Goal: Task Accomplishment & Management: Complete application form

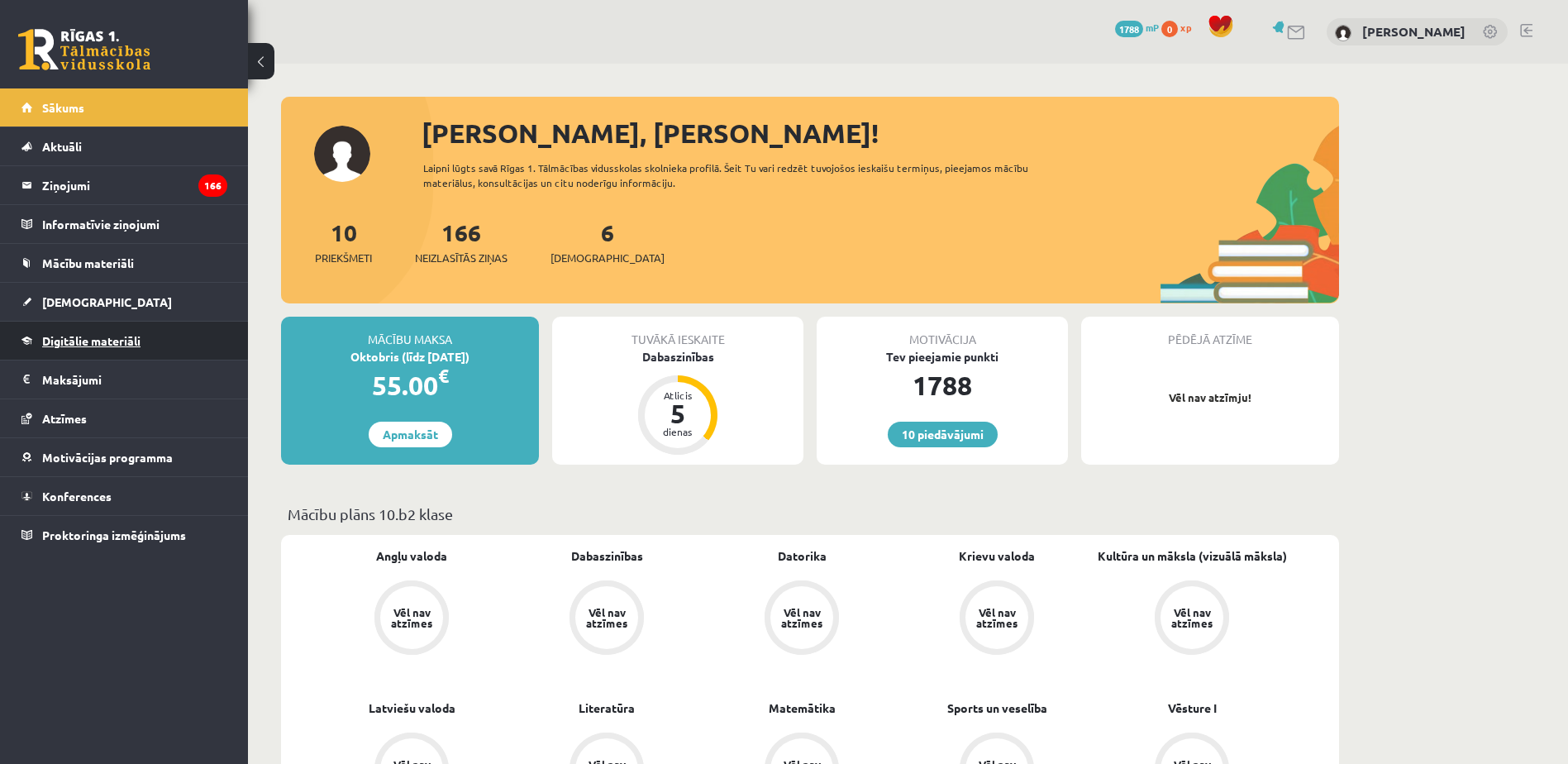
click at [124, 344] on span "Digitālie materiāli" at bounding box center [91, 340] width 99 height 15
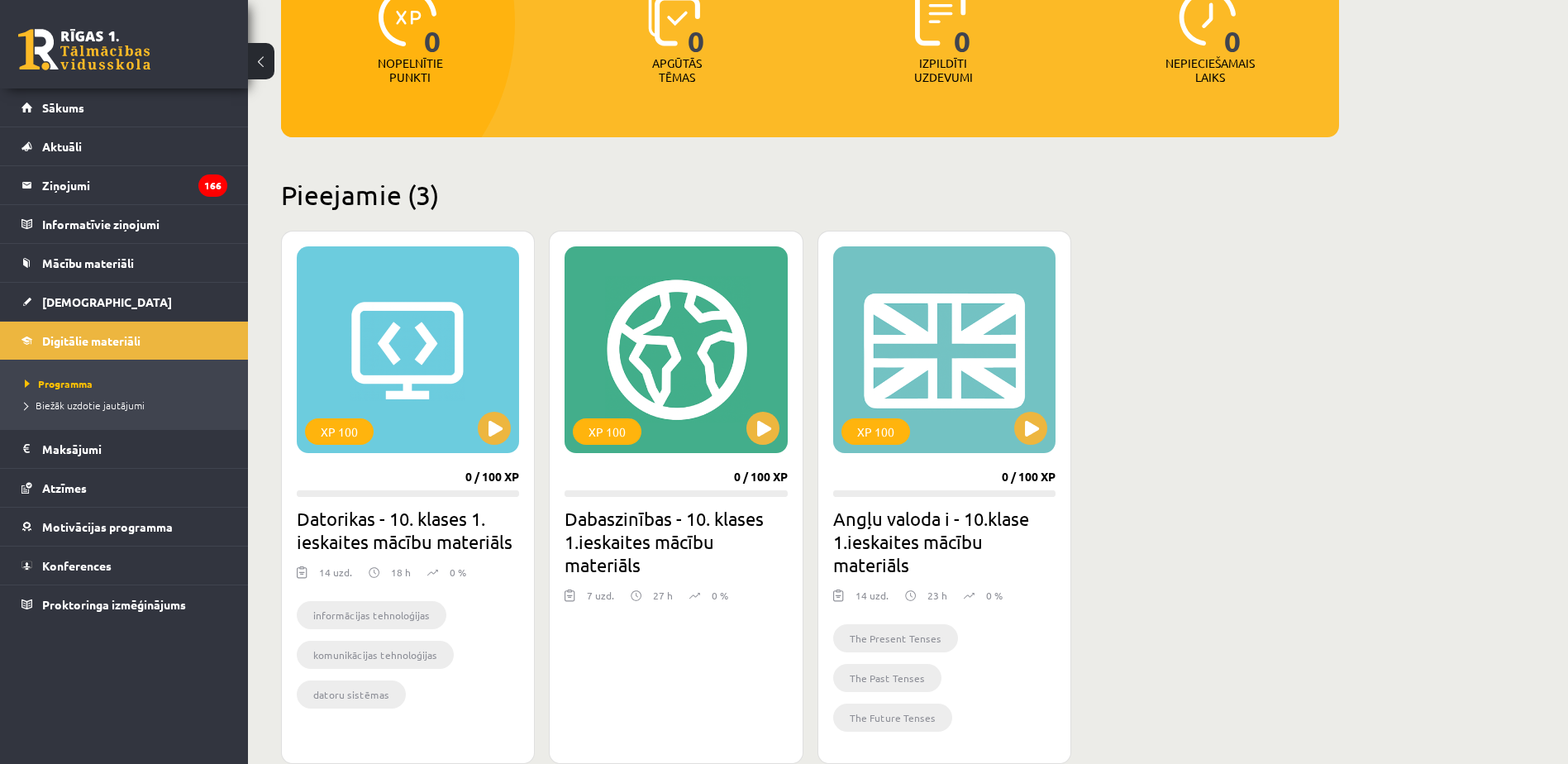
scroll to position [248, 0]
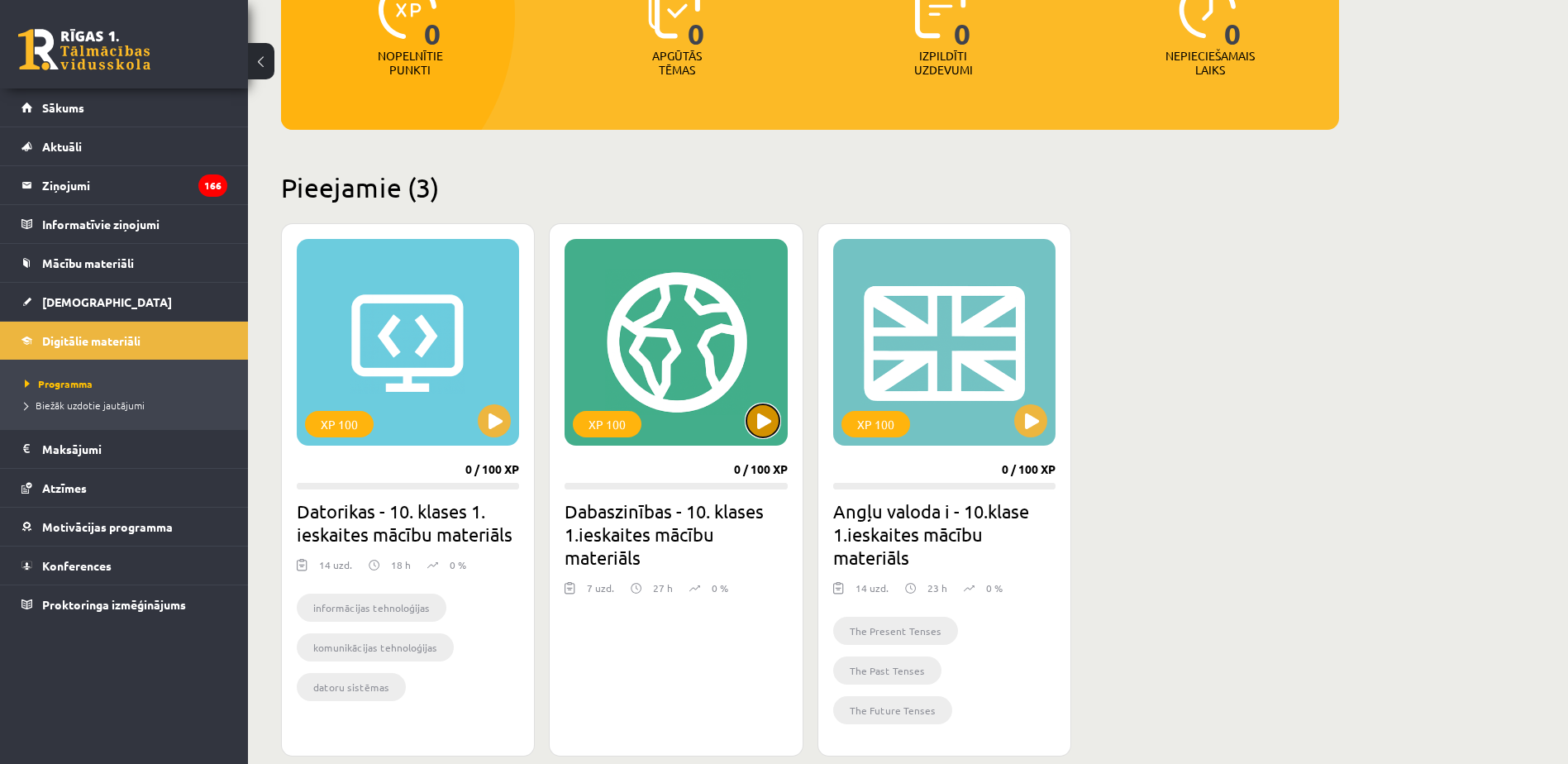
click at [767, 406] on button at bounding box center [763, 420] width 33 height 33
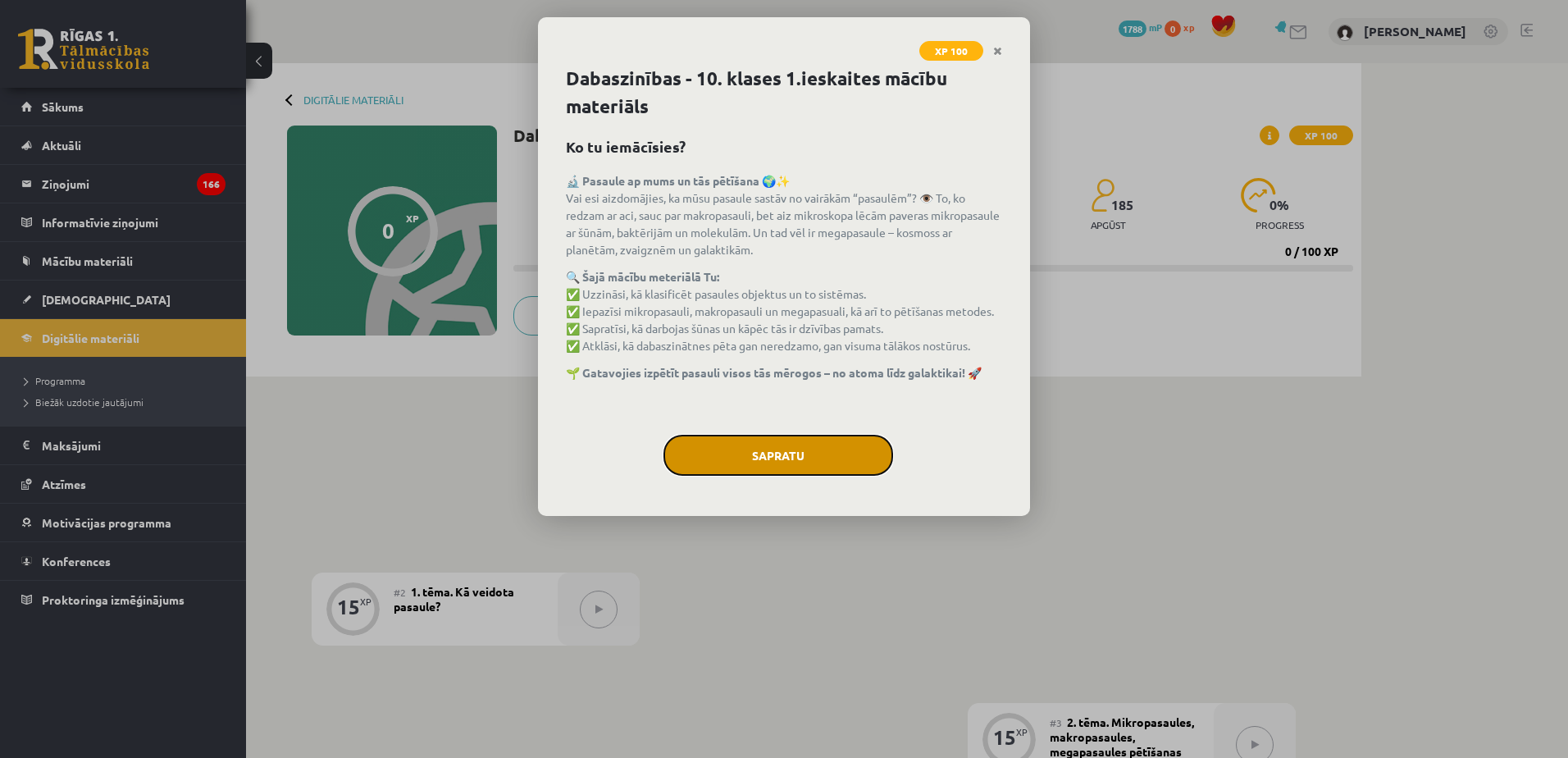
click at [800, 467] on button "Sapratu" at bounding box center [779, 455] width 230 height 41
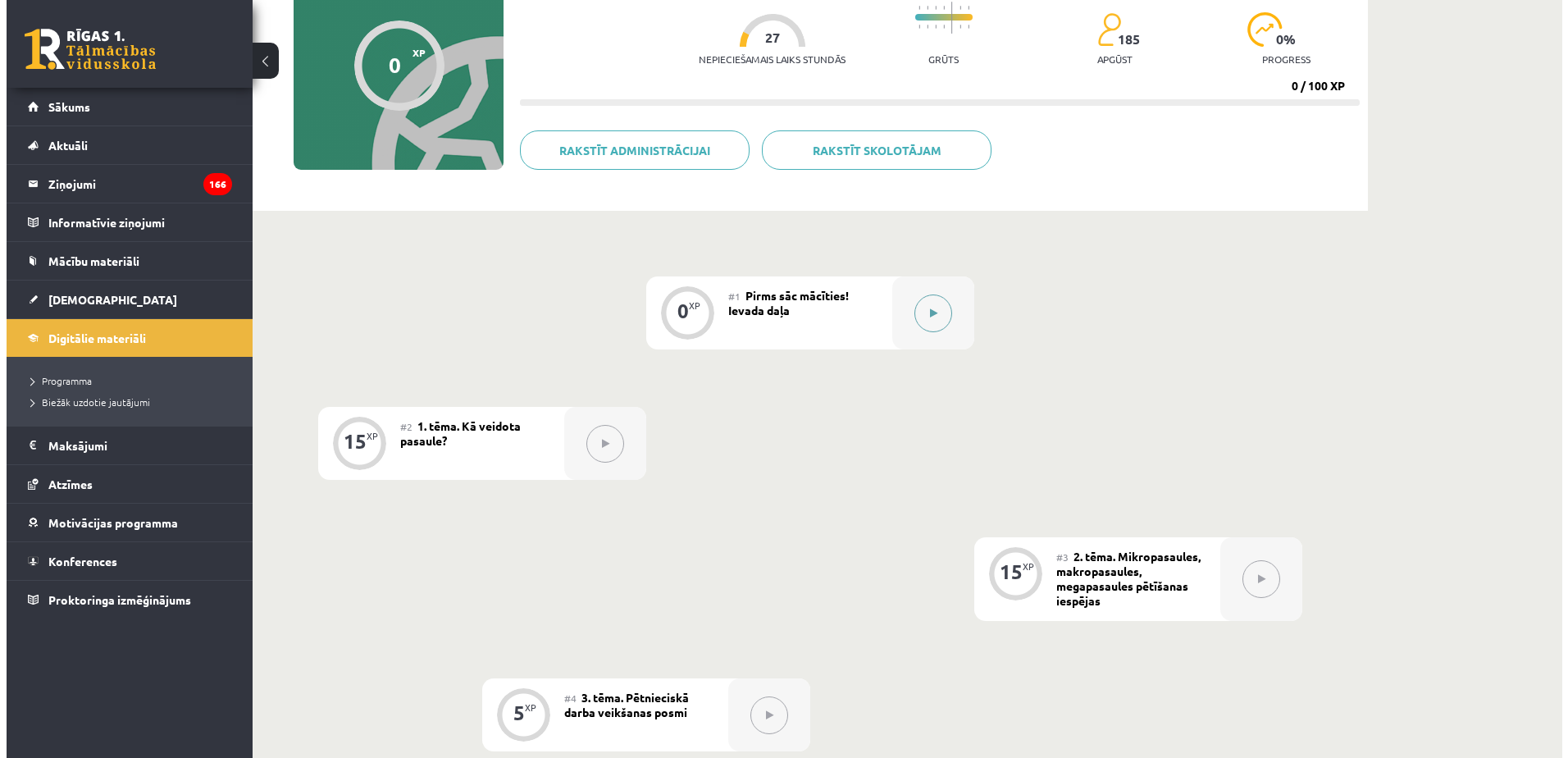
scroll to position [164, 0]
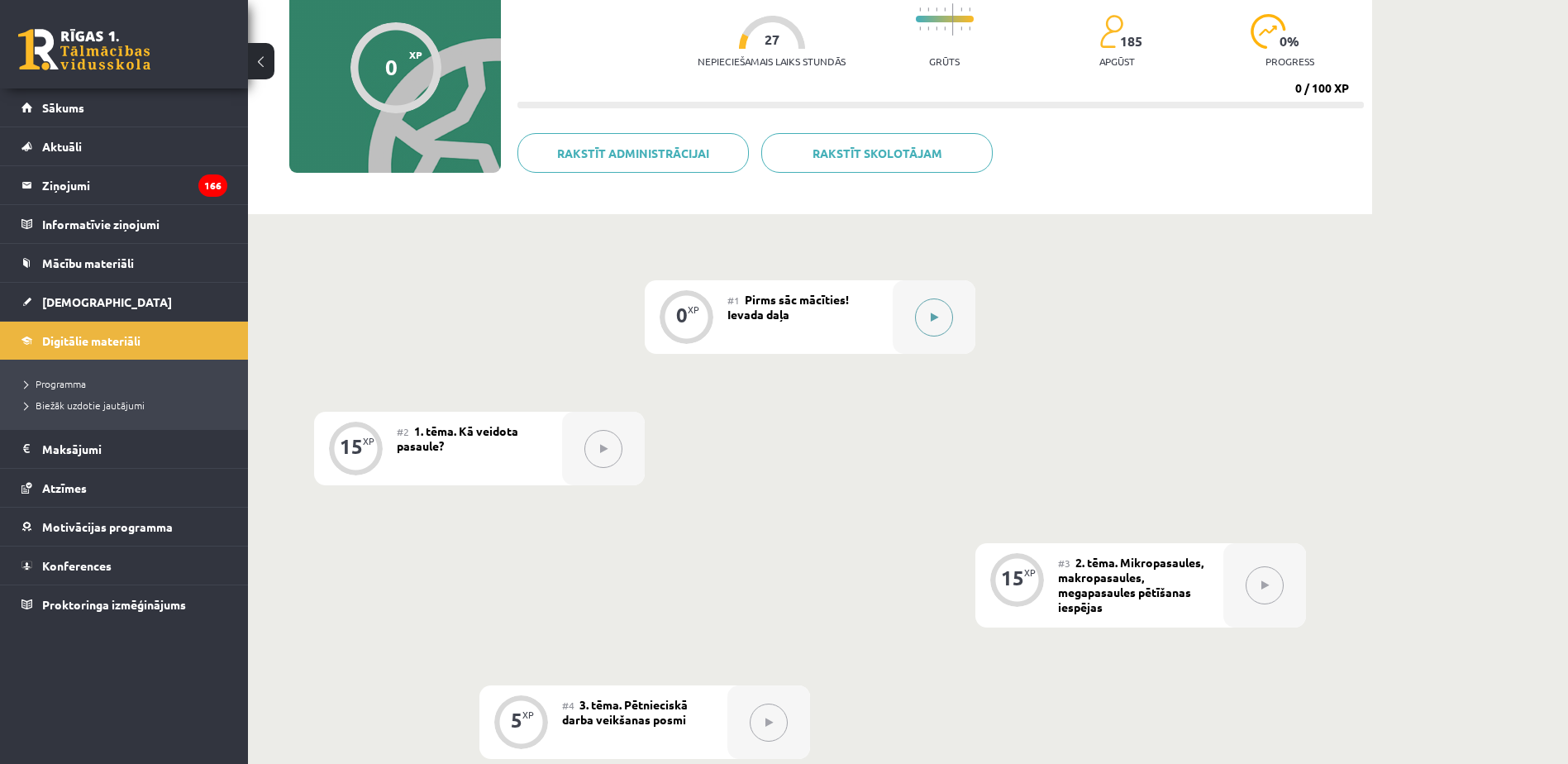
click at [956, 315] on div at bounding box center [935, 317] width 83 height 74
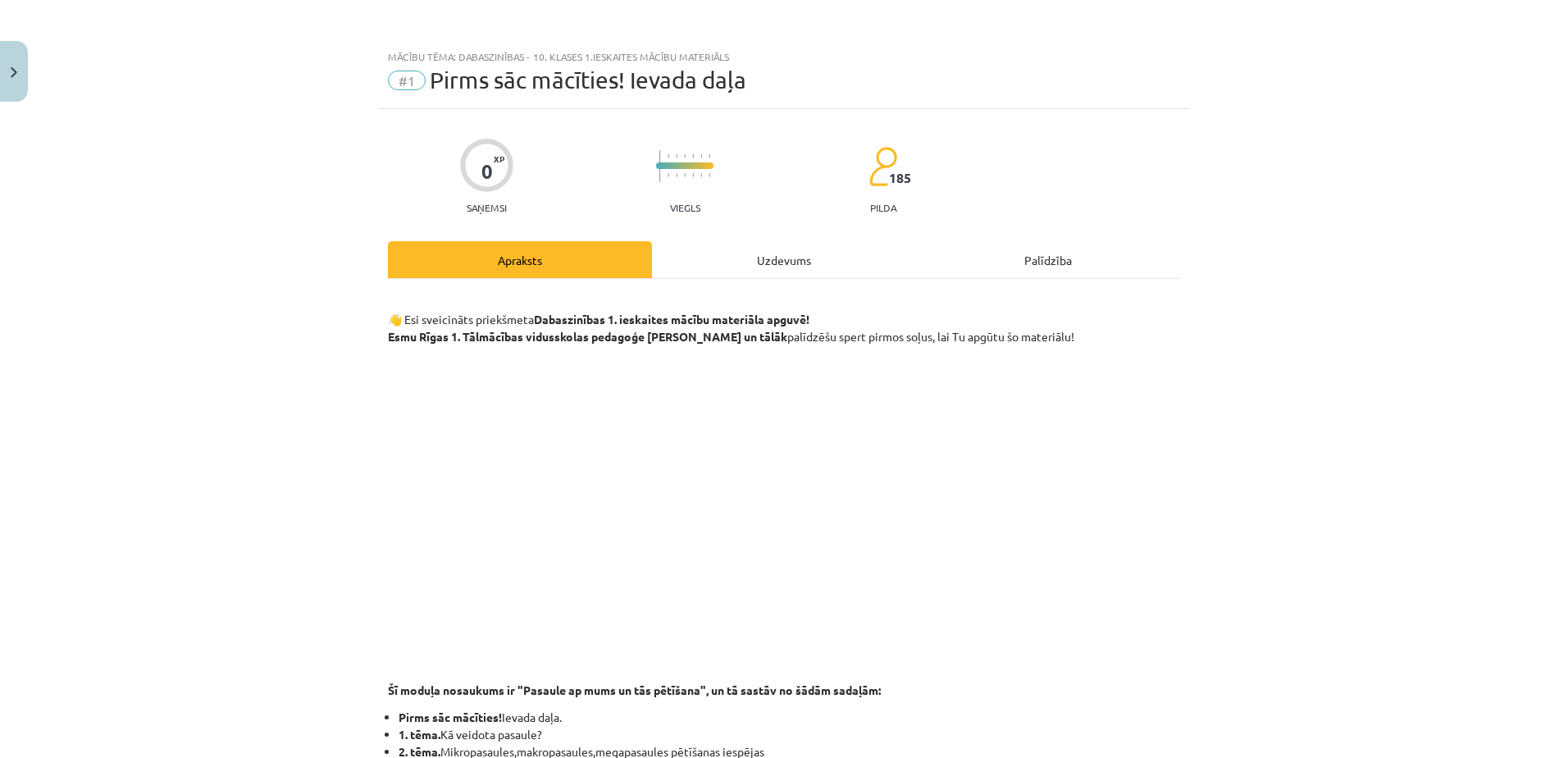
click at [879, 261] on div "Uzdevums" at bounding box center [784, 260] width 264 height 37
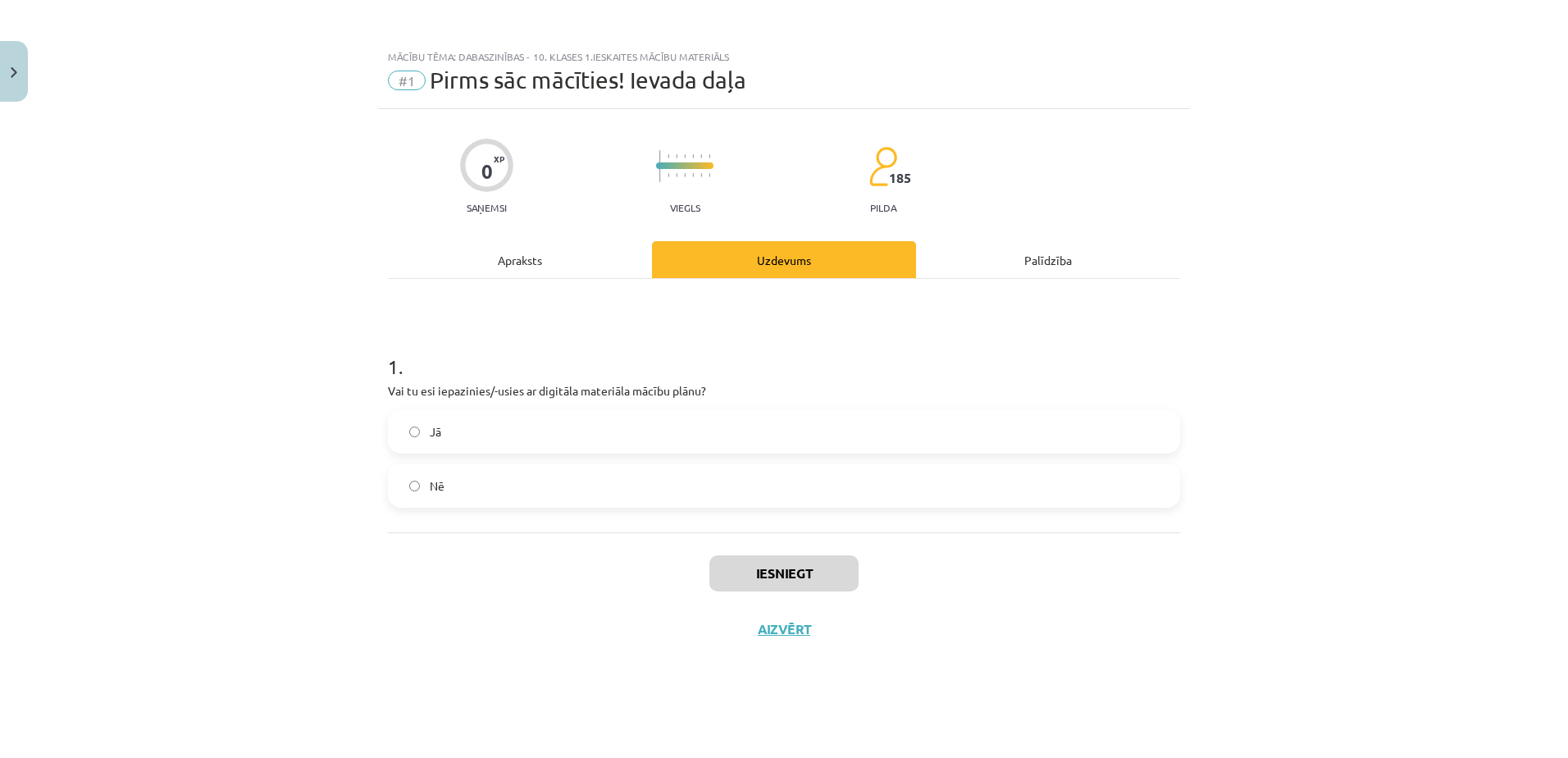
click at [583, 434] on label "Jā" at bounding box center [784, 431] width 789 height 41
click at [767, 564] on button "Iesniegt" at bounding box center [784, 573] width 149 height 36
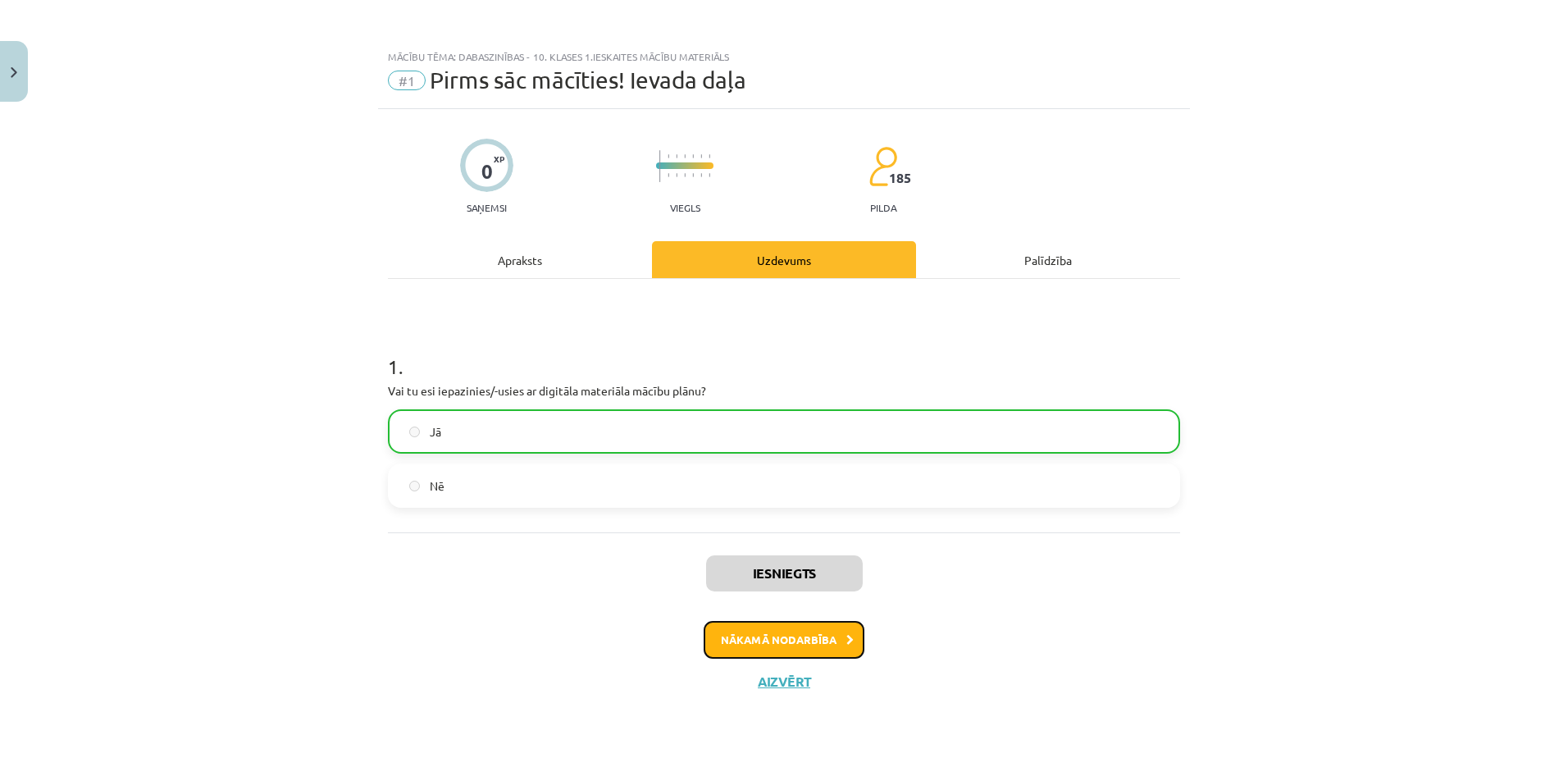
click at [732, 640] on button "Nākamā nodarbība" at bounding box center [784, 640] width 161 height 38
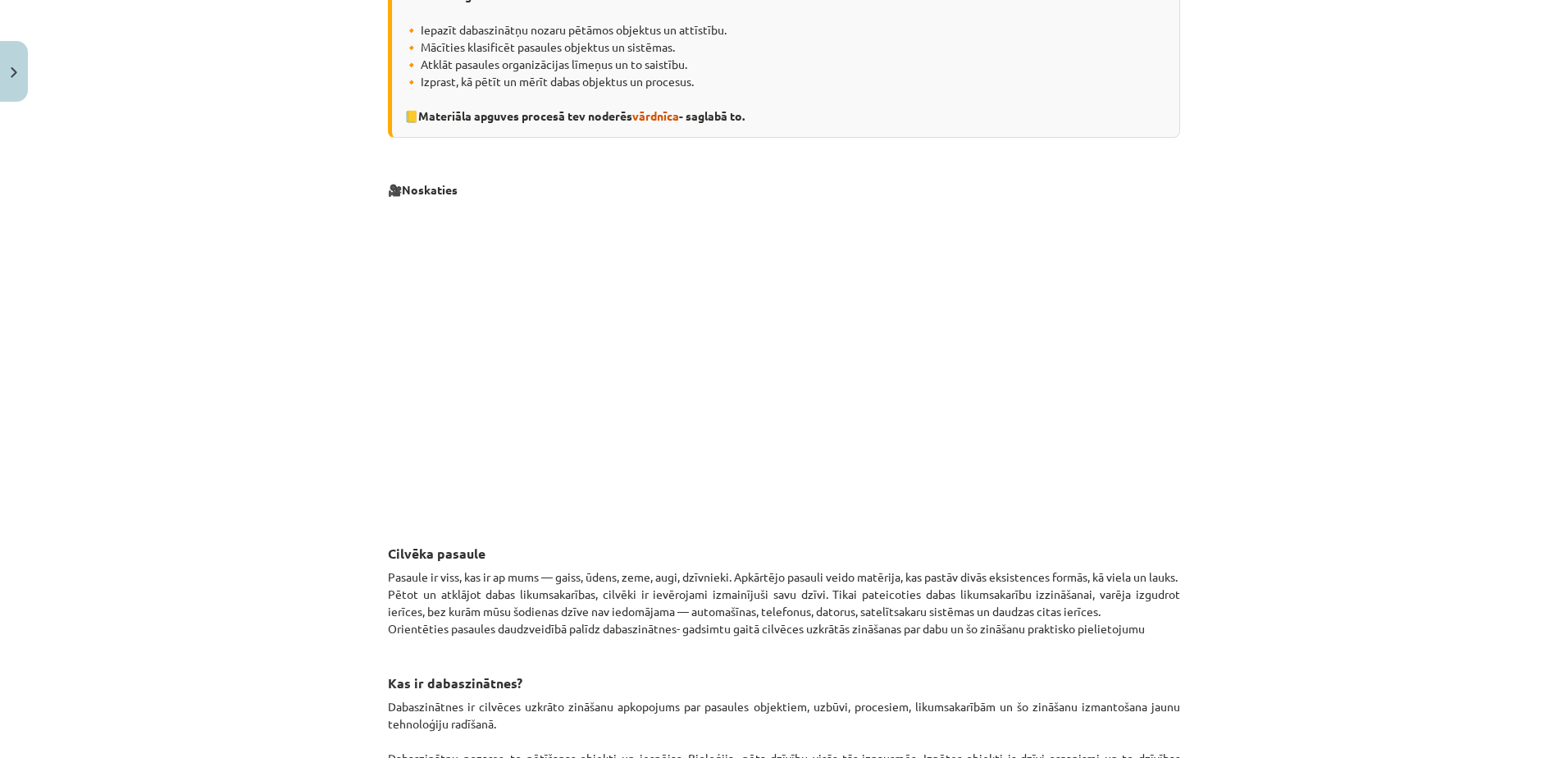
scroll to position [0, 0]
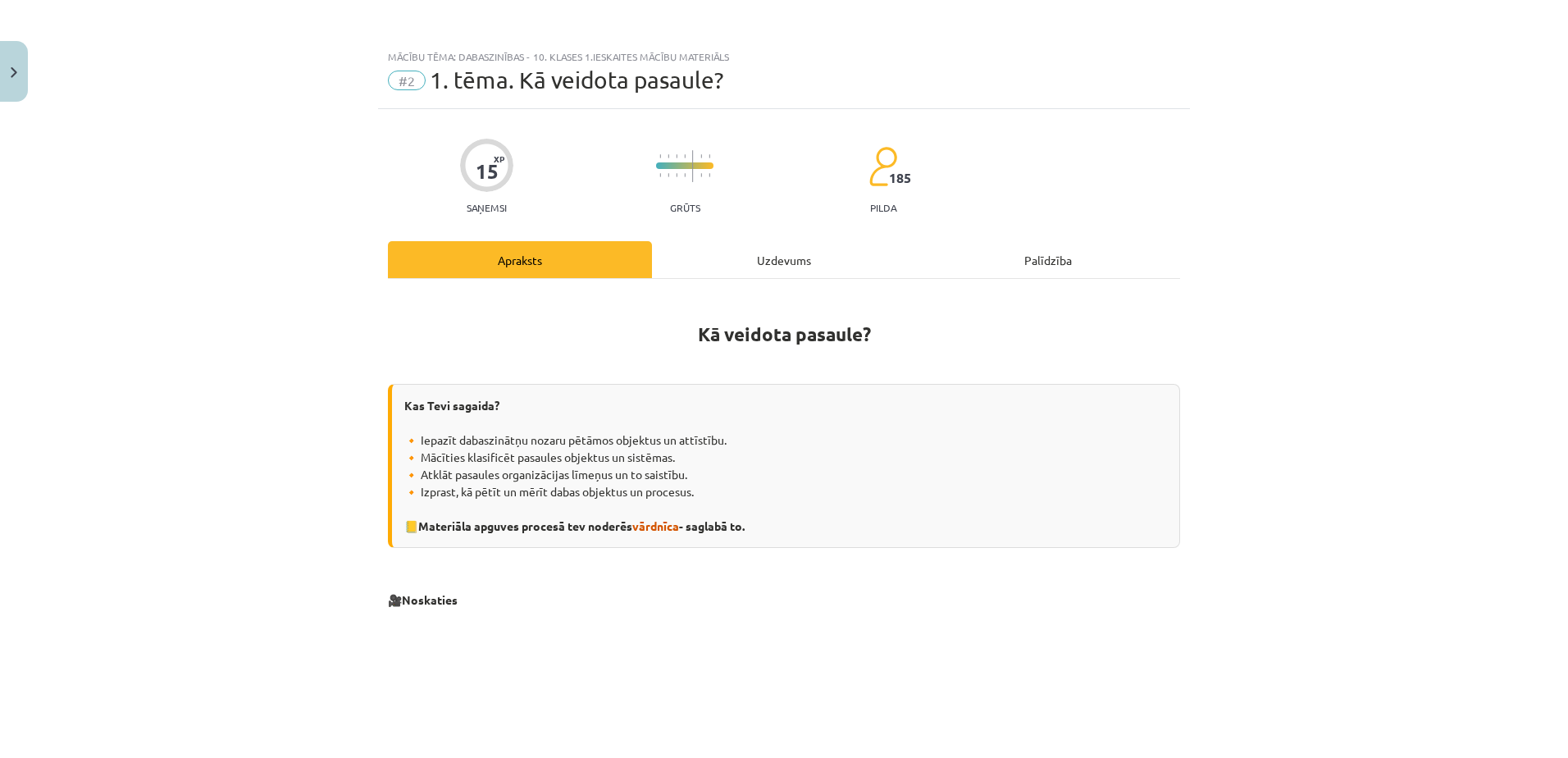
click at [746, 260] on div "Uzdevums" at bounding box center [784, 260] width 264 height 37
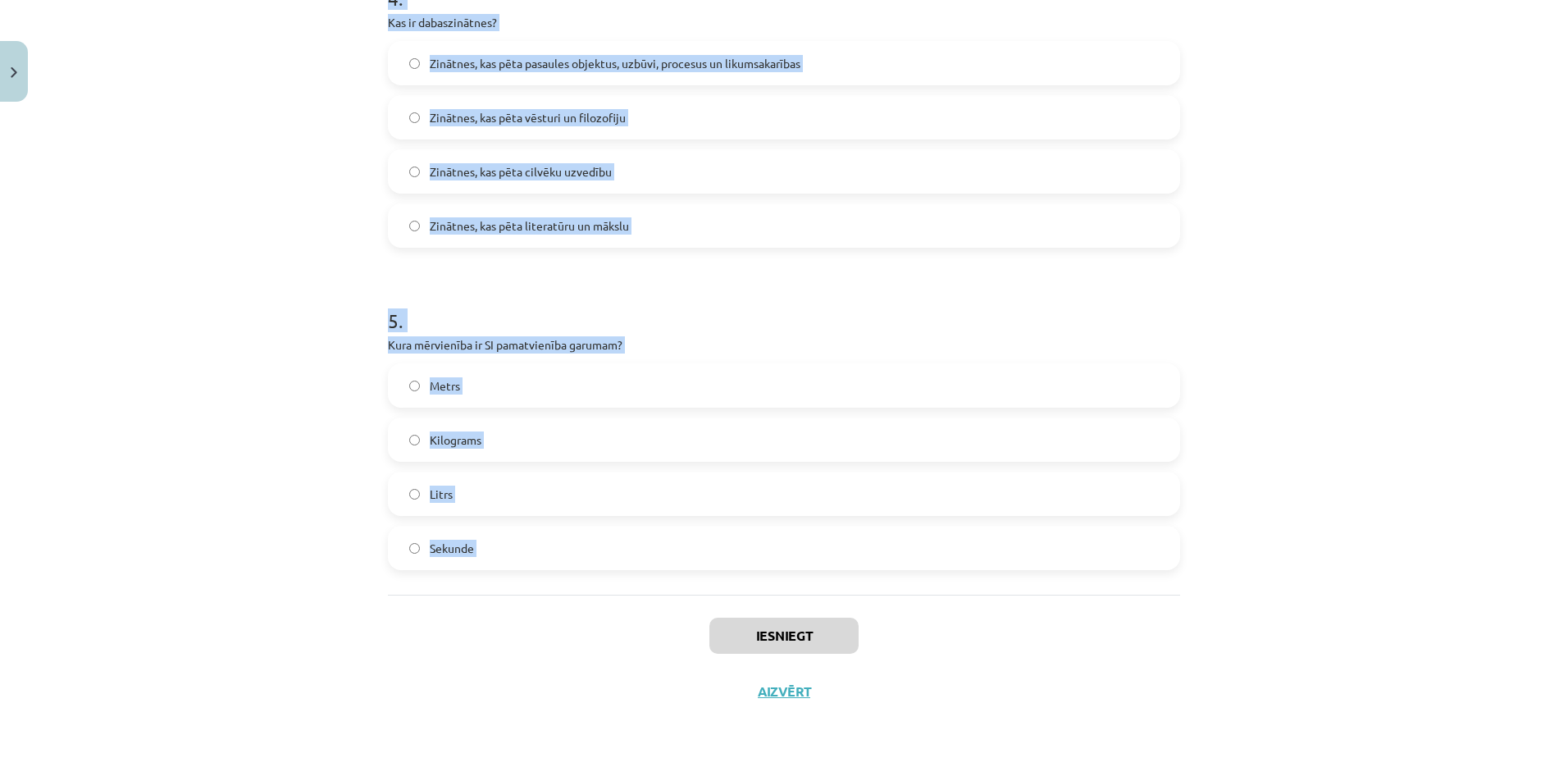
scroll to position [1338, 0]
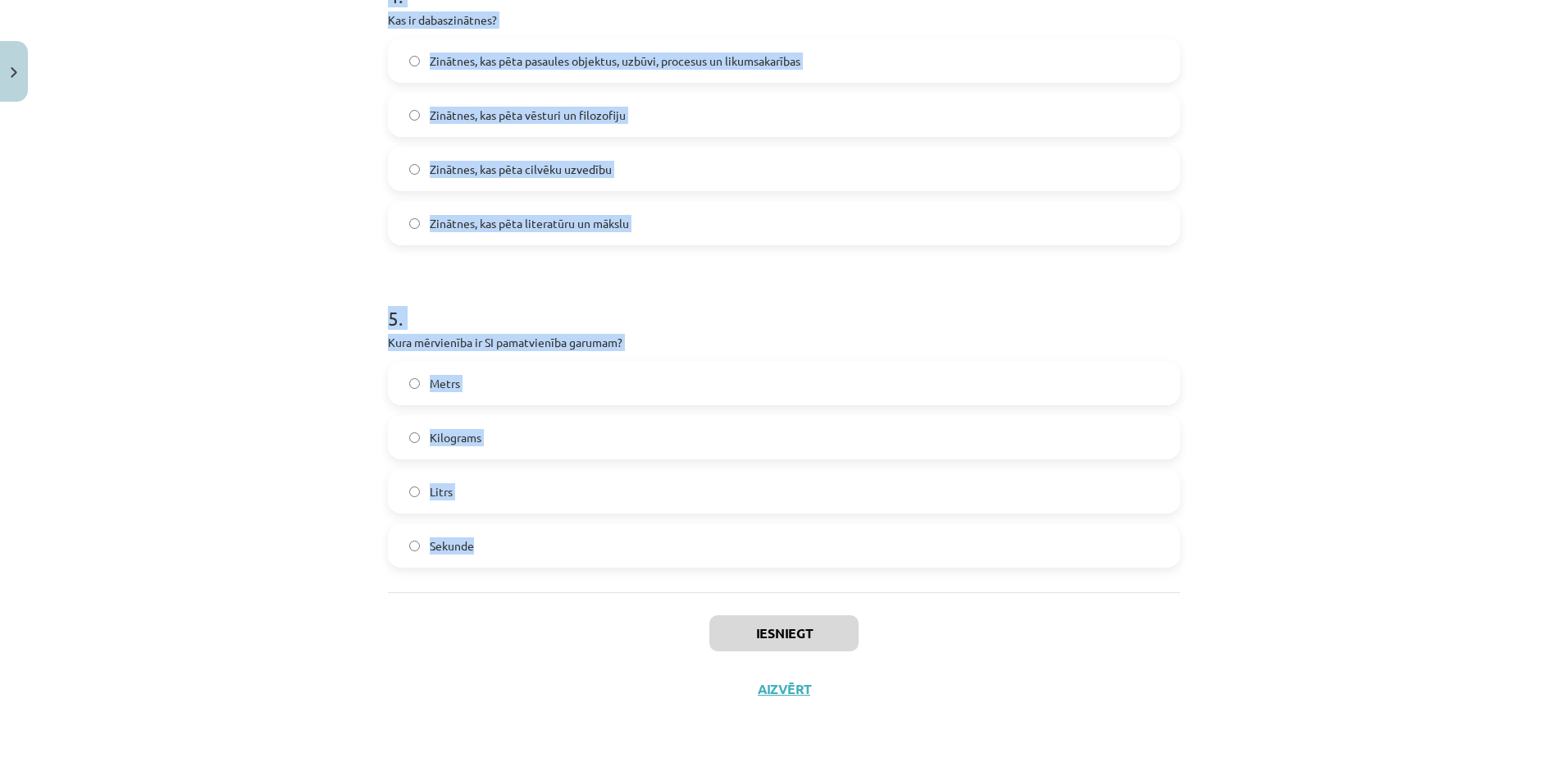
drag, startPoint x: 384, startPoint y: 314, endPoint x: 580, endPoint y: 552, distance: 308.3
drag, startPoint x: 580, startPoint y: 552, endPoint x: 536, endPoint y: 346, distance: 210.6
copy form "1 . Kurā no šīm pasaulēm iekļaujas šūnas un molekulas? Mikropasaule Dzīvā pasau…"
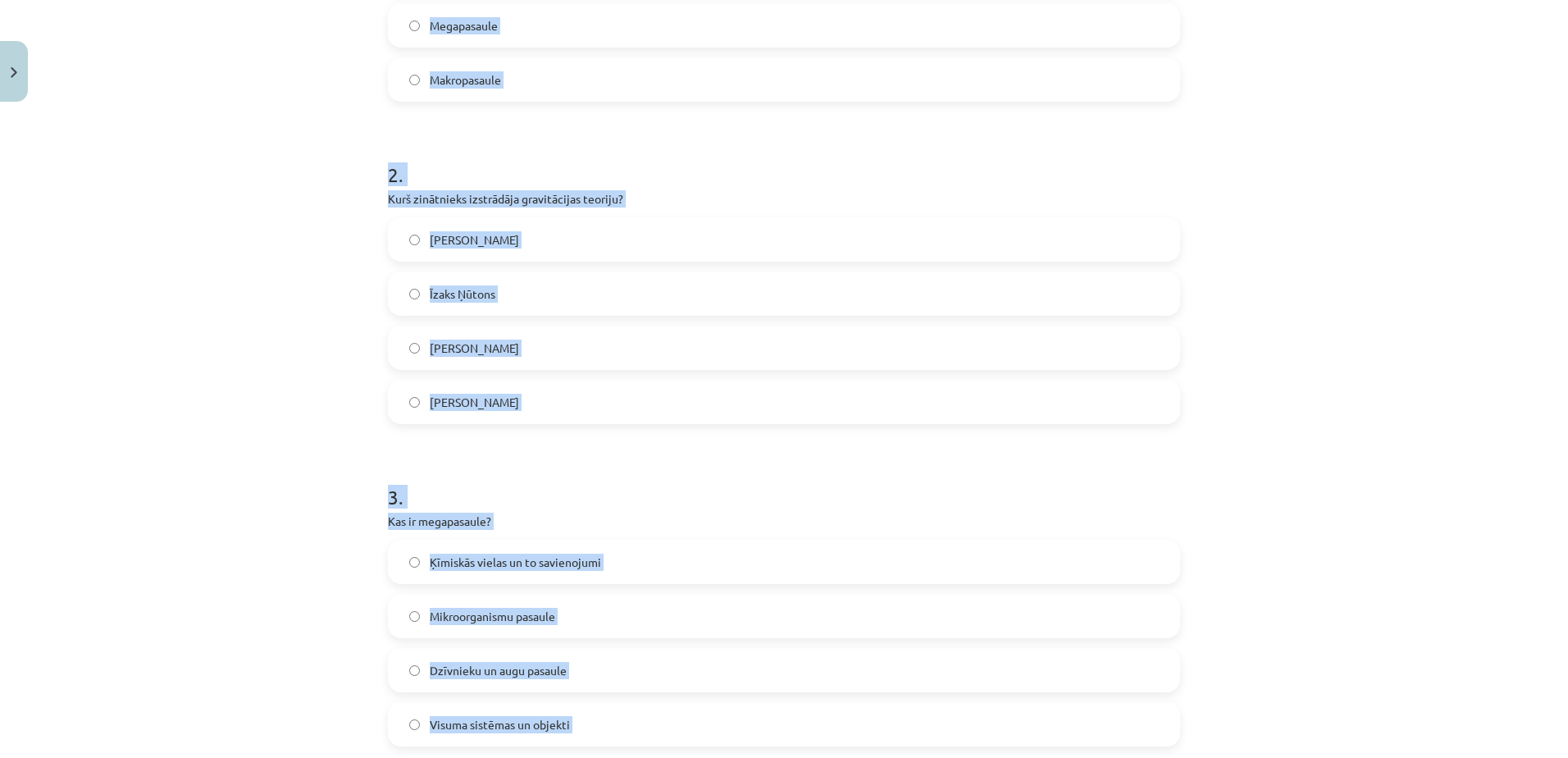
scroll to position [108, 0]
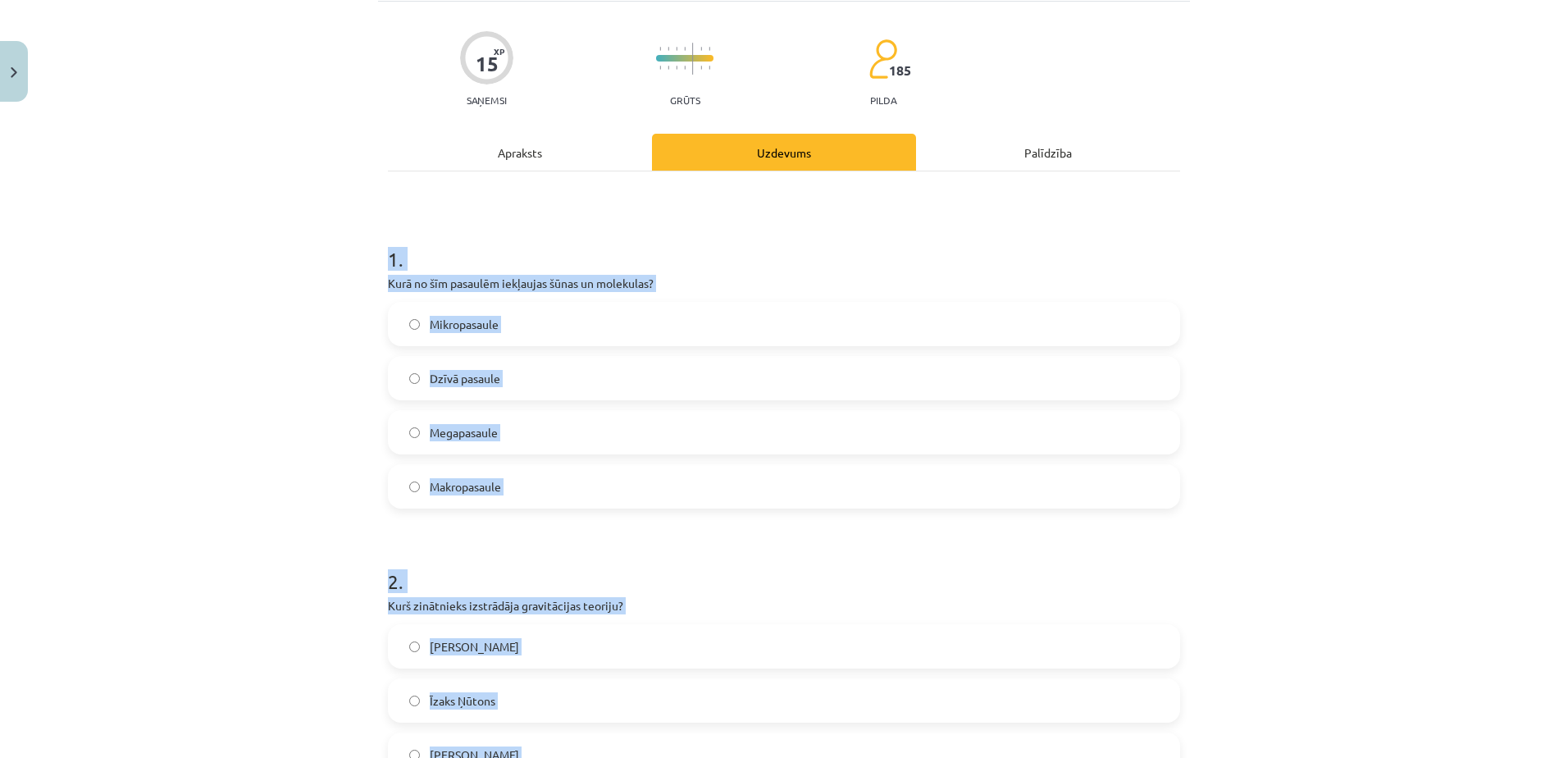
click at [264, 370] on div "Mācību tēma: Dabaszinības - 10. klases 1.ieskaites mācību materiāls #2 1. tēma.…" at bounding box center [784, 379] width 1568 height 758
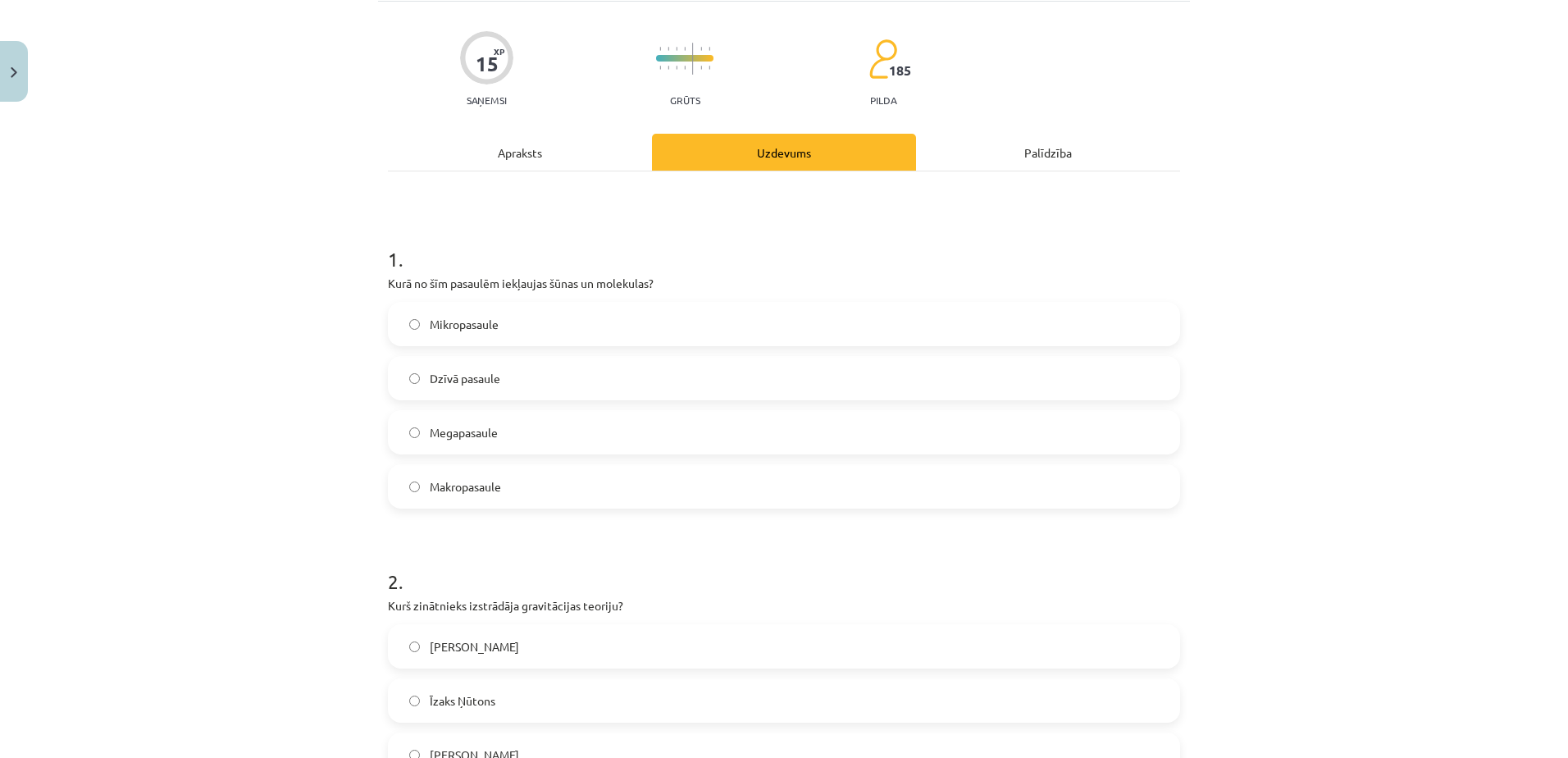
click at [468, 478] on span "Makropasaule" at bounding box center [465, 486] width 71 height 17
click at [464, 397] on label "Dzīvā pasaule" at bounding box center [784, 378] width 789 height 41
click at [464, 316] on span "Mikropasaule" at bounding box center [464, 324] width 69 height 17
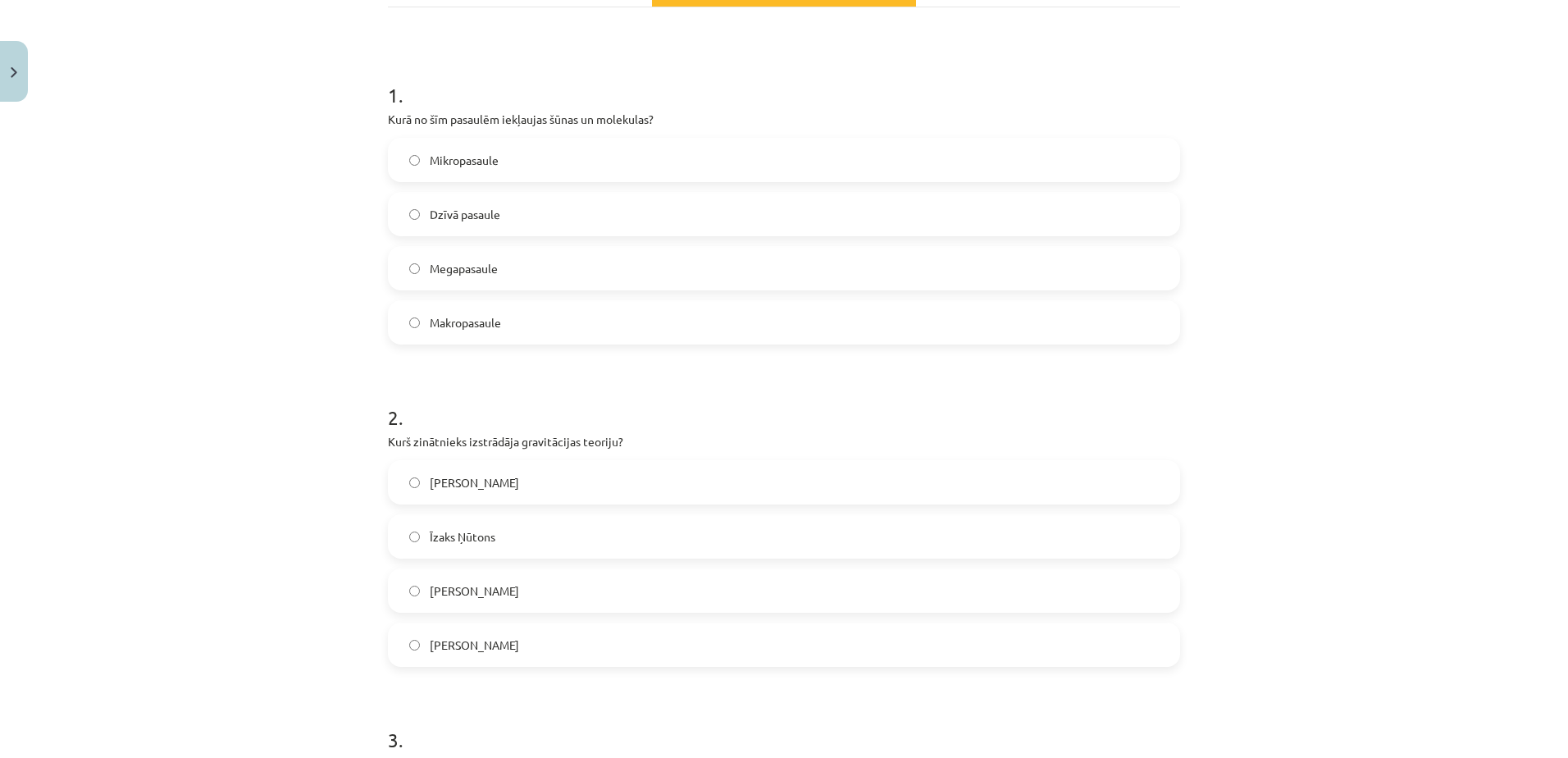
click at [467, 530] on span "Īzaks Ņūtons" at bounding box center [462, 536] width 66 height 17
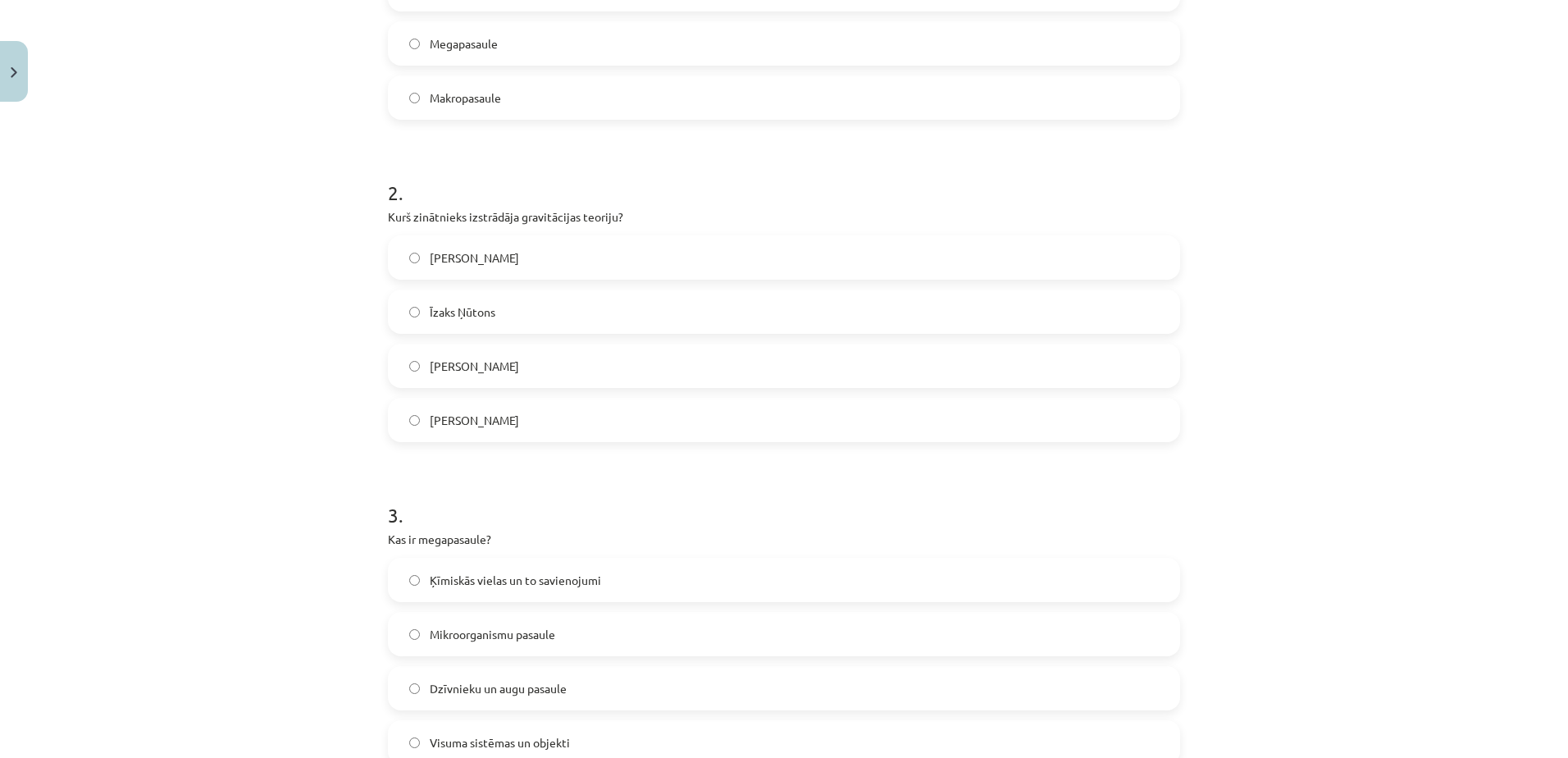
scroll to position [600, 0]
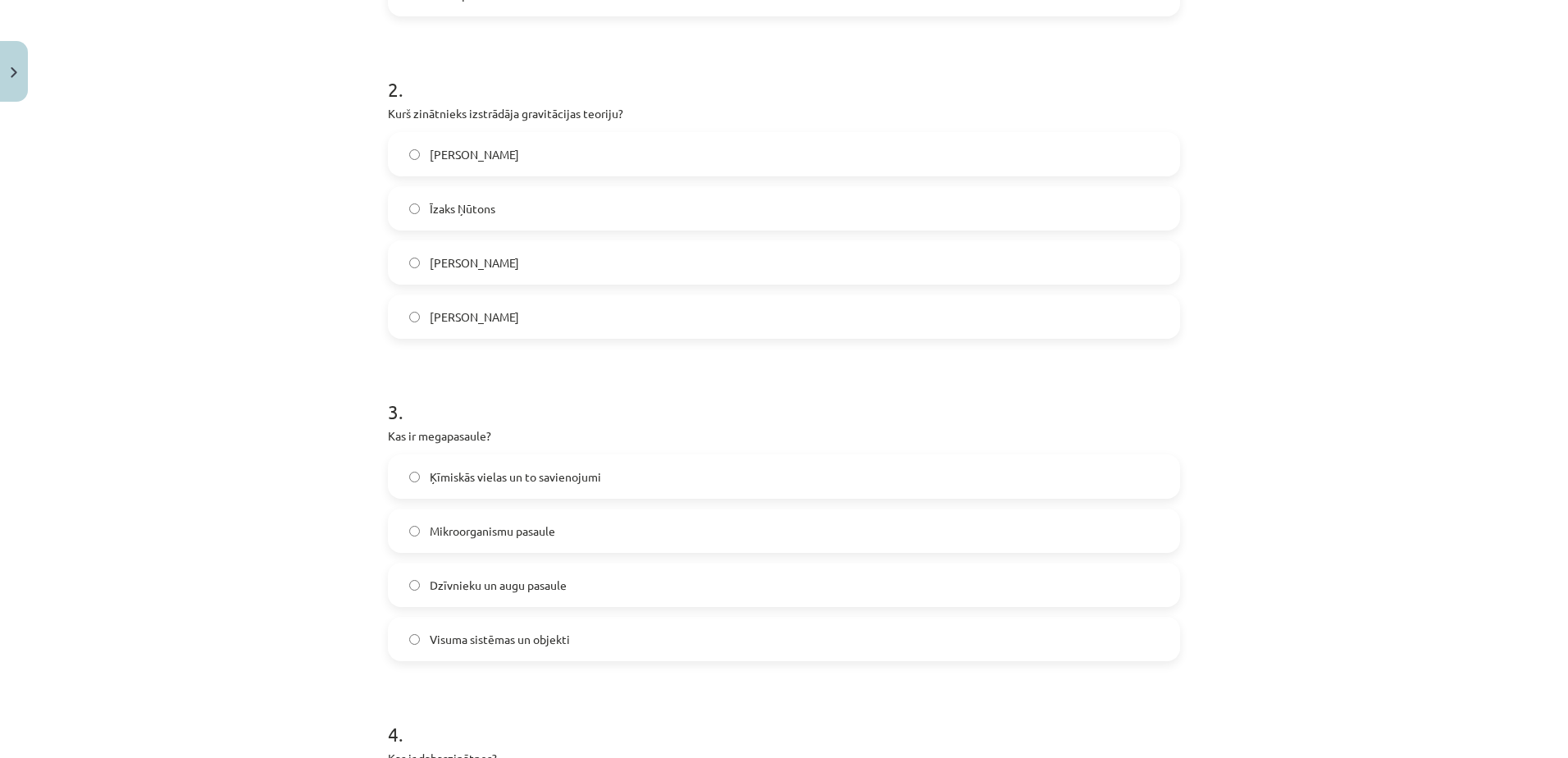
click at [485, 648] on label "Visuma sistēmas un objekti" at bounding box center [784, 639] width 789 height 41
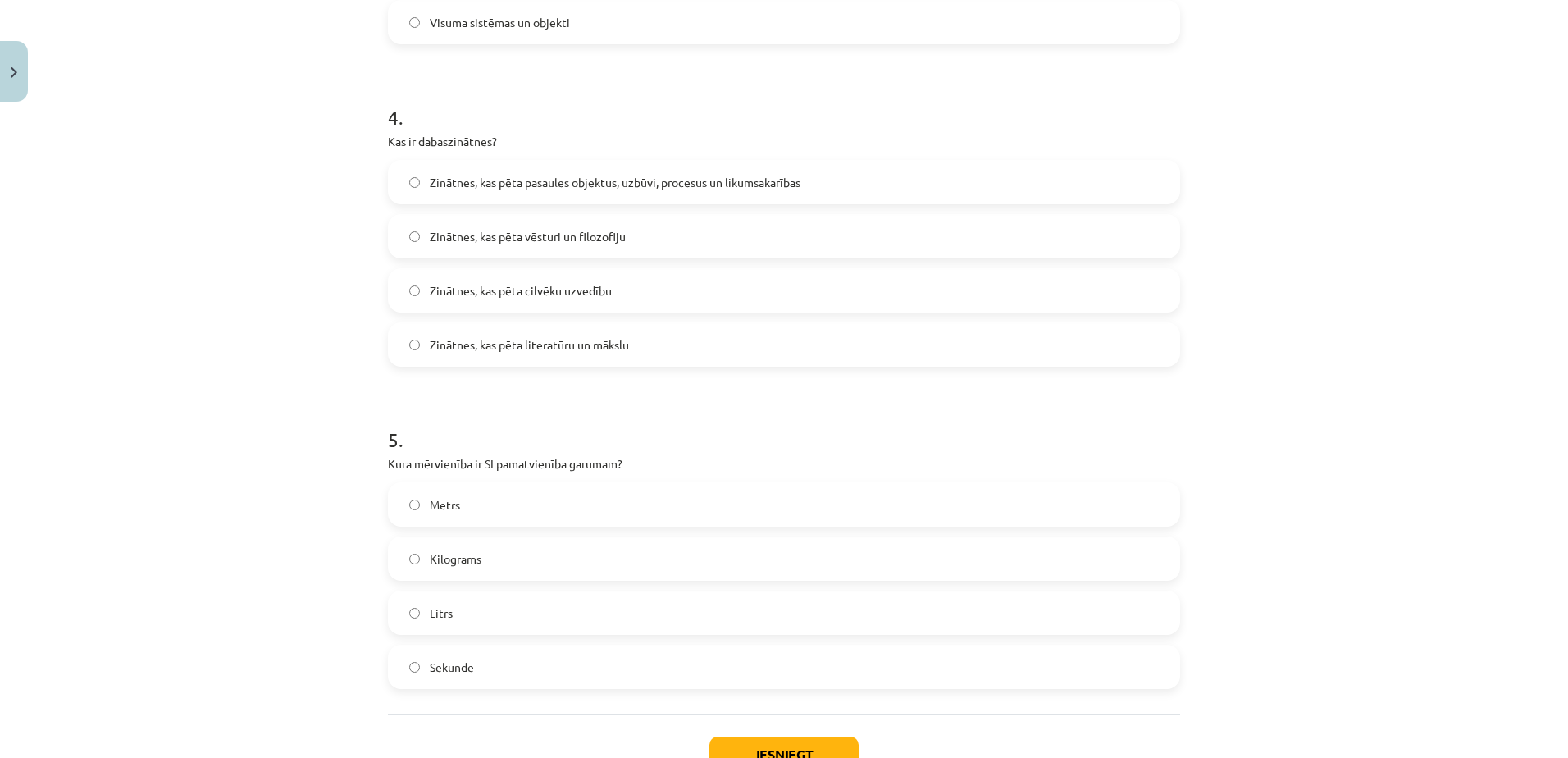
scroll to position [1256, 0]
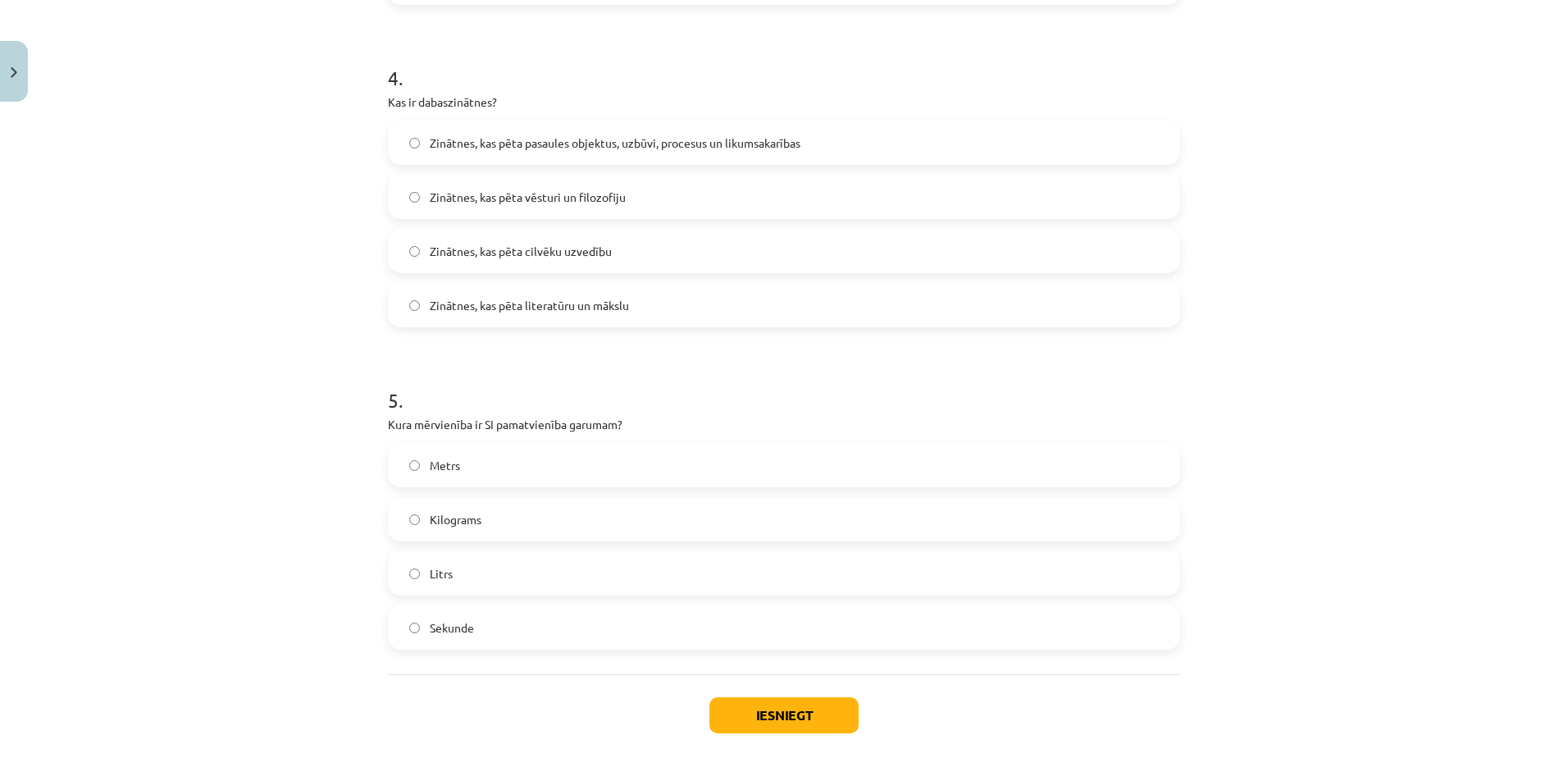
click at [472, 463] on label "Metrs" at bounding box center [784, 465] width 789 height 41
click at [690, 153] on label "Zinātnes, kas pēta pasaules objektus, uzbūvi, procesus un likumsakarības" at bounding box center [784, 143] width 789 height 41
click at [770, 704] on button "Iesniegt" at bounding box center [784, 715] width 149 height 36
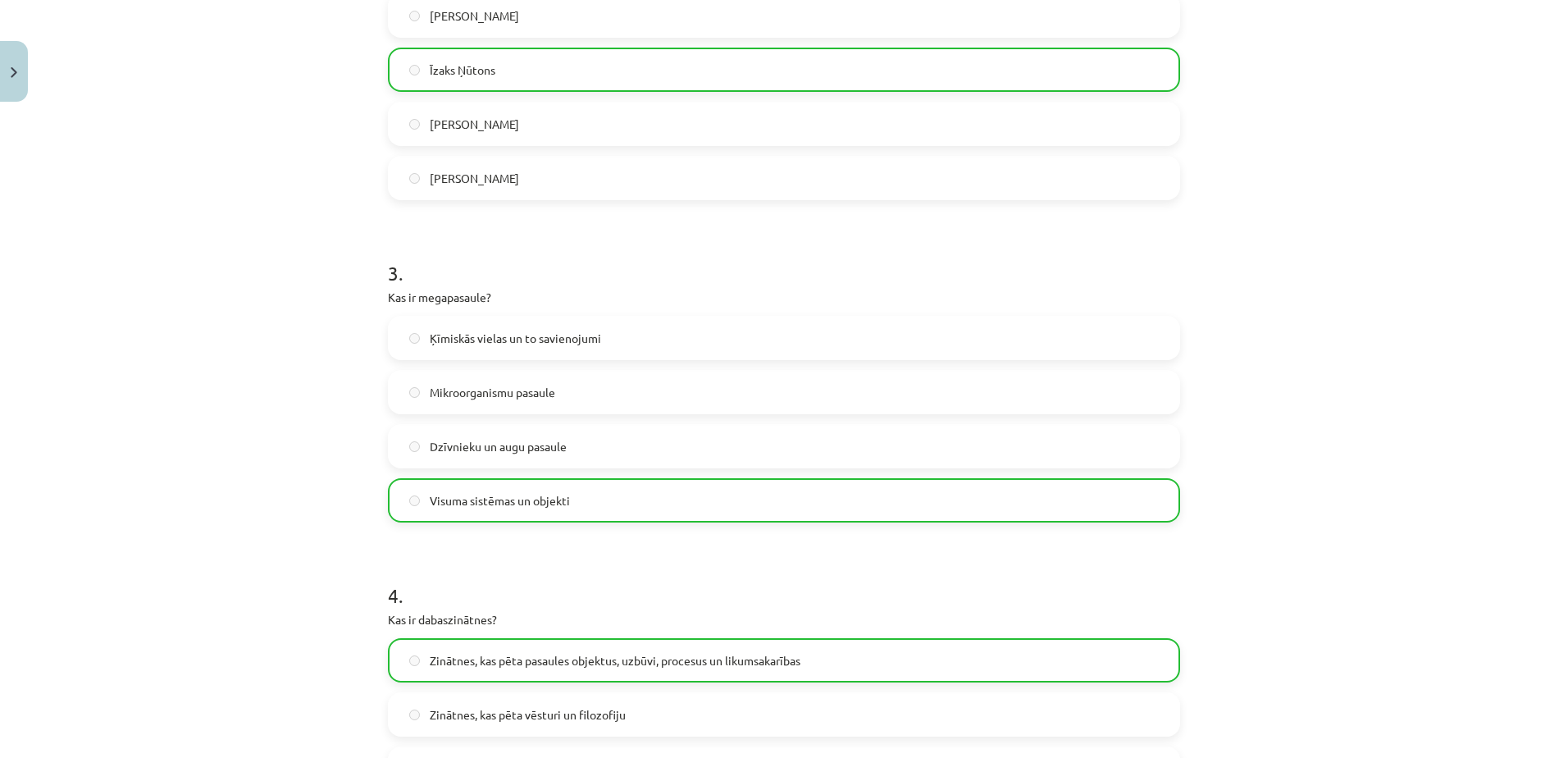
scroll to position [1390, 0]
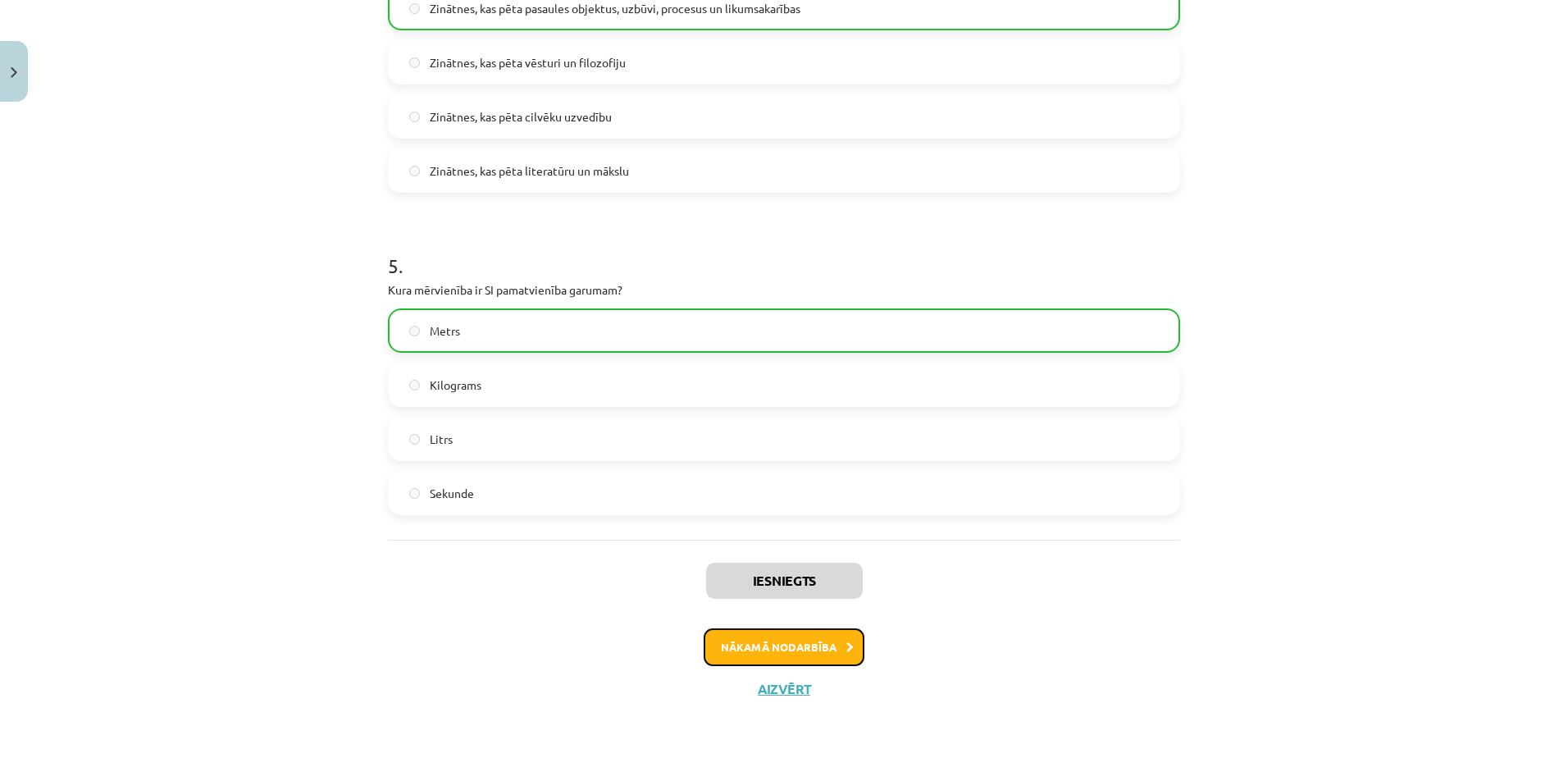
click at [766, 639] on button "Nākamā nodarbība" at bounding box center [784, 647] width 161 height 38
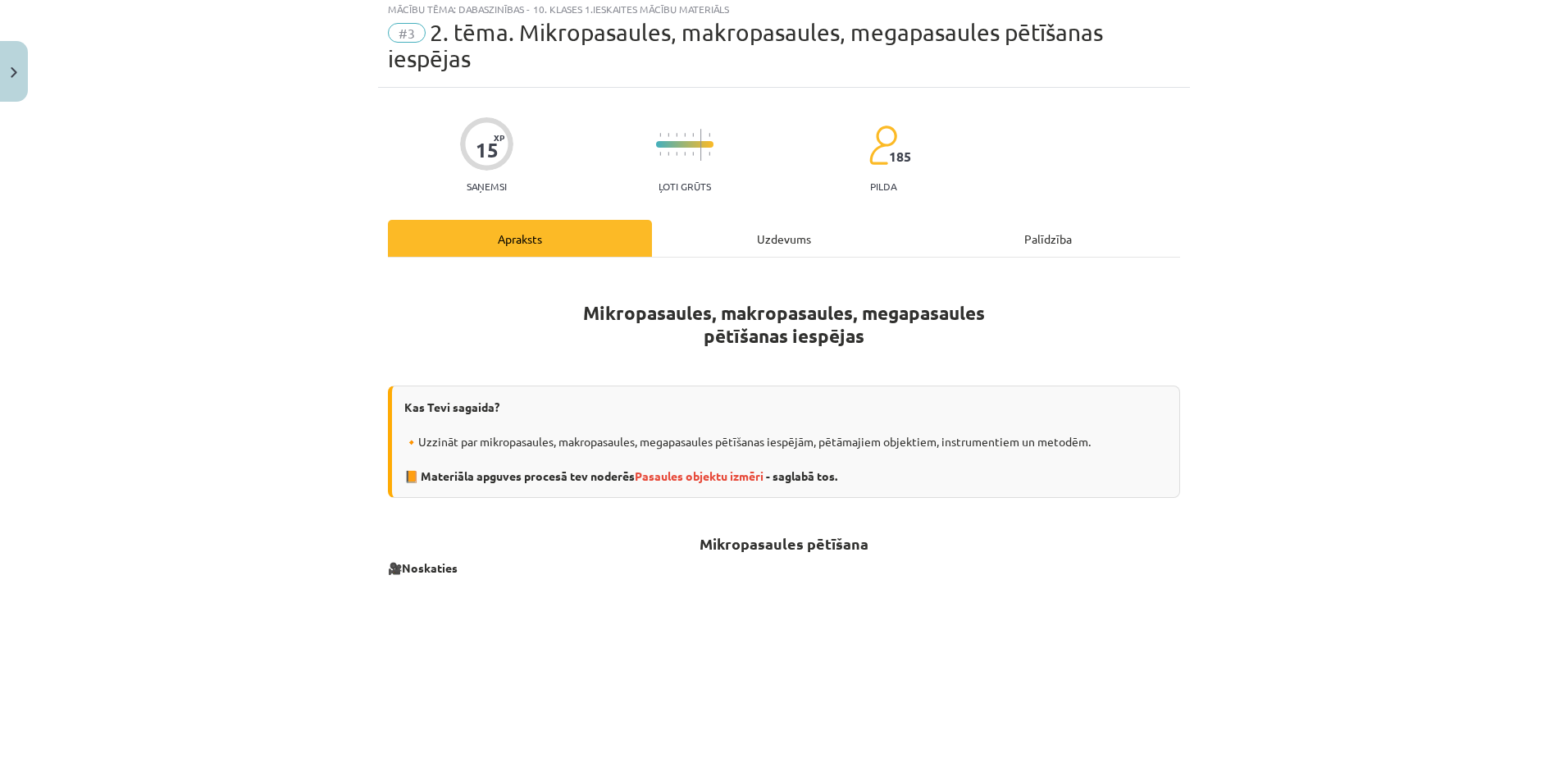
scroll to position [41, 0]
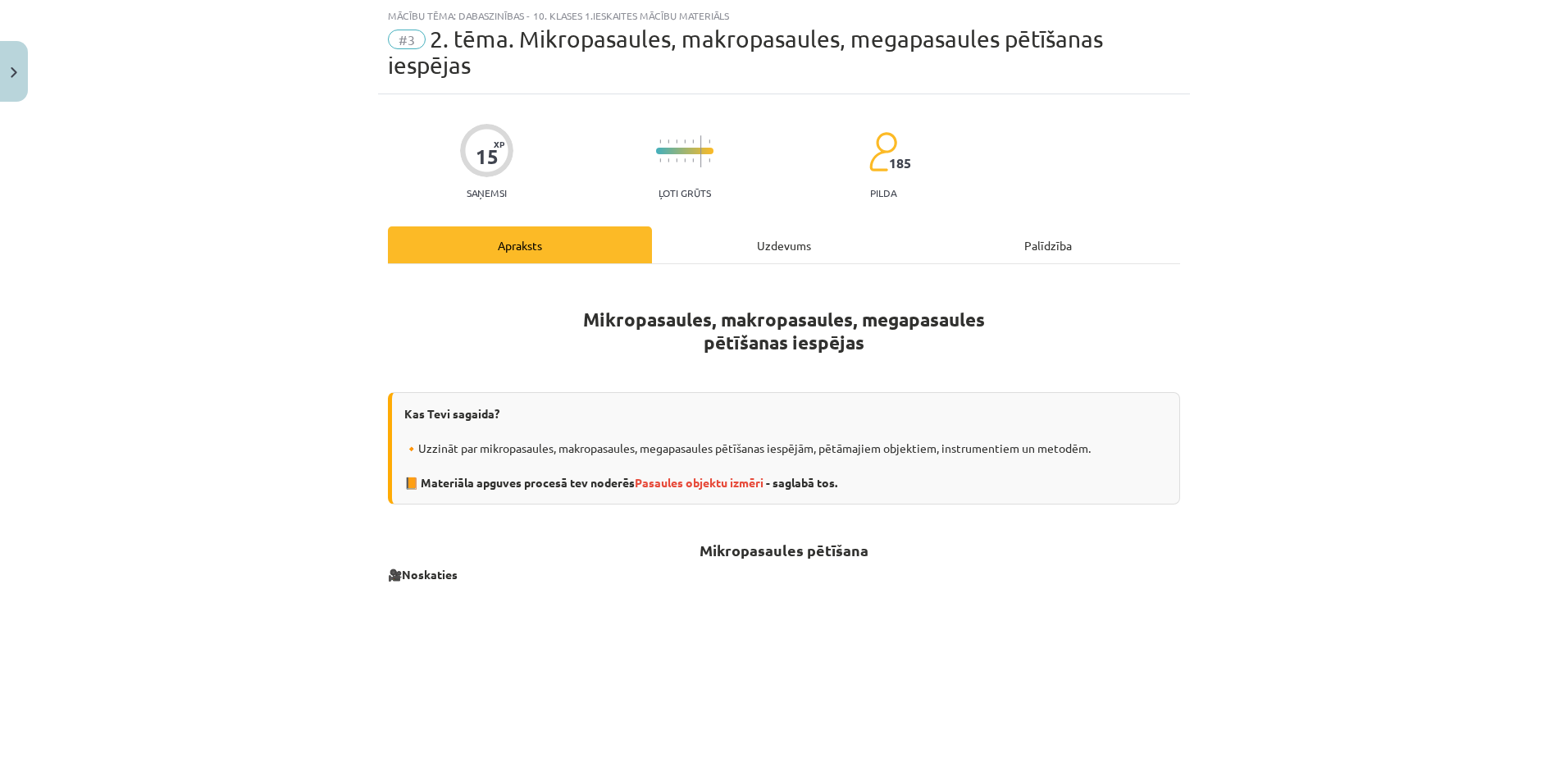
click at [770, 246] on div "Uzdevums" at bounding box center [784, 245] width 264 height 37
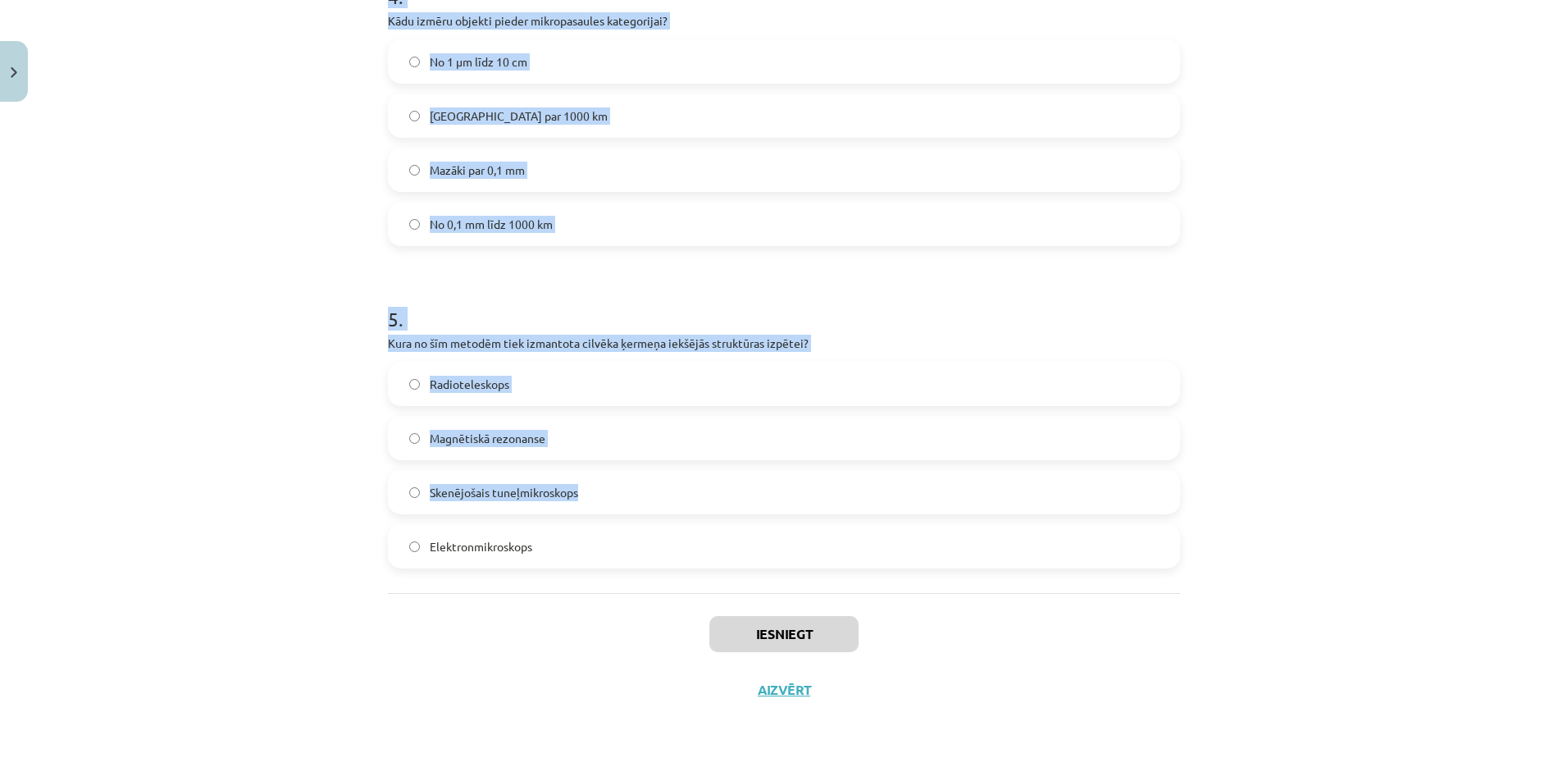
scroll to position [1364, 0]
drag, startPoint x: 371, startPoint y: 178, endPoint x: 611, endPoint y: 537, distance: 431.8
copy form "1 . Kura ierīce tika izveidota, lai novērotu atomus? Gaismas mikroskops Elektro…"
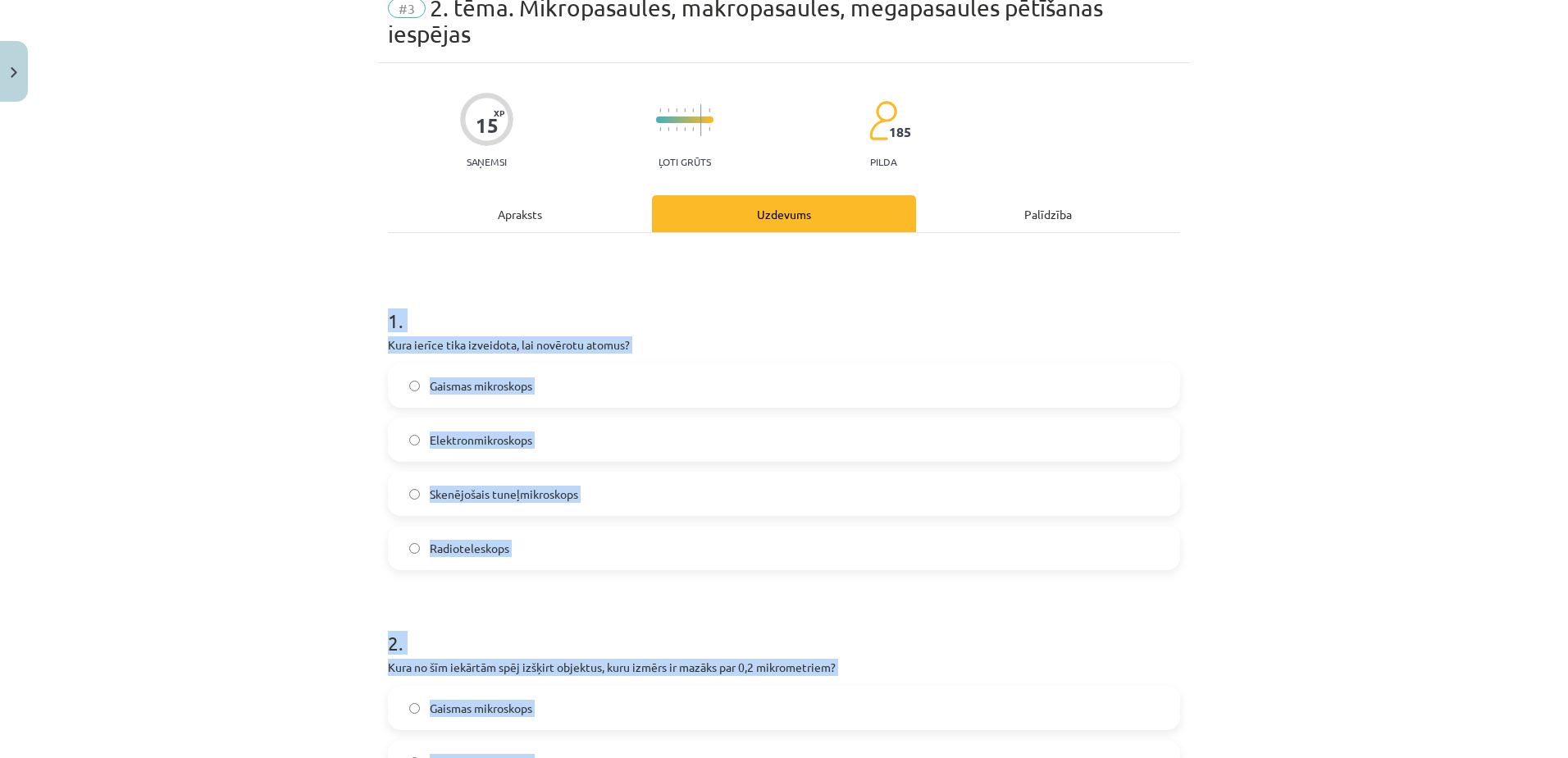
scroll to position [52, 0]
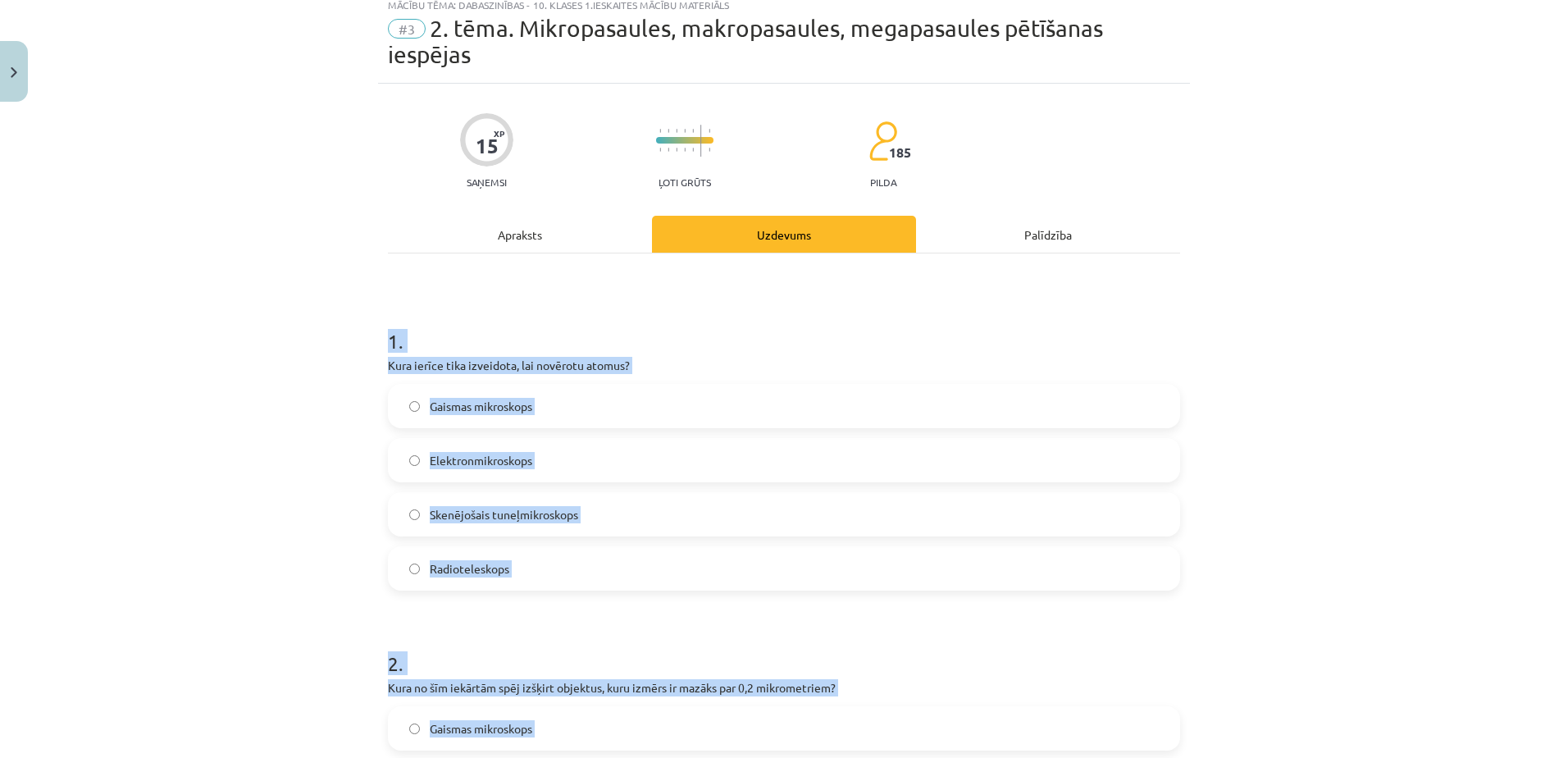
click at [227, 381] on div "Mācību tēma: Dabaszinības - 10. klases 1.ieskaites mācību materiāls #3 2. tēma.…" at bounding box center [784, 379] width 1568 height 758
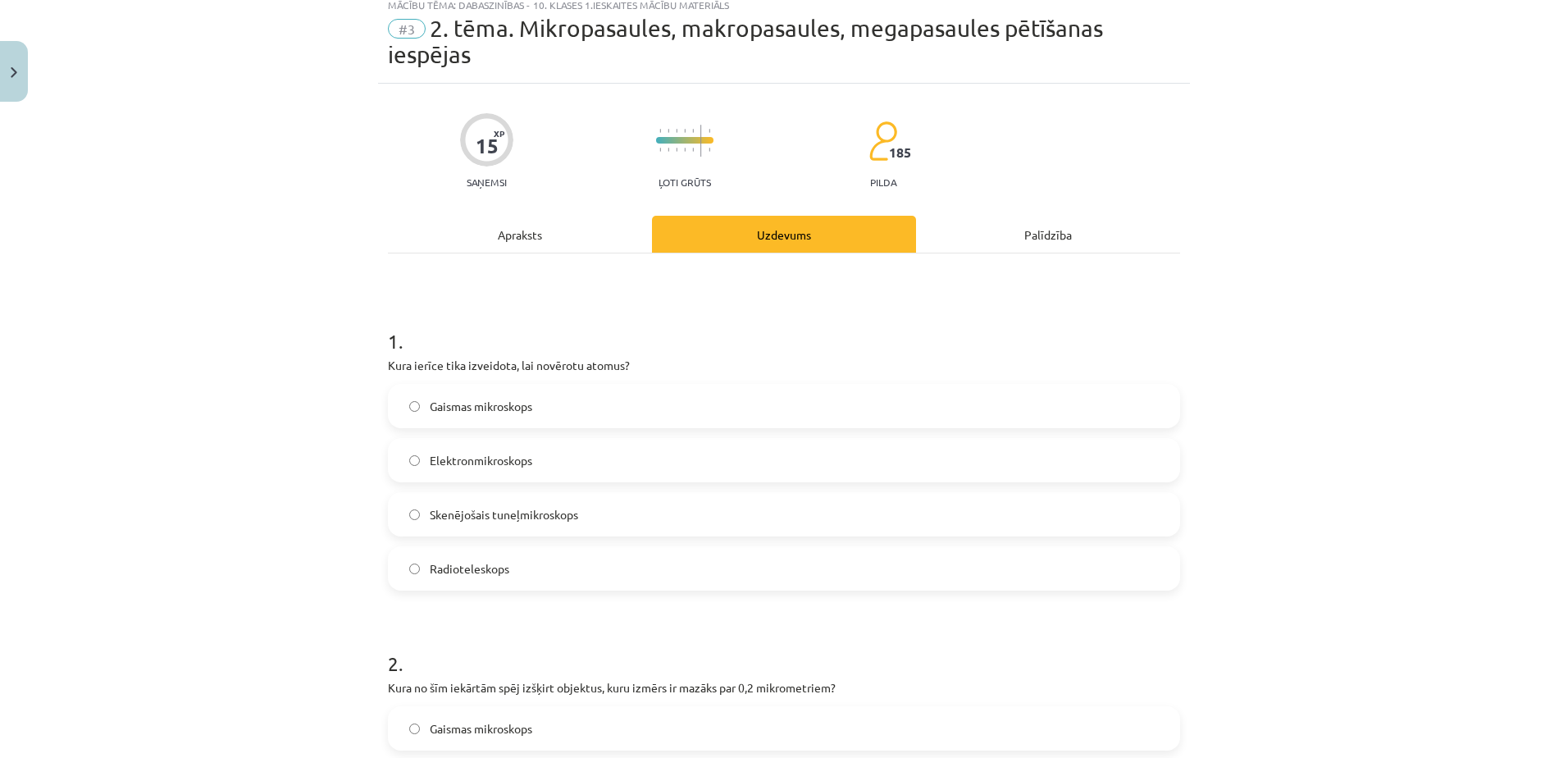
click at [470, 503] on label "Skenējošais tuneļmikroskops" at bounding box center [784, 514] width 789 height 41
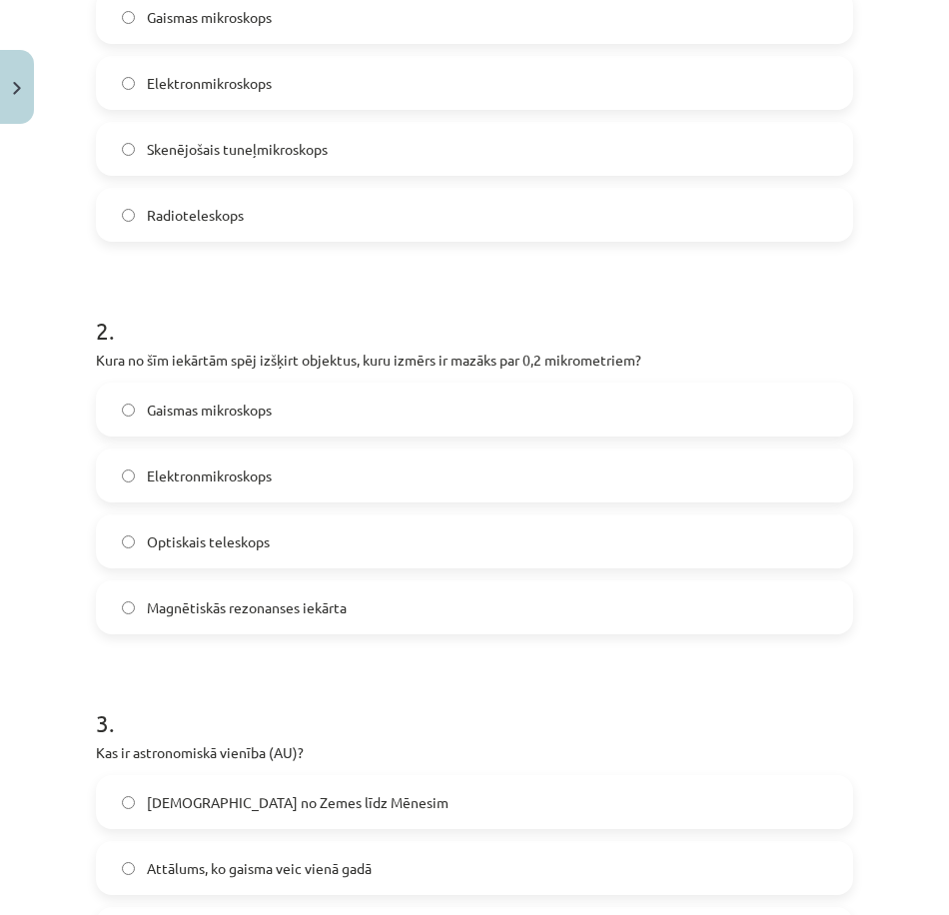
scroll to position [562, 0]
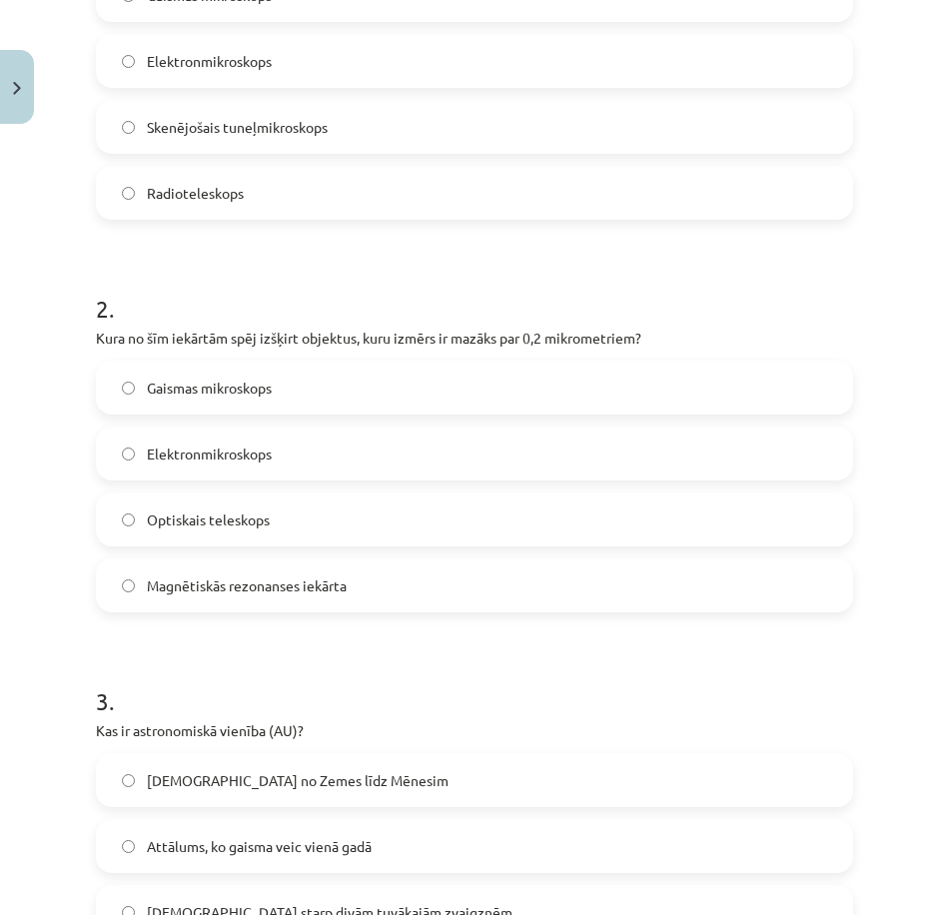
click at [212, 453] on span "Elektronmikroskops" at bounding box center [209, 453] width 125 height 21
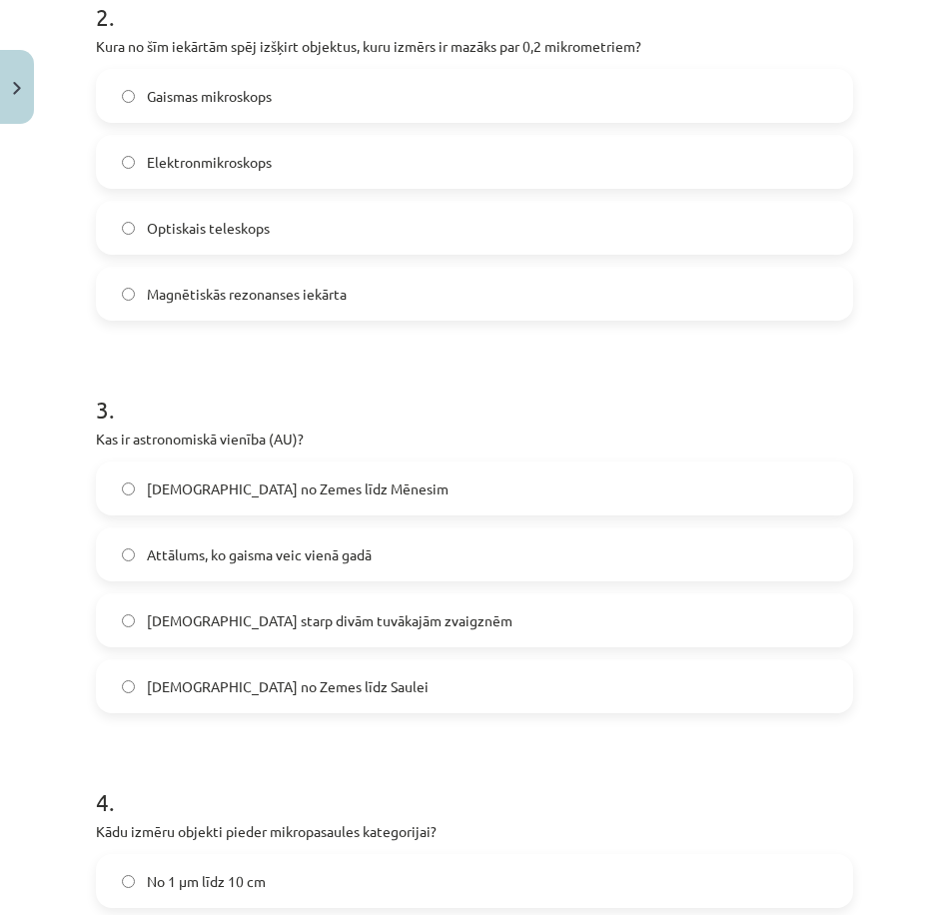
scroll to position [862, 0]
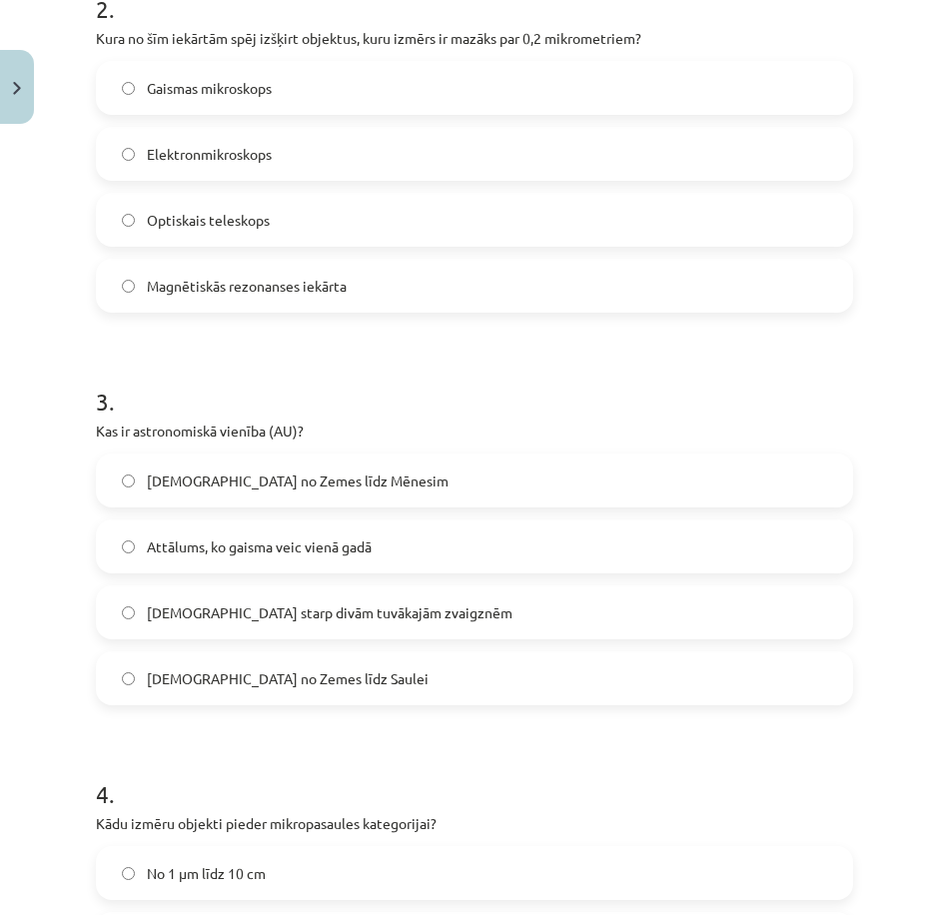
click at [375, 479] on label "Attālums no Zemes līdz Mēnesim" at bounding box center [474, 480] width 753 height 50
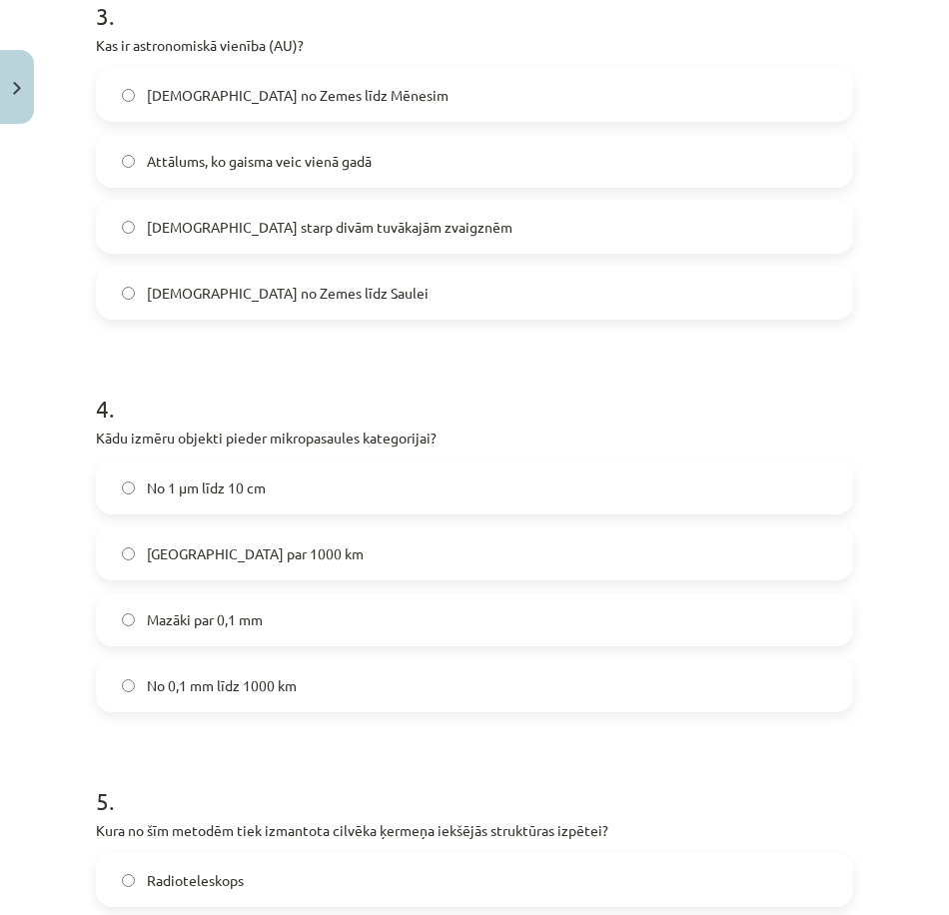
scroll to position [1261, 0]
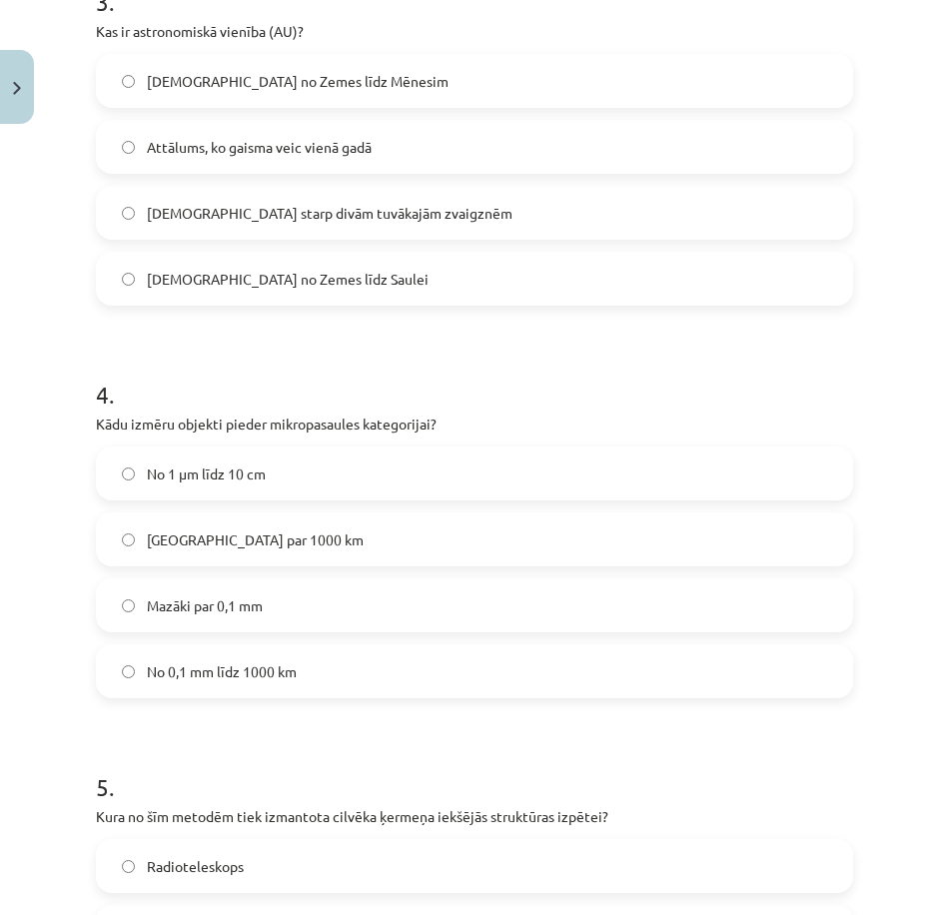
click at [295, 608] on label "Mazāki par 0,1 mm" at bounding box center [474, 605] width 753 height 50
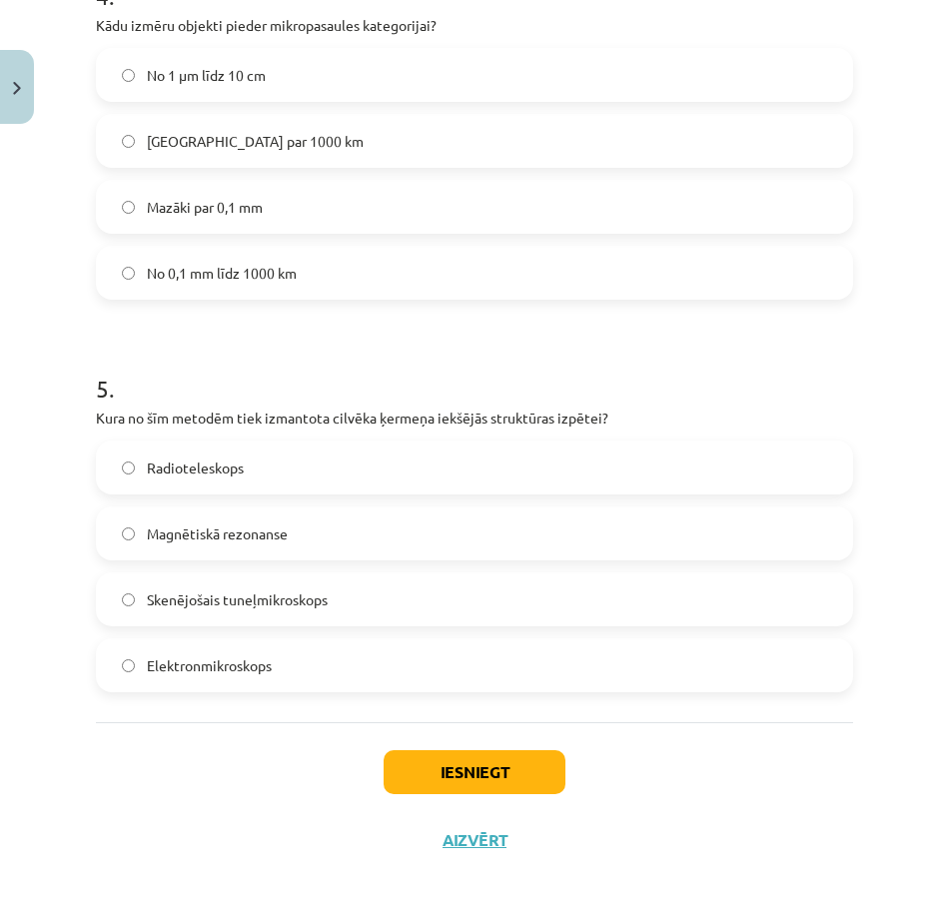
scroll to position [1669, 0]
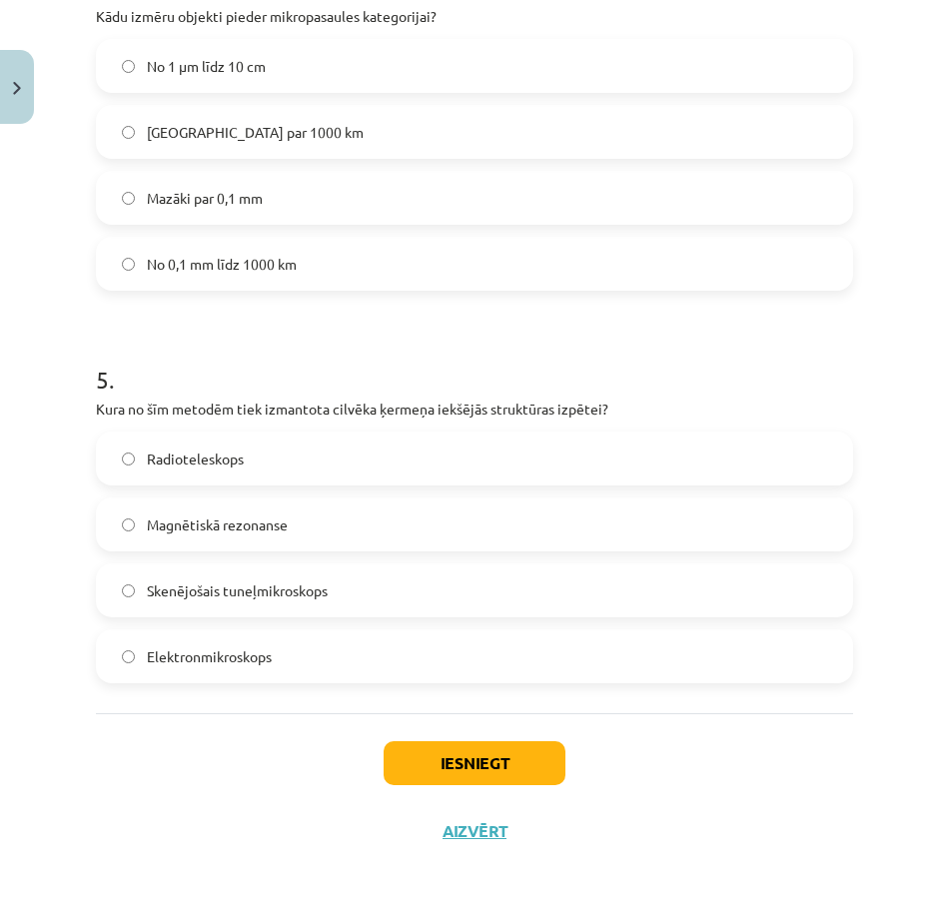
click at [229, 519] on span "Magnētiskā rezonanse" at bounding box center [217, 524] width 141 height 21
click at [405, 763] on button "Iesniegt" at bounding box center [474, 763] width 182 height 44
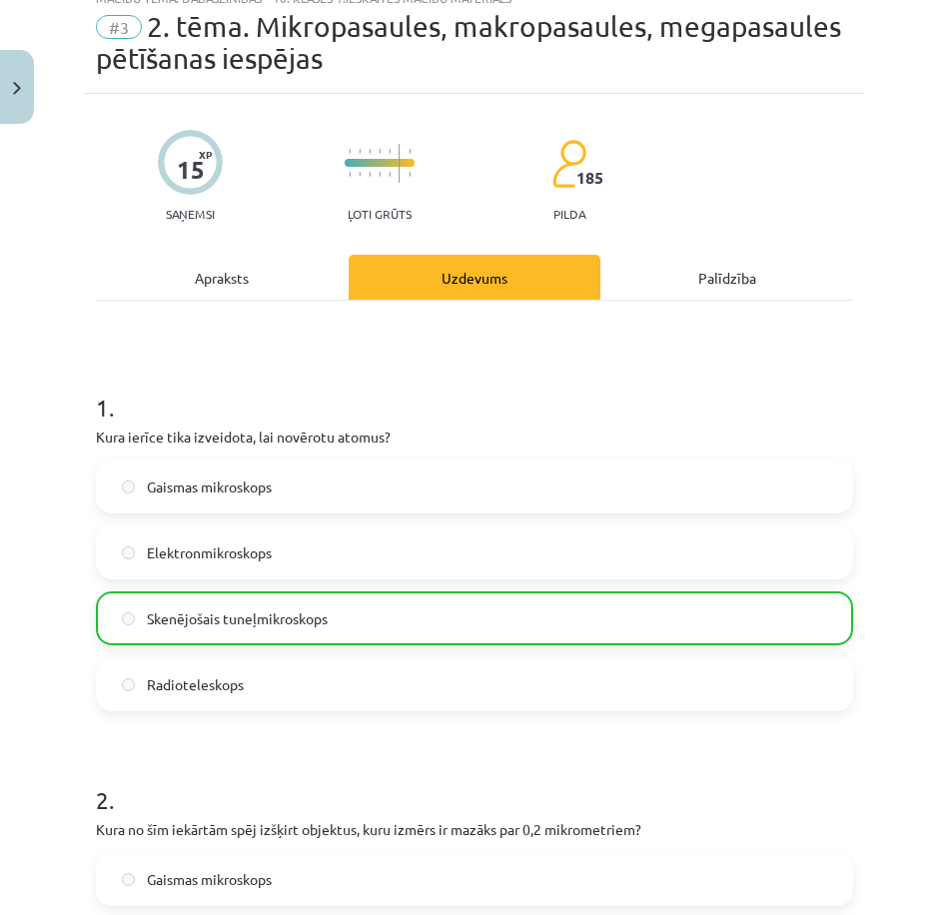
scroll to position [870, 0]
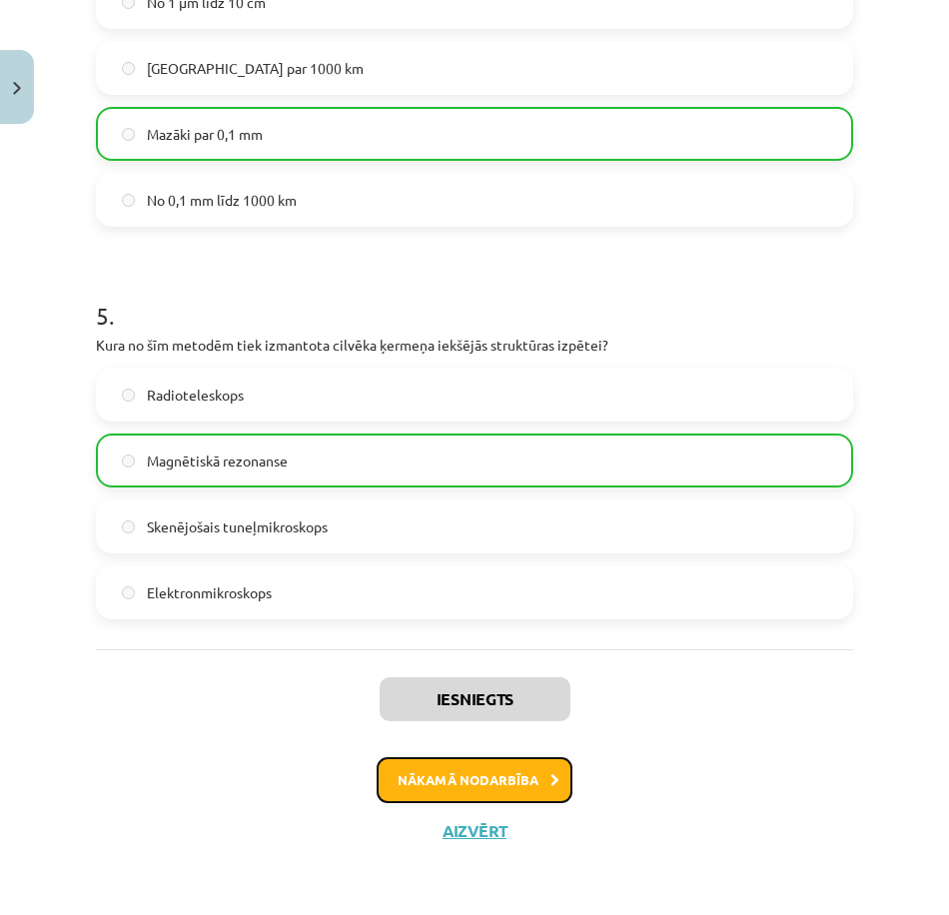
click at [489, 774] on button "Nākamā nodarbība" at bounding box center [474, 780] width 196 height 46
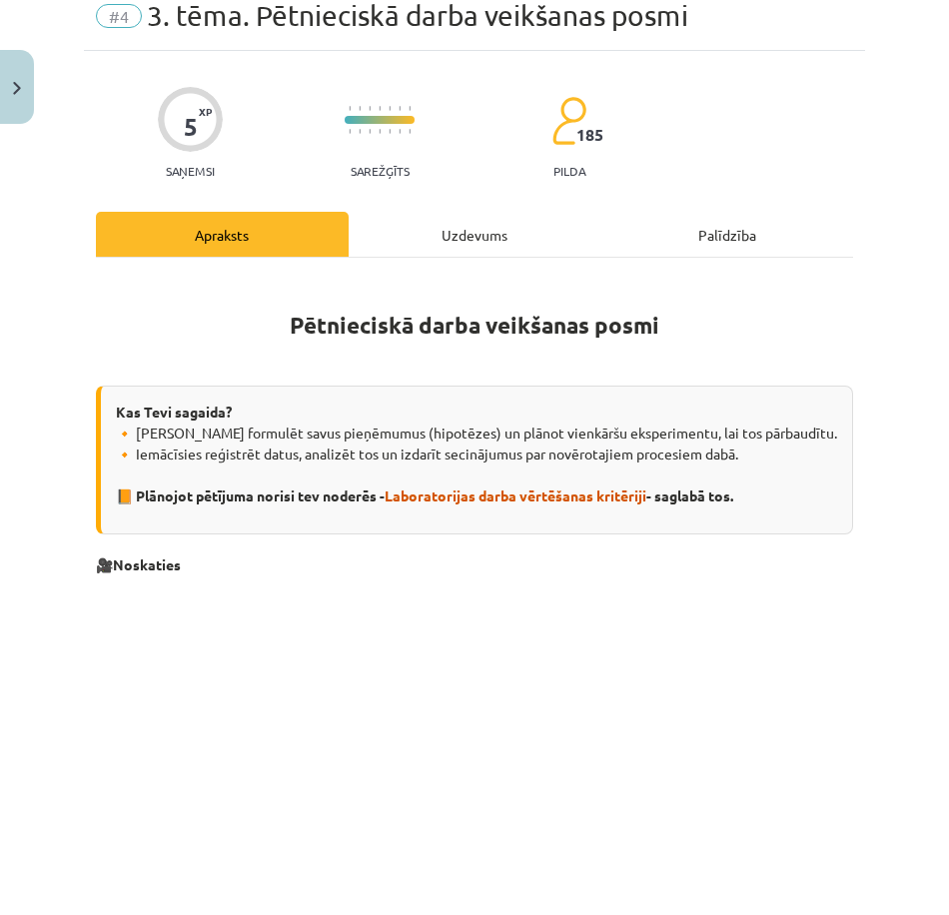
scroll to position [50, 0]
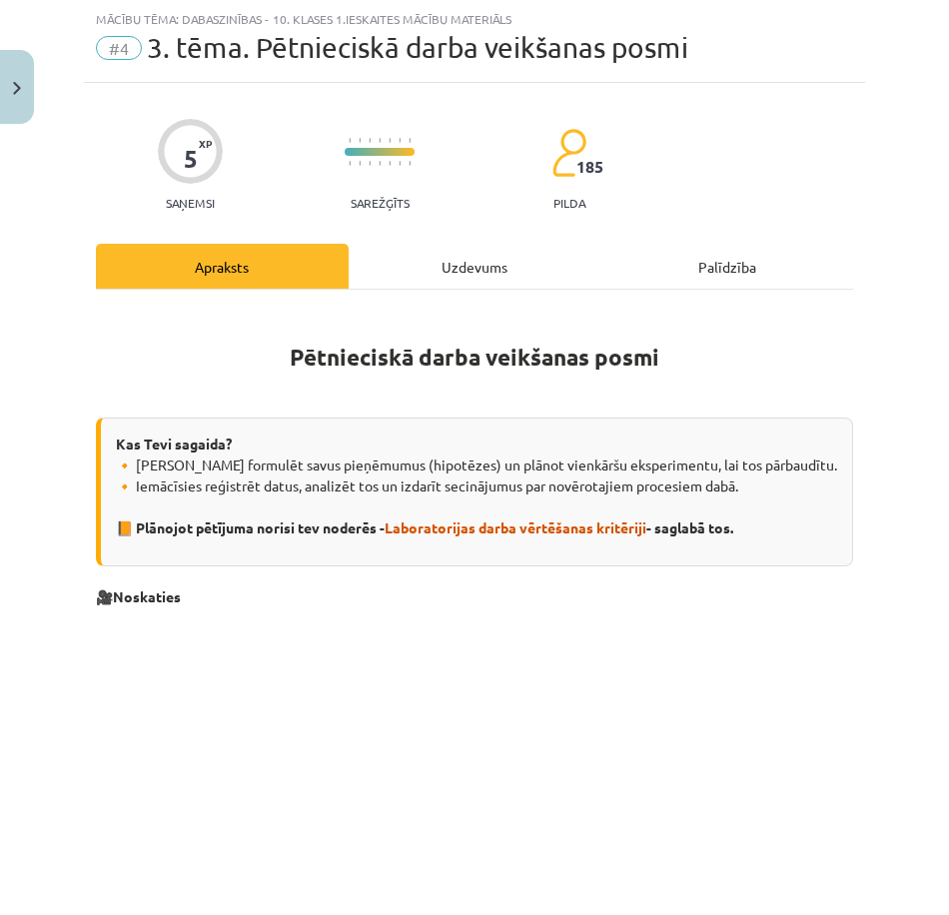
click at [447, 263] on div "Uzdevums" at bounding box center [475, 266] width 253 height 45
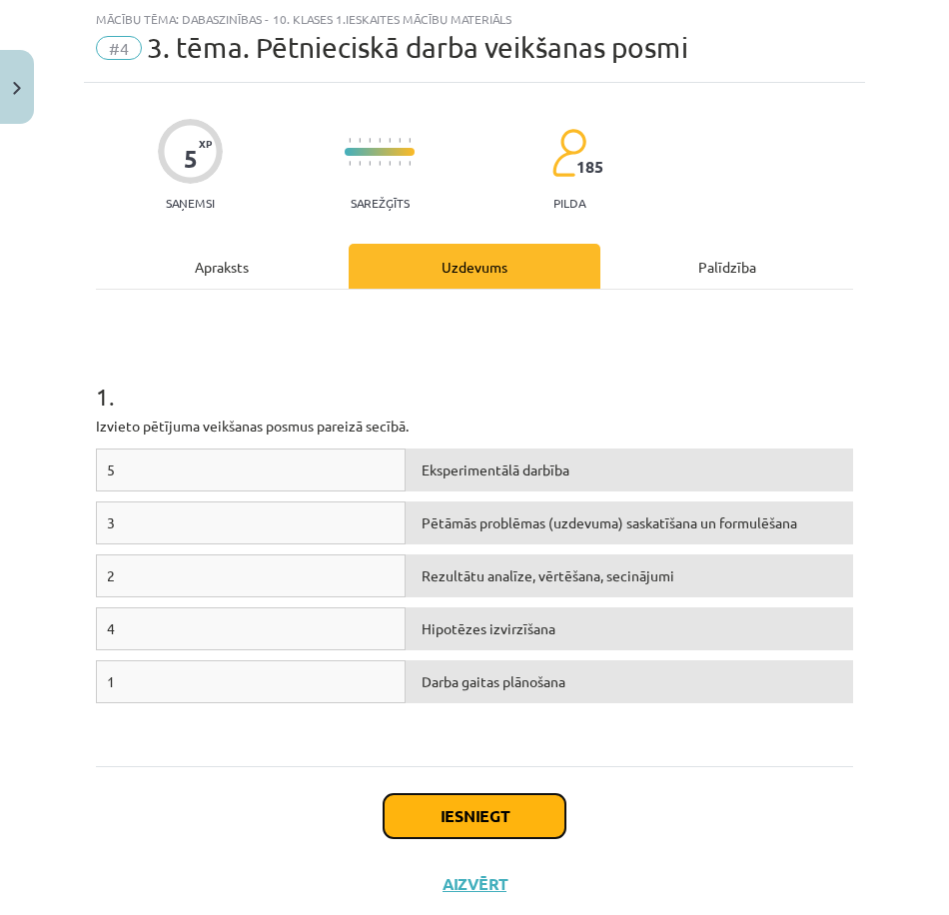
click at [496, 803] on button "Iesniegt" at bounding box center [474, 816] width 182 height 44
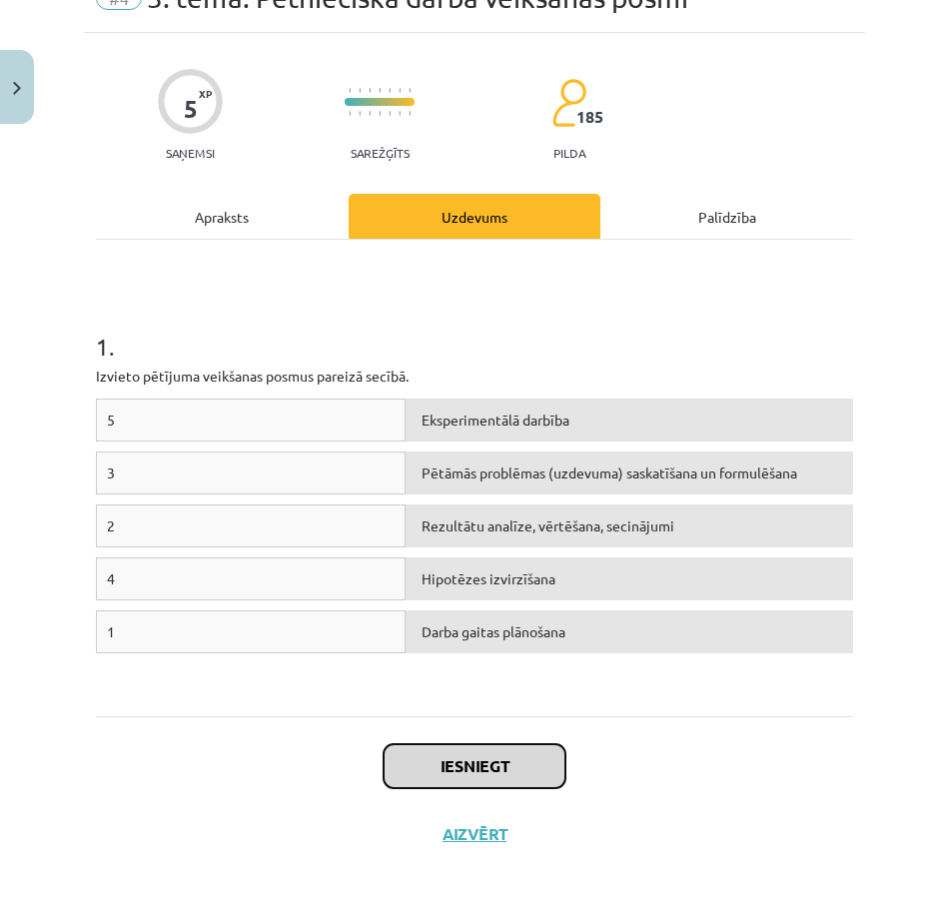
scroll to position [103, 0]
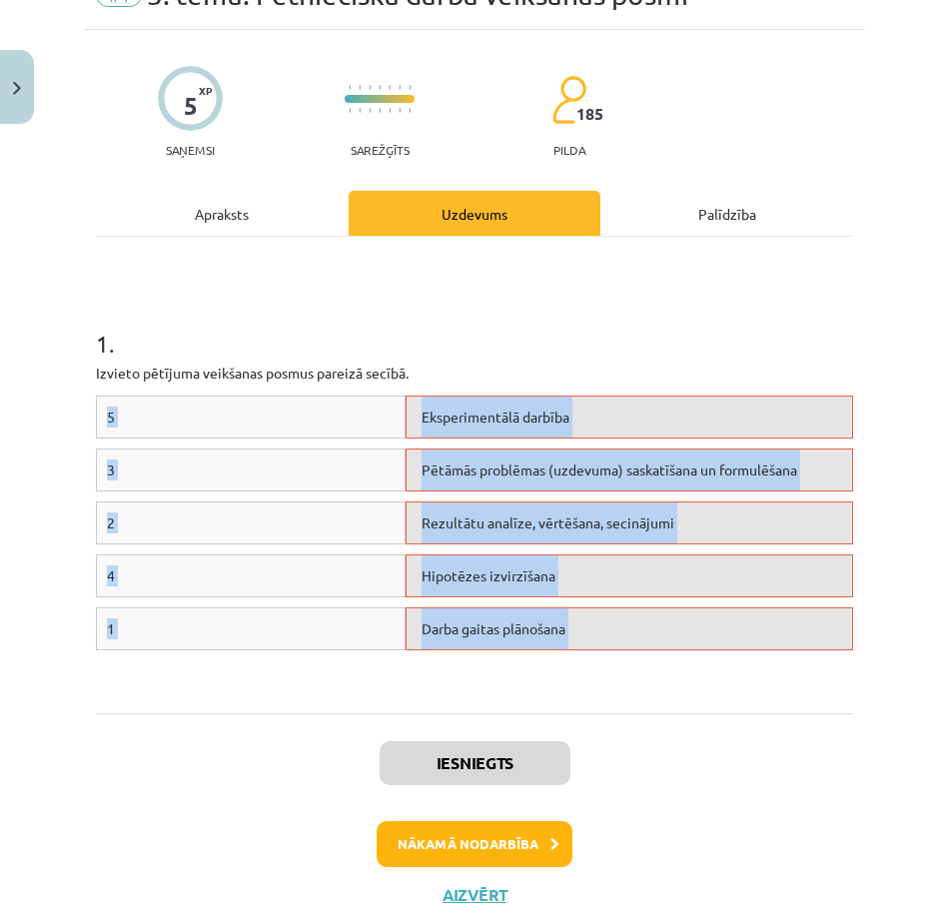
drag, startPoint x: 848, startPoint y: 661, endPoint x: 104, endPoint y: 402, distance: 787.7
click at [104, 402] on div "5 XP Saņemsi Sarežģīts 185 pilda Apraksts Uzdevums Palīdzība 1 . Izvieto pētīju…" at bounding box center [474, 479] width 781 height 899
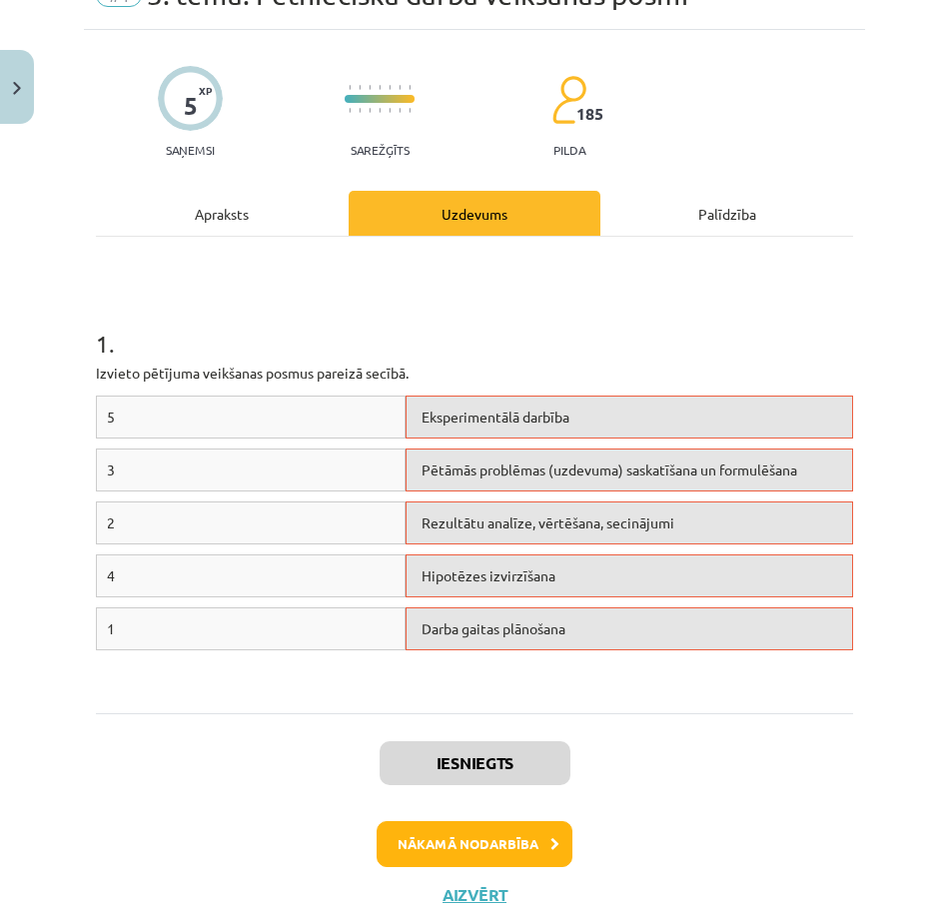
click at [515, 377] on p "Izvieto pētījuma veikšanas posmus pareizā secībā." at bounding box center [474, 373] width 757 height 21
drag, startPoint x: 434, startPoint y: 481, endPoint x: 450, endPoint y: 465, distance: 22.6
click at [450, 465] on div "Pētāmās problēmas (uzdevuma) saskatīšana un formulēšana" at bounding box center [628, 469] width 447 height 43
drag, startPoint x: 450, startPoint y: 465, endPoint x: 331, endPoint y: 475, distance: 120.3
click at [331, 479] on div "3" at bounding box center [251, 469] width 310 height 43
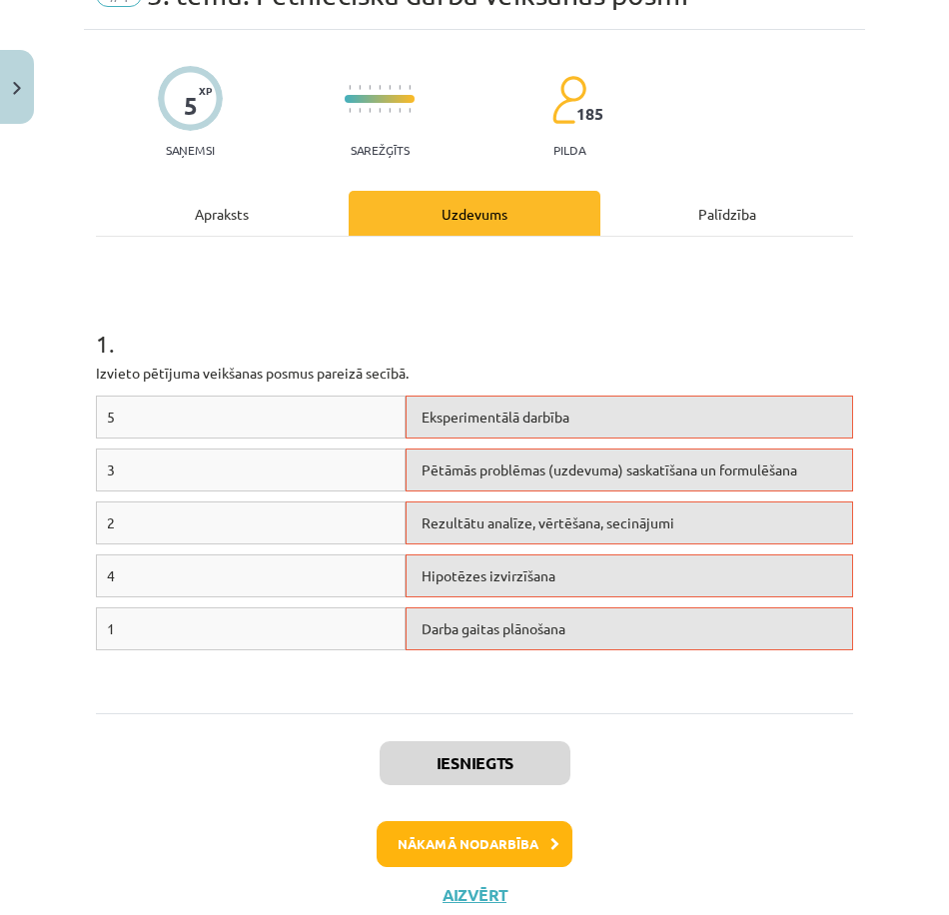
drag, startPoint x: 354, startPoint y: 462, endPoint x: 372, endPoint y: 481, distance: 26.1
click at [372, 481] on div "3" at bounding box center [251, 469] width 310 height 43
click at [410, 465] on div "Pētāmās problēmas (uzdevuma) saskatīšana un formulēšana" at bounding box center [628, 469] width 447 height 43
click at [765, 340] on h1 "1 ." at bounding box center [474, 326] width 757 height 62
click at [775, 334] on h1 "1 ." at bounding box center [474, 326] width 757 height 62
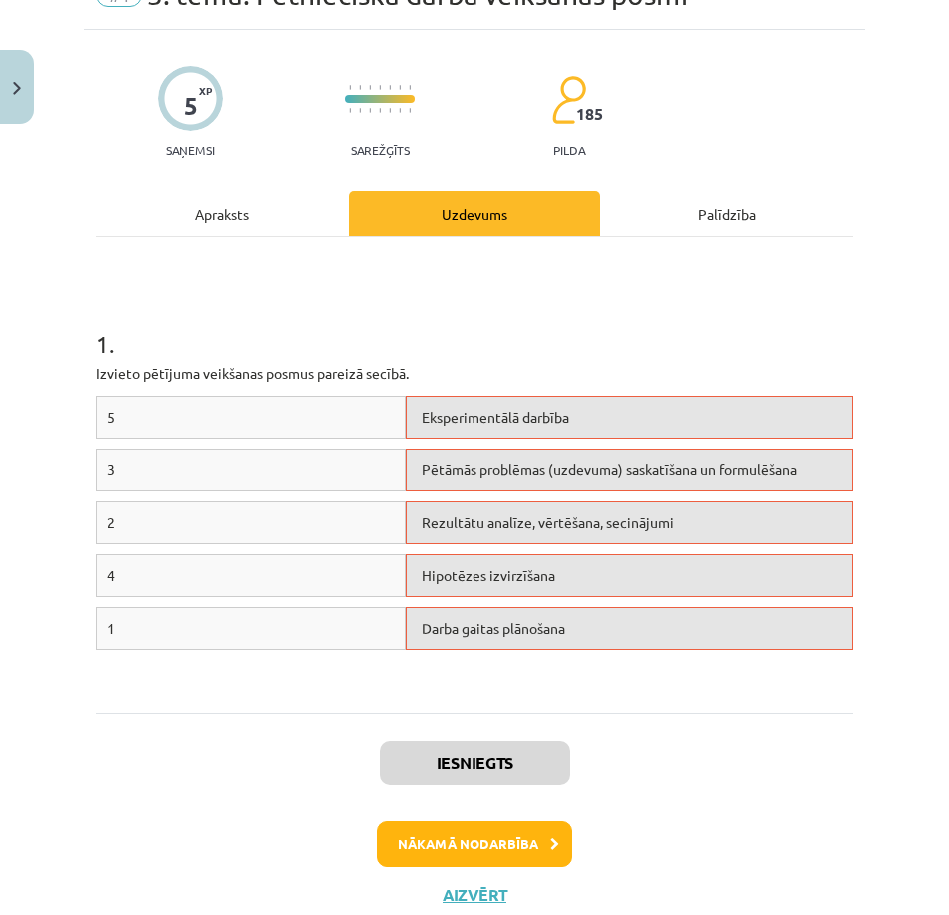
drag, startPoint x: 836, startPoint y: 329, endPoint x: 812, endPoint y: 459, distance: 133.0
click at [836, 331] on h1 "1 ." at bounding box center [474, 326] width 757 height 62
click at [770, 526] on div "Rezultātu analīze, vērtēšana, secinājumi" at bounding box center [628, 522] width 447 height 43
click at [483, 519] on span "Rezultātu analīze, vērtēšana, secinājumi" at bounding box center [547, 522] width 253 height 18
click at [465, 520] on span "Rezultātu analīze, vērtēšana, secinājumi" at bounding box center [547, 522] width 253 height 18
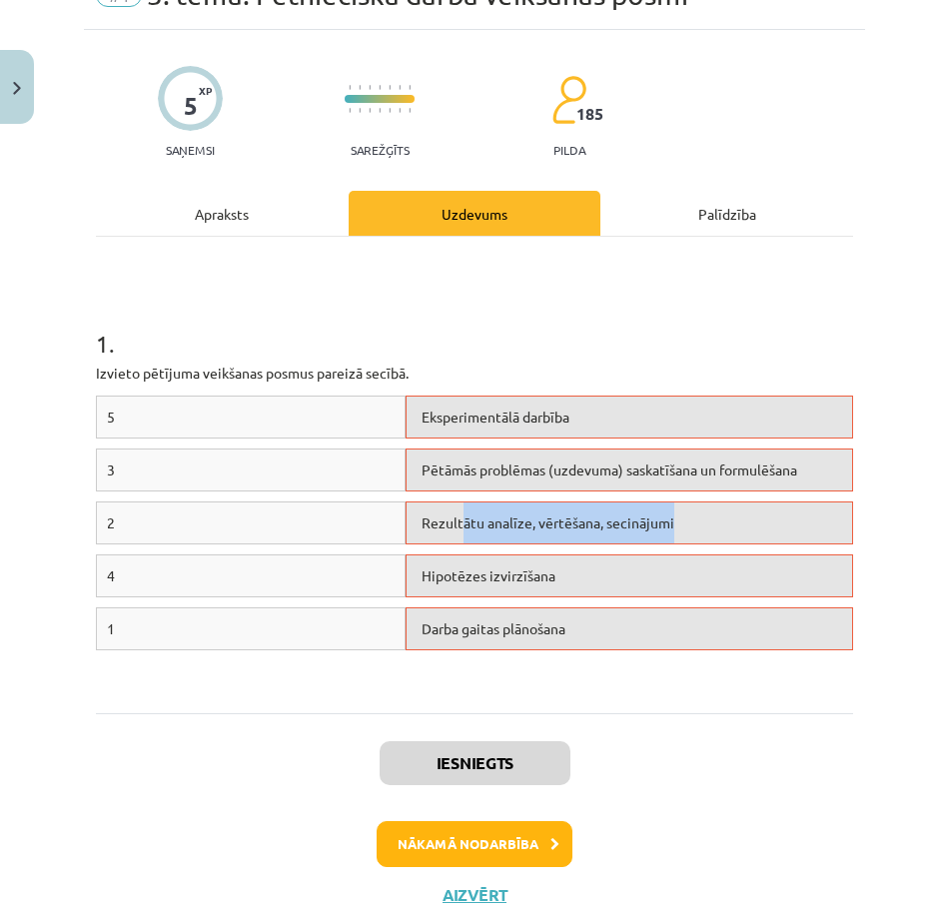
drag, startPoint x: 458, startPoint y: 521, endPoint x: 740, endPoint y: 533, distance: 281.9
click at [740, 533] on div "Rezultātu analīze, vērtēšana, secinājumi" at bounding box center [628, 522] width 447 height 43
drag, startPoint x: 740, startPoint y: 533, endPoint x: 556, endPoint y: 325, distance: 278.1
click at [556, 325] on h1 "1 ." at bounding box center [474, 326] width 757 height 62
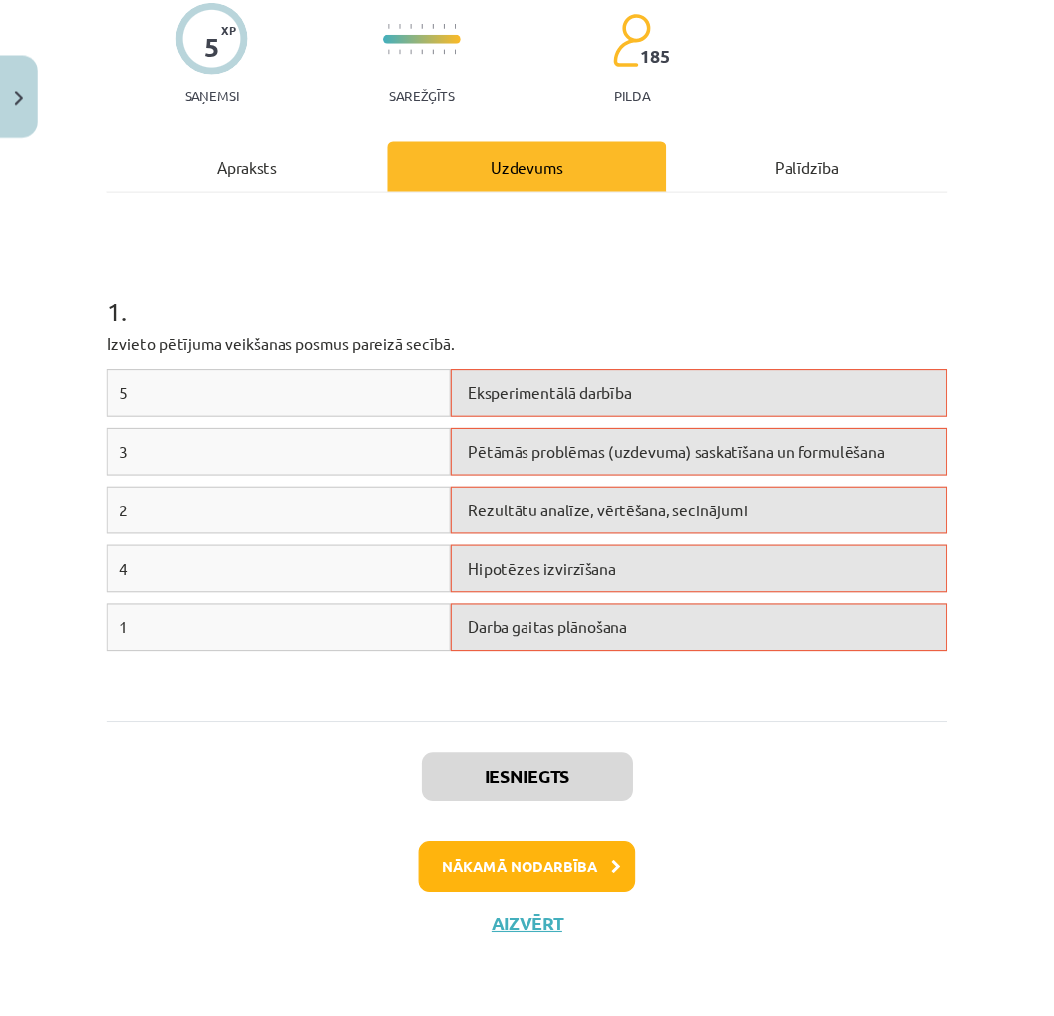
scroll to position [65, 0]
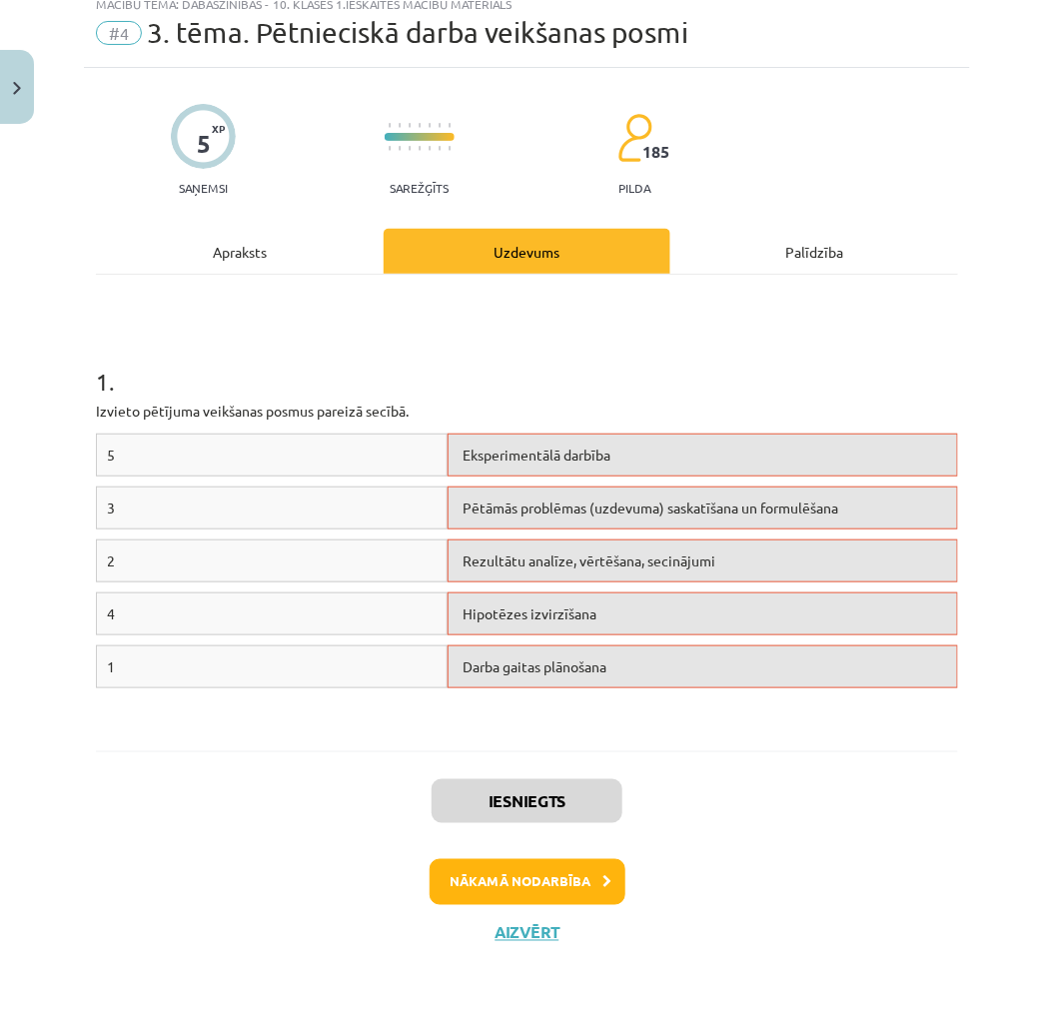
click at [120, 494] on div "3" at bounding box center [272, 507] width 352 height 43
click at [116, 502] on div "3" at bounding box center [272, 507] width 352 height 43
click at [113, 502] on span "3" at bounding box center [111, 507] width 8 height 18
click at [180, 584] on div "2 Rezultātu analīze, vērtēšana, secinājumi" at bounding box center [527, 565] width 862 height 53
drag, startPoint x: 152, startPoint y: 615, endPoint x: 382, endPoint y: 636, distance: 231.6
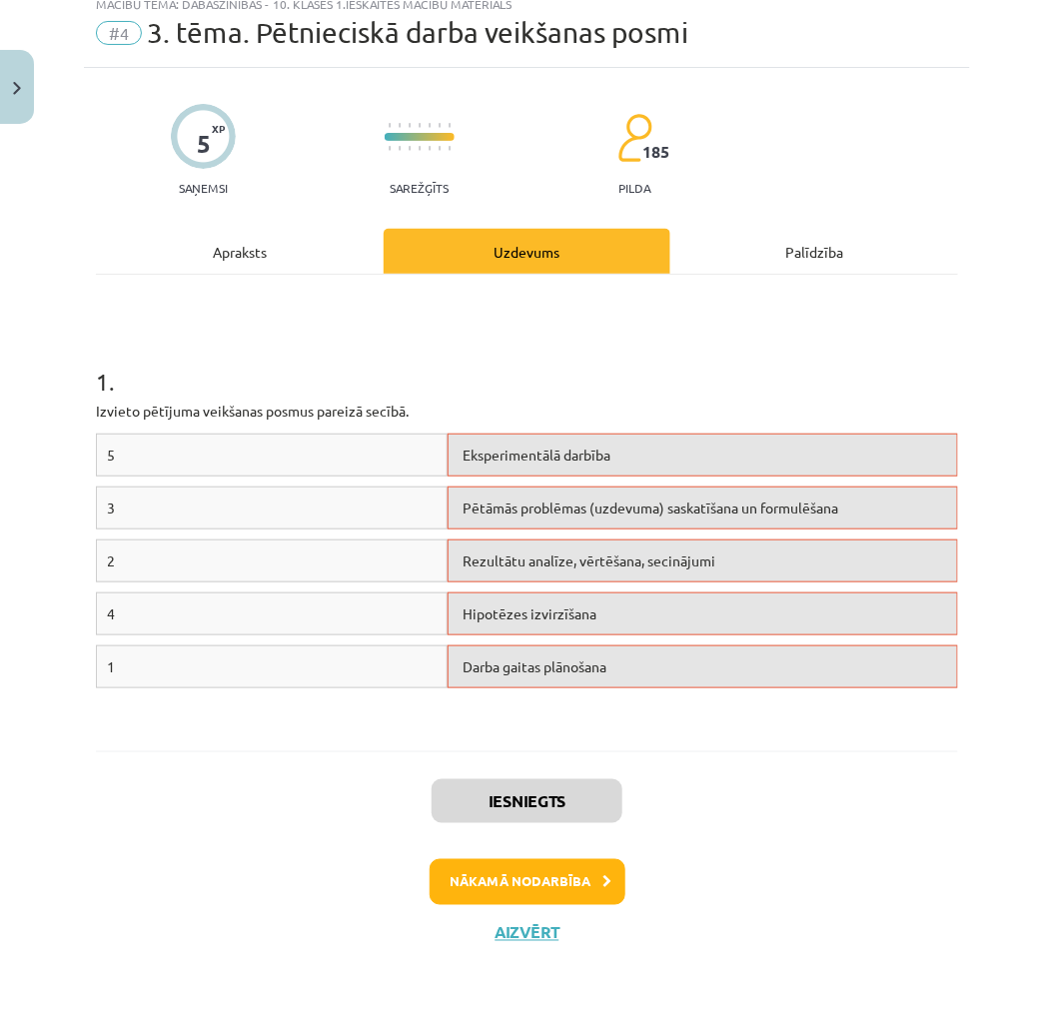
click at [381, 637] on div "4 Hipotēzes izvirzīšana" at bounding box center [527, 618] width 862 height 53
drag, startPoint x: 500, startPoint y: 619, endPoint x: 460, endPoint y: 615, distance: 40.1
click at [463, 615] on span "Hipotēzes izvirzīšana" at bounding box center [530, 613] width 134 height 18
drag, startPoint x: 460, startPoint y: 615, endPoint x: 599, endPoint y: 627, distance: 139.3
click at [599, 627] on div "Hipotēzes izvirzīšana" at bounding box center [702, 613] width 510 height 43
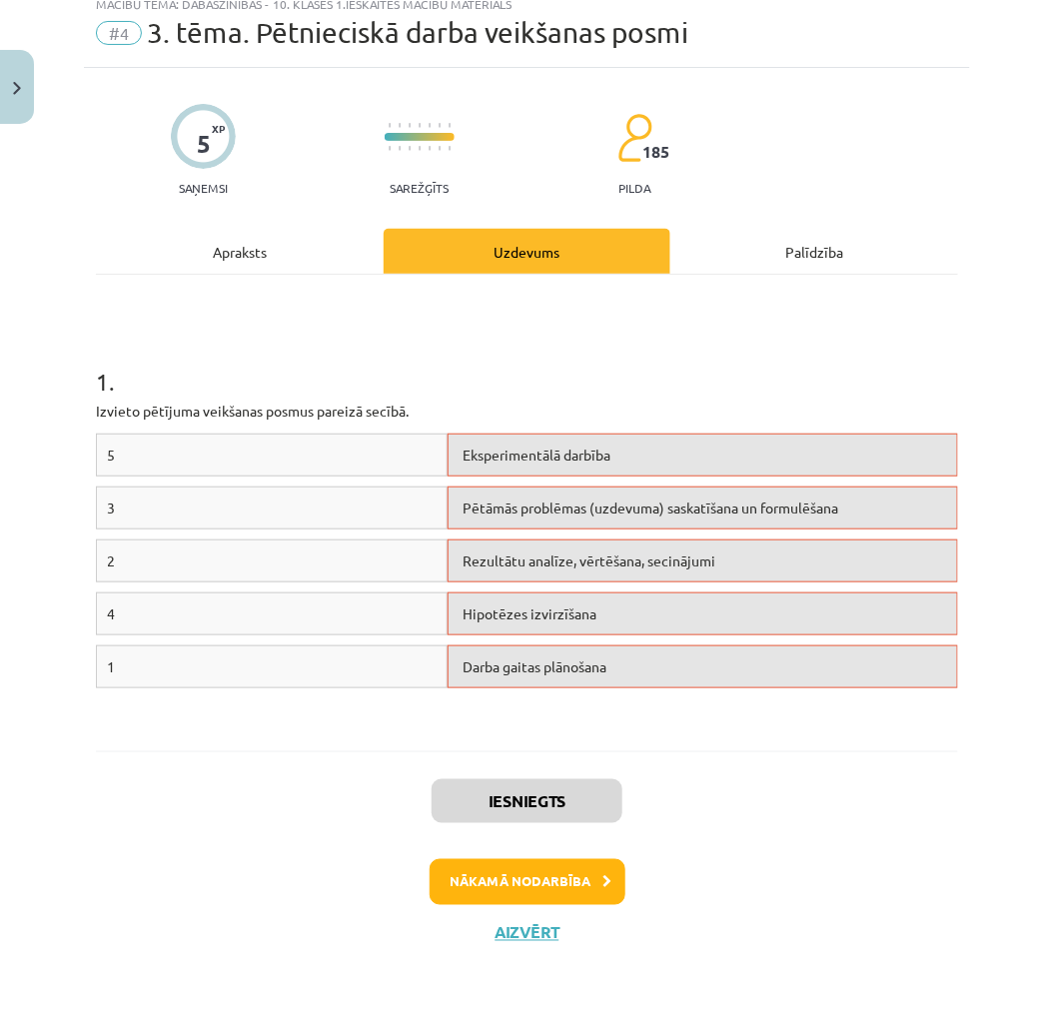
copy span "Hipotēzes izvirzīšana"
click at [602, 631] on div "Hipotēzes izvirzīšana" at bounding box center [702, 613] width 510 height 43
drag, startPoint x: 791, startPoint y: 509, endPoint x: 787, endPoint y: 497, distance: 12.6
click at [790, 504] on span "Pētāmās problēmas (uzdevuma) saskatīšana un formulēšana" at bounding box center [650, 507] width 375 height 18
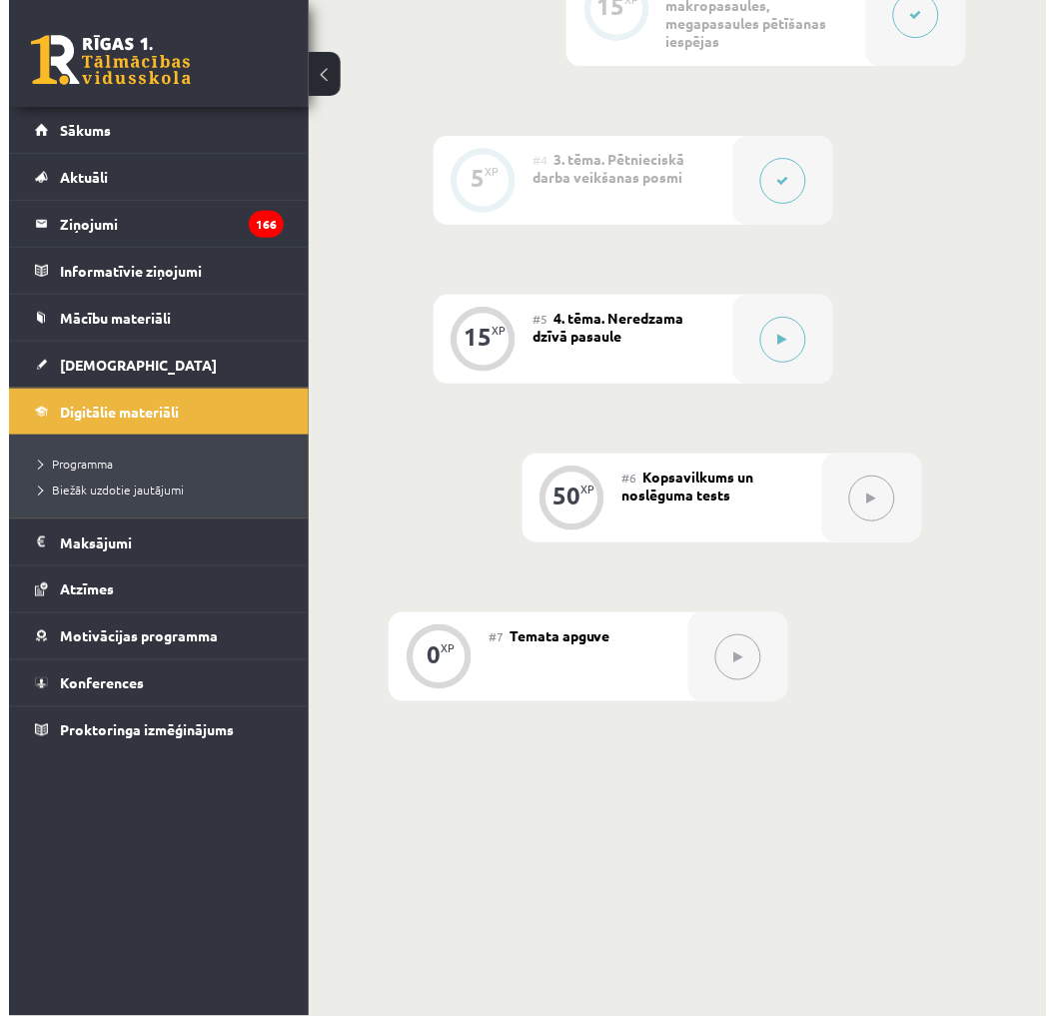
scroll to position [1053, 0]
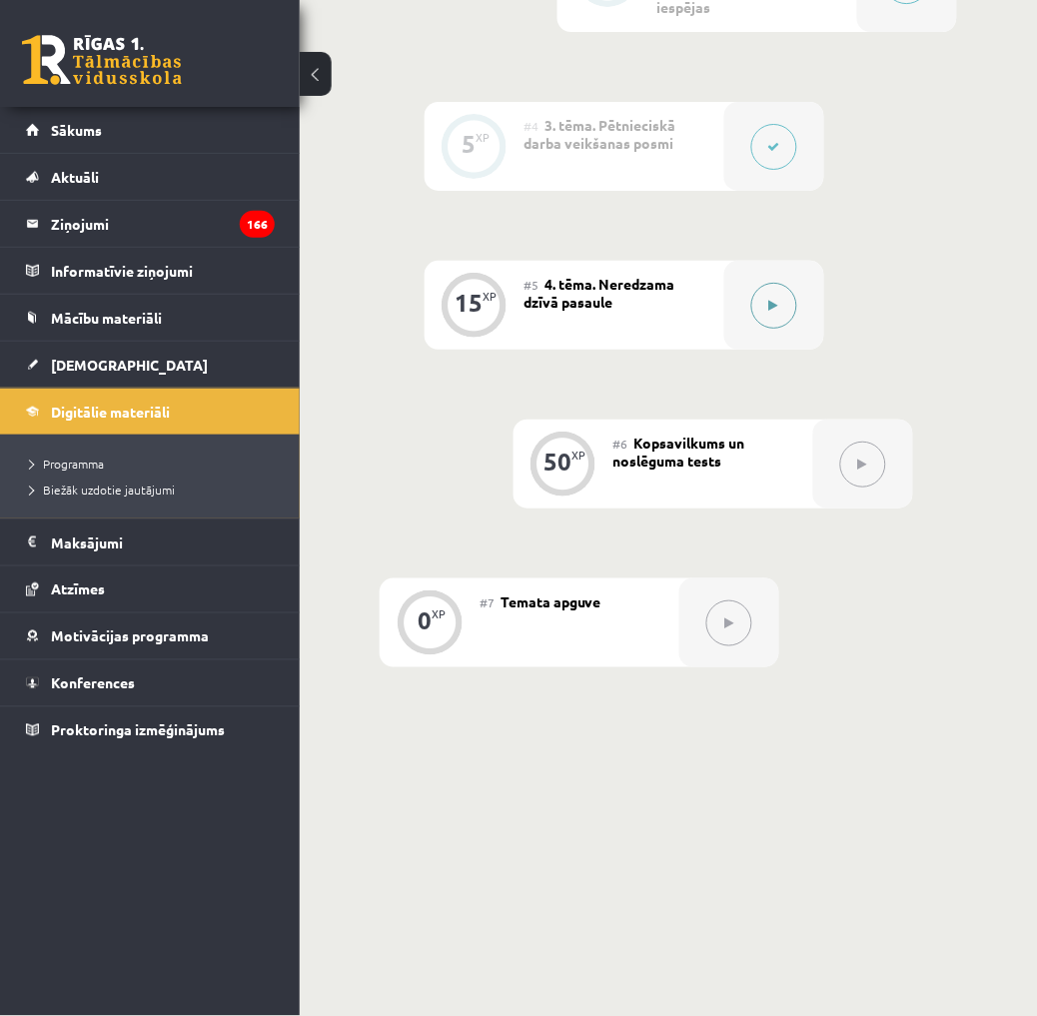
click at [765, 310] on button at bounding box center [774, 306] width 46 height 46
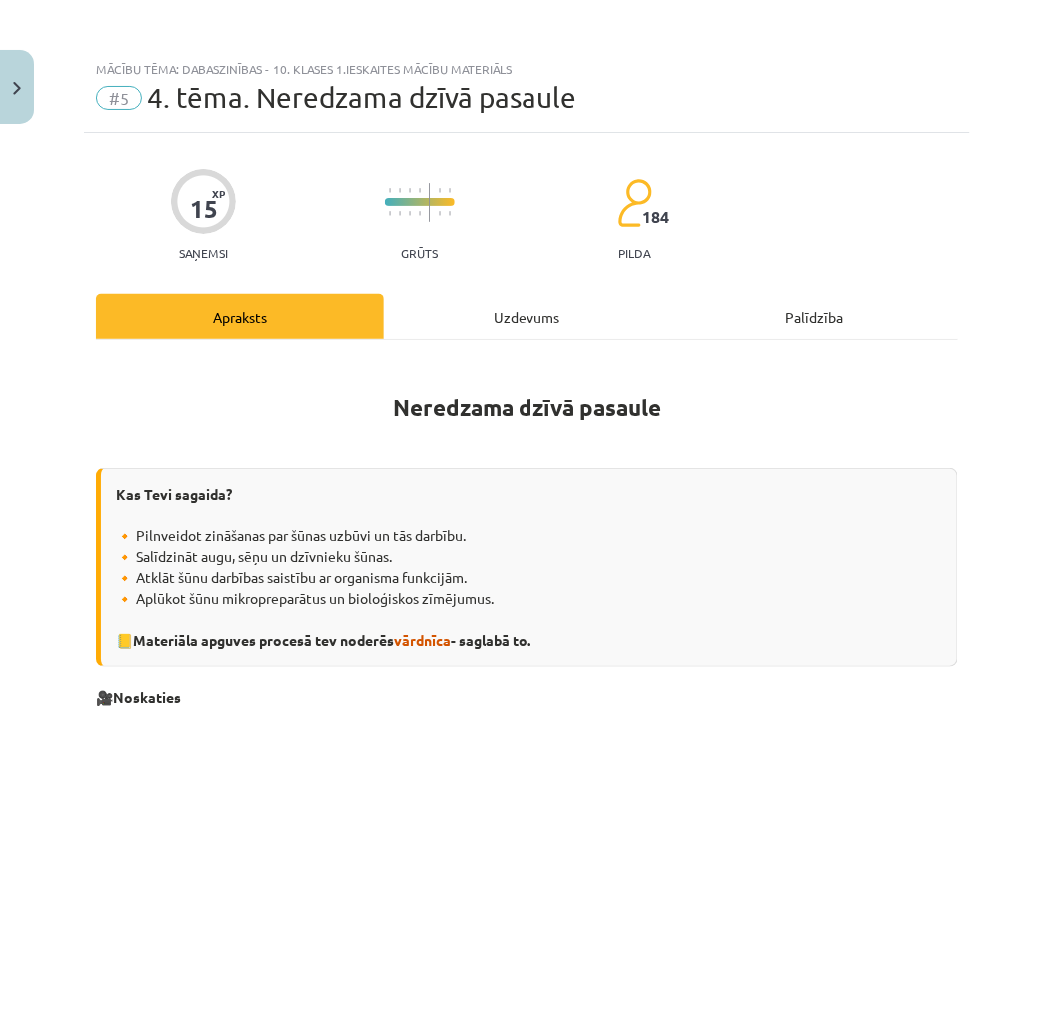
click at [500, 307] on div "Uzdevums" at bounding box center [527, 316] width 288 height 45
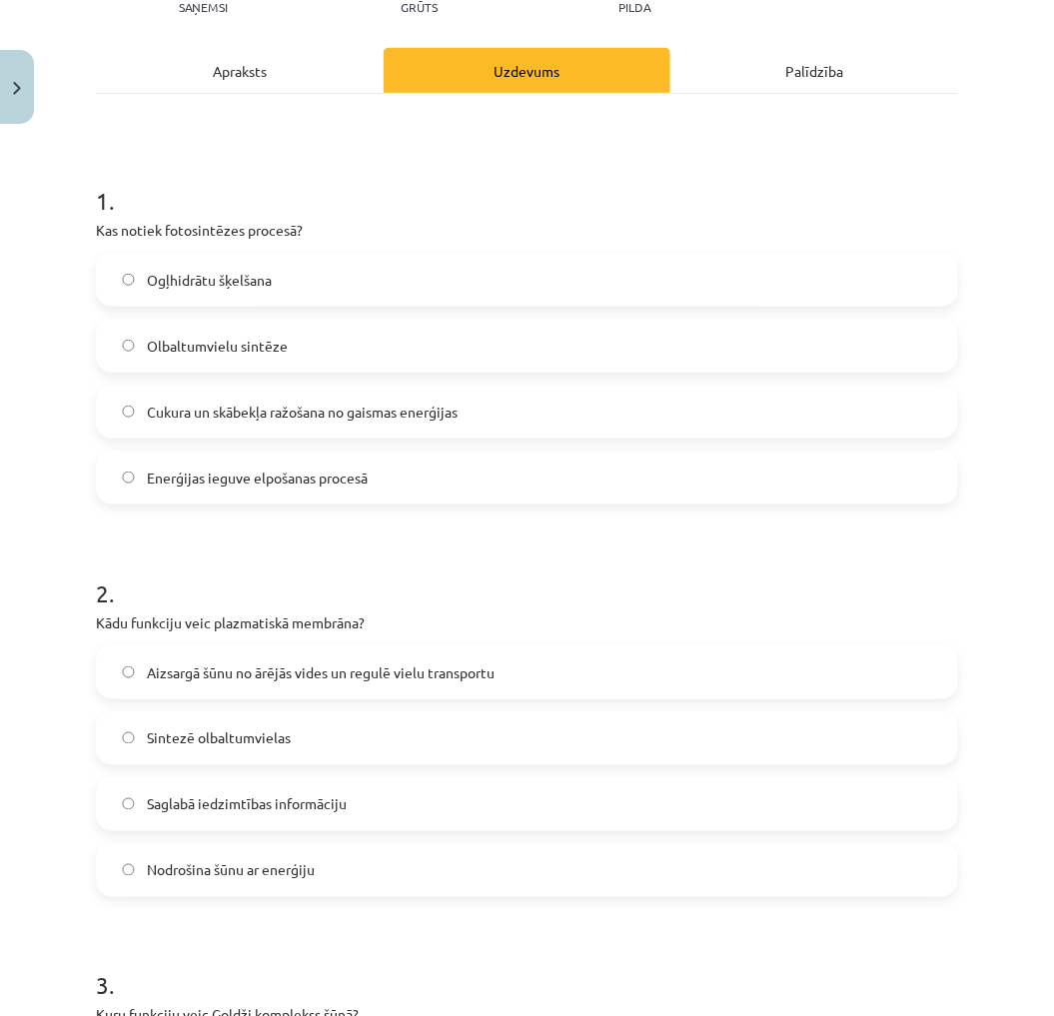
scroll to position [0, 0]
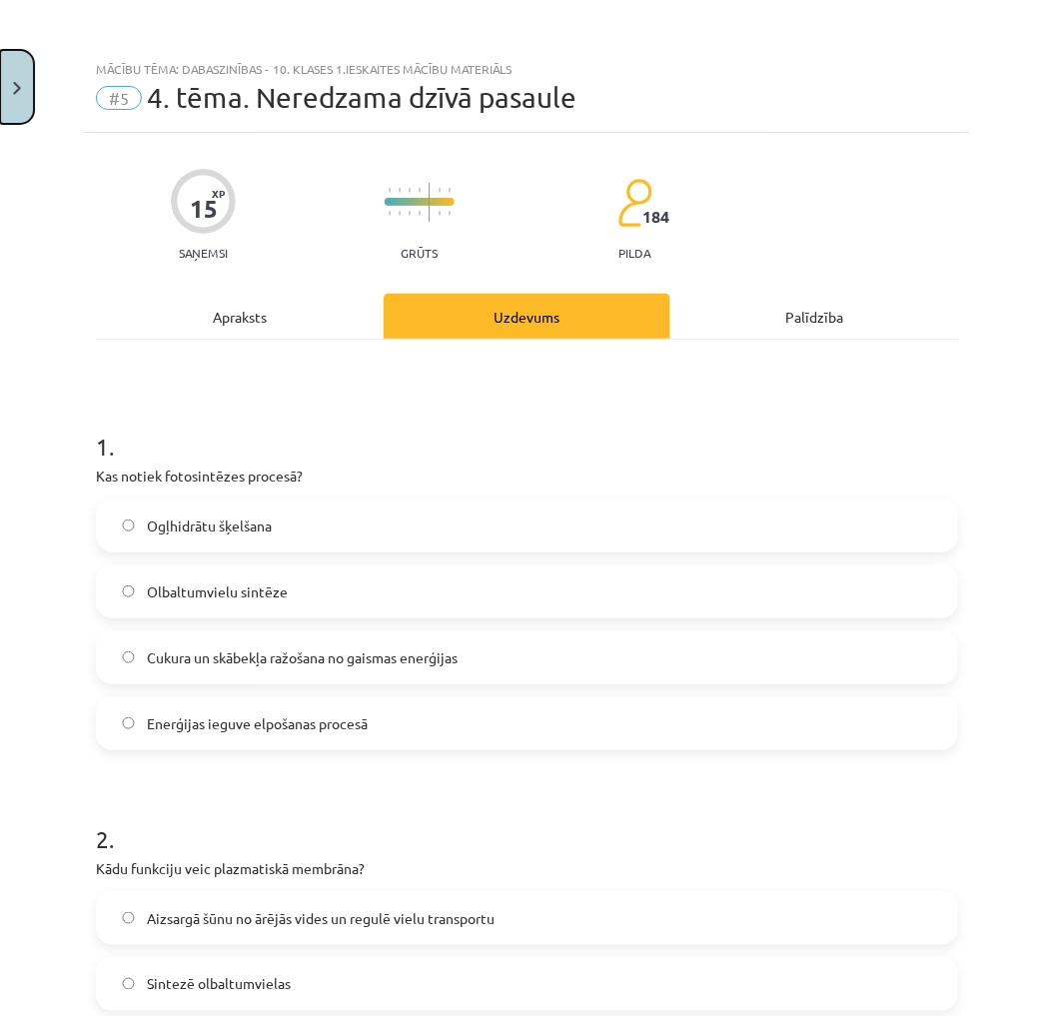
click at [13, 90] on img "Close" at bounding box center [17, 88] width 8 height 13
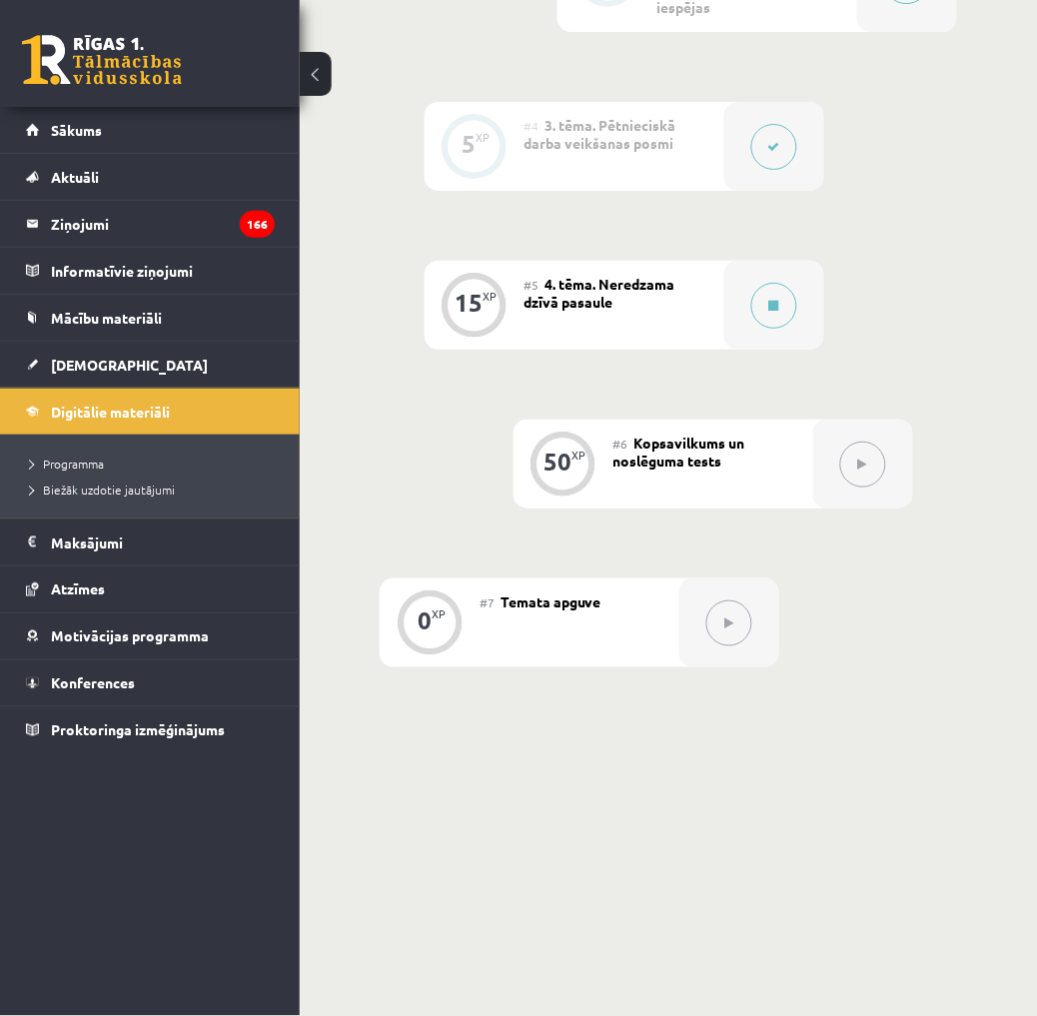
click at [777, 141] on icon at bounding box center [774, 147] width 12 height 12
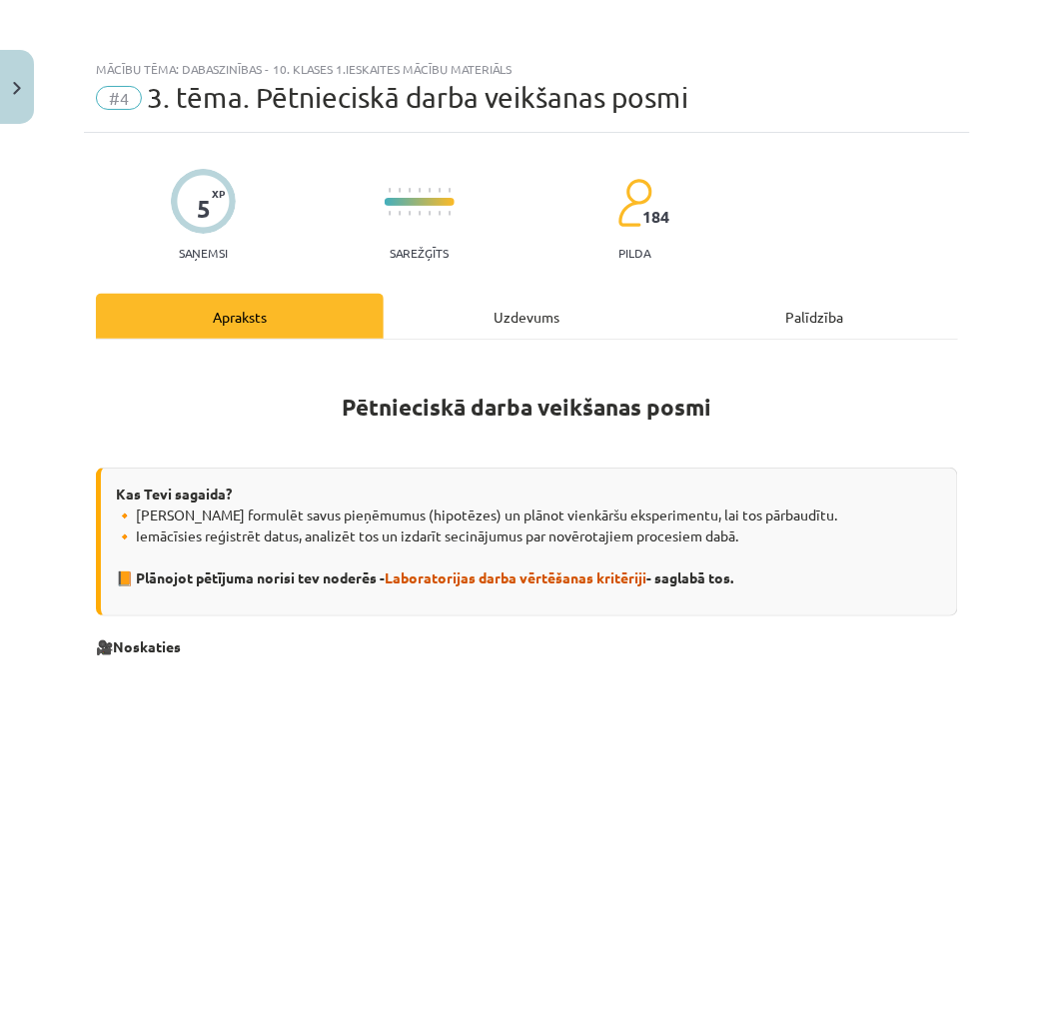
click at [495, 297] on div "Uzdevums" at bounding box center [527, 316] width 288 height 45
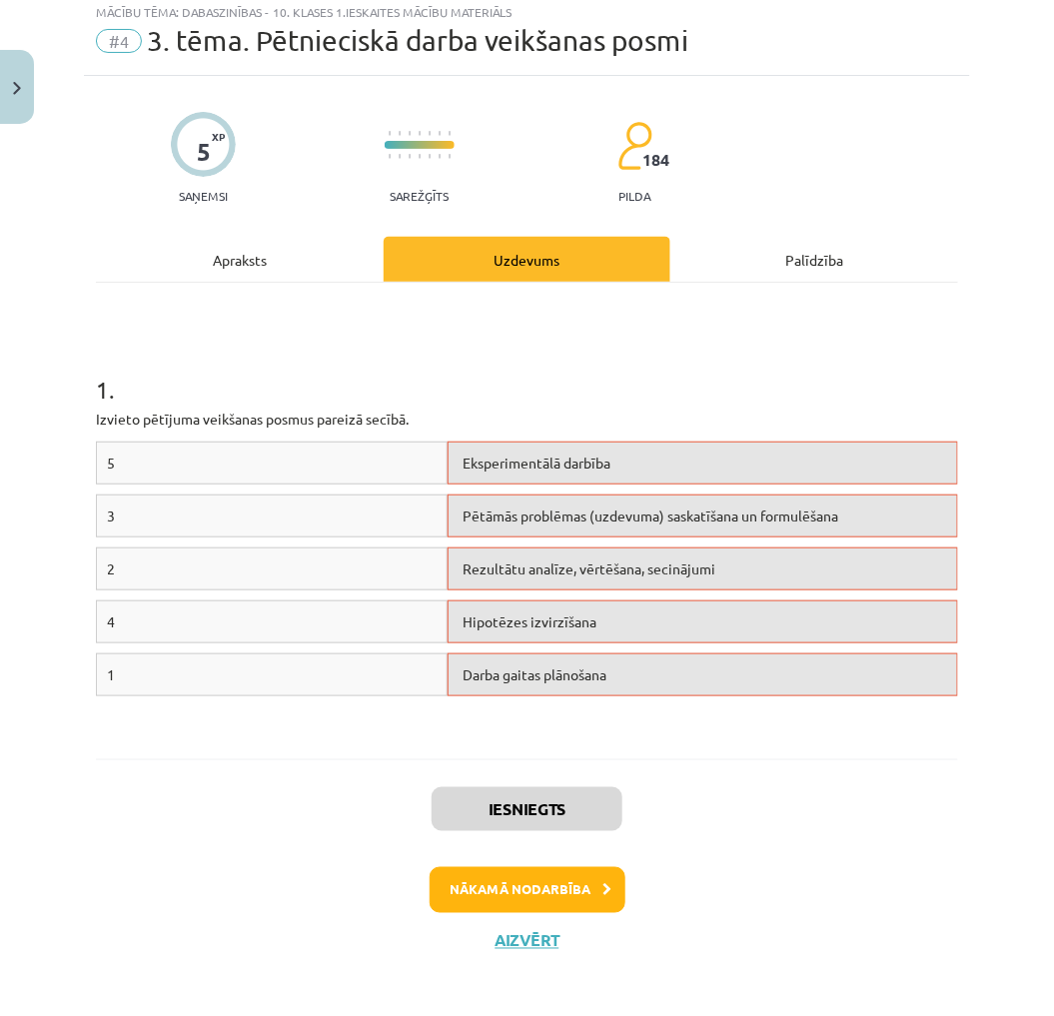
scroll to position [65, 0]
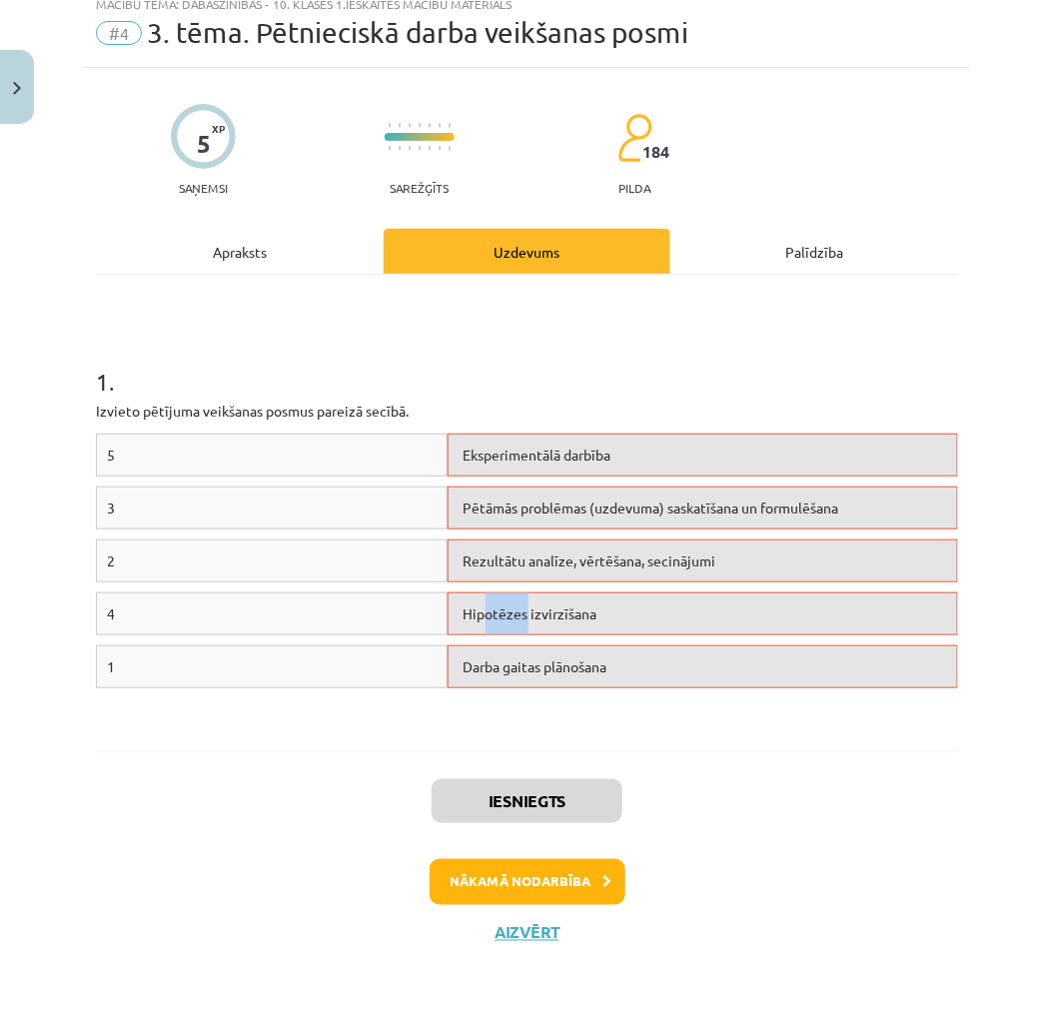
drag, startPoint x: 521, startPoint y: 622, endPoint x: 480, endPoint y: 642, distance: 45.6
click at [480, 642] on div "4 Hipotēzes izvirzīšana" at bounding box center [527, 618] width 862 height 53
drag, startPoint x: 480, startPoint y: 642, endPoint x: 640, endPoint y: 713, distance: 174.8
click at [640, 713] on div "5 Eksperimentālā darbība 3 Pētāmās problēmas (uzdevuma) saskatīšana un formulēš…" at bounding box center [527, 583] width 862 height 300
click at [561, 873] on button "Nākamā nodarbība" at bounding box center [527, 882] width 196 height 46
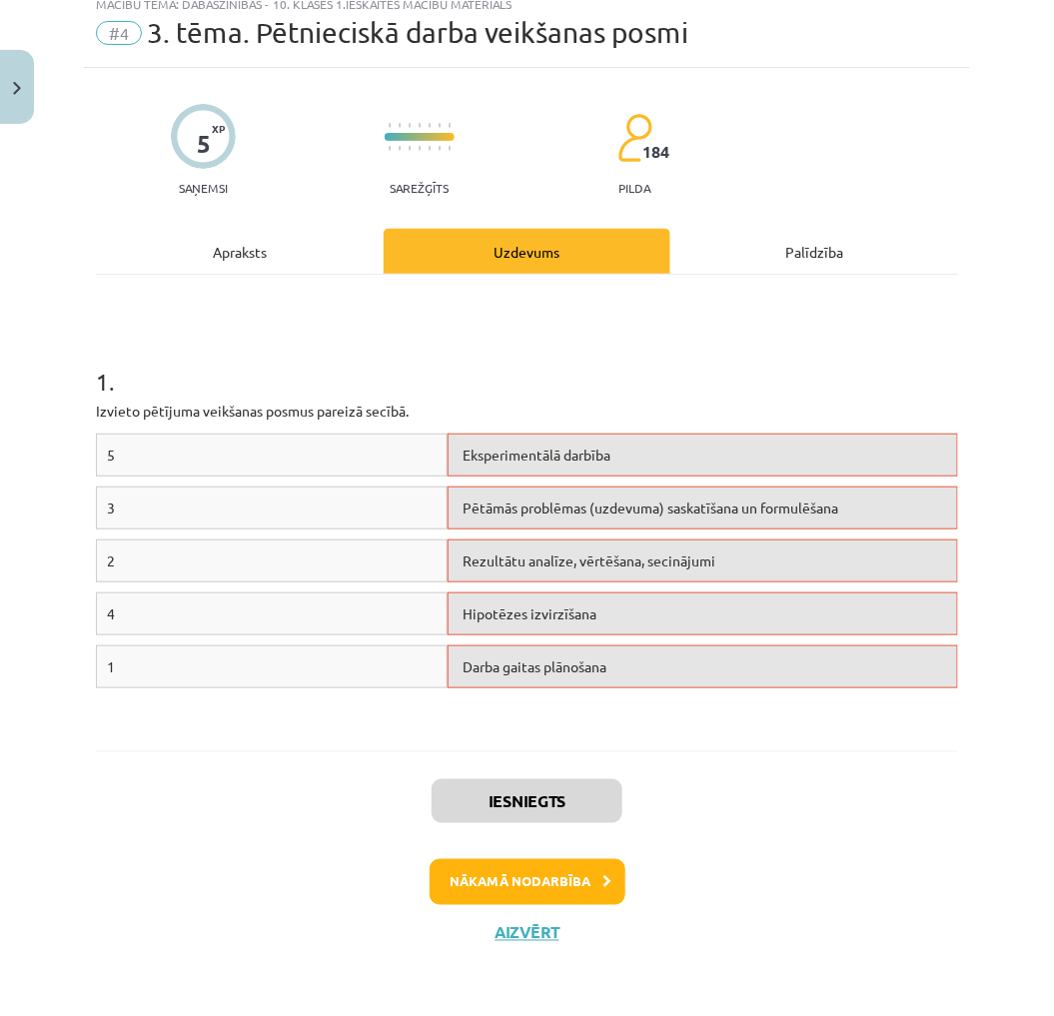
scroll to position [50, 0]
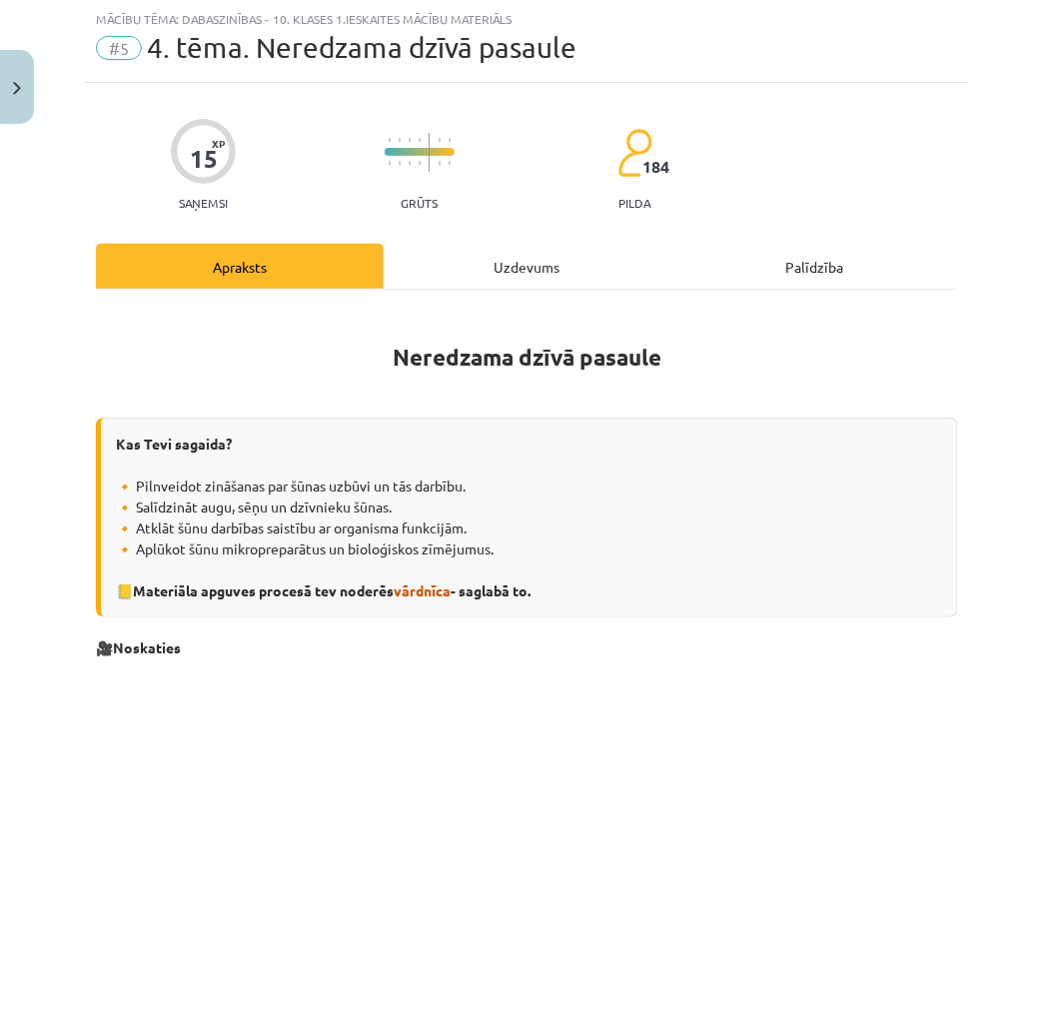
click at [479, 261] on div "Uzdevums" at bounding box center [527, 266] width 288 height 45
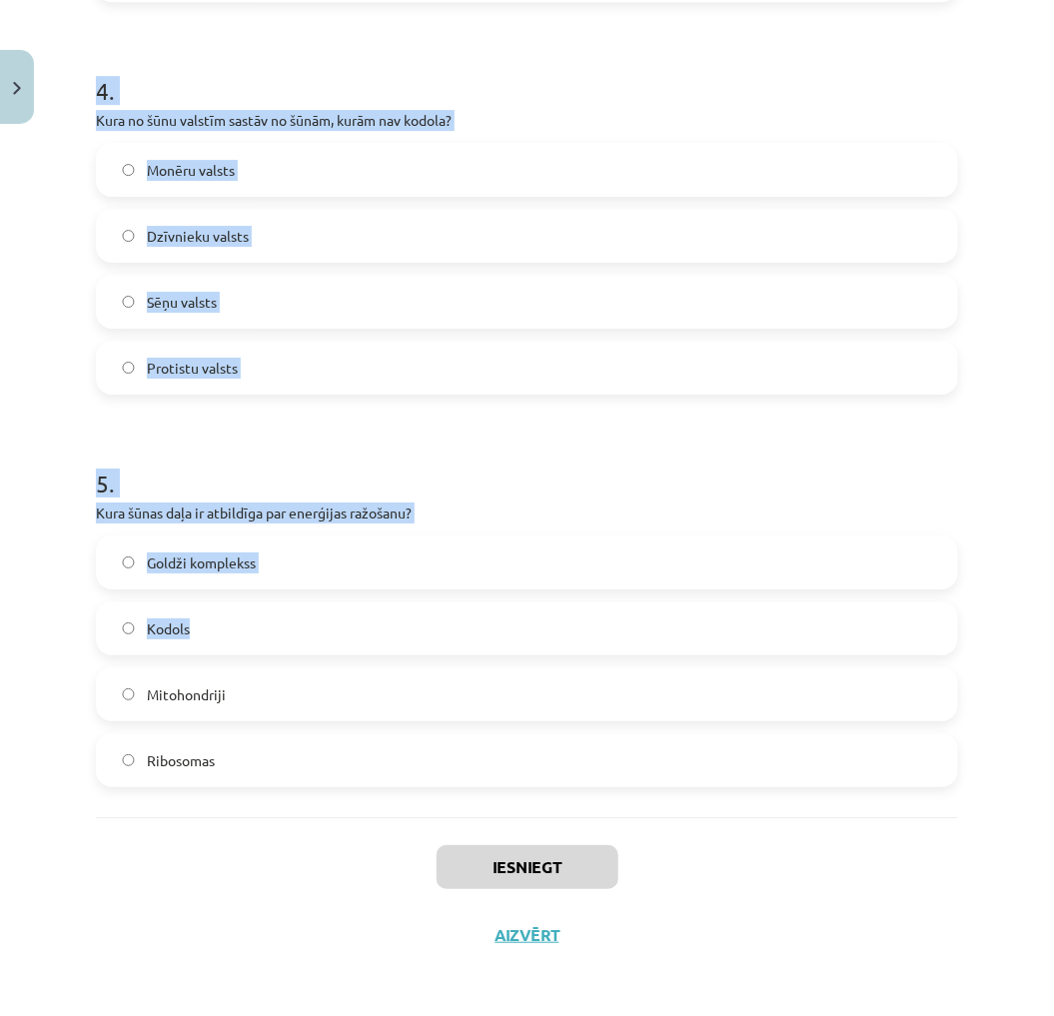
scroll to position [1534, 0]
drag, startPoint x: 87, startPoint y: 373, endPoint x: 255, endPoint y: 741, distance: 404.9
drag, startPoint x: 255, startPoint y: 741, endPoint x: 231, endPoint y: 500, distance: 241.9
copy form "1 . Kas notiek fotosintēzes procesā? Ogļhidrātu šķelšana Olbaltumvielu sintēze …"
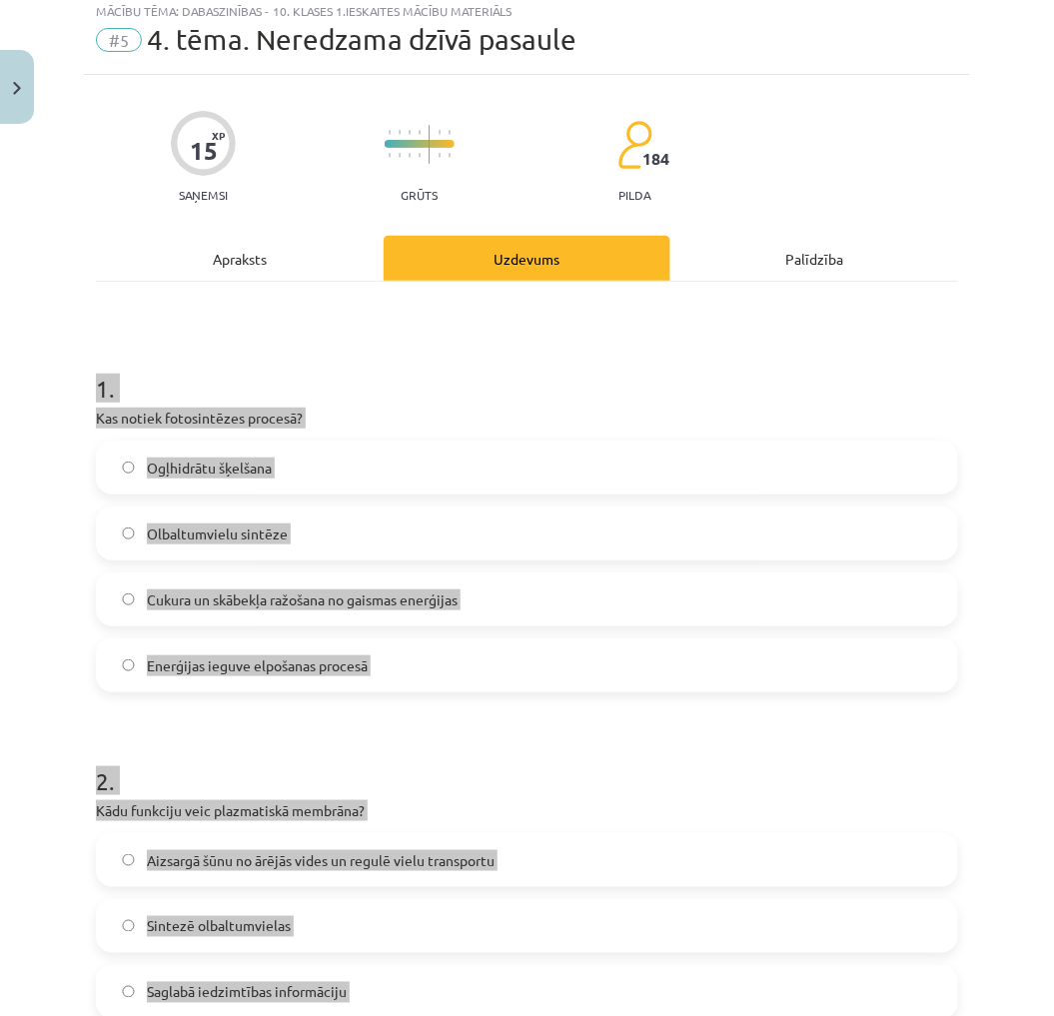
scroll to position [0, 0]
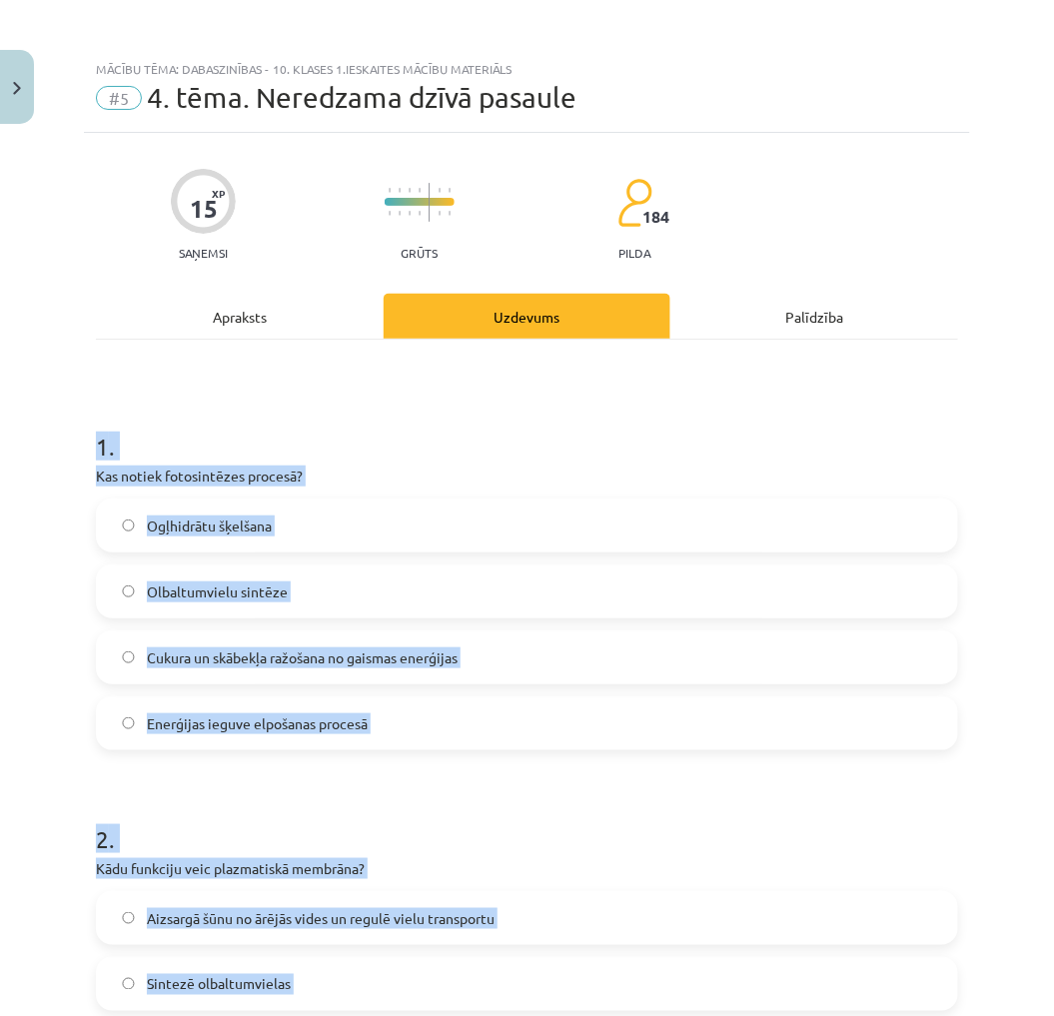
click at [35, 553] on div "Mācību tēma: Dabaszinības - 10. klases 1.ieskaites mācību materiāls #5 4. tēma.…" at bounding box center [527, 508] width 1054 height 1016
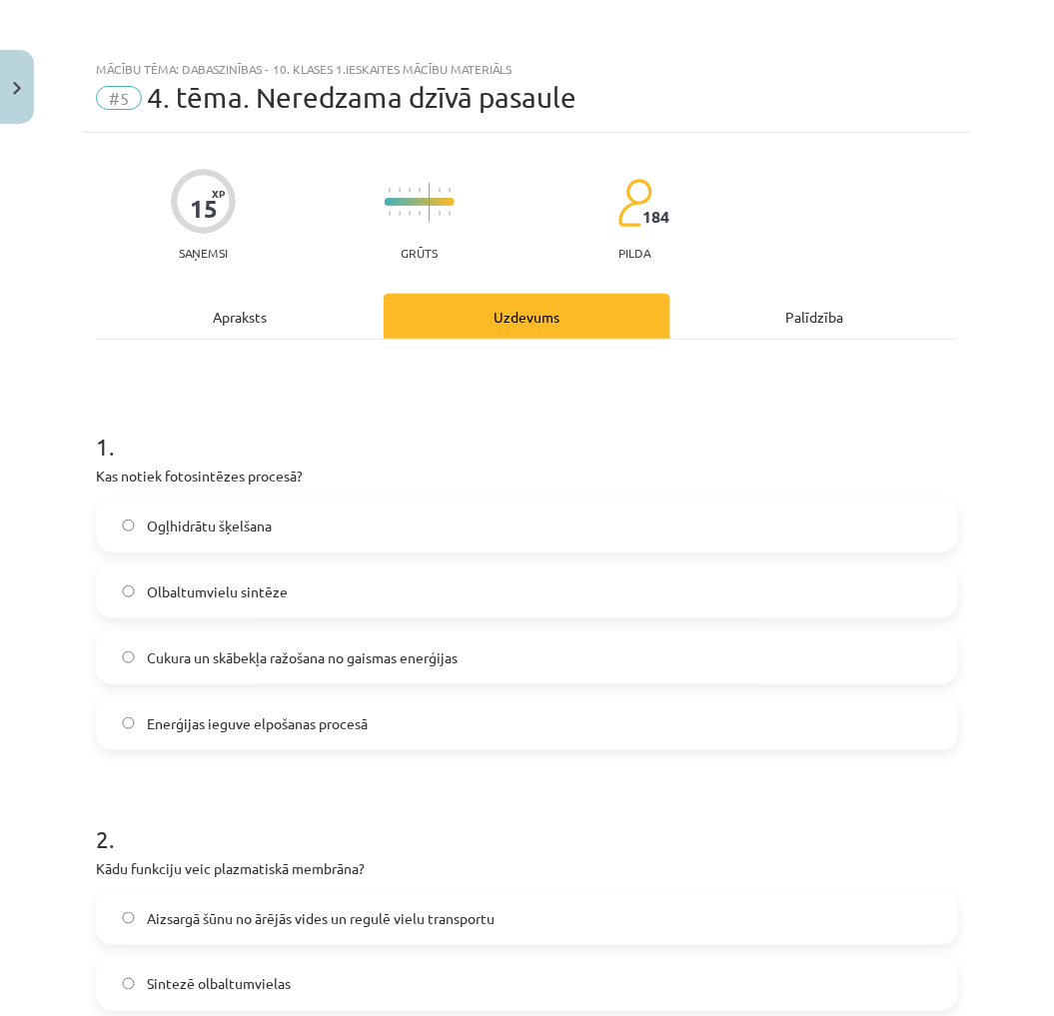
click at [246, 670] on label "Cukura un skābekļa ražošana no gaismas enerģijas" at bounding box center [527, 657] width 858 height 50
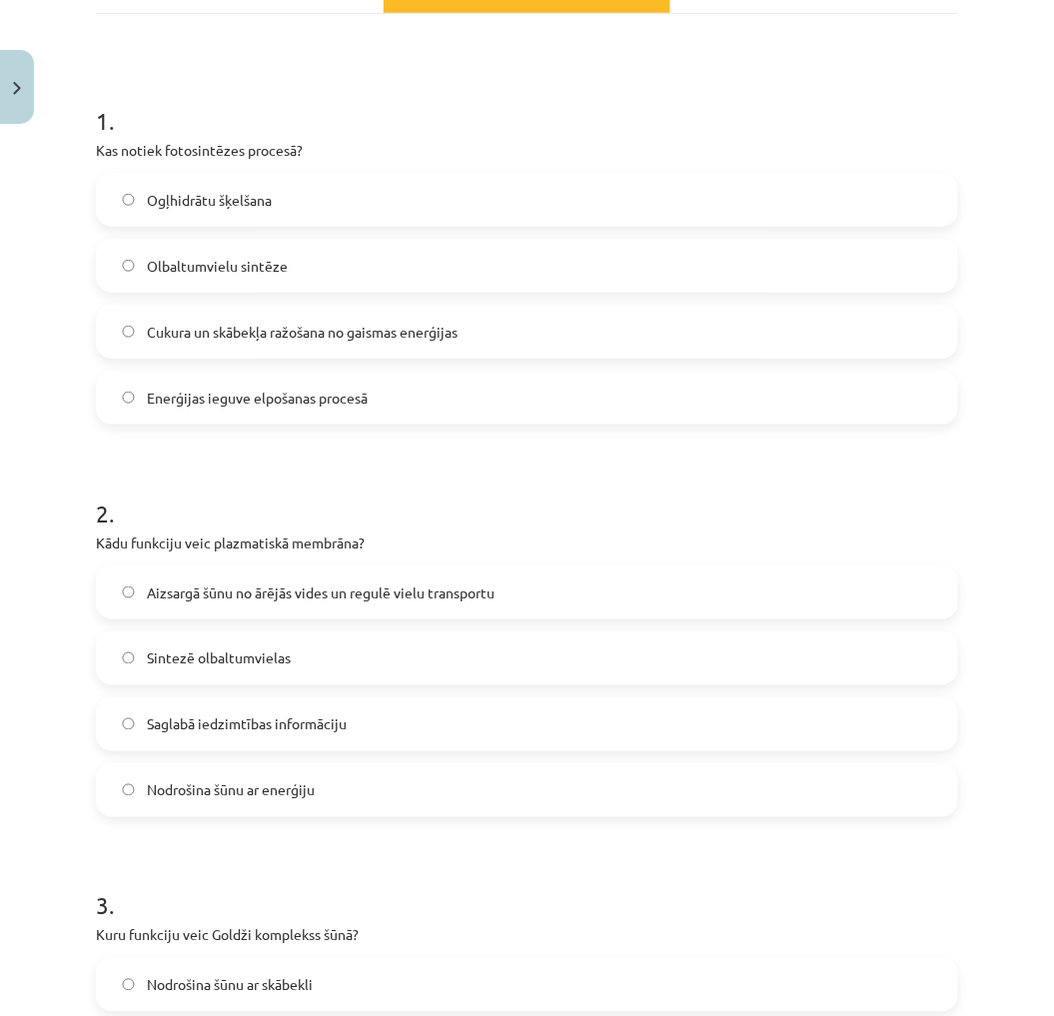
scroll to position [333, 0]
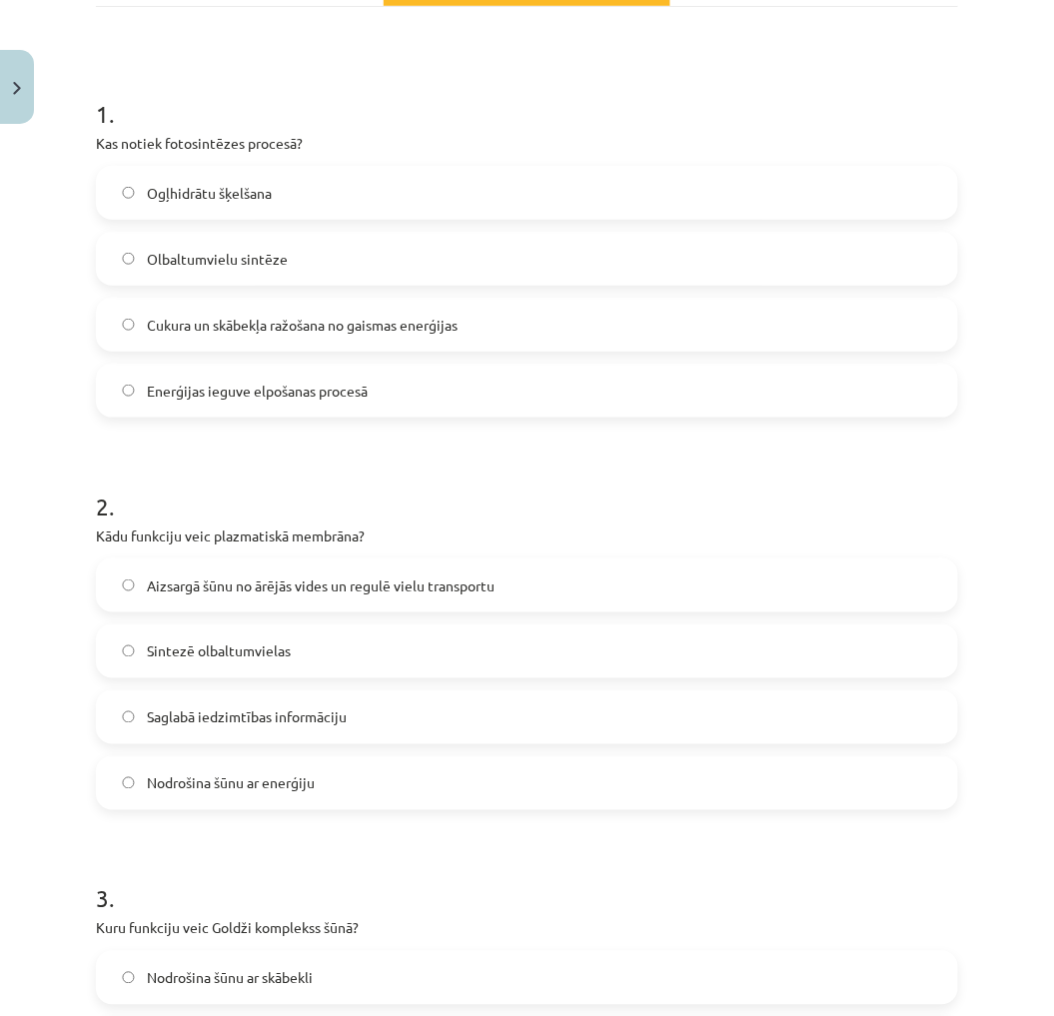
click at [284, 585] on span "Aizsargā šūnu no ārējās vides un regulē vielu transportu" at bounding box center [321, 585] width 348 height 21
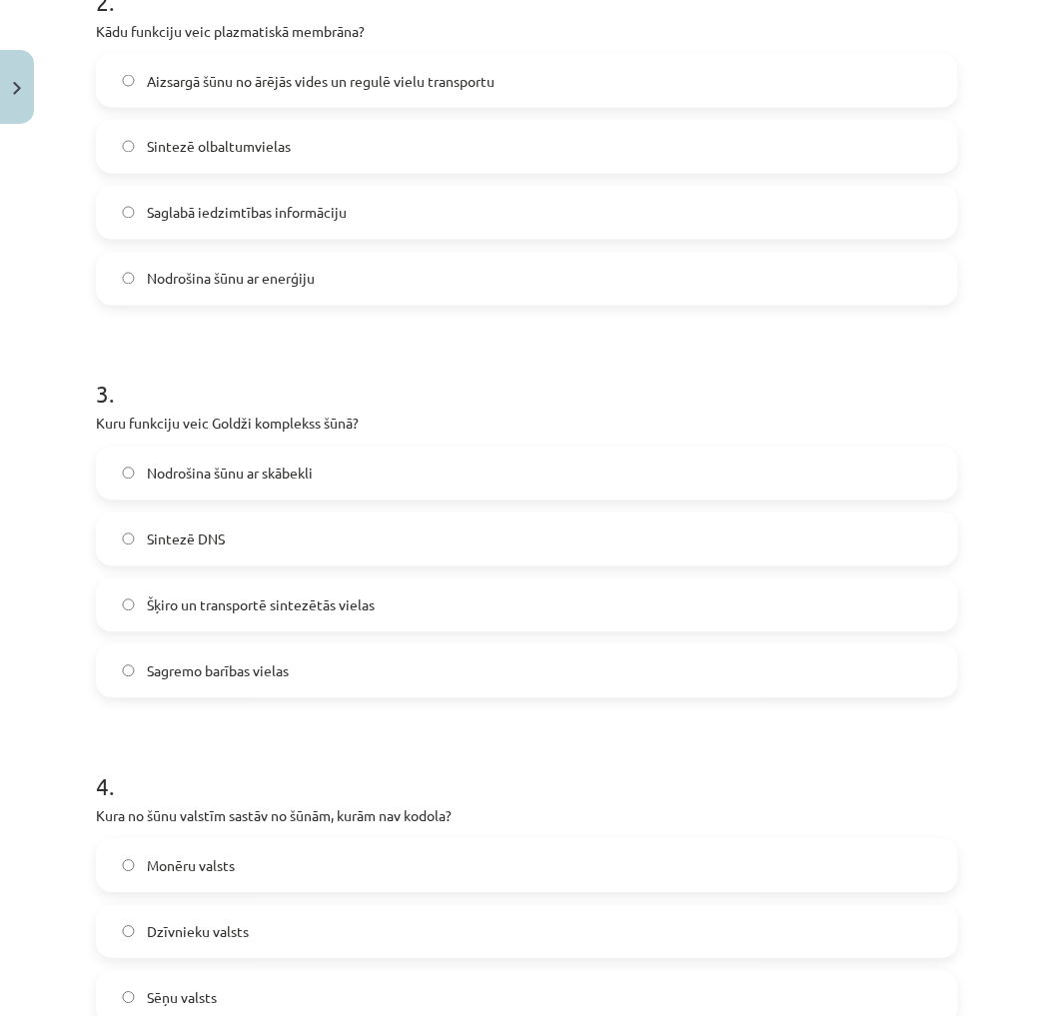
scroll to position [999, 0]
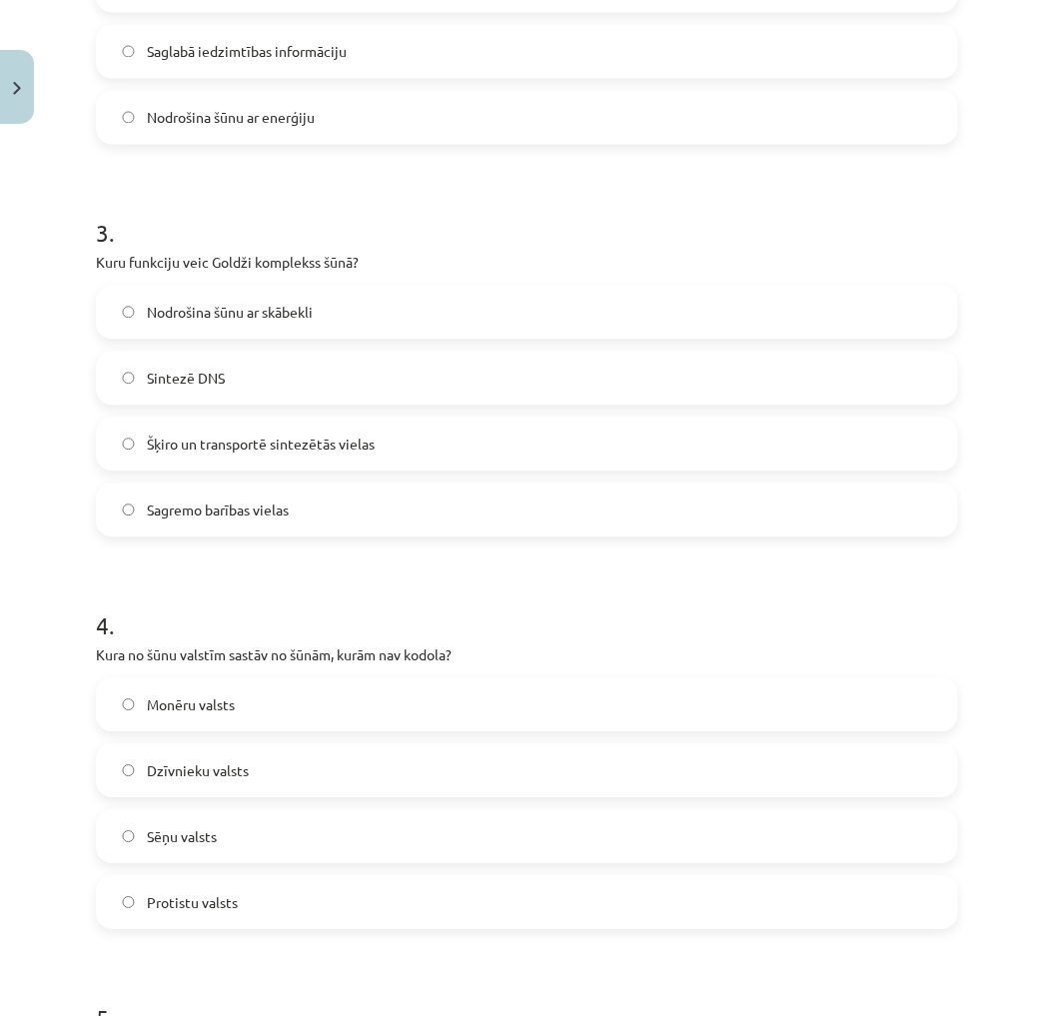
click at [257, 440] on span "Šķiro un transportē sintezētās vielas" at bounding box center [261, 443] width 228 height 21
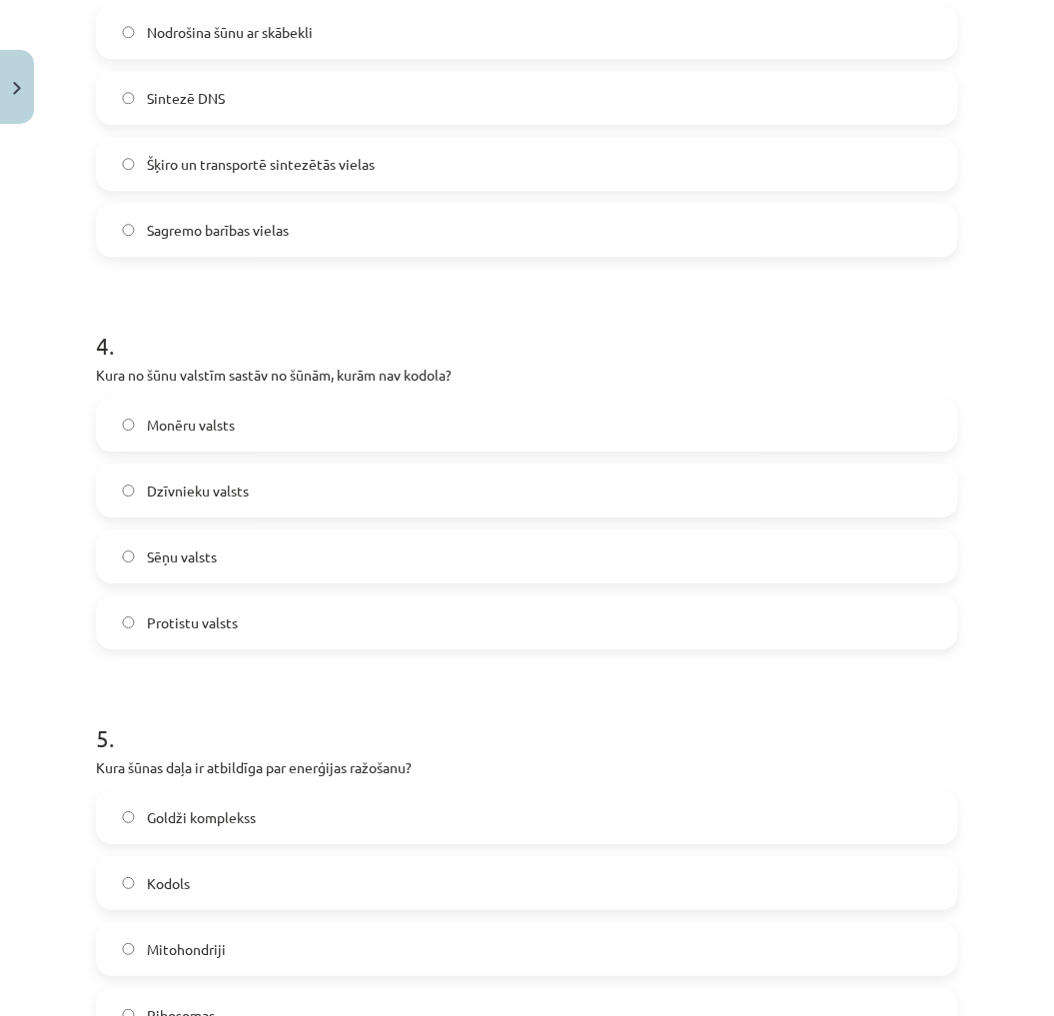
scroll to position [1442, 0]
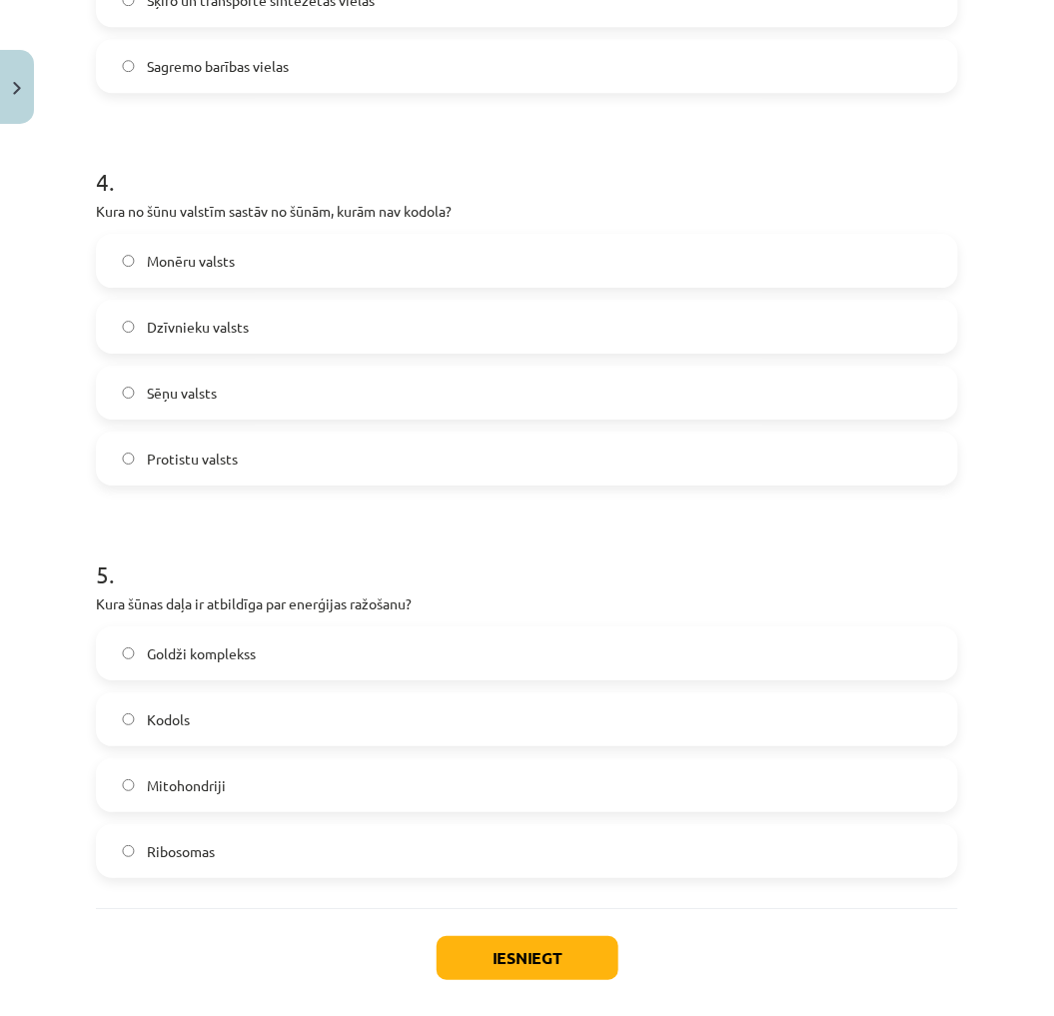
click at [258, 274] on label "Monēru valsts" at bounding box center [527, 261] width 858 height 50
click at [241, 782] on label "Mitohondriji" at bounding box center [527, 785] width 858 height 50
click at [485, 933] on div "Iesniegt Aizvērt" at bounding box center [527, 978] width 862 height 140
click at [492, 947] on button "Iesniegt" at bounding box center [527, 958] width 182 height 44
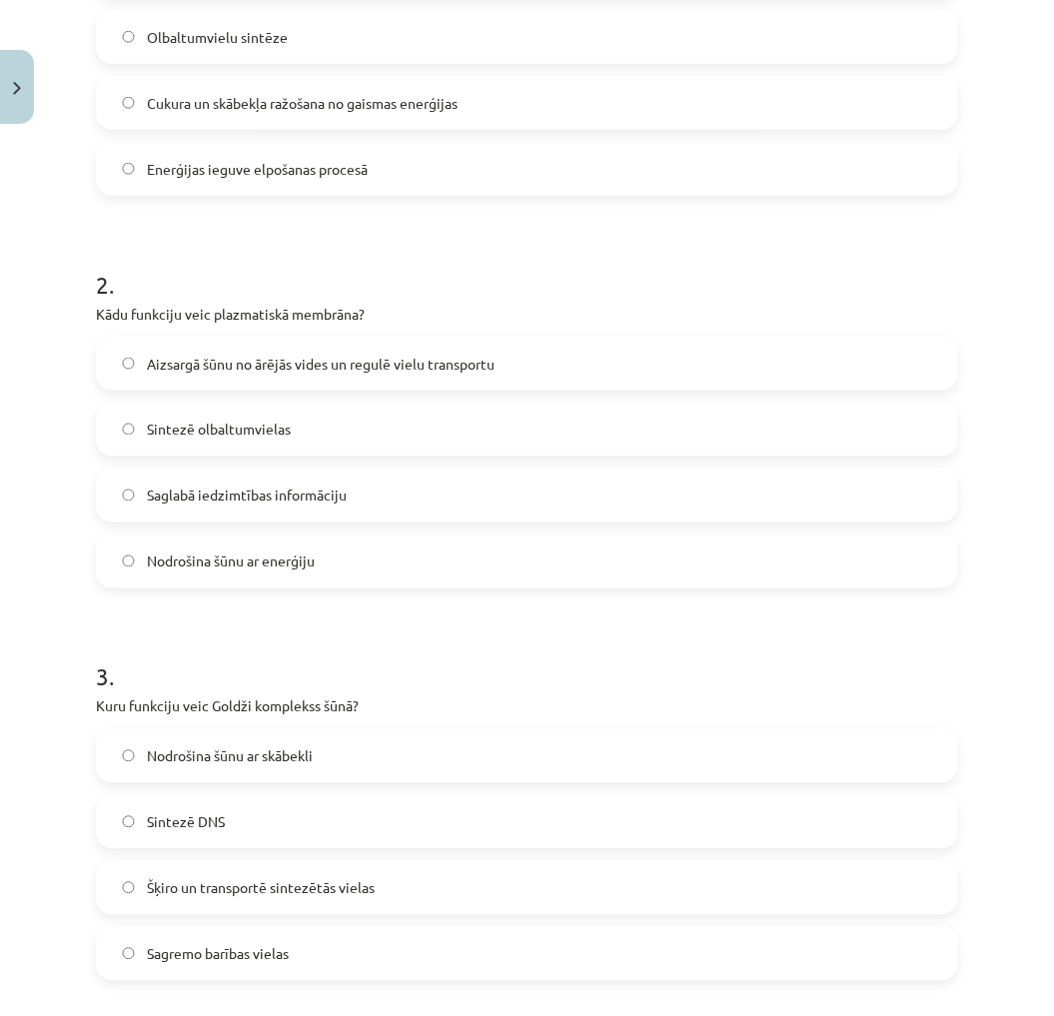
scroll to position [0, 0]
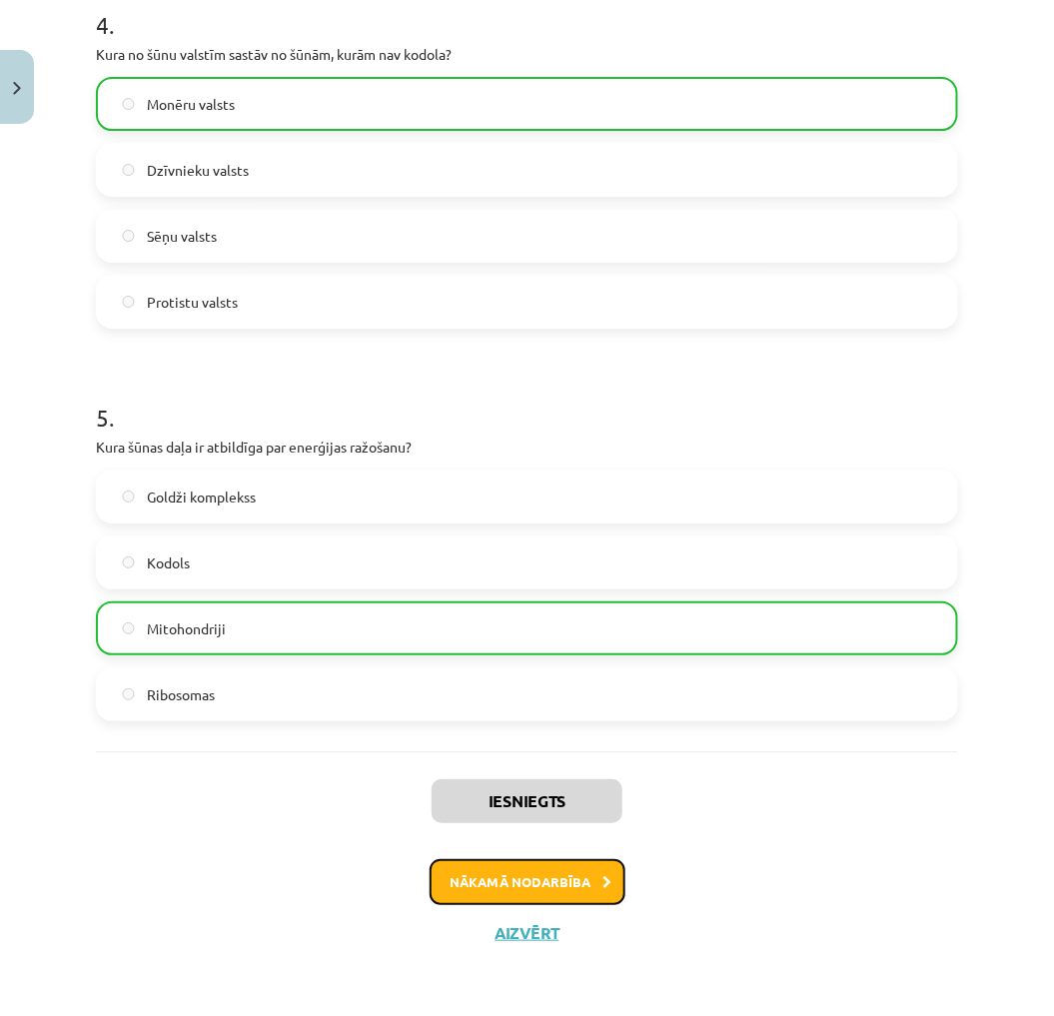
click at [546, 870] on button "Nākamā nodarbība" at bounding box center [527, 882] width 196 height 46
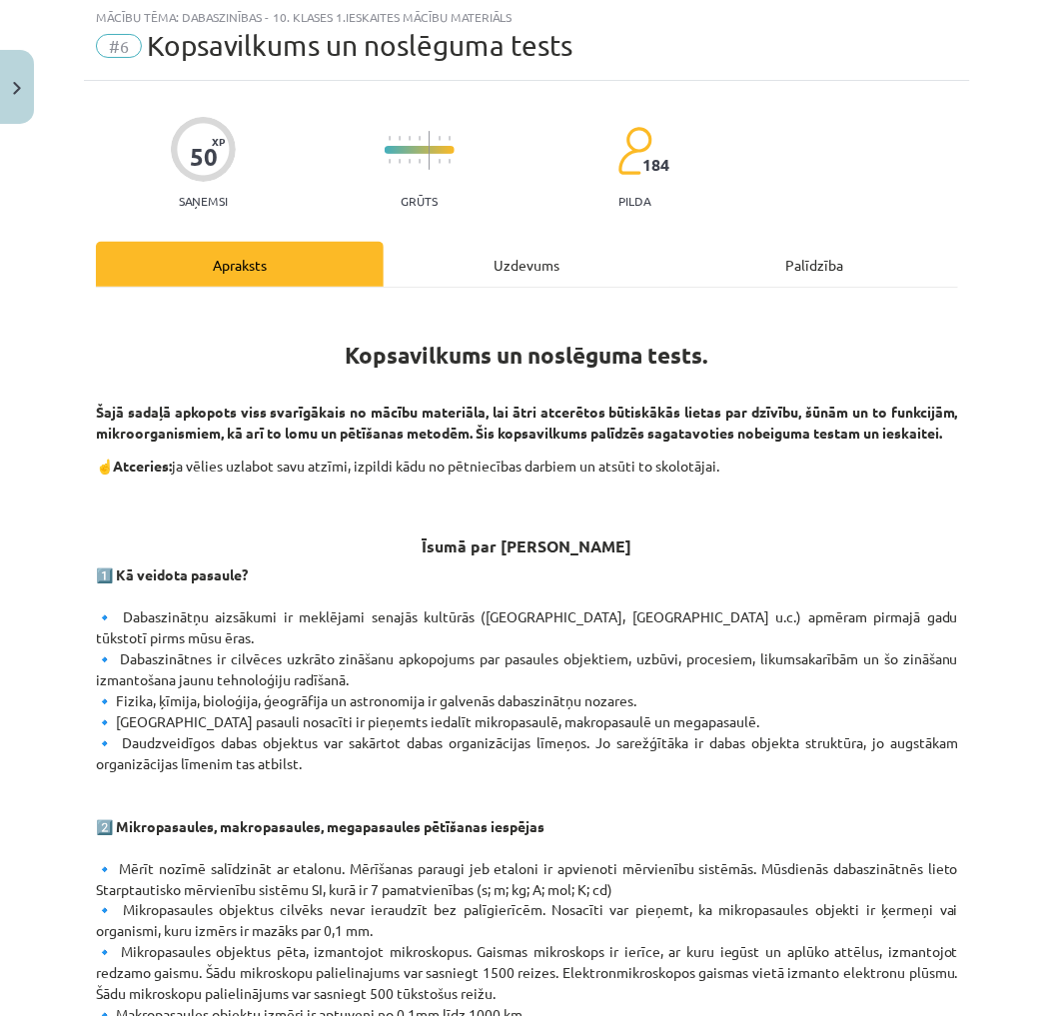
scroll to position [50, 0]
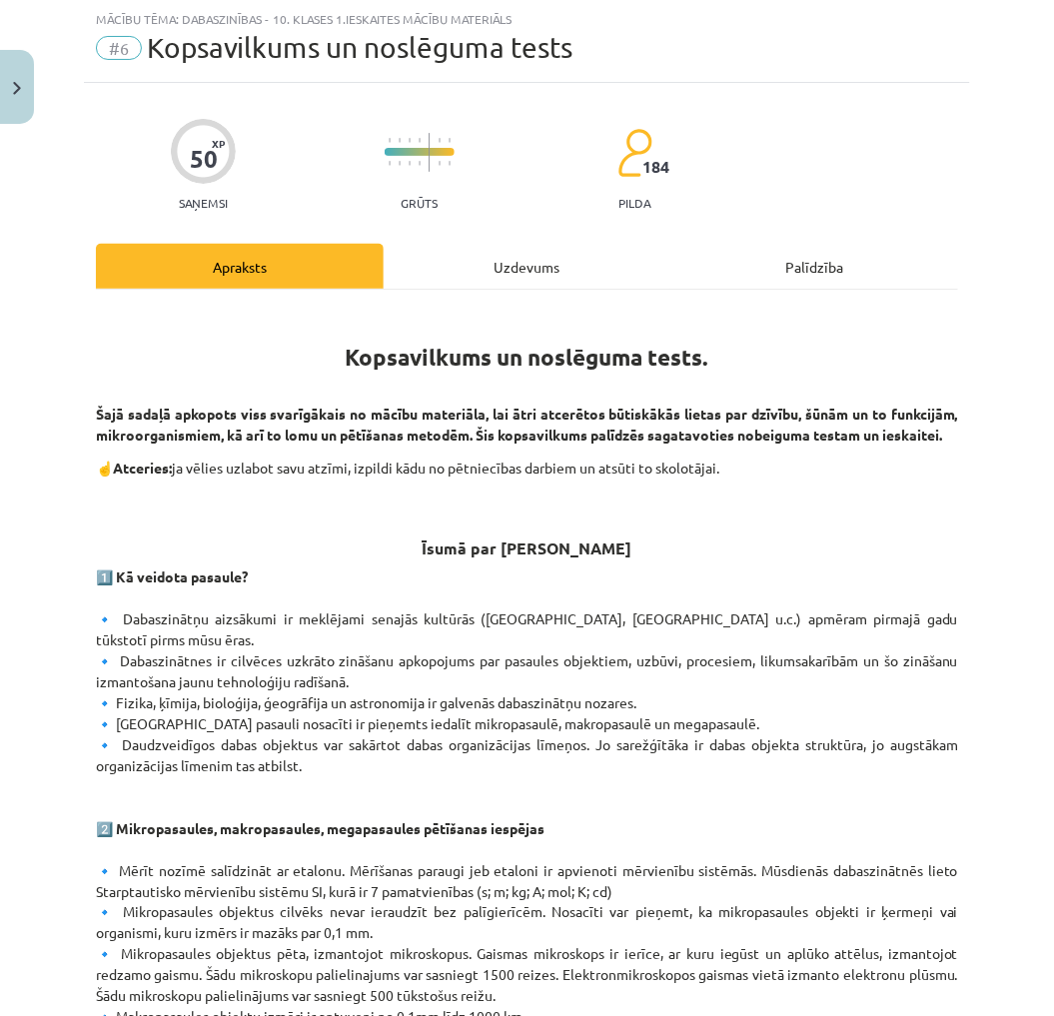
click at [499, 272] on div "Uzdevums" at bounding box center [527, 266] width 288 height 45
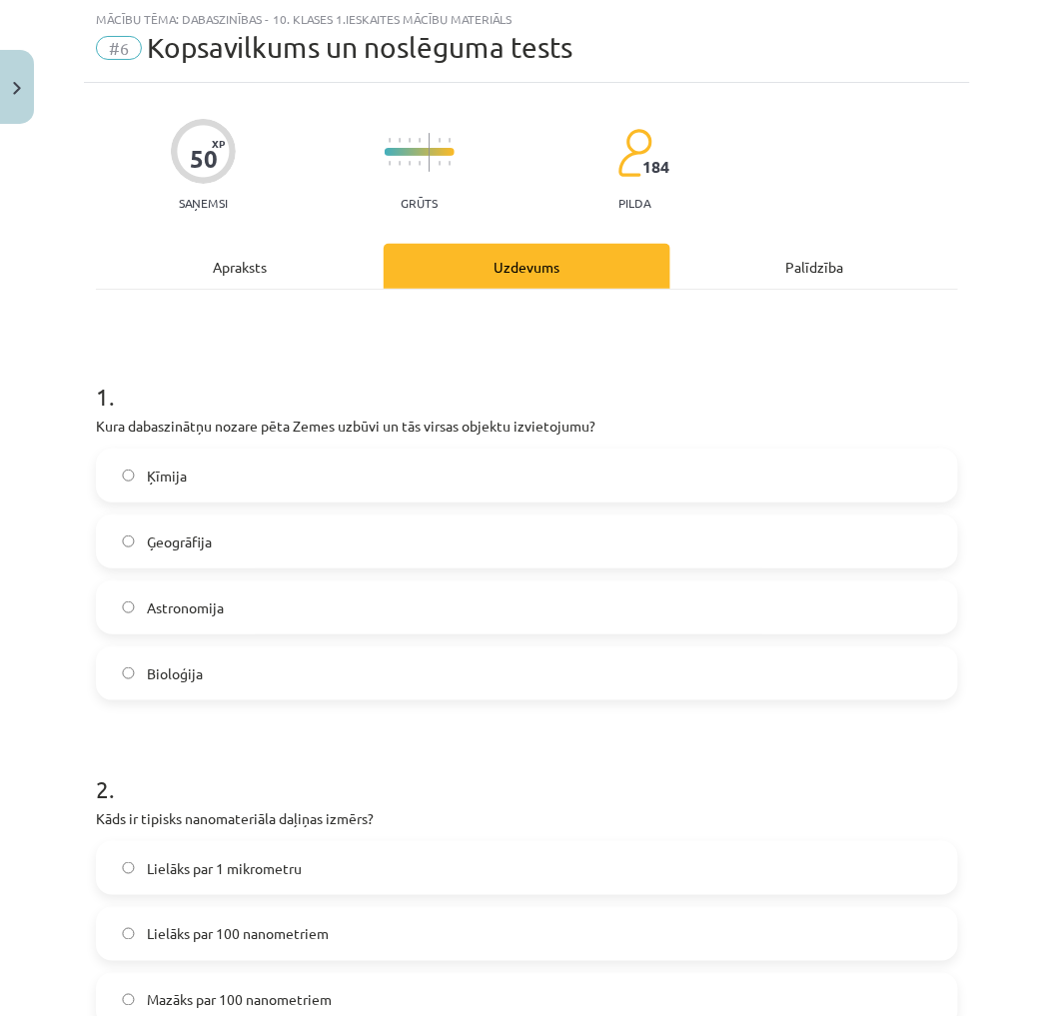
drag, startPoint x: 107, startPoint y: 373, endPoint x: 110, endPoint y: 397, distance: 25.1
click at [110, 397] on h1 "1 ." at bounding box center [527, 379] width 862 height 62
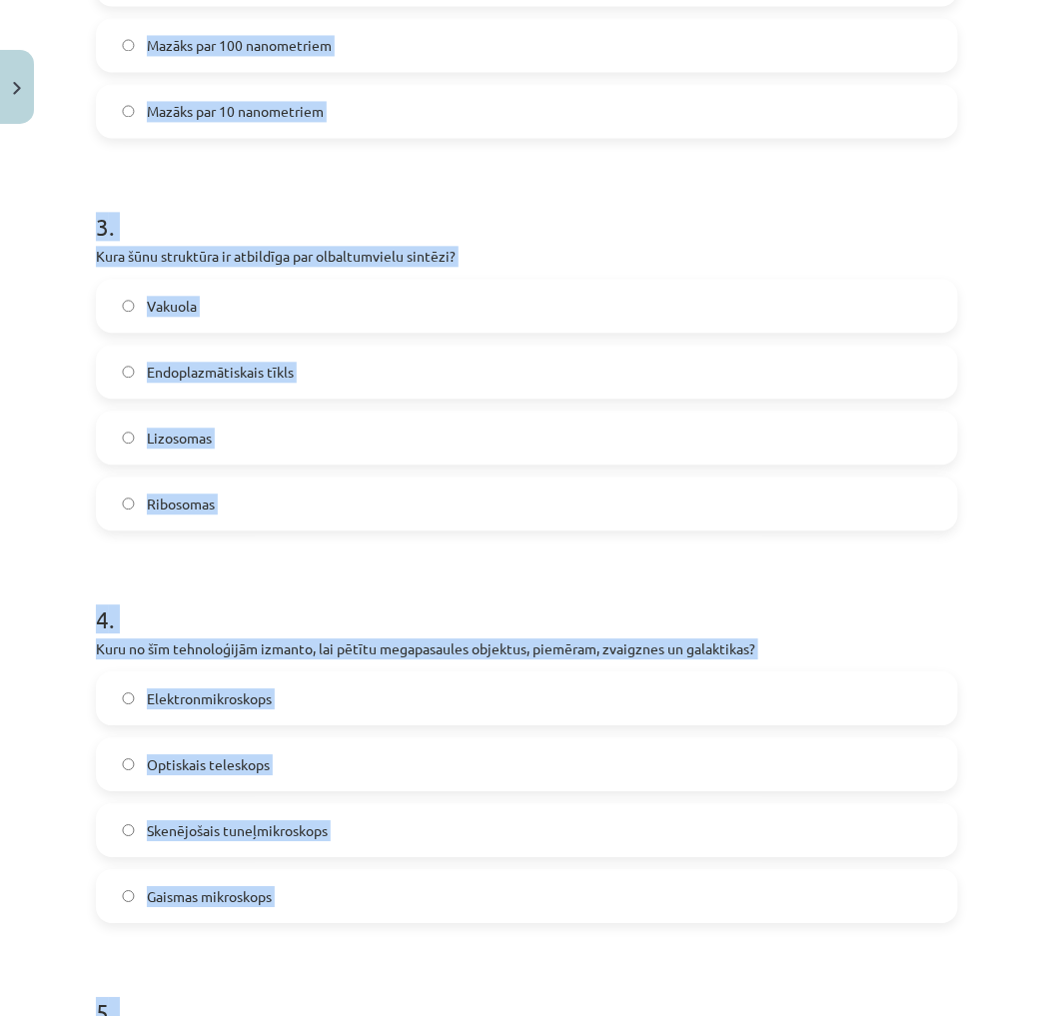
copy form "1 . Kura dabaszinātņu nozare pēta Zemes uzbūvi un tās virsas objektu izvietojum…"
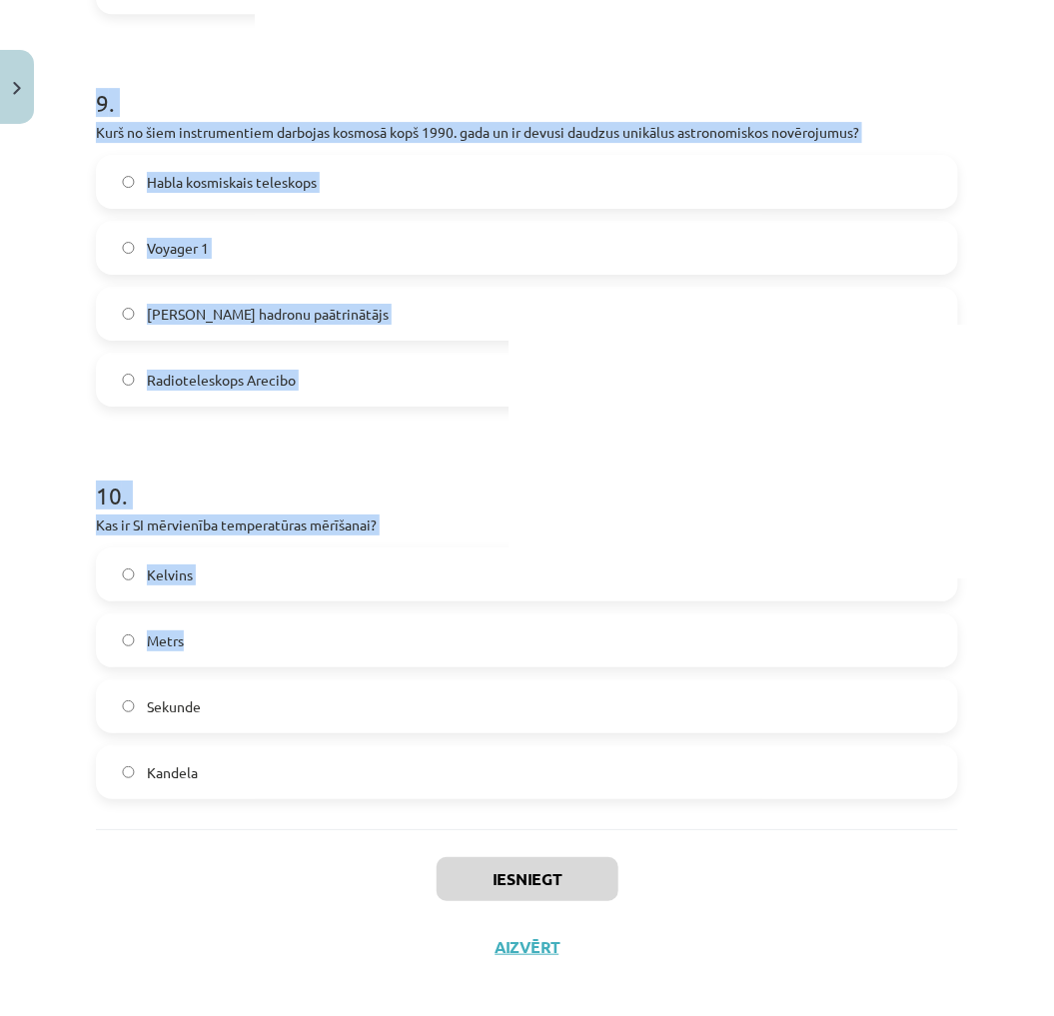
scroll to position [3497, 0]
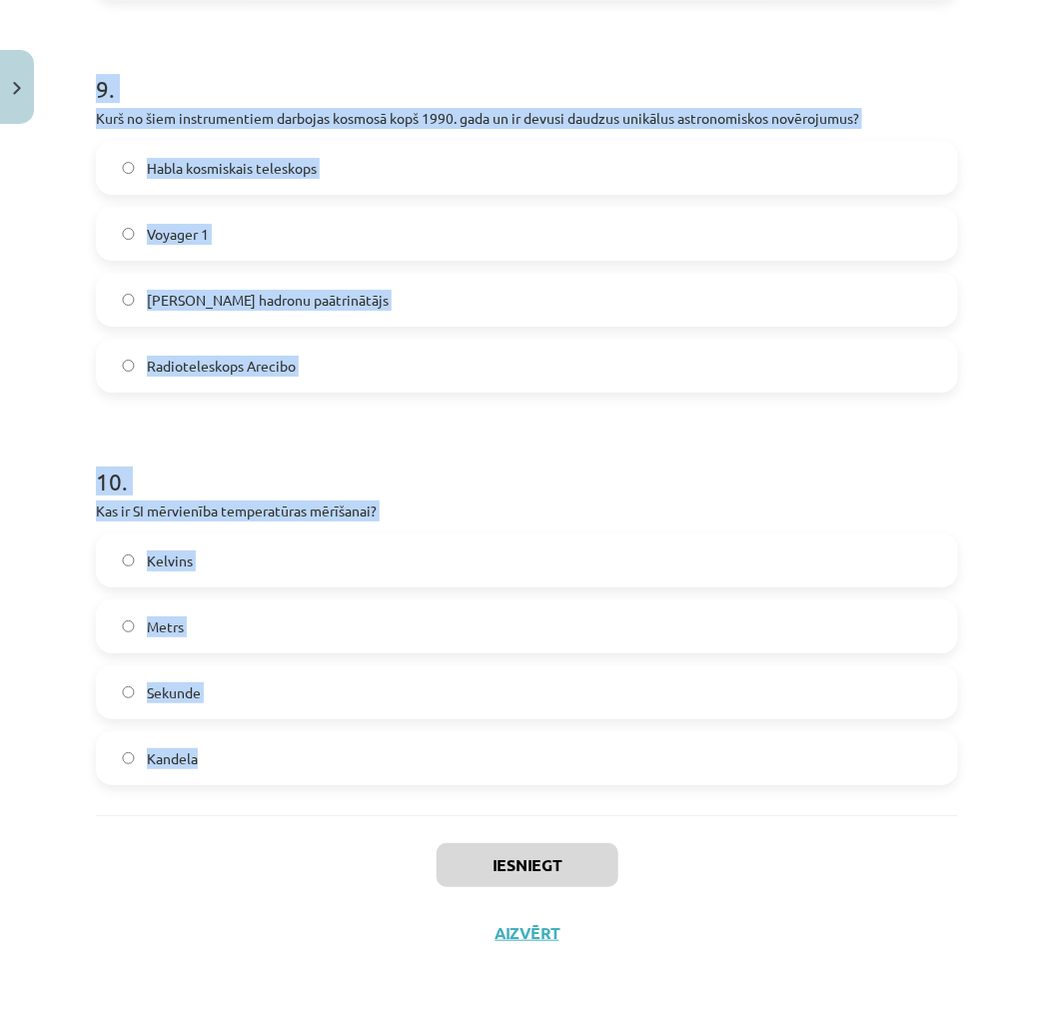
drag, startPoint x: 100, startPoint y: 386, endPoint x: 250, endPoint y: 742, distance: 385.8
drag, startPoint x: 250, startPoint y: 742, endPoint x: 203, endPoint y: 492, distance: 254.0
copy form "1 . Kura dabaszinātņu nozare pēta Zemes uzbūvi un tās virsas objektu izvietojum…"
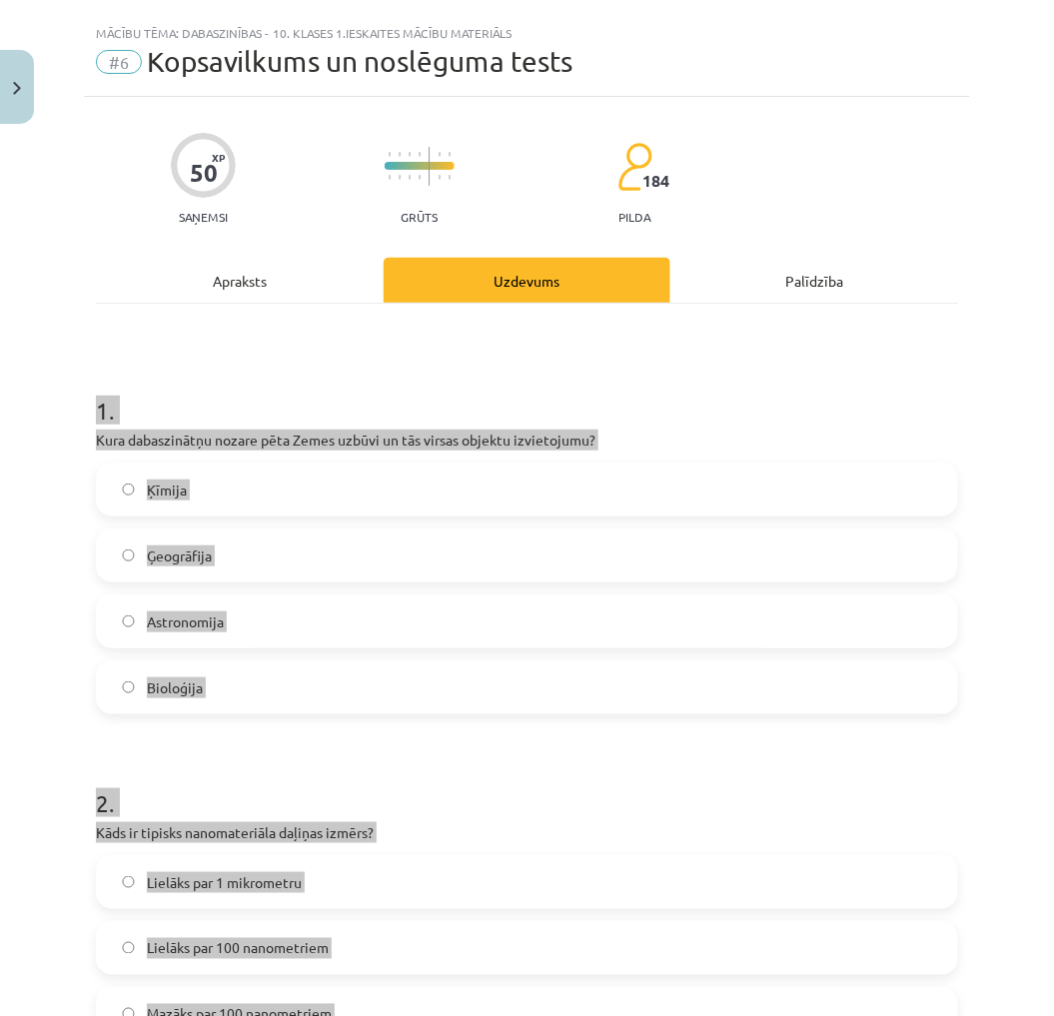
scroll to position [0, 0]
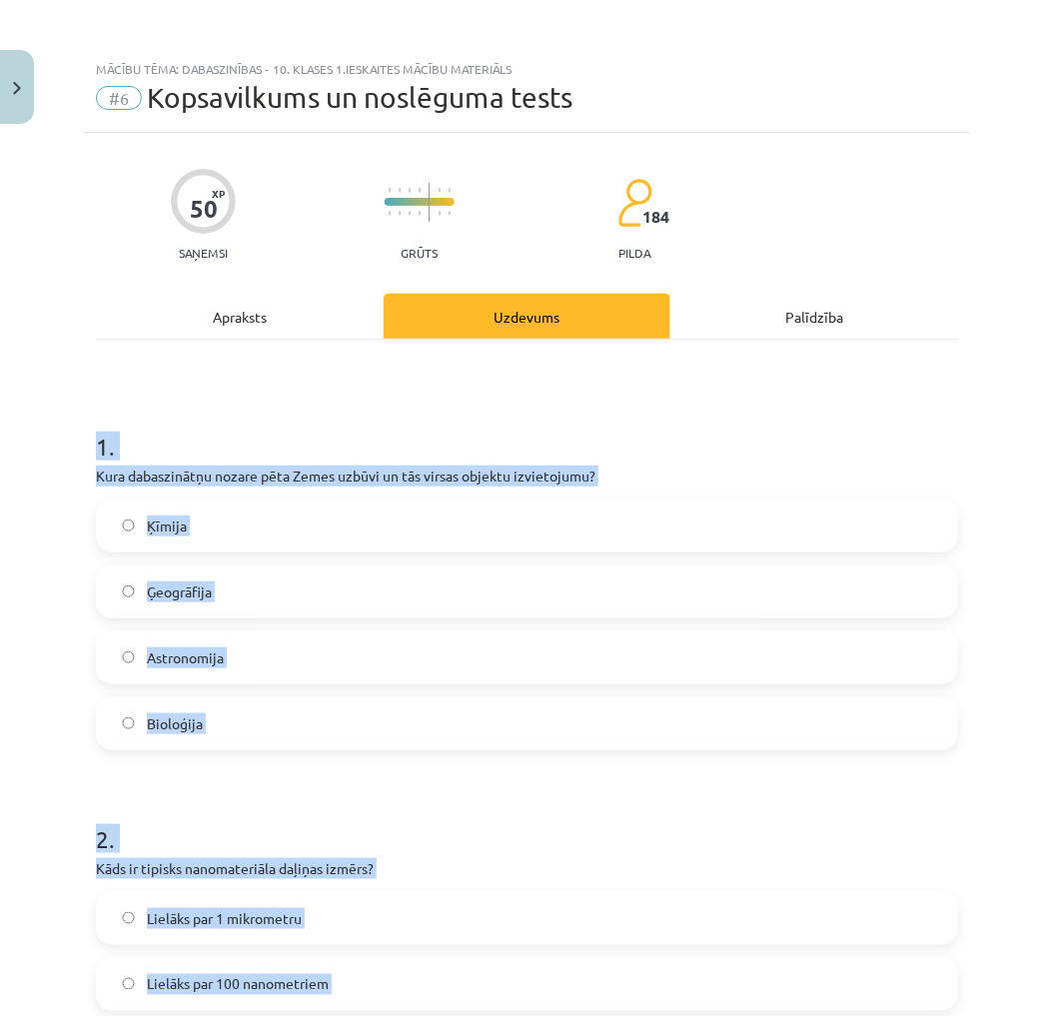
copy form "1 . Kura dabaszinātņu nozare pēta Zemes uzbūvi un tās virsas objektu izvietojum…"
click at [140, 405] on h1 "1 ." at bounding box center [527, 428] width 862 height 62
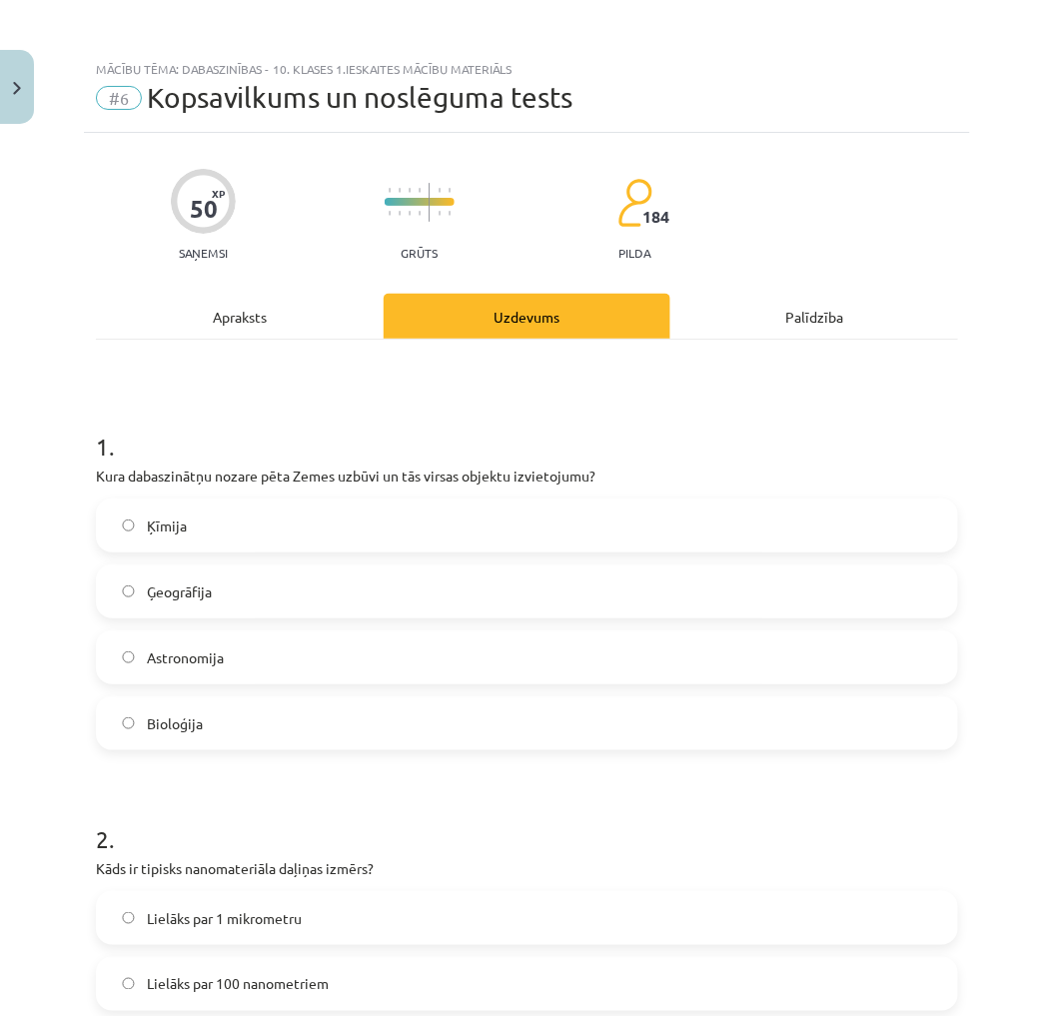
click at [170, 583] on span "Ģeogrāfija" at bounding box center [179, 591] width 65 height 21
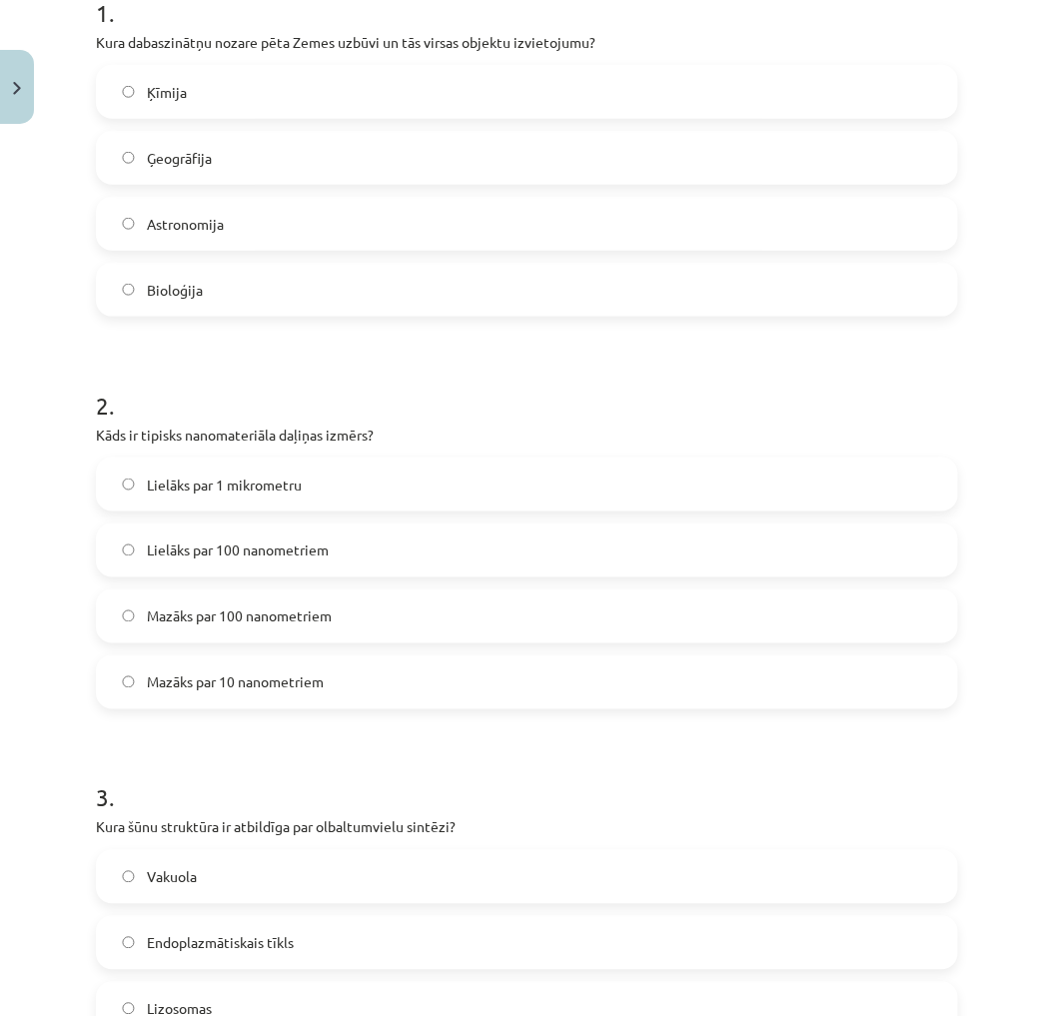
scroll to position [443, 0]
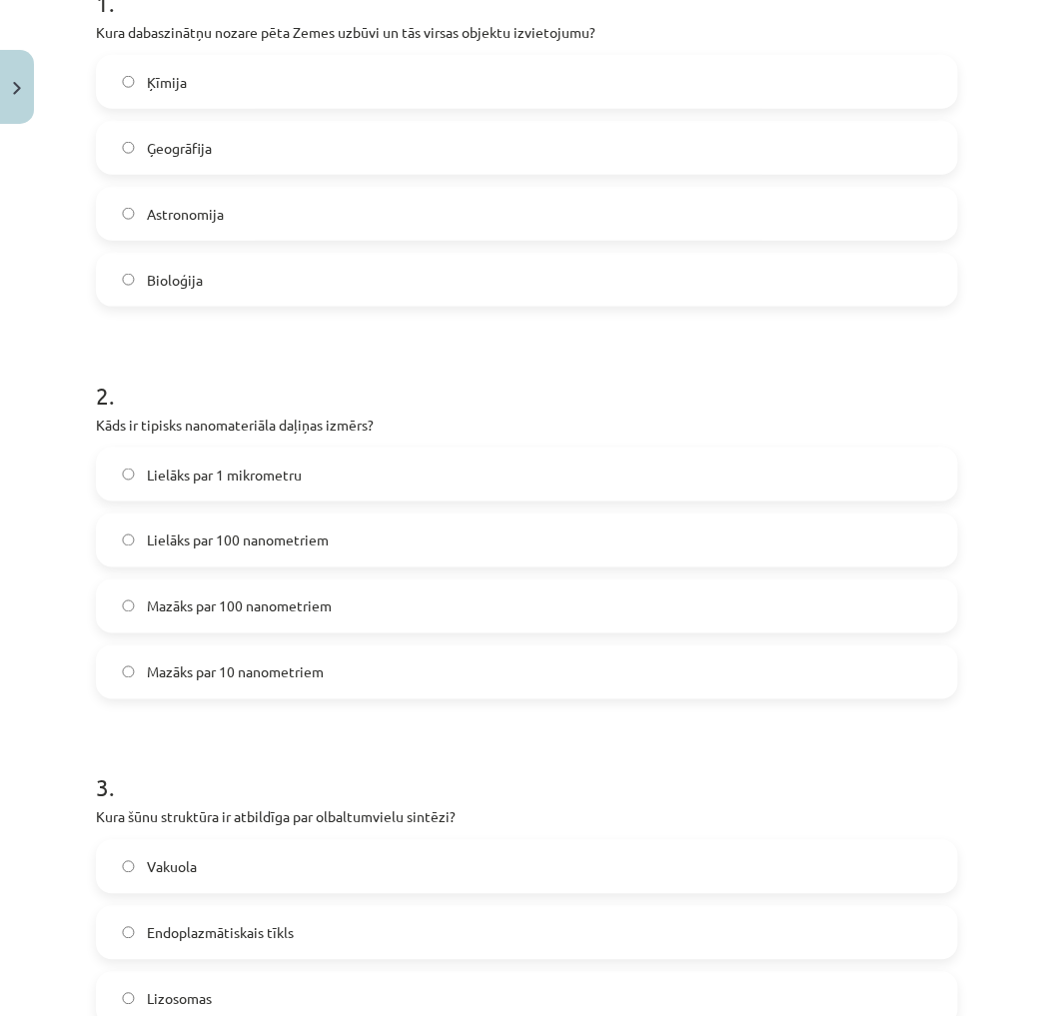
click at [250, 601] on span "Mazāks par 100 nanometriem" at bounding box center [239, 606] width 185 height 21
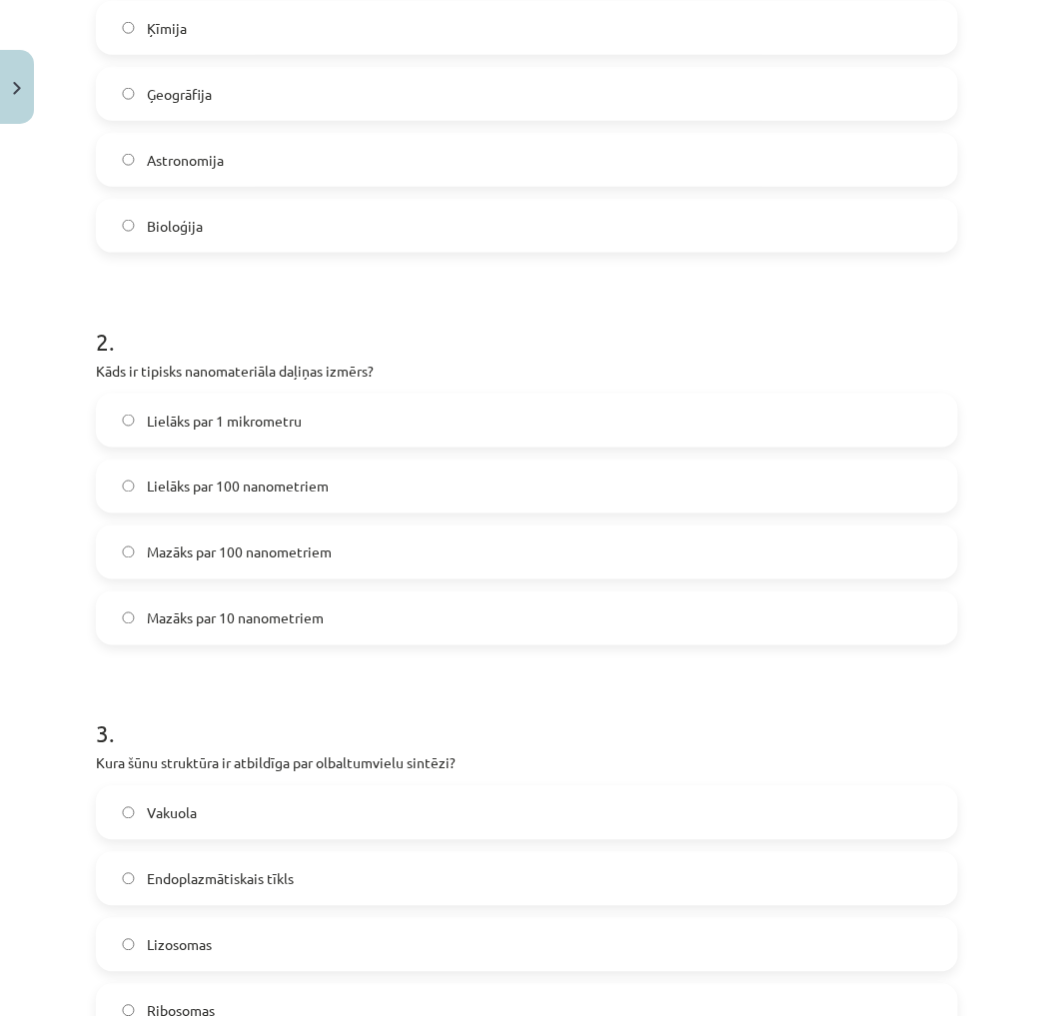
scroll to position [665, 0]
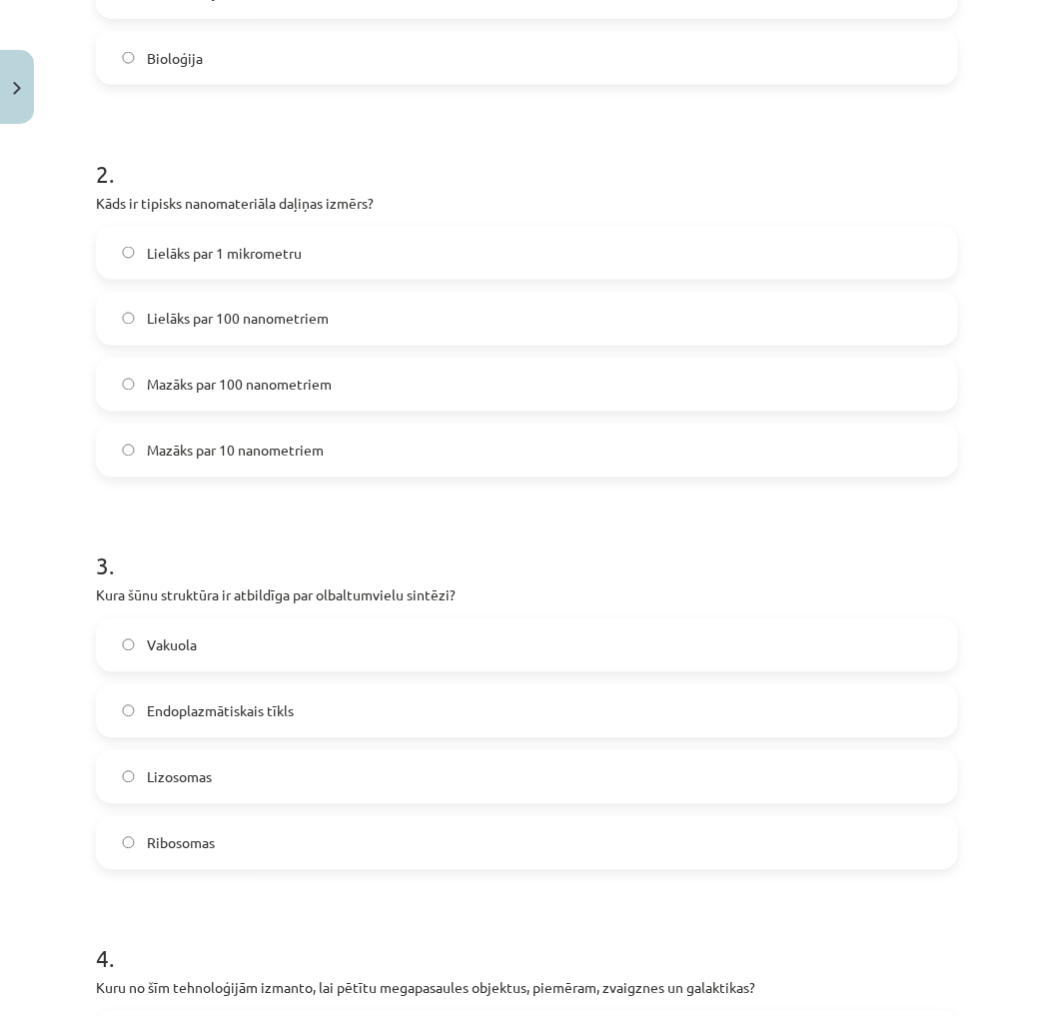
click at [190, 822] on label "Ribosomas" at bounding box center [527, 843] width 858 height 50
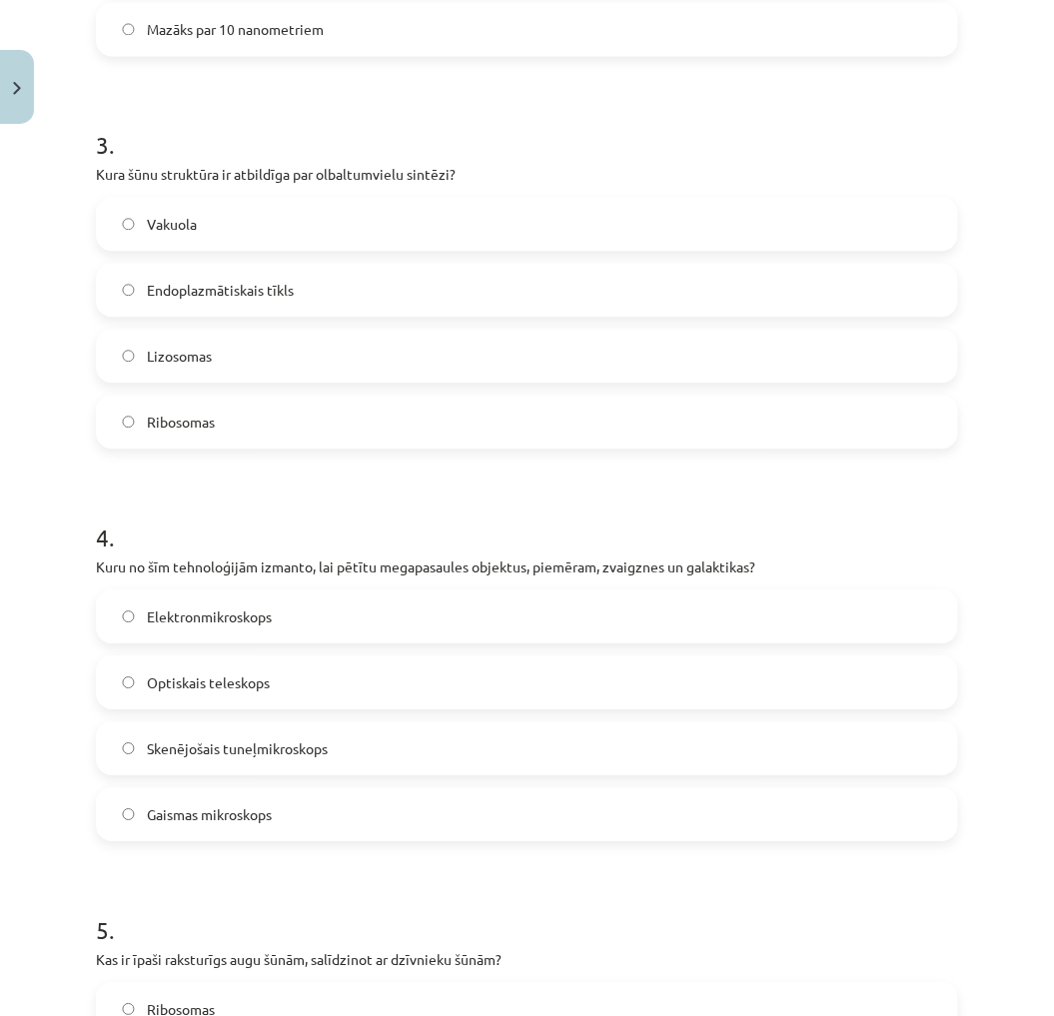
scroll to position [1110, 0]
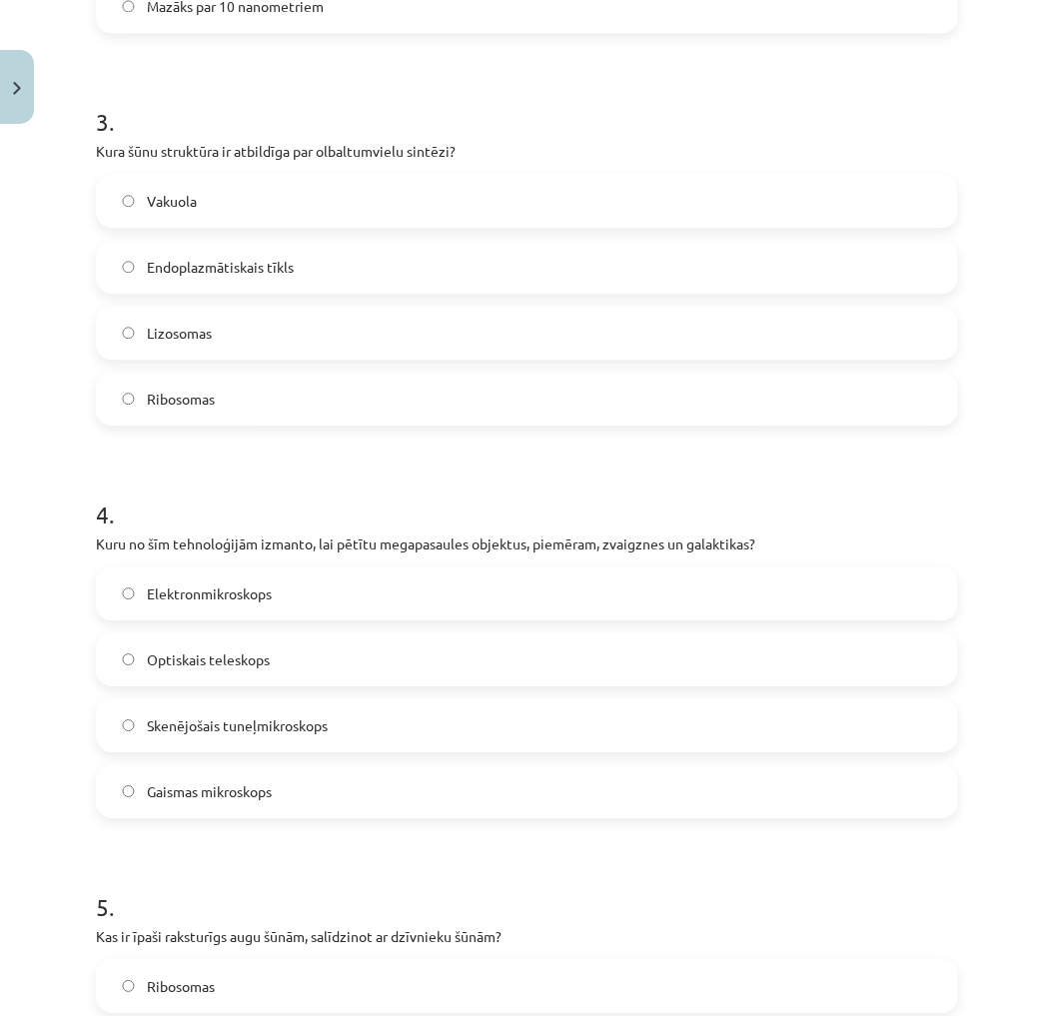
click at [286, 669] on label "Optiskais teleskops" at bounding box center [527, 659] width 858 height 50
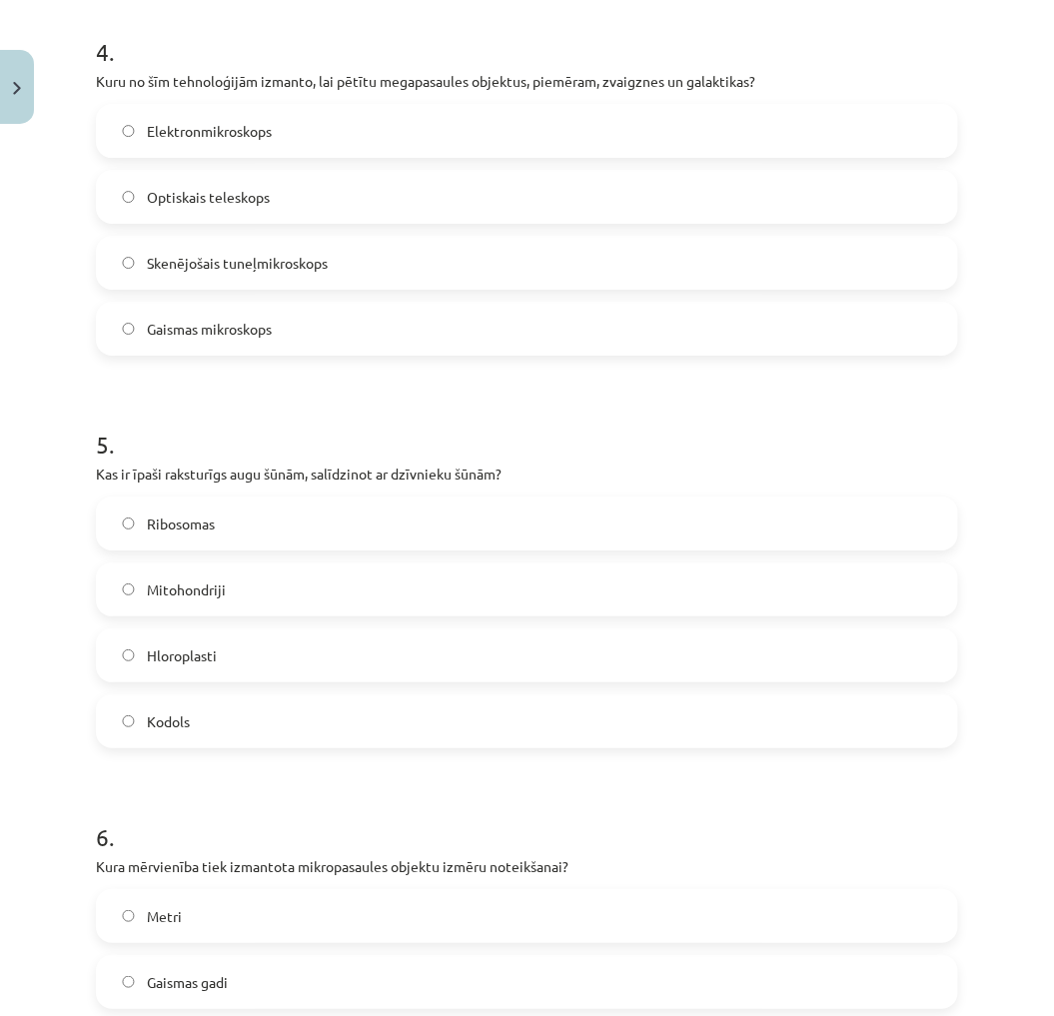
scroll to position [1664, 0]
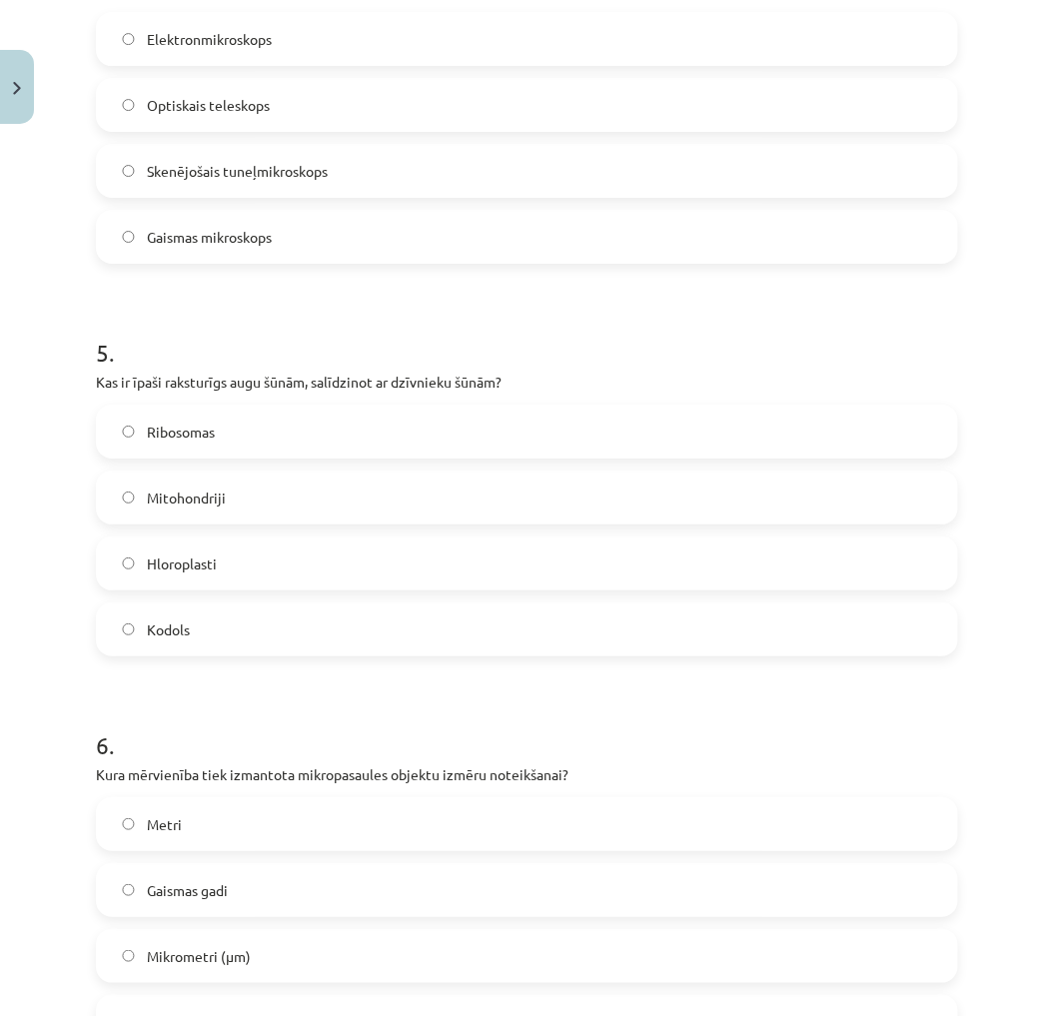
click at [210, 567] on span "Hloroplasti" at bounding box center [182, 563] width 70 height 21
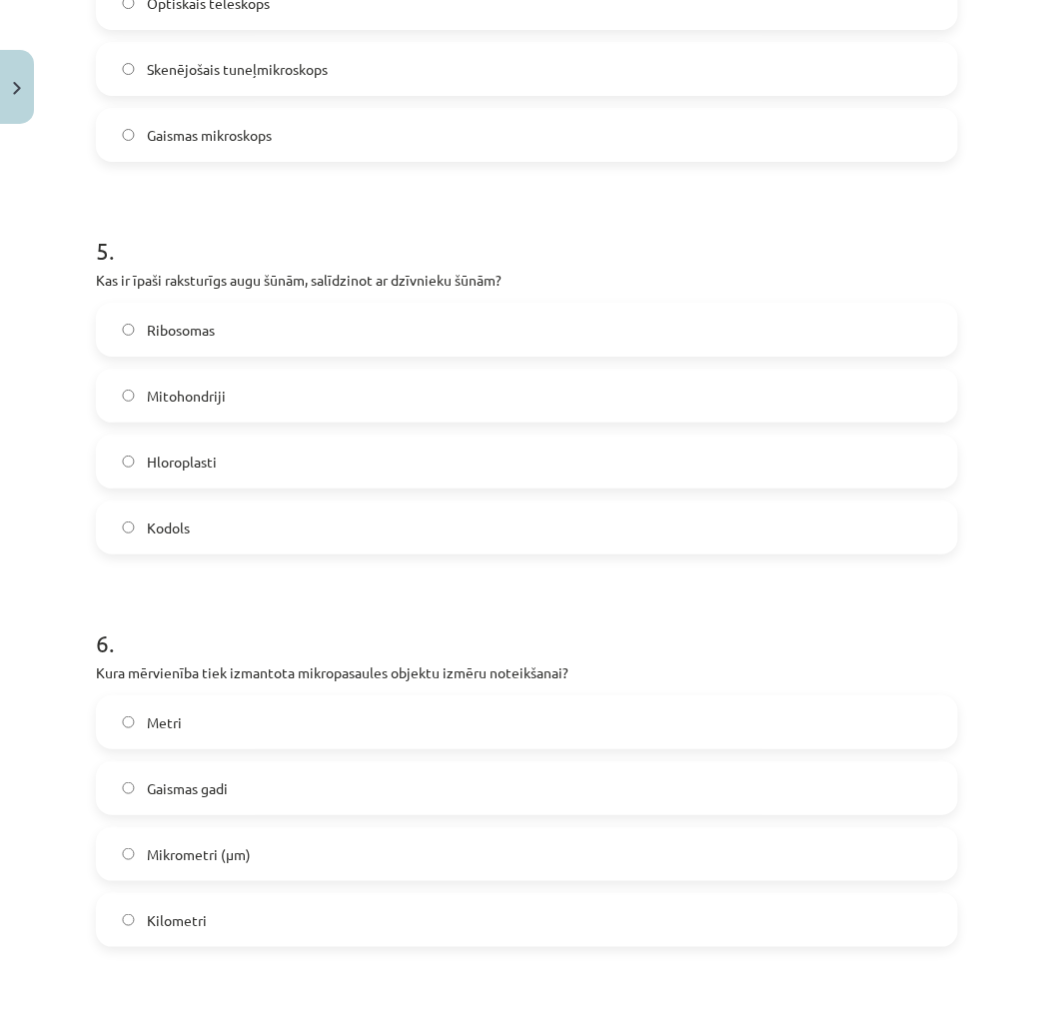
scroll to position [1775, 0]
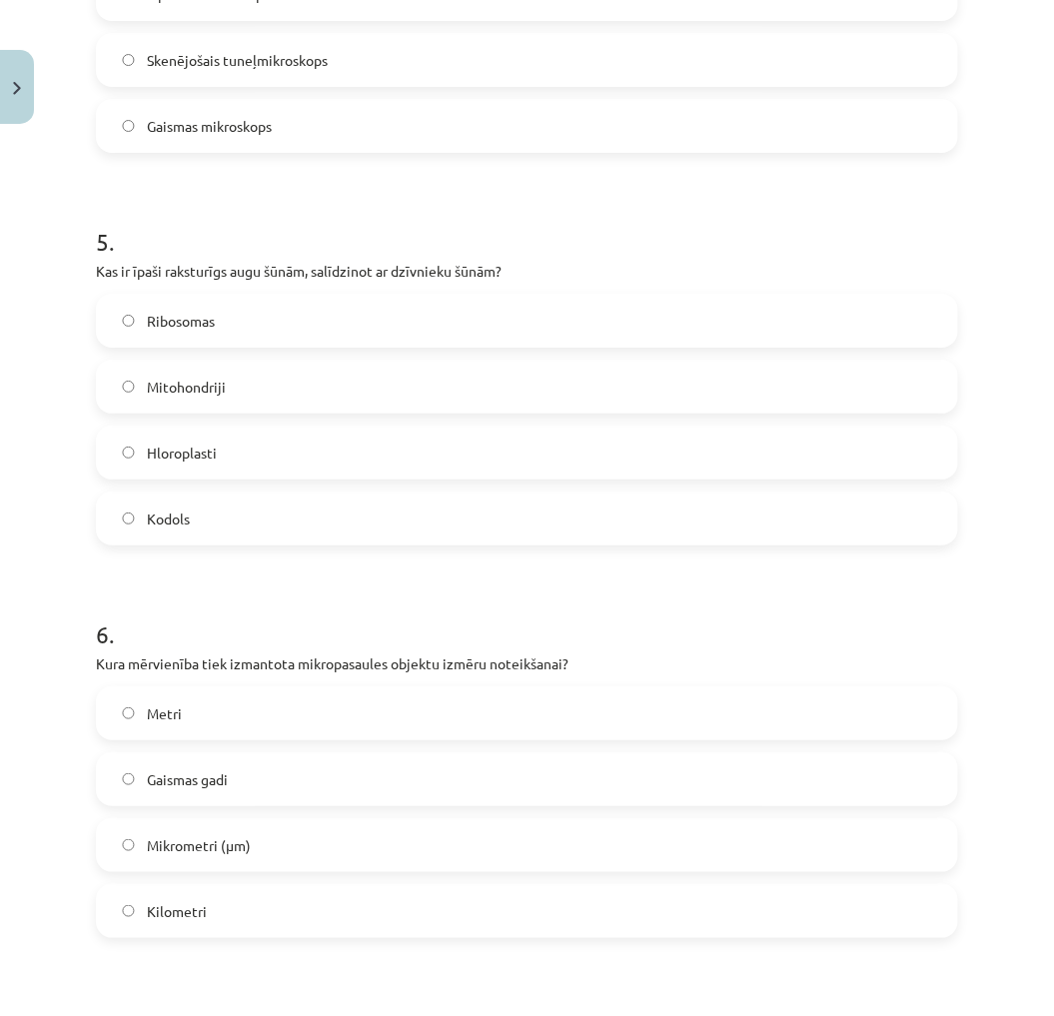
click at [266, 839] on label "Mikrometri (μm)" at bounding box center [527, 845] width 858 height 50
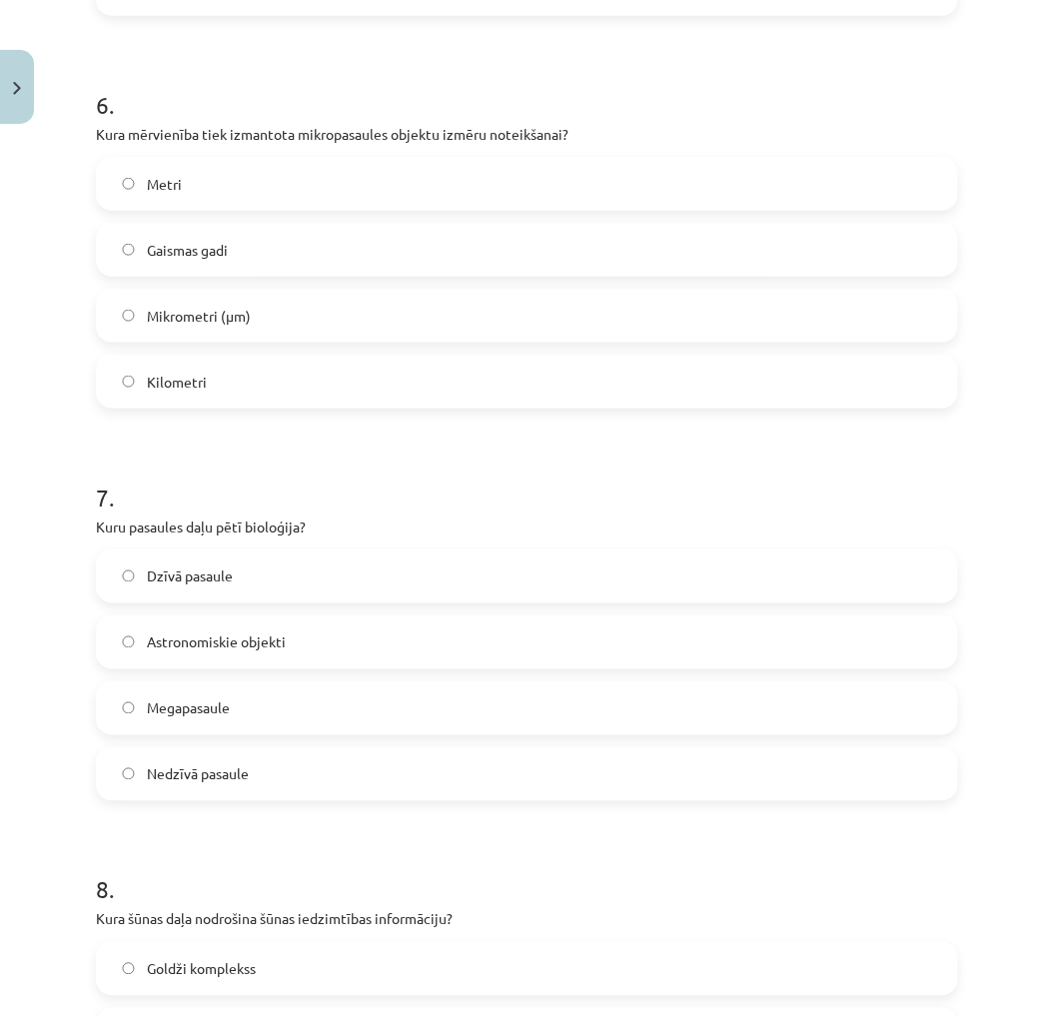
scroll to position [2330, 0]
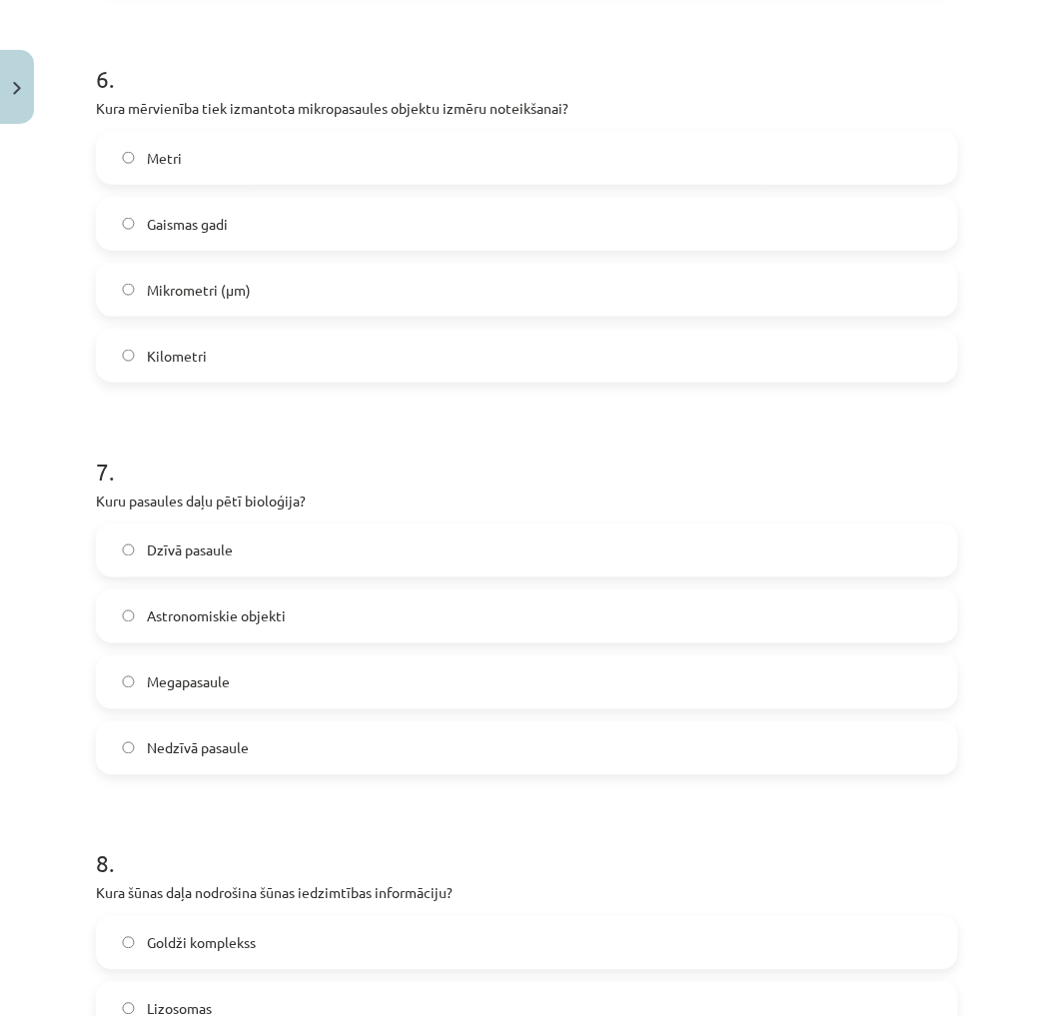
click at [214, 727] on label "Nedzīvā pasaule" at bounding box center [527, 748] width 858 height 50
click at [183, 540] on span "Dzīvā pasaule" at bounding box center [190, 550] width 86 height 21
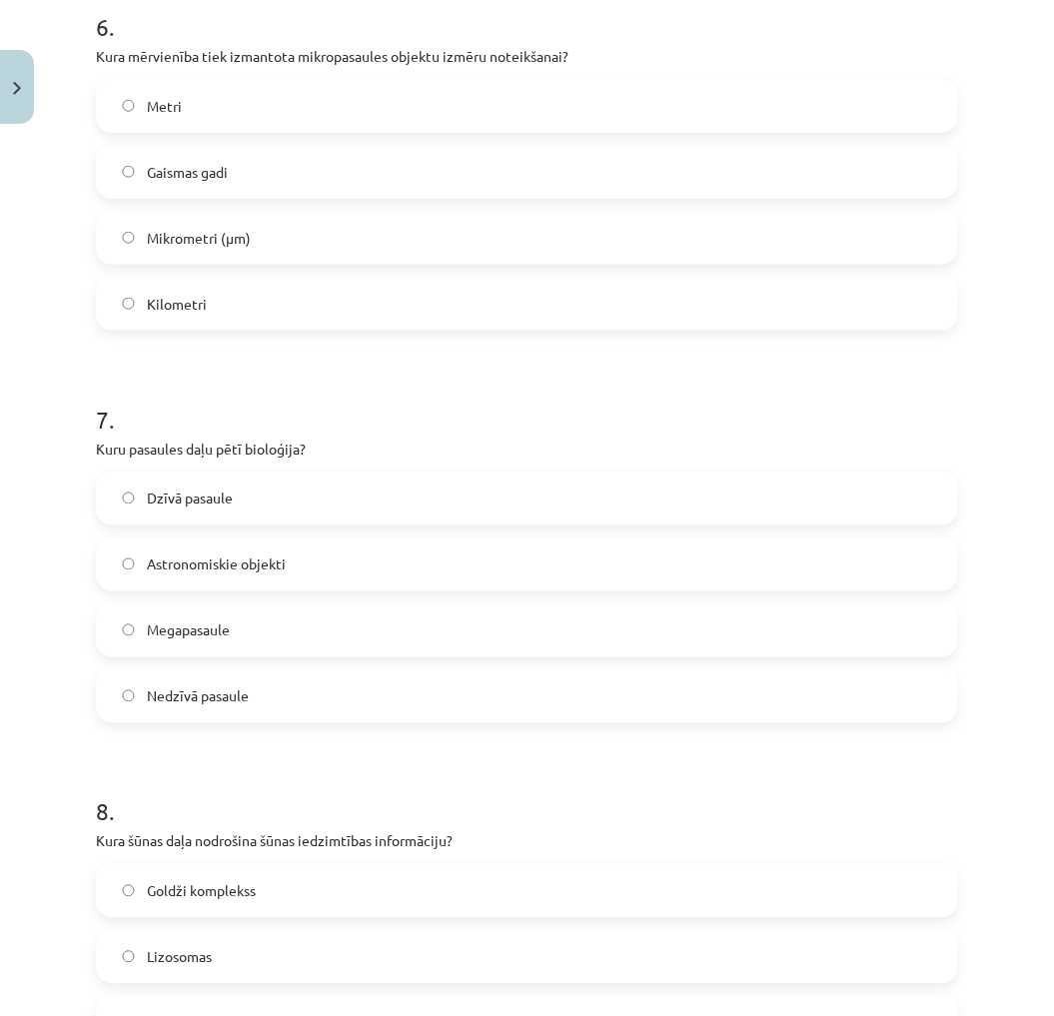
scroll to position [2552, 0]
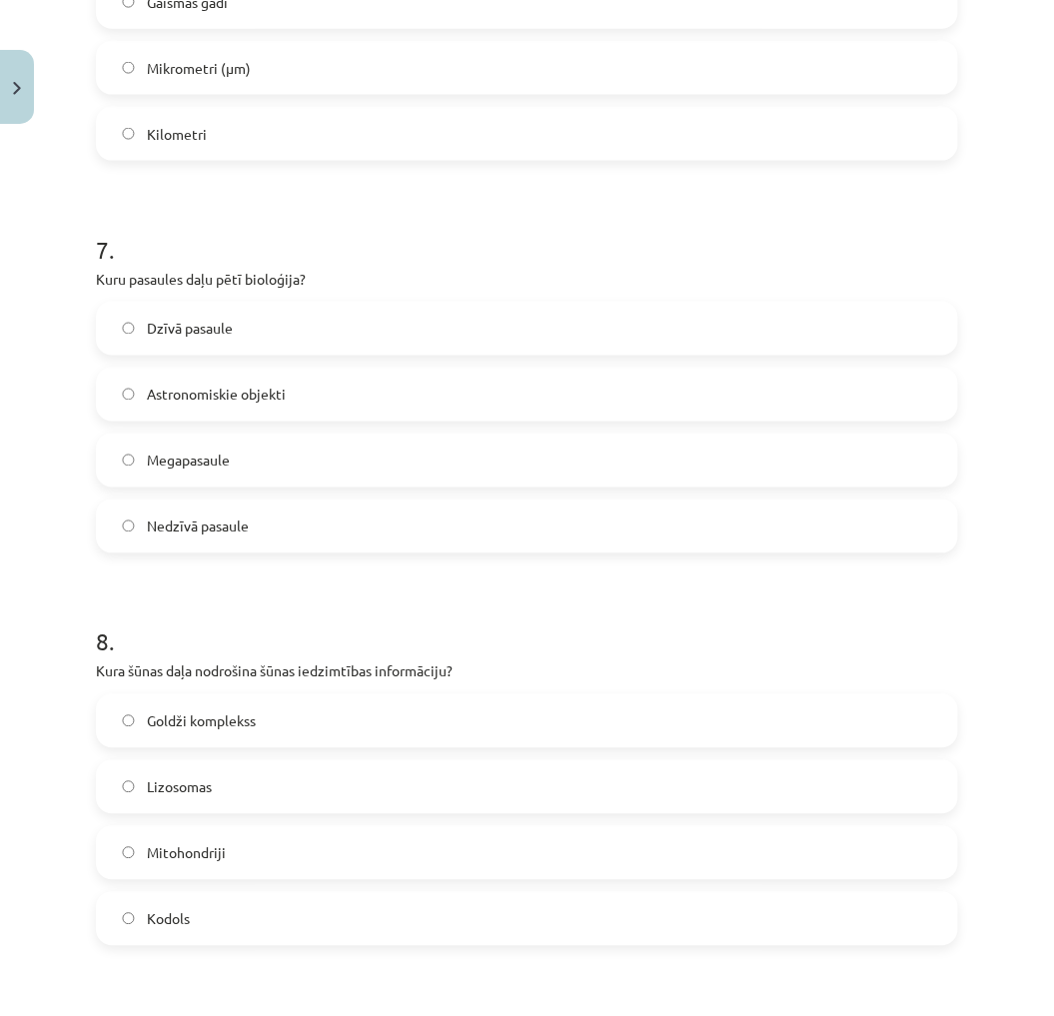
click at [192, 914] on label "Kodols" at bounding box center [527, 919] width 858 height 50
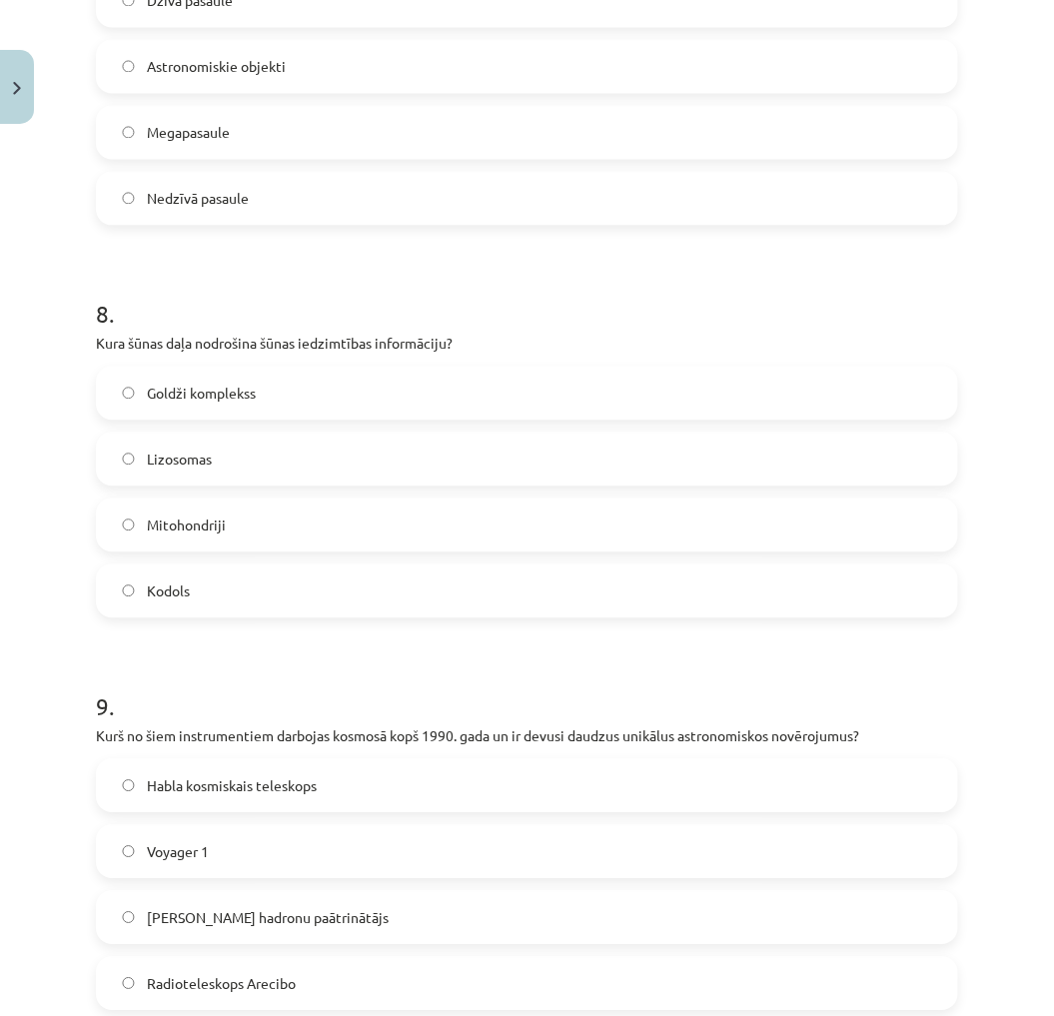
scroll to position [2996, 0]
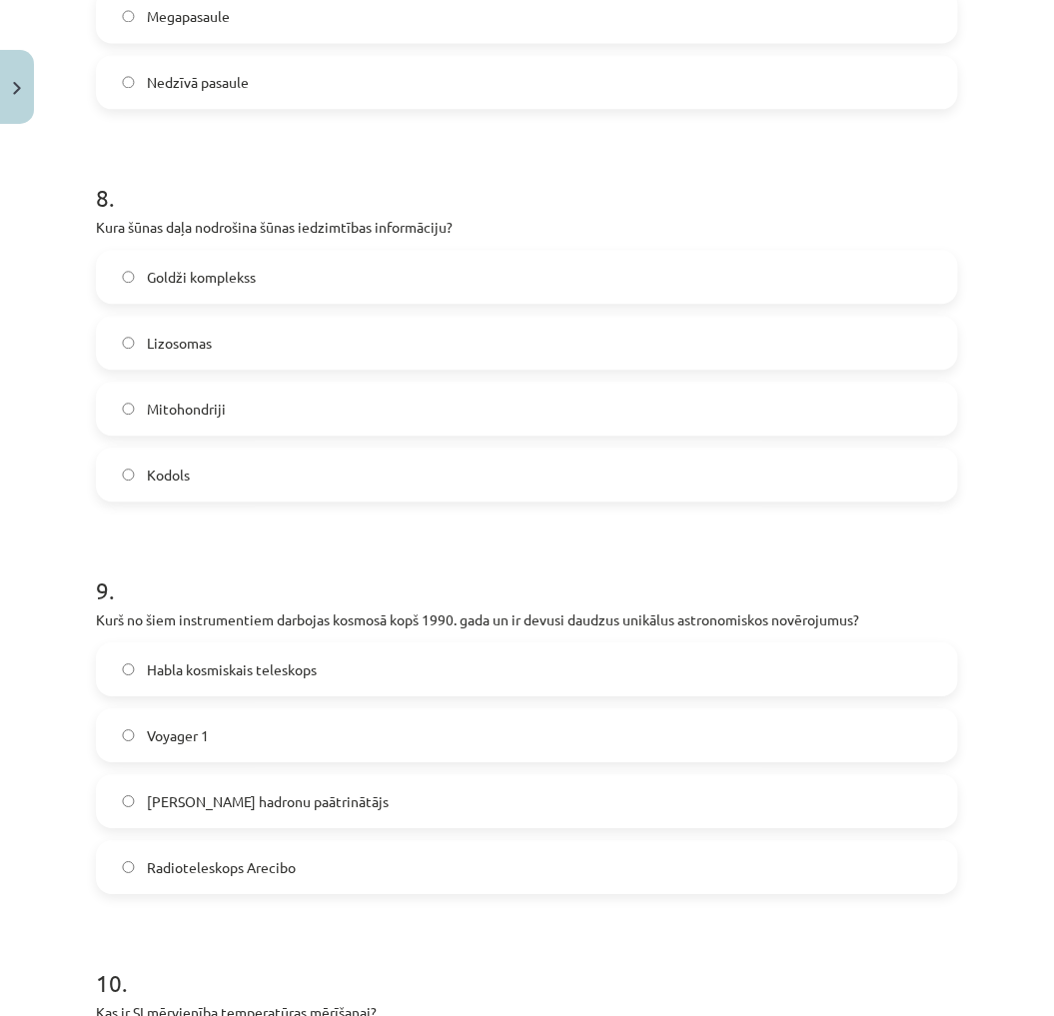
click at [230, 677] on span "Habla kosmiskais teleskops" at bounding box center [232, 669] width 170 height 21
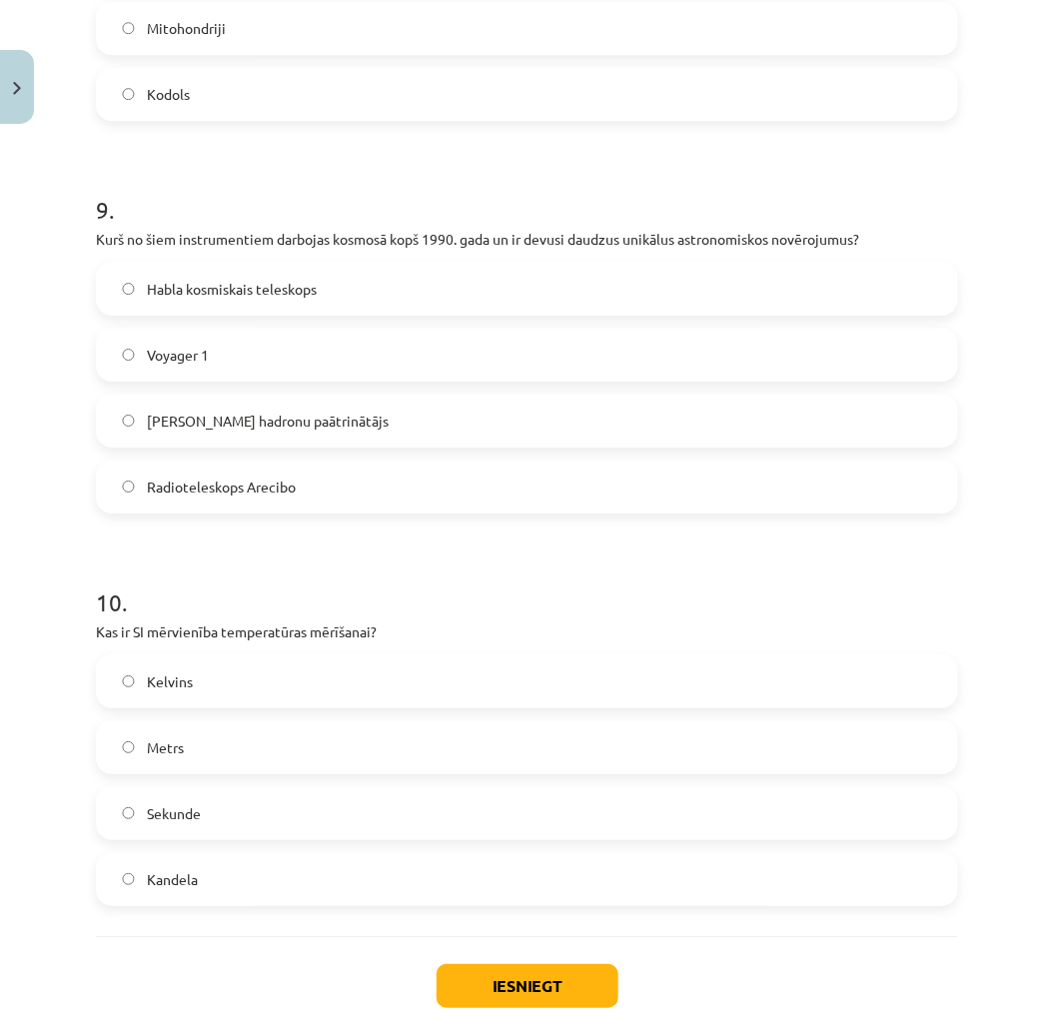
scroll to position [3439, 0]
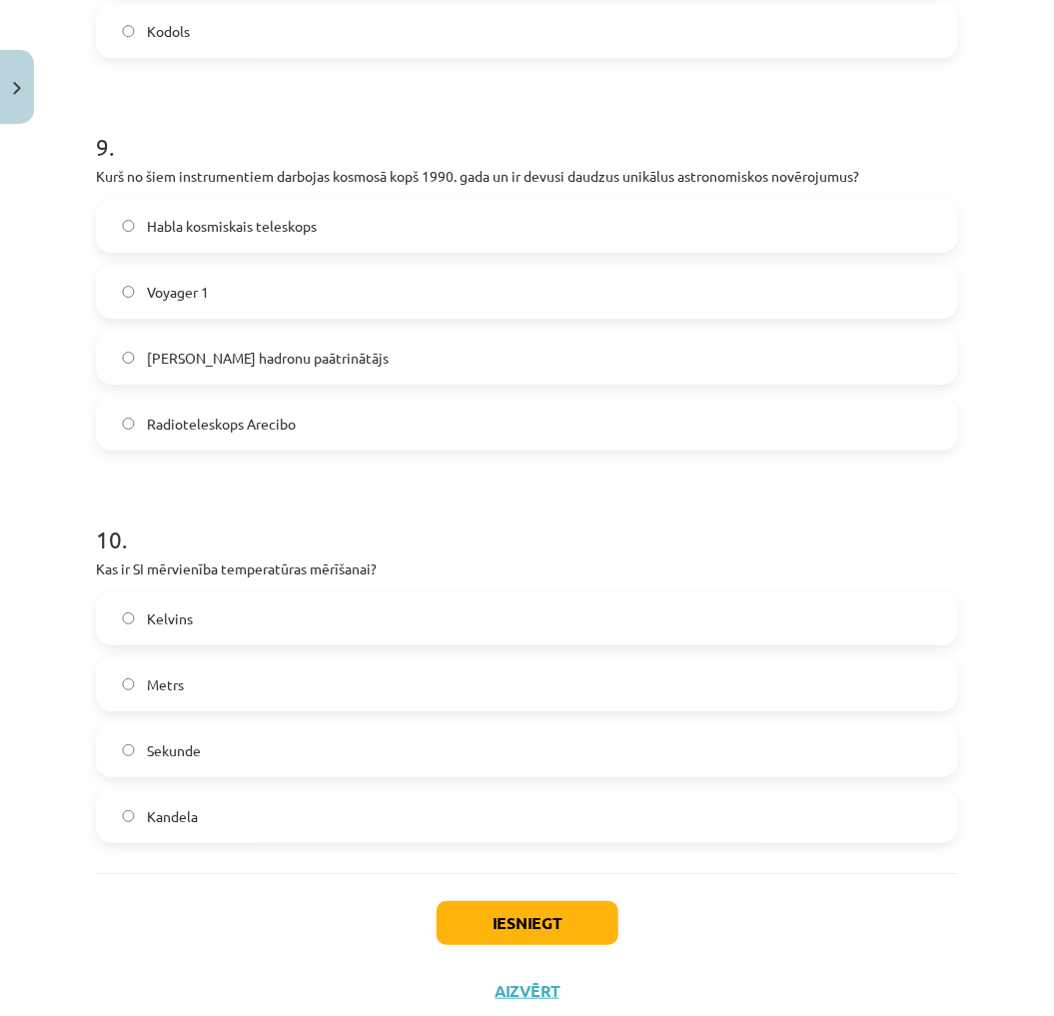
click at [222, 625] on label "Kelvins" at bounding box center [527, 618] width 858 height 50
click at [497, 930] on button "Iesniegt" at bounding box center [527, 923] width 182 height 44
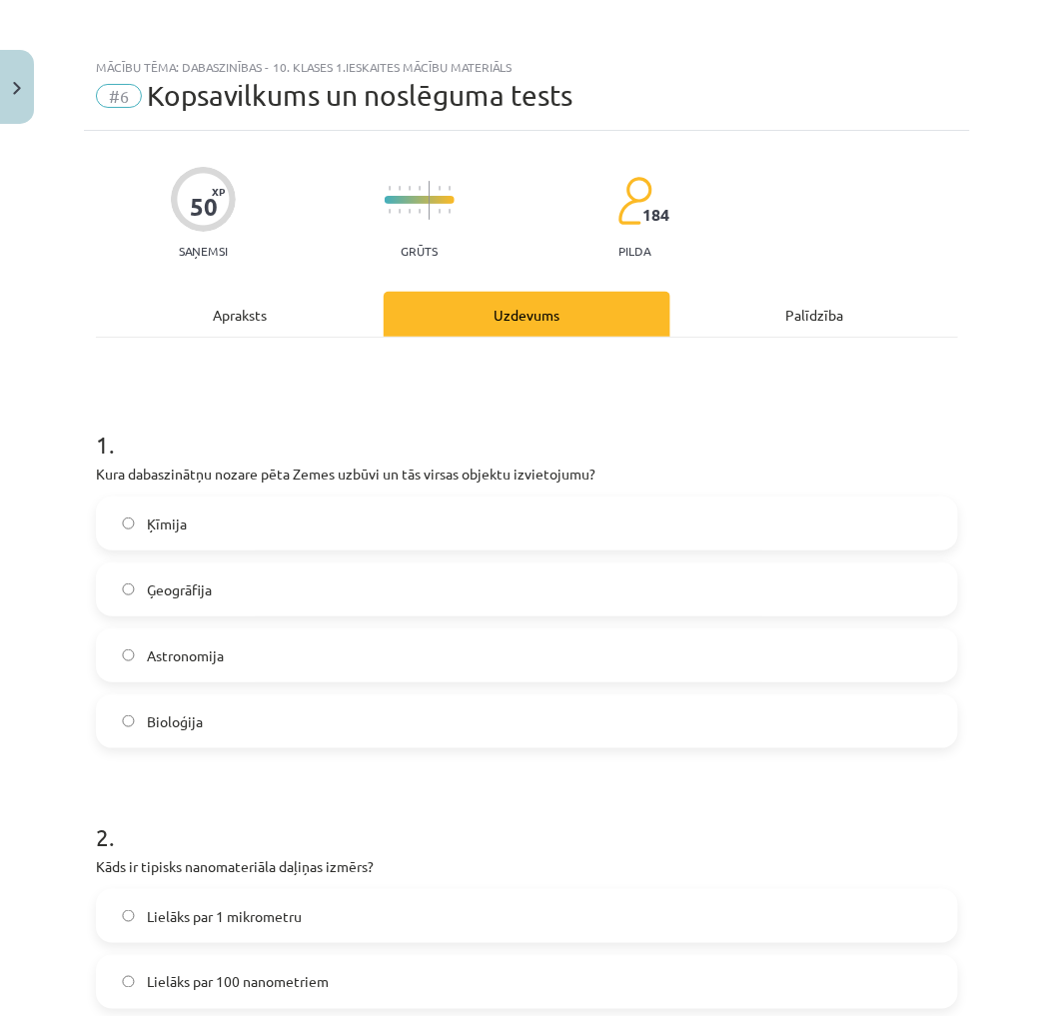
scroll to position [0, 0]
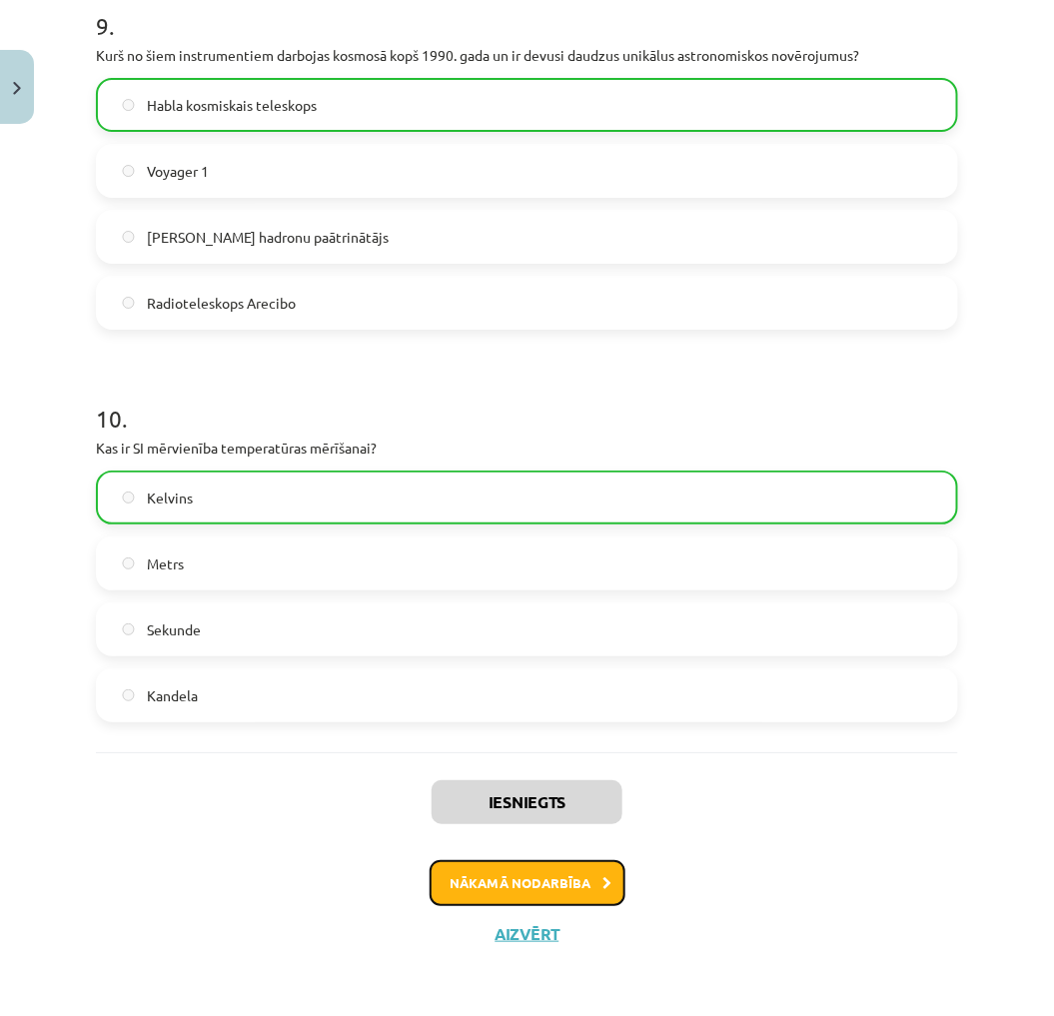
click at [502, 872] on button "Nākamā nodarbība" at bounding box center [527, 883] width 196 height 46
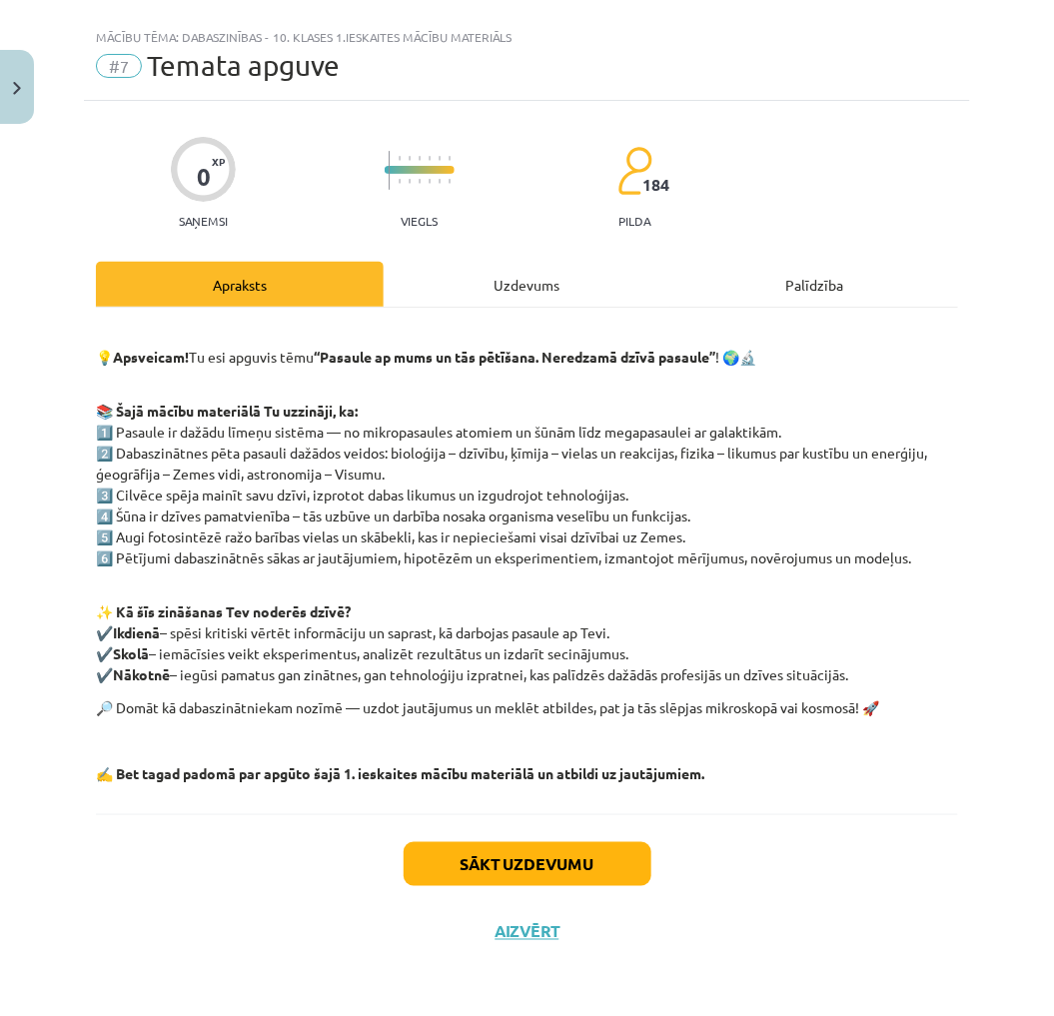
scroll to position [31, 0]
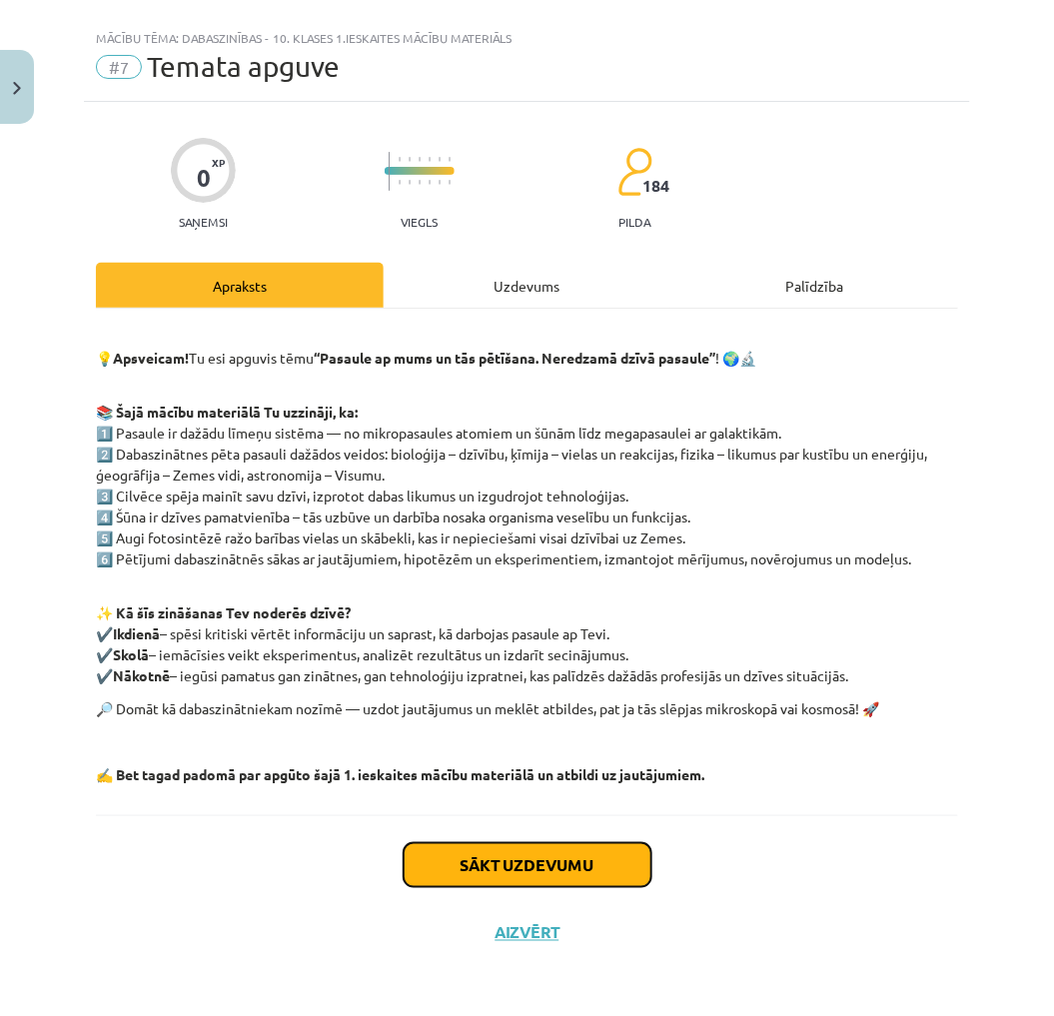
click at [516, 867] on button "Sākt uzdevumu" at bounding box center [527, 865] width 248 height 44
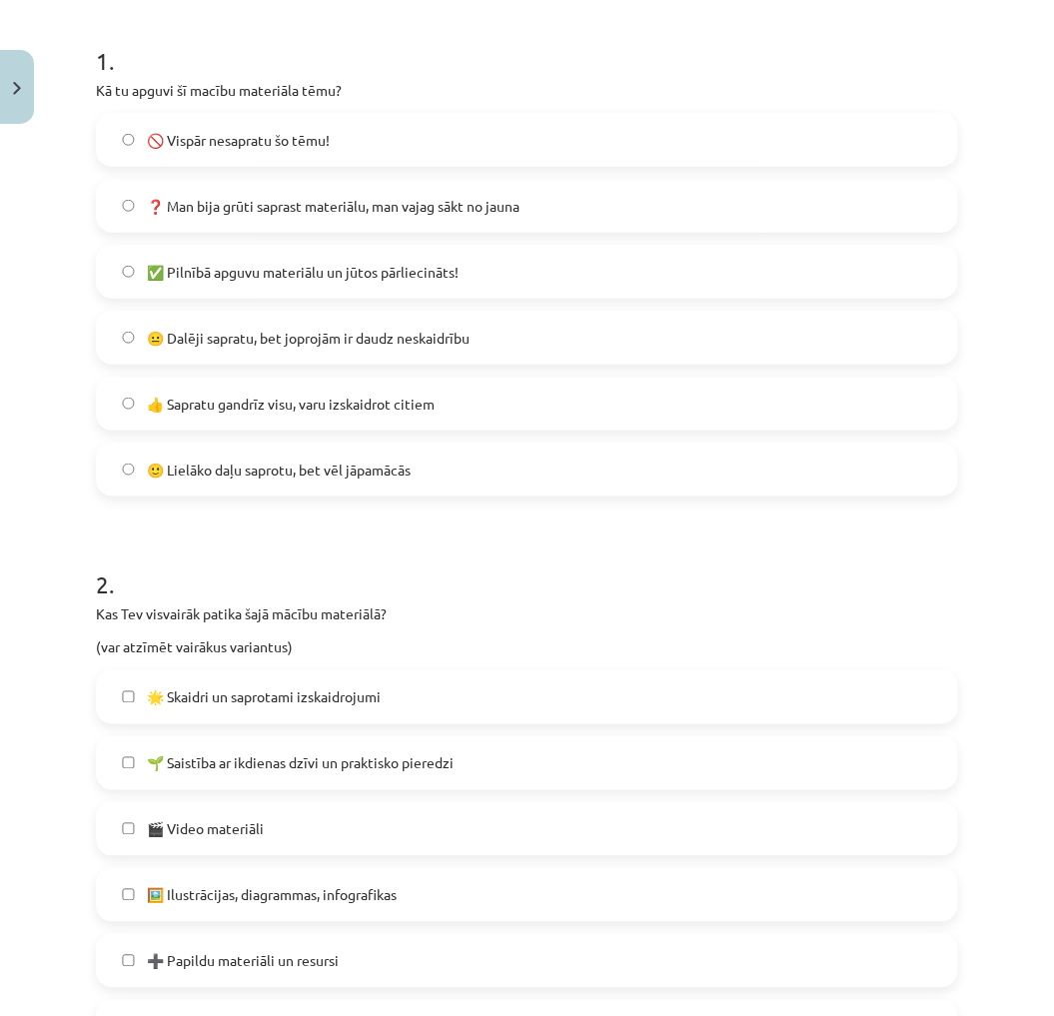
scroll to position [1072, 0]
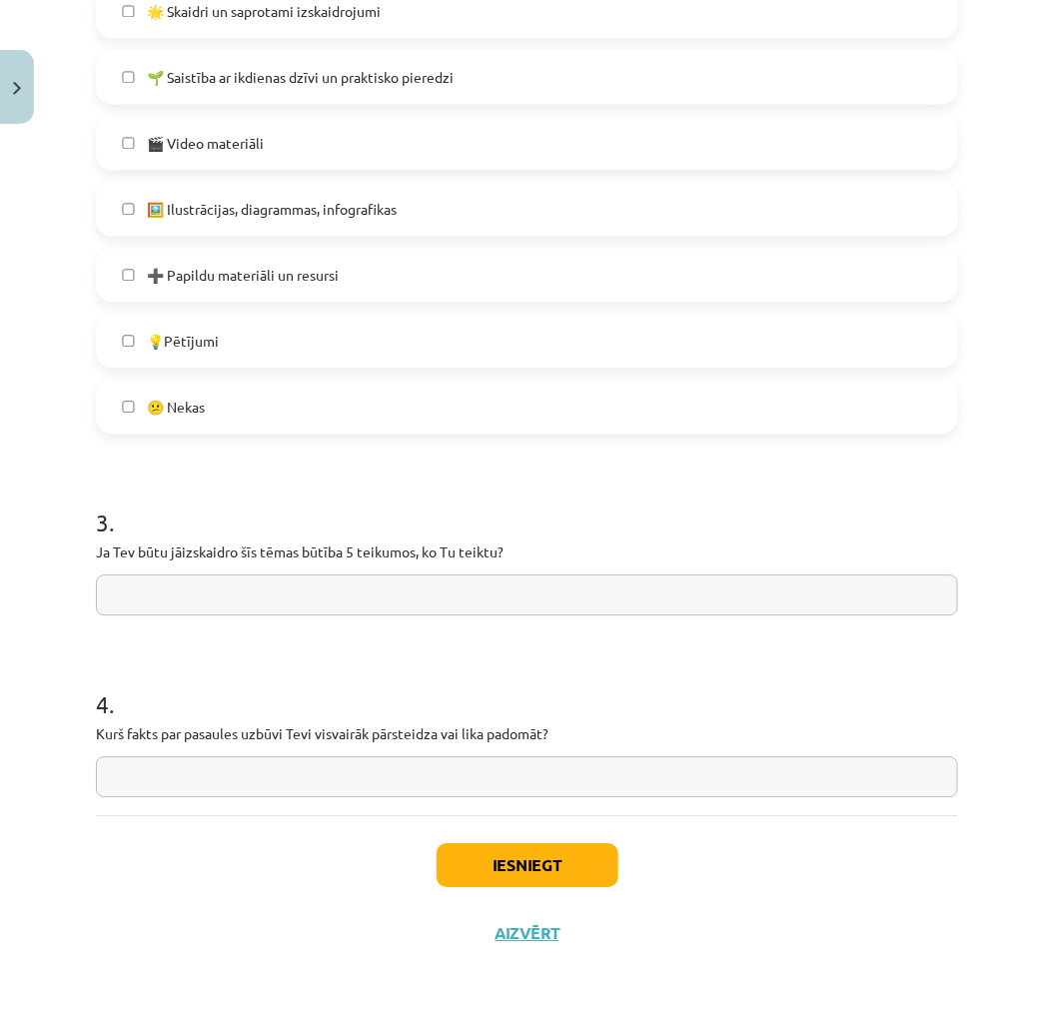
drag, startPoint x: 514, startPoint y: 831, endPoint x: 519, endPoint y: 843, distance: 13.0
click at [517, 841] on div "Iesniegt Aizvērt" at bounding box center [527, 885] width 862 height 140
click at [519, 843] on button "Iesniegt" at bounding box center [527, 865] width 182 height 44
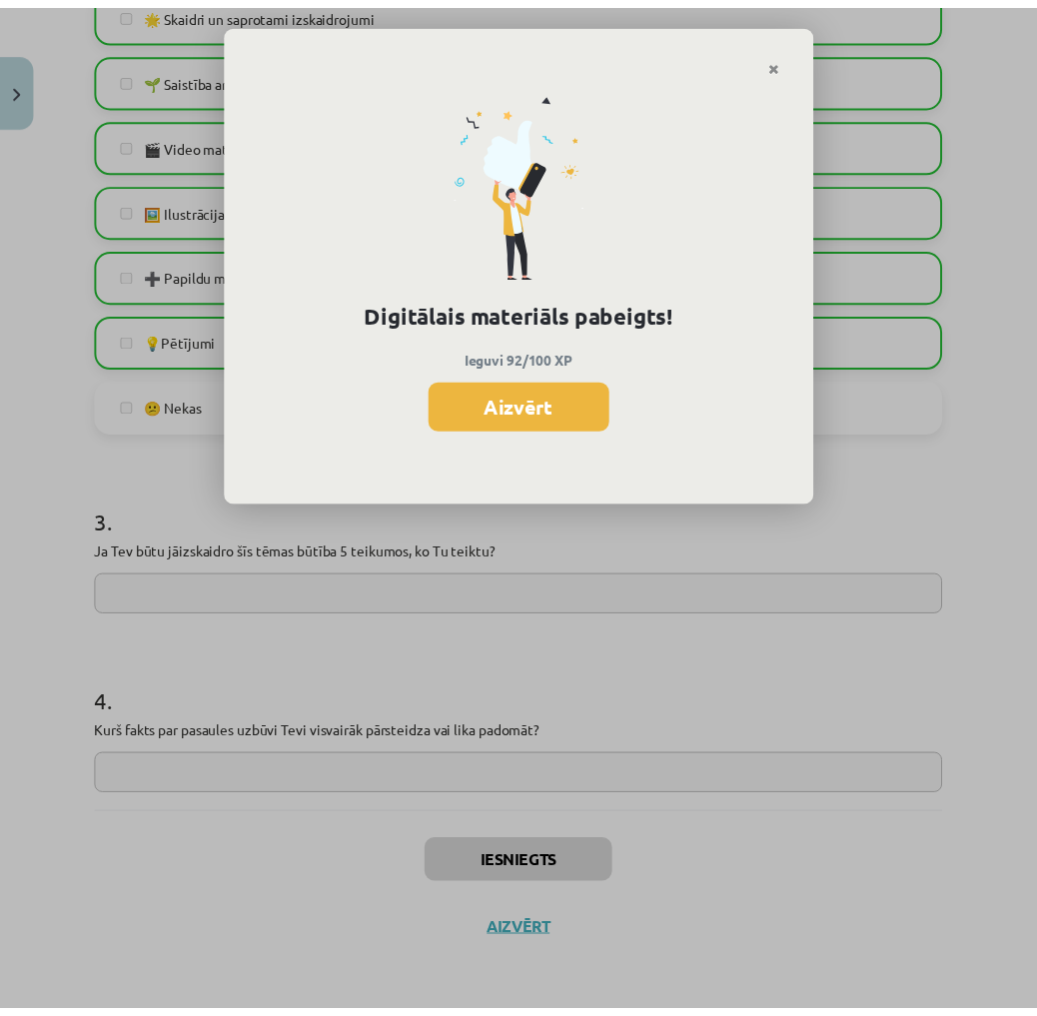
scroll to position [987, 0]
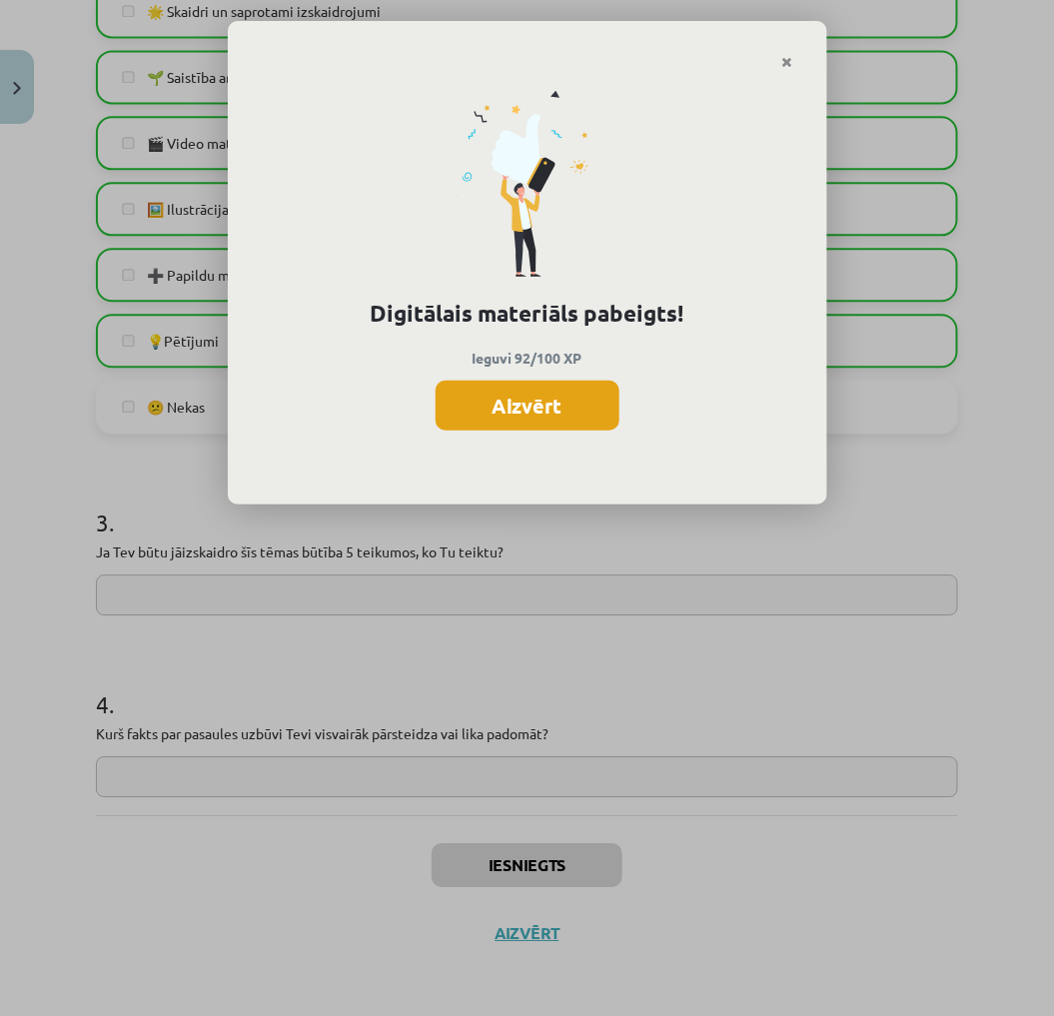
click at [475, 396] on button "Aizvērt" at bounding box center [527, 405] width 184 height 50
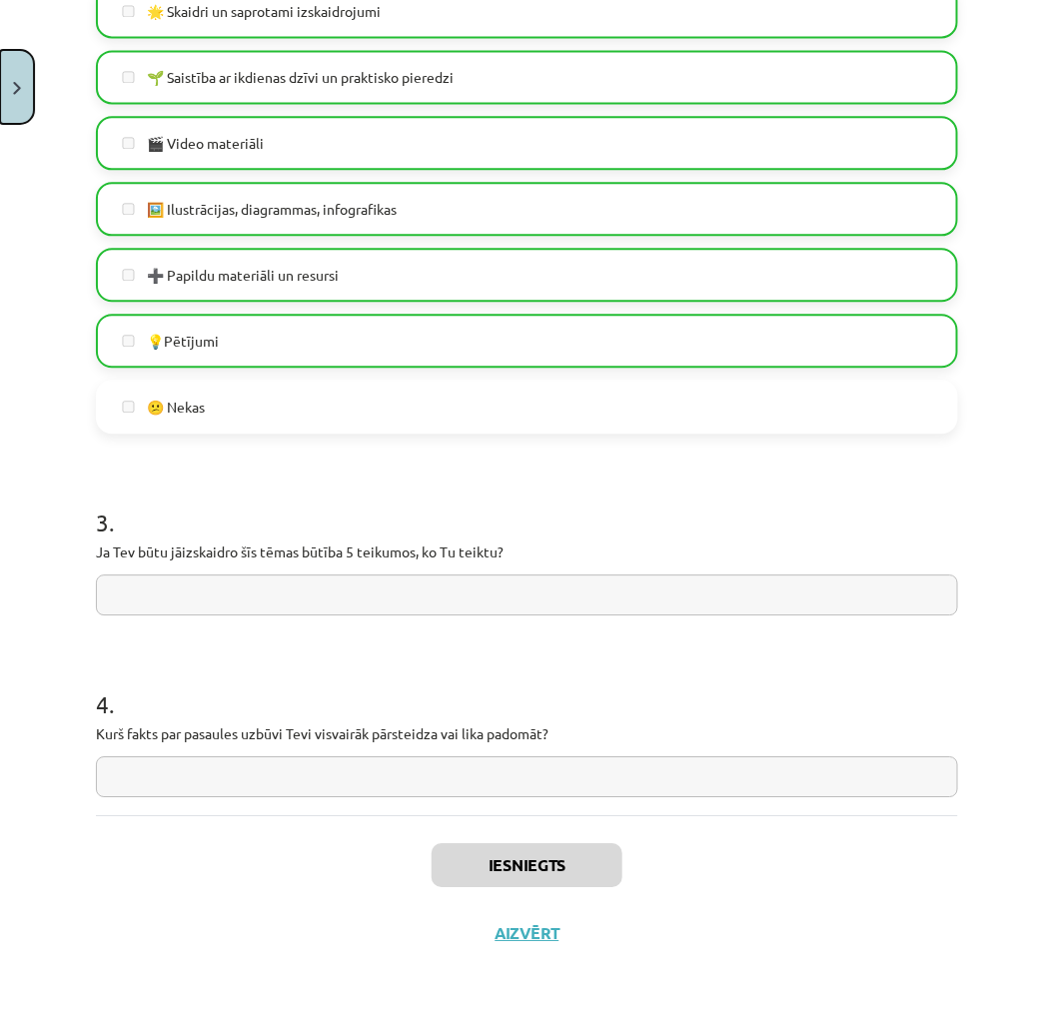
click at [13, 100] on button "Close" at bounding box center [17, 87] width 34 height 74
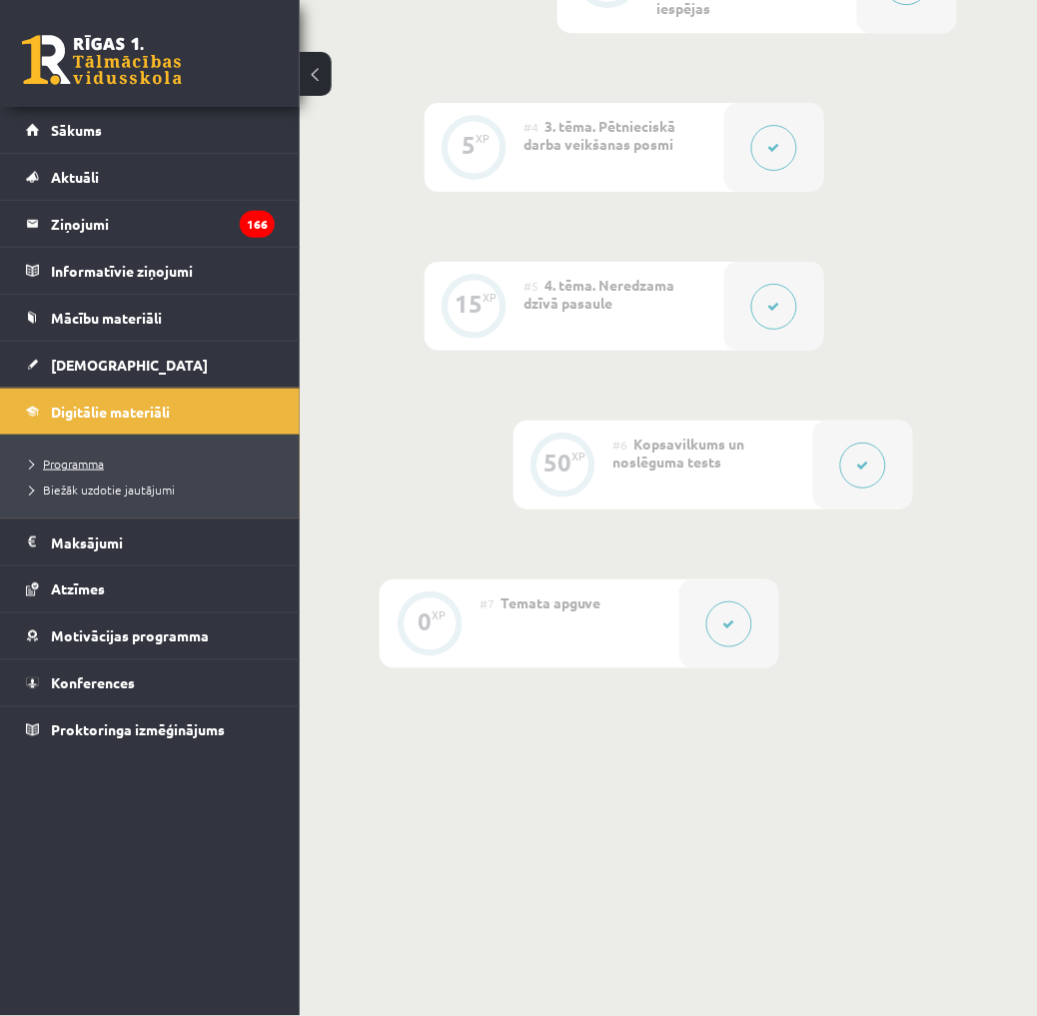
click at [76, 456] on span "Programma" at bounding box center [67, 463] width 74 height 16
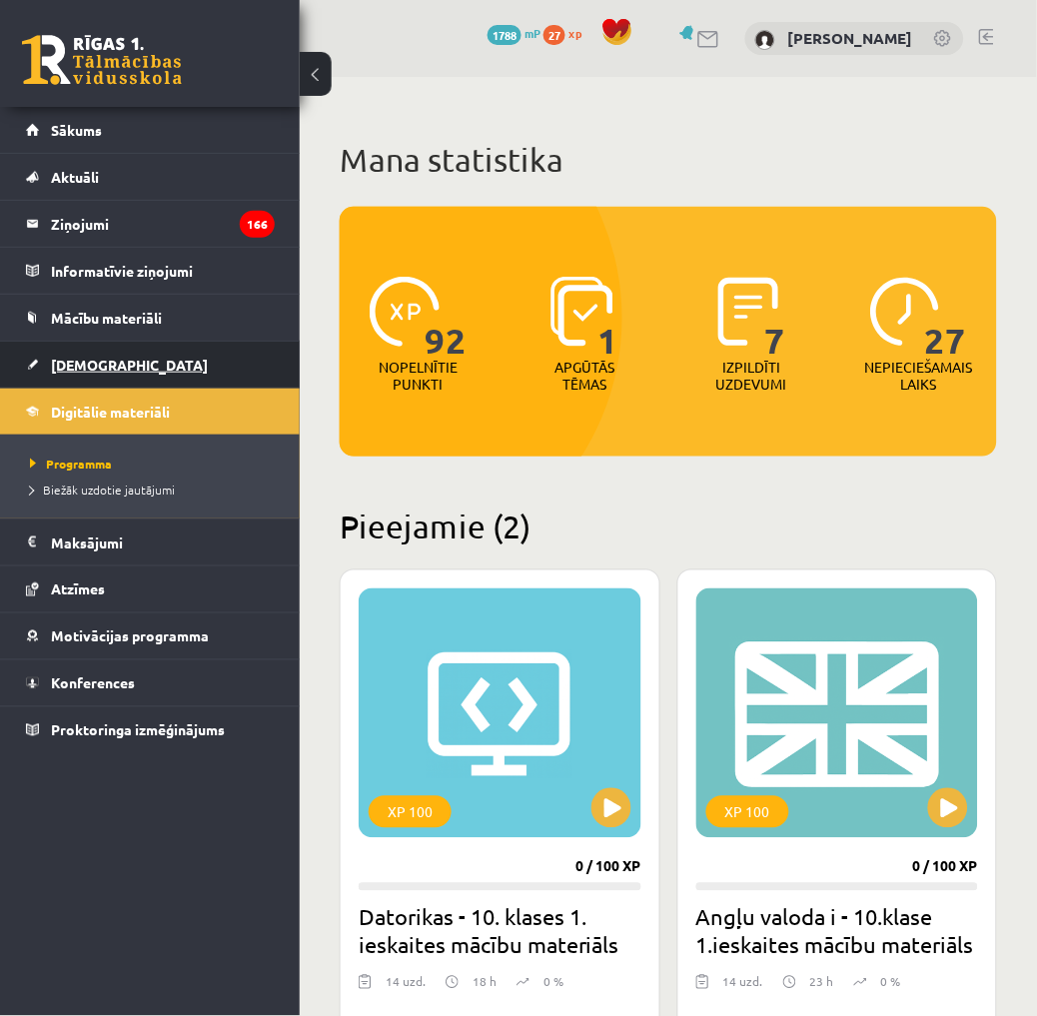
click at [98, 363] on span "[DEMOGRAPHIC_DATA]" at bounding box center [129, 365] width 157 height 18
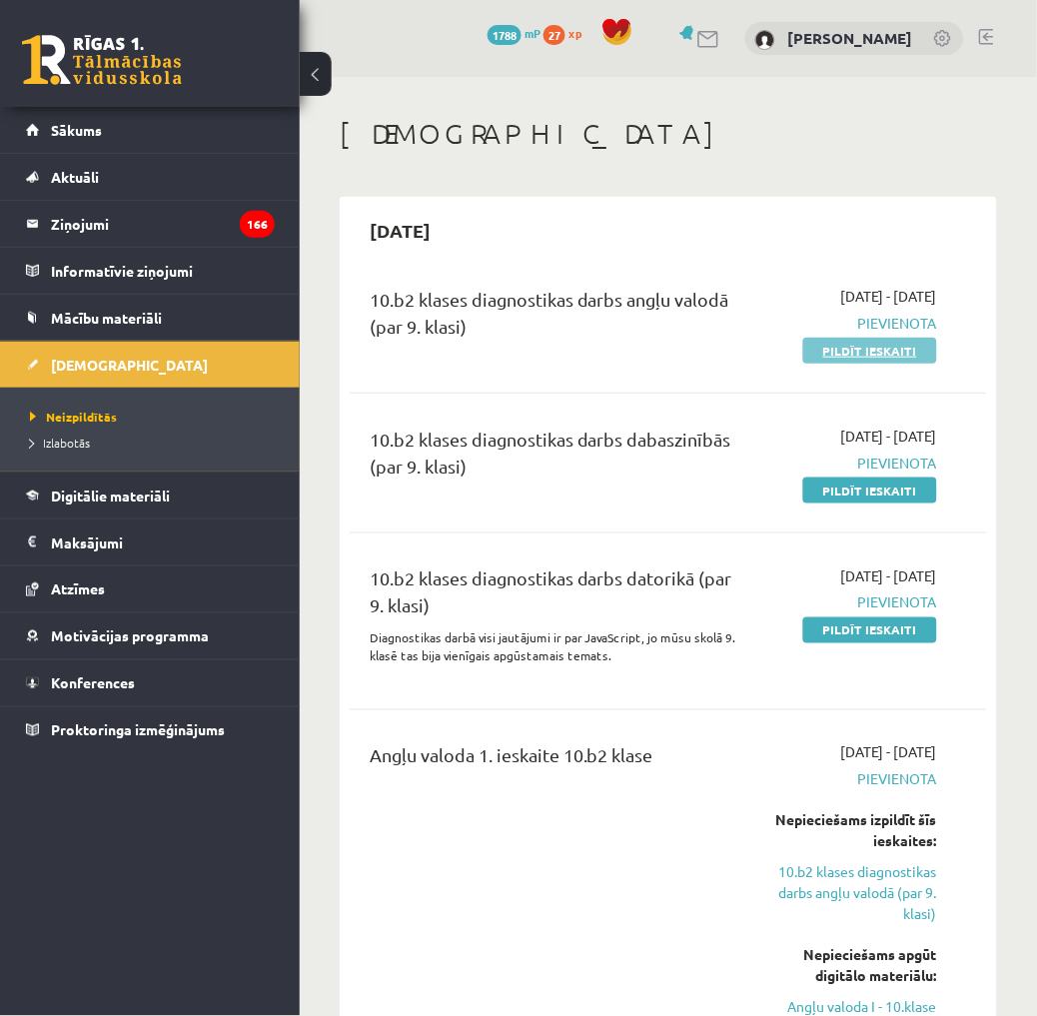
click at [845, 352] on link "Pildīt ieskaiti" at bounding box center [870, 351] width 134 height 26
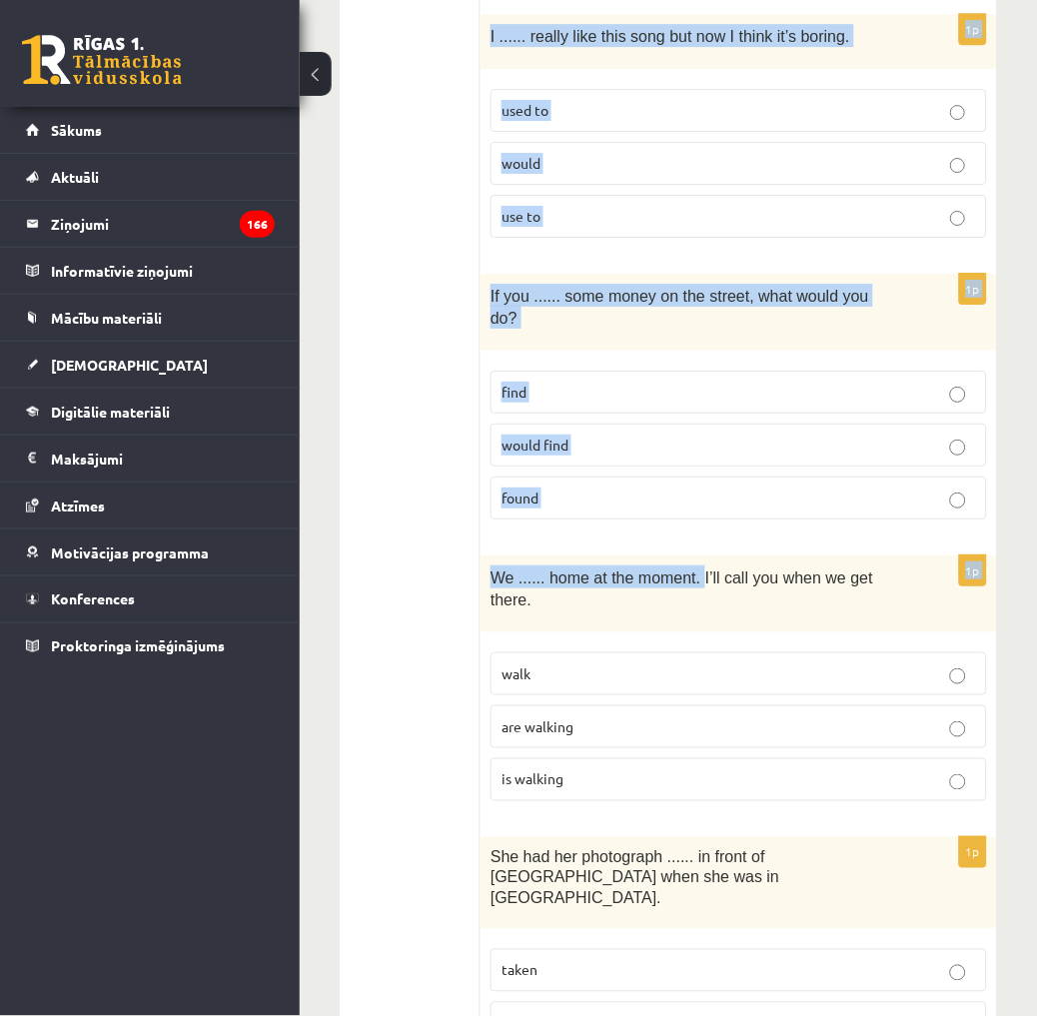
scroll to position [4817, 0]
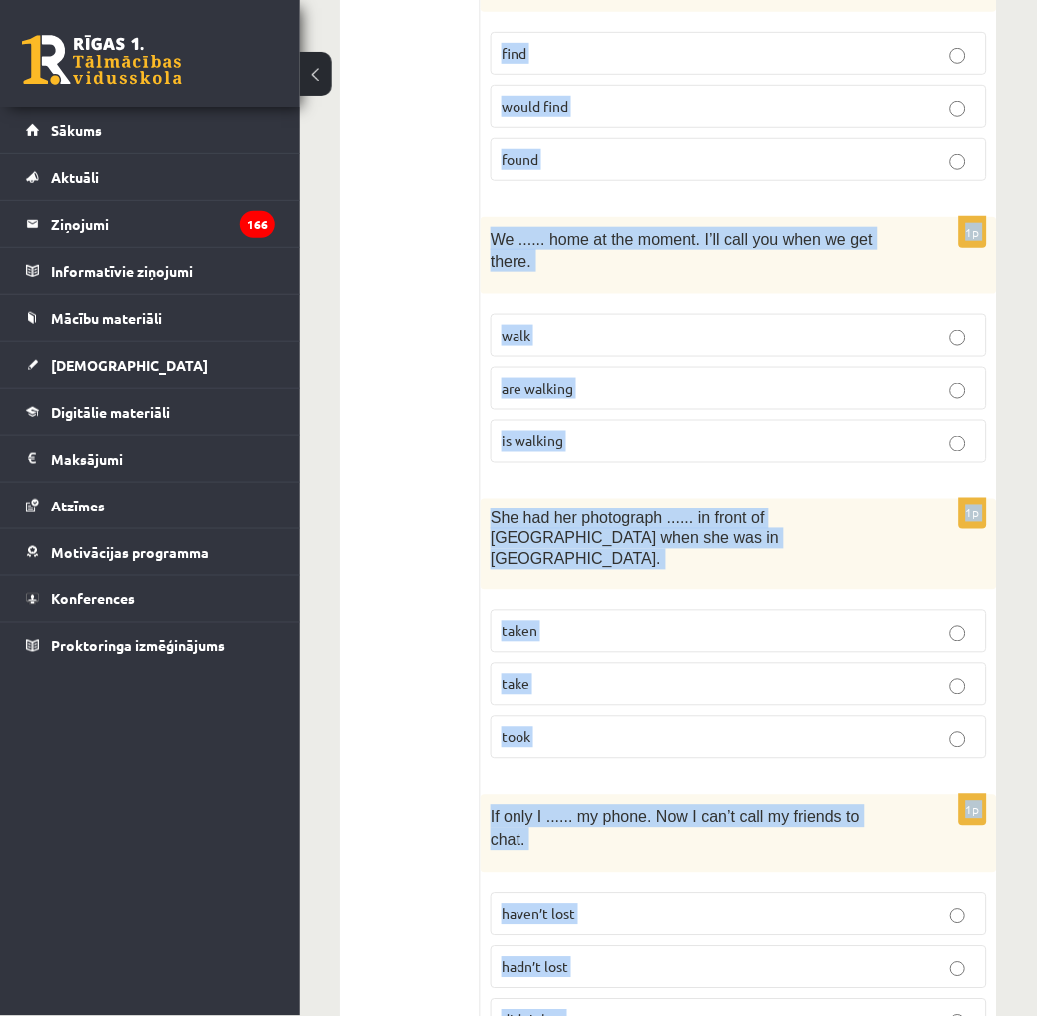
drag, startPoint x: 499, startPoint y: 380, endPoint x: 823, endPoint y: 925, distance: 633.2
drag, startPoint x: 823, startPoint y: 925, endPoint x: 760, endPoint y: 730, distance: 204.7
copy form "Read the sentence and choose the correct answer. 1p The clothes ...... in this …"
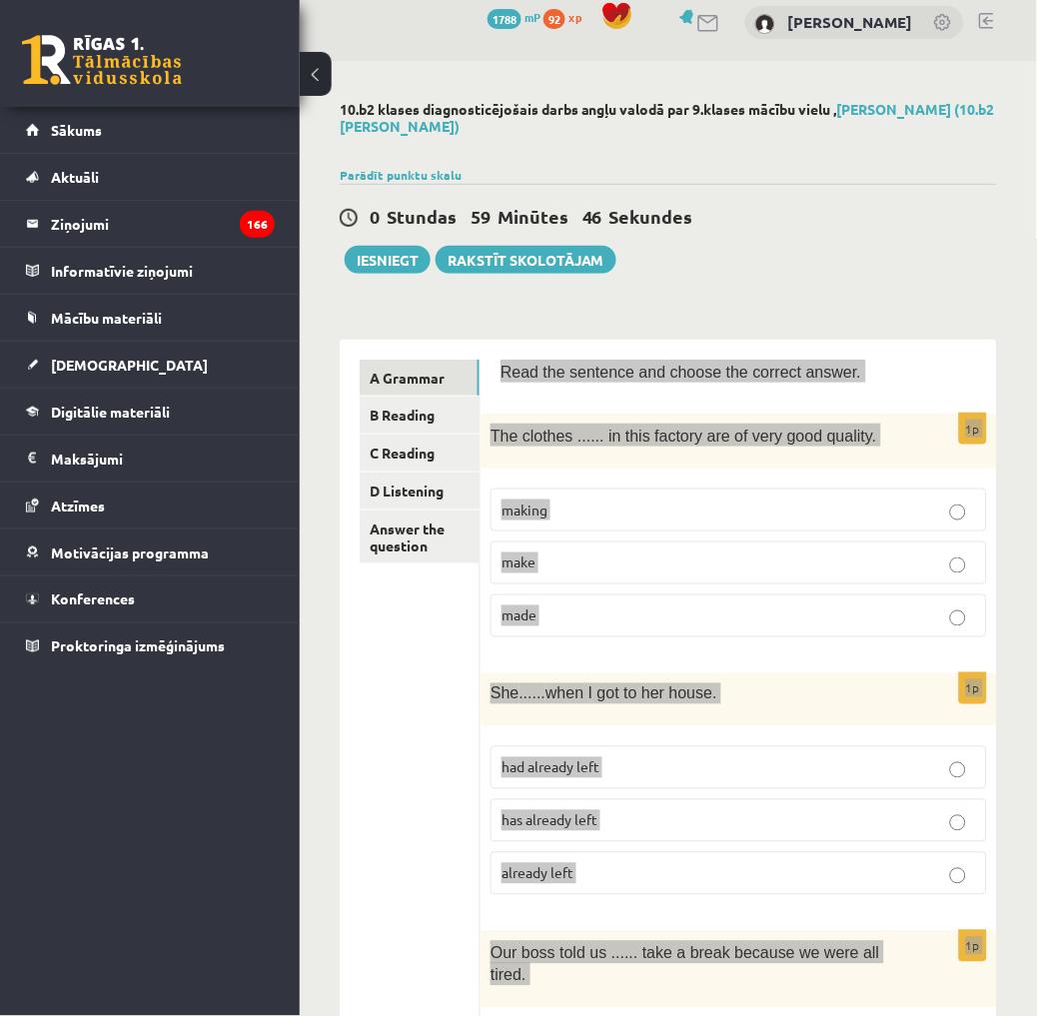
scroll to position [0, 0]
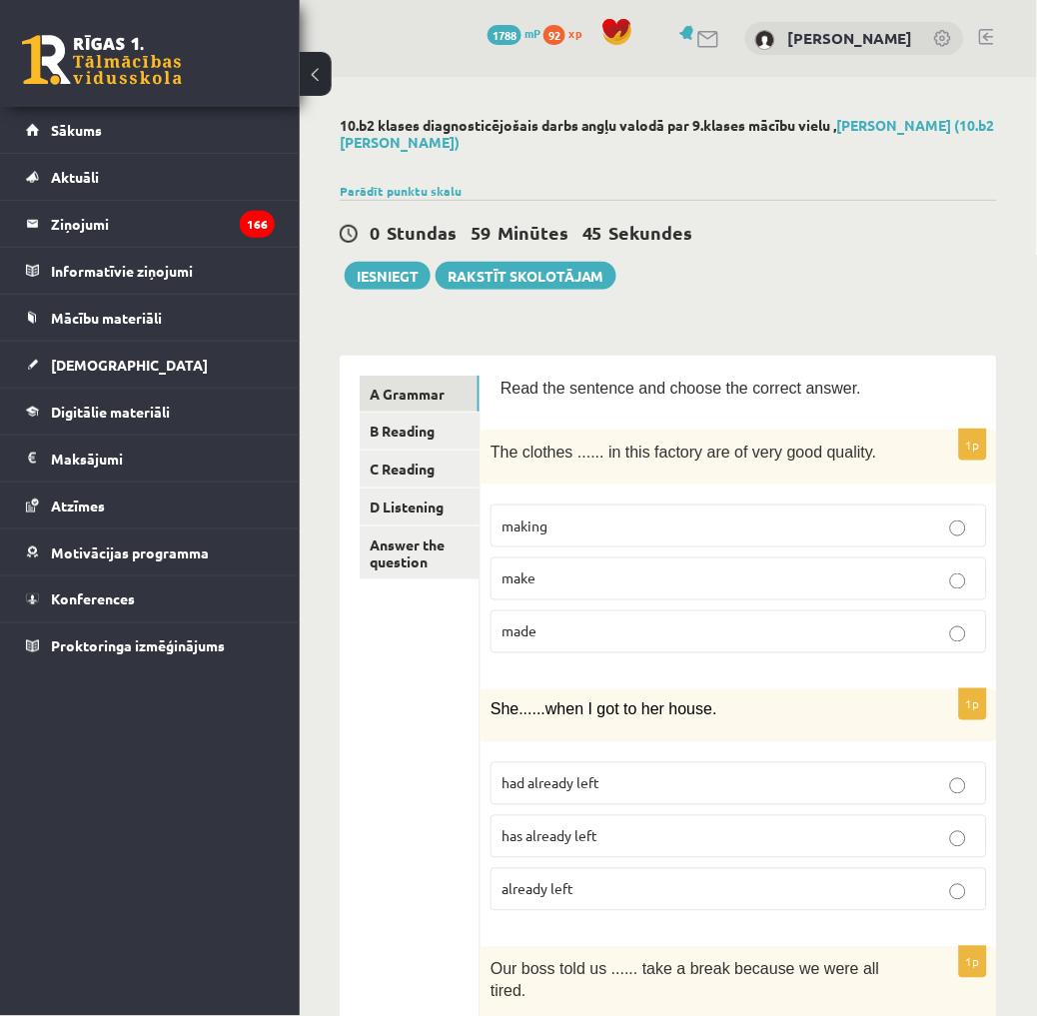
click at [577, 573] on p "make" at bounding box center [738, 578] width 474 height 21
click at [541, 633] on p "made" at bounding box center [738, 631] width 474 height 21
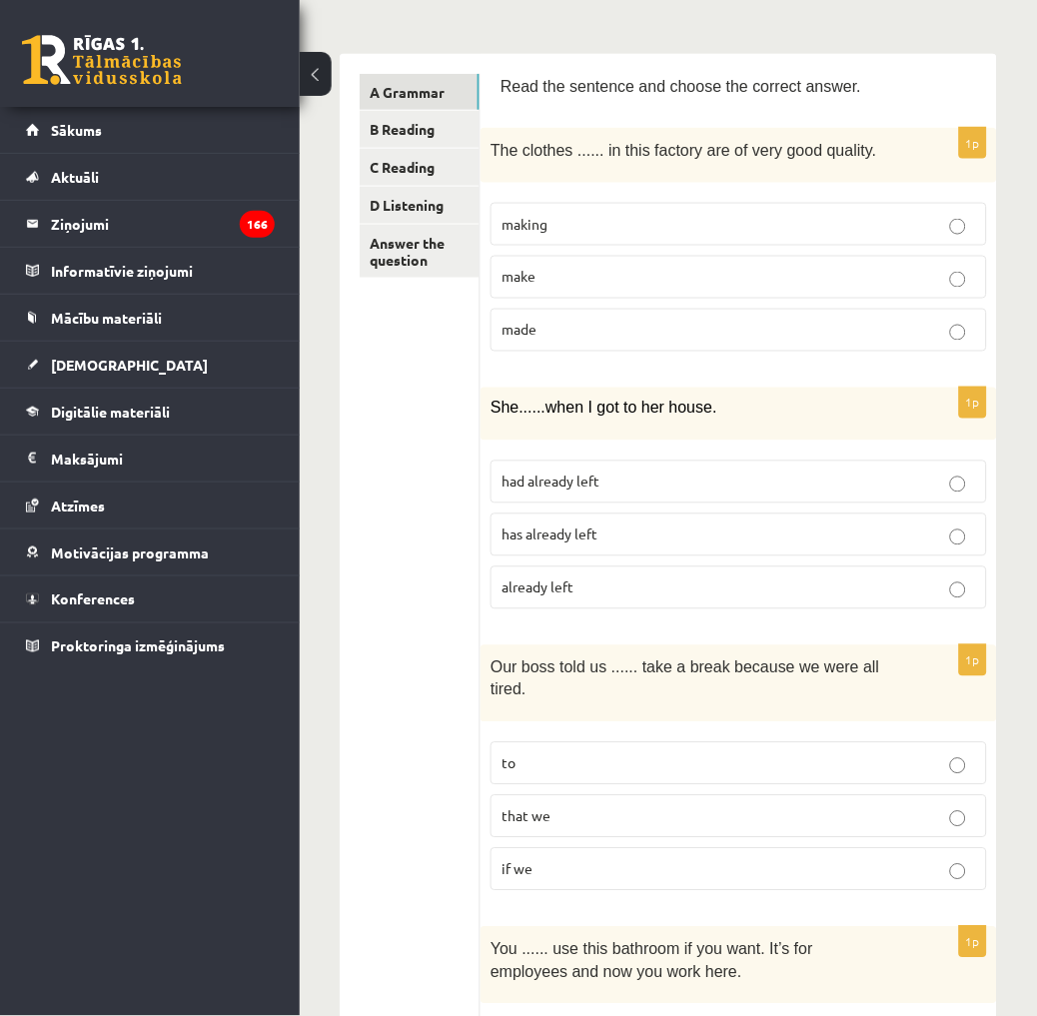
scroll to position [333, 0]
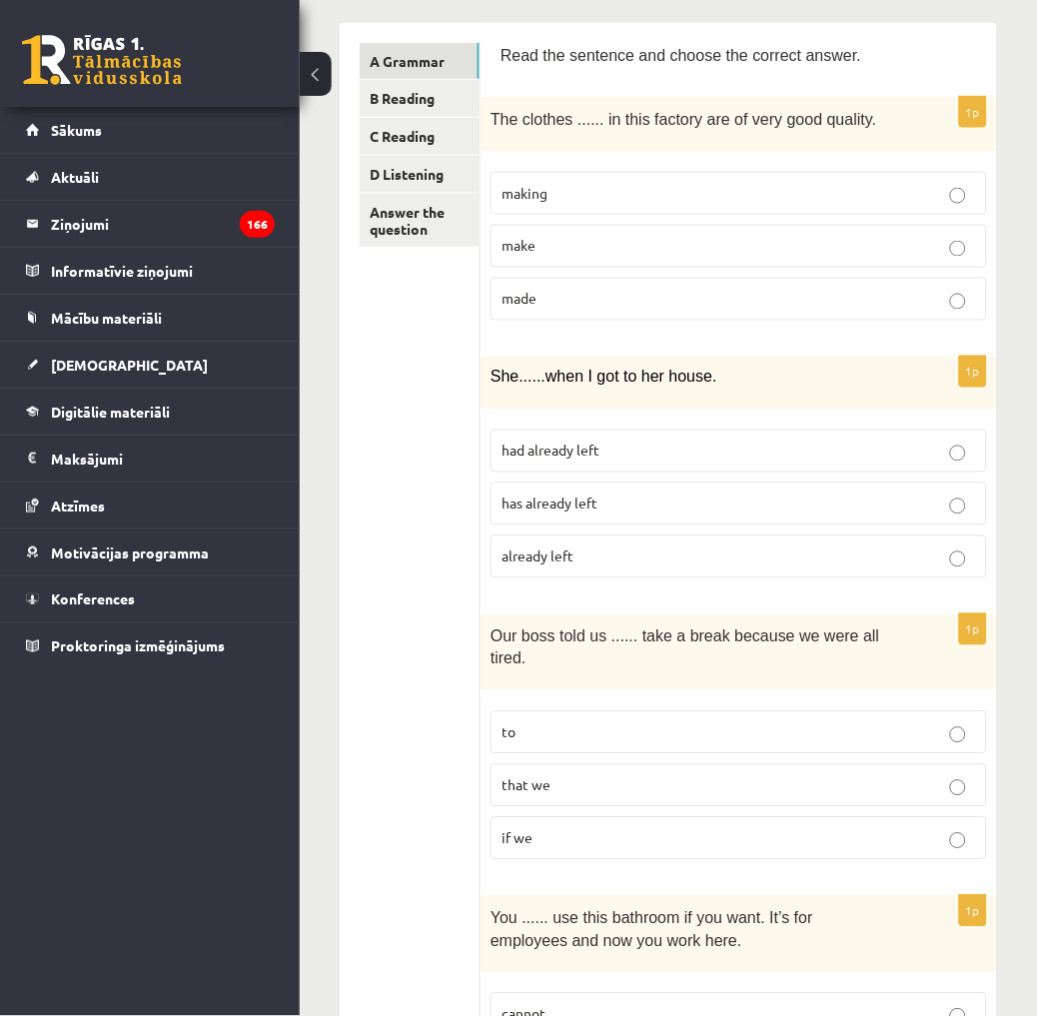
click at [639, 447] on p "had already left" at bounding box center [738, 450] width 474 height 21
click at [539, 722] on p "to" at bounding box center [738, 732] width 474 height 21
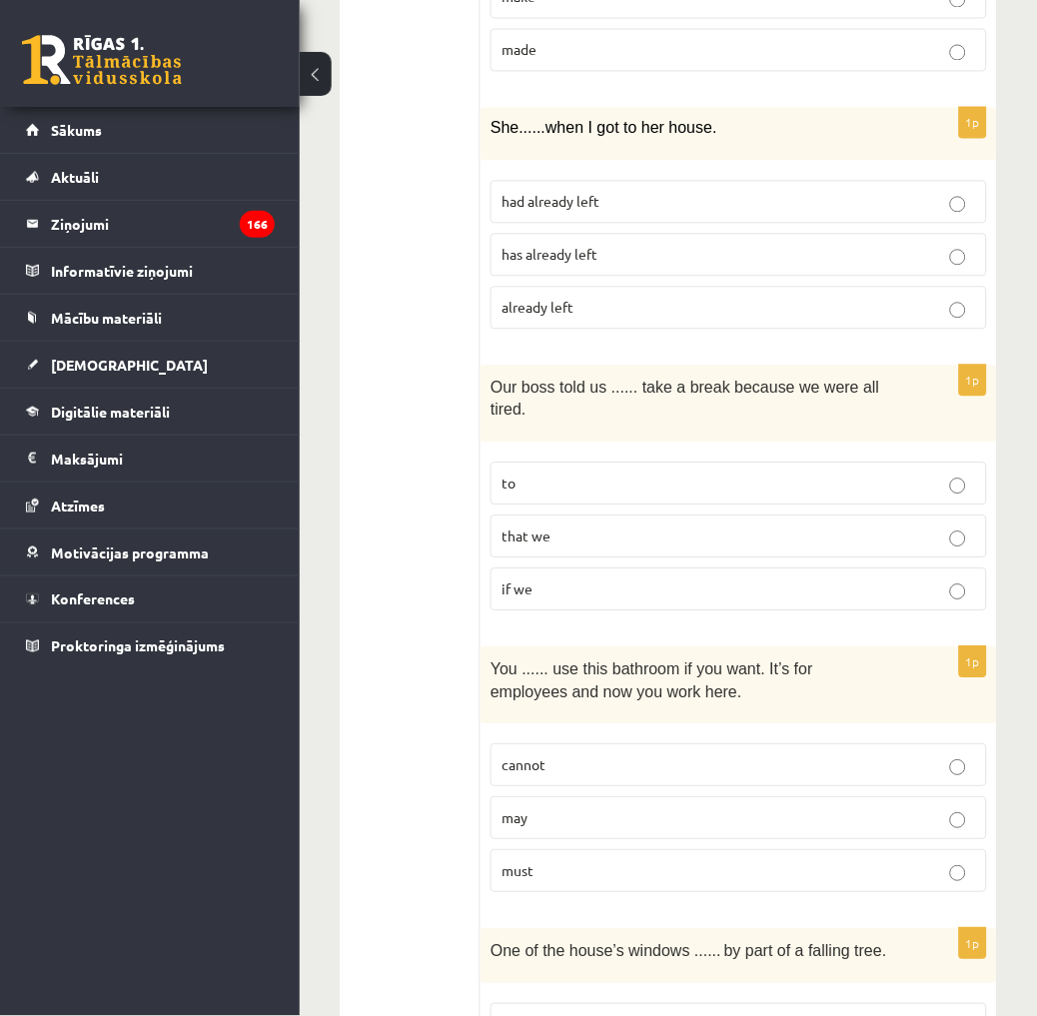
scroll to position [665, 0]
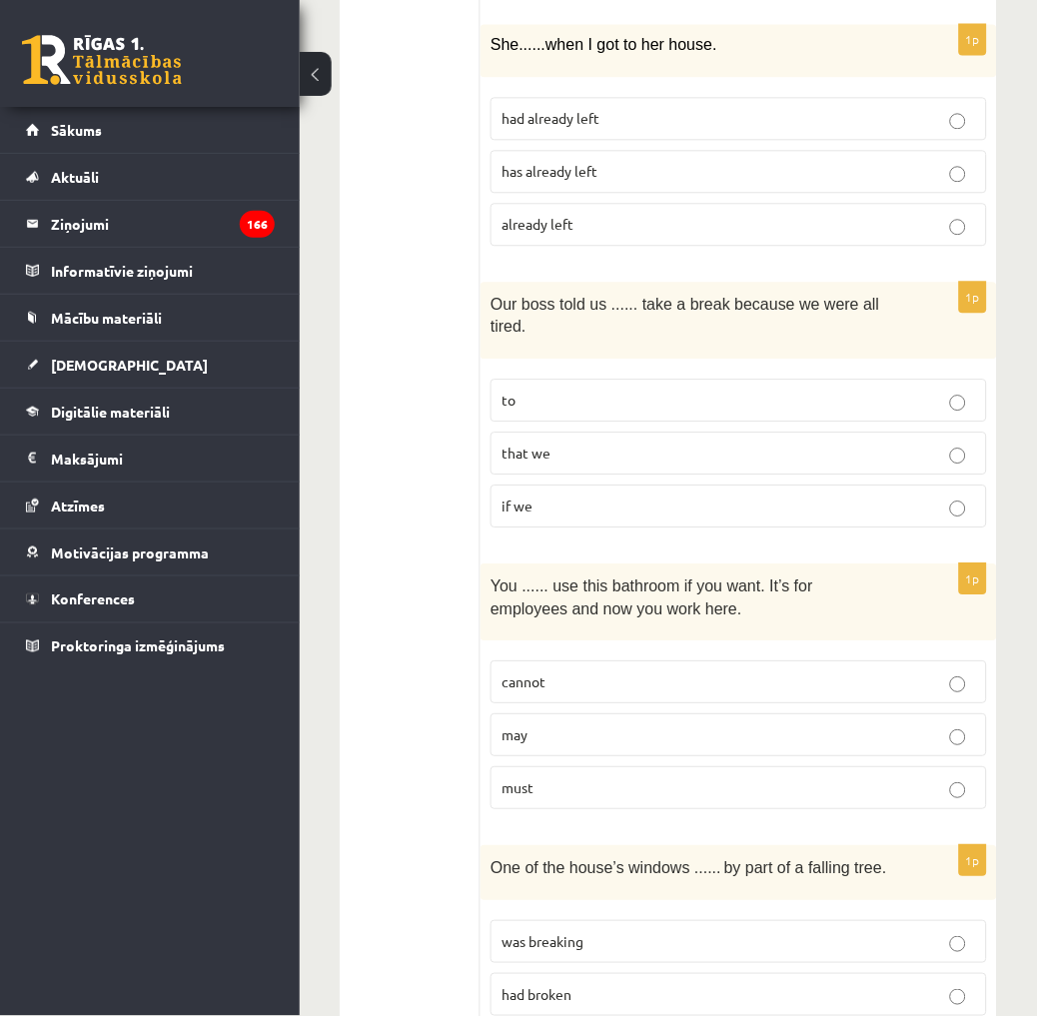
click at [549, 713] on label "may" at bounding box center [738, 734] width 496 height 43
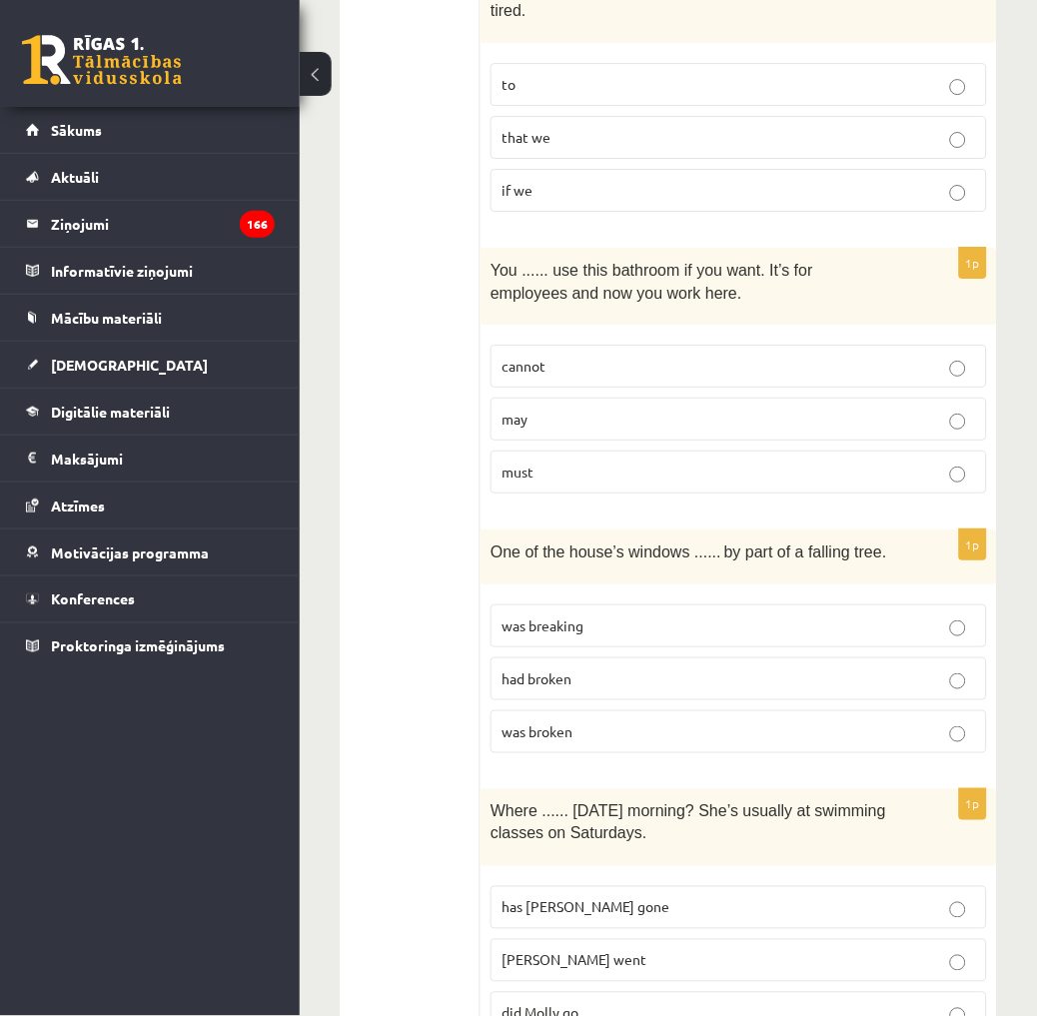
scroll to position [999, 0]
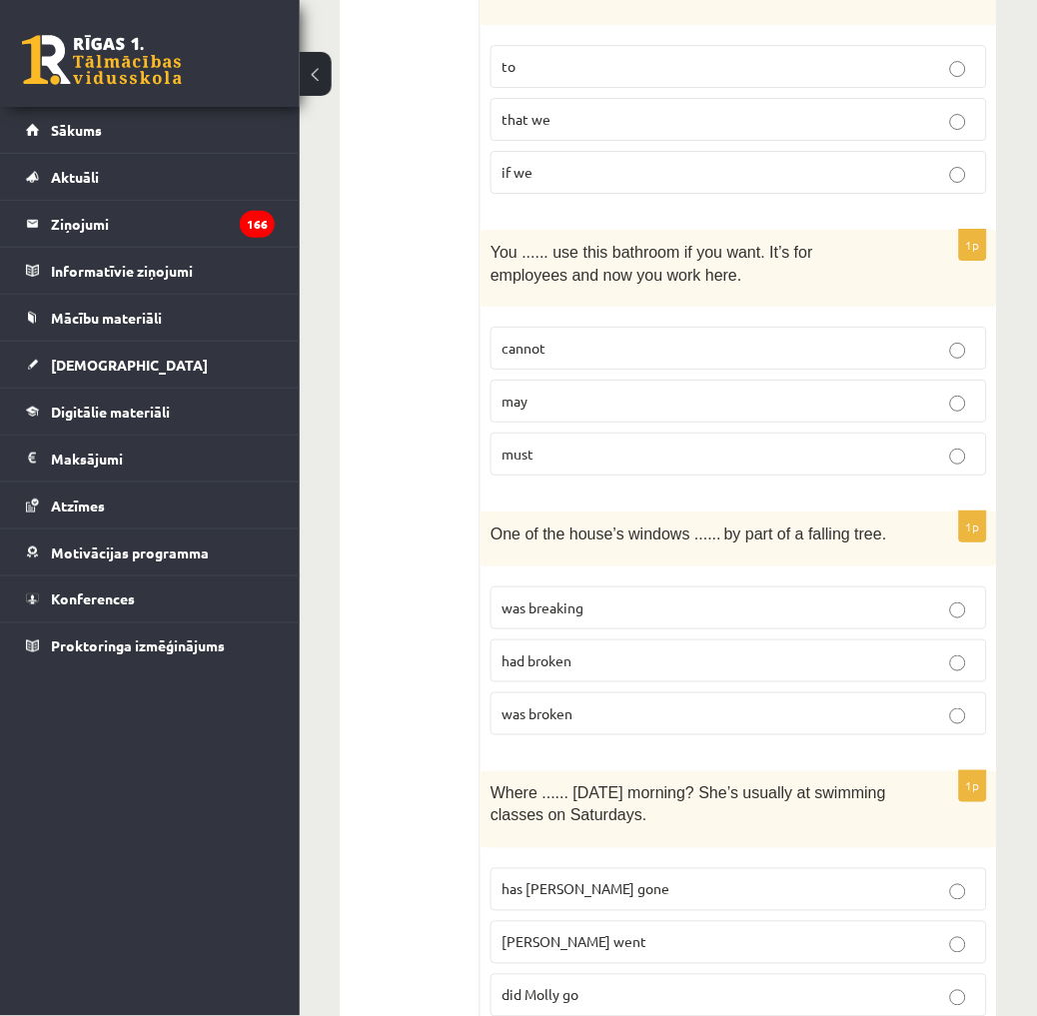
click at [586, 650] on p "had broken" at bounding box center [738, 660] width 474 height 21
click at [600, 703] on p "was broken" at bounding box center [738, 713] width 474 height 21
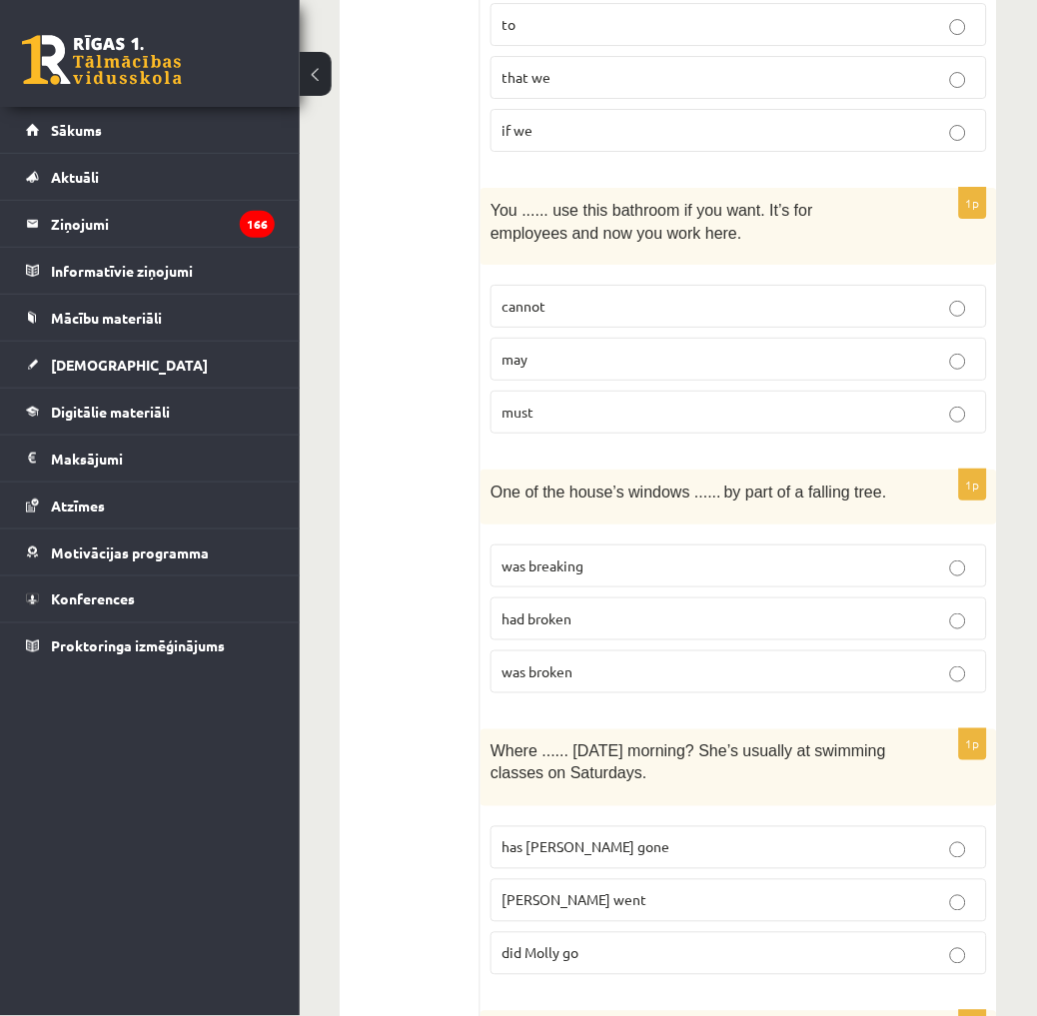
scroll to position [1220, 0]
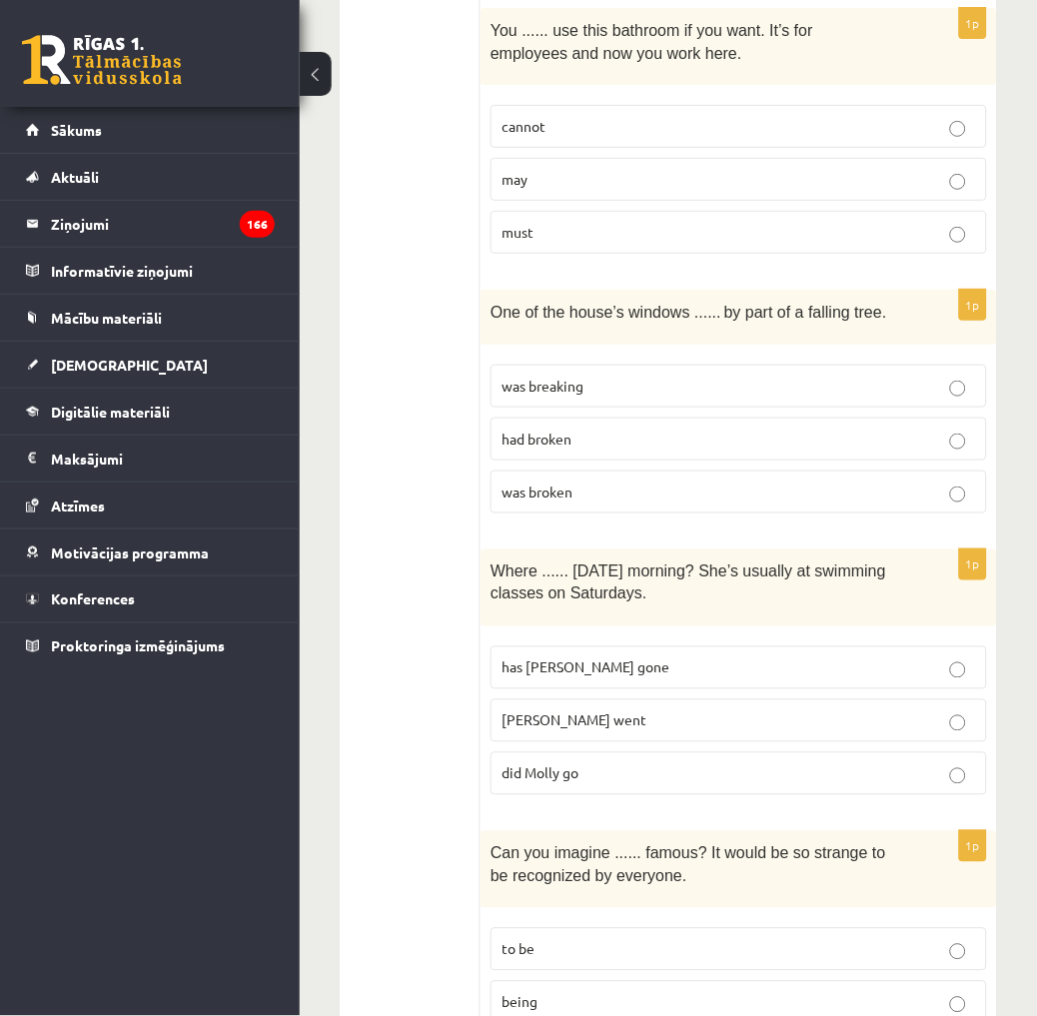
click at [581, 763] on p "did Molly go" at bounding box center [738, 773] width 474 height 21
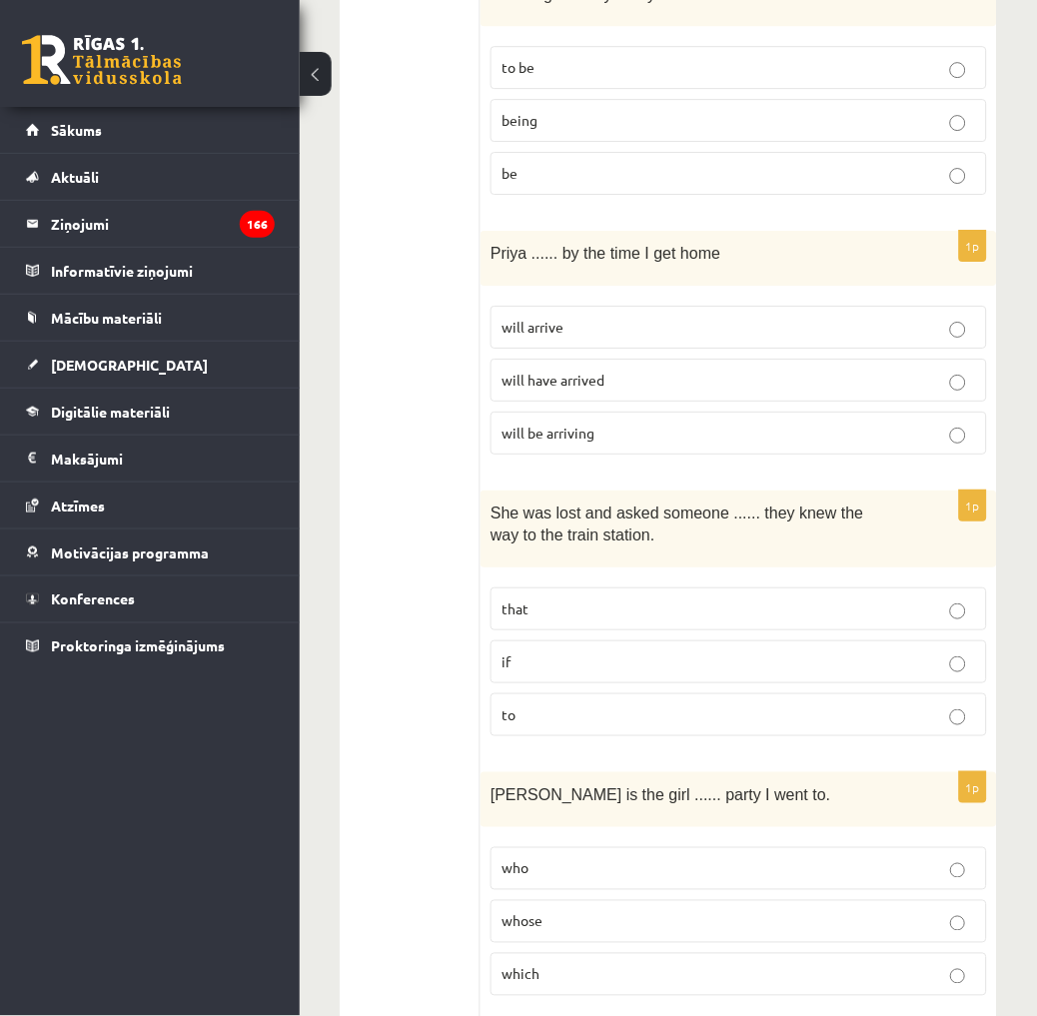
scroll to position [2108, 0]
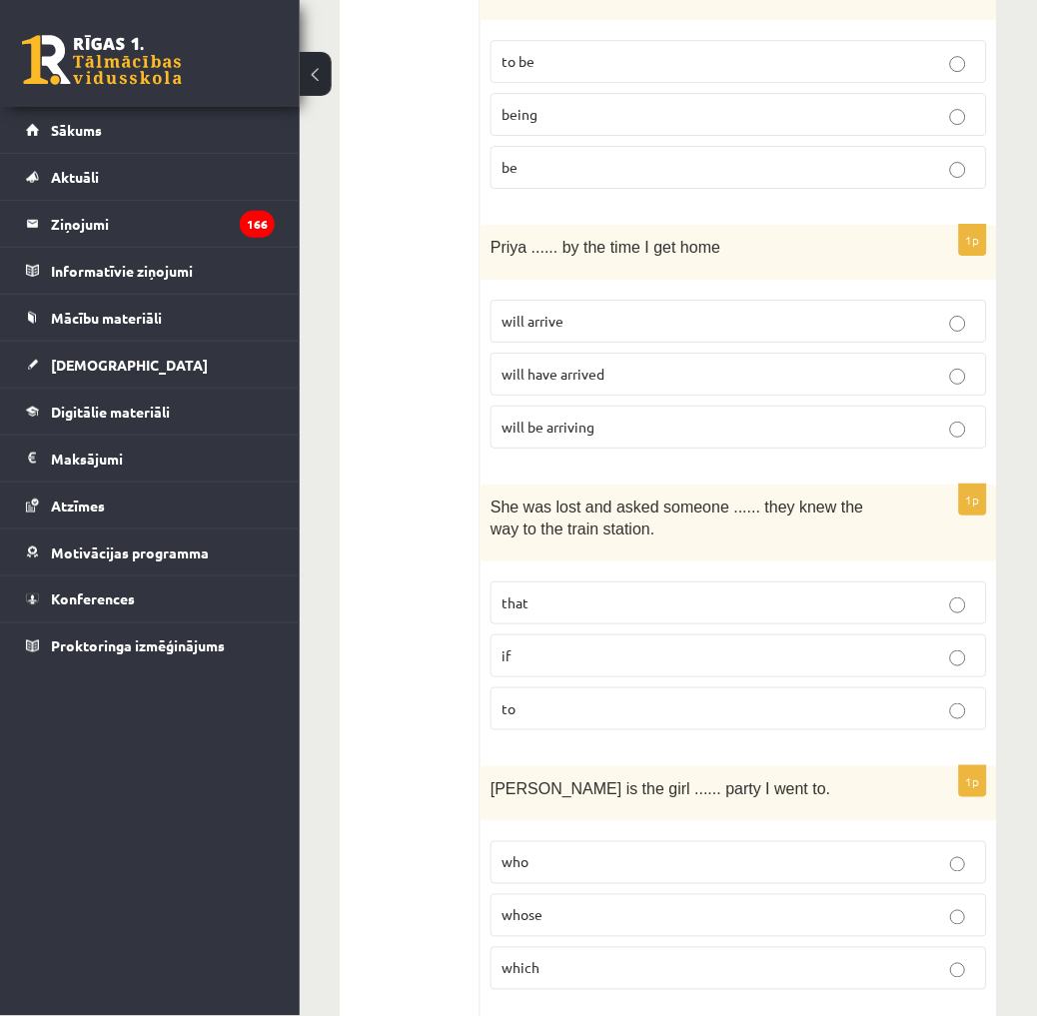
click at [556, 104] on p "being" at bounding box center [738, 114] width 474 height 21
click at [601, 365] on span "will have arrived" at bounding box center [552, 374] width 103 height 18
click at [533, 645] on p "if" at bounding box center [738, 655] width 474 height 21
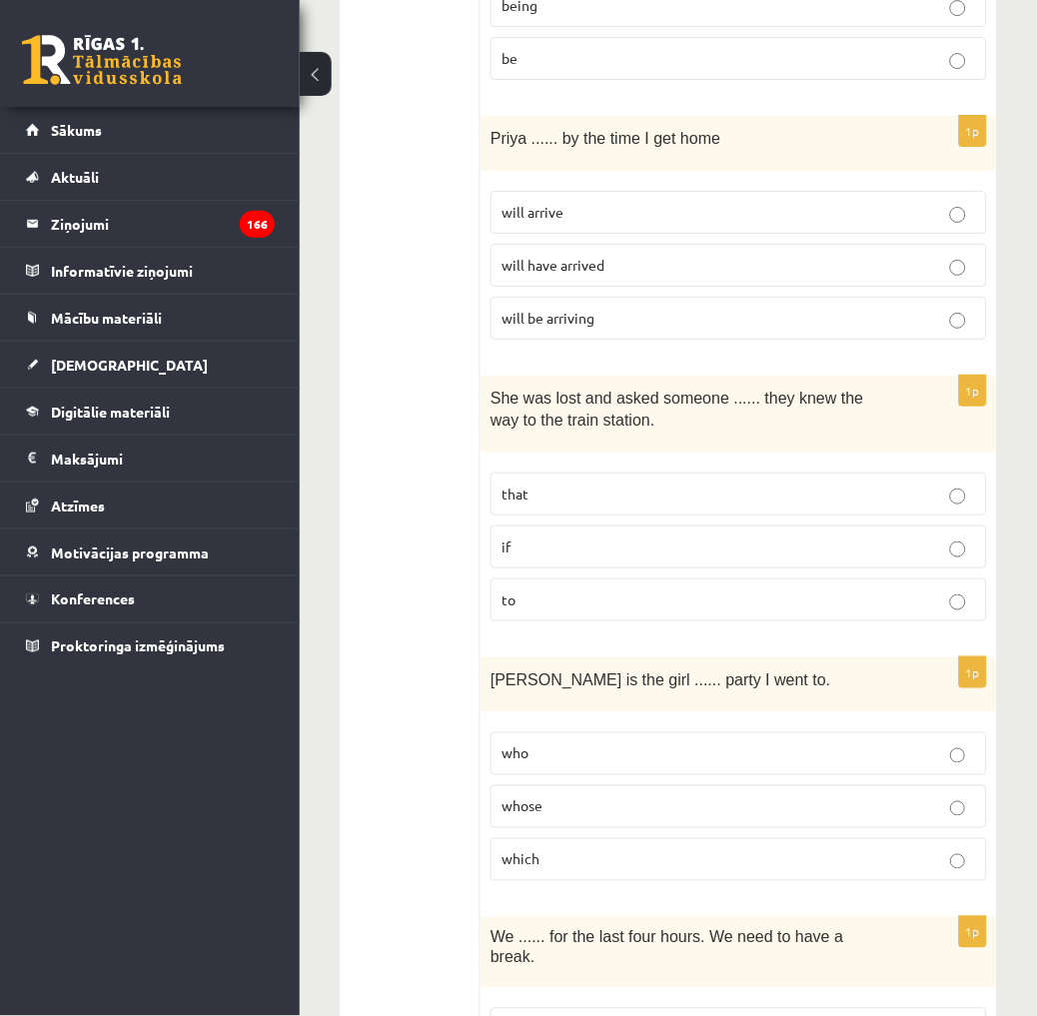
scroll to position [2219, 0]
click at [599, 794] on p "whose" at bounding box center [738, 804] width 474 height 21
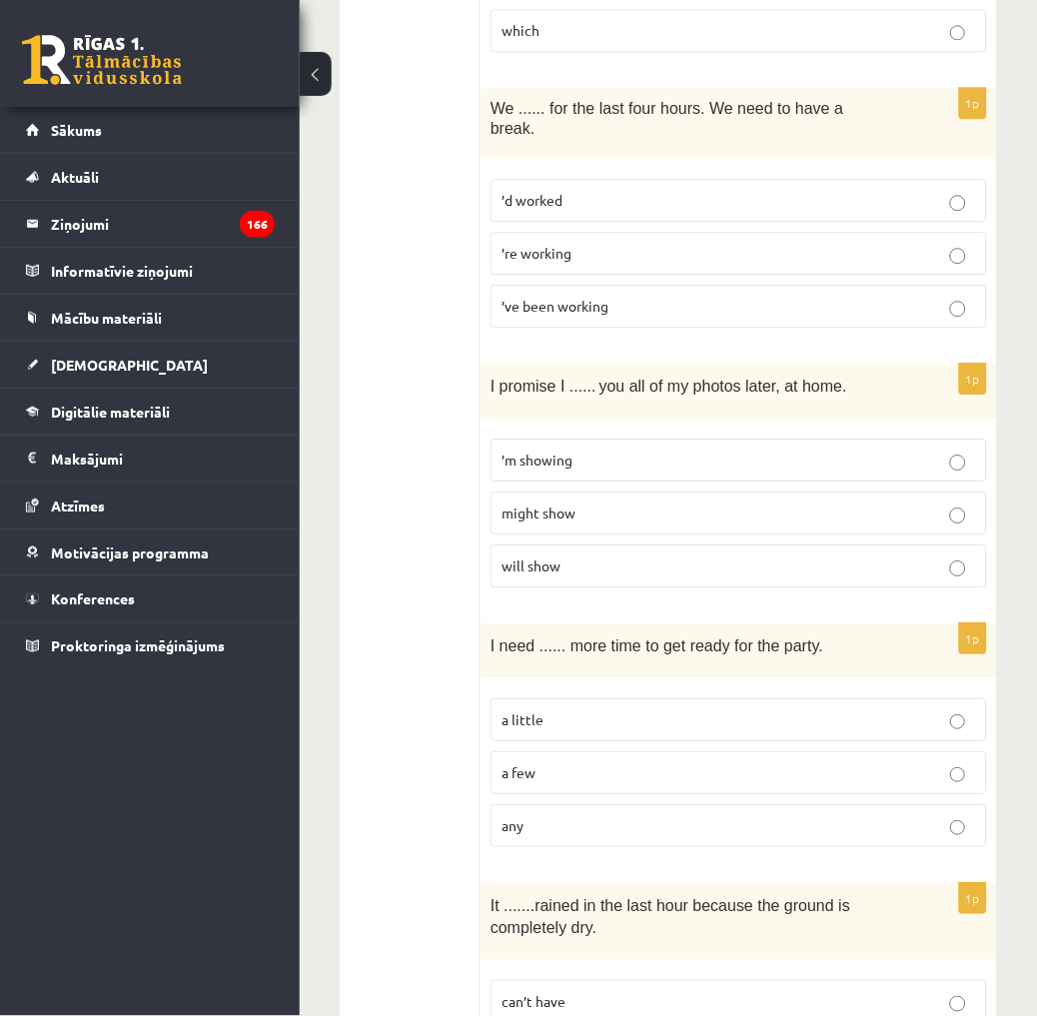
scroll to position [3107, 0]
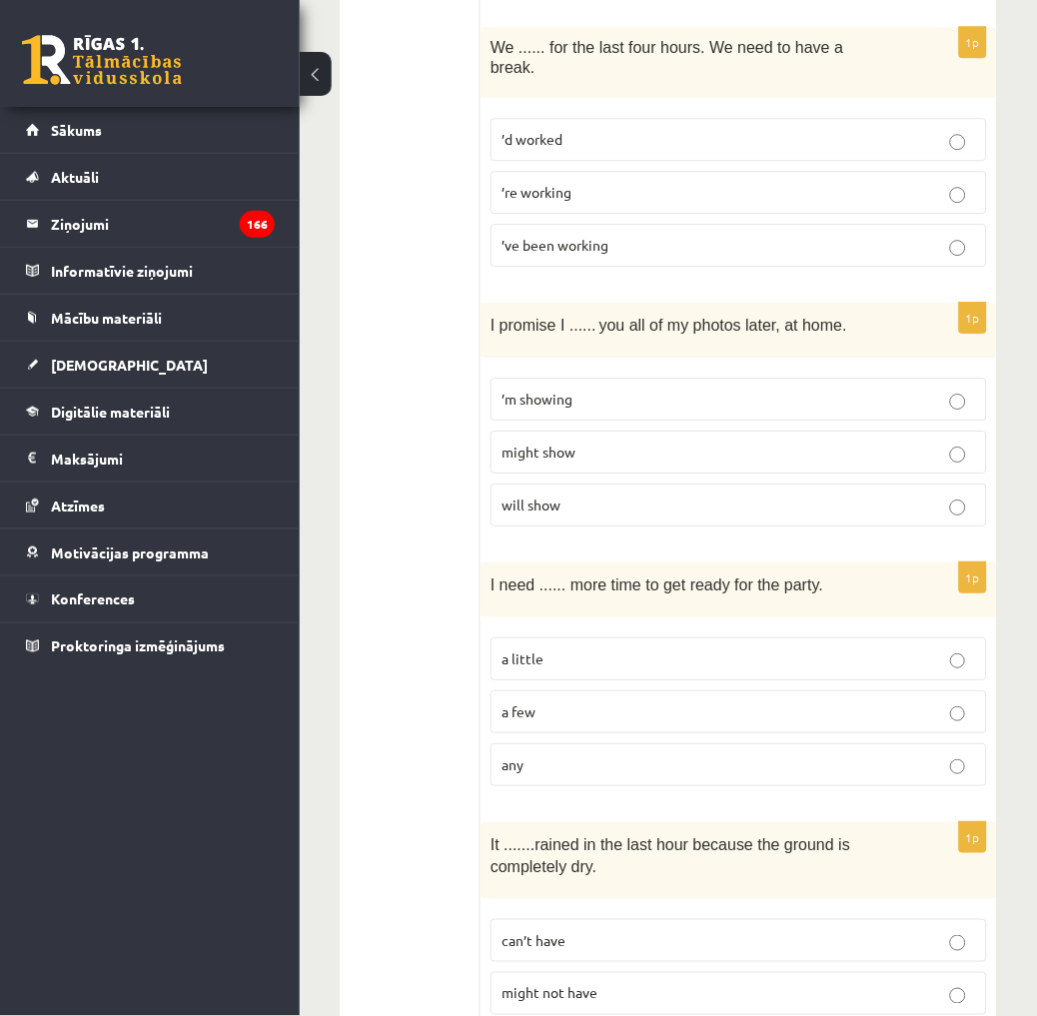
click at [583, 236] on span "’ve been working" at bounding box center [554, 245] width 107 height 18
click at [585, 494] on p "will show" at bounding box center [738, 504] width 474 height 21
click at [559, 637] on label "a little" at bounding box center [738, 658] width 496 height 43
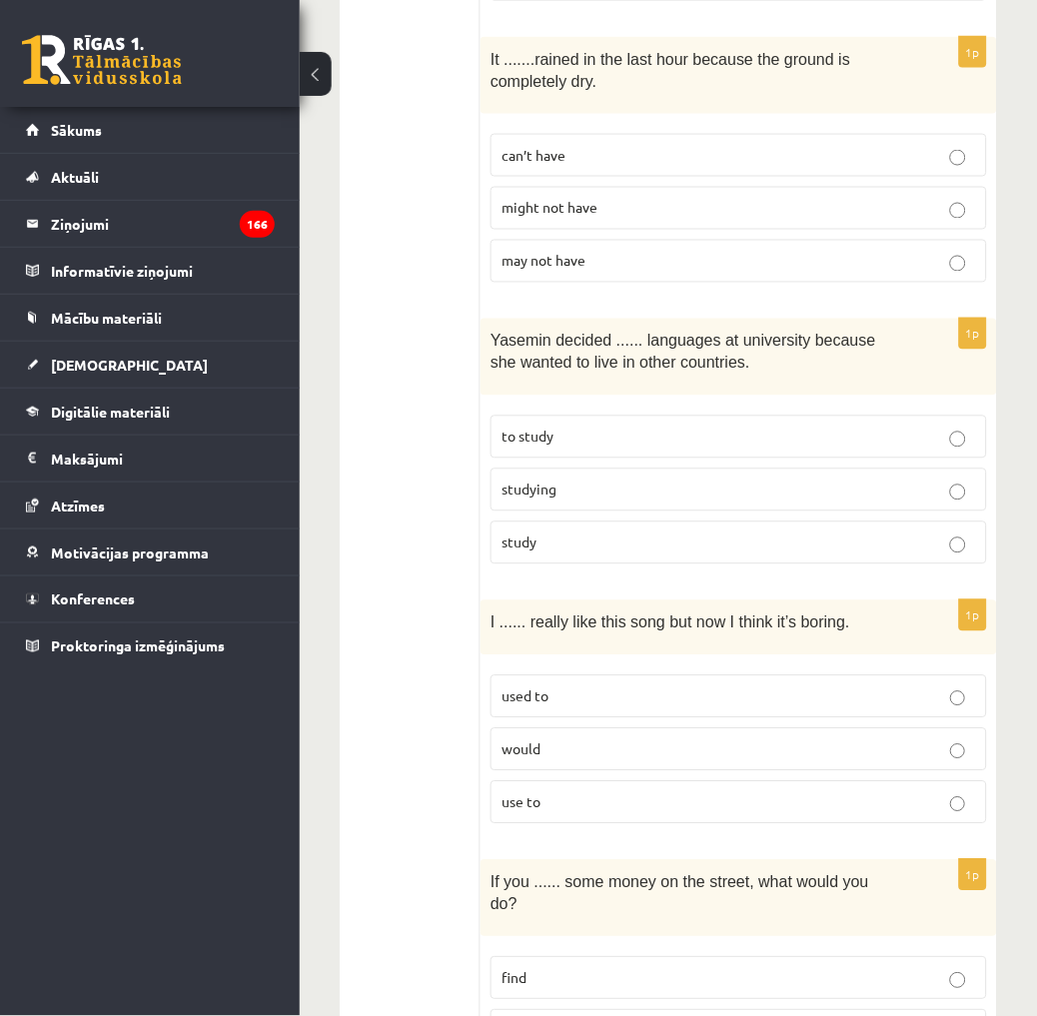
scroll to position [3883, 0]
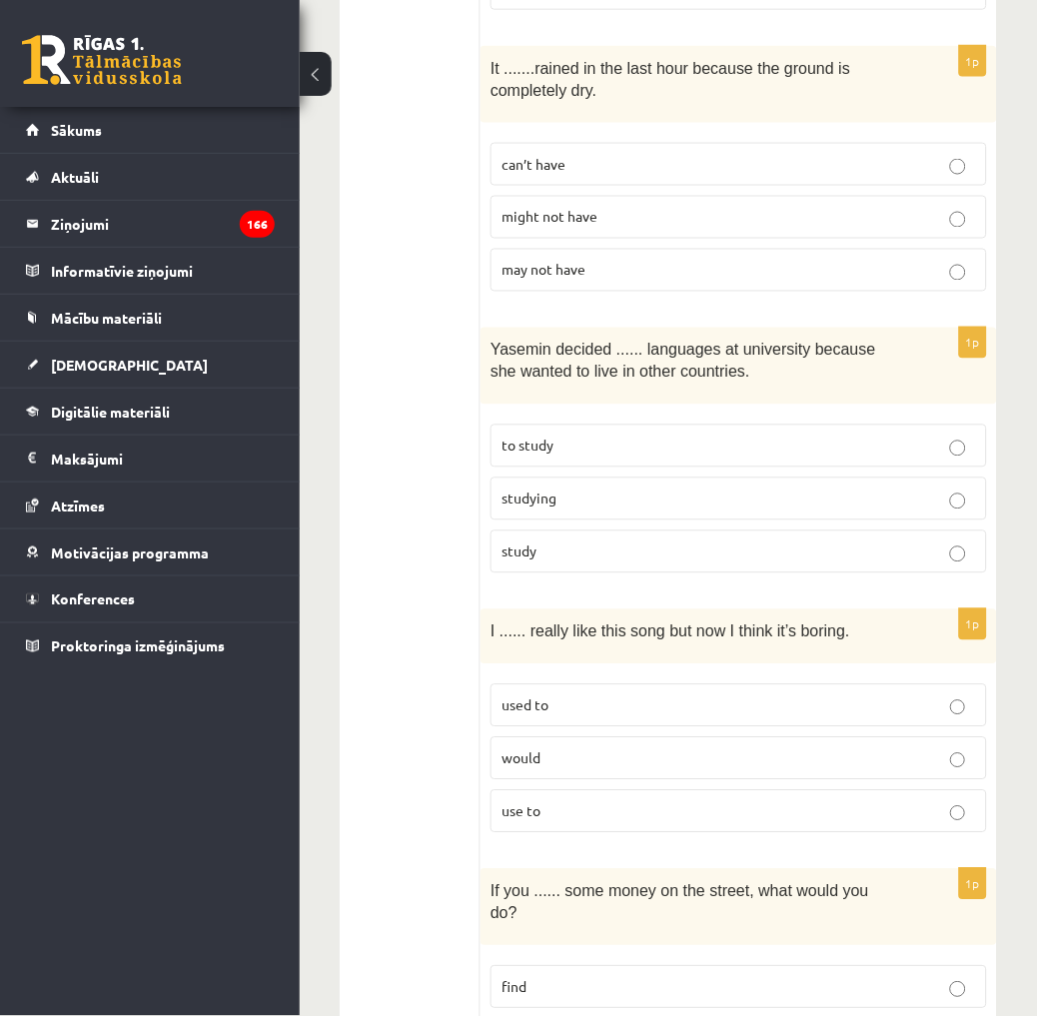
click at [543, 155] on span "can’t have" at bounding box center [533, 164] width 64 height 18
click at [581, 261] on span "may not have" at bounding box center [543, 270] width 84 height 18
click at [592, 154] on p "can’t have" at bounding box center [738, 164] width 474 height 21
click at [580, 435] on p "to study" at bounding box center [738, 445] width 474 height 21
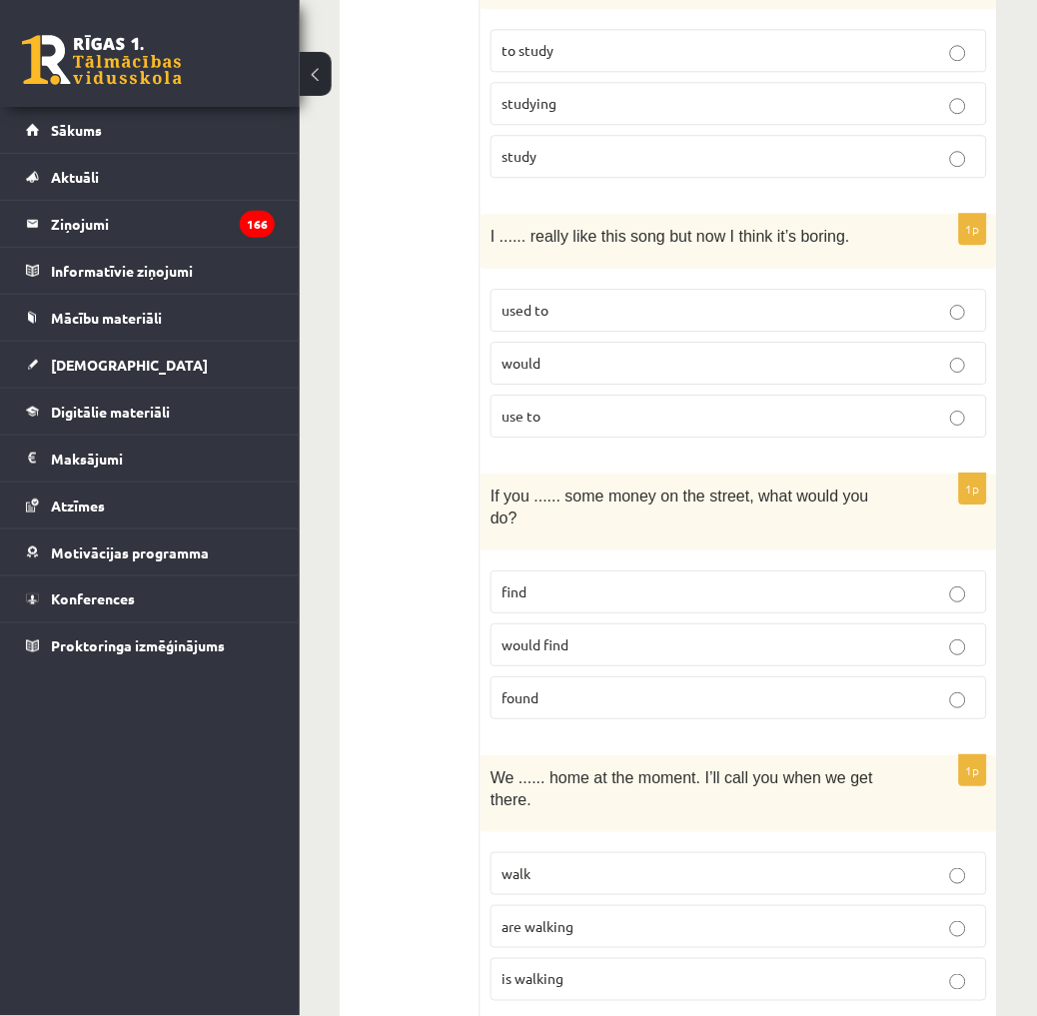
scroll to position [4327, 0]
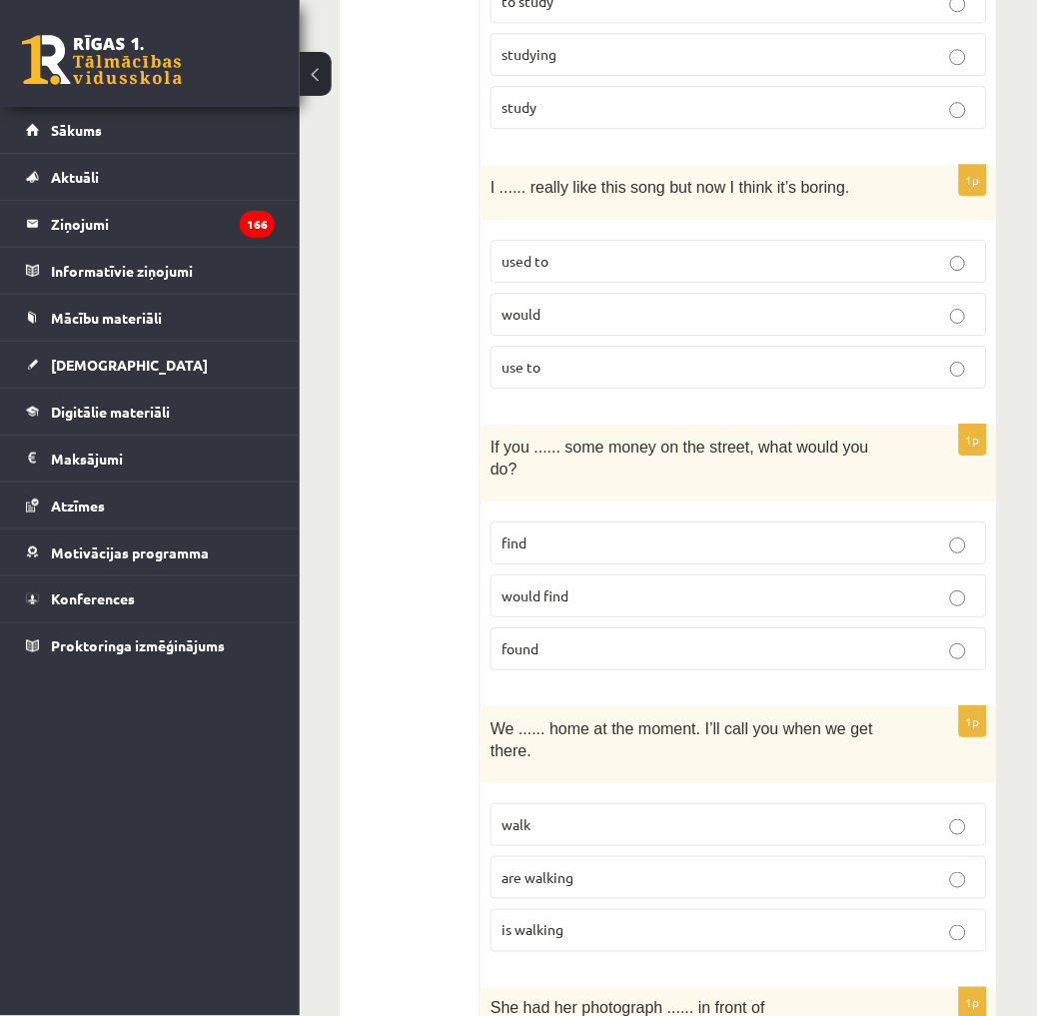
click at [569, 251] on p "used to" at bounding box center [738, 261] width 474 height 21
click at [539, 627] on label "found" at bounding box center [738, 648] width 496 height 43
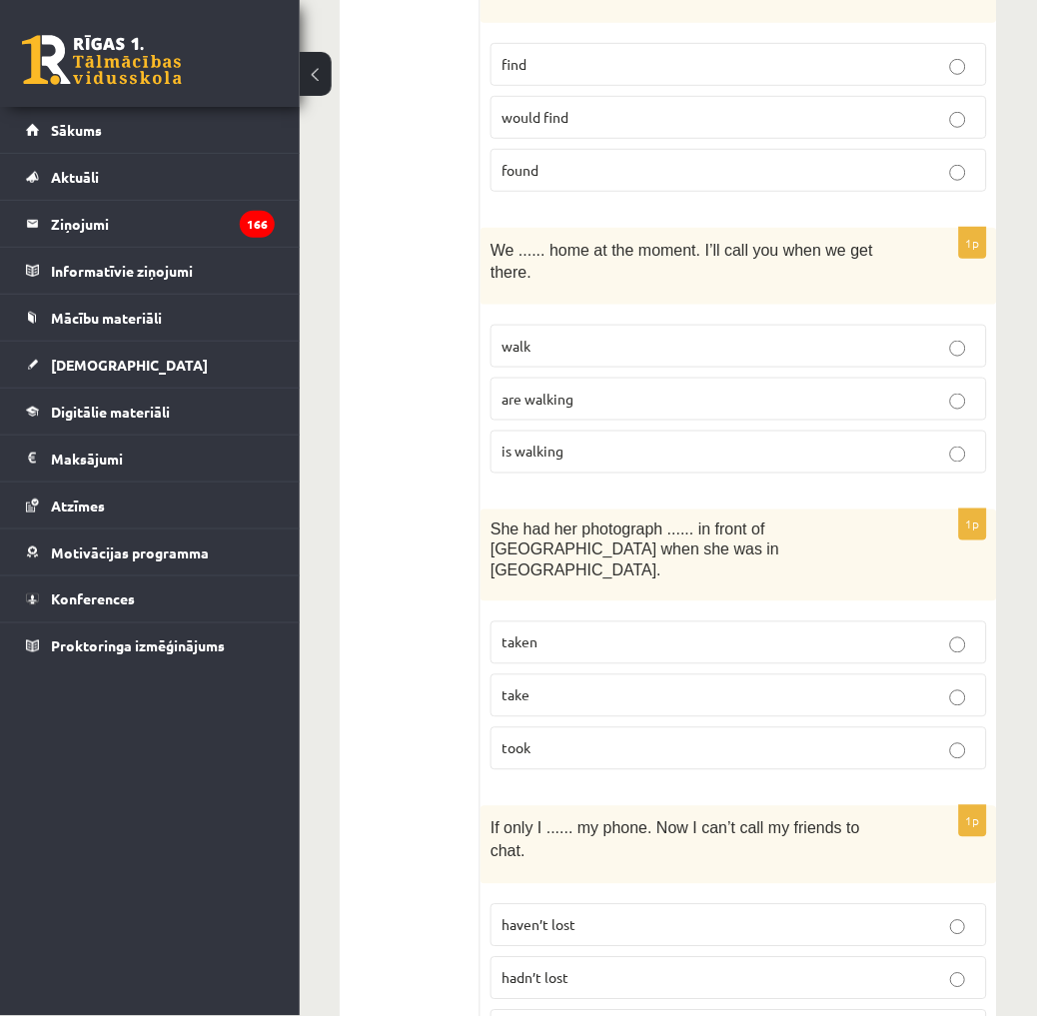
scroll to position [4817, 0]
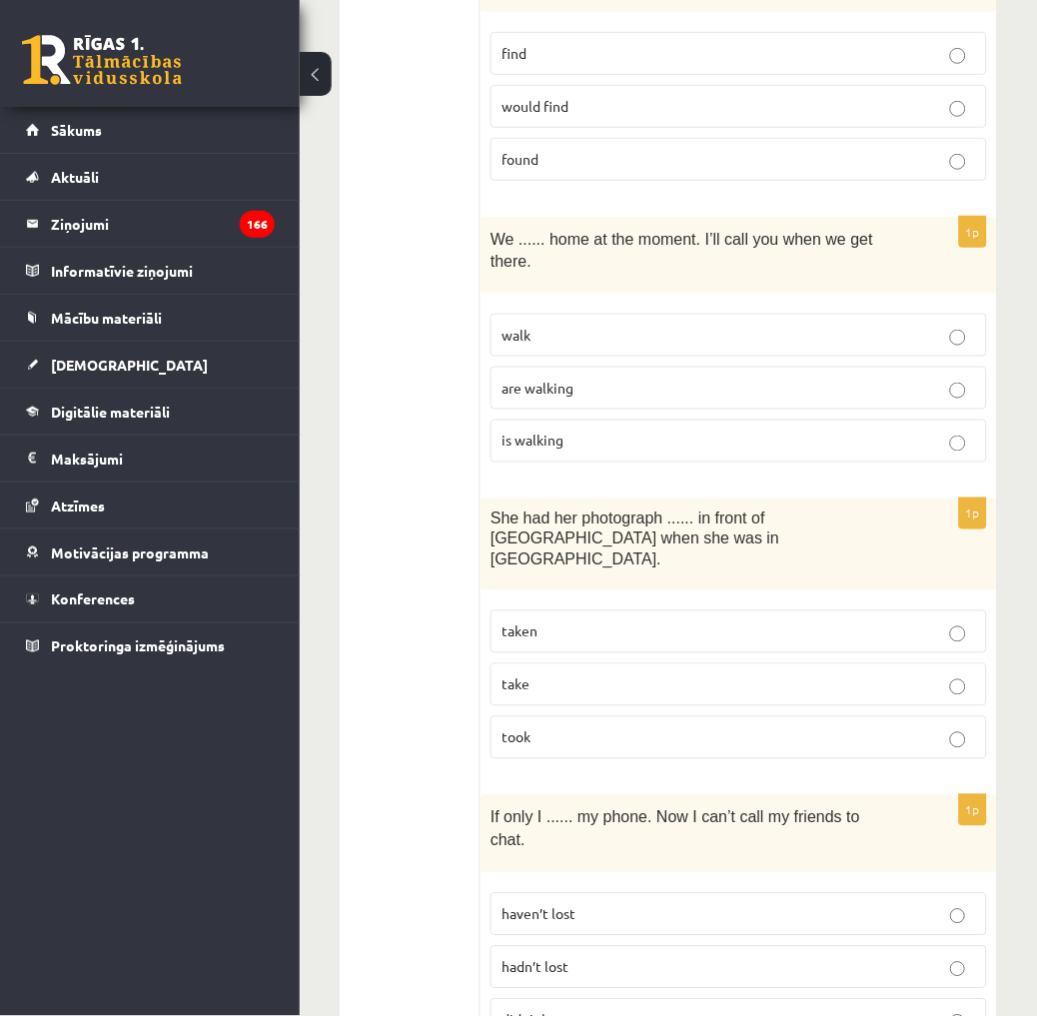
click at [554, 378] on span "are walking" at bounding box center [537, 387] width 72 height 18
click at [552, 674] on p "take" at bounding box center [738, 684] width 474 height 21
click at [580, 610] on label "taken" at bounding box center [738, 631] width 496 height 43
click at [632, 893] on label "haven’t lost" at bounding box center [738, 914] width 496 height 43
click at [594, 957] on p "hadn’t lost" at bounding box center [738, 967] width 474 height 21
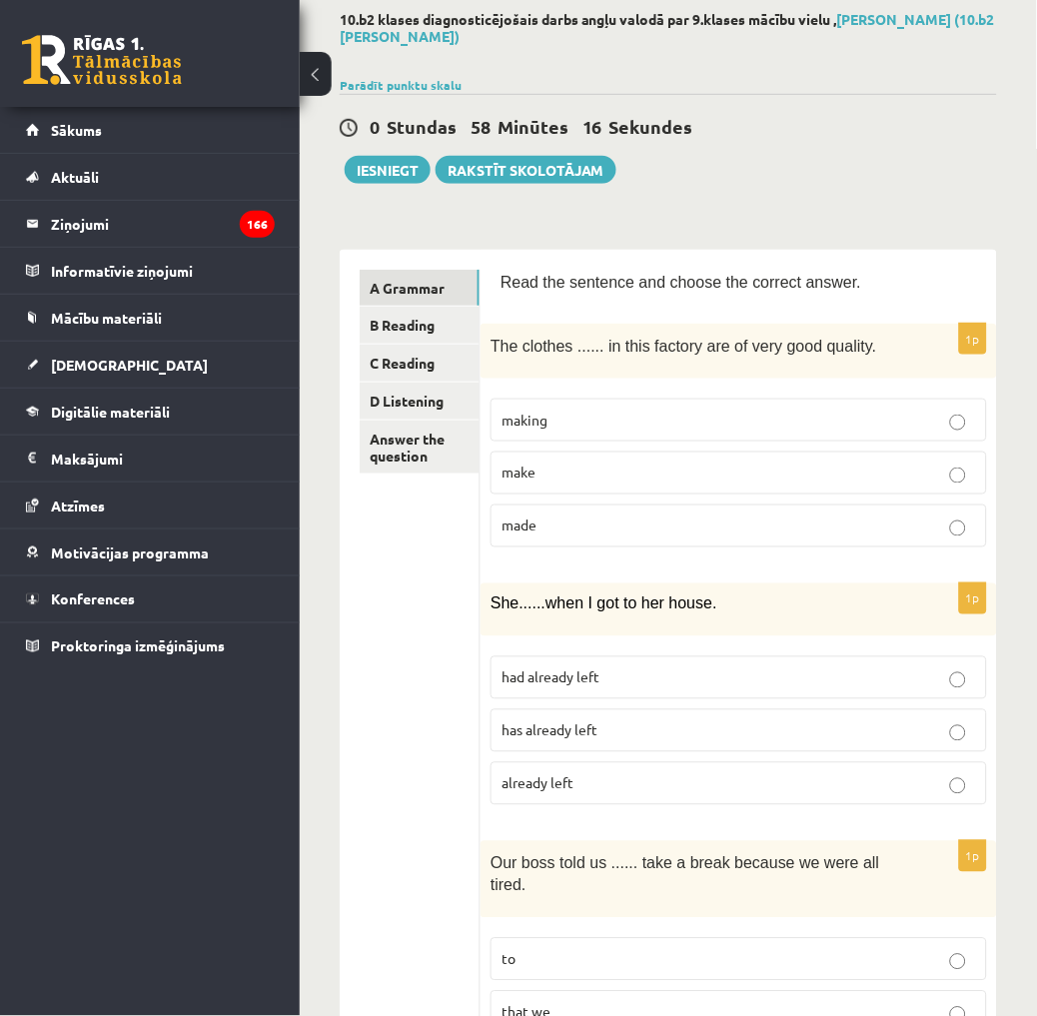
scroll to position [0, 0]
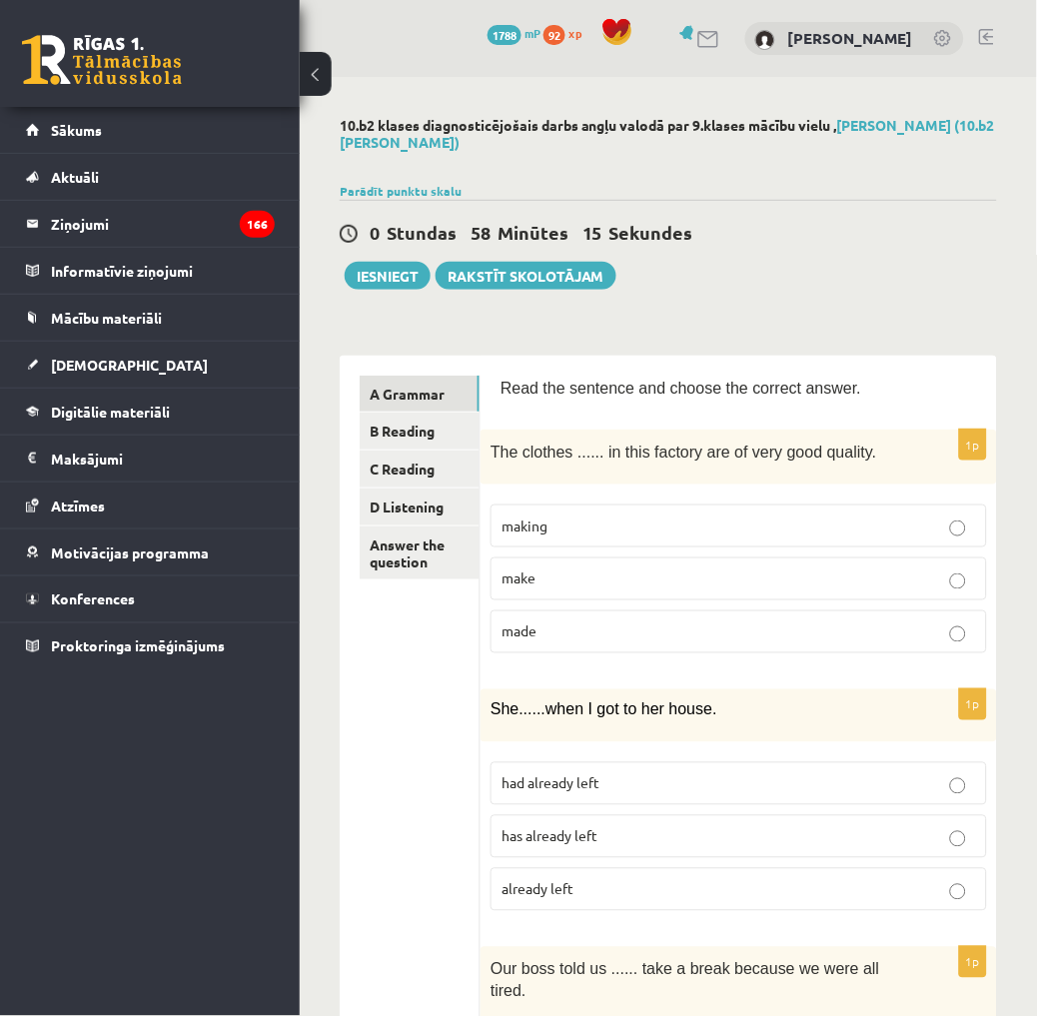
click at [433, 442] on link "B Reading" at bounding box center [420, 430] width 120 height 37
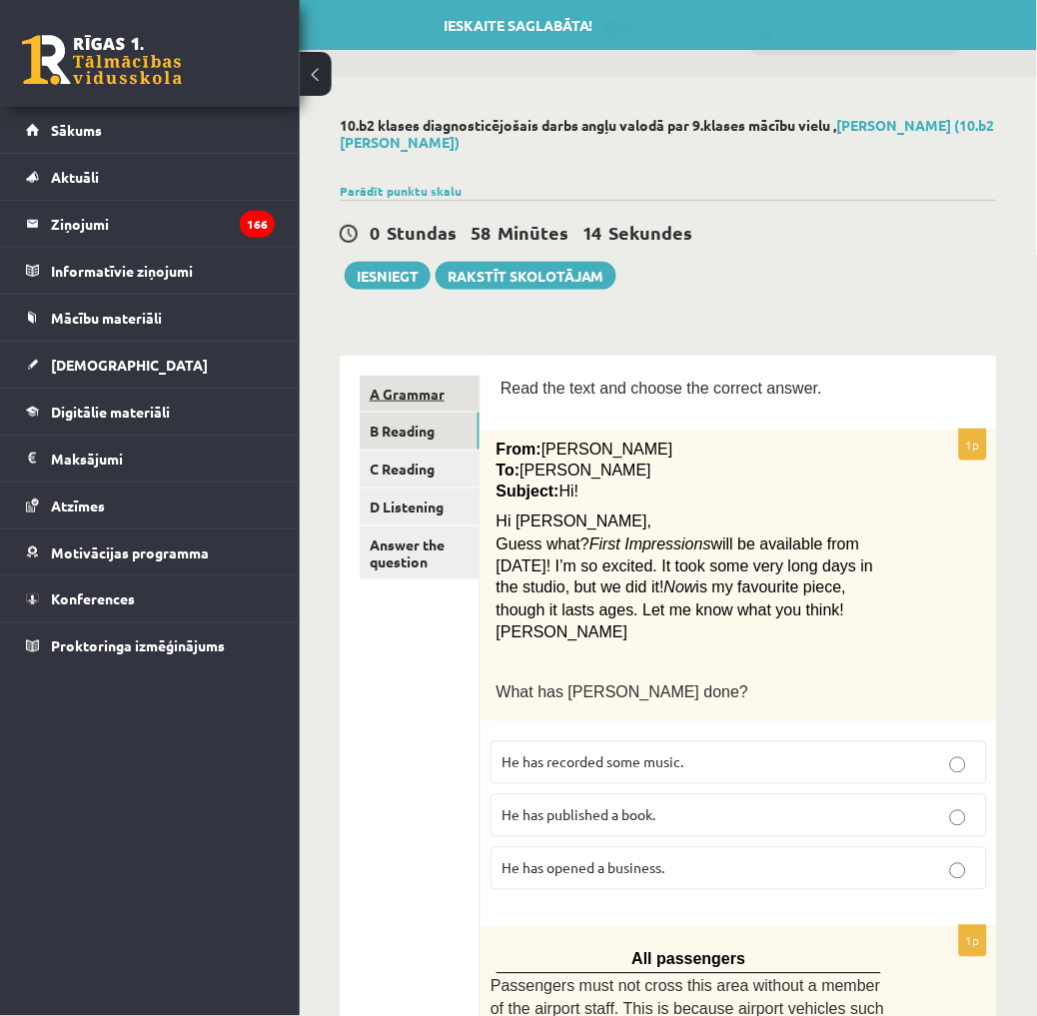
click at [424, 381] on link "A Grammar" at bounding box center [420, 393] width 120 height 37
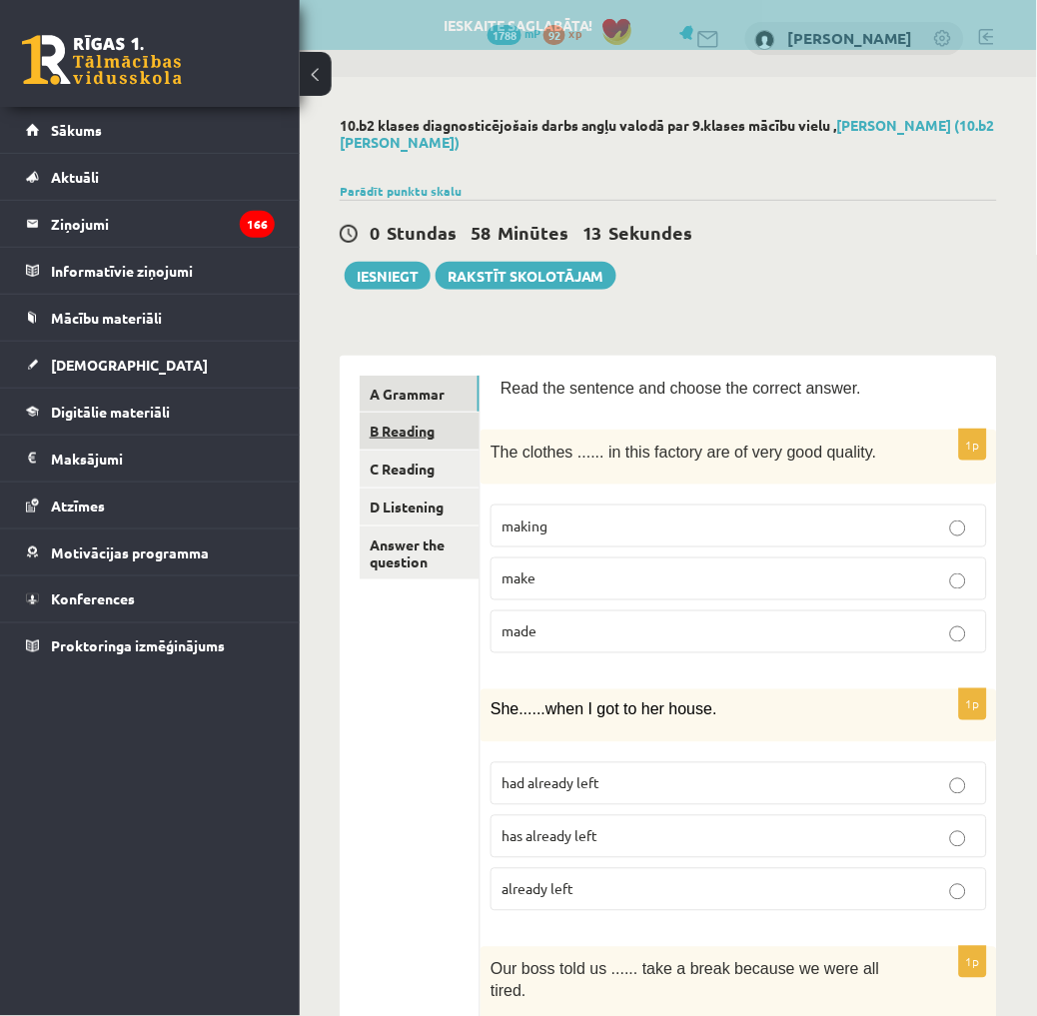
click at [429, 430] on link "B Reading" at bounding box center [420, 430] width 120 height 37
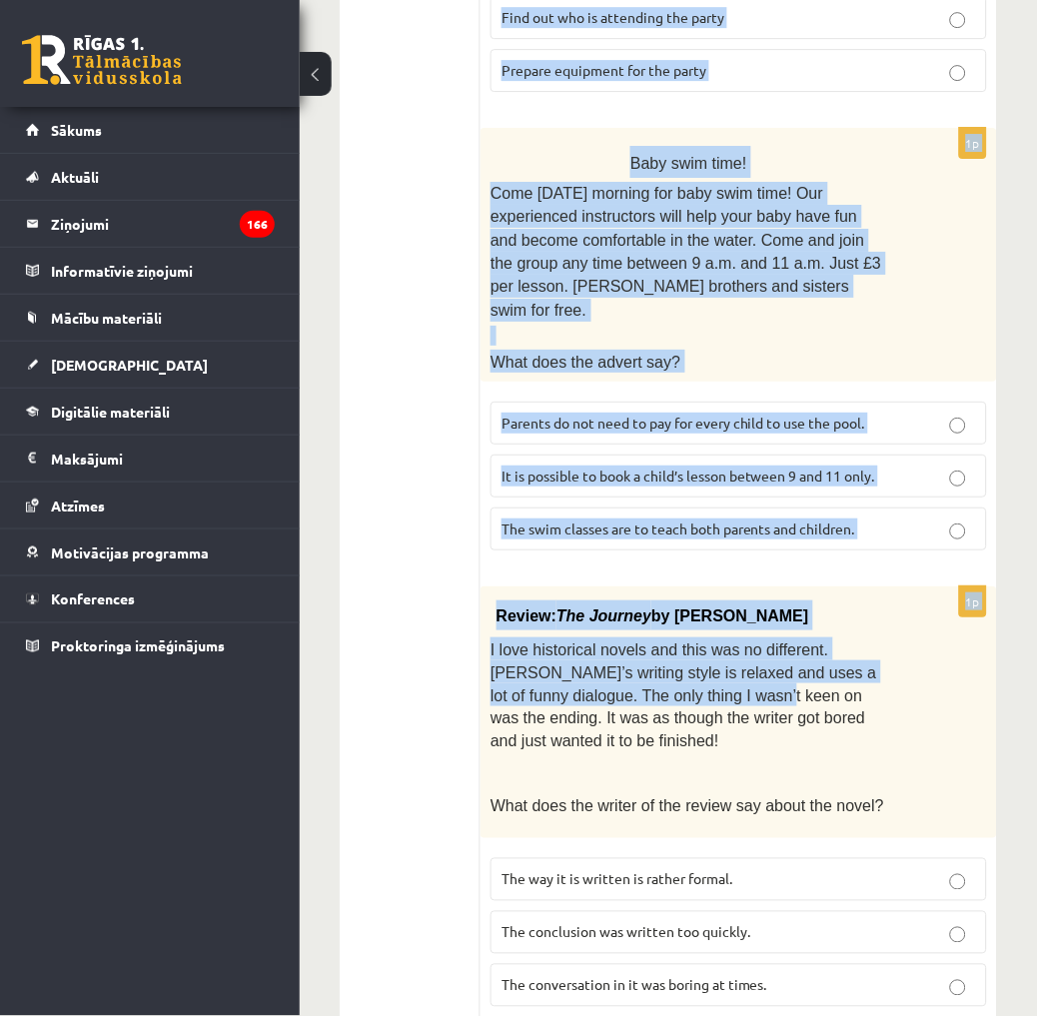
scroll to position [2155, 0]
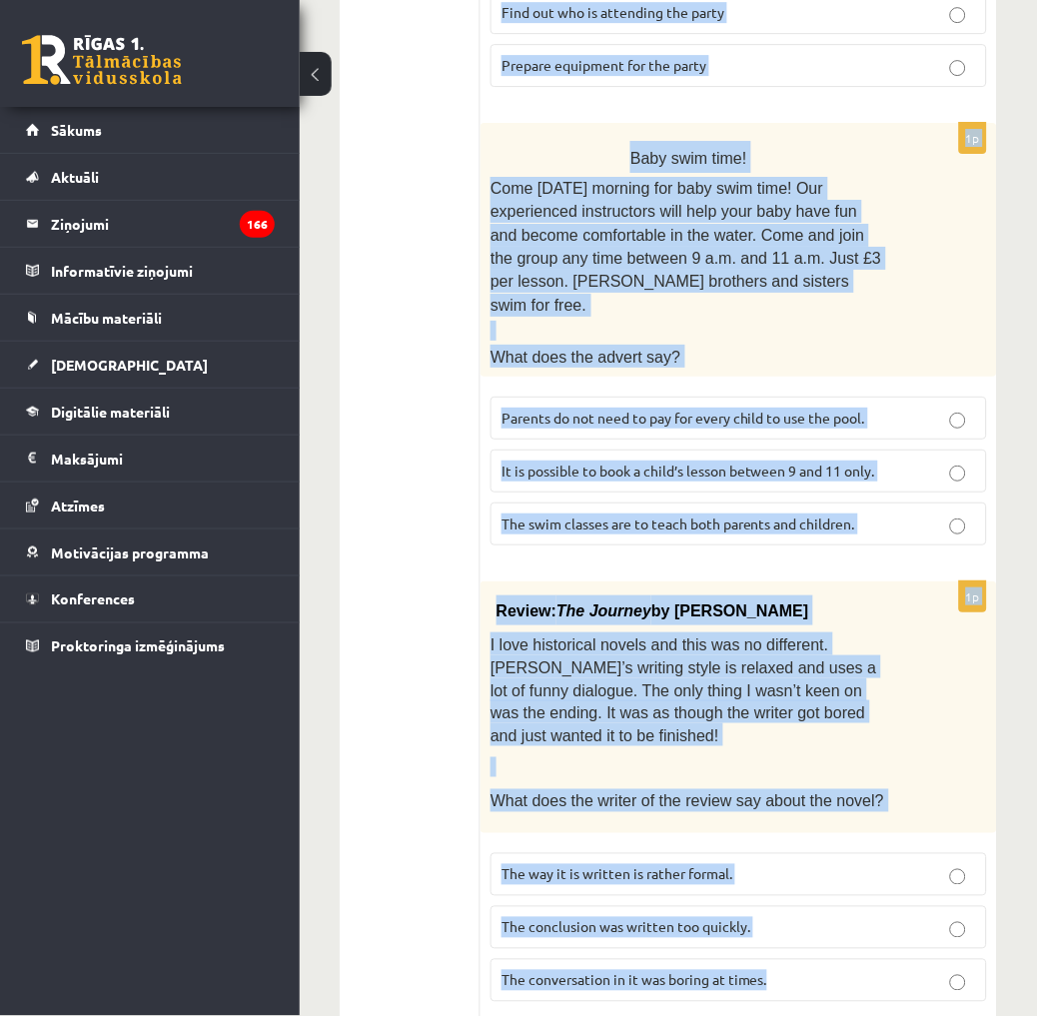
drag, startPoint x: 504, startPoint y: 382, endPoint x: 865, endPoint y: 944, distance: 667.1
drag, startPoint x: 865, startPoint y: 944, endPoint x: 720, endPoint y: 629, distance: 346.3
copy form "Read the text and choose the correct answer. 1p From: Pete To: Cathy Subject: H…"
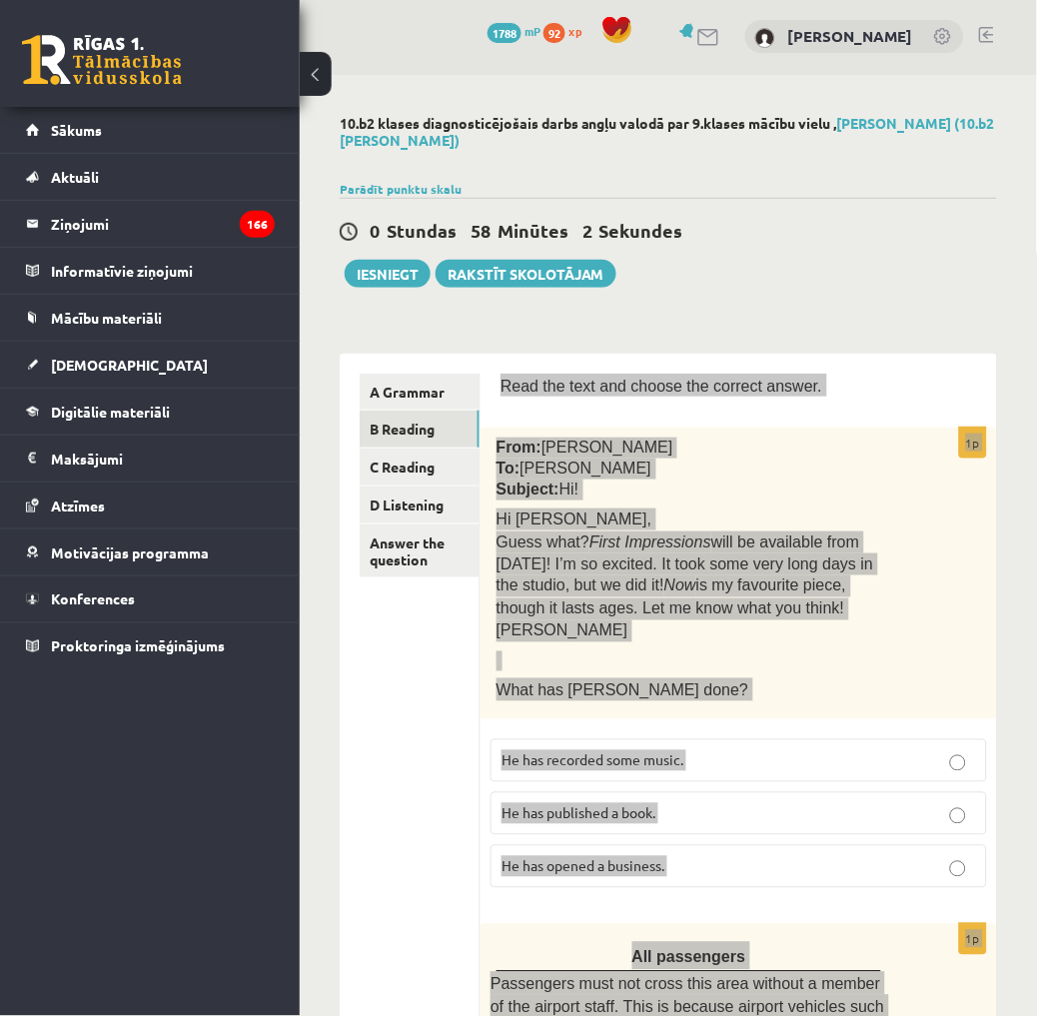
scroll to position [0, 0]
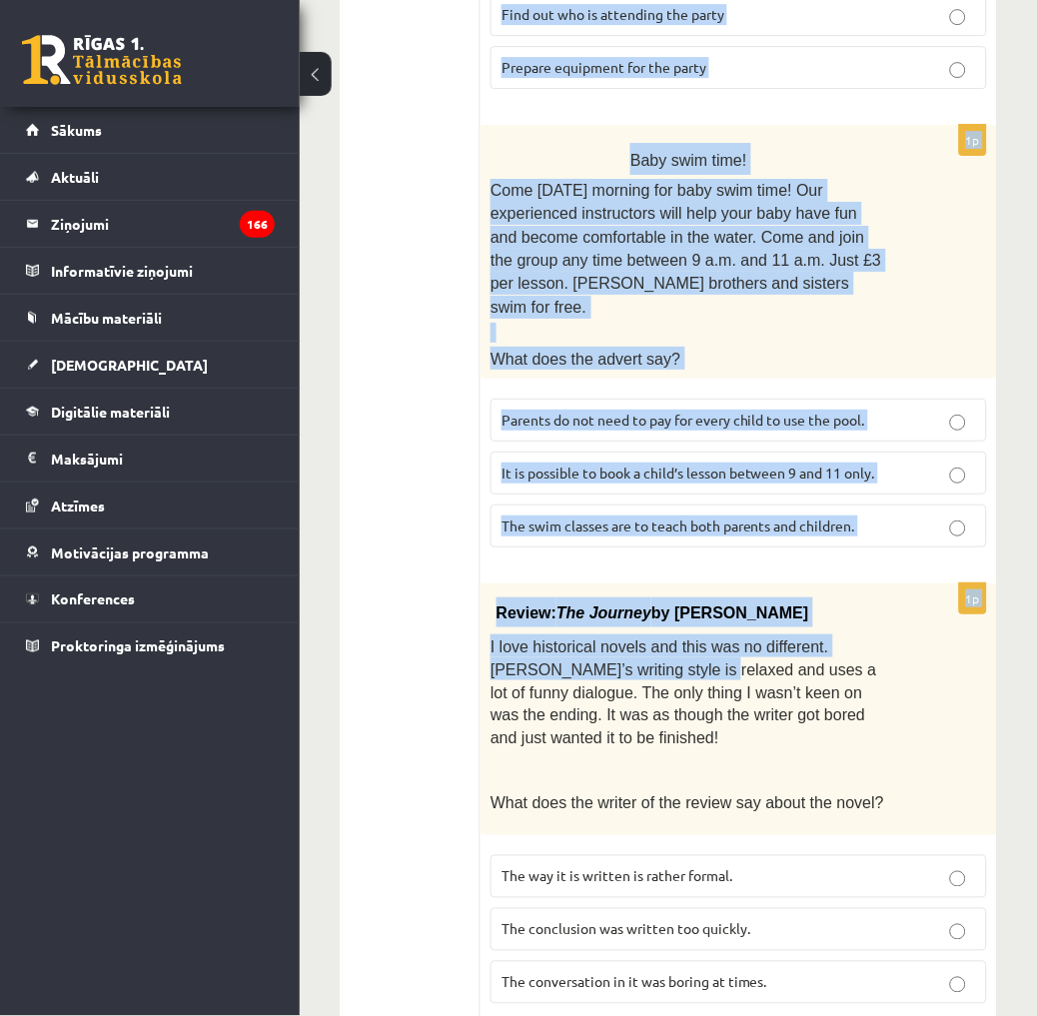
scroll to position [2155, 0]
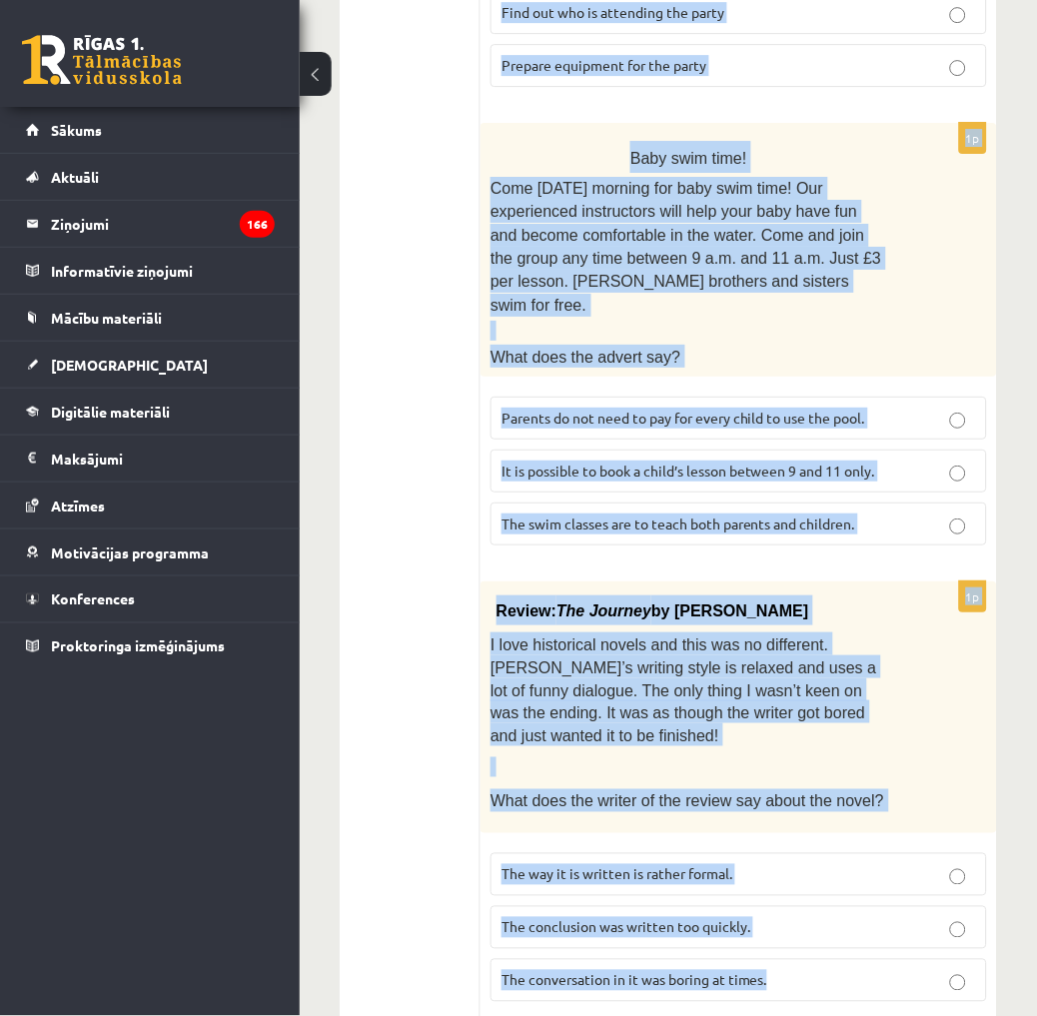
drag, startPoint x: 495, startPoint y: 437, endPoint x: 791, endPoint y: 932, distance: 576.0
drag, startPoint x: 791, startPoint y: 932, endPoint x: 655, endPoint y: 614, distance: 345.4
copy form "From: Pete To: Cathy Subject: Hi! Hi Cathy, Guess what? First Impressions will …"
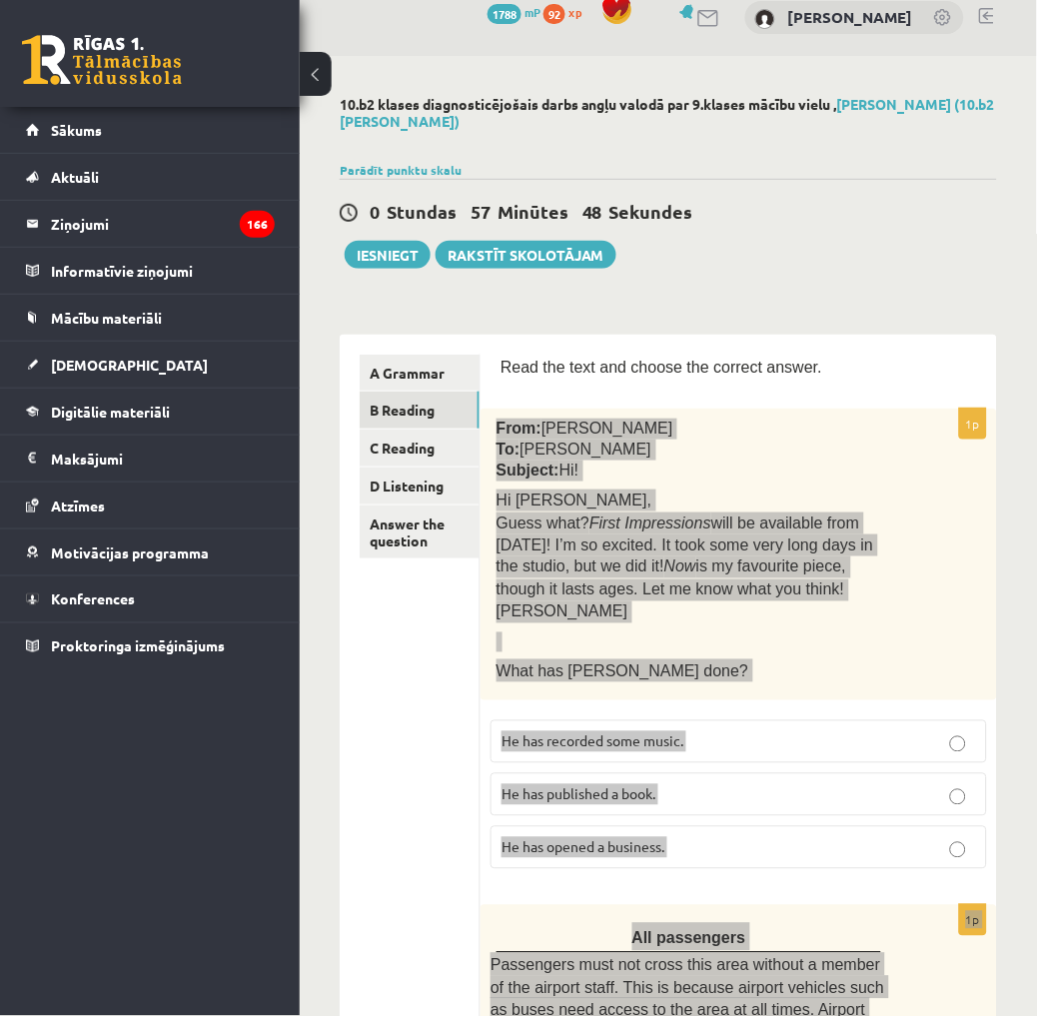
scroll to position [0, 0]
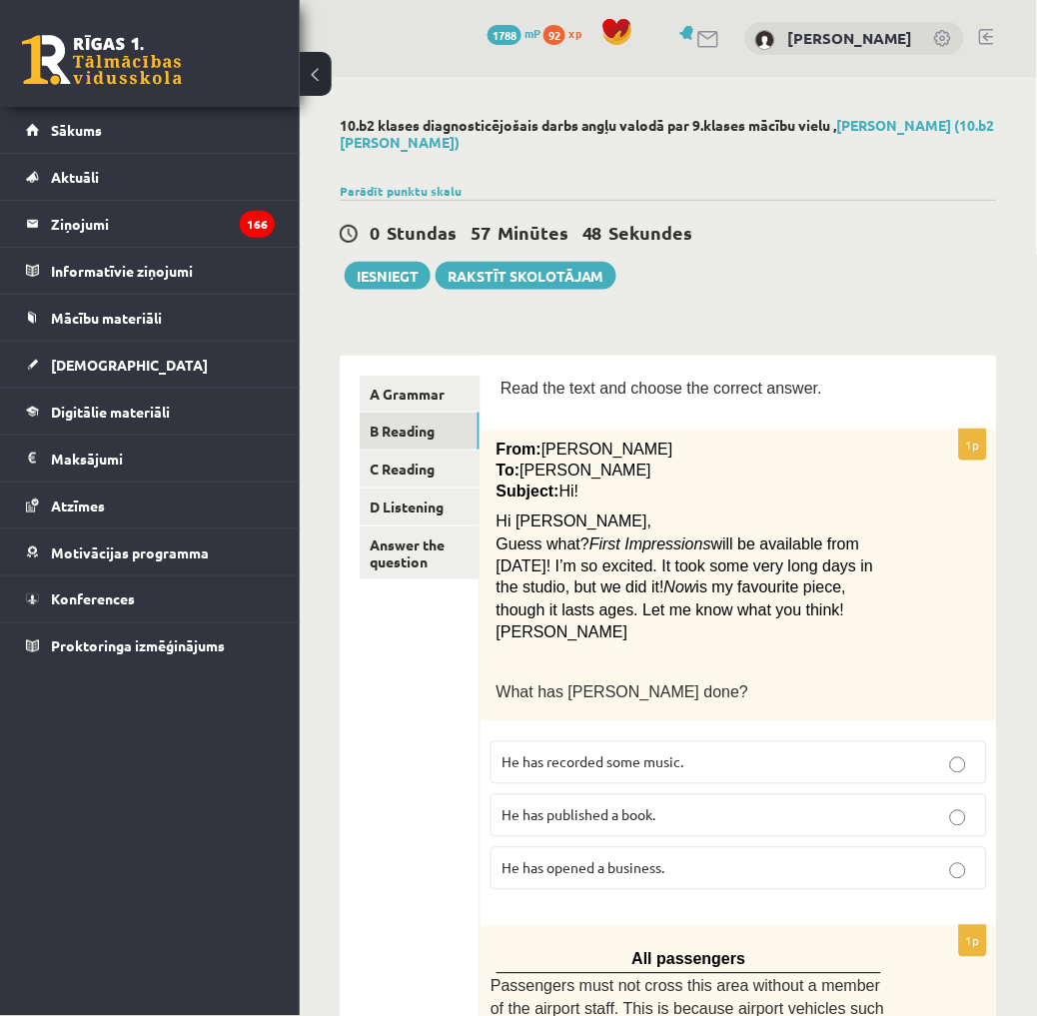
click at [747, 757] on p "He has recorded some music." at bounding box center [738, 762] width 474 height 21
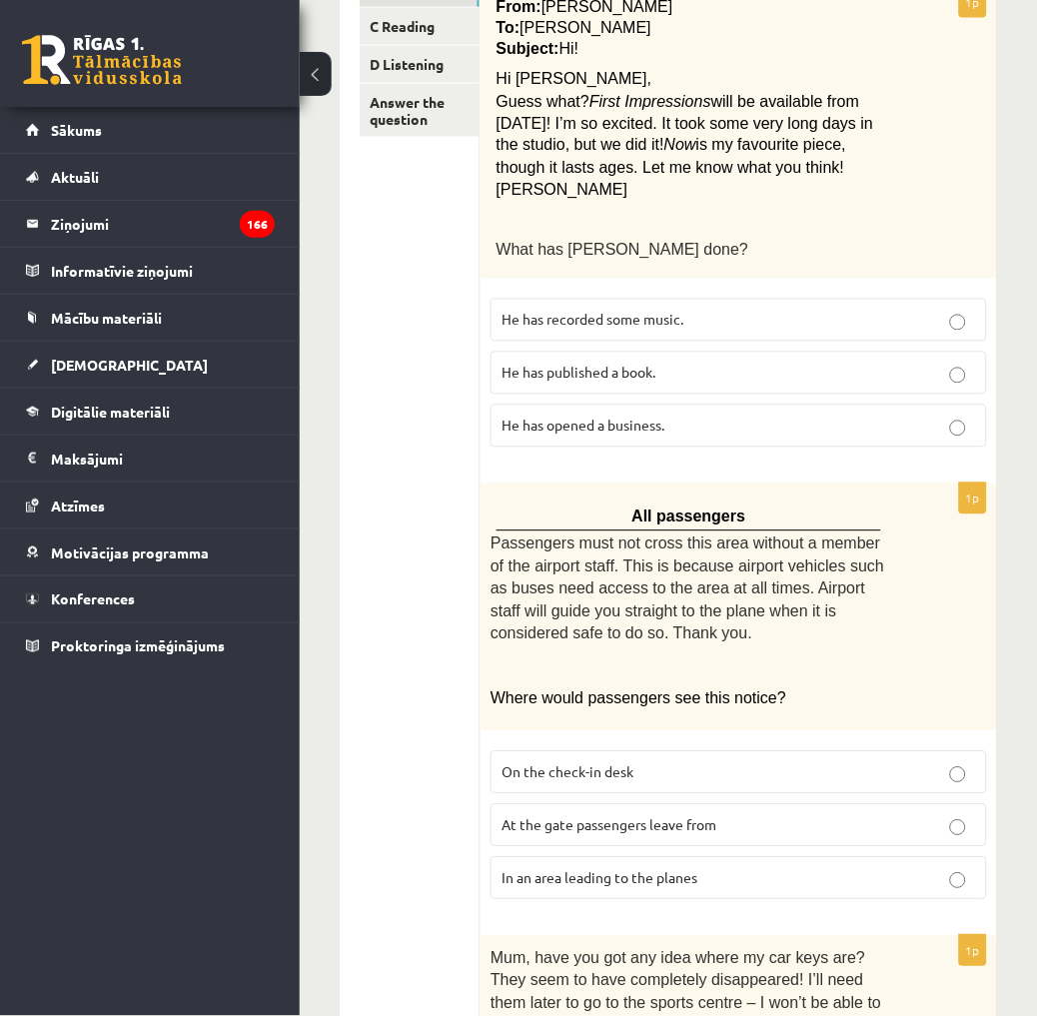
scroll to position [443, 0]
click at [765, 872] on p "In an area leading to the planes" at bounding box center [738, 877] width 474 height 21
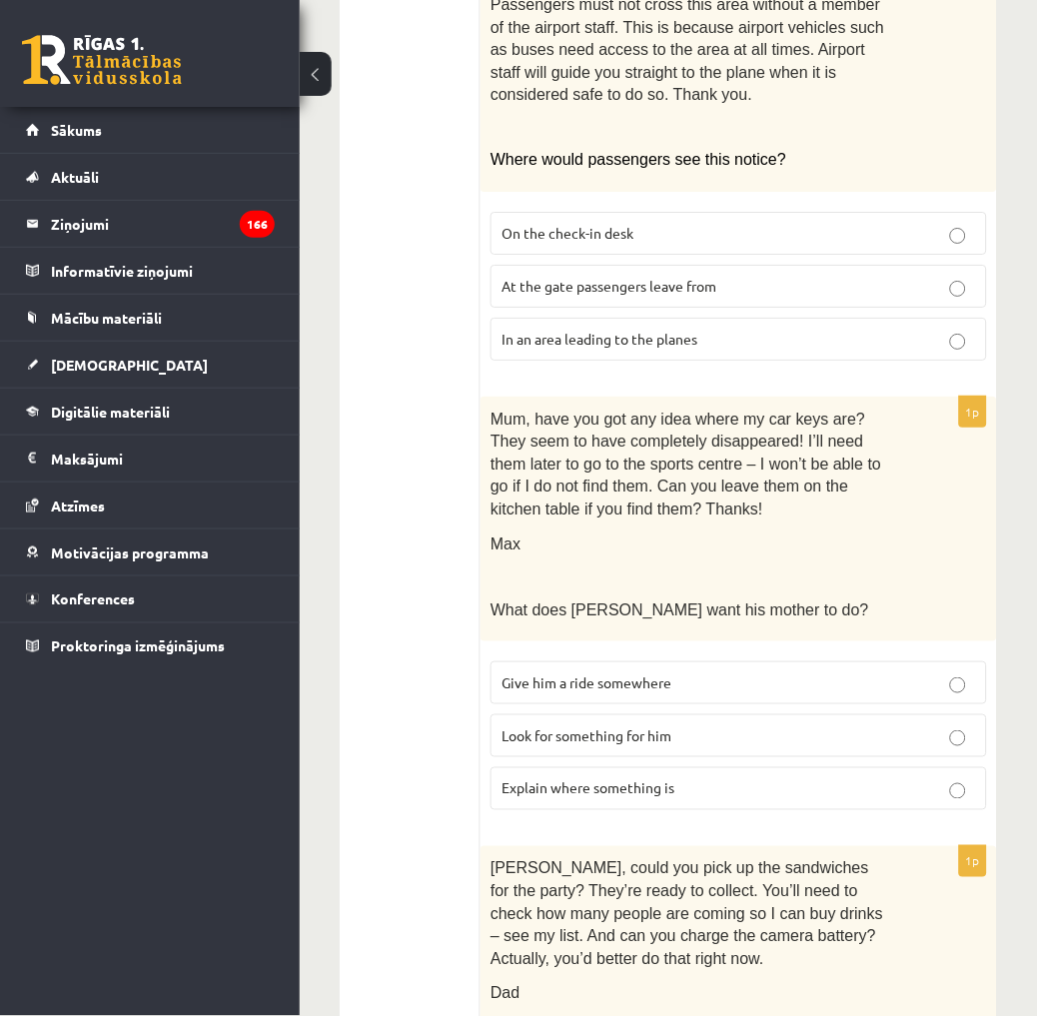
scroll to position [999, 0]
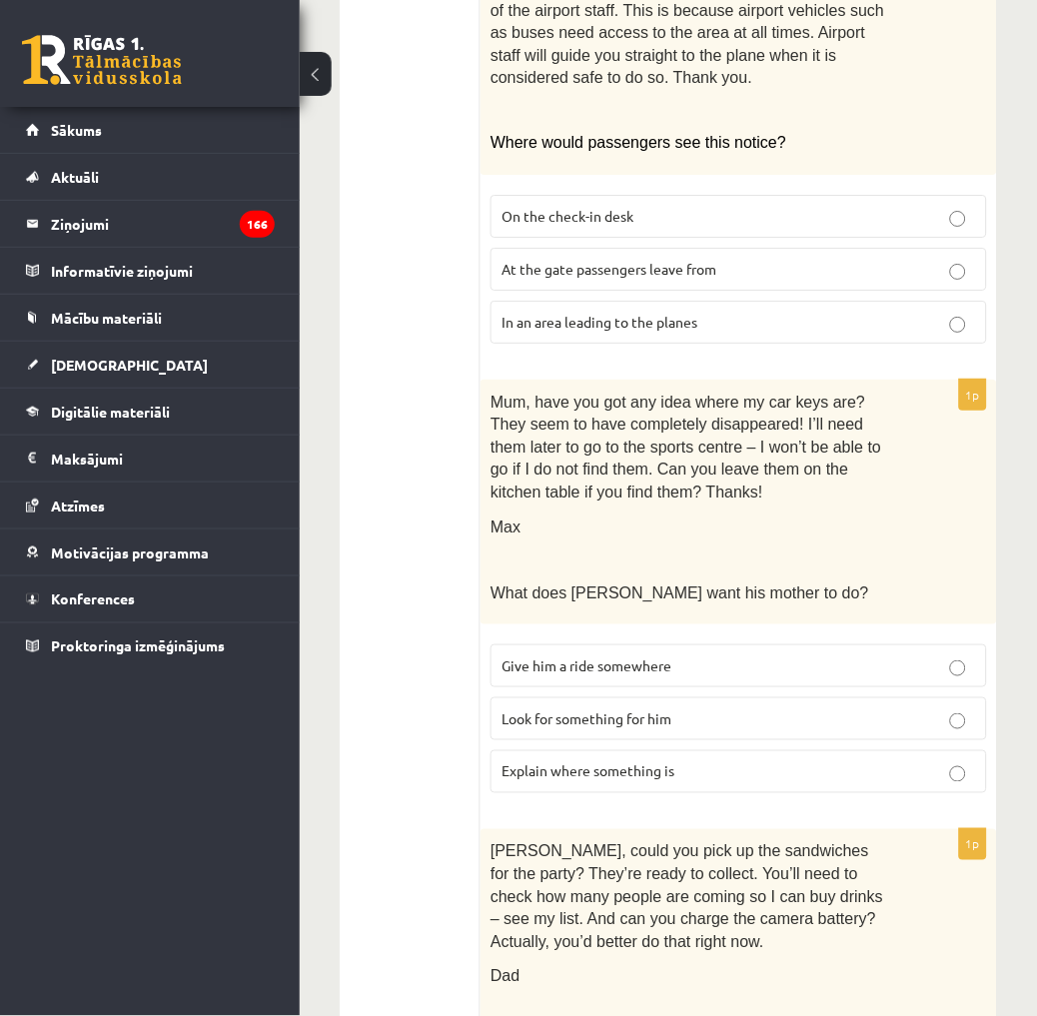
click at [740, 717] on p "Look for something for him" at bounding box center [738, 718] width 474 height 21
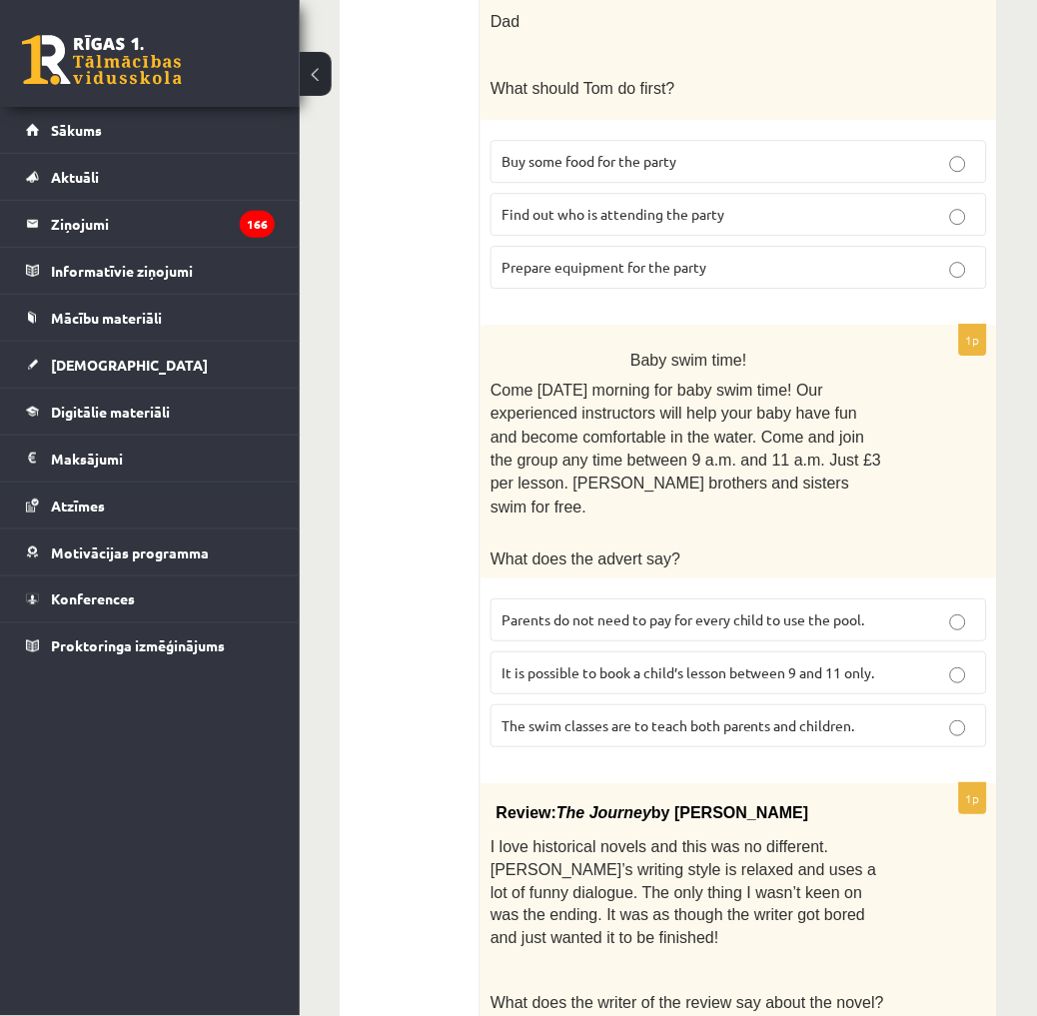
scroll to position [1997, 0]
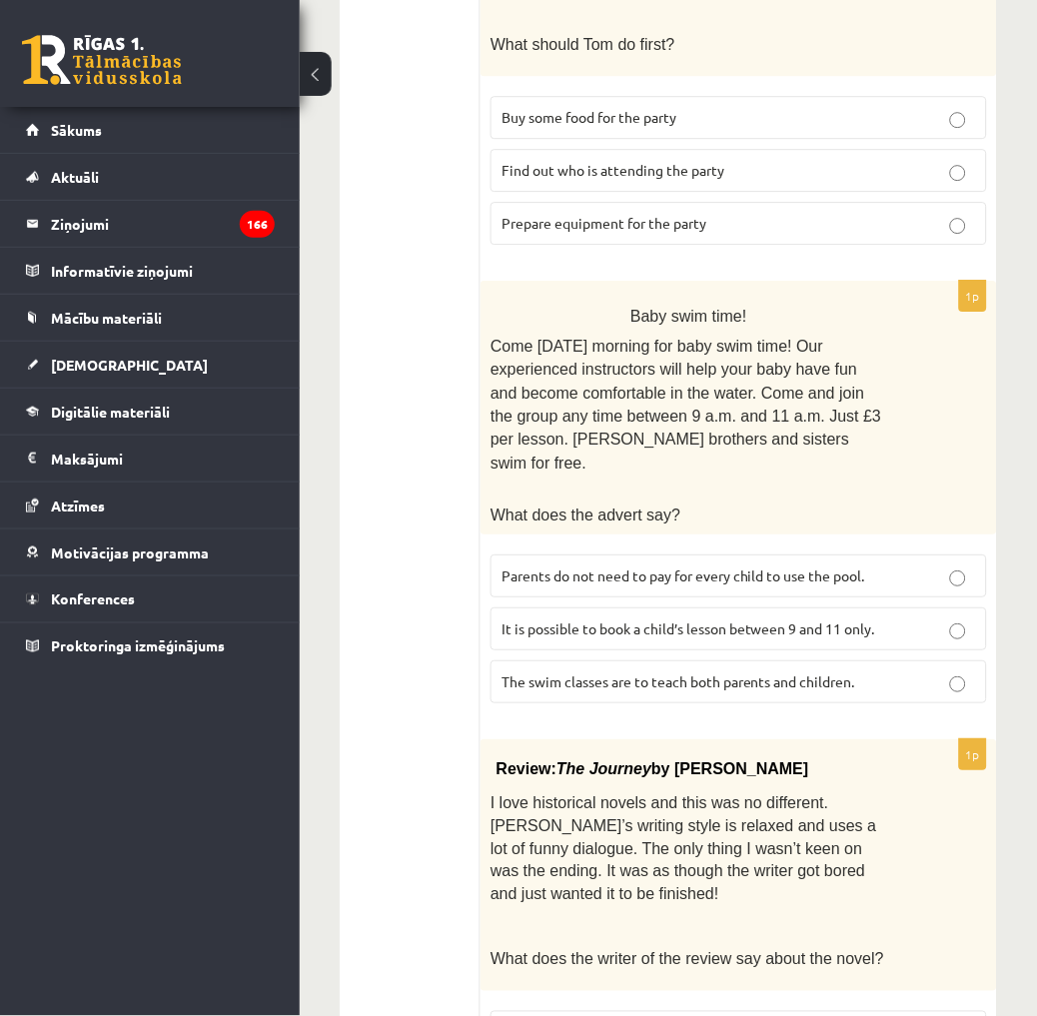
click at [639, 216] on span "Prepare equipment for the party" at bounding box center [603, 223] width 205 height 18
click at [906, 554] on label "Parents do not need to pay for every child to use the pool." at bounding box center [738, 575] width 496 height 43
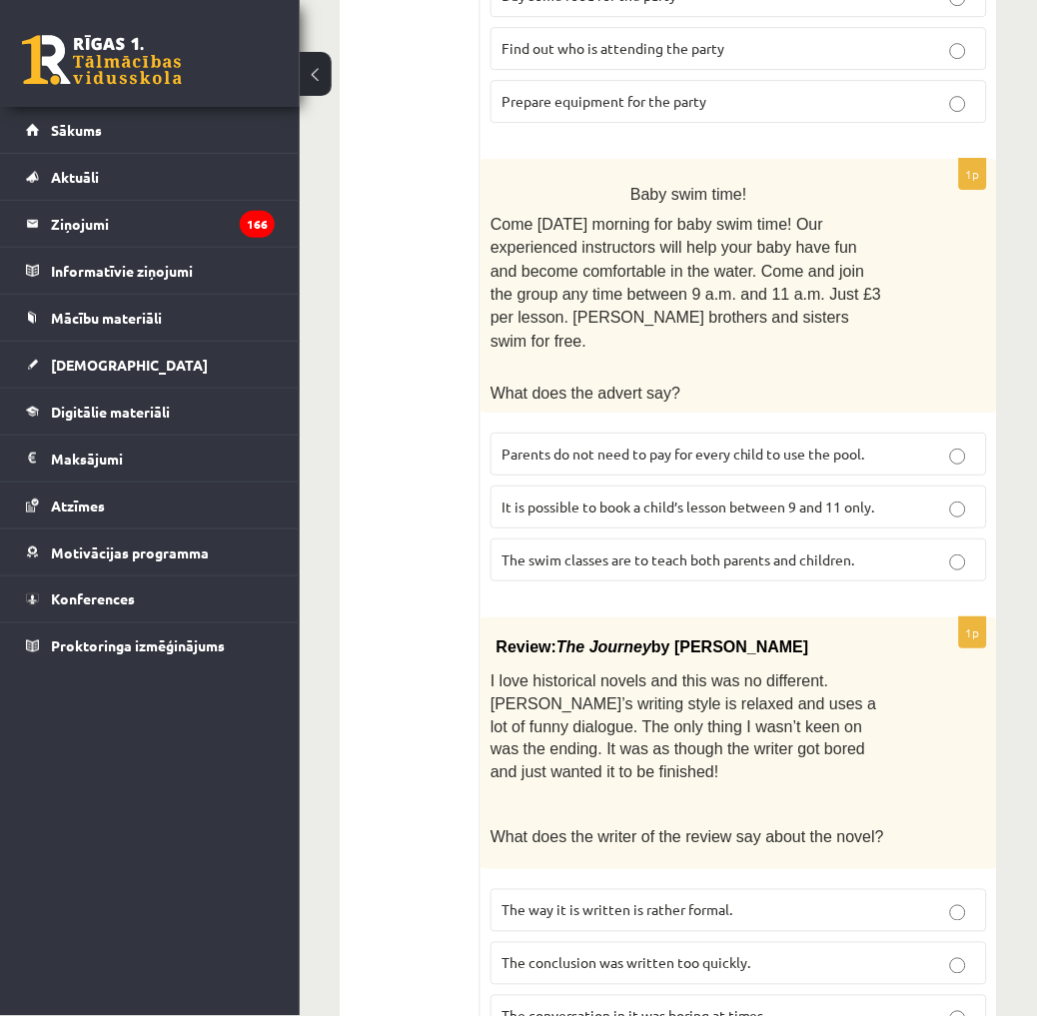
scroll to position [2155, 0]
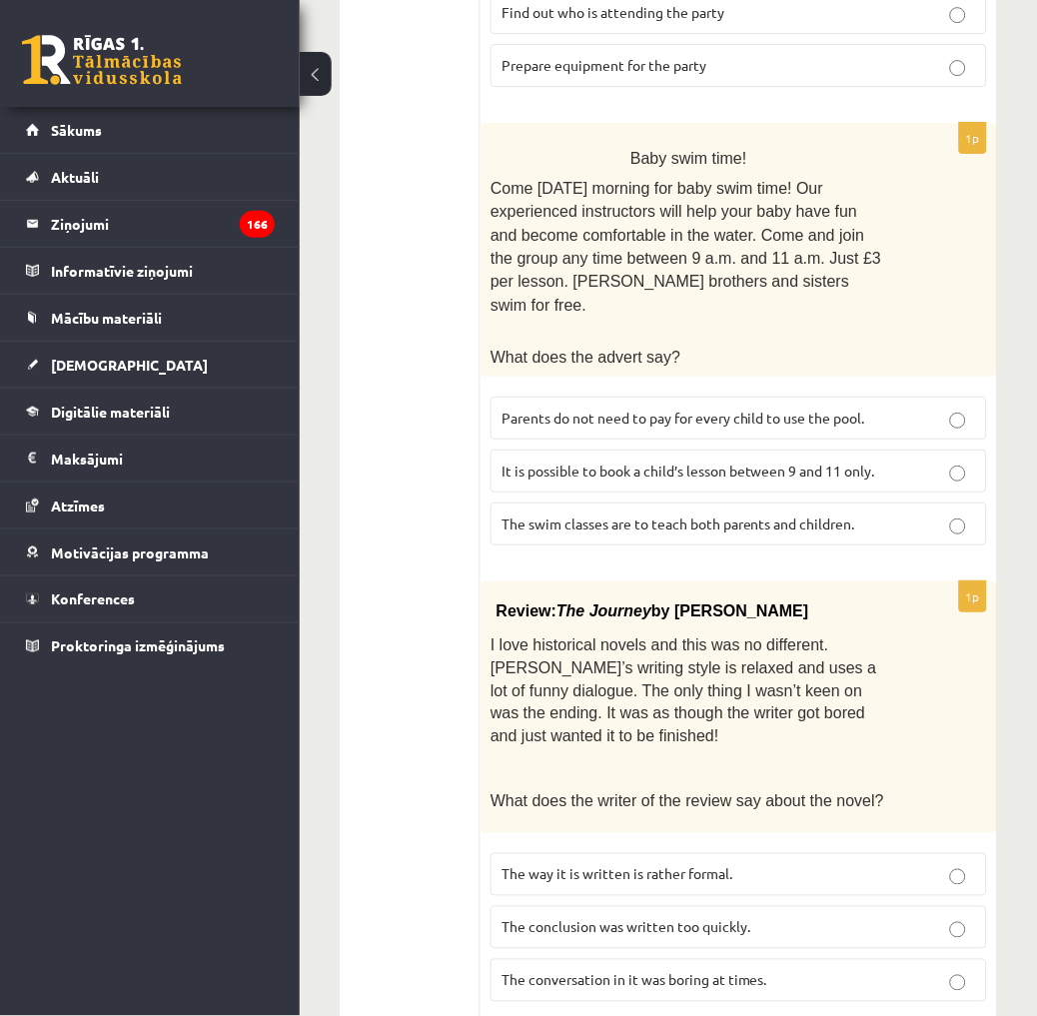
click at [786, 917] on p "The conclusion was written too quickly." at bounding box center [738, 927] width 474 height 21
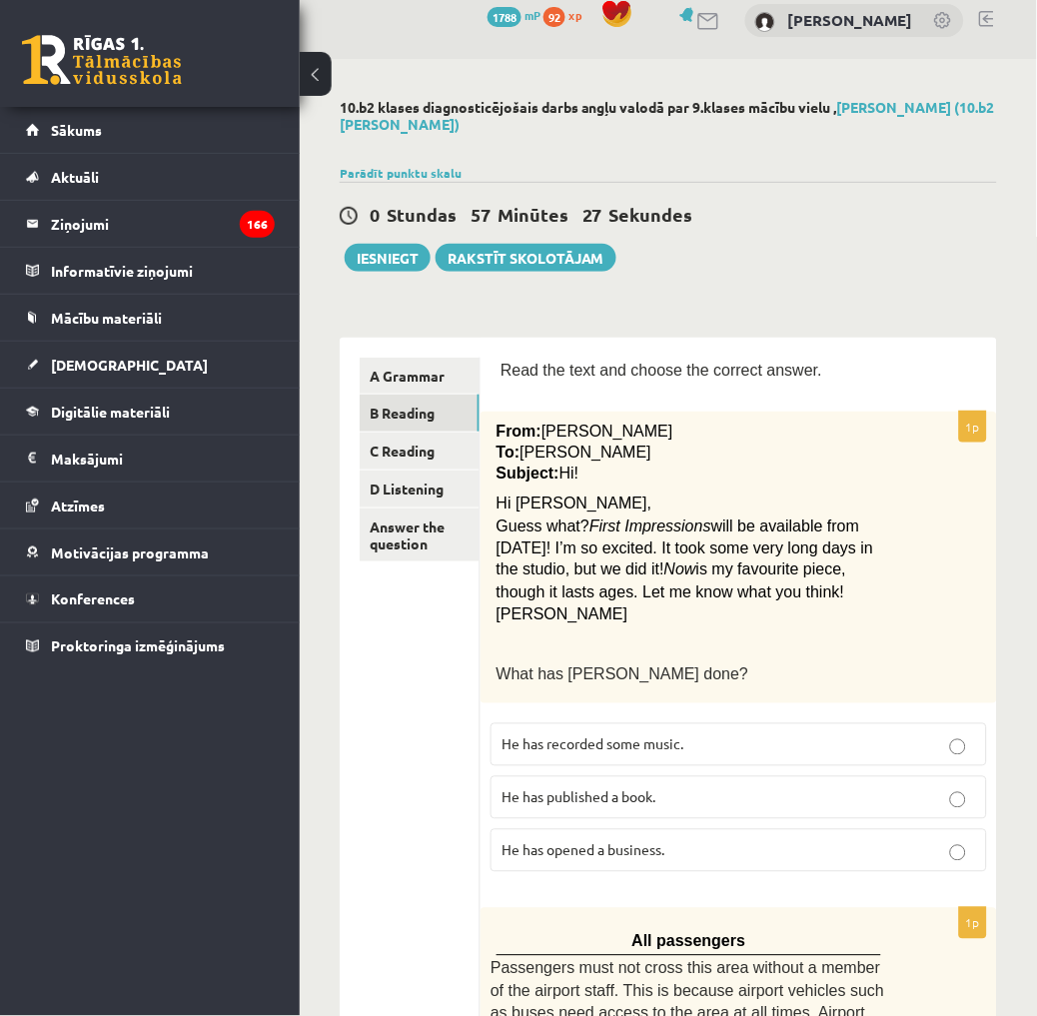
scroll to position [0, 0]
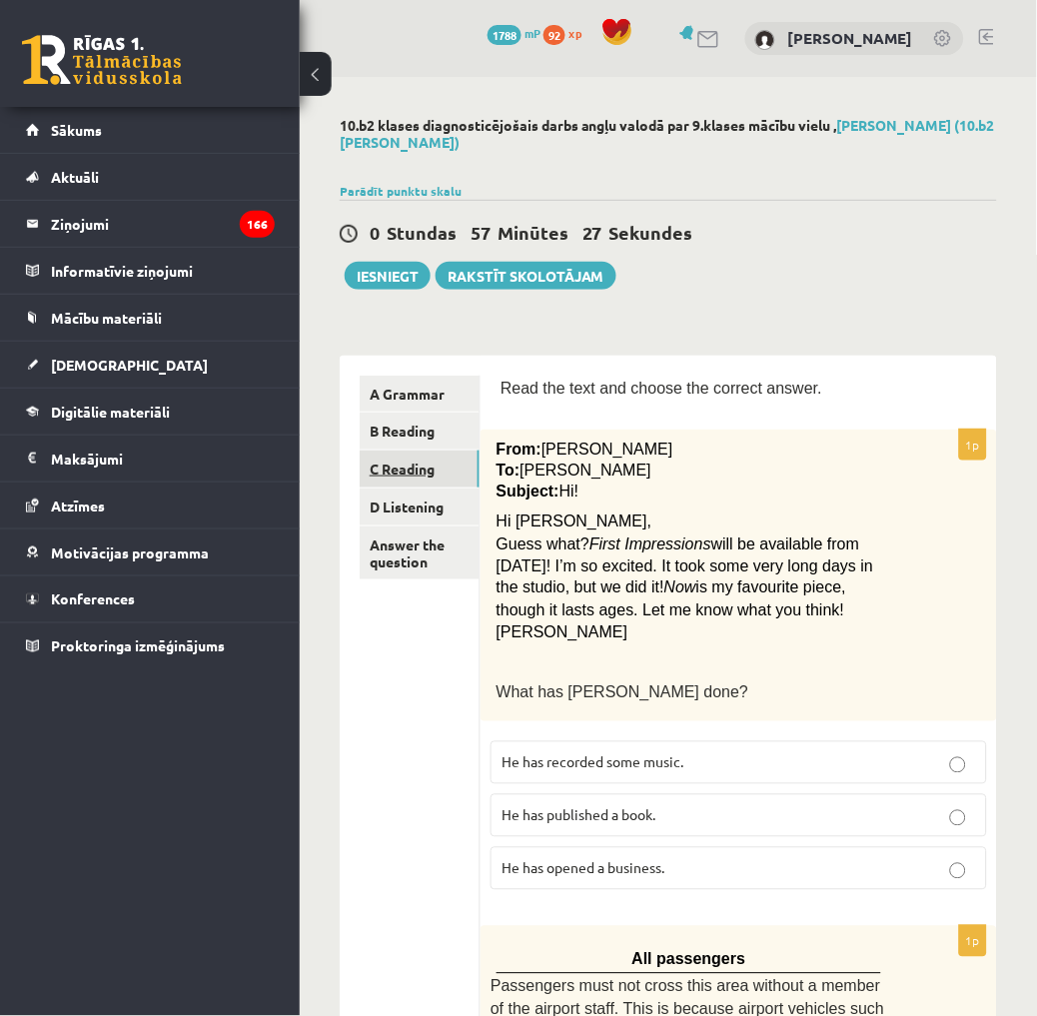
click at [433, 465] on link "C Reading" at bounding box center [420, 468] width 120 height 37
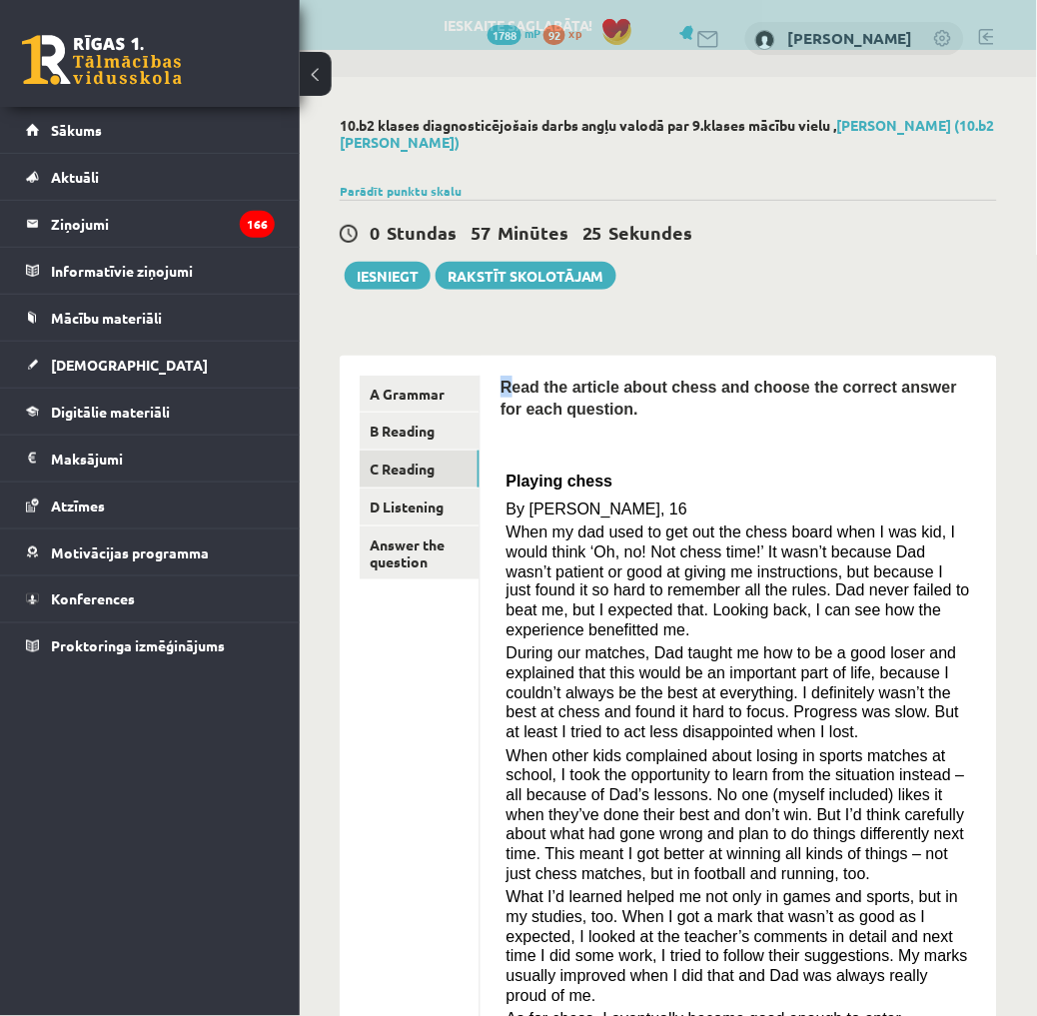
click at [505, 378] on span "Read the article about chess and choose the correct answer for each question." at bounding box center [728, 397] width 456 height 39
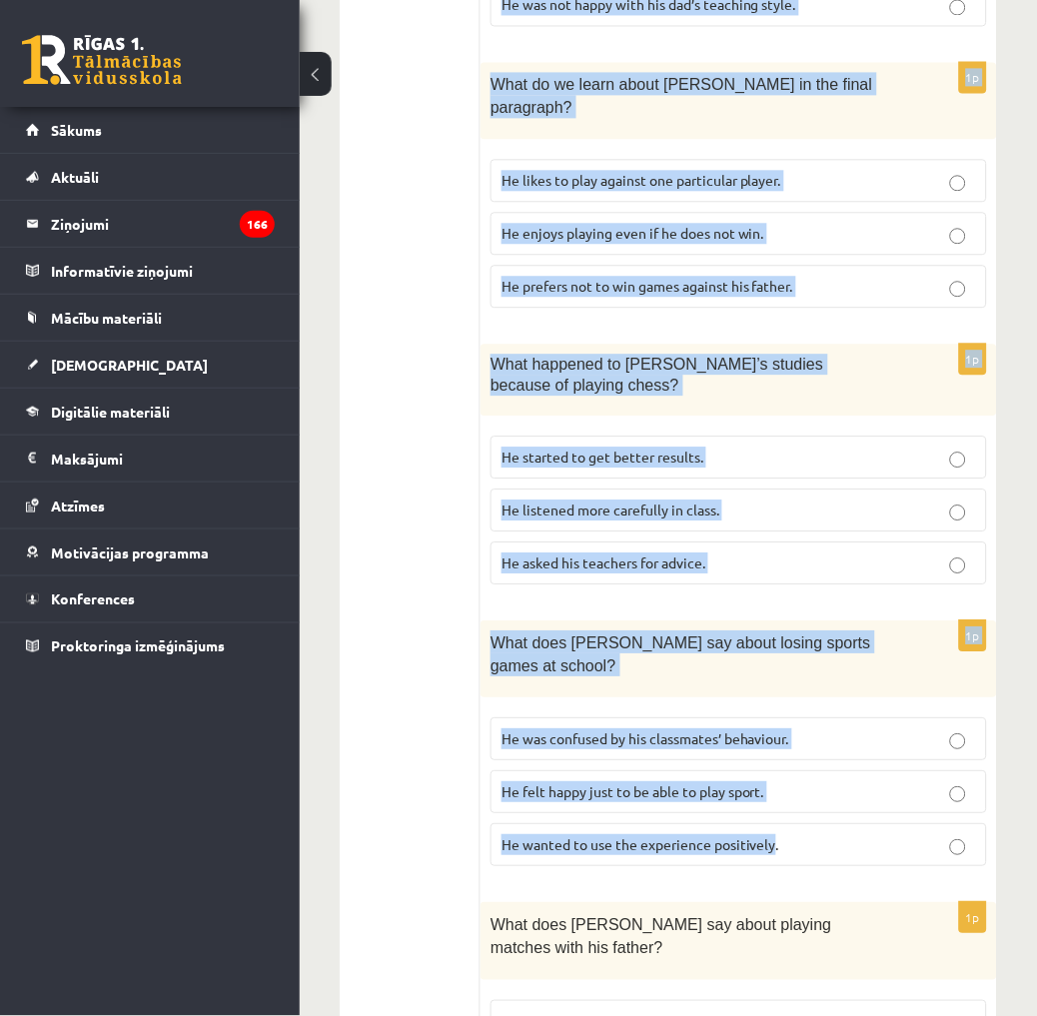
scroll to position [1815, 0]
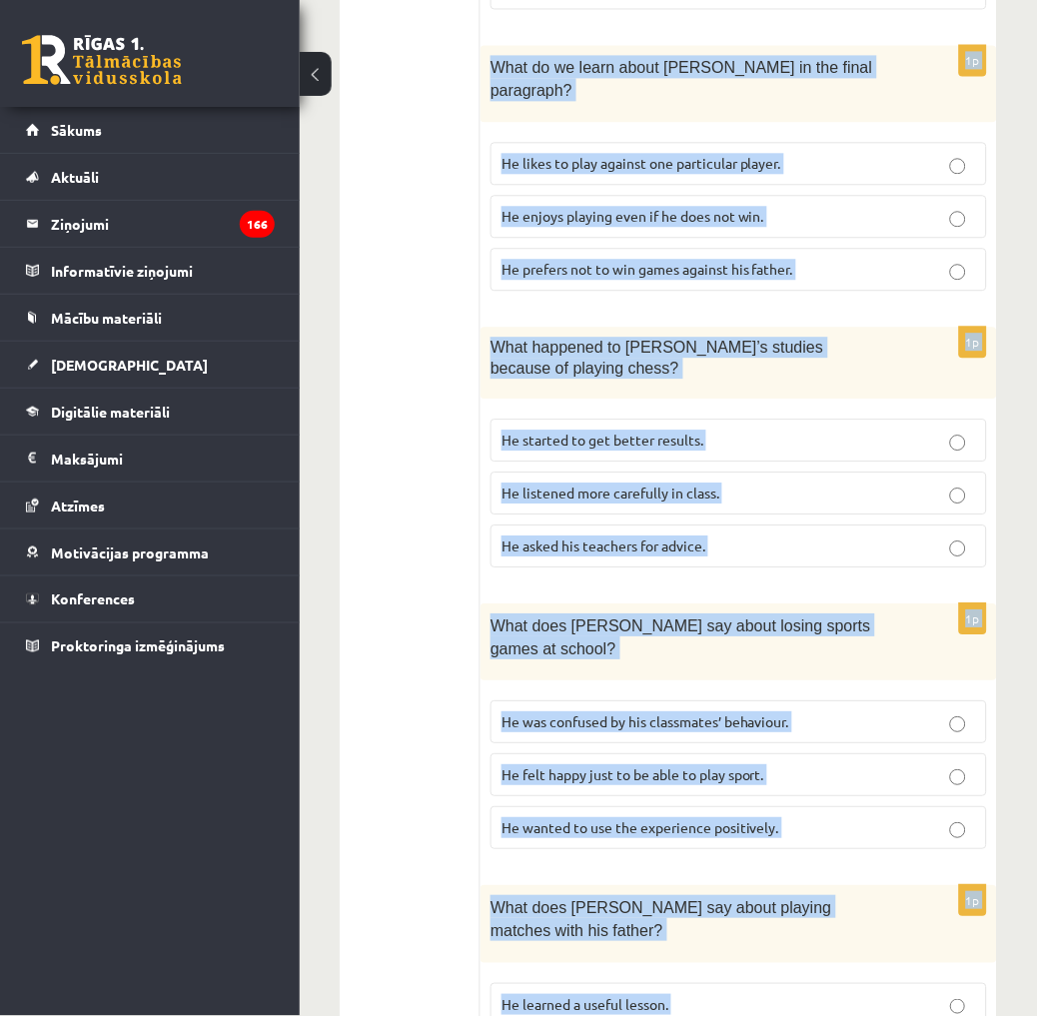
drag, startPoint x: 496, startPoint y: 381, endPoint x: 861, endPoint y: 910, distance: 641.8
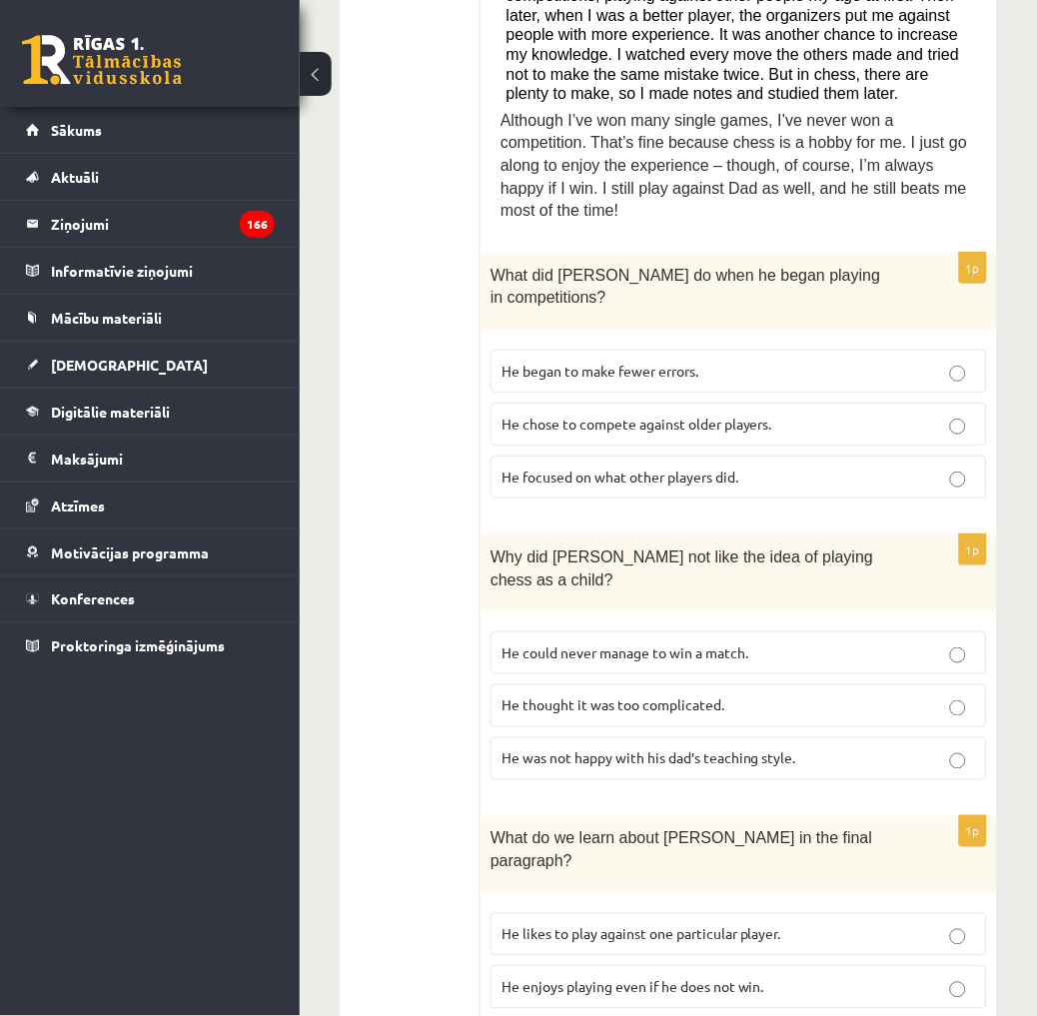
scroll to position [1039, 0]
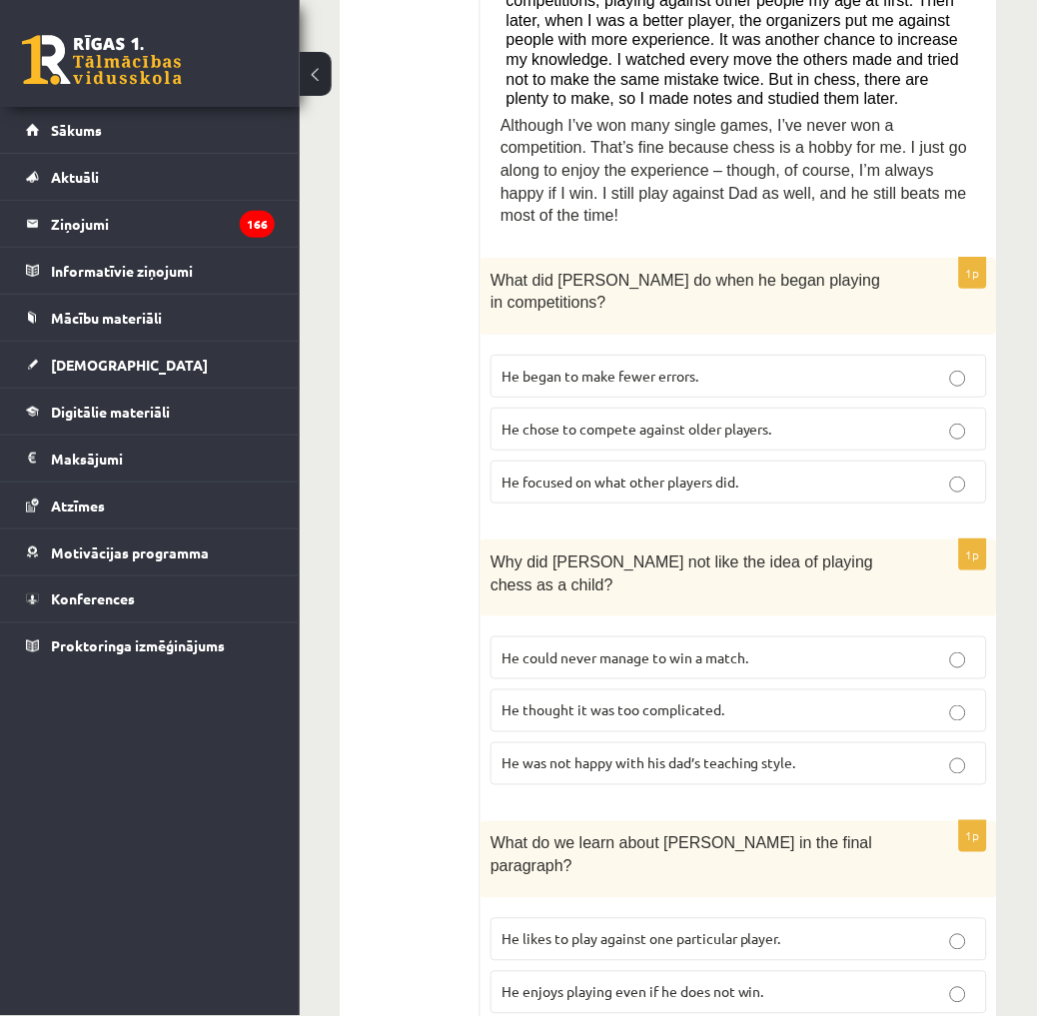
click at [752, 471] on p "He focused on what other players did." at bounding box center [738, 481] width 474 height 21
click at [765, 700] on p "He thought it was too complicated." at bounding box center [738, 710] width 474 height 21
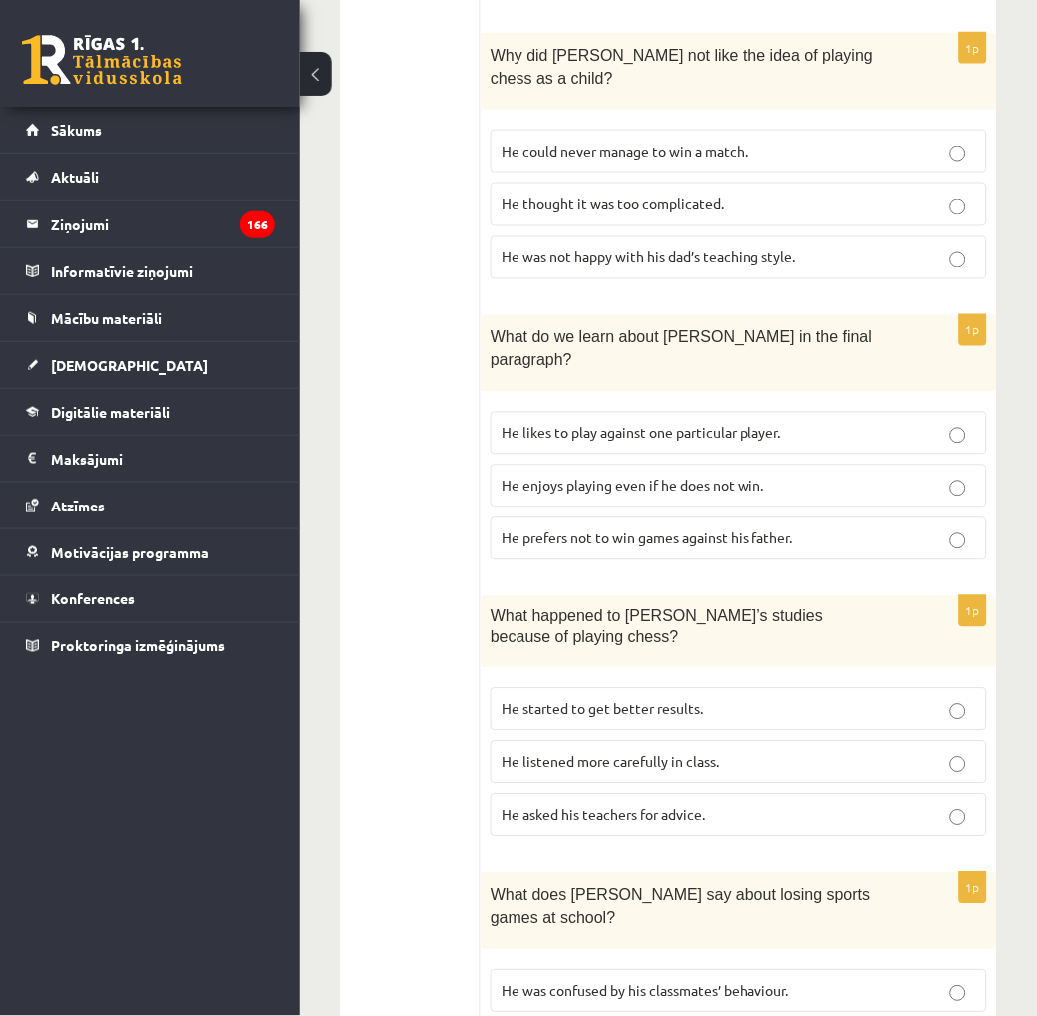
scroll to position [1704, 0]
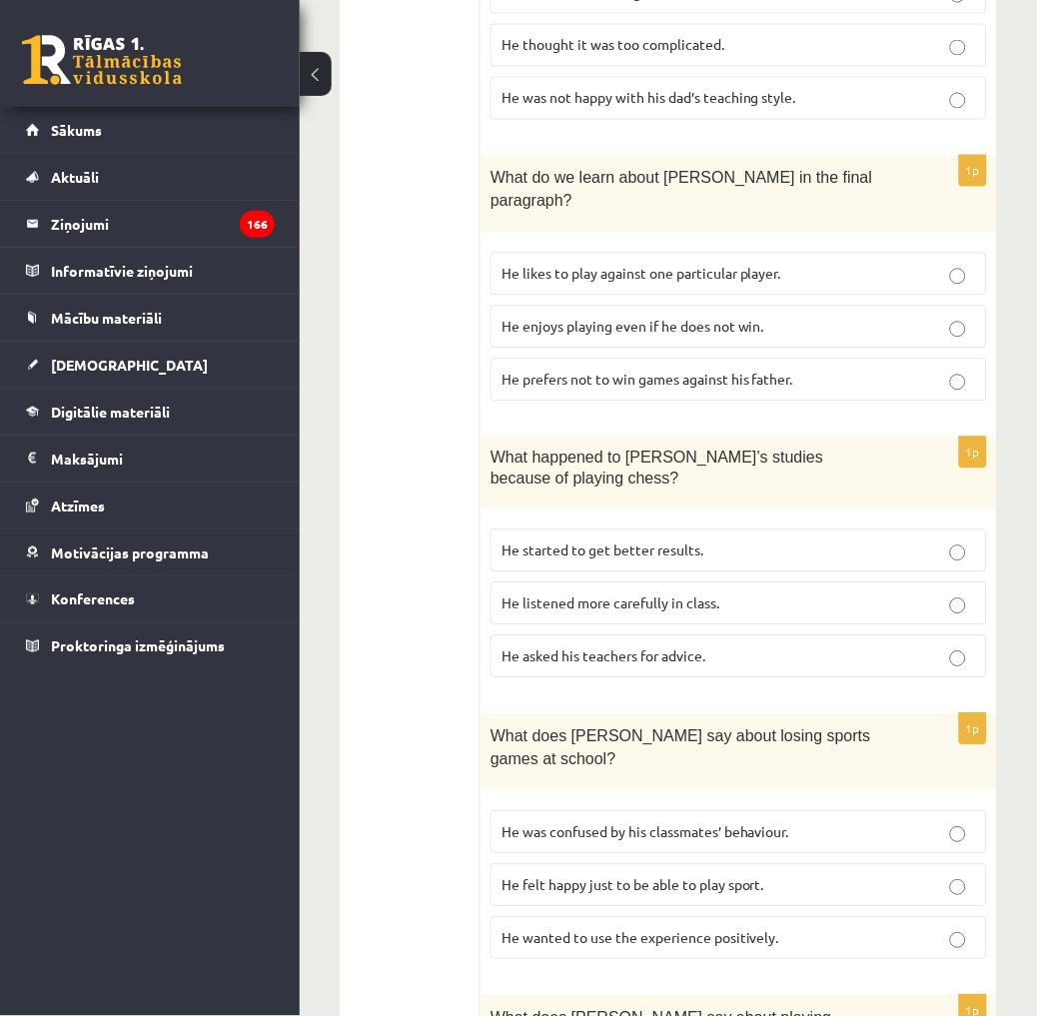
click at [790, 306] on label "He enjoys playing even if he does not win." at bounding box center [738, 327] width 496 height 43
click at [771, 646] on p "He asked his teachers for advice." at bounding box center [738, 656] width 474 height 21
click at [763, 540] on p "He started to get better results." at bounding box center [738, 550] width 474 height 21
click at [803, 928] on p "He wanted to use the experience positively." at bounding box center [738, 938] width 474 height 21
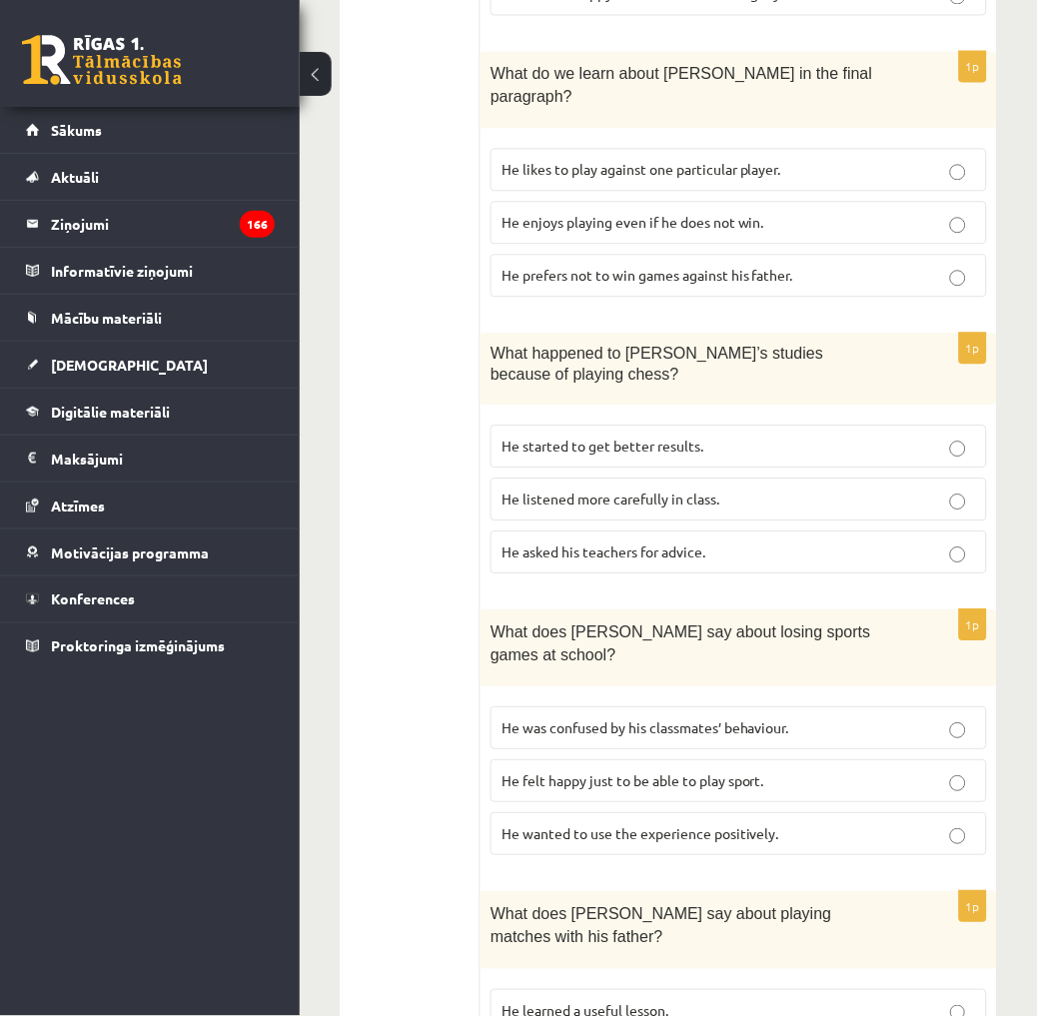
scroll to position [1815, 0]
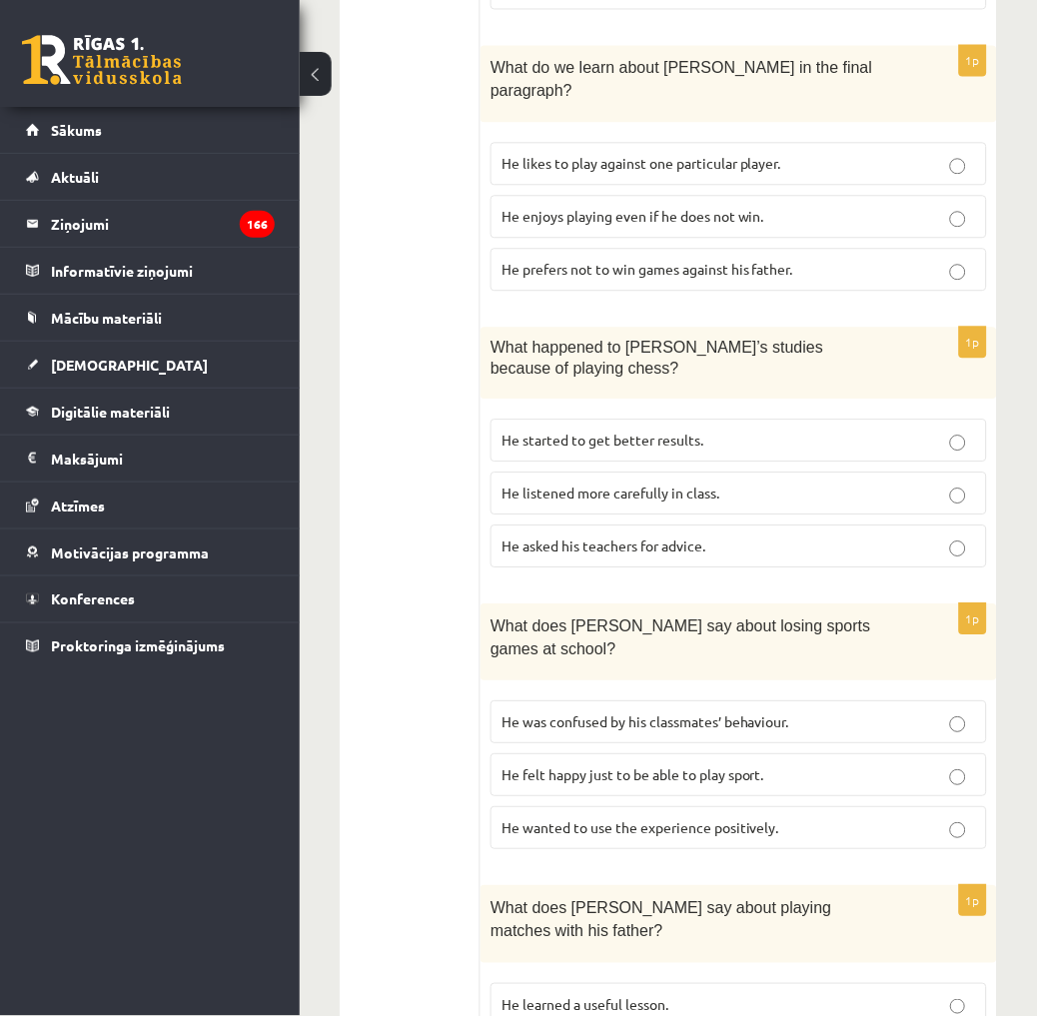
click at [695, 994] on p "He learned a useful lesson." at bounding box center [738, 1004] width 474 height 21
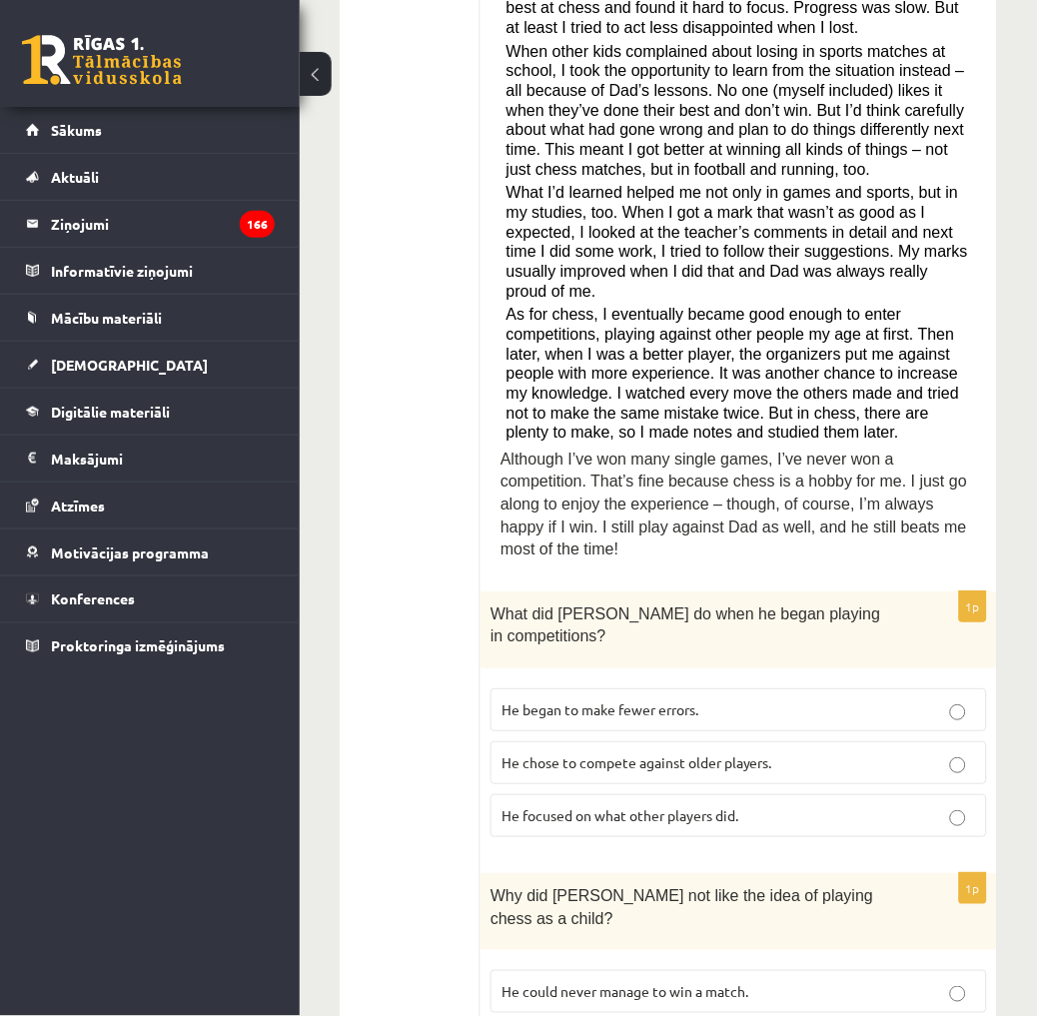
scroll to position [0, 0]
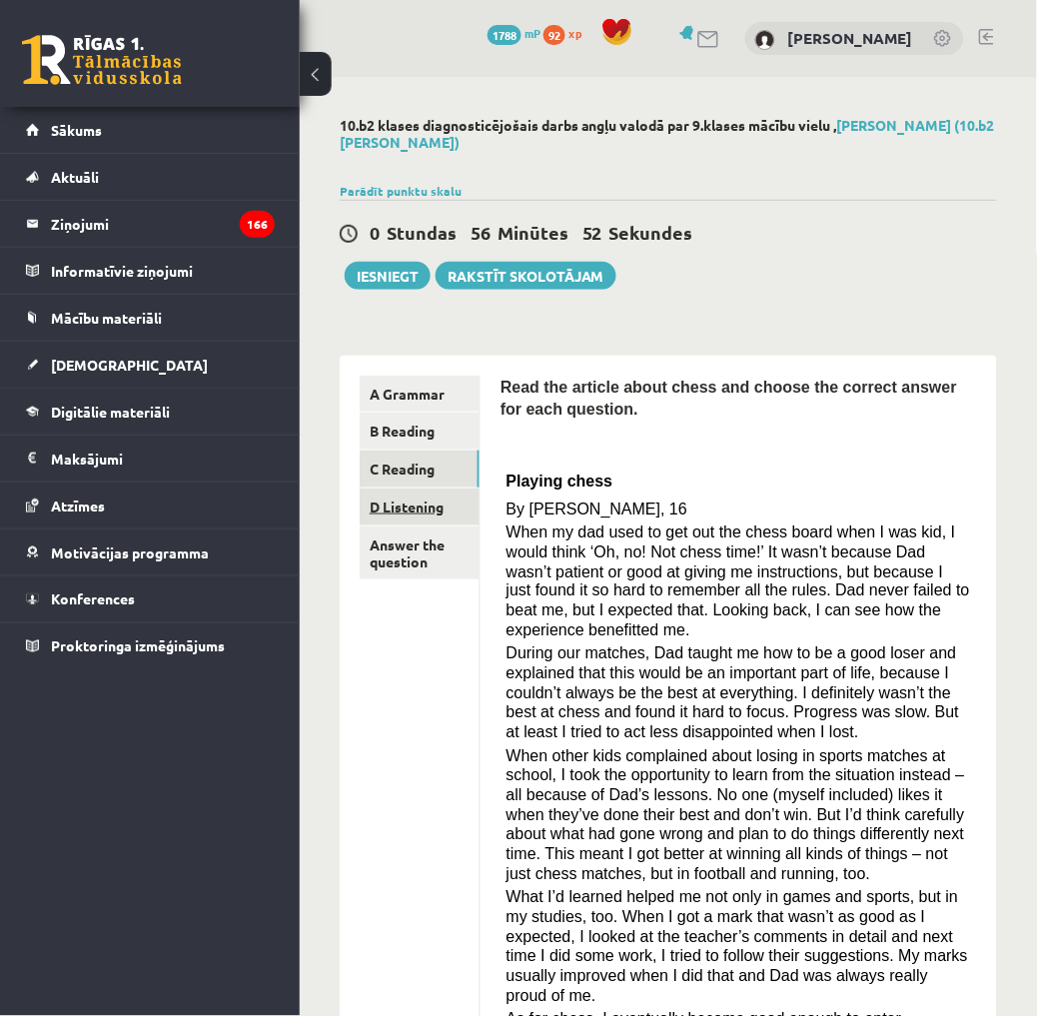
click at [415, 513] on link "D Listening" at bounding box center [420, 506] width 120 height 37
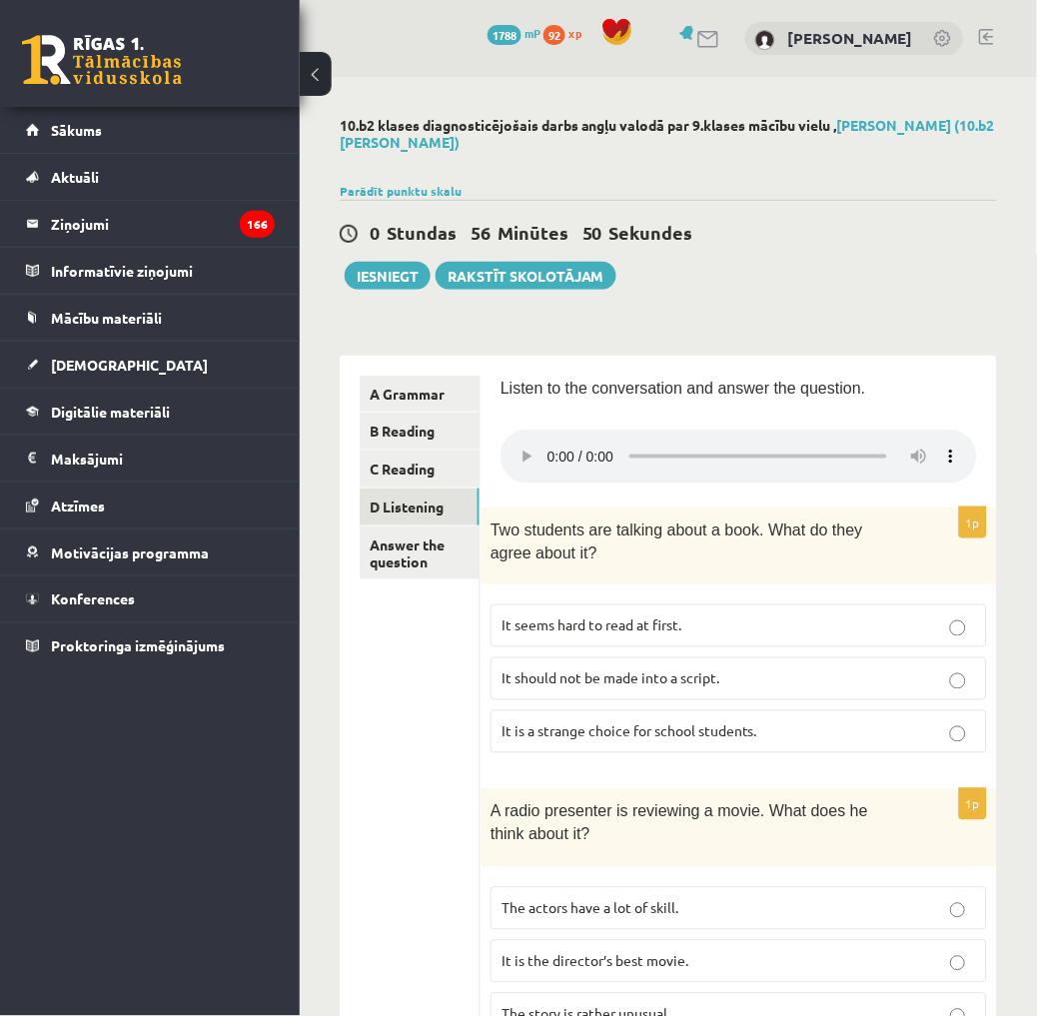
click at [592, 684] on span "It should not be made into a script." at bounding box center [610, 678] width 218 height 18
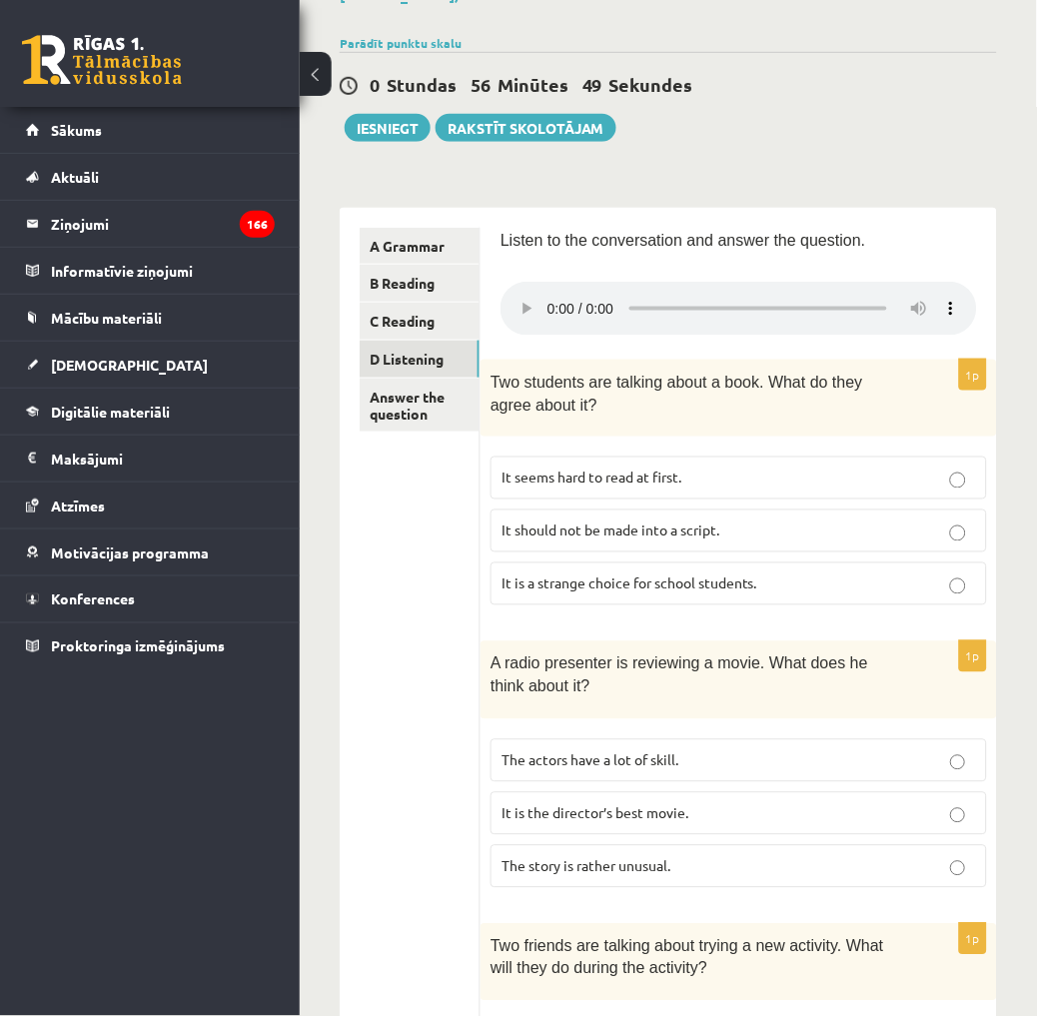
scroll to position [222, 0]
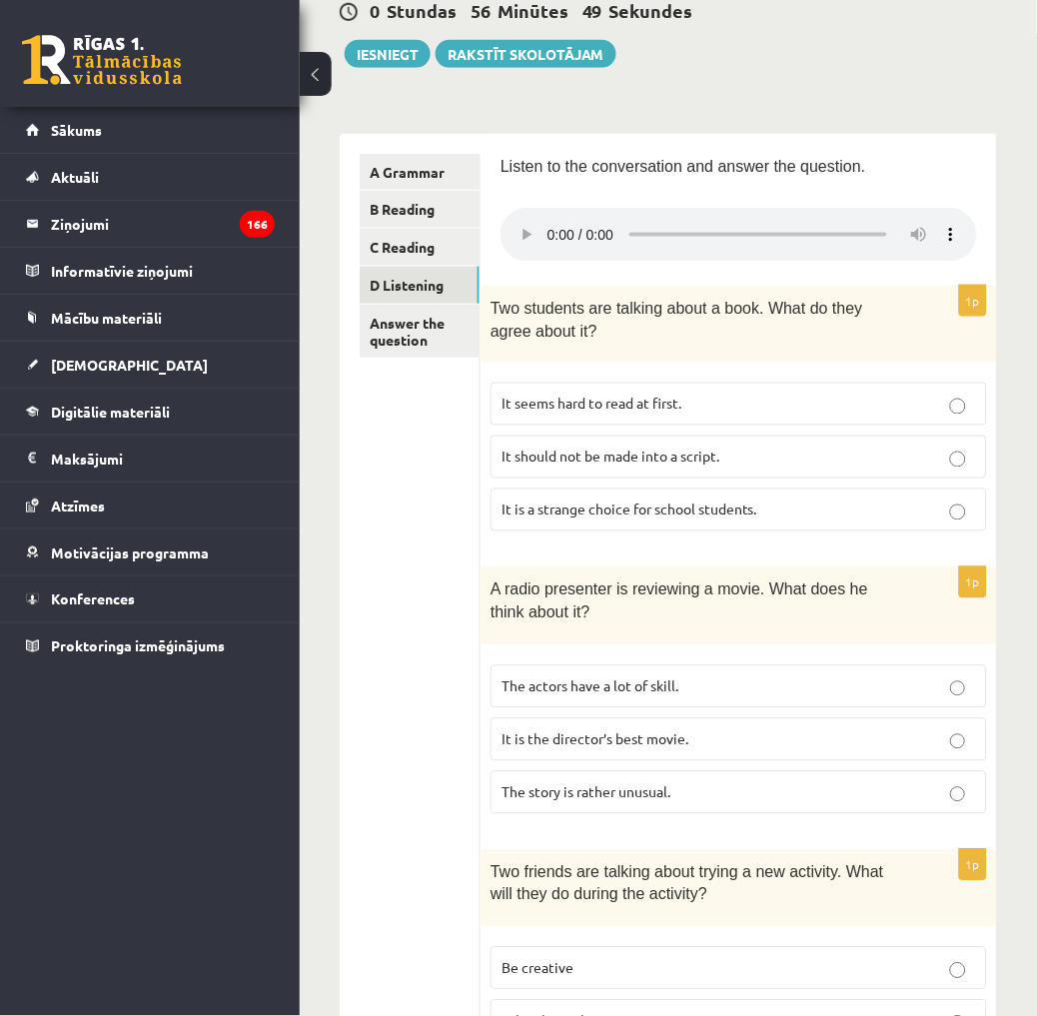
click at [700, 715] on fieldset "The actors have a lot of skill. It is the director’s best movie. The story is r…" at bounding box center [738, 737] width 496 height 165
click at [710, 694] on p "The actors have a lot of skill." at bounding box center [738, 686] width 474 height 21
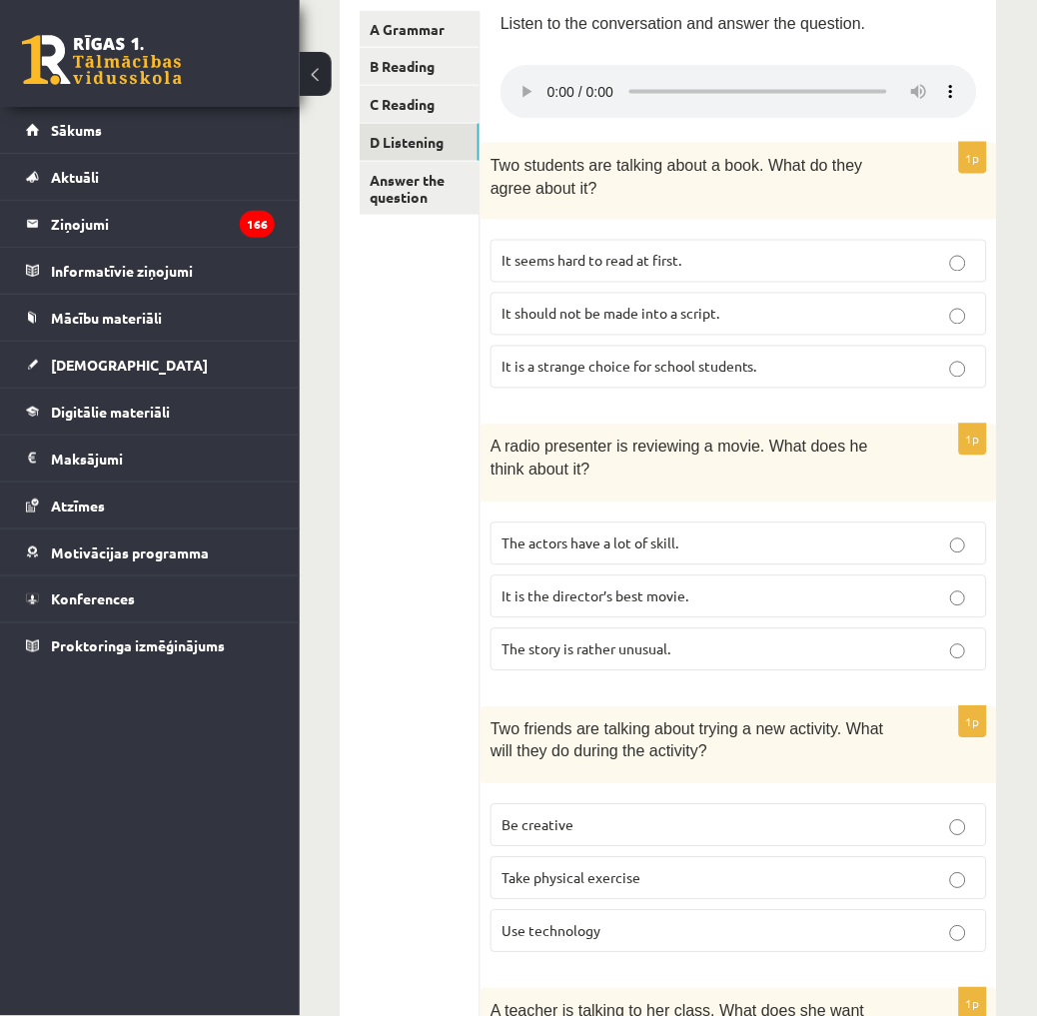
scroll to position [333, 0]
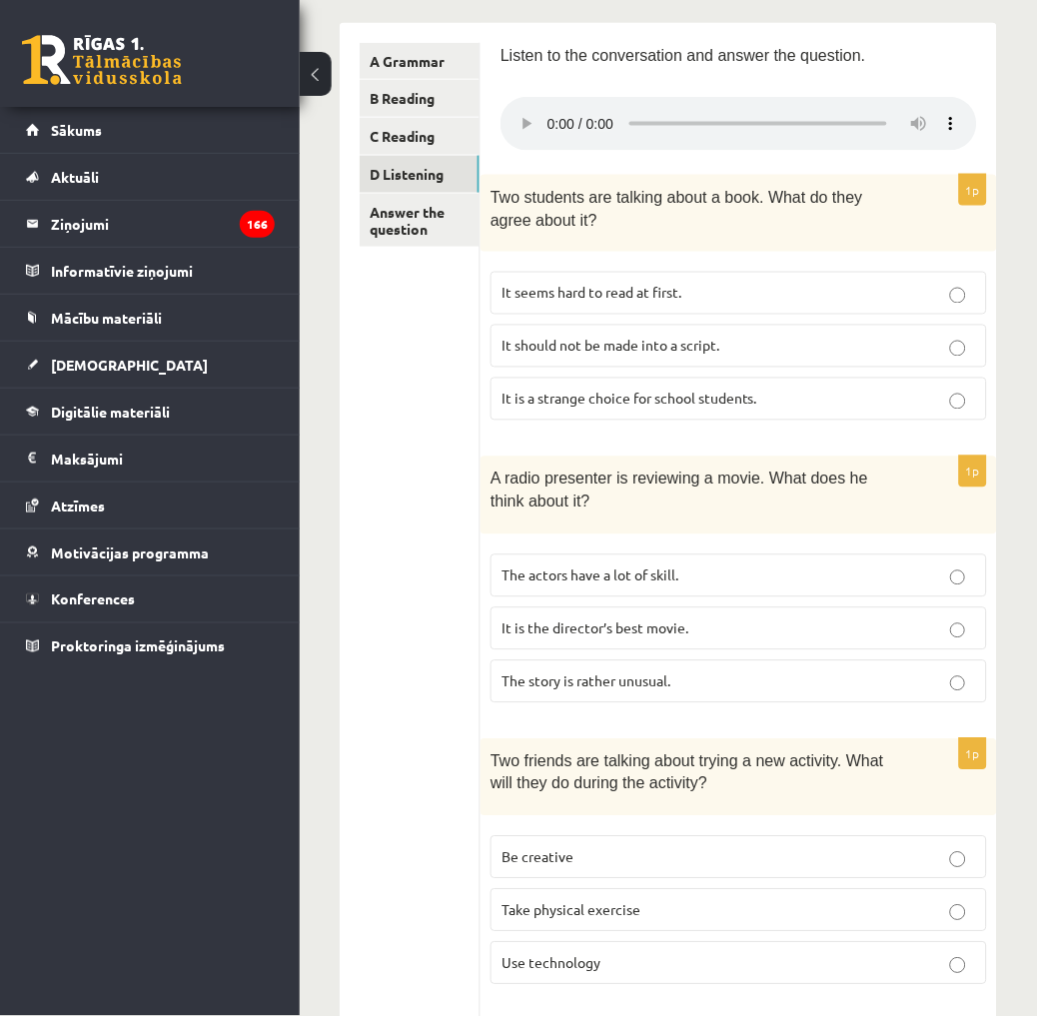
click at [844, 542] on div "1p A radio presenter is reviewing a movie. What does he think about it? The act…" at bounding box center [738, 587] width 516 height 262
click at [841, 557] on label "The actors have a lot of skill." at bounding box center [738, 575] width 496 height 43
click at [841, 380] on label "It is a strange choice for school students." at bounding box center [738, 398] width 496 height 43
click at [847, 286] on p "It seems hard to read at first." at bounding box center [738, 293] width 474 height 21
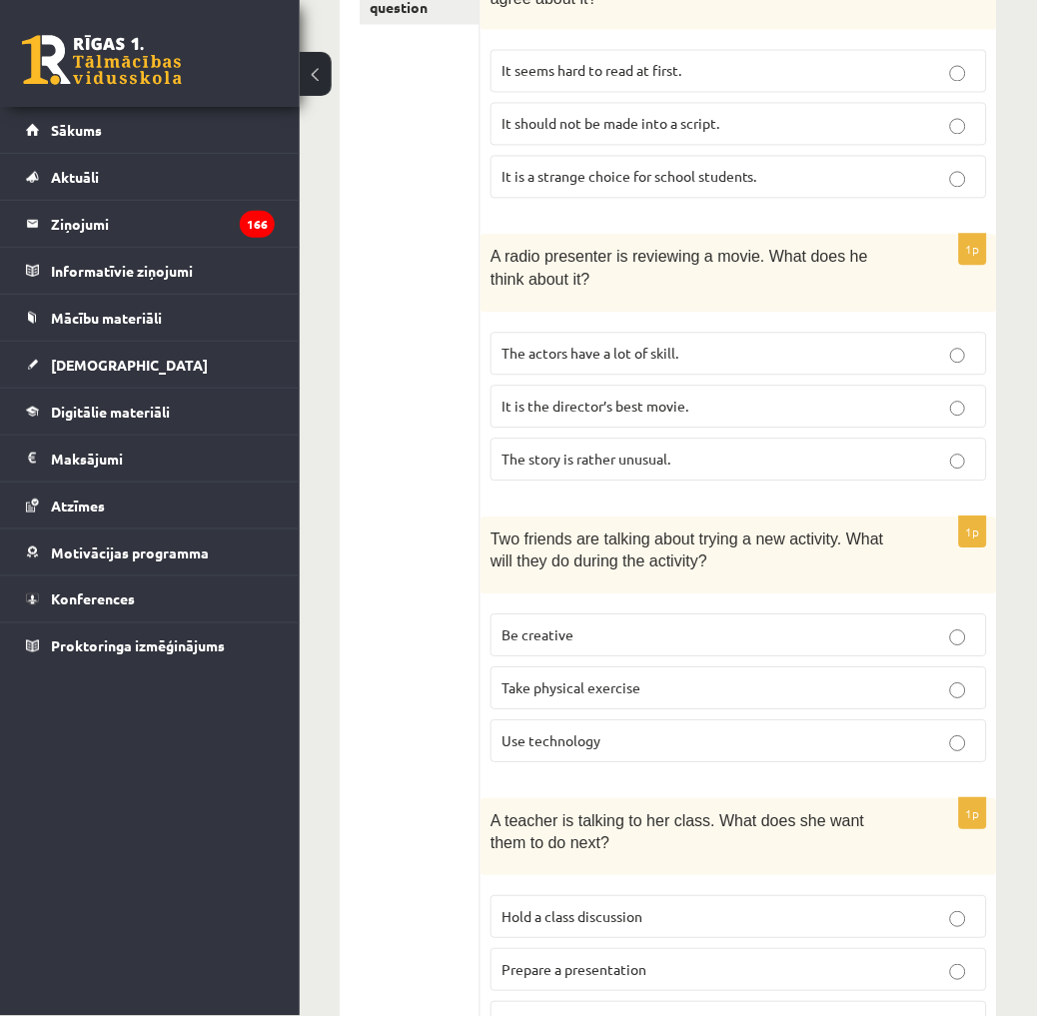
click at [873, 644] on p "Be creative" at bounding box center [738, 635] width 474 height 21
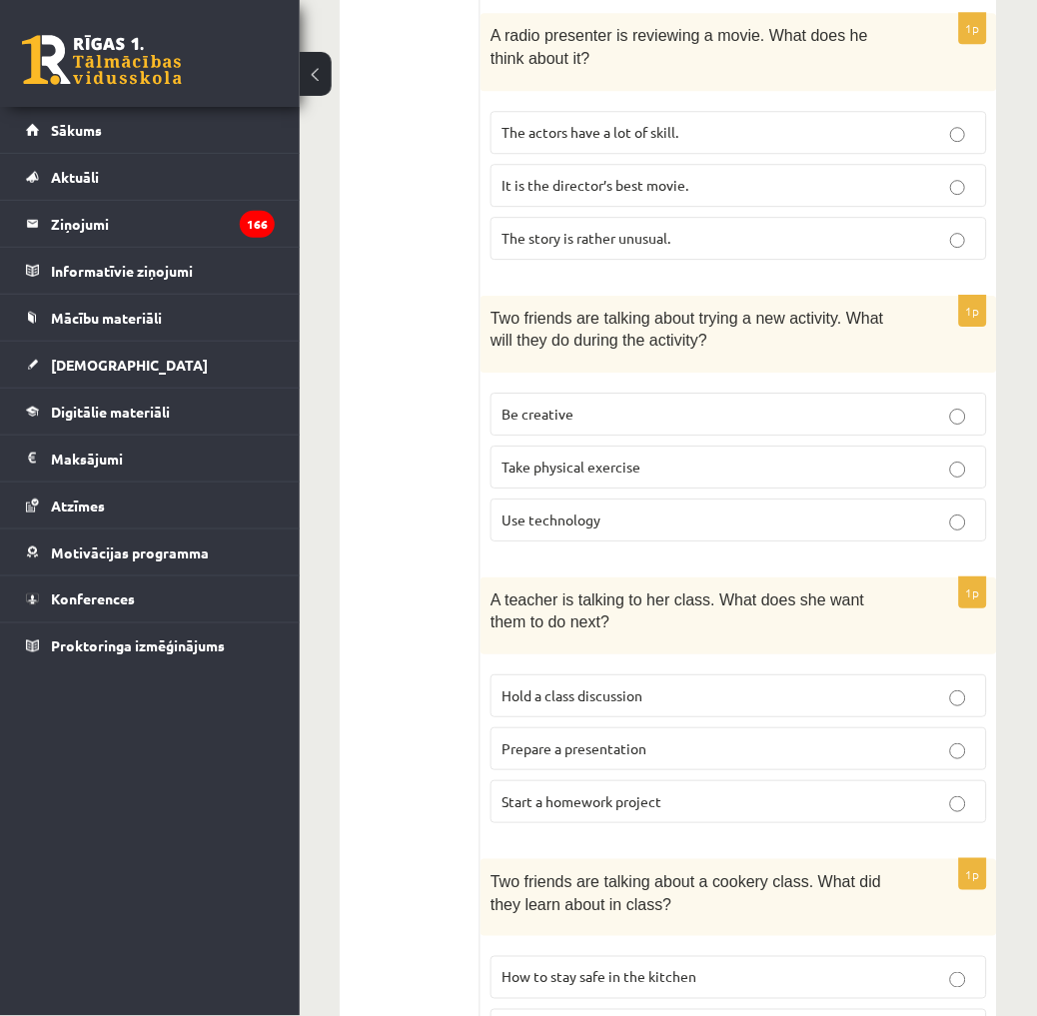
click at [891, 700] on p "Hold a class discussion" at bounding box center [738, 695] width 474 height 21
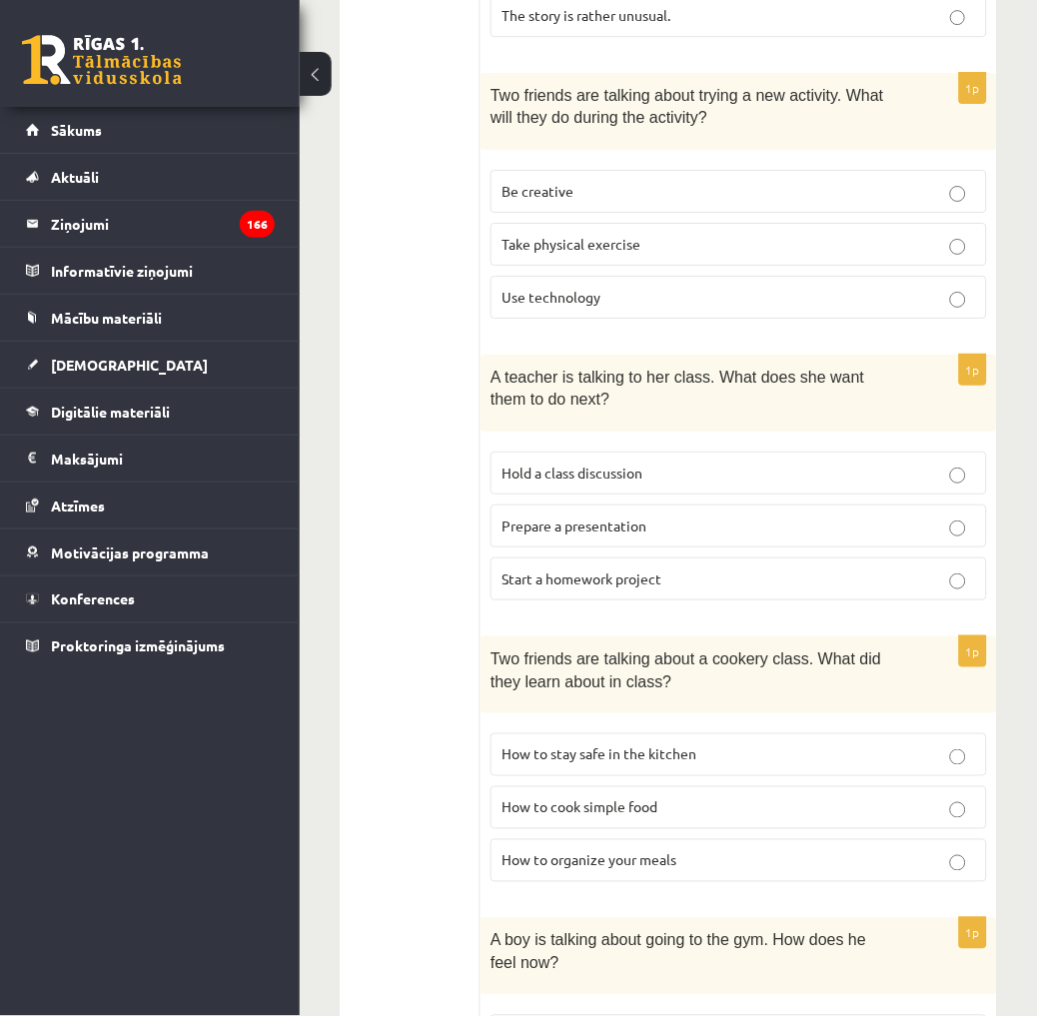
click at [895, 742] on label "How to stay safe in the kitchen" at bounding box center [738, 754] width 496 height 43
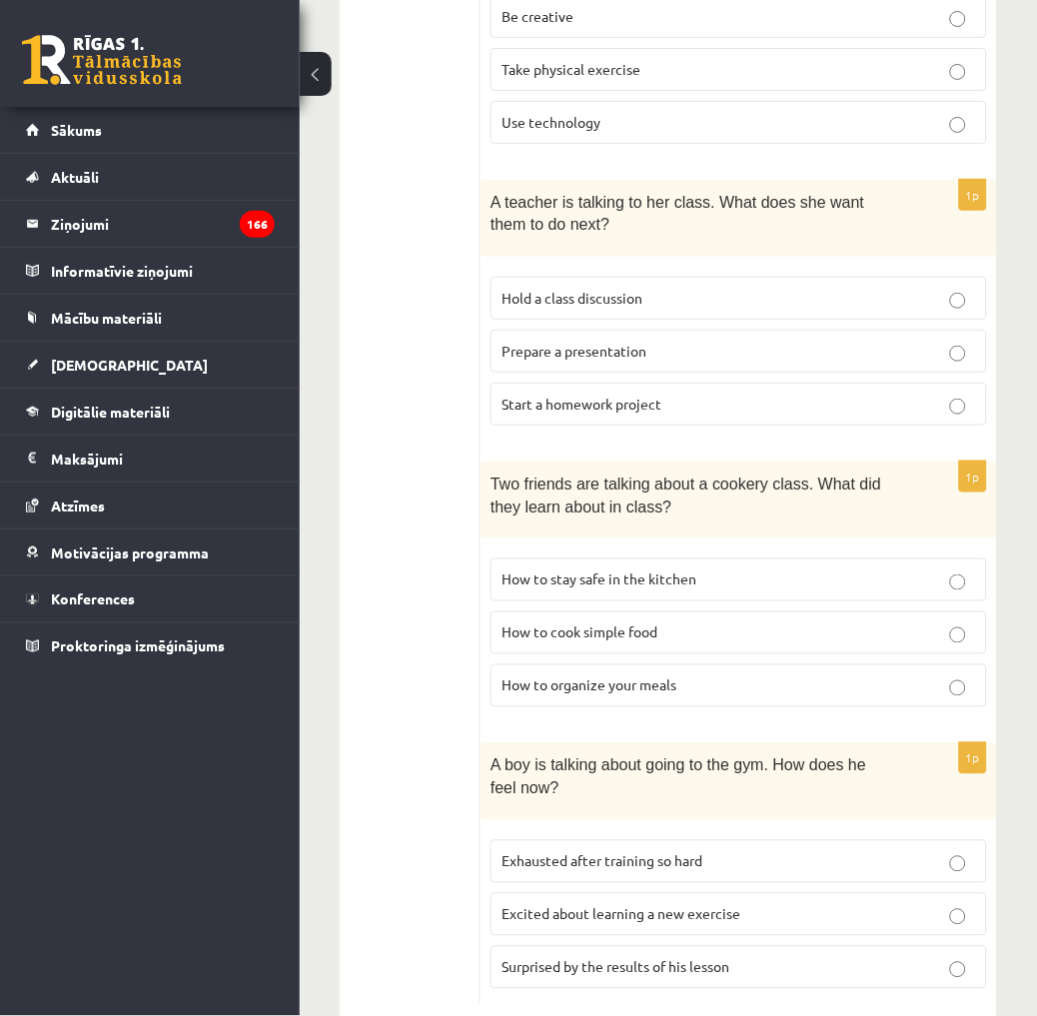
scroll to position [1223, 0]
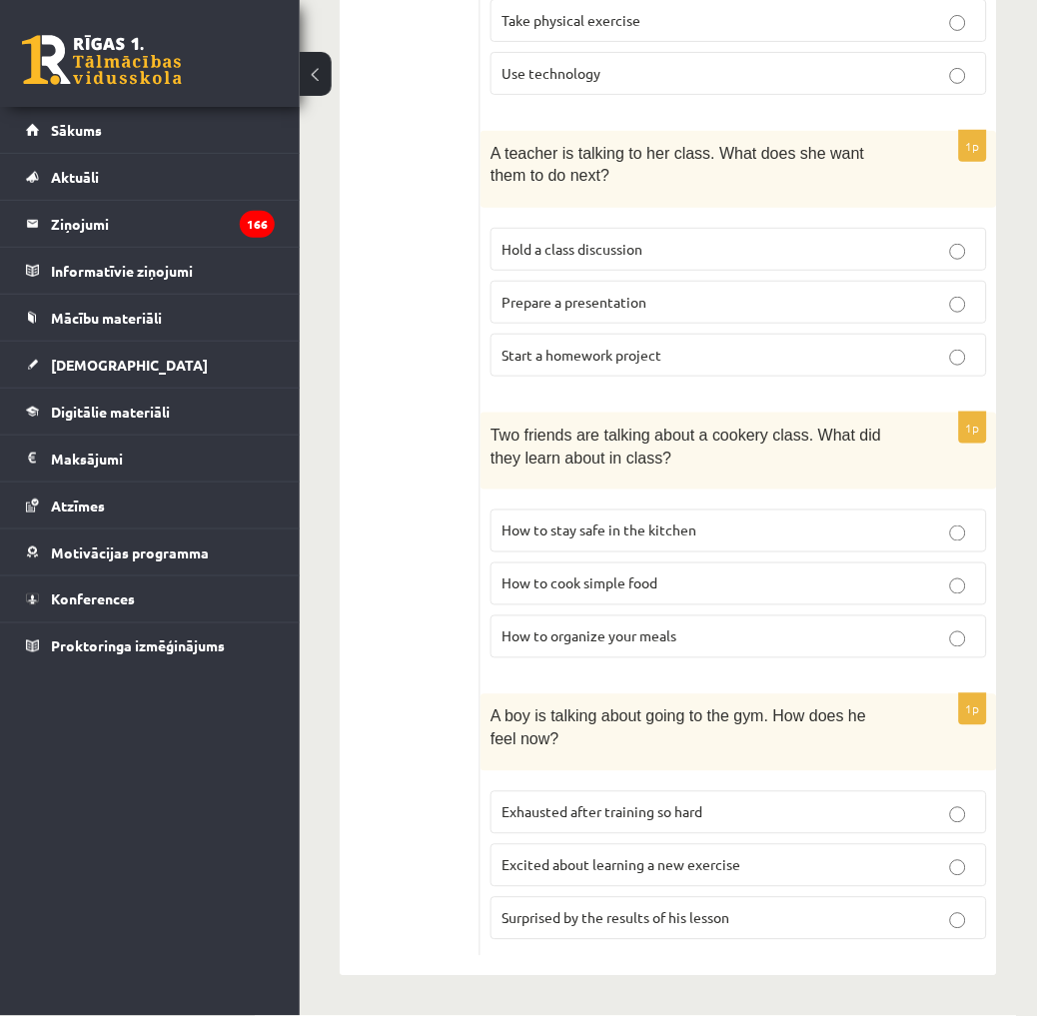
click at [902, 789] on fieldset "Exhausted after training so hard Excited about learning a new exercise Surprise…" at bounding box center [738, 863] width 496 height 165
click at [900, 793] on label "Exhausted after training so hard" at bounding box center [738, 812] width 496 height 43
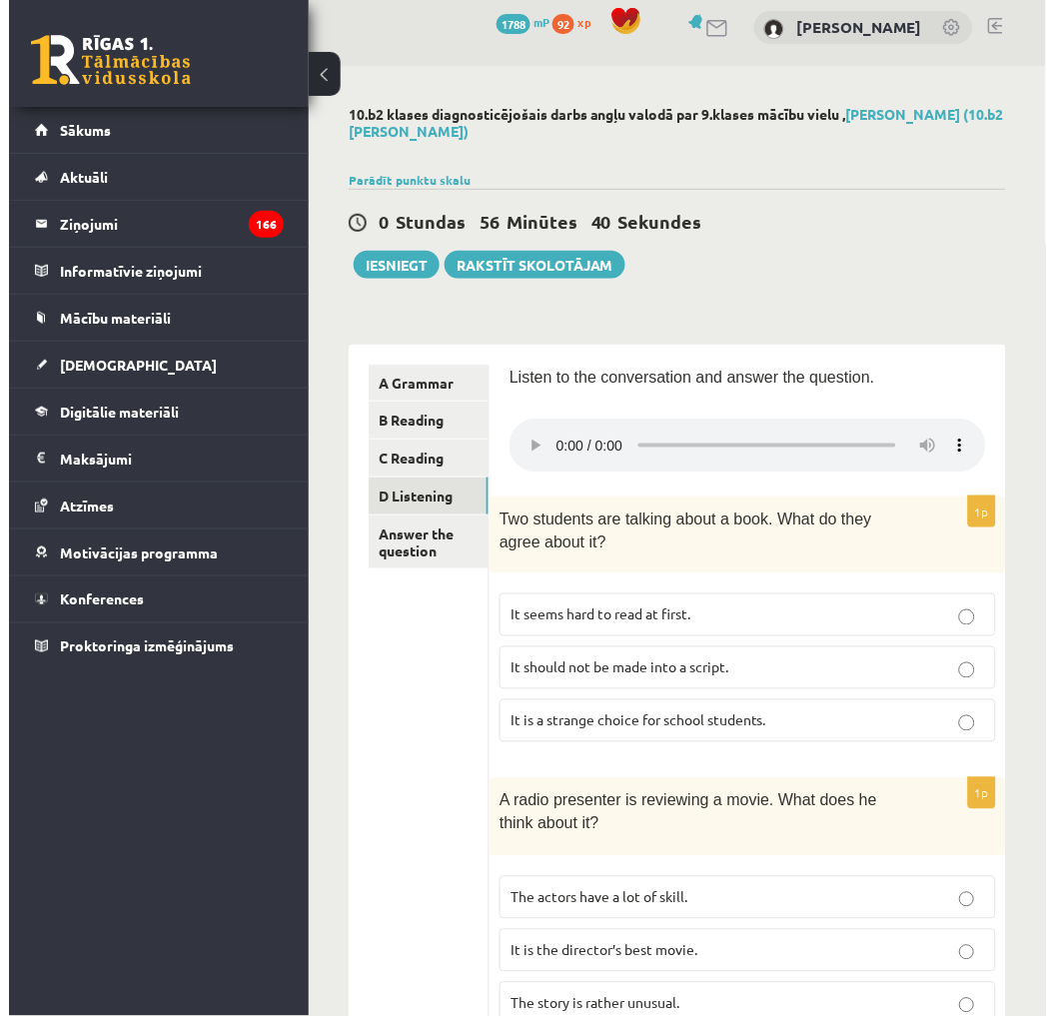
scroll to position [0, 0]
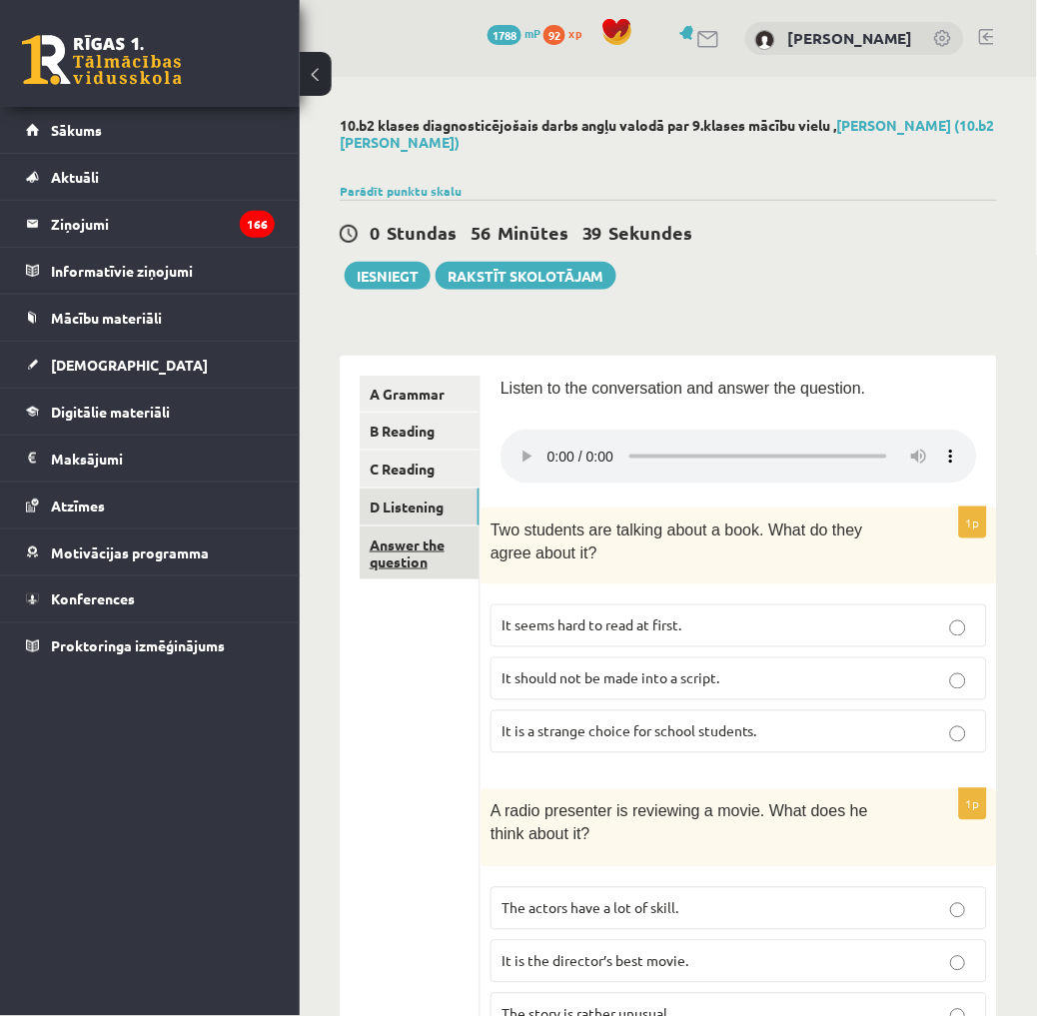
click at [403, 576] on link "Answer the question" at bounding box center [420, 553] width 120 height 54
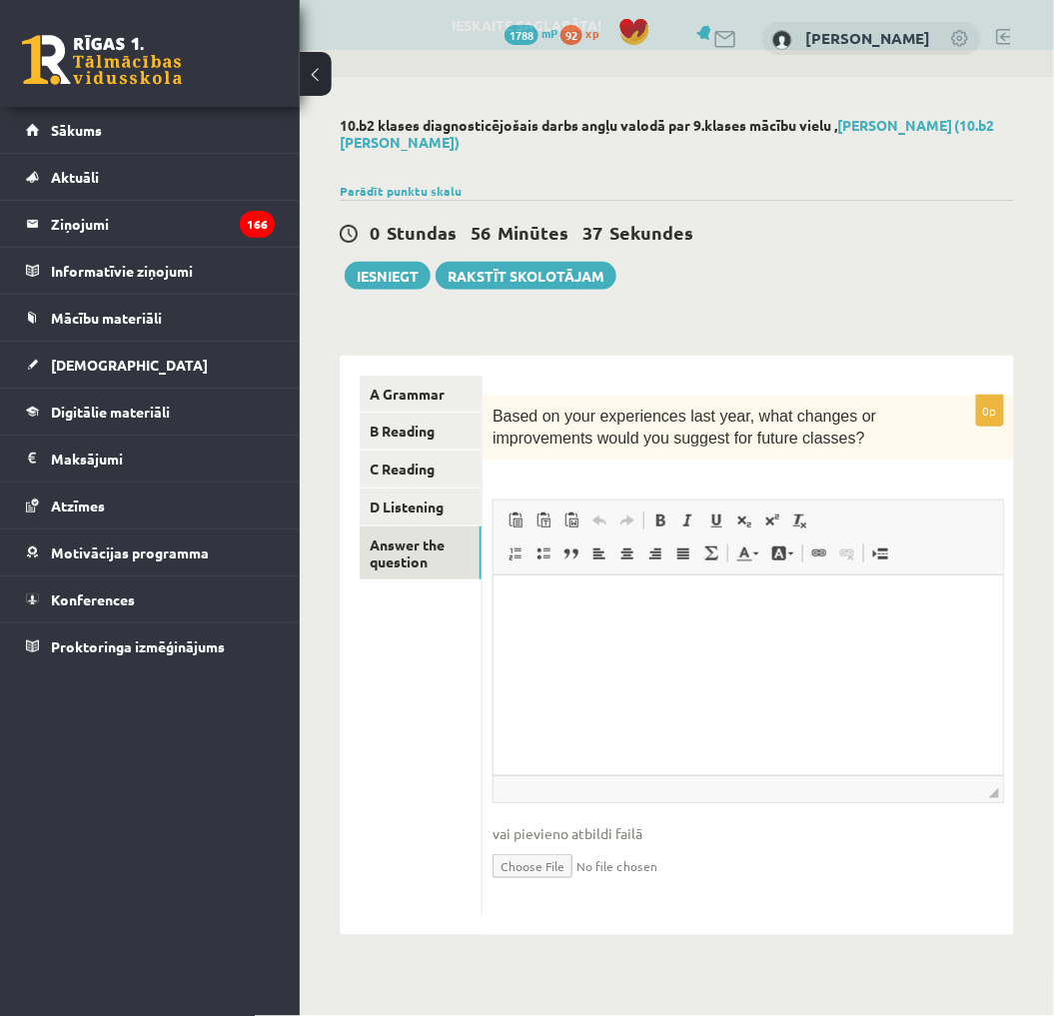
click at [407, 373] on div "A Grammar B Reading C Reading D Listening Answer the question" at bounding box center [411, 646] width 143 height 580
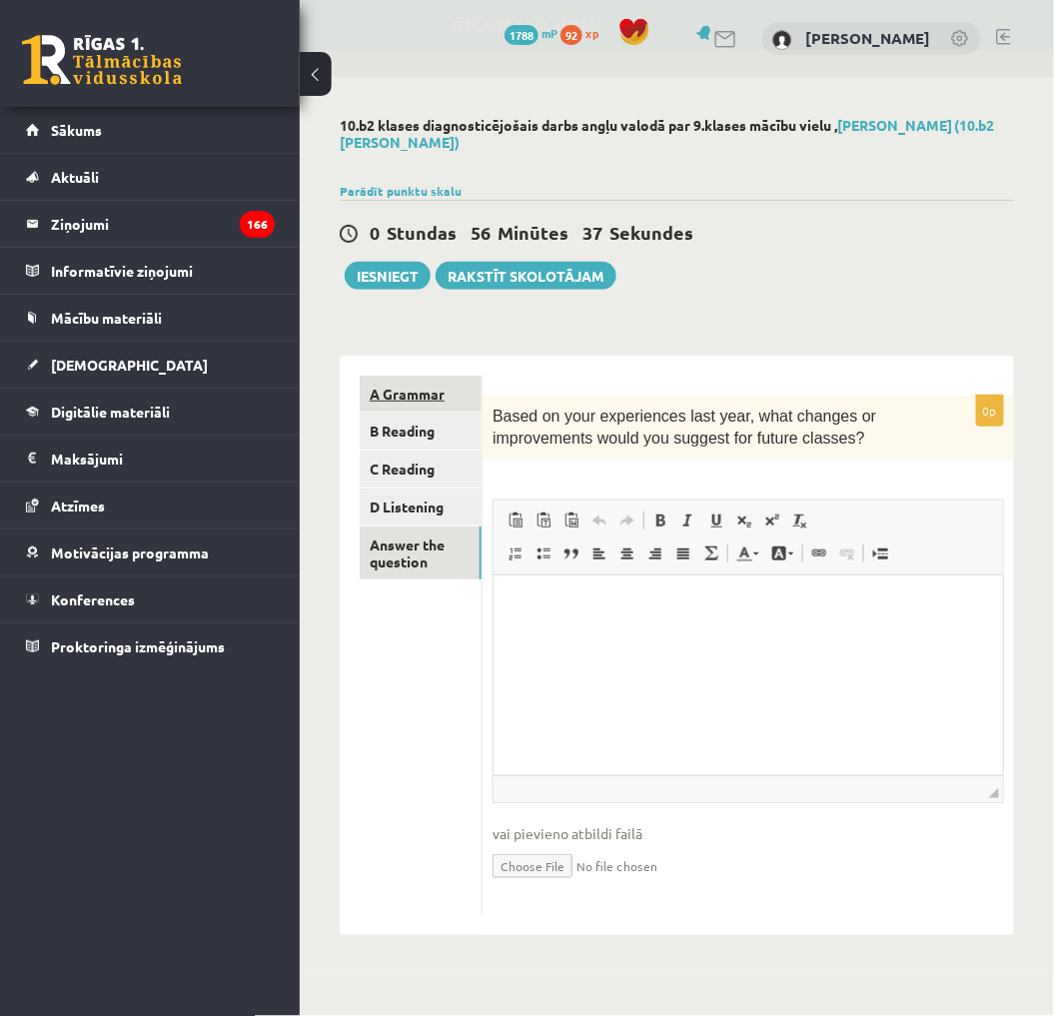
click at [404, 383] on link "A Grammar" at bounding box center [421, 393] width 122 height 37
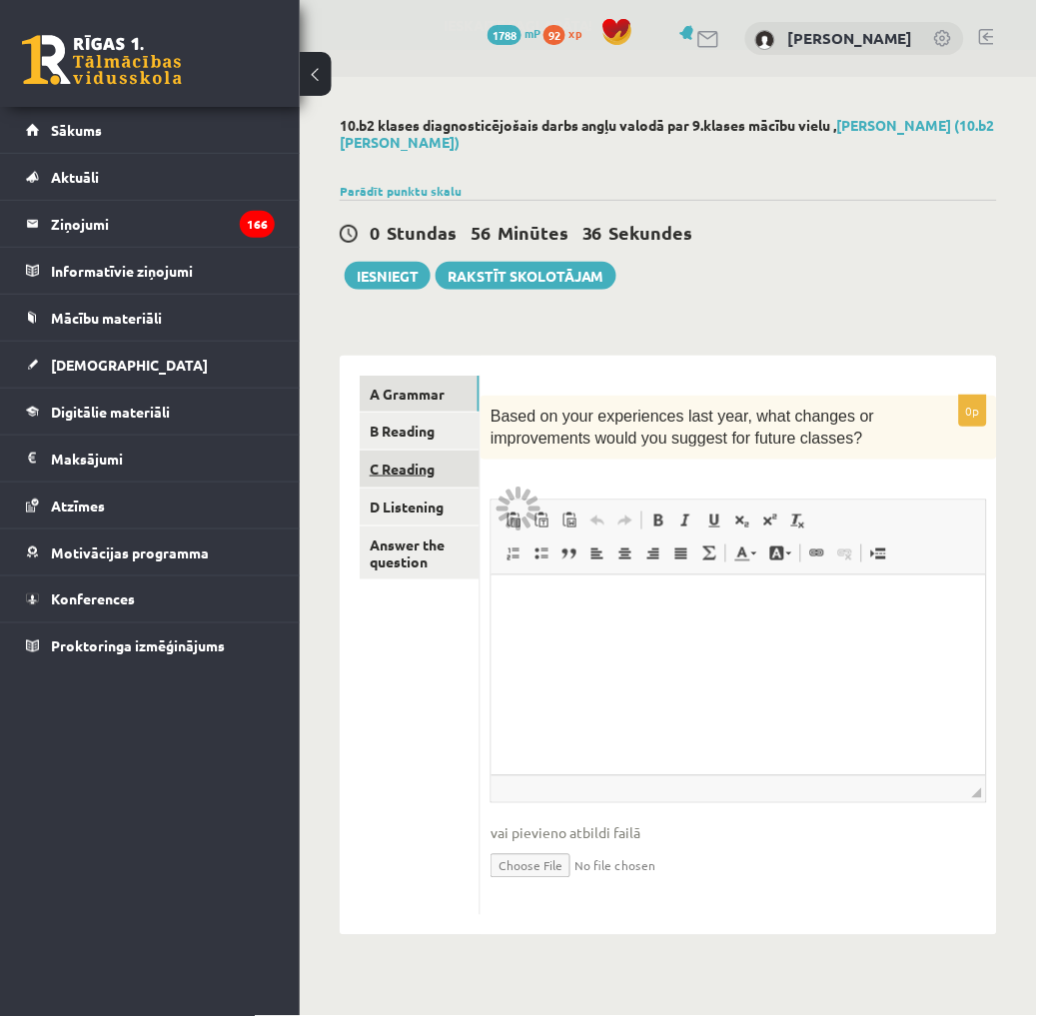
click at [420, 472] on link "C Reading" at bounding box center [420, 468] width 120 height 37
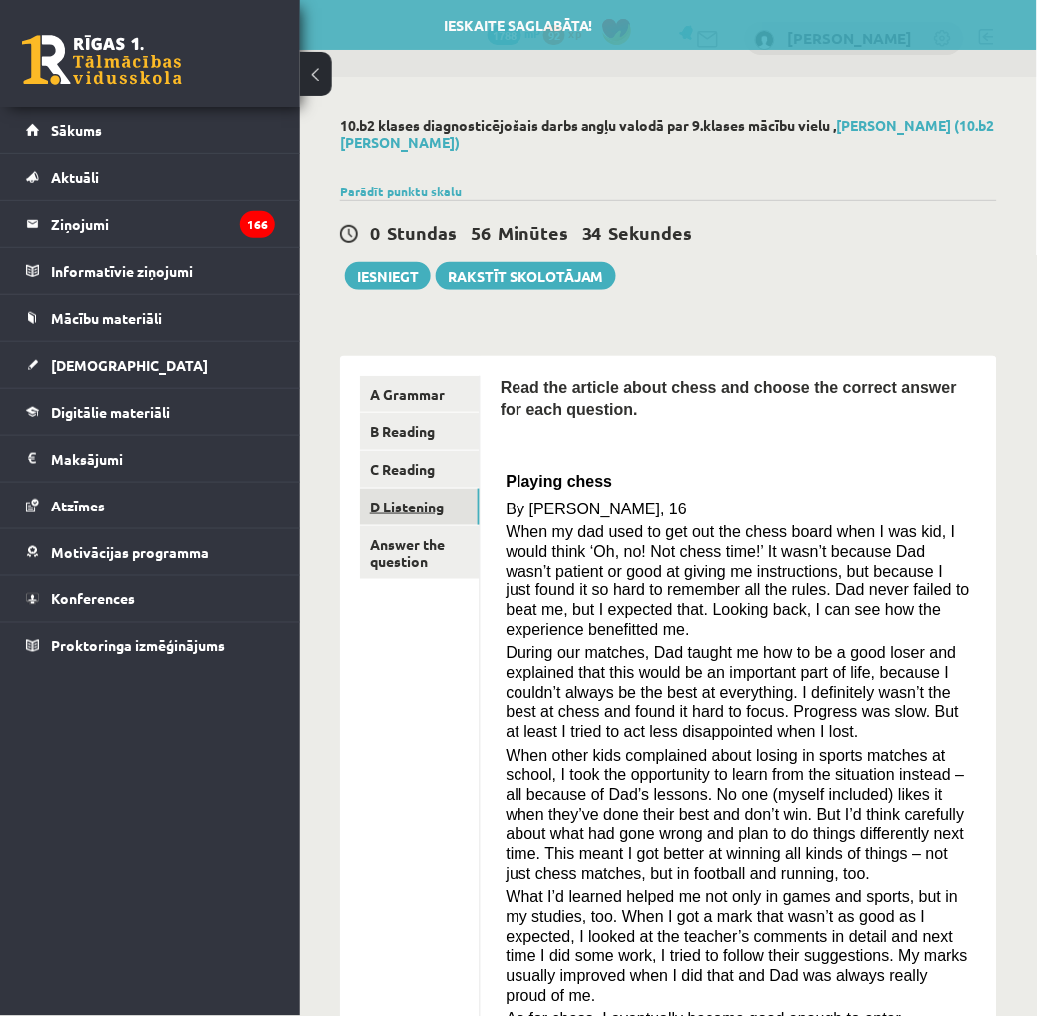
click at [424, 514] on link "D Listening" at bounding box center [420, 506] width 120 height 37
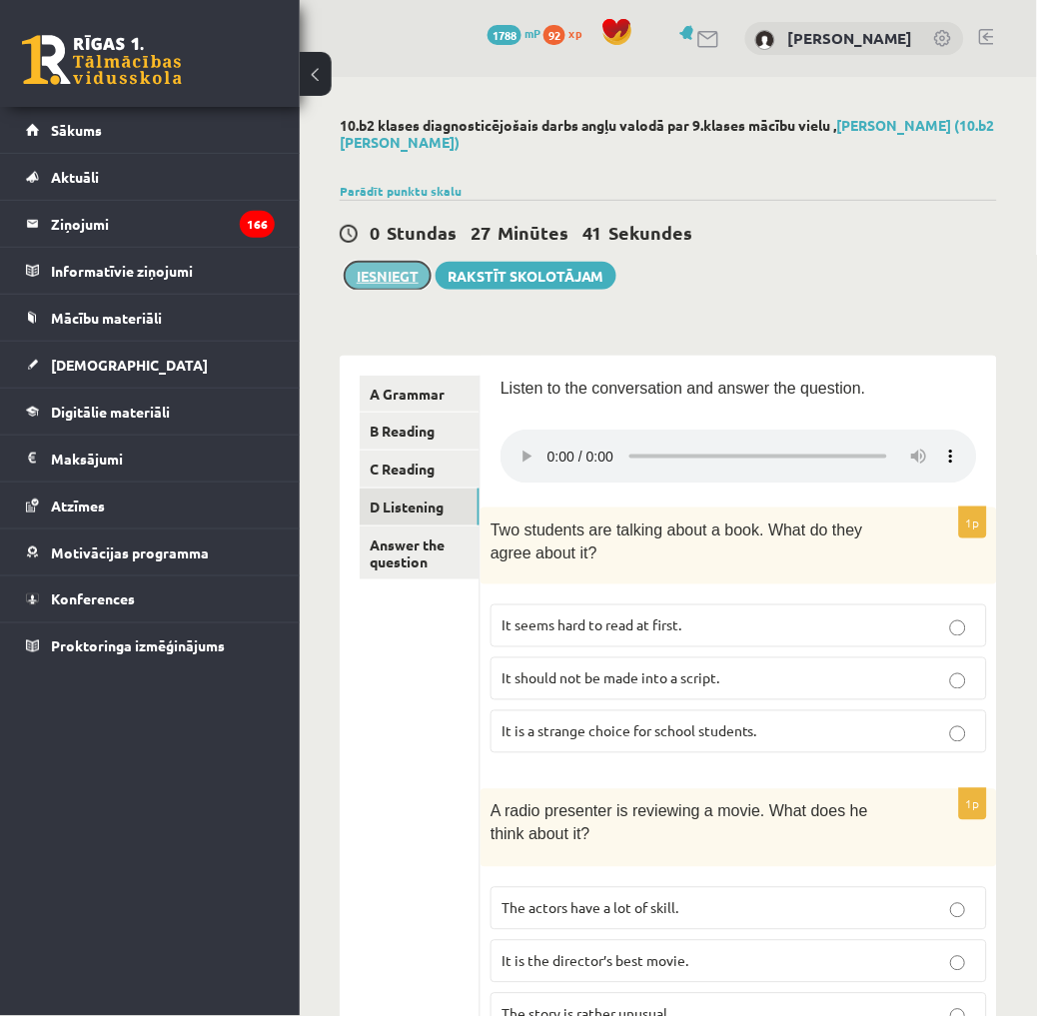
click at [400, 262] on button "Iesniegt" at bounding box center [388, 276] width 86 height 28
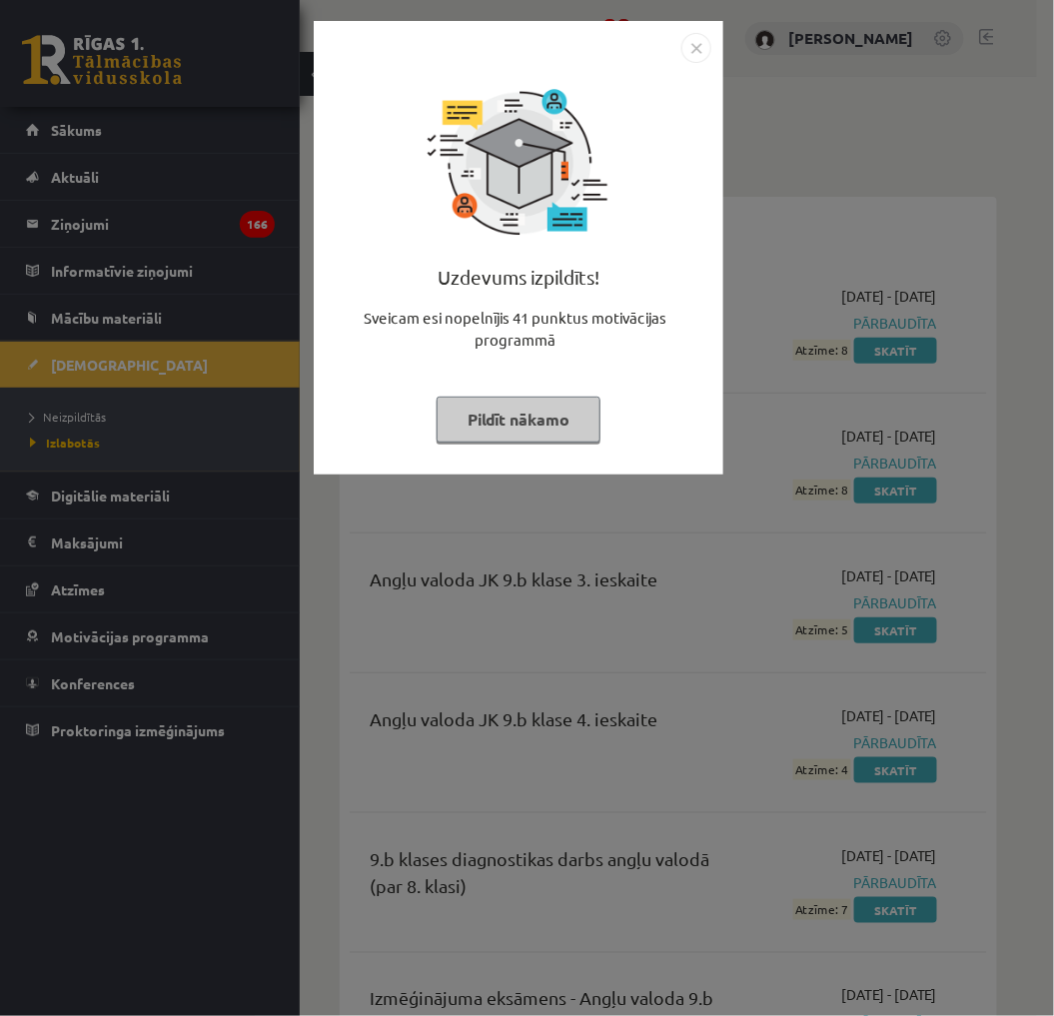
click at [691, 55] on img "Close" at bounding box center [696, 48] width 30 height 30
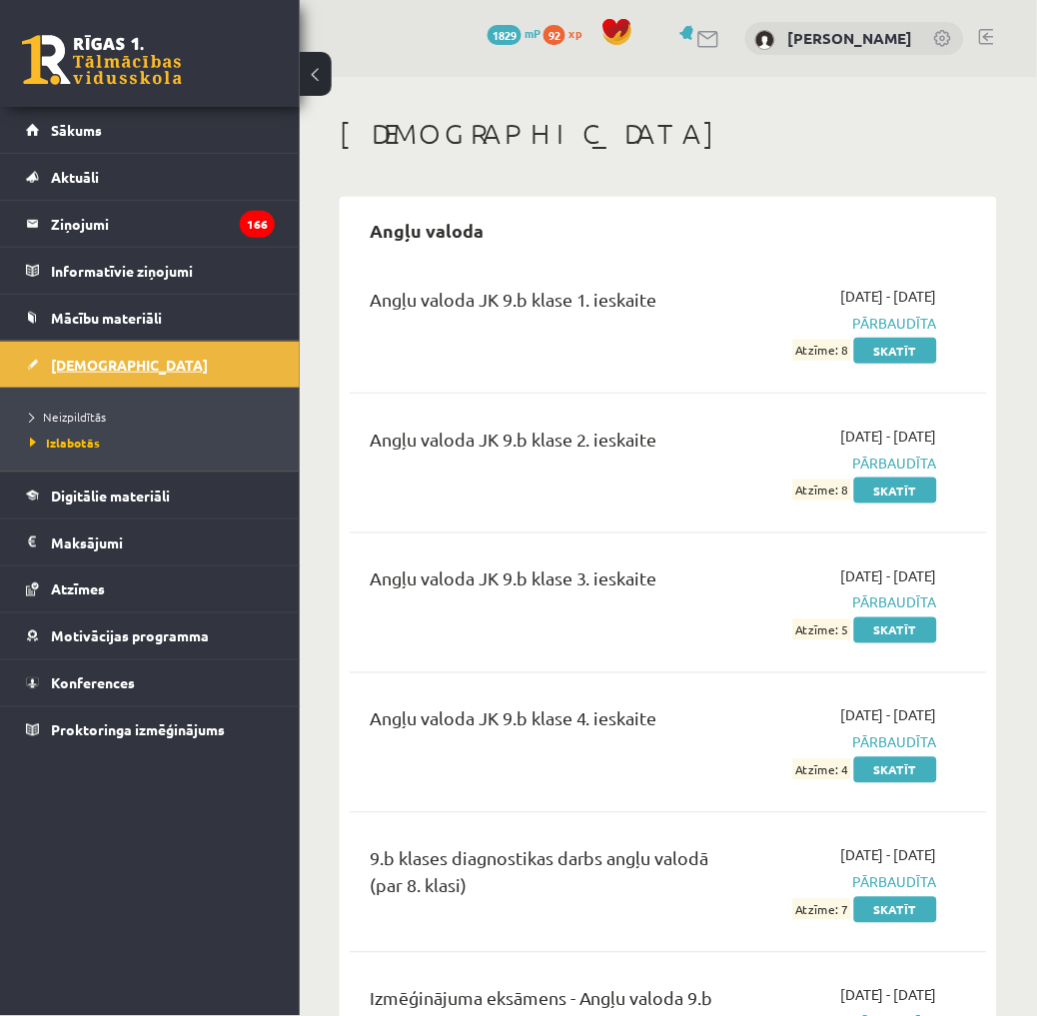
click at [108, 363] on span "[DEMOGRAPHIC_DATA]" at bounding box center [129, 365] width 157 height 18
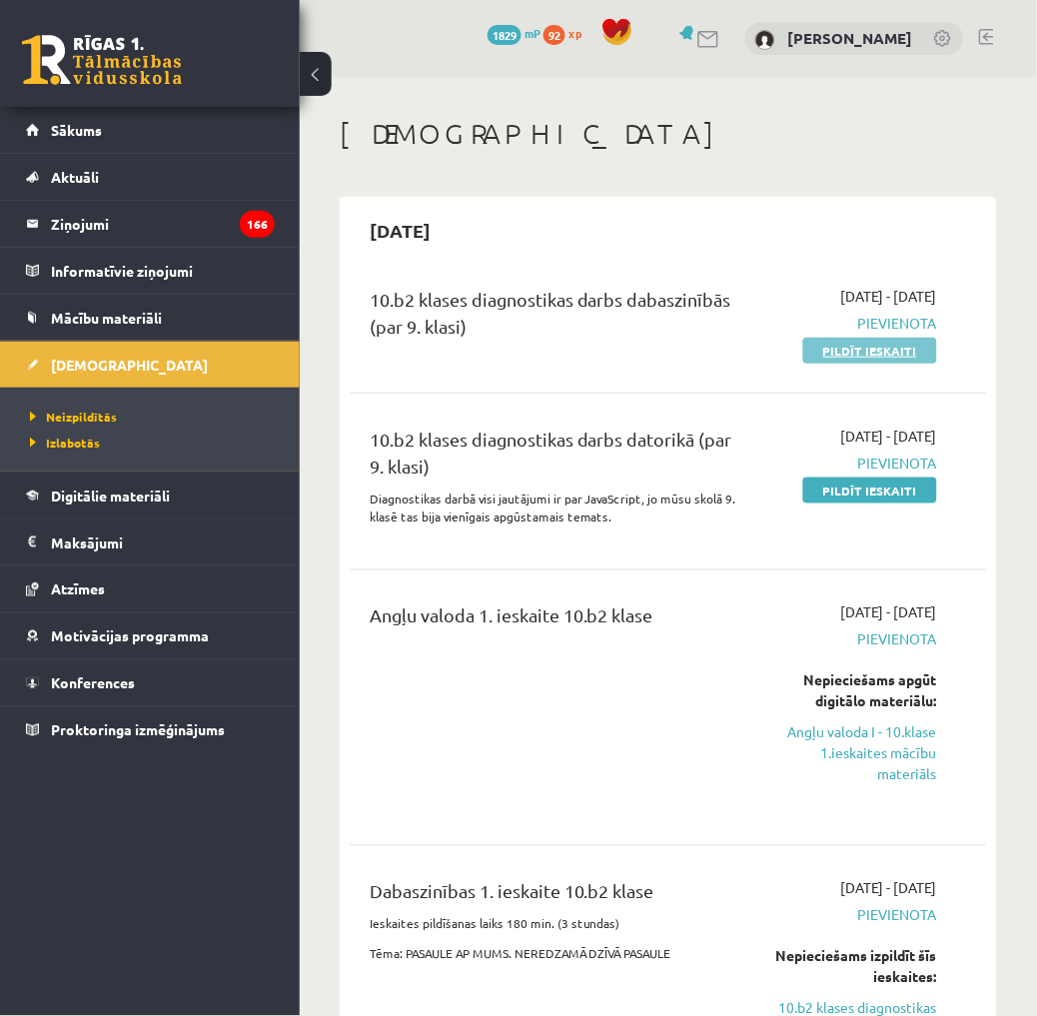
click at [857, 346] on link "Pildīt ieskaiti" at bounding box center [870, 351] width 134 height 26
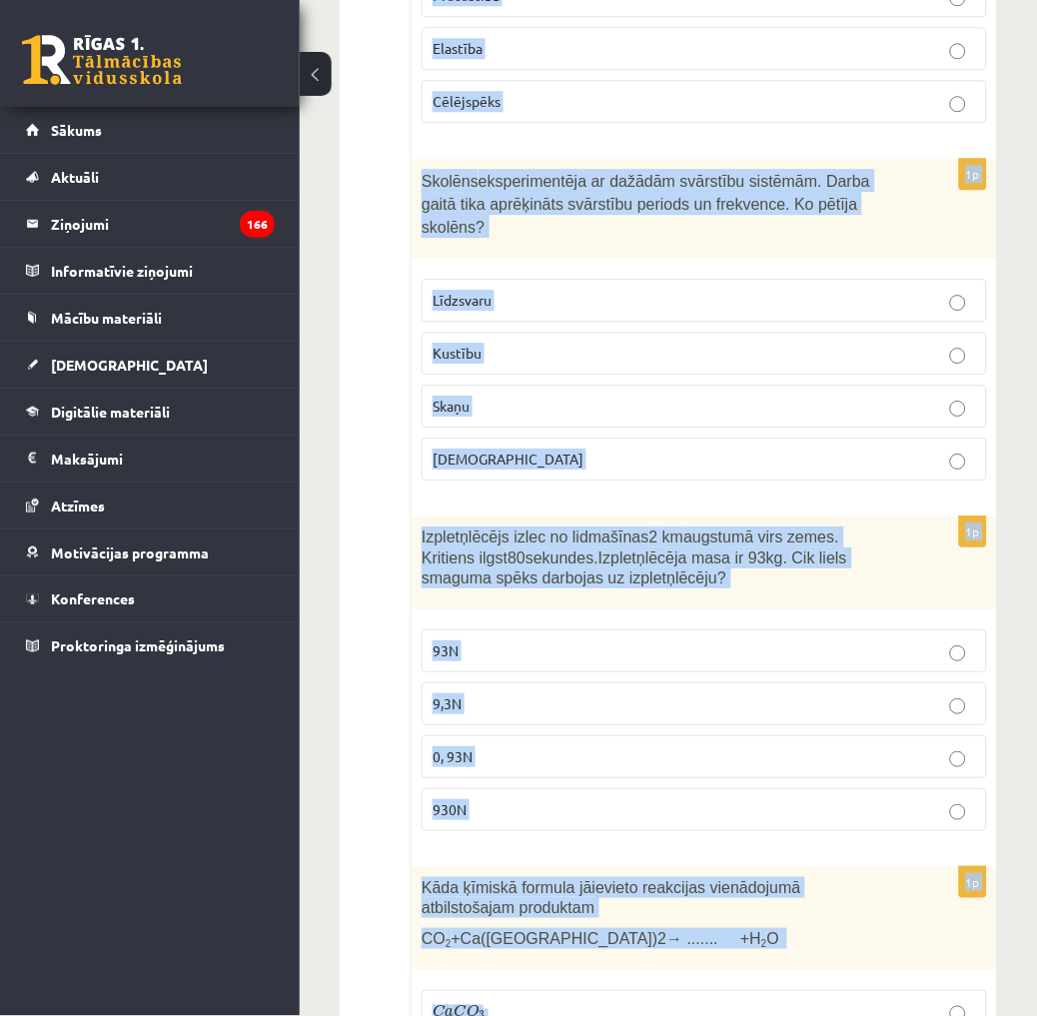
scroll to position [9427, 0]
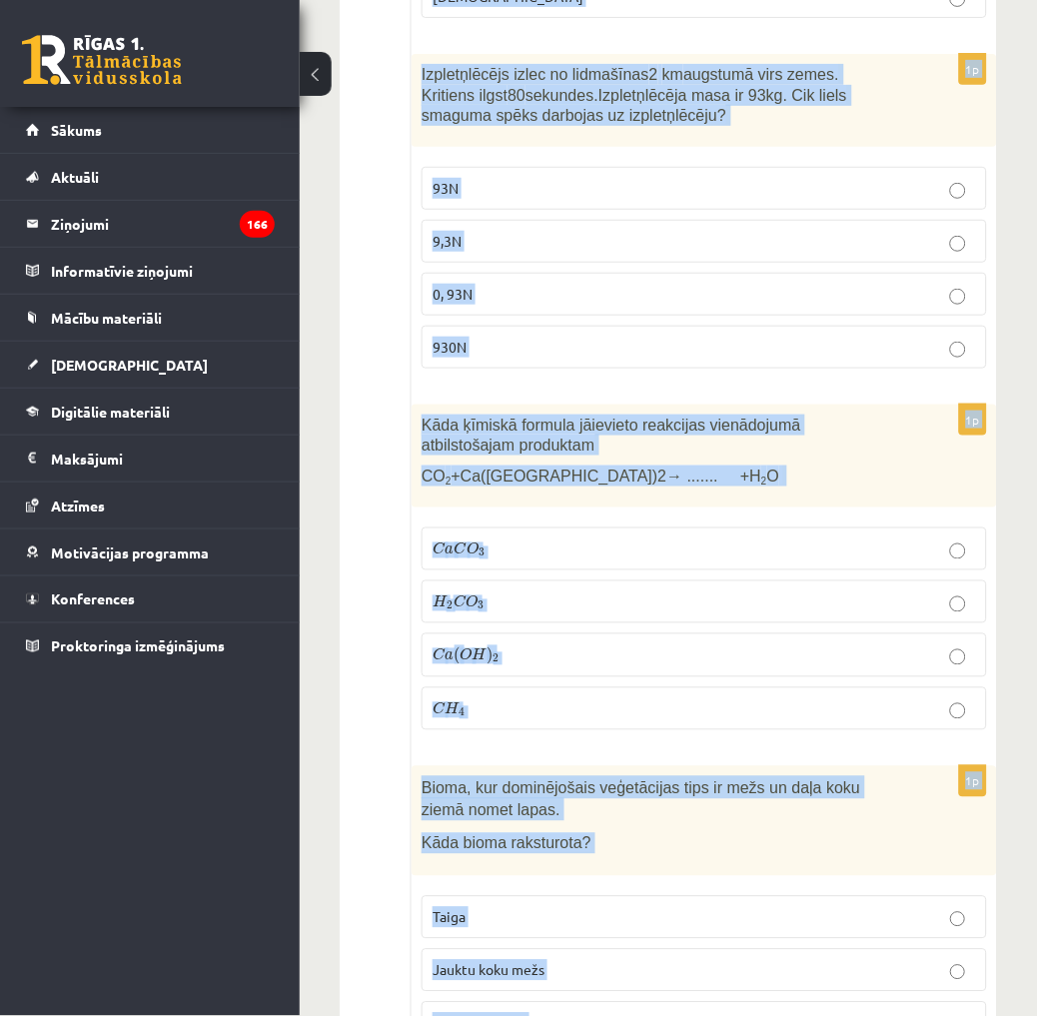
drag, startPoint x: 415, startPoint y: 414, endPoint x: 700, endPoint y: 933, distance: 591.3
drag, startPoint x: 700, startPoint y: 933, endPoint x: 513, endPoint y: 629, distance: 356.4
copy form "Kurš skaidrojums atbilst refleksa lokam? Nodrošina smadzeņu darbību Nodrošina v…"
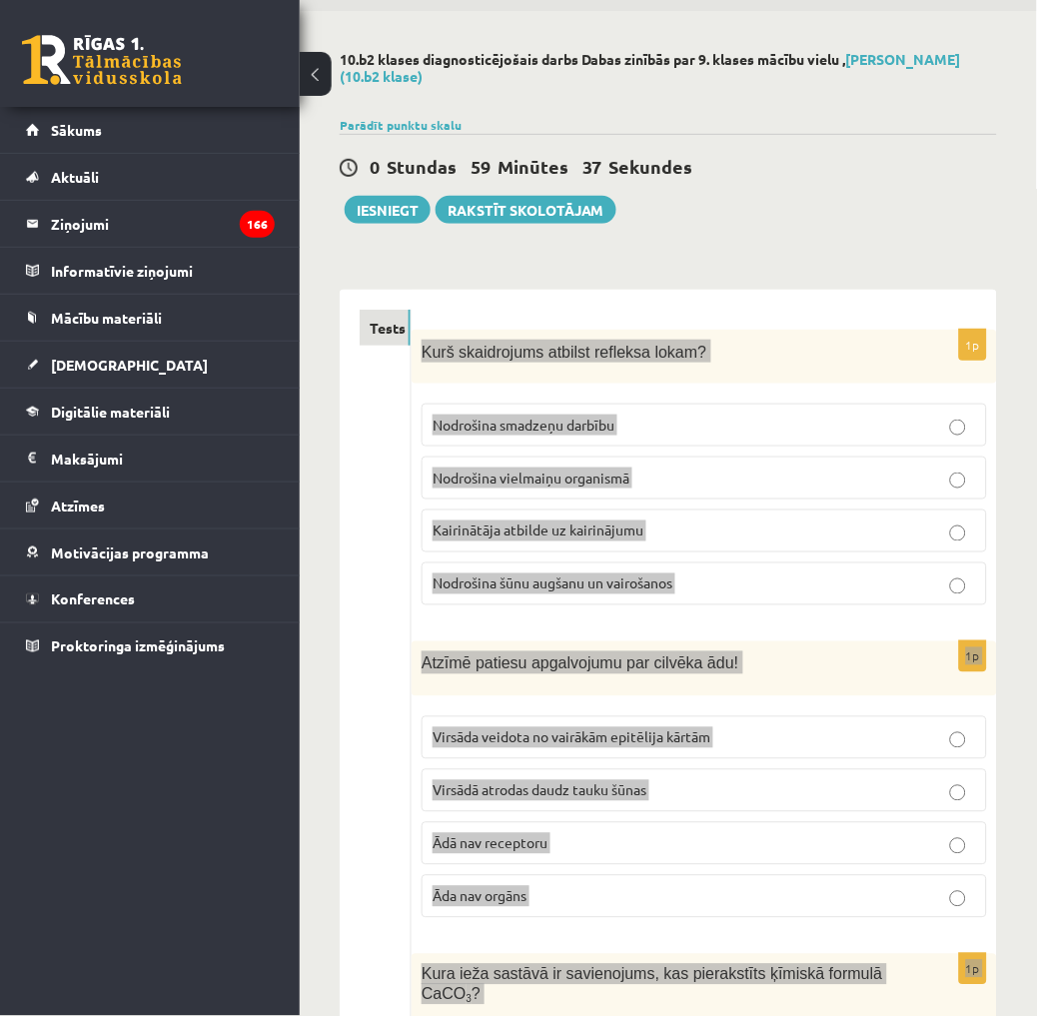
scroll to position [0, 0]
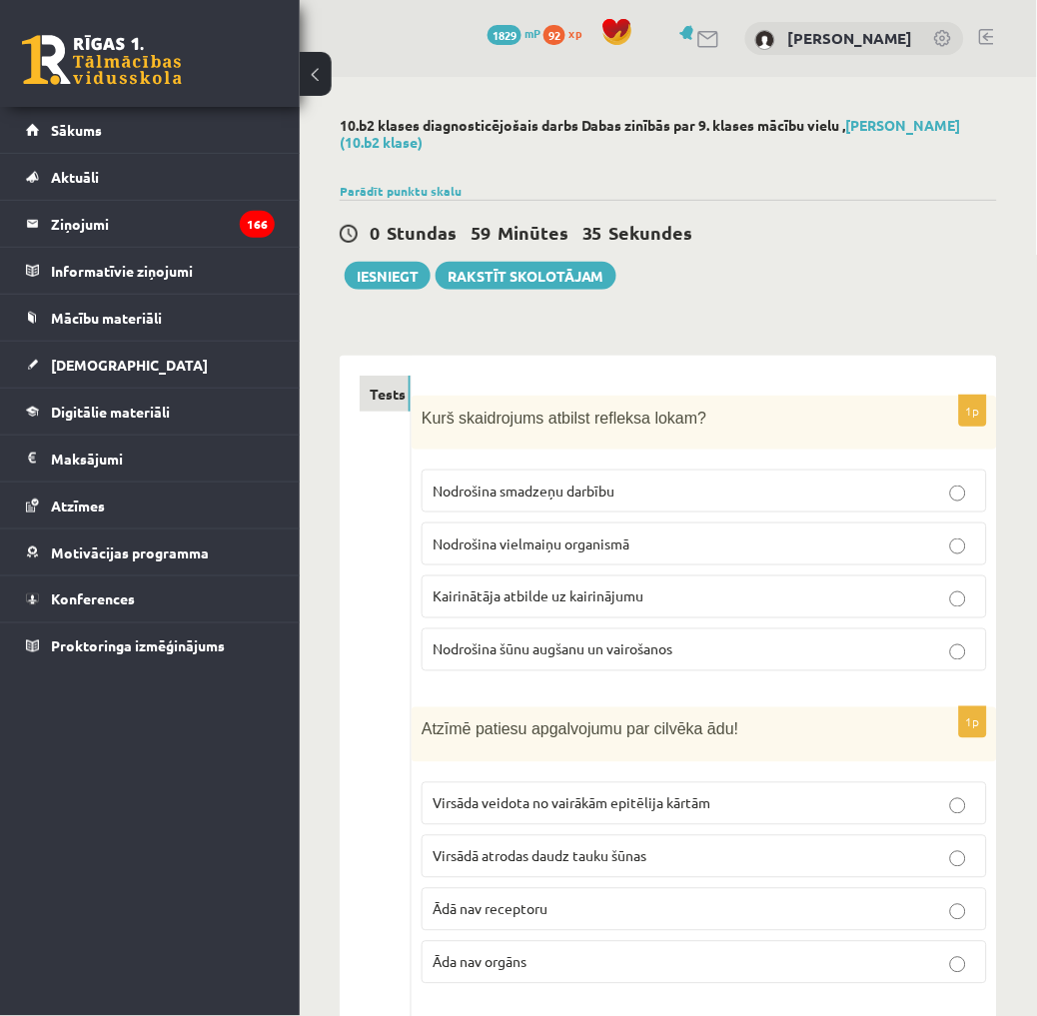
click at [188, 787] on div "0 Dāvanas 1829 mP 92 xp Deniss Mostovjuks Sākums Aktuāli Kā mācīties eSKOLĀ Kon…" at bounding box center [150, 508] width 300 height 1016
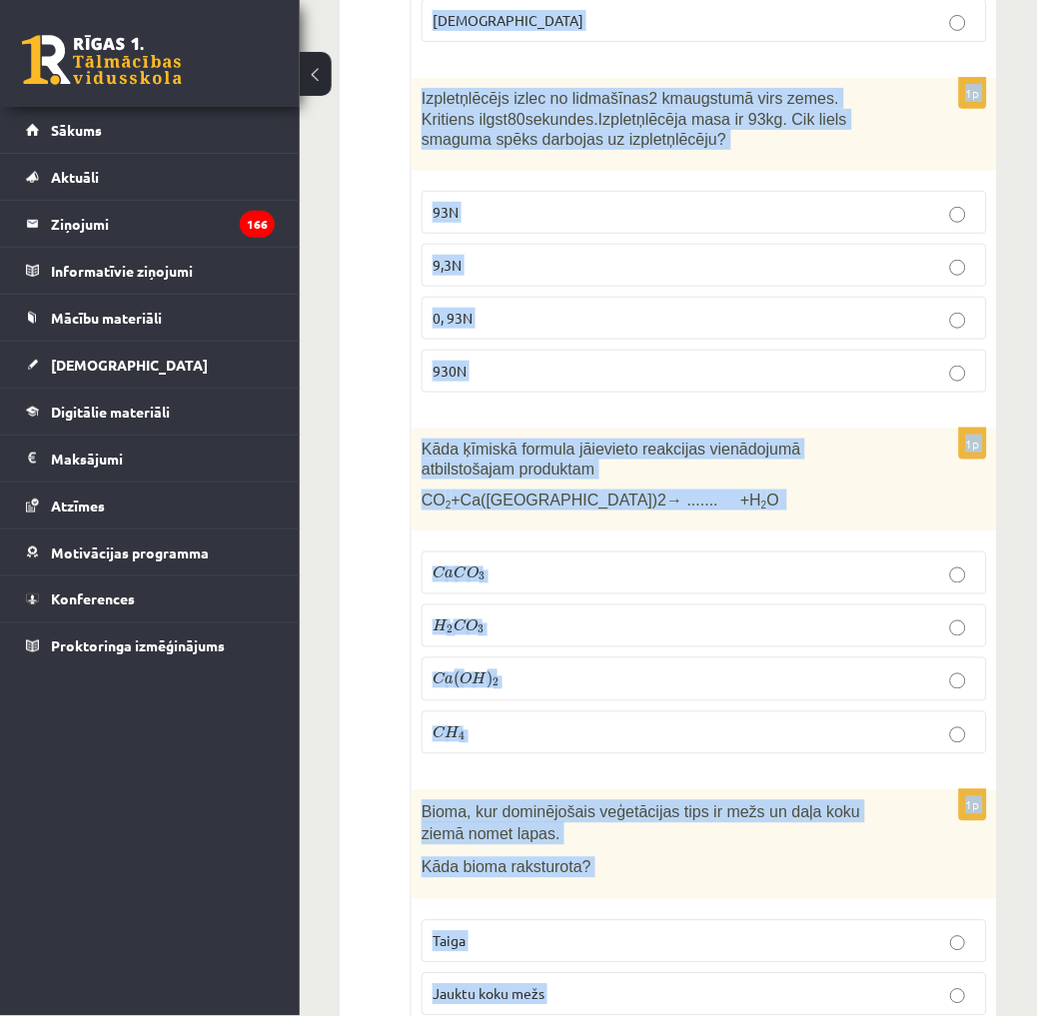
scroll to position [9427, 0]
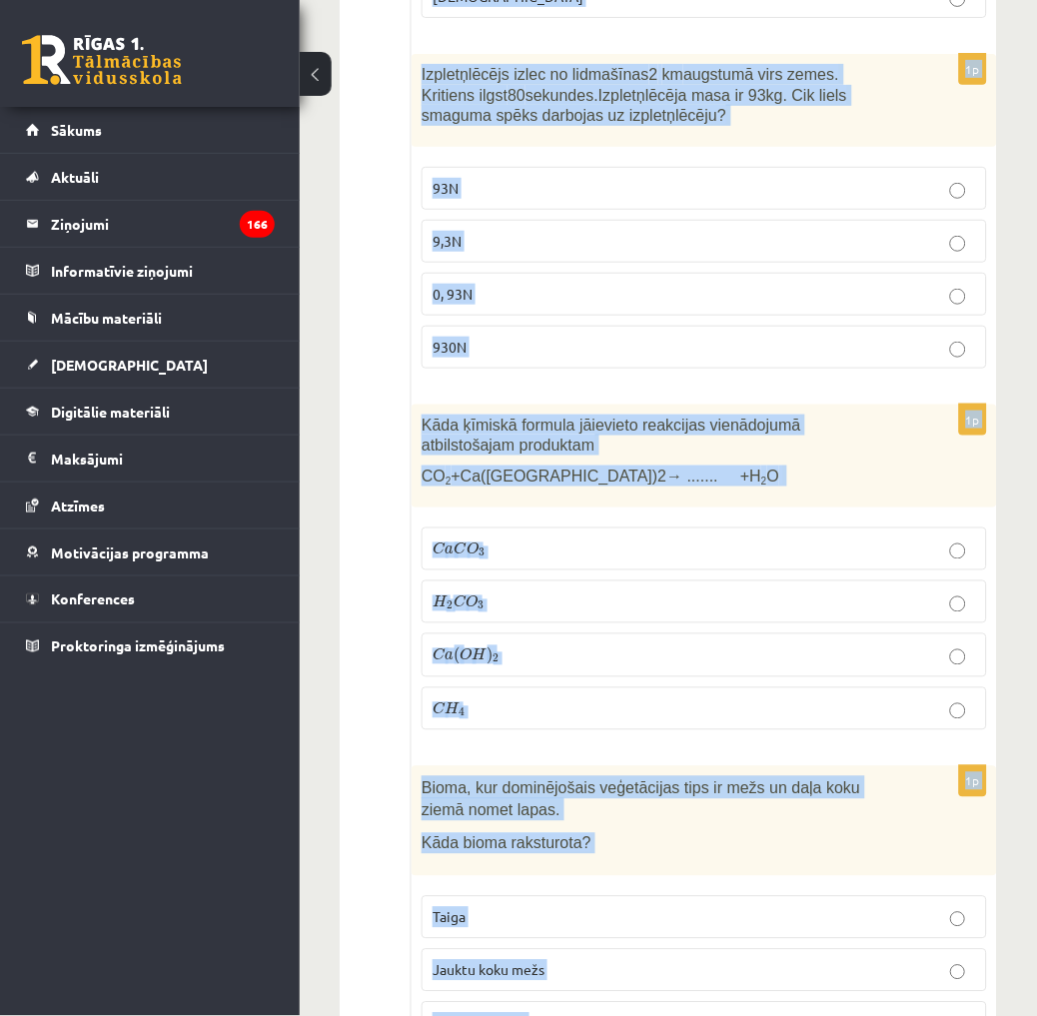
drag, startPoint x: 414, startPoint y: 419, endPoint x: 667, endPoint y: 924, distance: 564.1
drag, startPoint x: 667, startPoint y: 924, endPoint x: 465, endPoint y: 641, distance: 347.2
copy form "Kurš skaidrojums atbilst refleksa lokam? Nodrošina smadzeņu darbību Nodrošina v…"
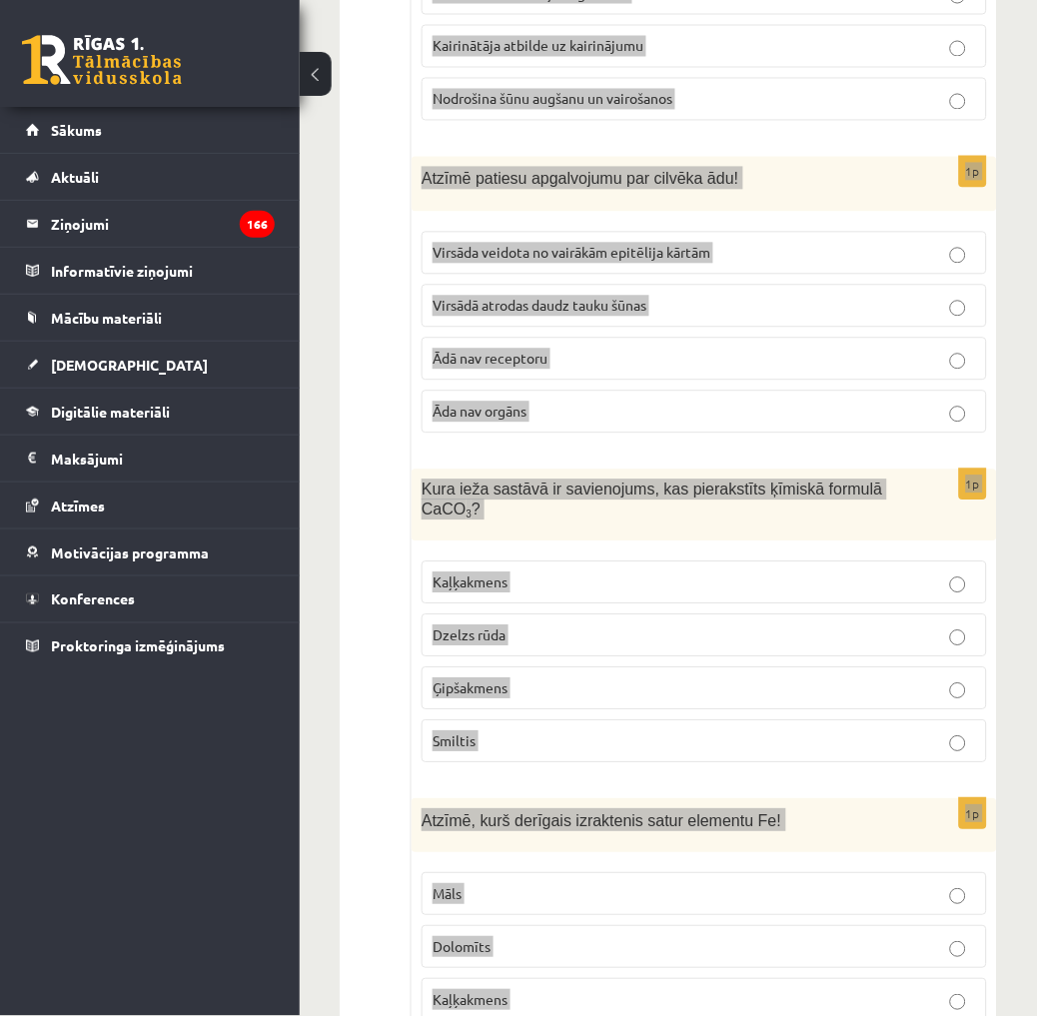
scroll to position [0, 0]
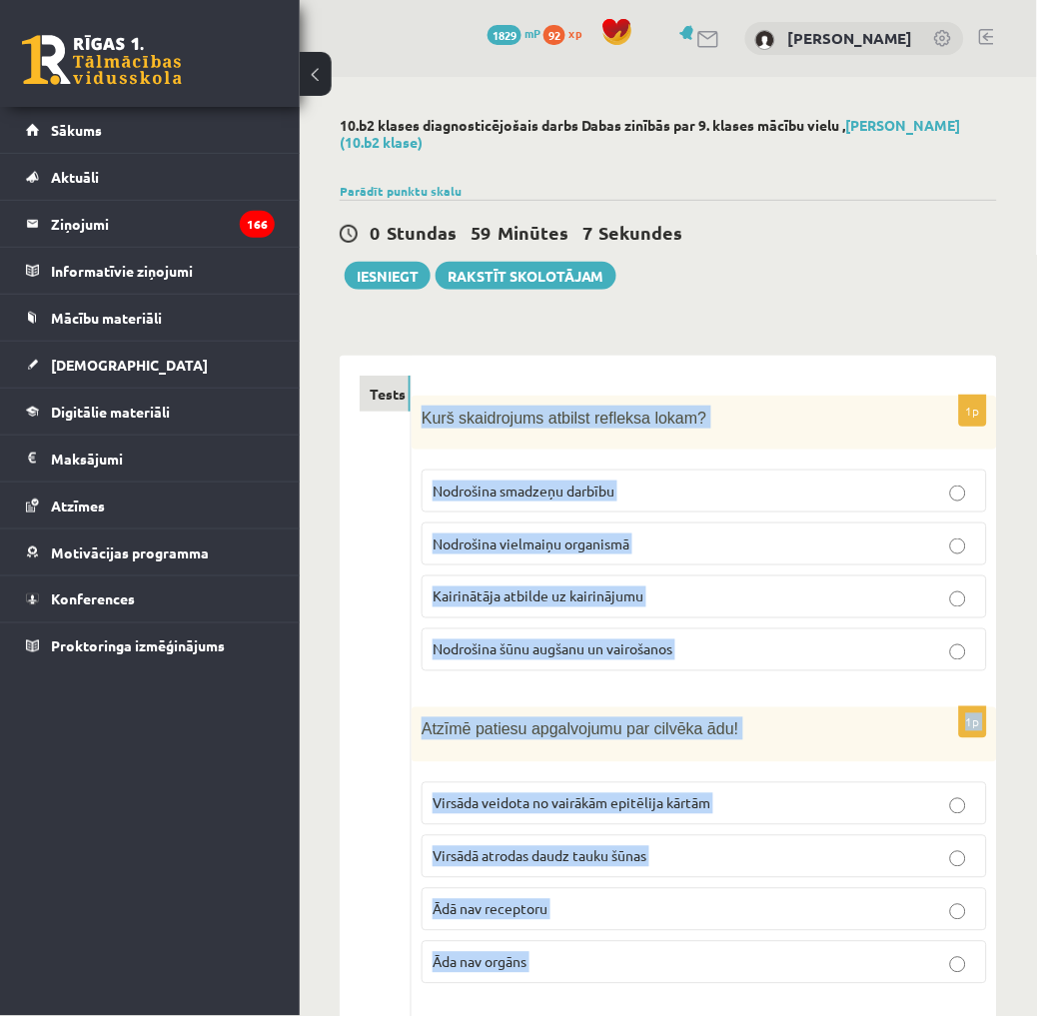
click at [569, 596] on span "Kairinātāja atbilde uz kairinājumu" at bounding box center [537, 596] width 211 height 18
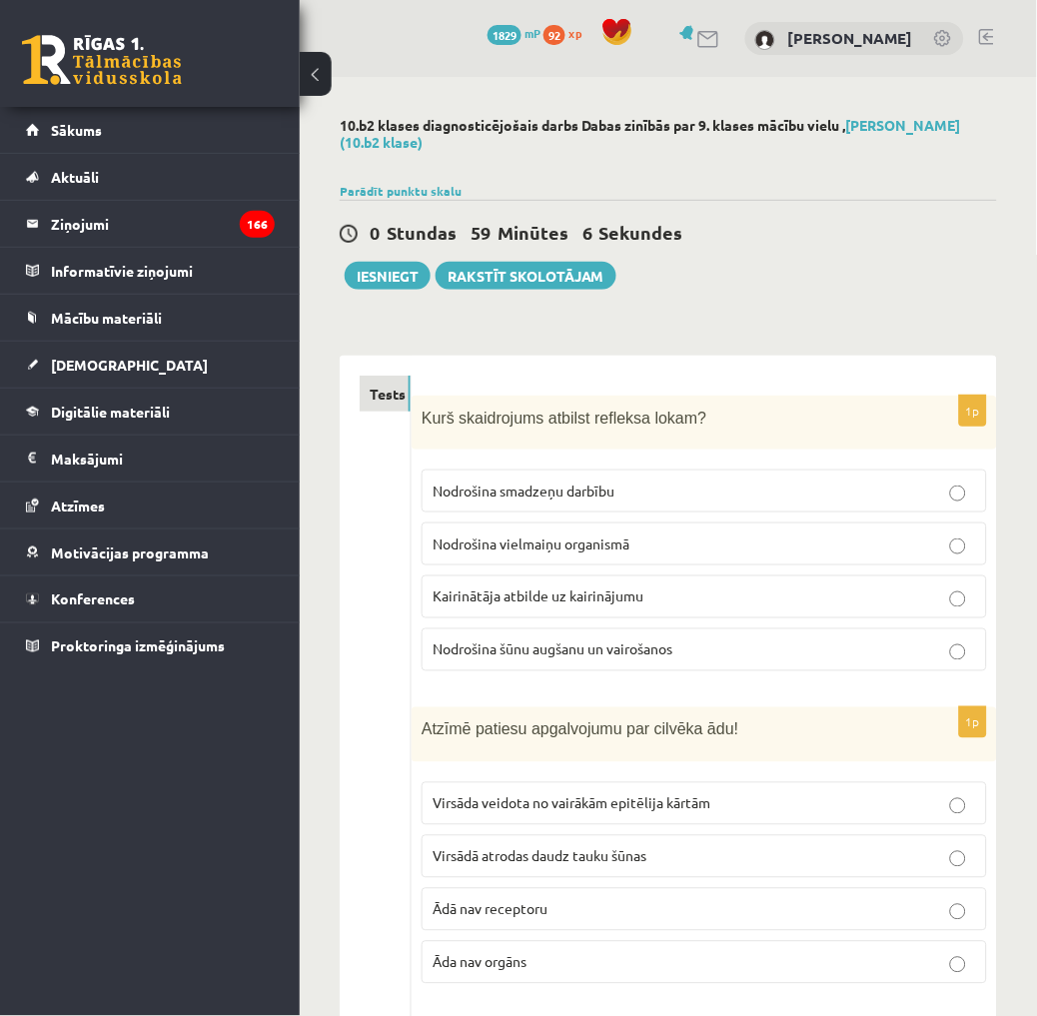
click at [569, 596] on span "Kairinātāja atbilde uz kairinājumu" at bounding box center [537, 596] width 211 height 18
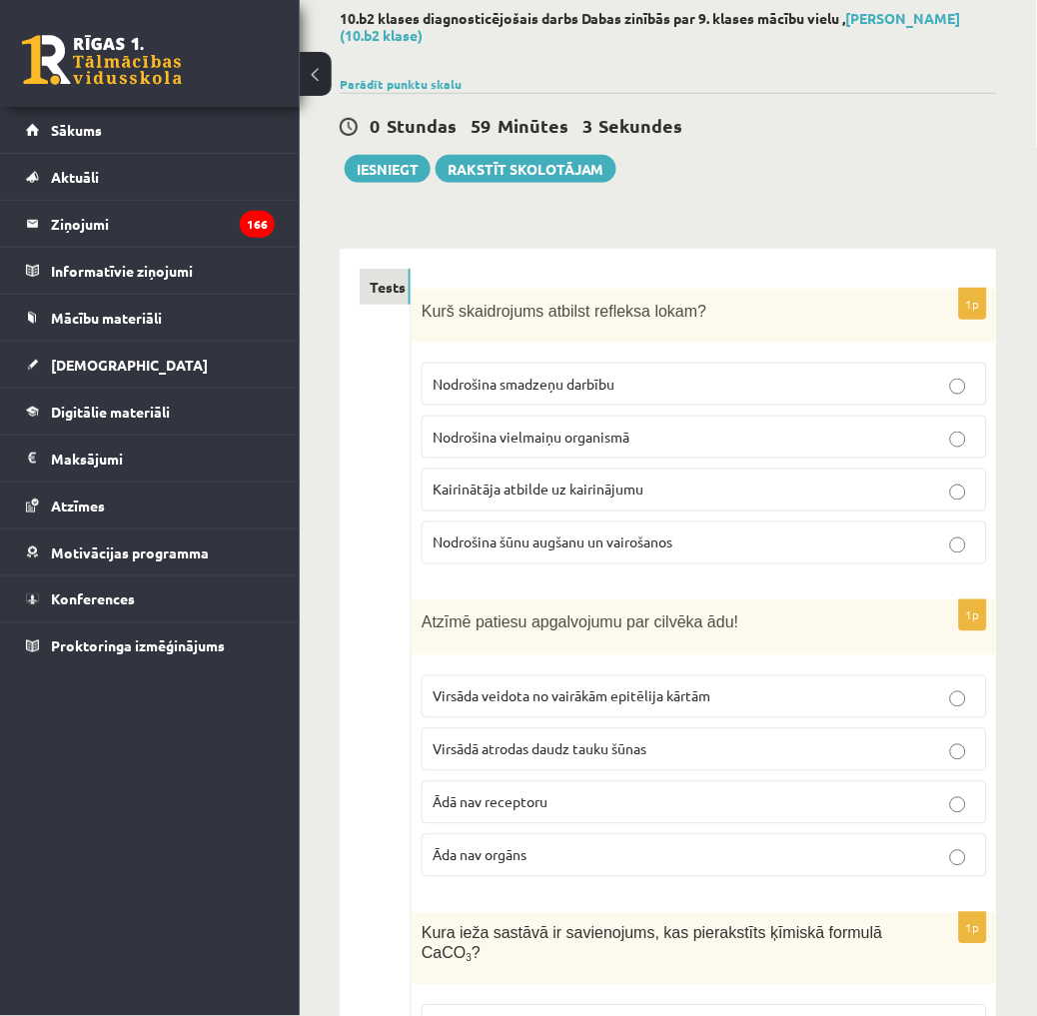
scroll to position [111, 0]
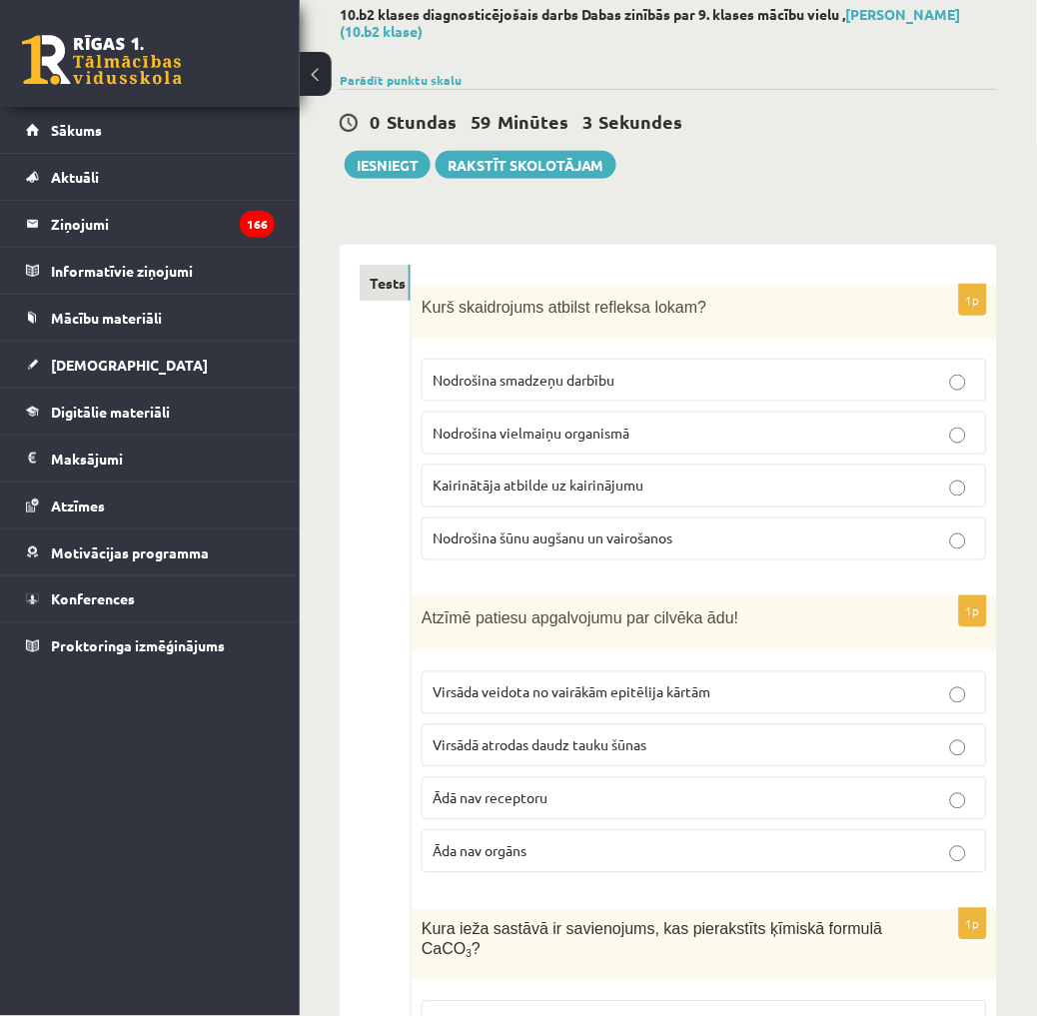
click at [564, 667] on fieldset "Virsāda veidota no vairākām epitēlija kārtām Virsādā atrodas daudz tauku šūnas …" at bounding box center [703, 770] width 565 height 218
click at [559, 682] on p "Virsāda veidota no vairākām epitēlija kārtām" at bounding box center [703, 692] width 543 height 21
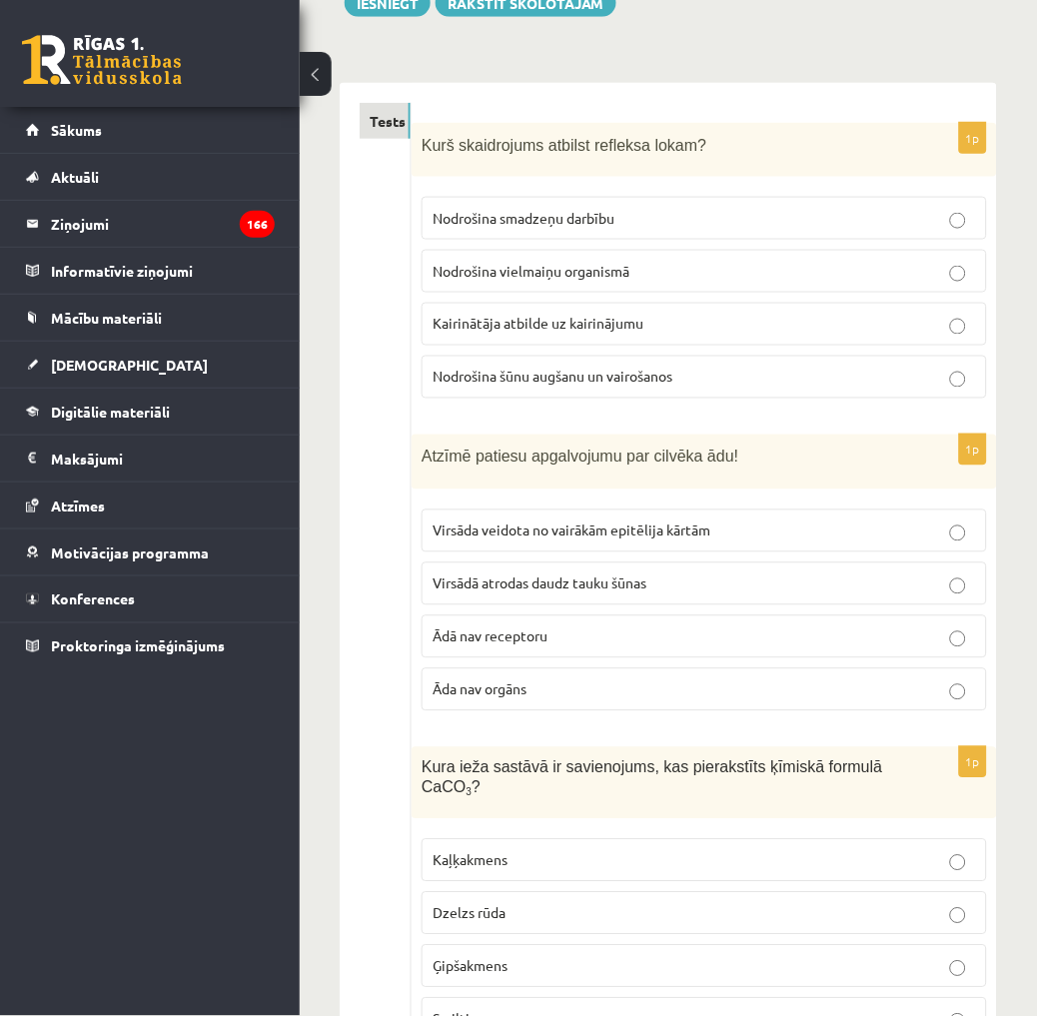
scroll to position [333, 0]
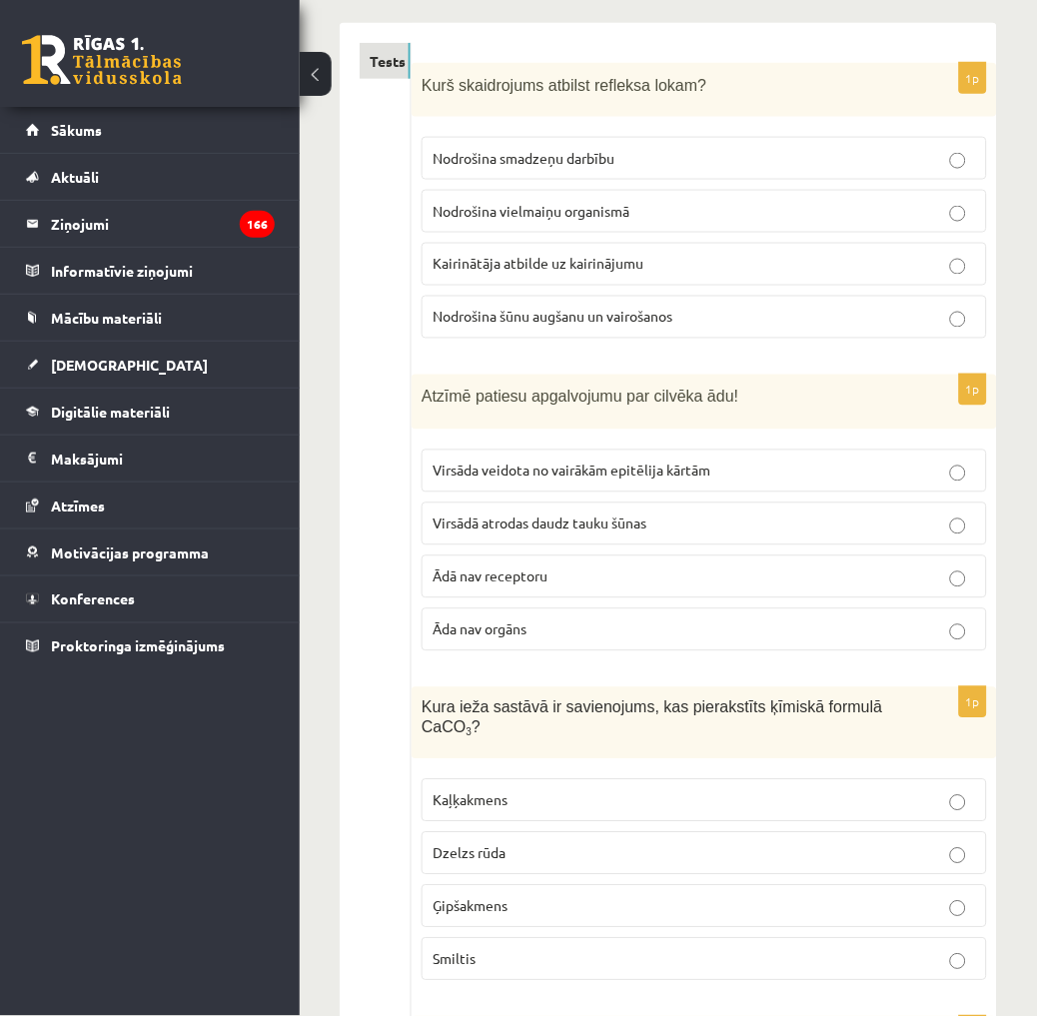
click at [536, 790] on p "Kaļķakmens" at bounding box center [703, 800] width 543 height 21
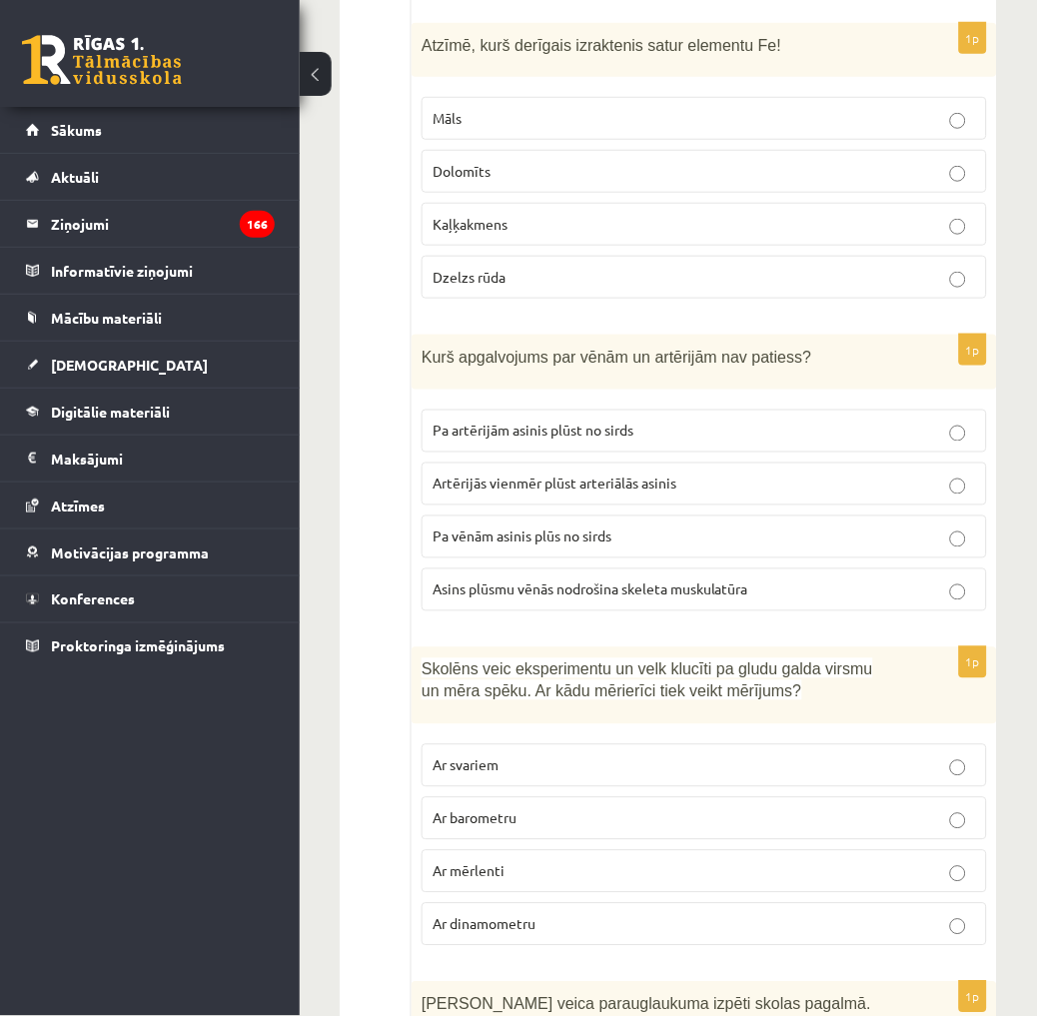
scroll to position [1331, 0]
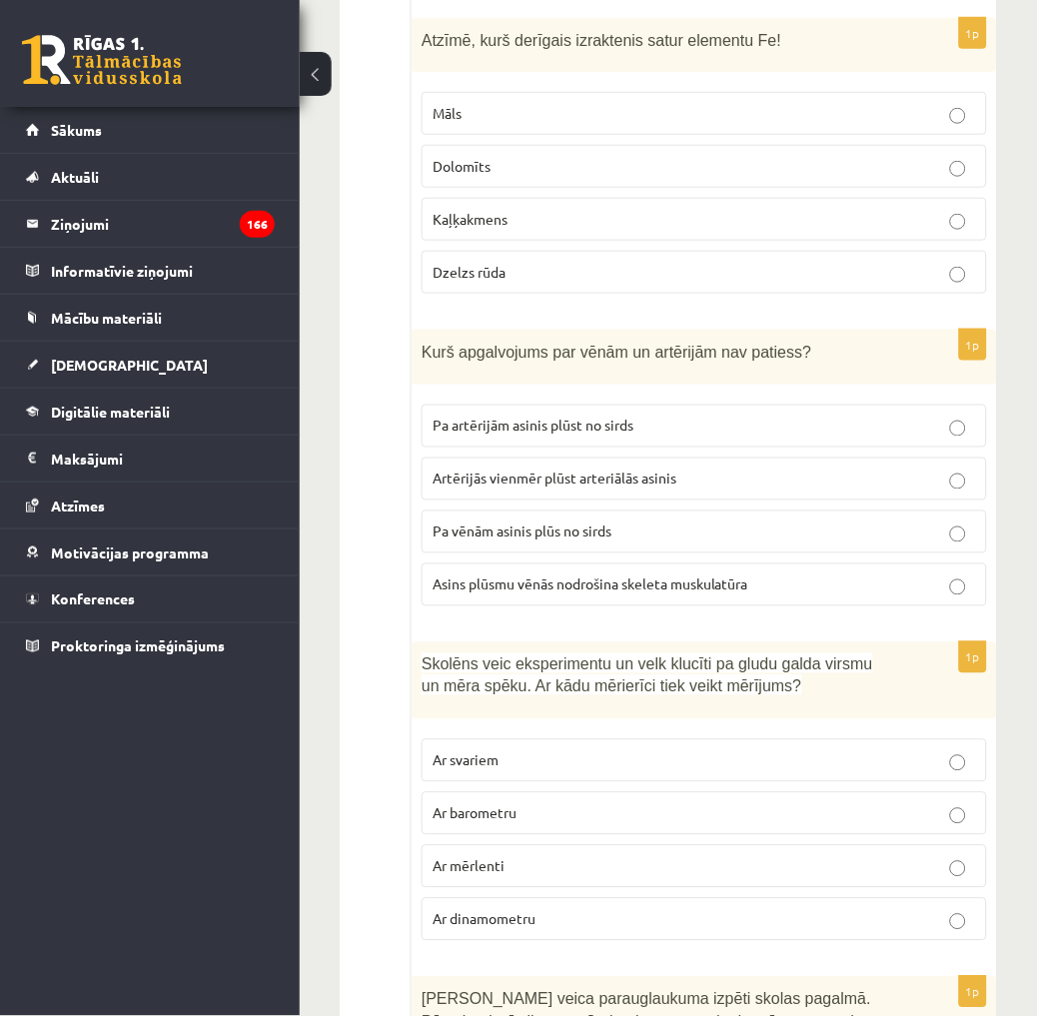
click at [517, 262] on p "Dzelzs rūda" at bounding box center [703, 272] width 543 height 21
click at [597, 416] on span "Pa artērijām asinis plūst no sirds" at bounding box center [532, 425] width 201 height 18
click at [684, 521] on p "Pa vēnām asinis plūs no sirds" at bounding box center [703, 531] width 543 height 21
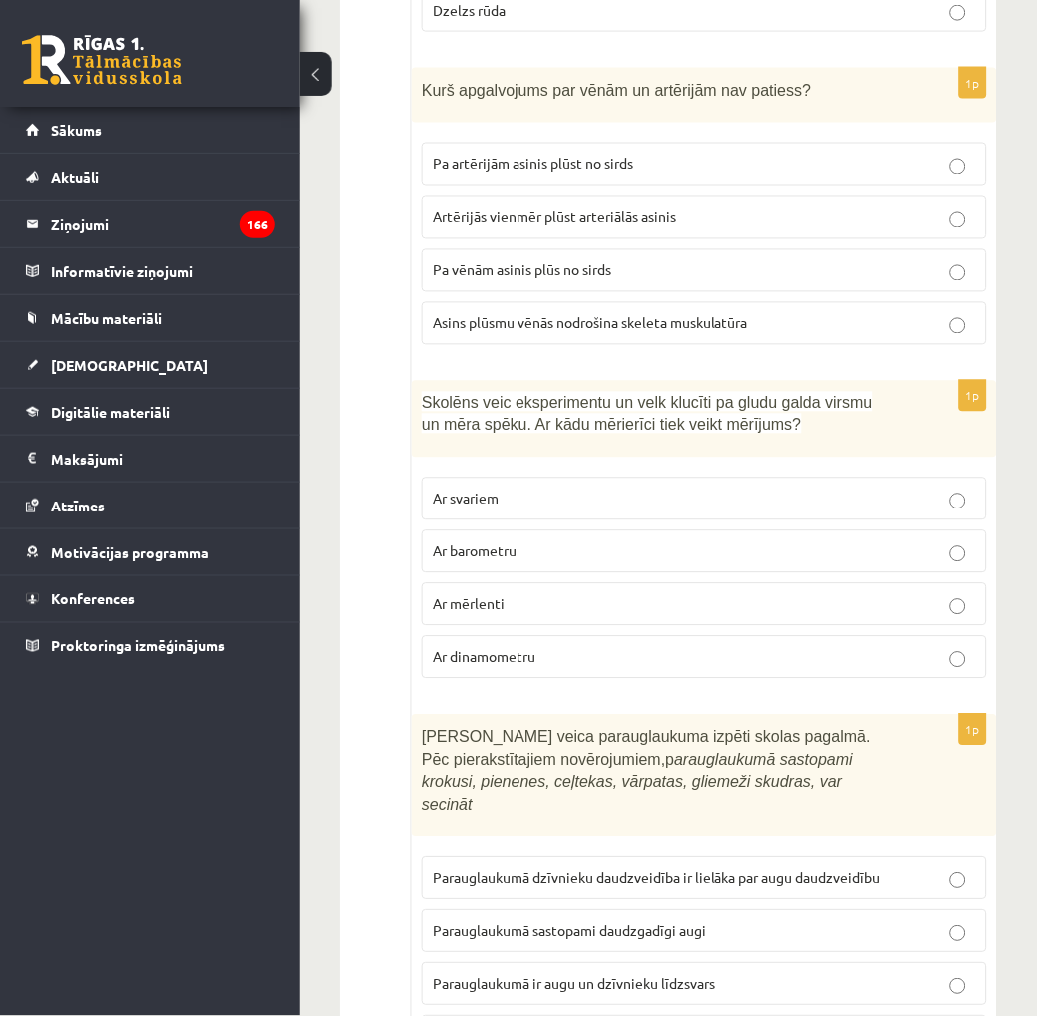
scroll to position [1664, 0]
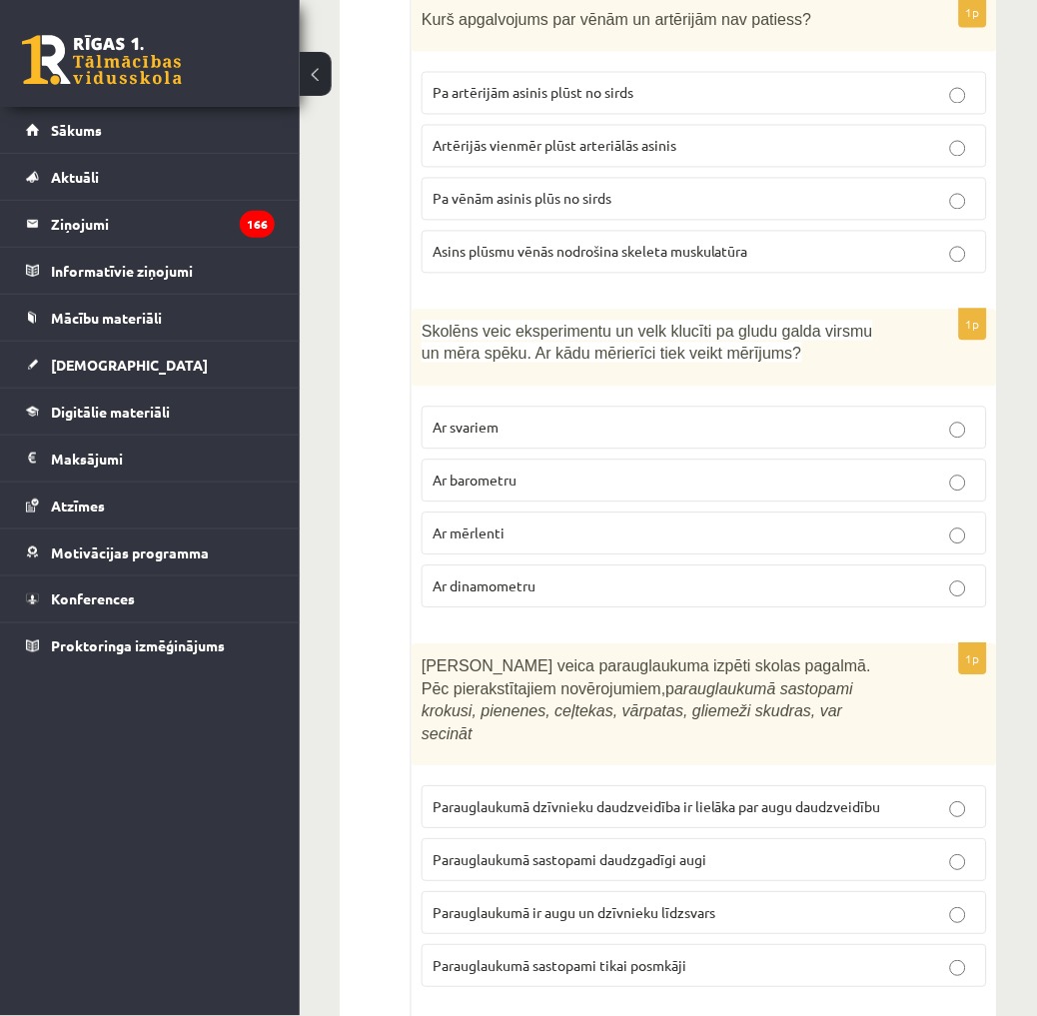
click at [533, 577] on span "Ar dinamometru" at bounding box center [483, 586] width 103 height 18
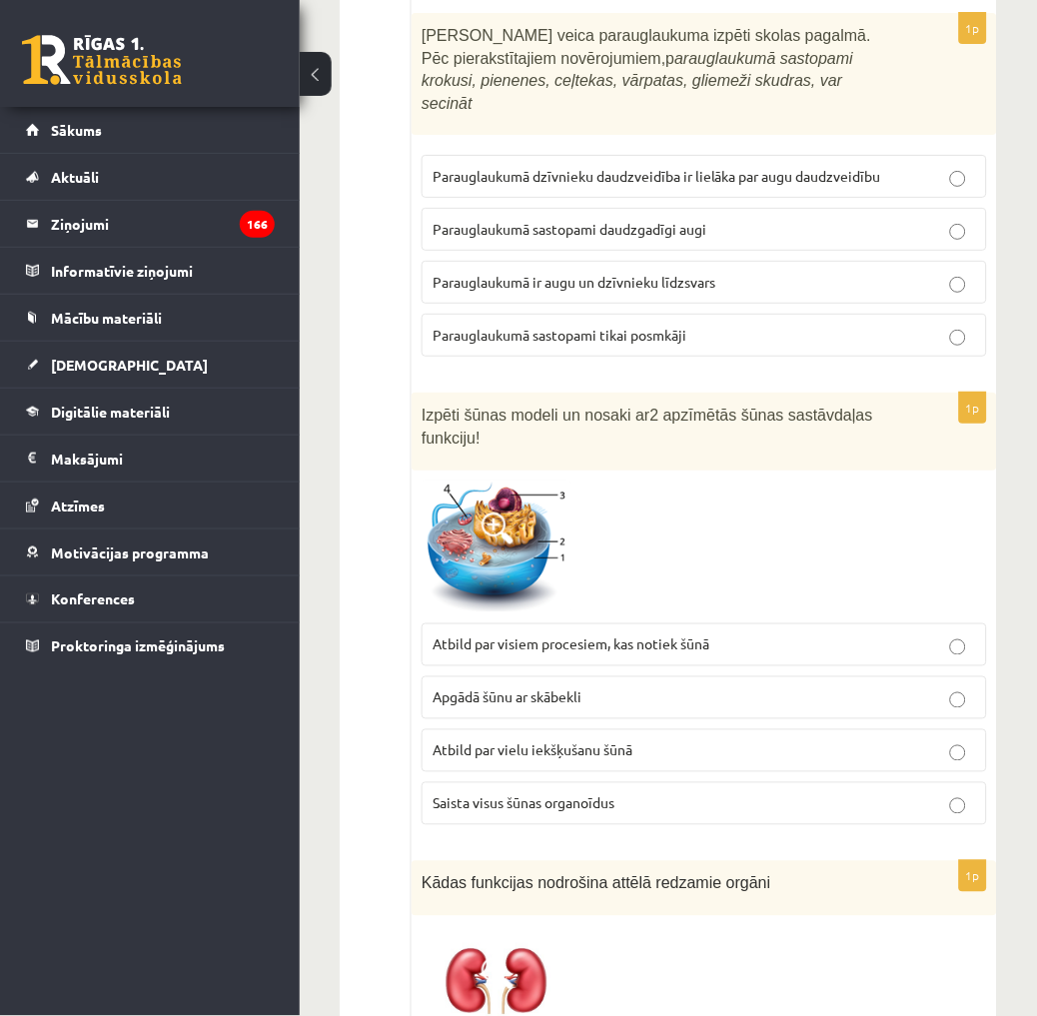
scroll to position [2330, 0]
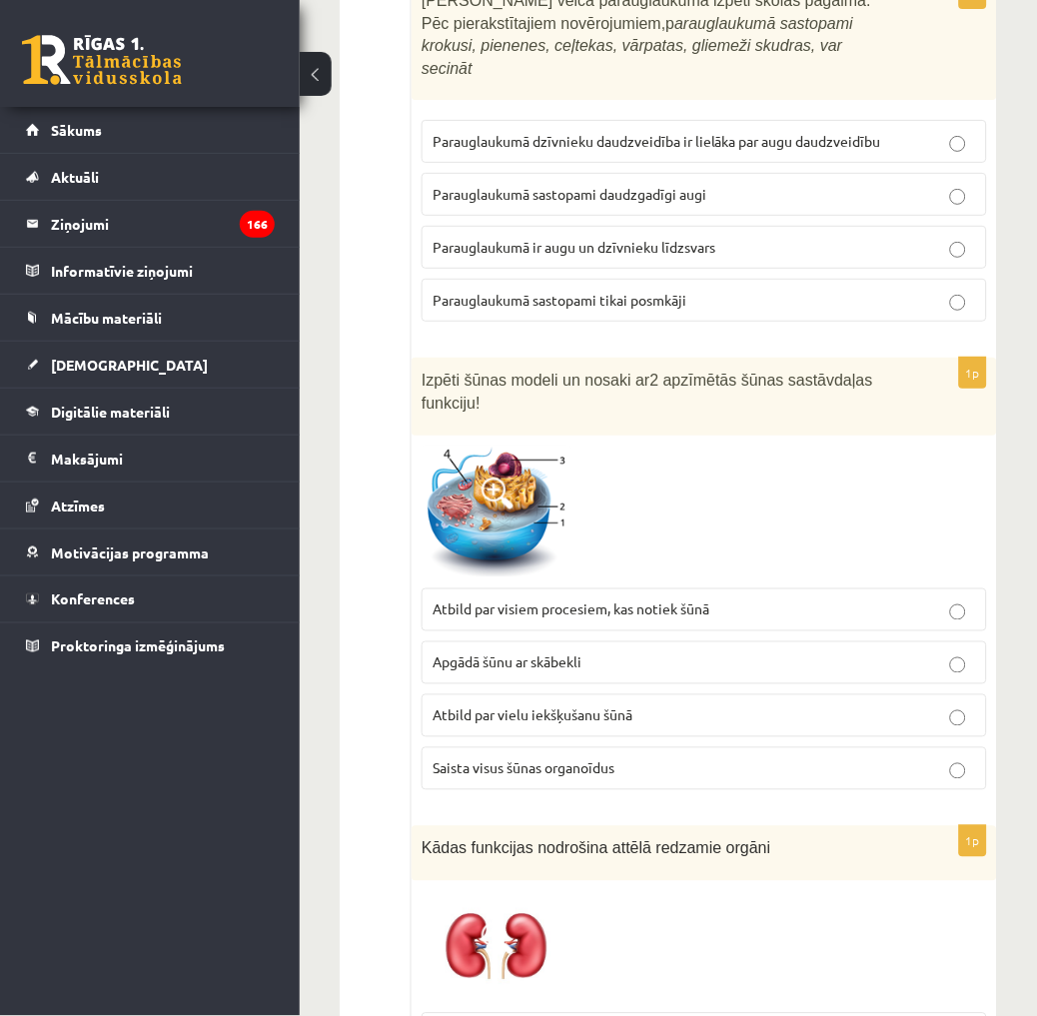
click at [732, 237] on p "Parauglaukumā ir augu un dzīvnieku līdzsvars" at bounding box center [703, 247] width 543 height 21
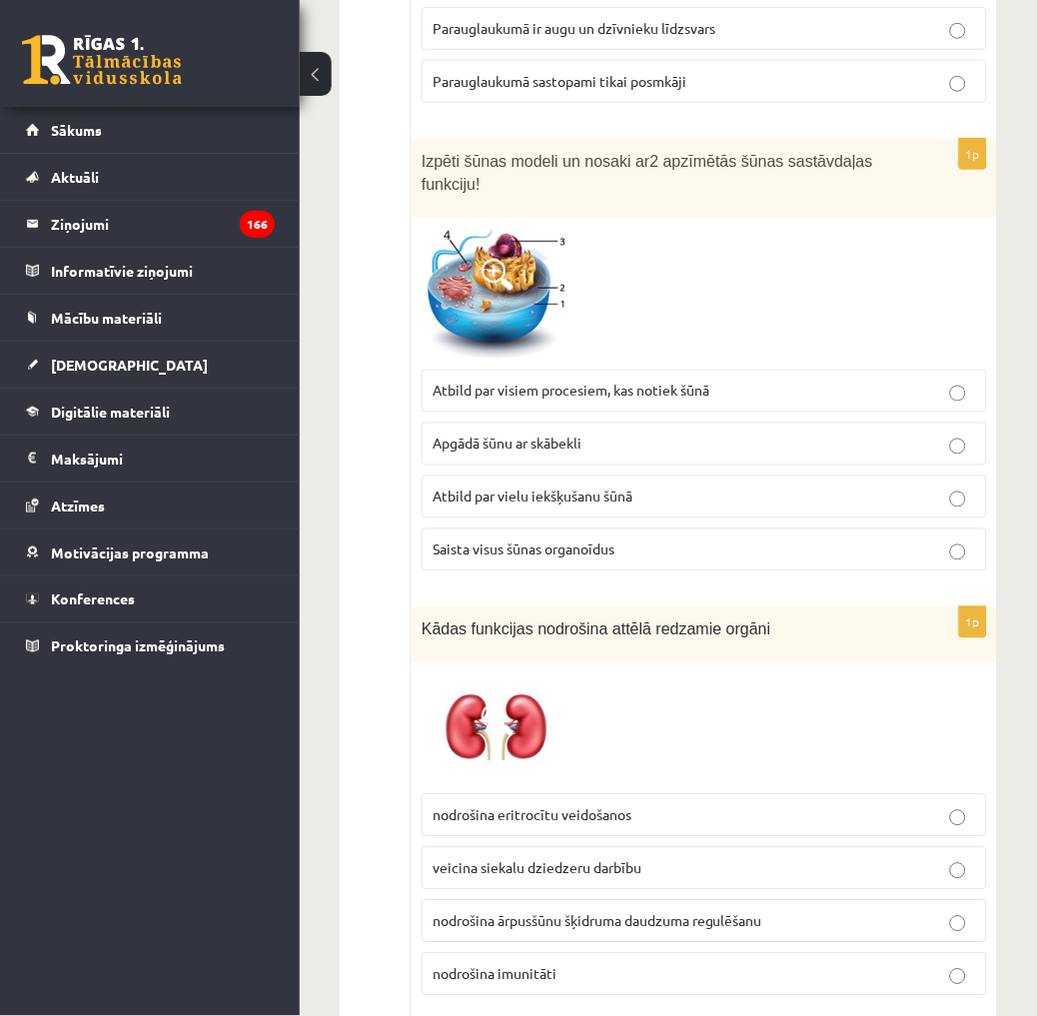
scroll to position [2552, 0]
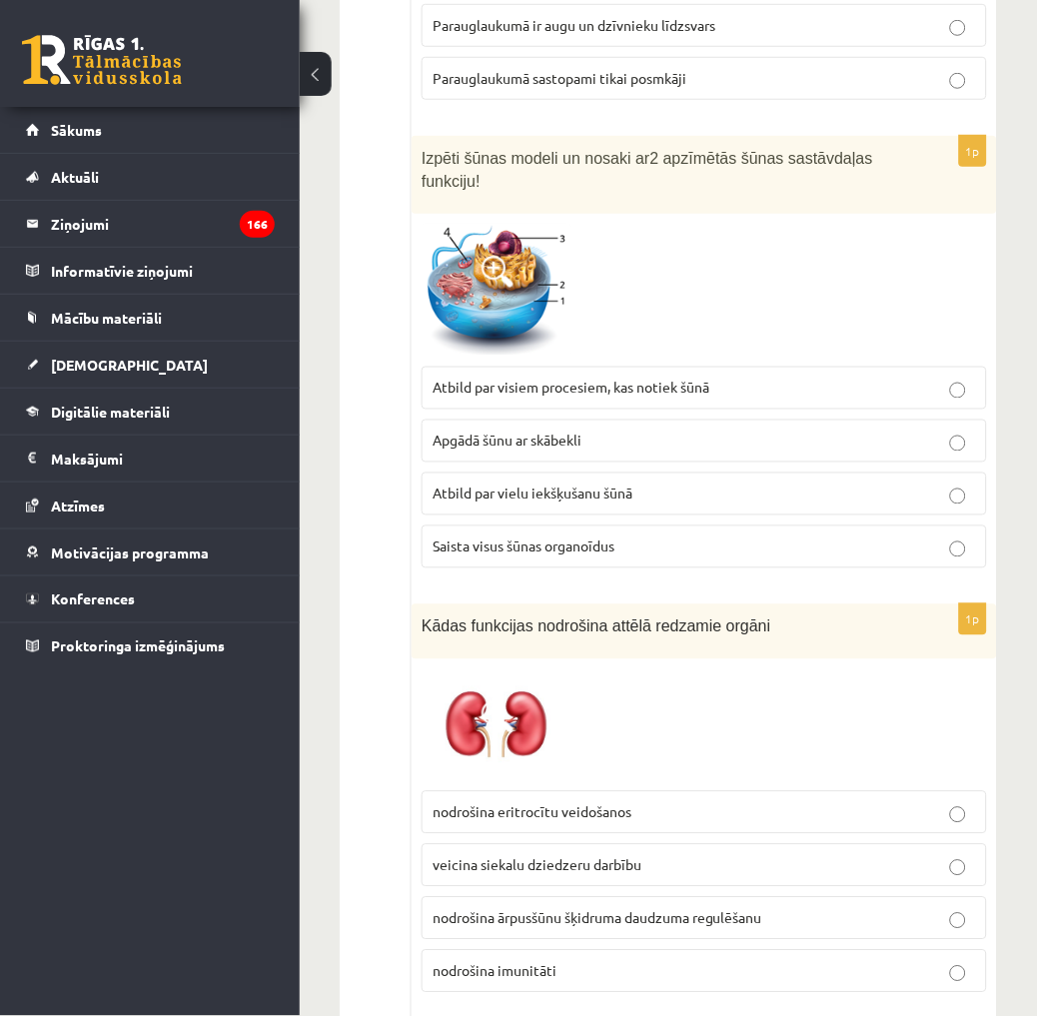
click at [622, 378] on span "Atbild par visiem procesiem, kas notiek šūnā" at bounding box center [570, 387] width 277 height 18
click at [576, 802] on p "nodrošina eritrocītu veidošanos" at bounding box center [703, 812] width 543 height 21
click at [574, 909] on span "nodrošina ārpusšūnu šķidruma daudzuma regulēšanu" at bounding box center [597, 918] width 330 height 18
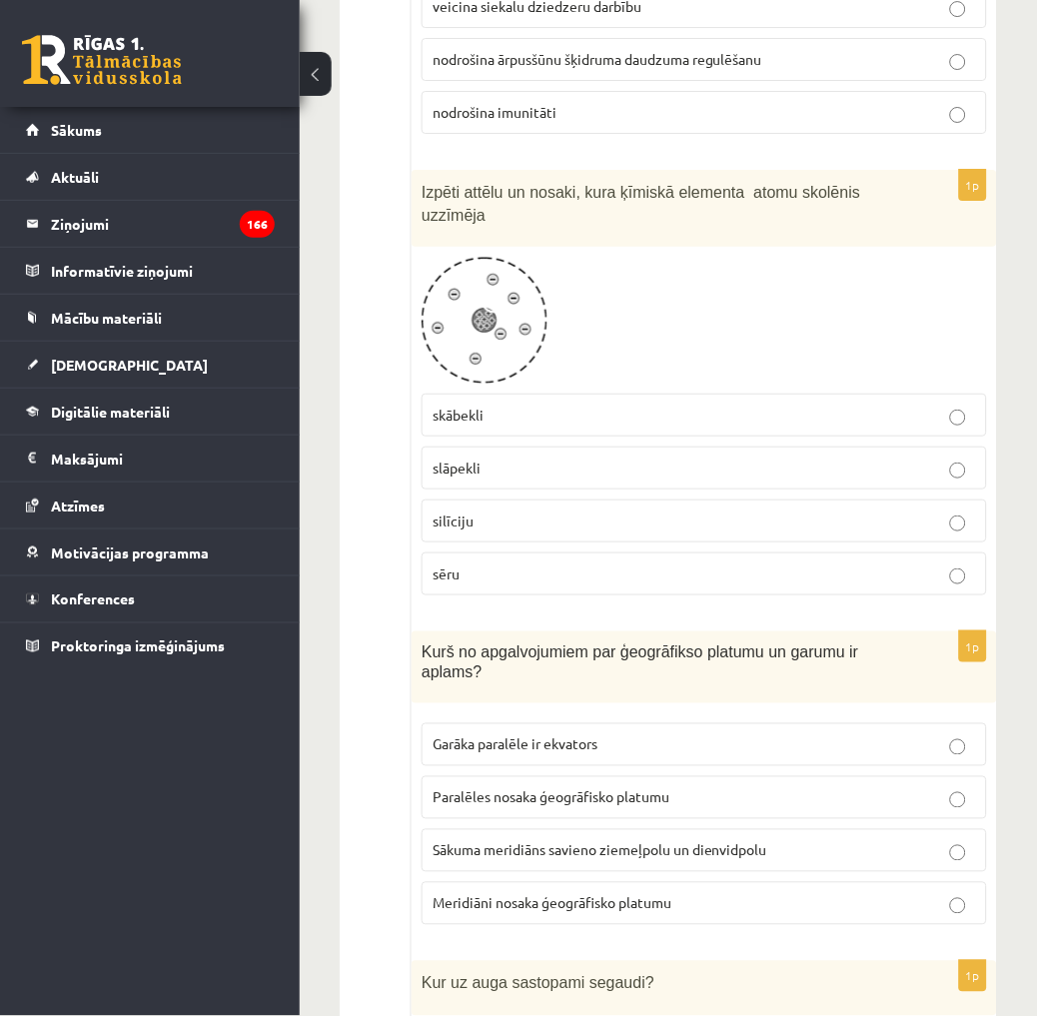
scroll to position [3439, 0]
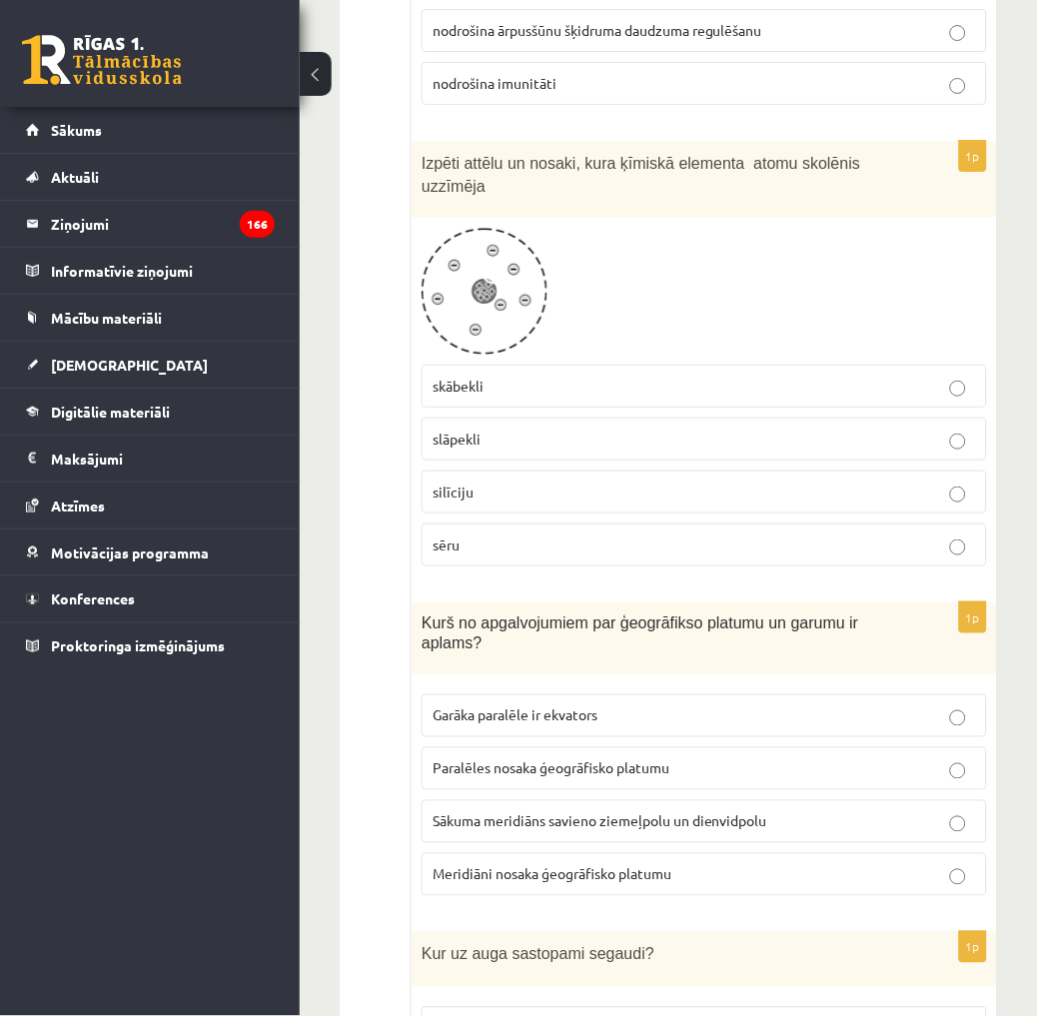
click at [496, 355] on fieldset "skābekli slāpekli silīciju sēru" at bounding box center [703, 464] width 565 height 218
click at [520, 375] on p "skābekli" at bounding box center [703, 385] width 543 height 21
click at [516, 853] on label "Meridiāni nosaka ģeogrāfisko platumu" at bounding box center [703, 874] width 565 height 43
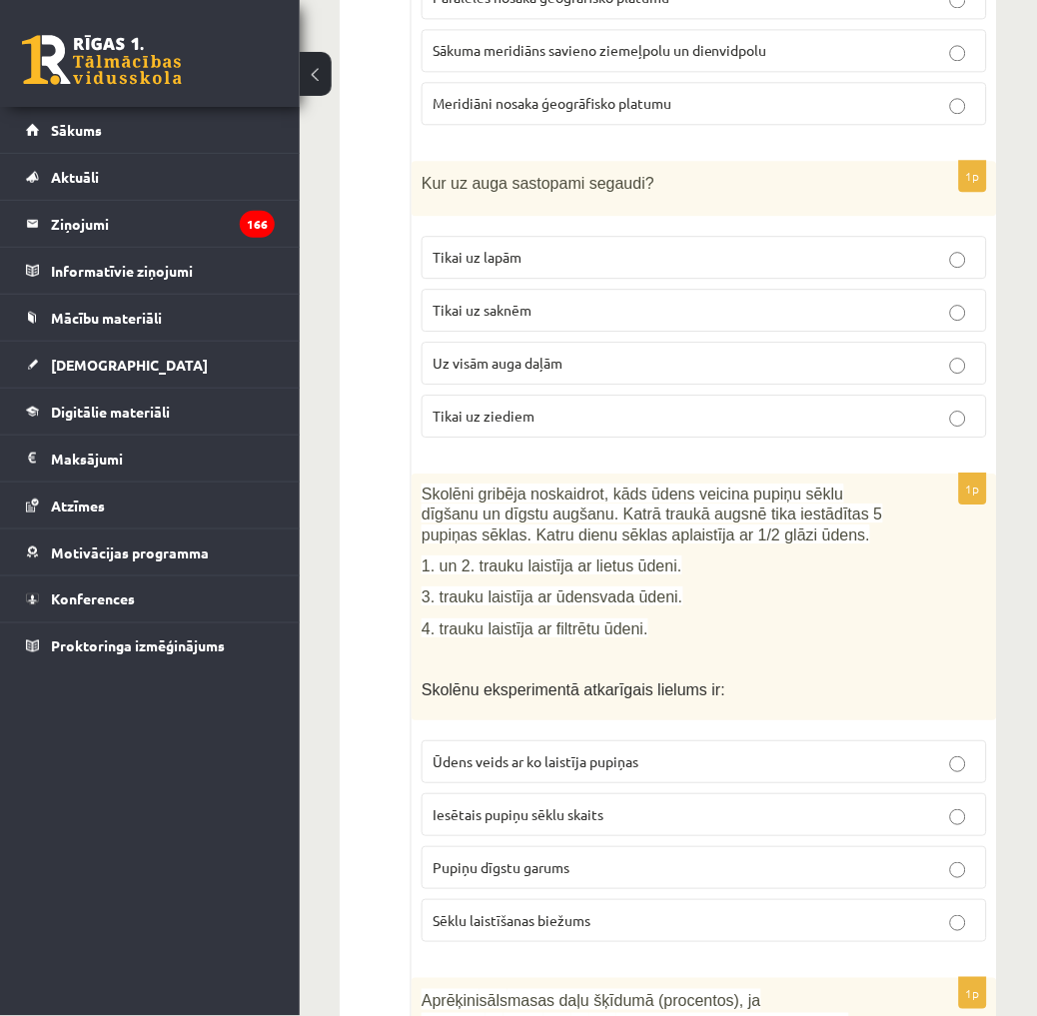
scroll to position [4216, 0]
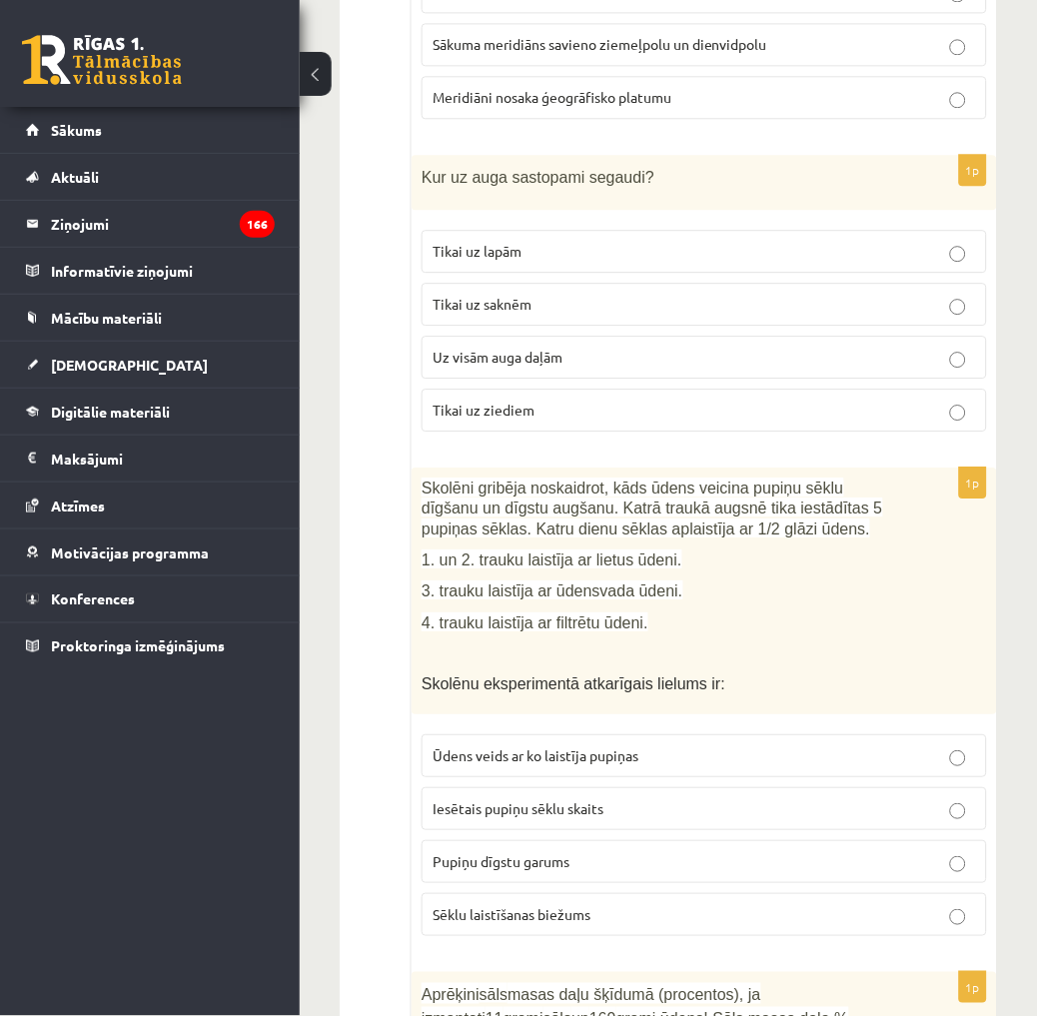
click at [510, 347] on p "Uz visām auga daļām" at bounding box center [703, 357] width 543 height 21
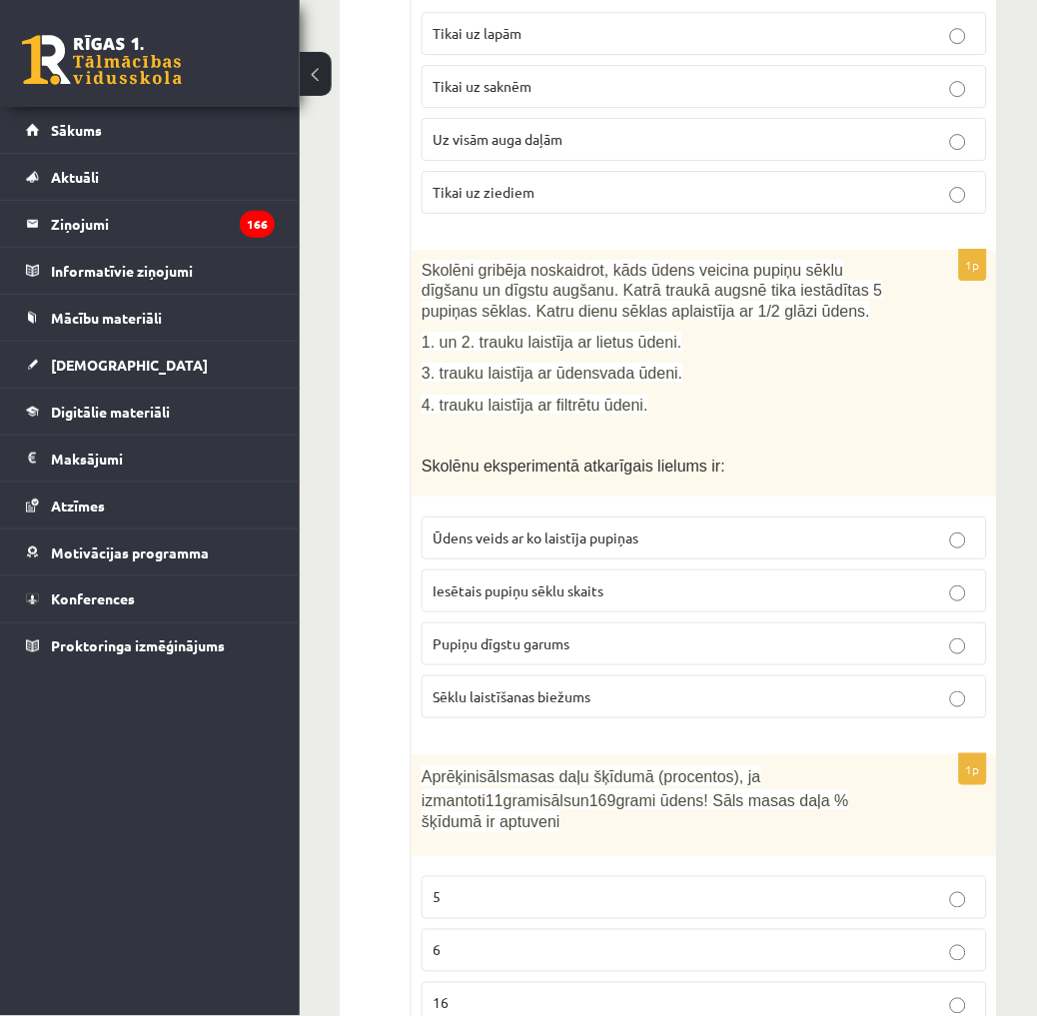
scroll to position [4660, 0]
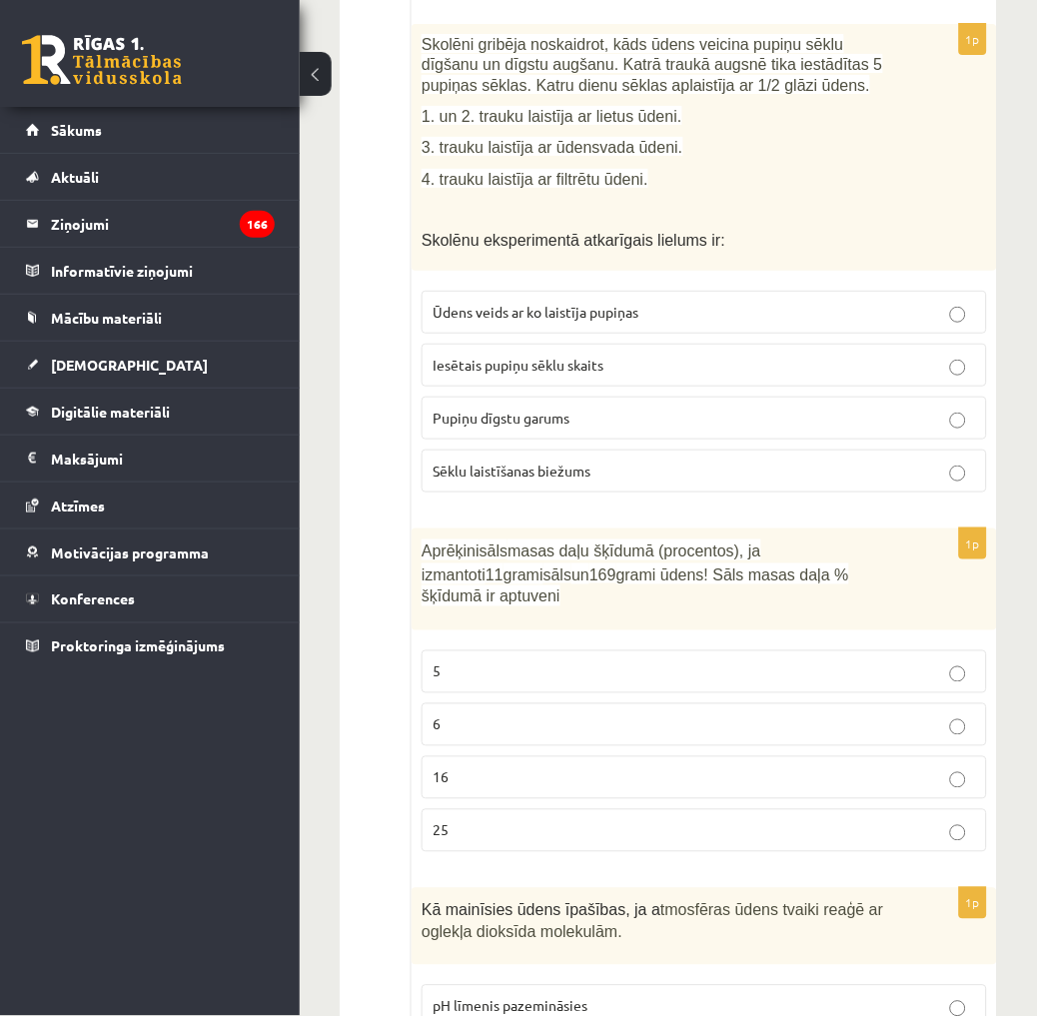
click at [513, 408] on span "Pupiņu dīgstu garums" at bounding box center [500, 417] width 137 height 18
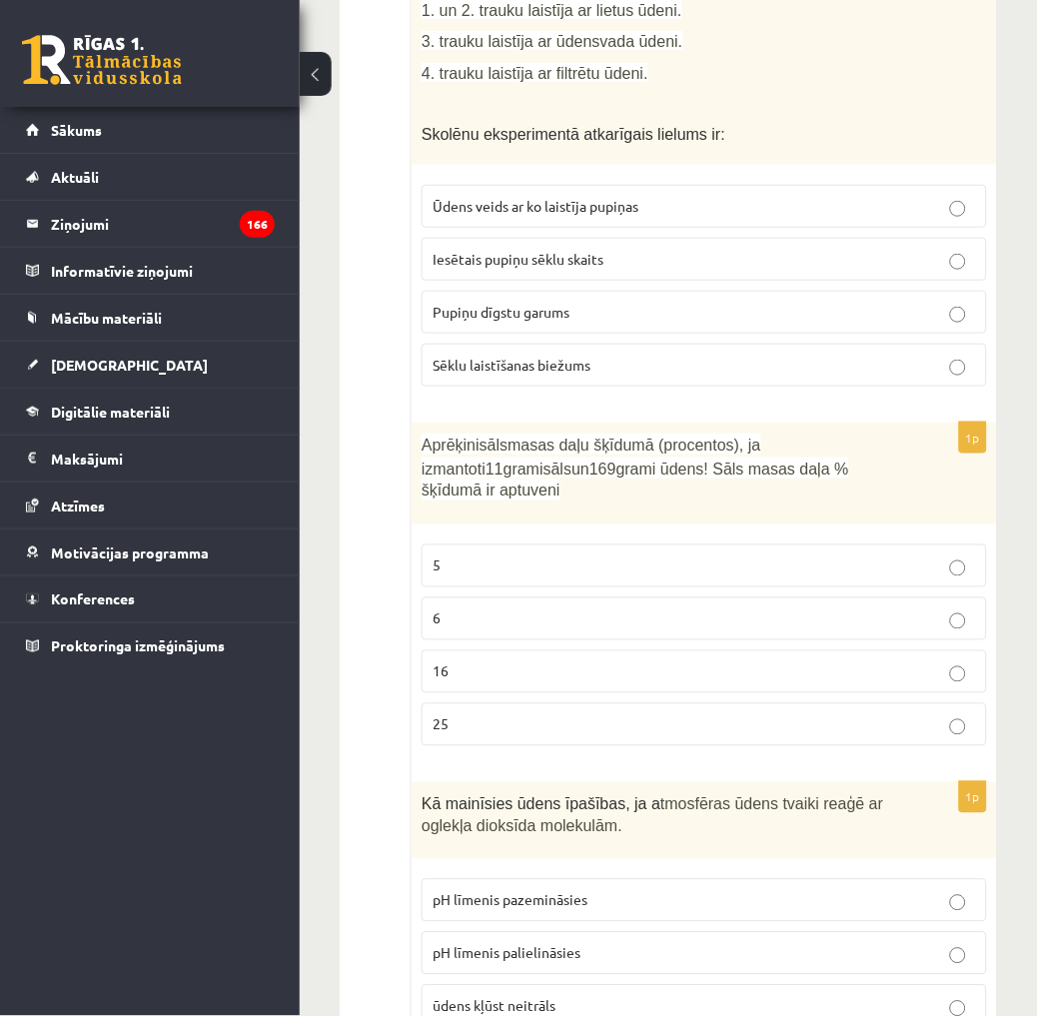
scroll to position [4771, 0]
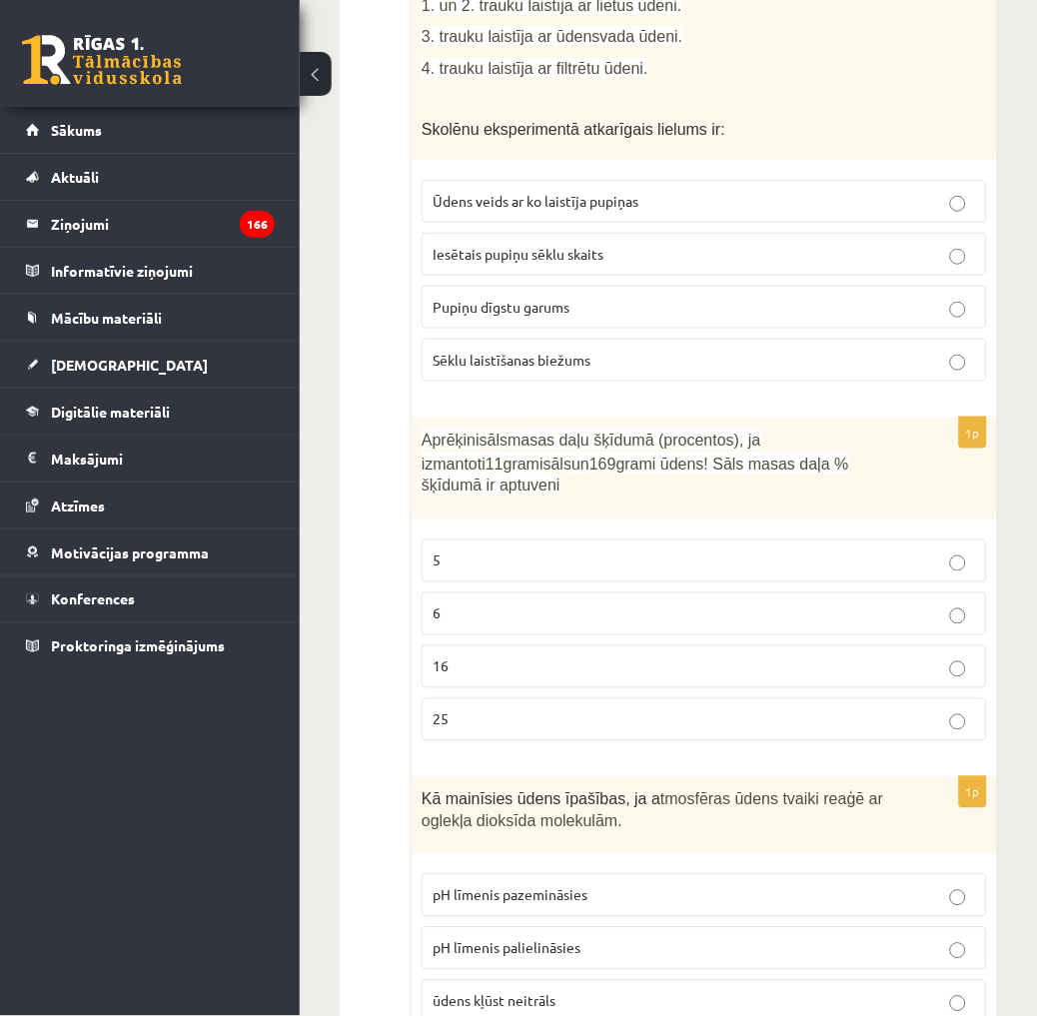
click at [503, 603] on p "6" at bounding box center [703, 613] width 543 height 21
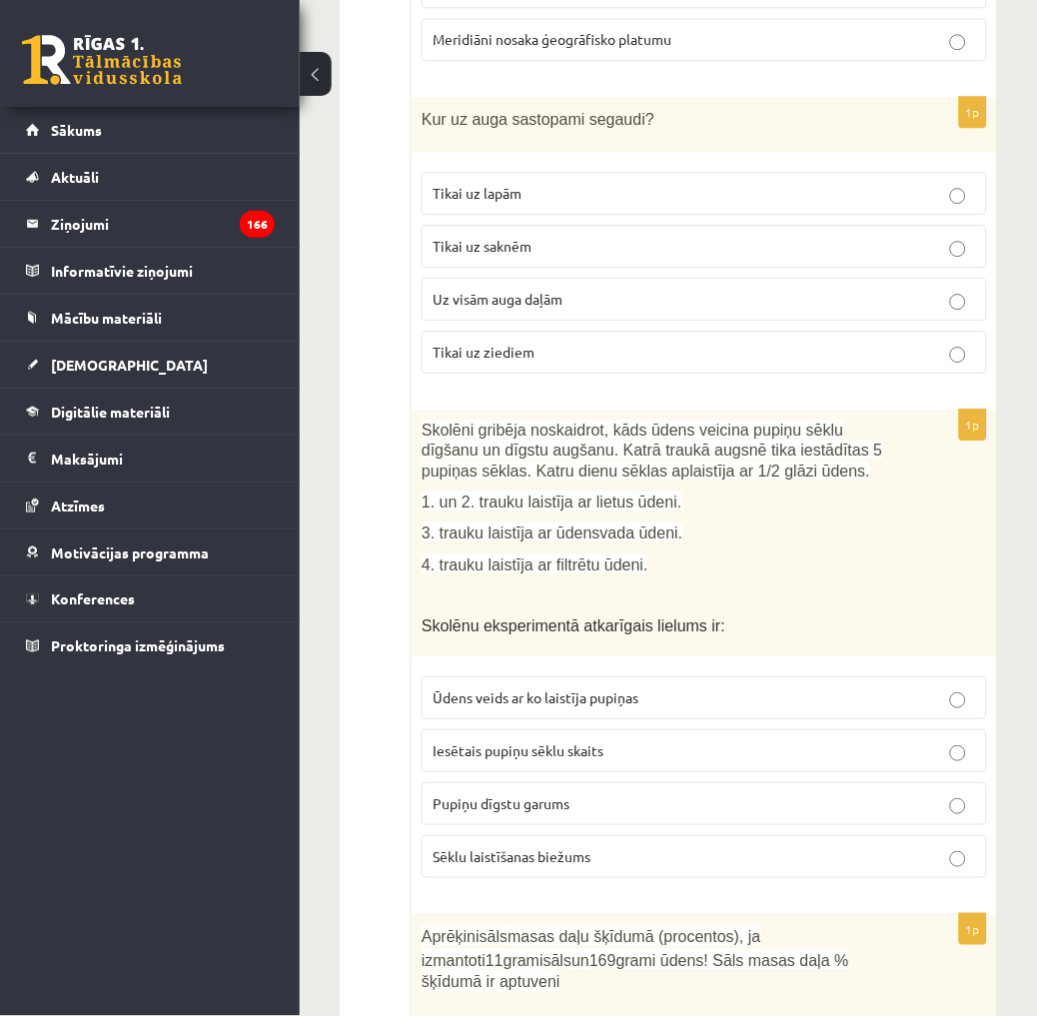
scroll to position [4327, 0]
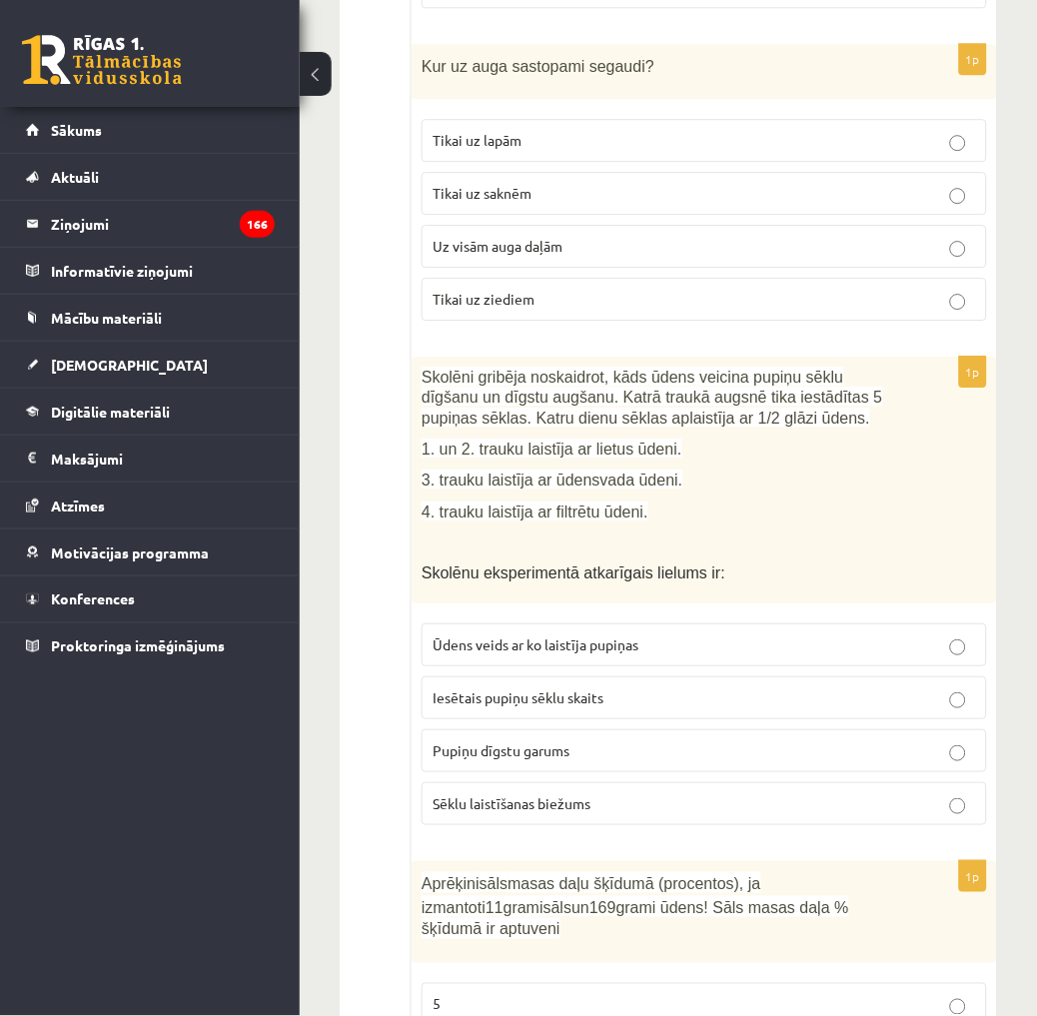
click at [540, 741] on span "Pupiņu dīgstu garums" at bounding box center [500, 750] width 137 height 18
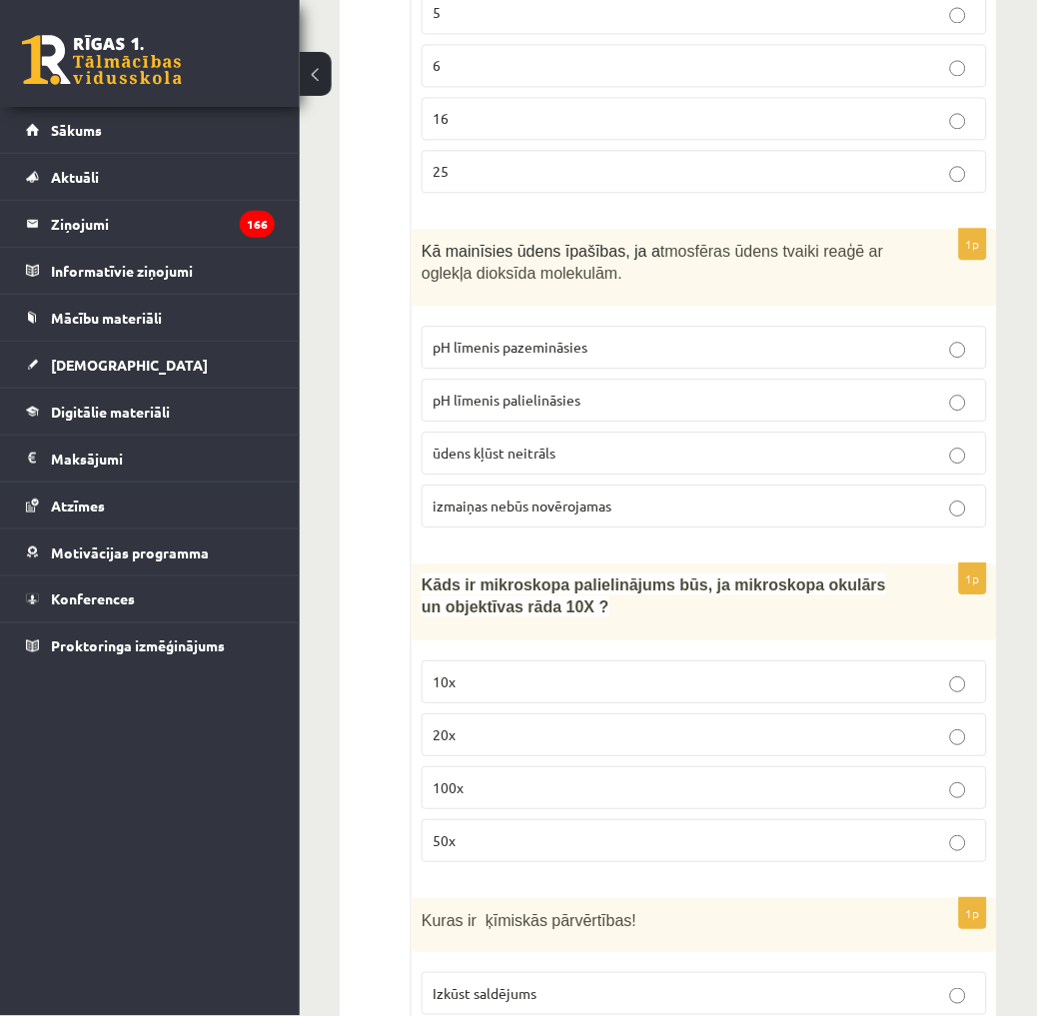
scroll to position [5326, 0]
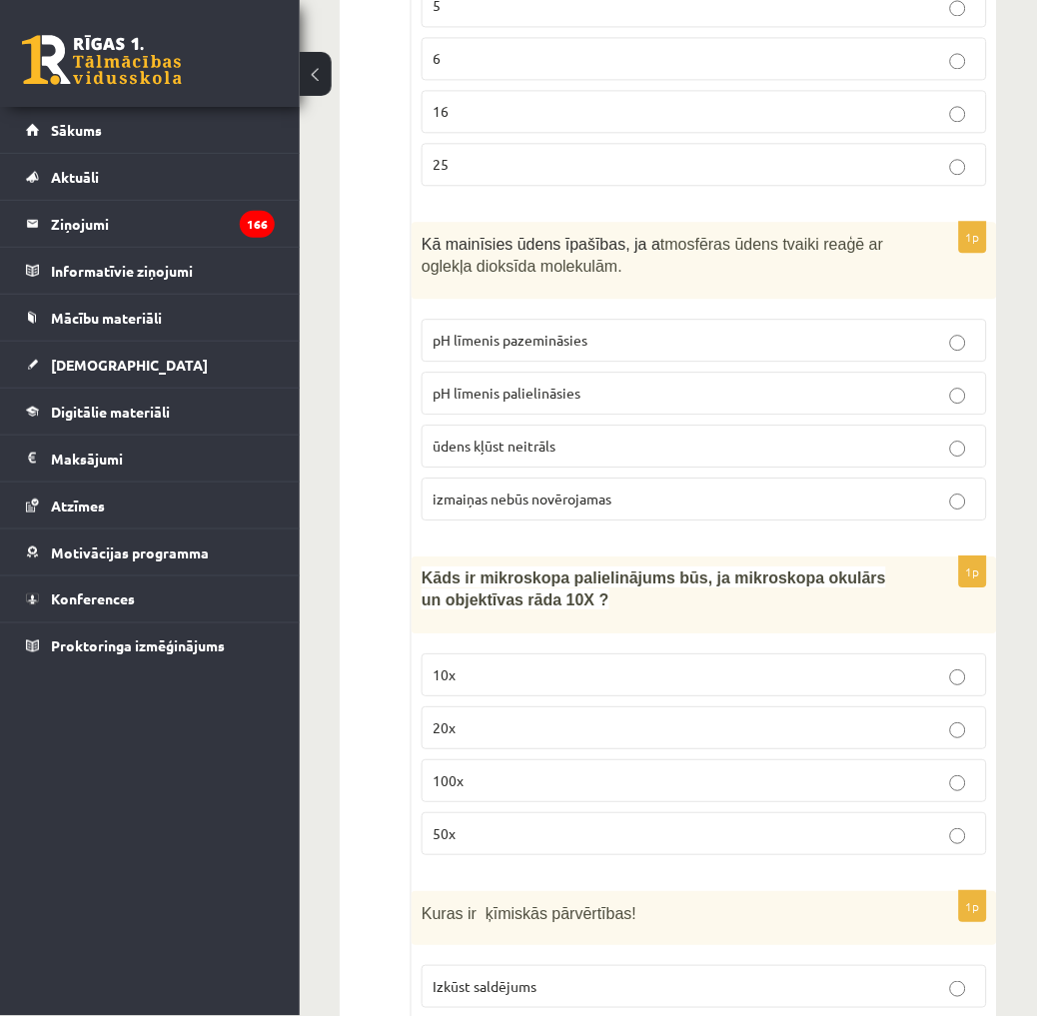
click at [510, 759] on label "100x" at bounding box center [703, 780] width 565 height 43
click at [515, 383] on span "pH līmenis palielināsies" at bounding box center [506, 392] width 148 height 18
click at [712, 330] on p "pH līmenis pazemināsies" at bounding box center [703, 340] width 543 height 21
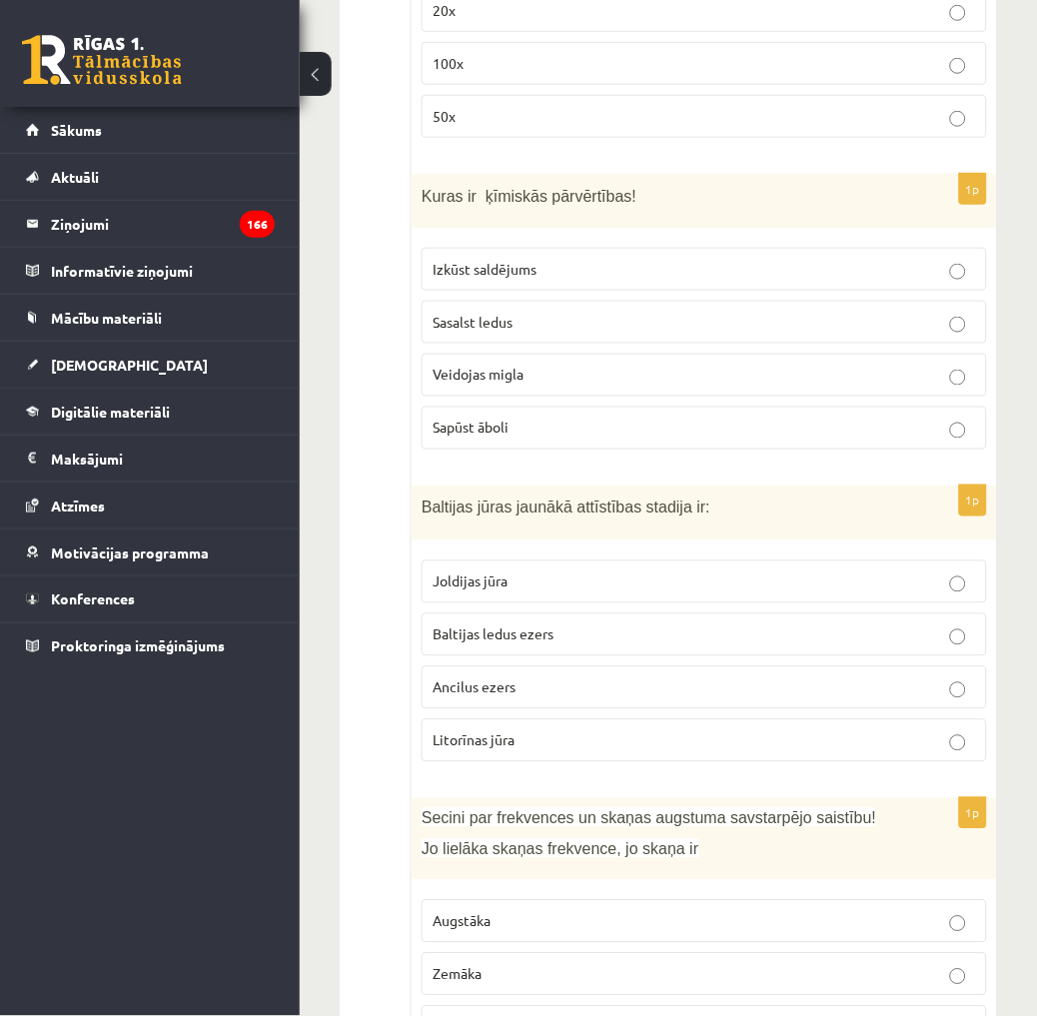
scroll to position [6103, 0]
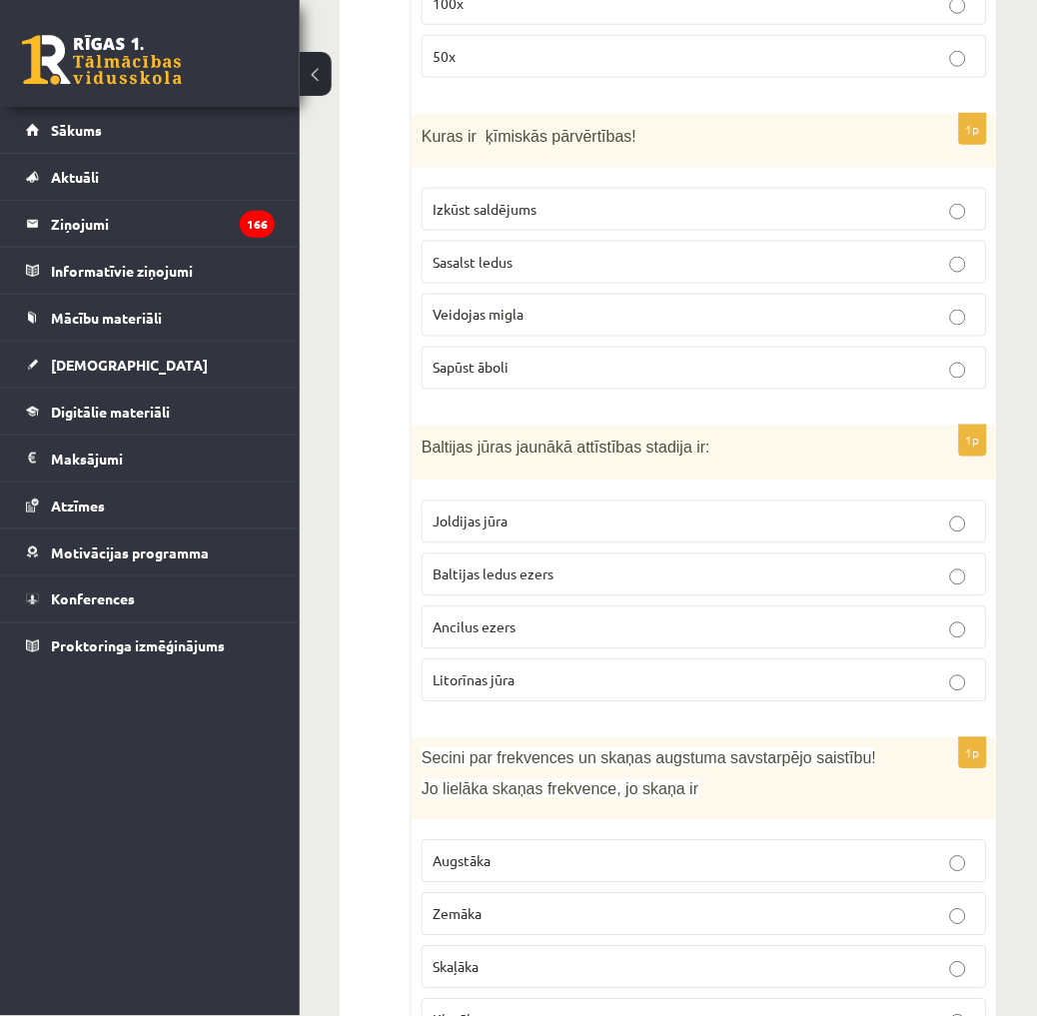
click at [539, 358] on p "Sapūst āboli" at bounding box center [703, 368] width 543 height 21
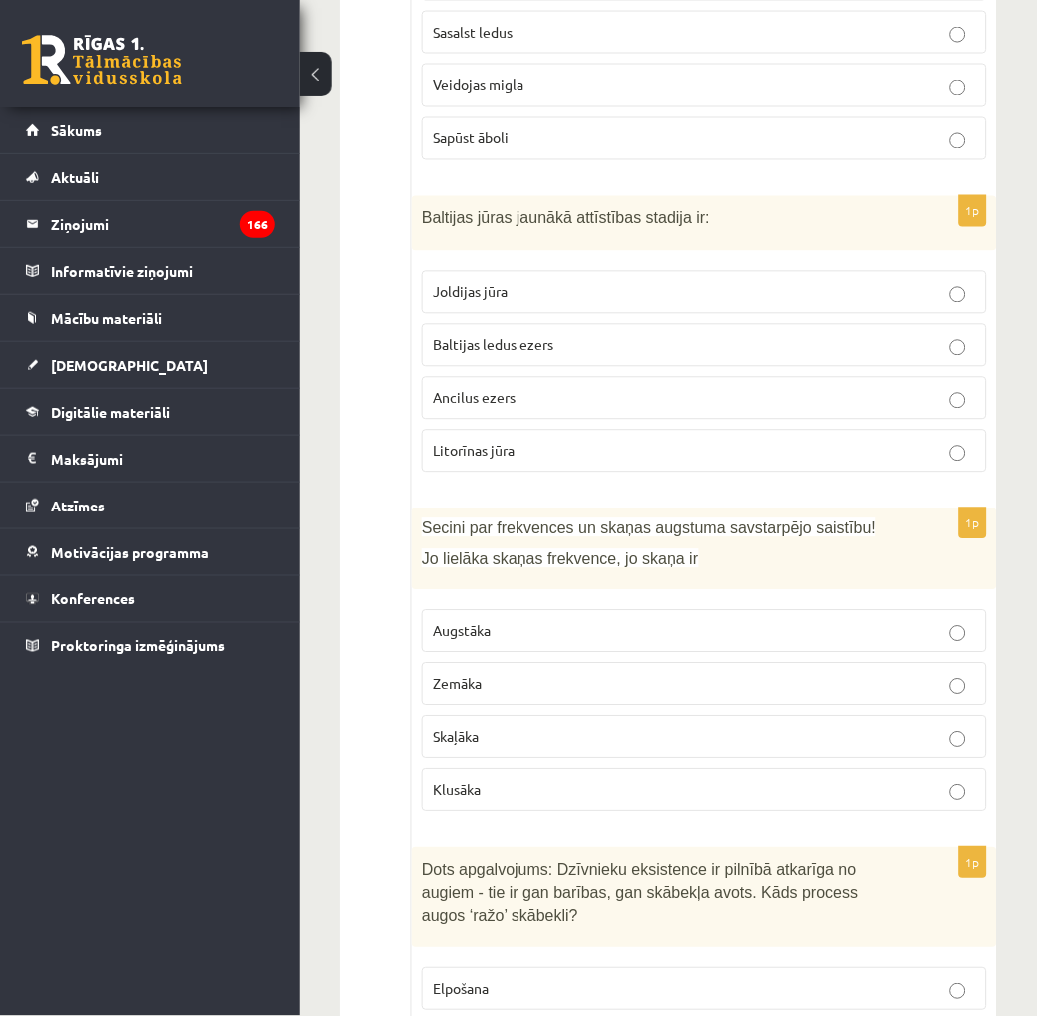
scroll to position [6325, 0]
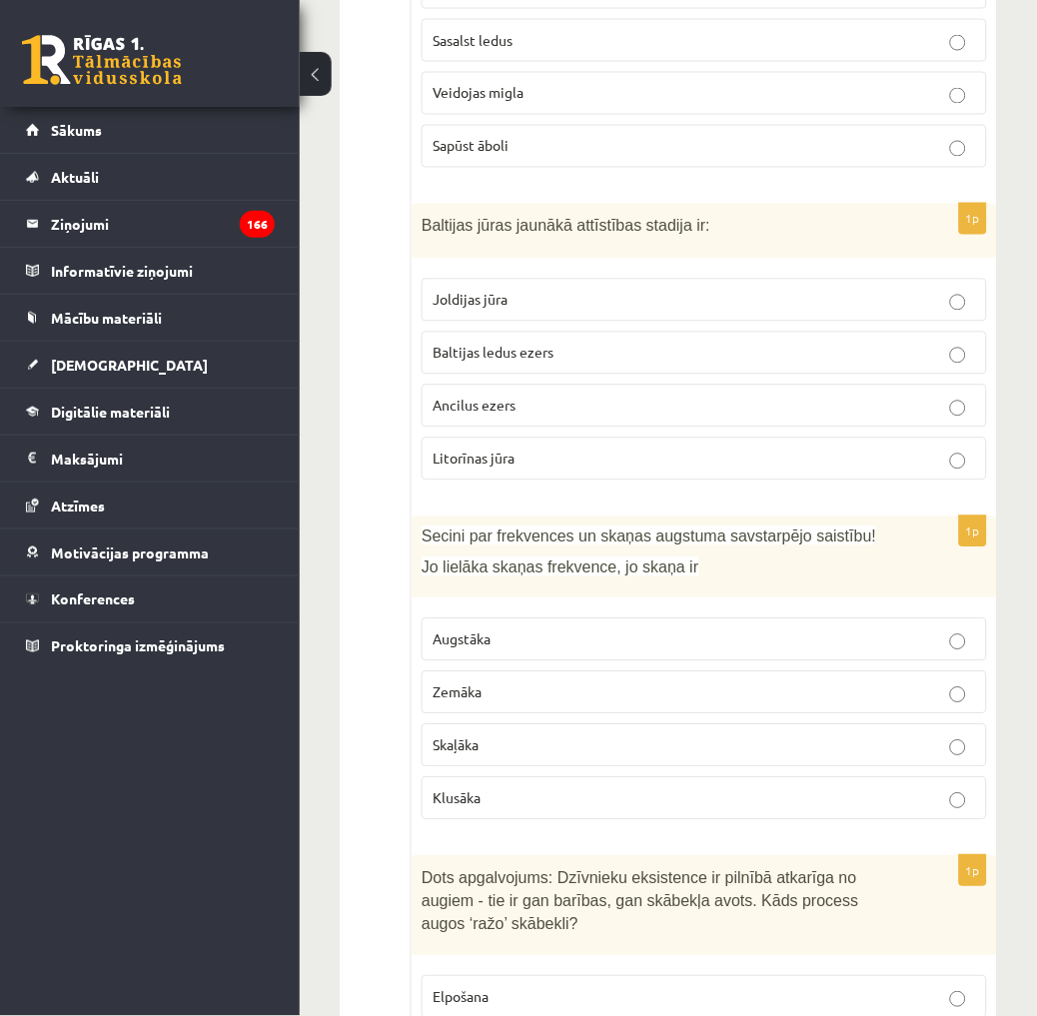
click at [499, 449] on span "Litorīnas jūra" at bounding box center [473, 458] width 82 height 18
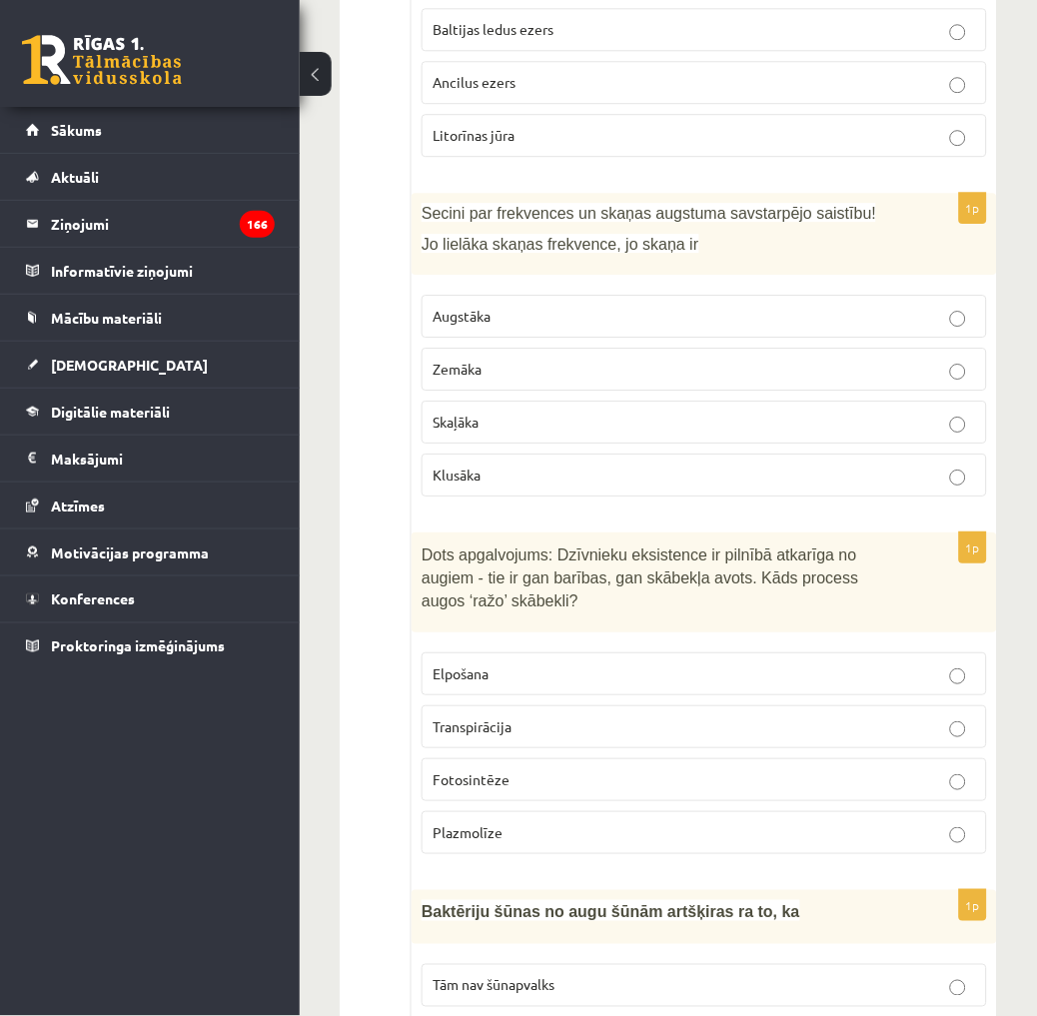
scroll to position [6657, 0]
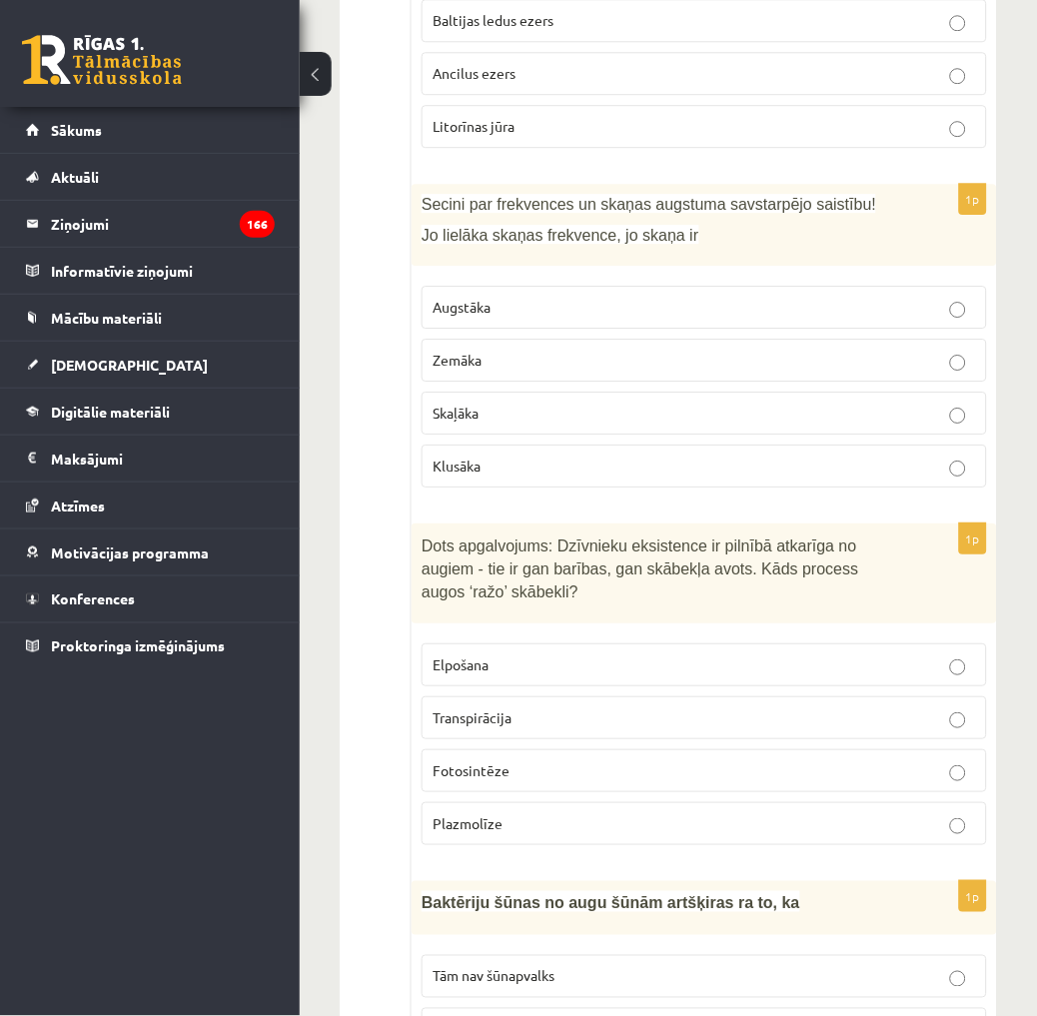
click at [485, 286] on label "Augstāka" at bounding box center [703, 307] width 565 height 43
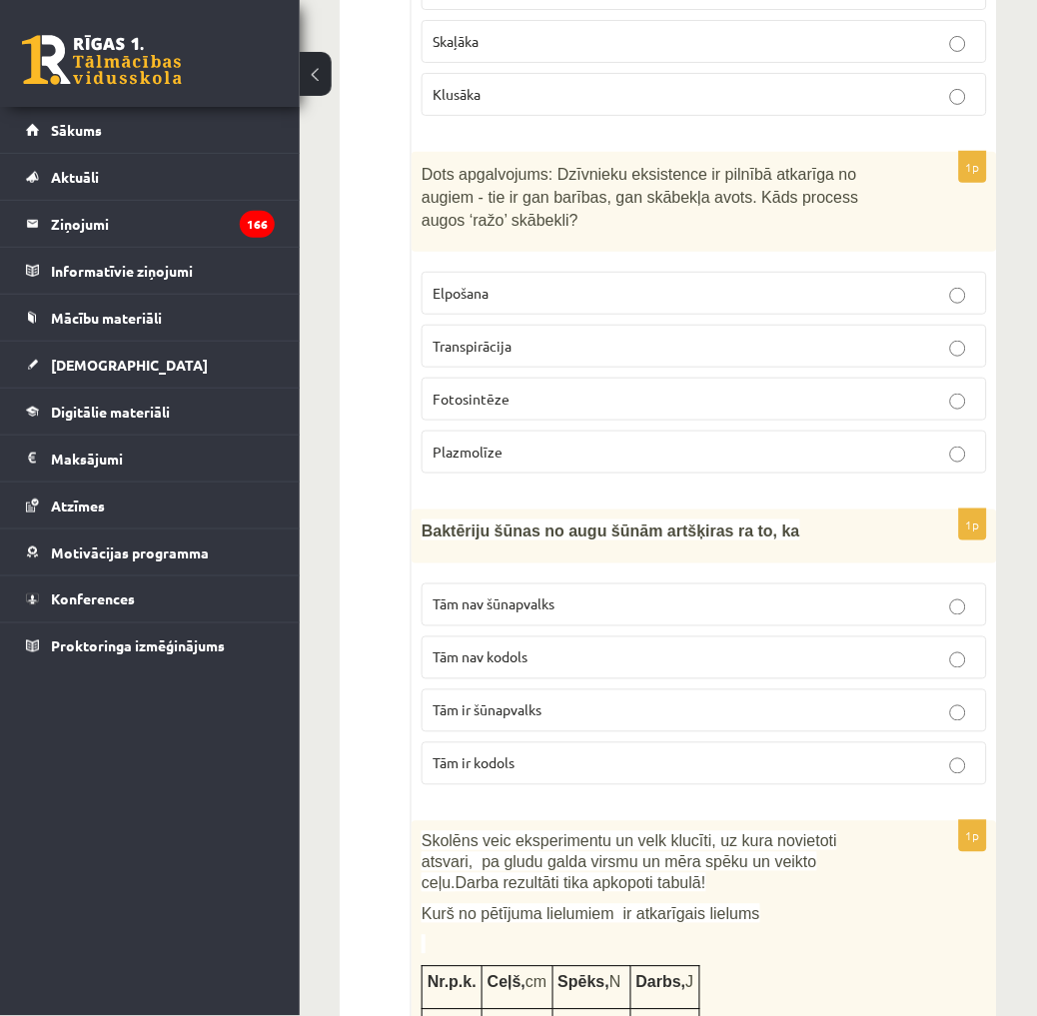
scroll to position [7102, 0]
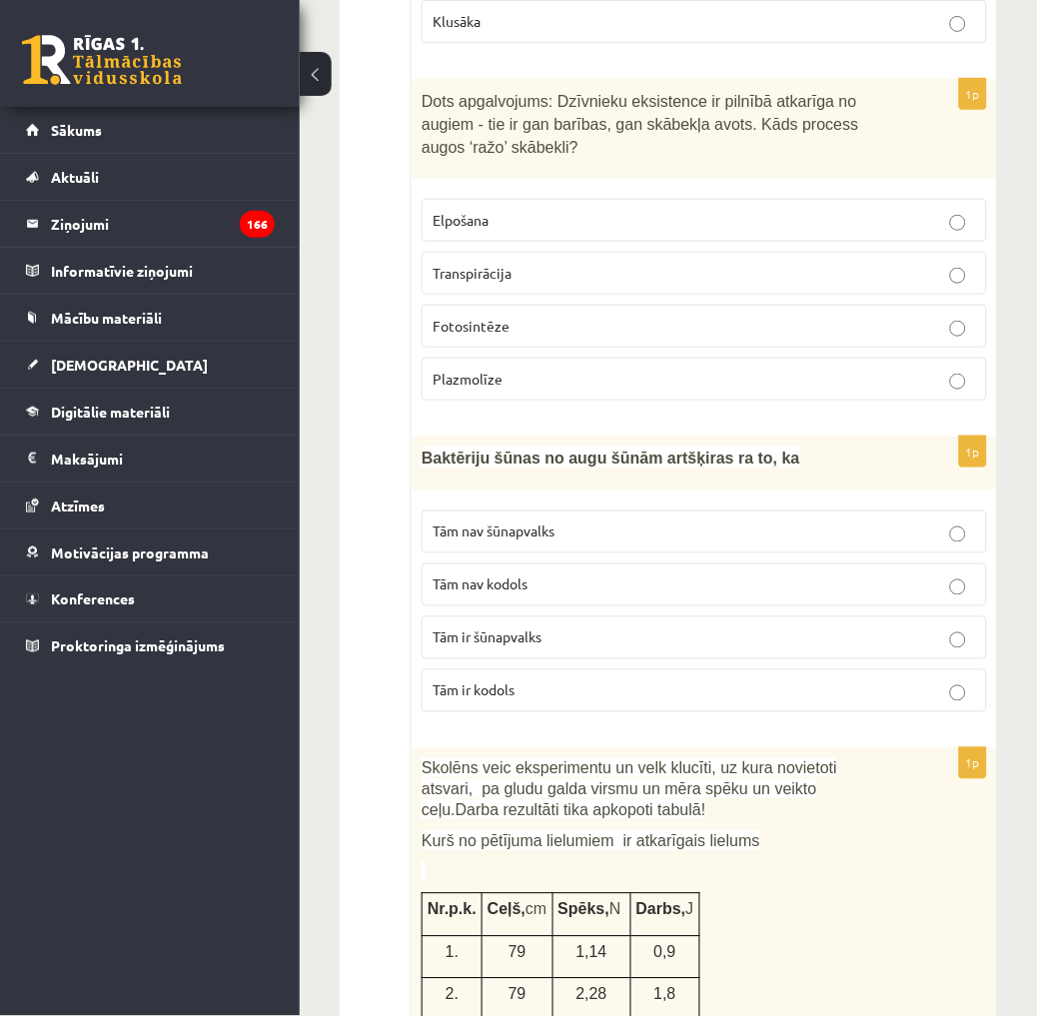
click at [494, 317] on span "Fotosintēze" at bounding box center [470, 326] width 77 height 18
click at [557, 574] on p "Tām nav kodols" at bounding box center [703, 584] width 543 height 21
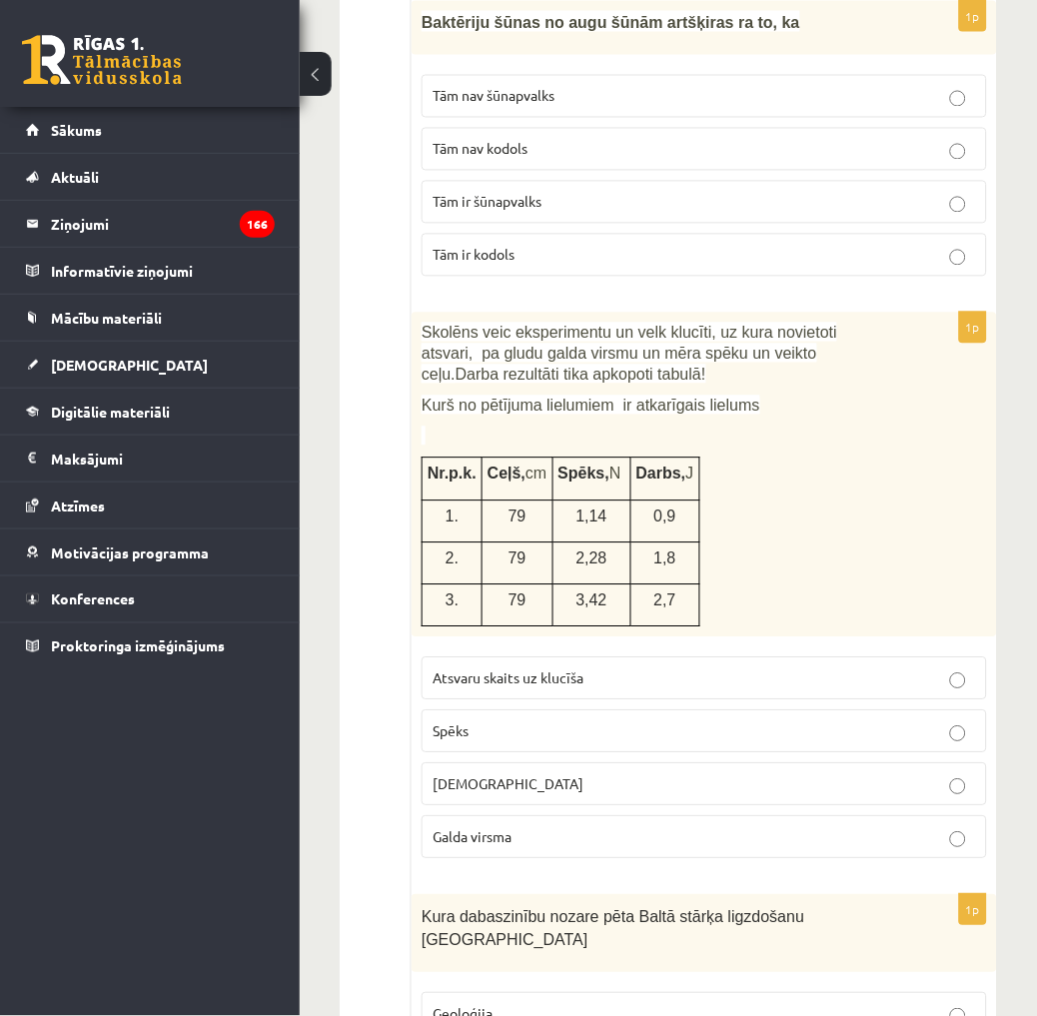
scroll to position [7545, 0]
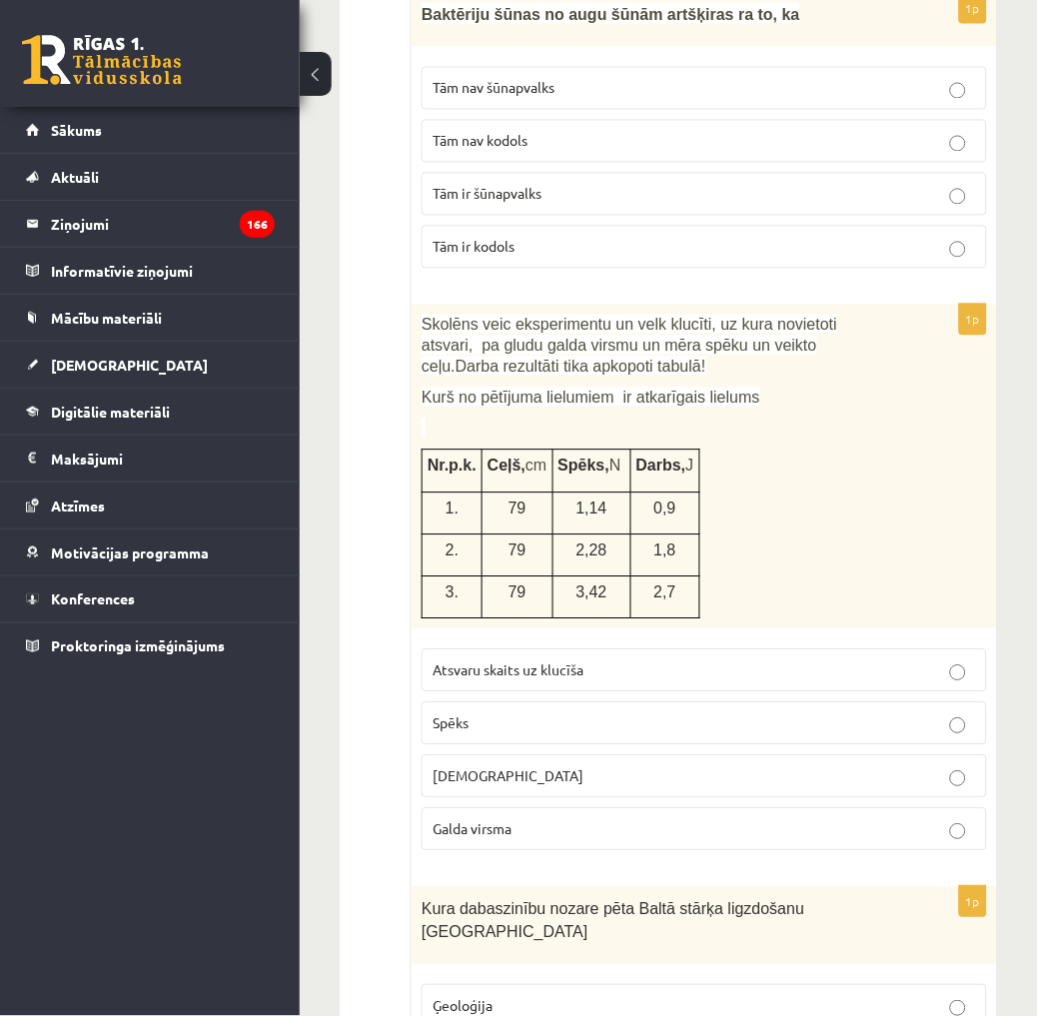
click at [559, 660] on p "Atsvaru skaits uz klucīša" at bounding box center [703, 670] width 543 height 21
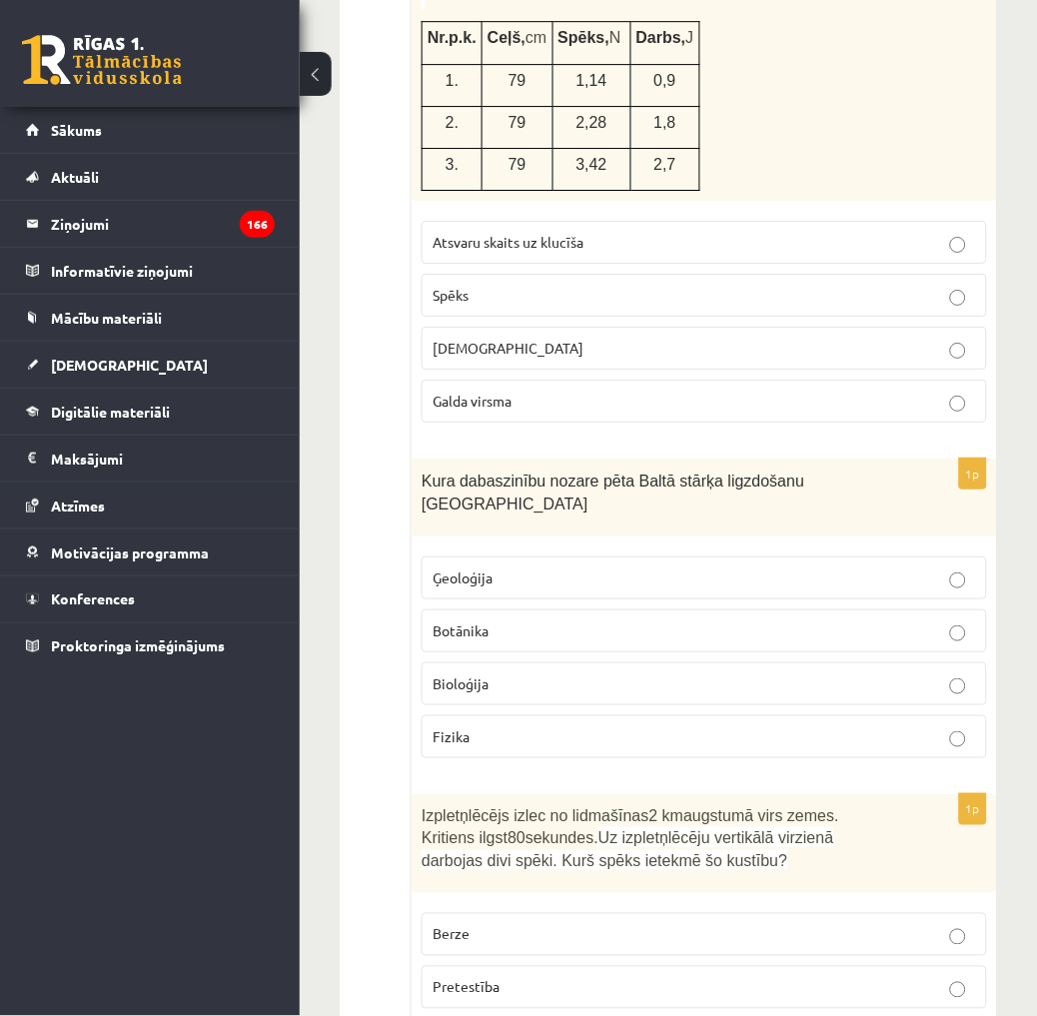
scroll to position [7989, 0]
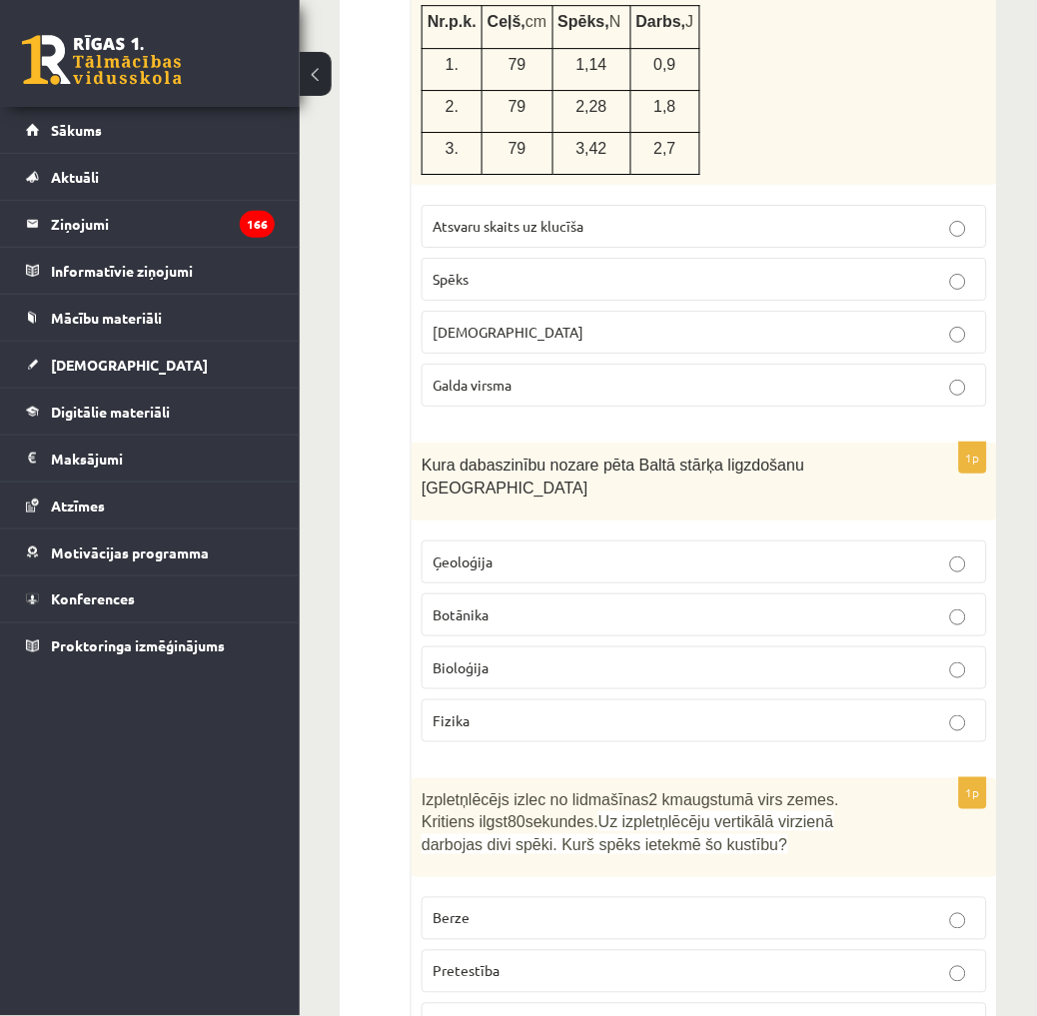
click at [524, 657] on p "Bioloģija" at bounding box center [703, 667] width 543 height 21
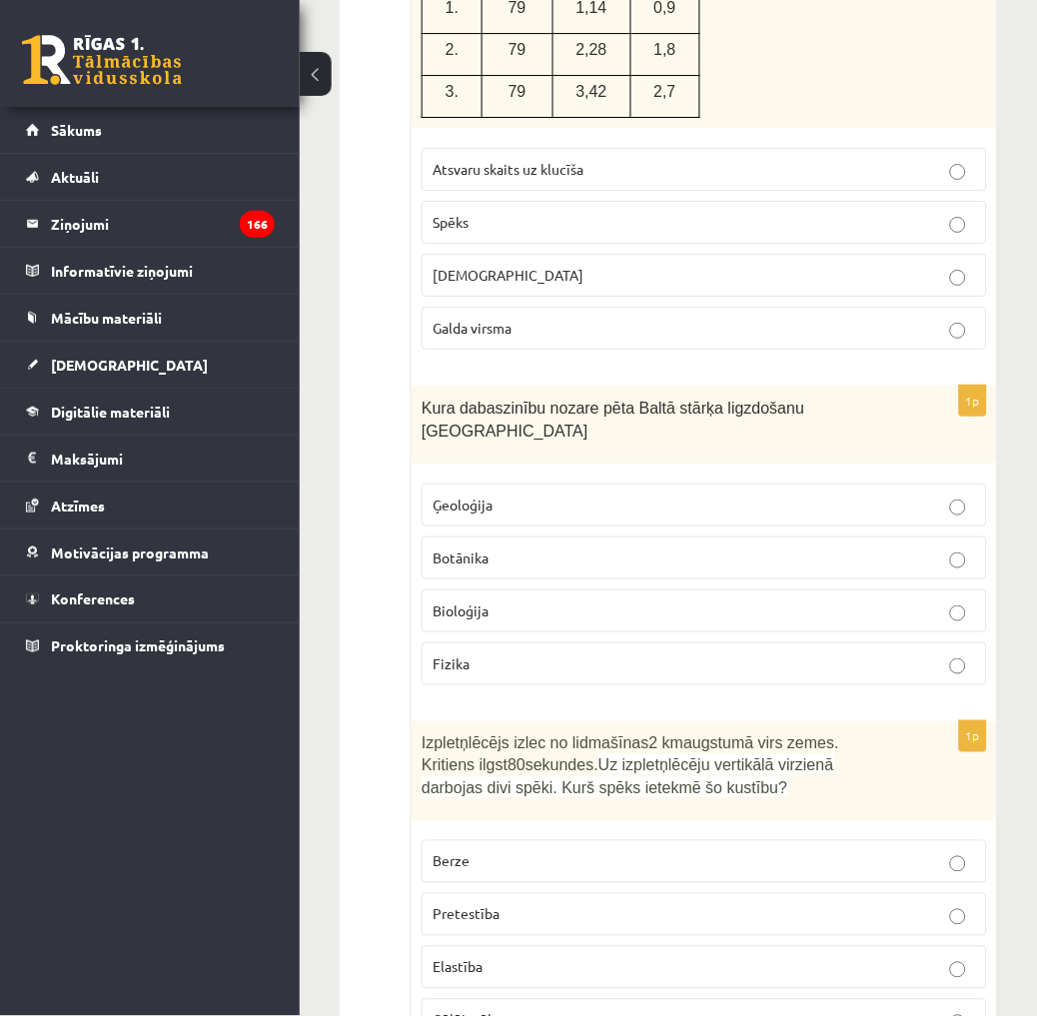
scroll to position [8211, 0]
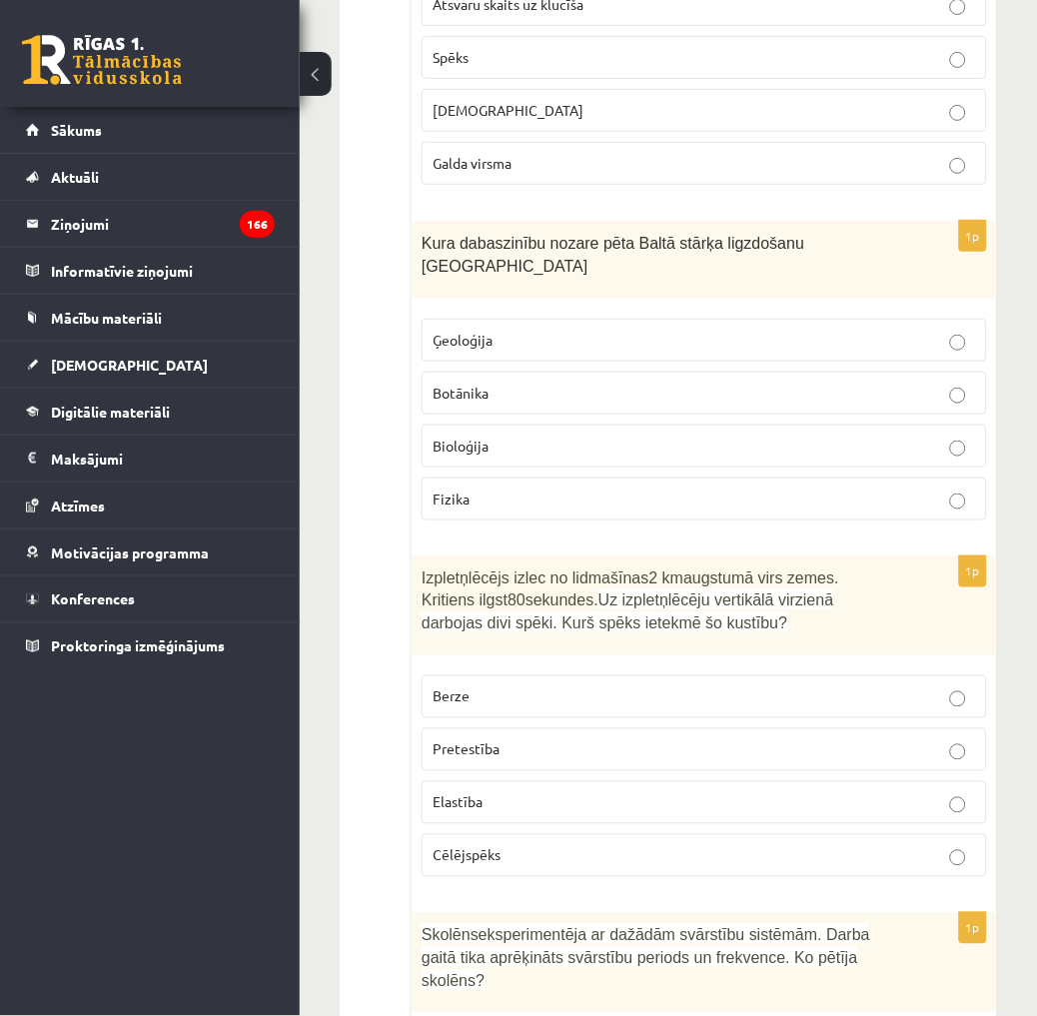
click at [506, 739] on p "Pretestība" at bounding box center [703, 749] width 543 height 21
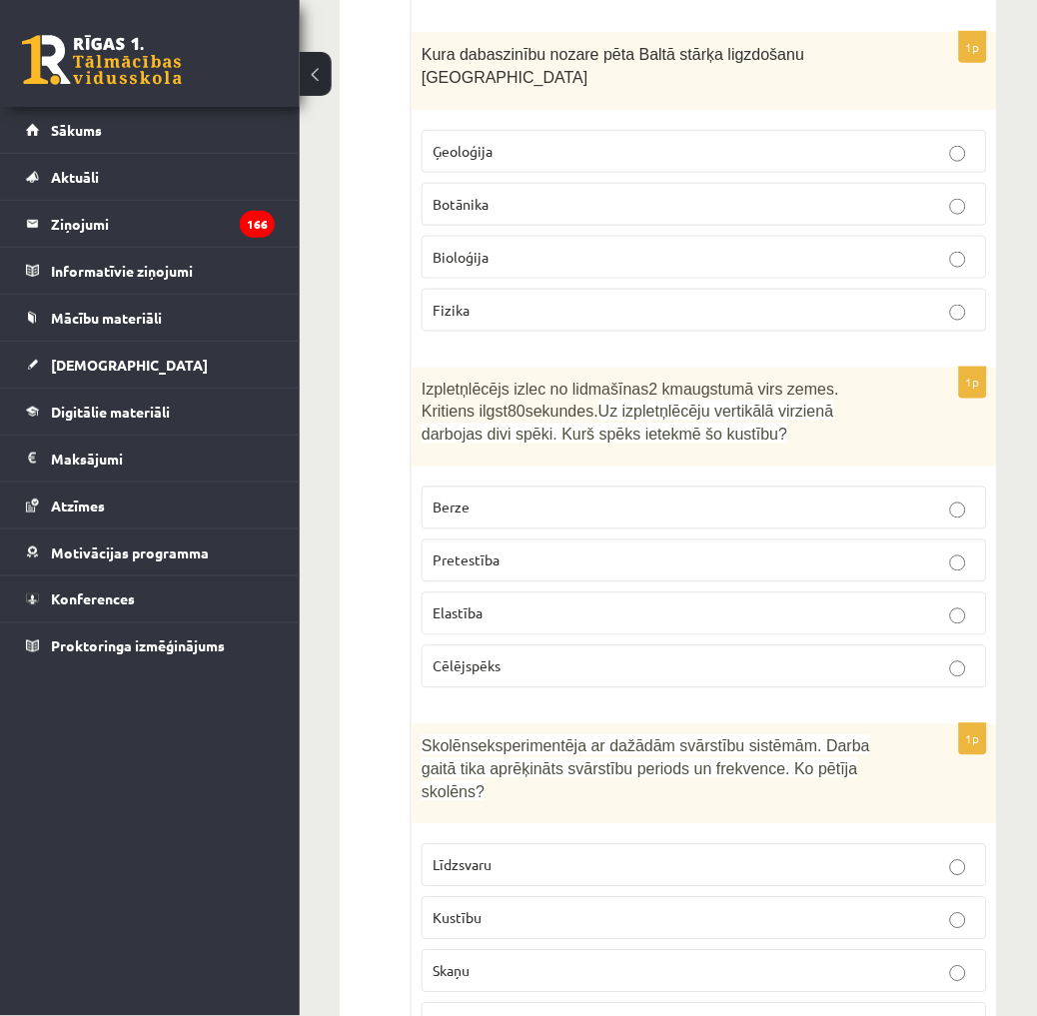
scroll to position [8433, 0]
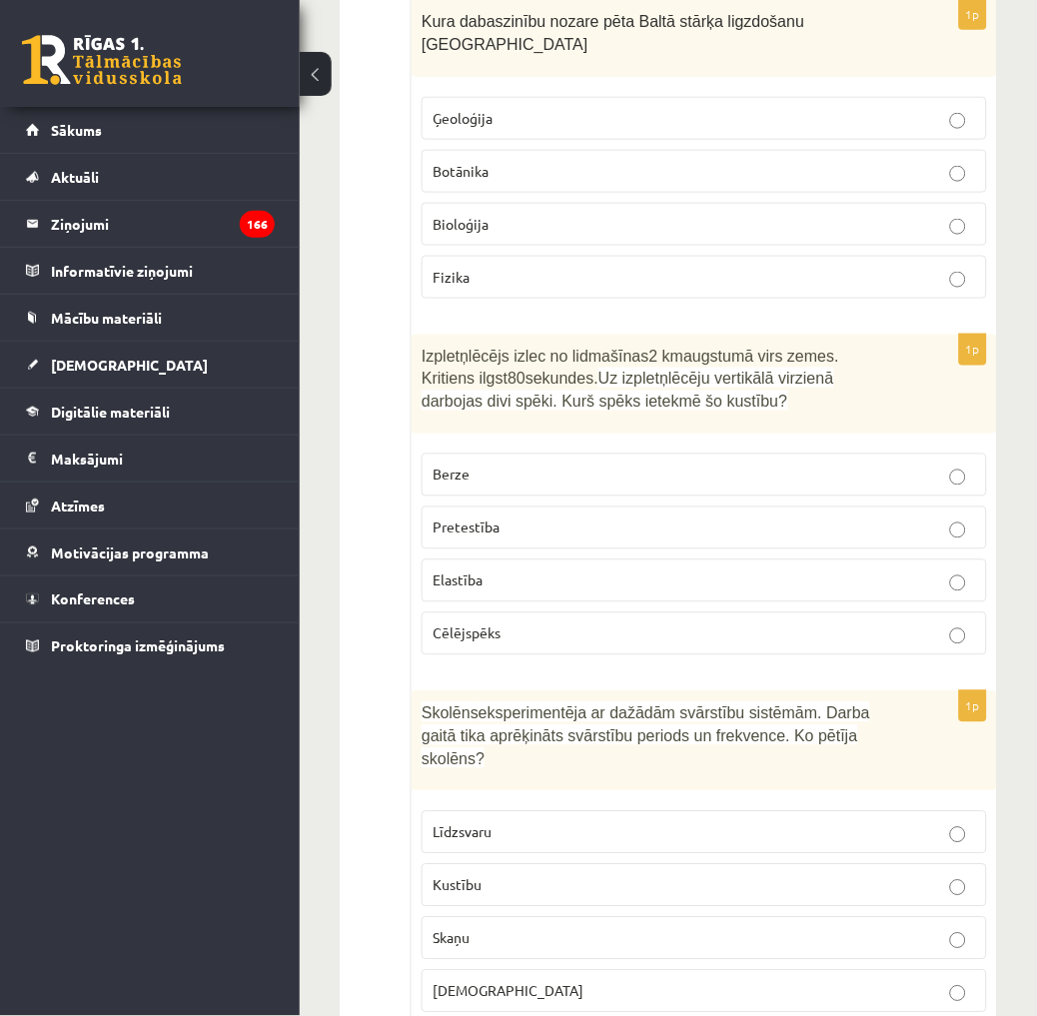
click at [494, 875] on p "Kustību" at bounding box center [703, 885] width 543 height 21
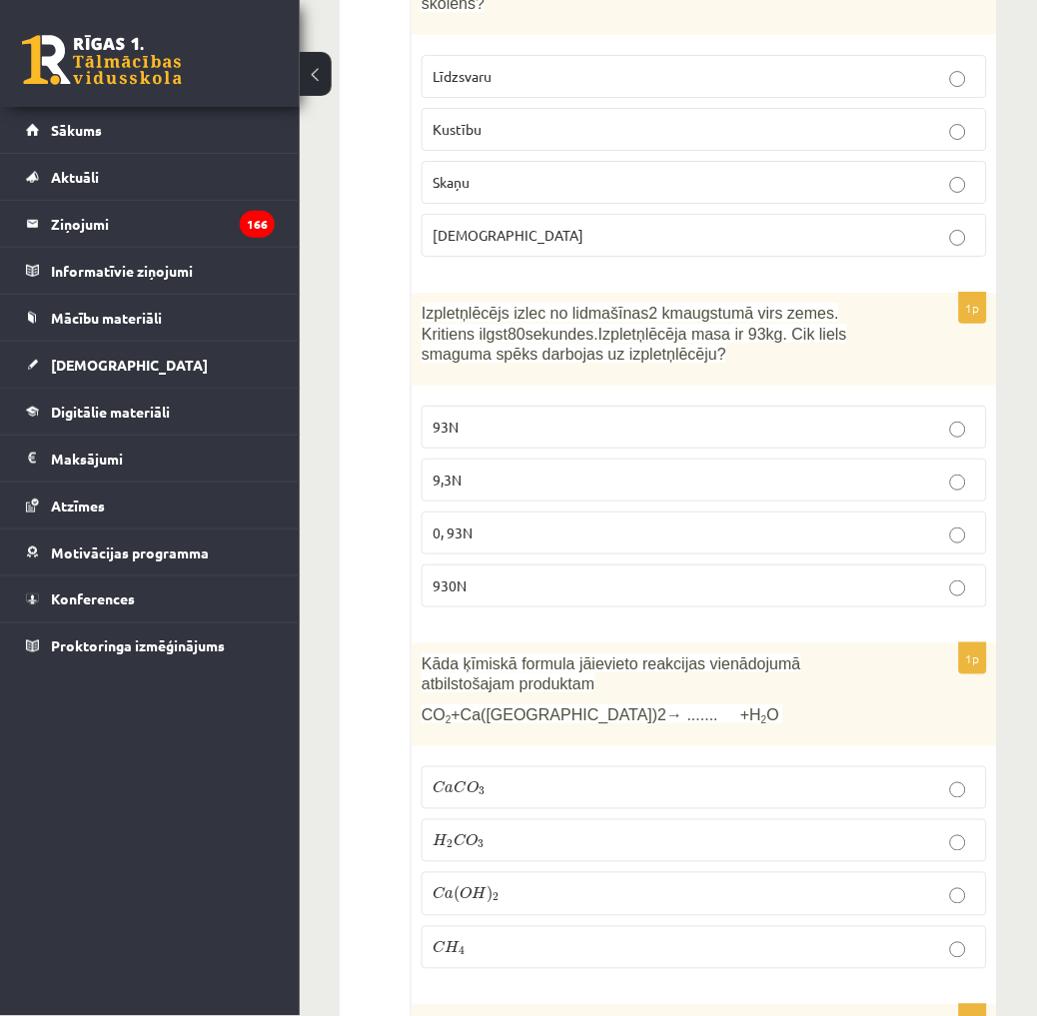
scroll to position [9210, 0]
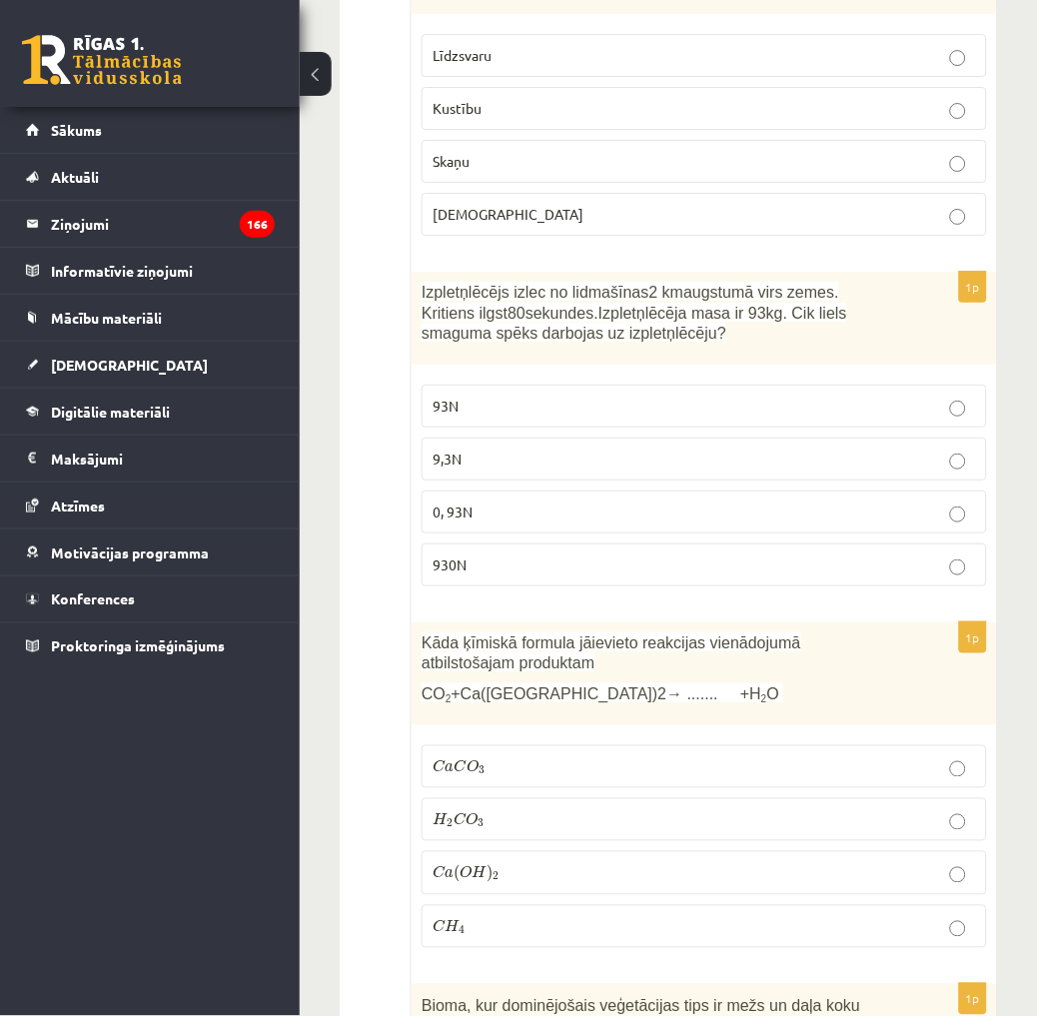
click at [475, 554] on p "930N" at bounding box center [703, 564] width 543 height 21
click at [530, 756] on p "C a C O 3 C a C O 3" at bounding box center [703, 766] width 543 height 21
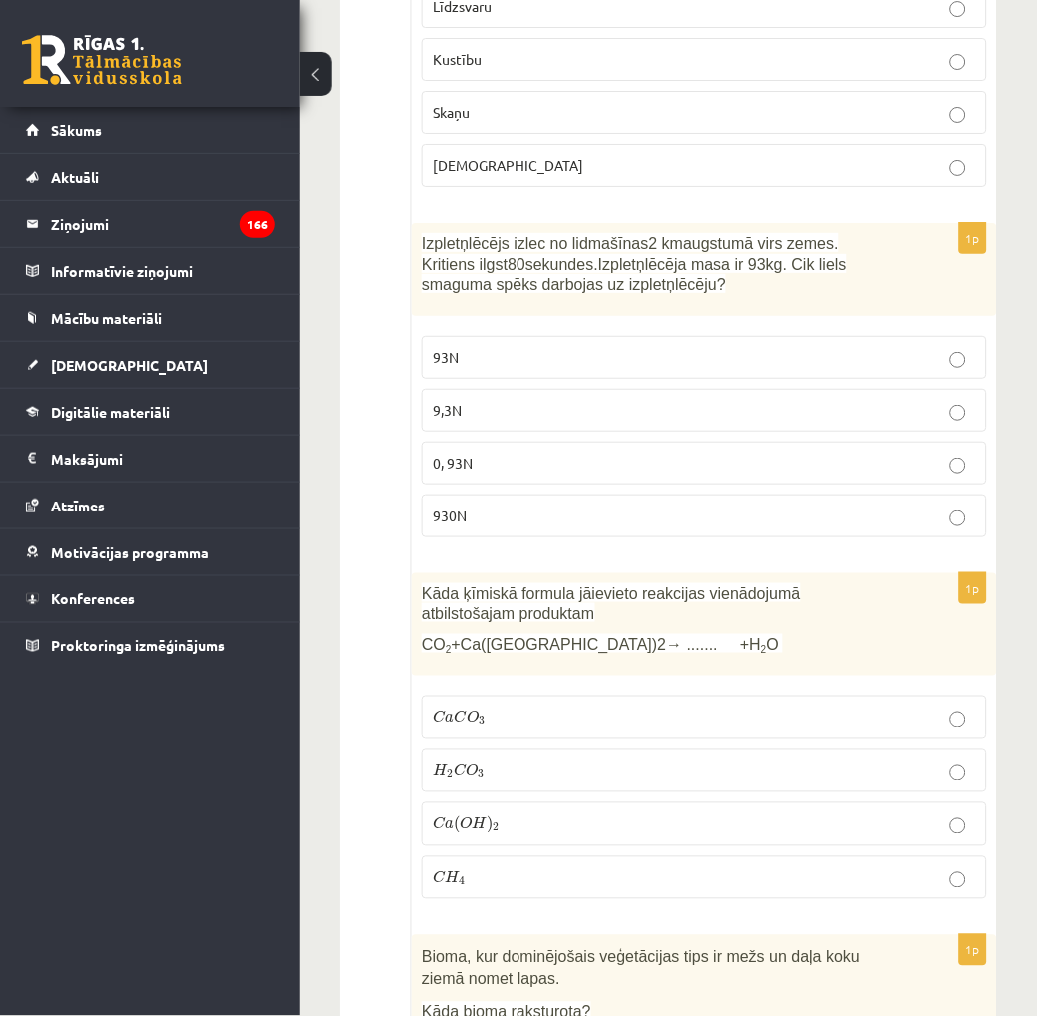
scroll to position [9427, 0]
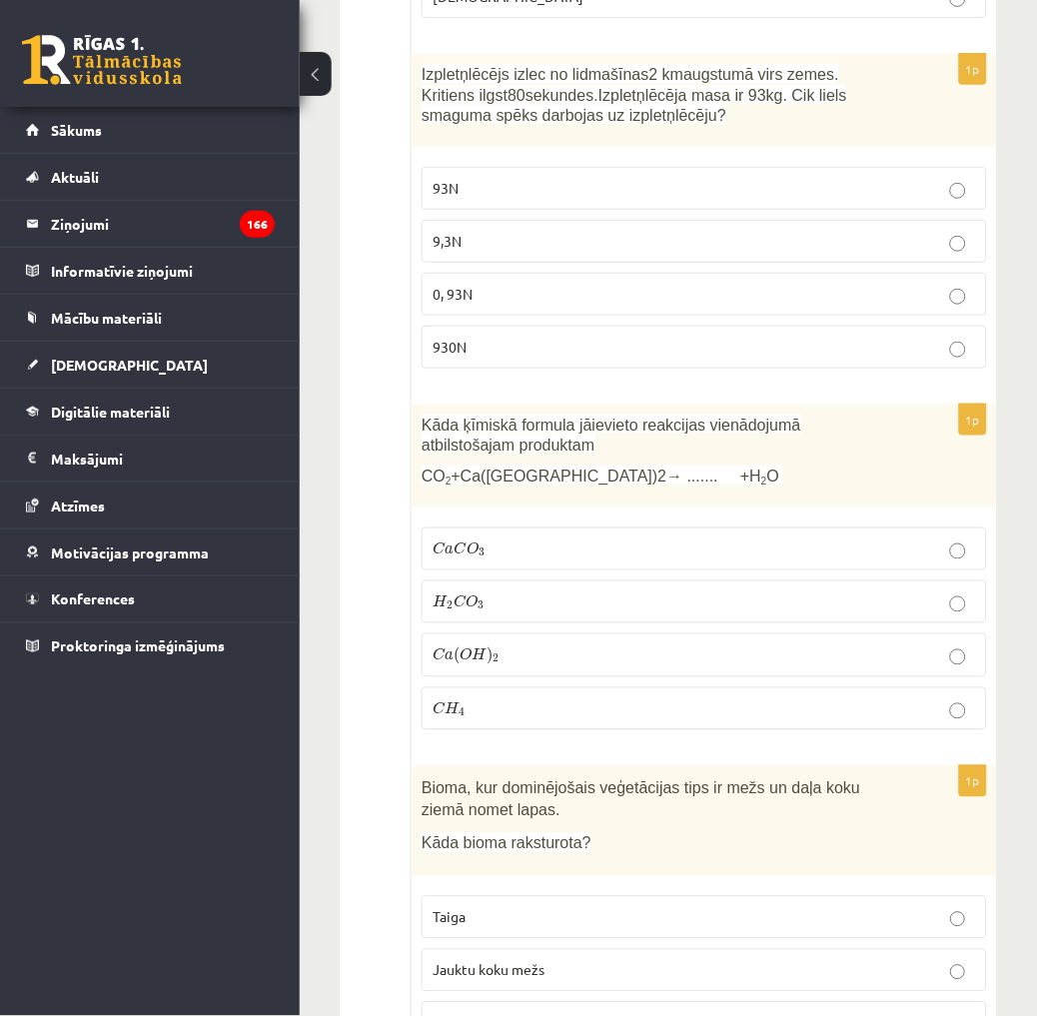
click at [512, 949] on label "Jauktu koku mežs" at bounding box center [703, 970] width 565 height 43
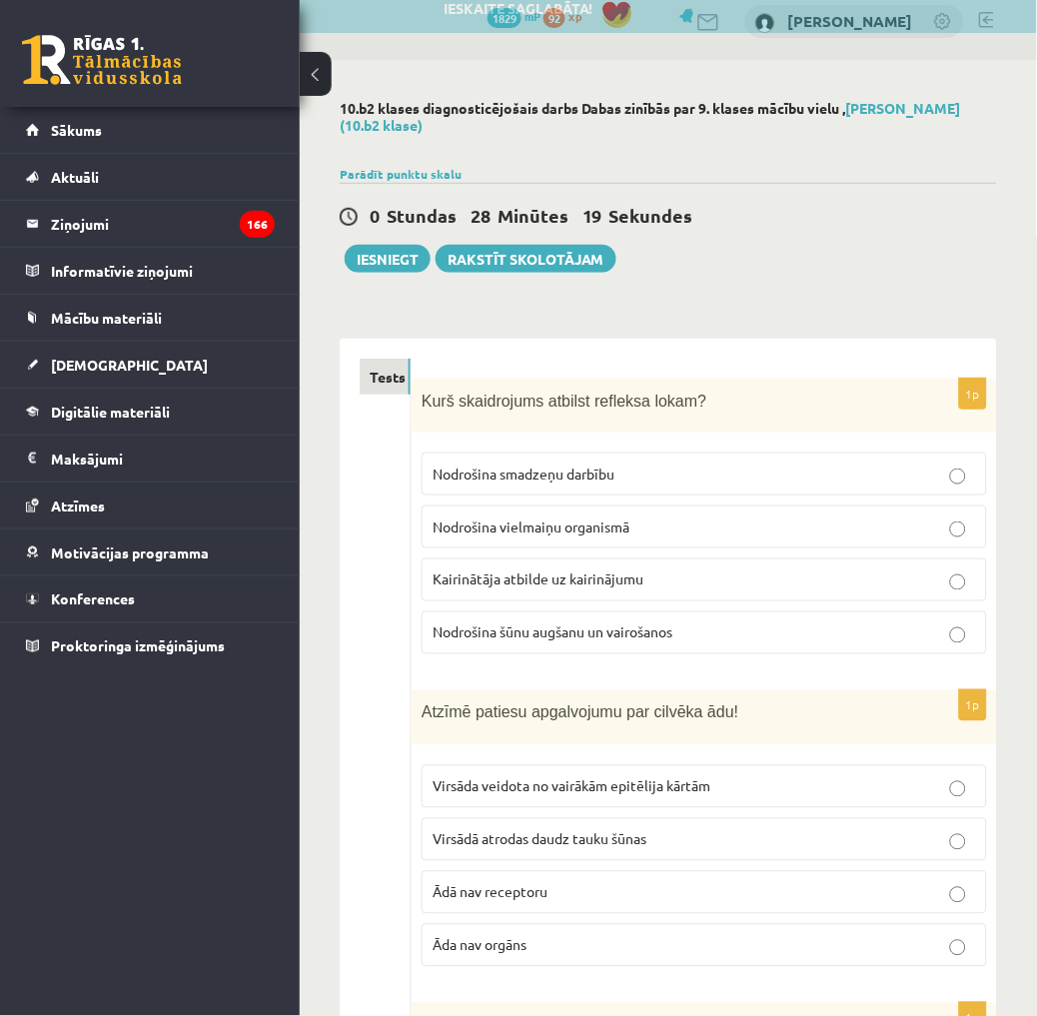
scroll to position [0, 0]
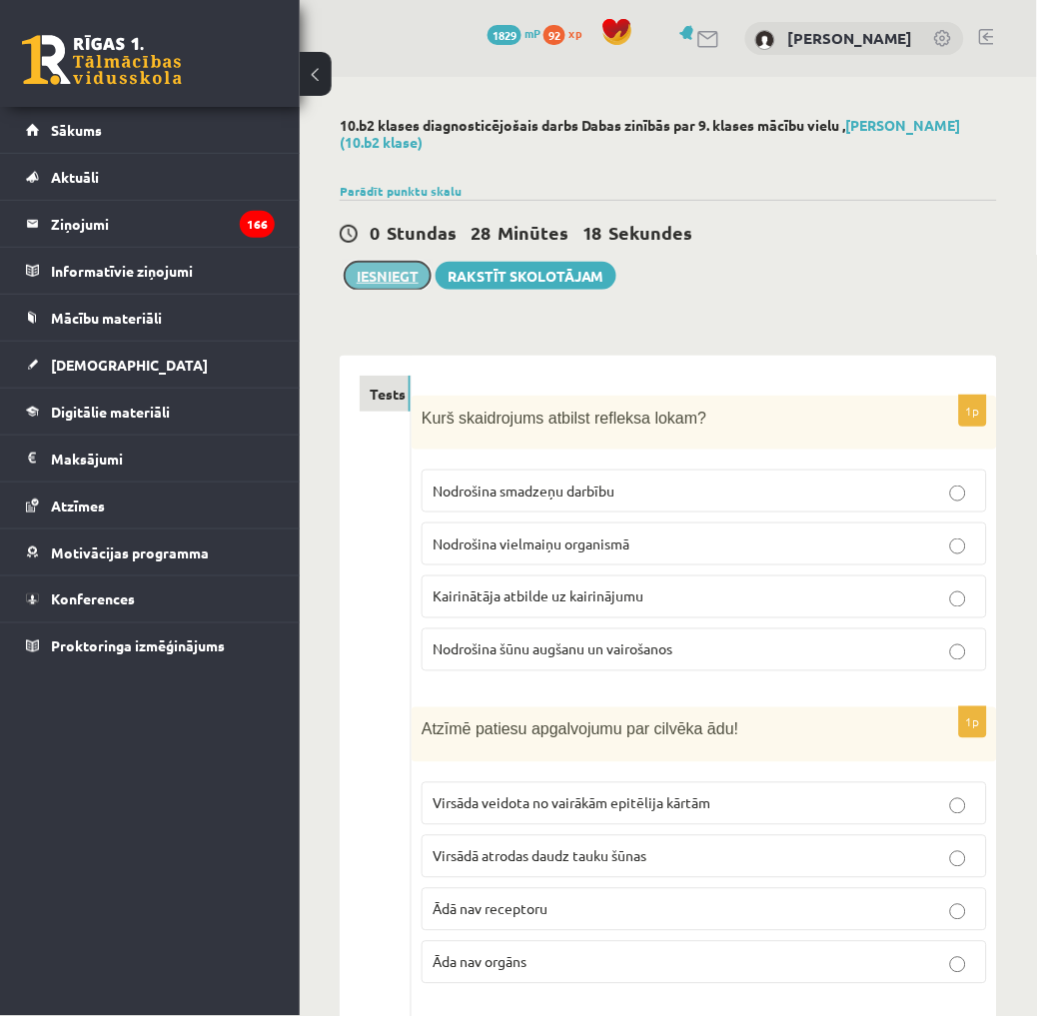
click at [377, 286] on button "Iesniegt" at bounding box center [388, 276] width 86 height 28
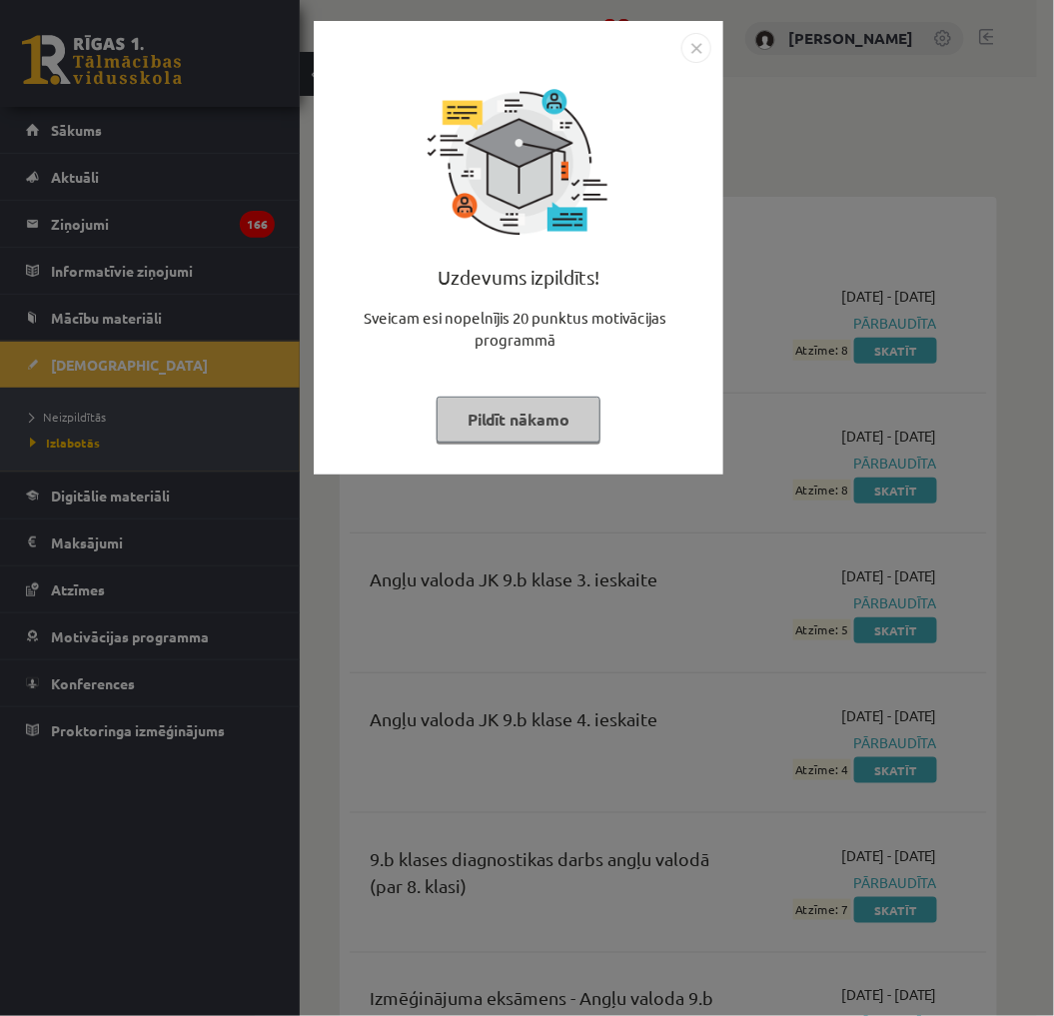
click at [684, 54] on img "Close" at bounding box center [696, 48] width 30 height 30
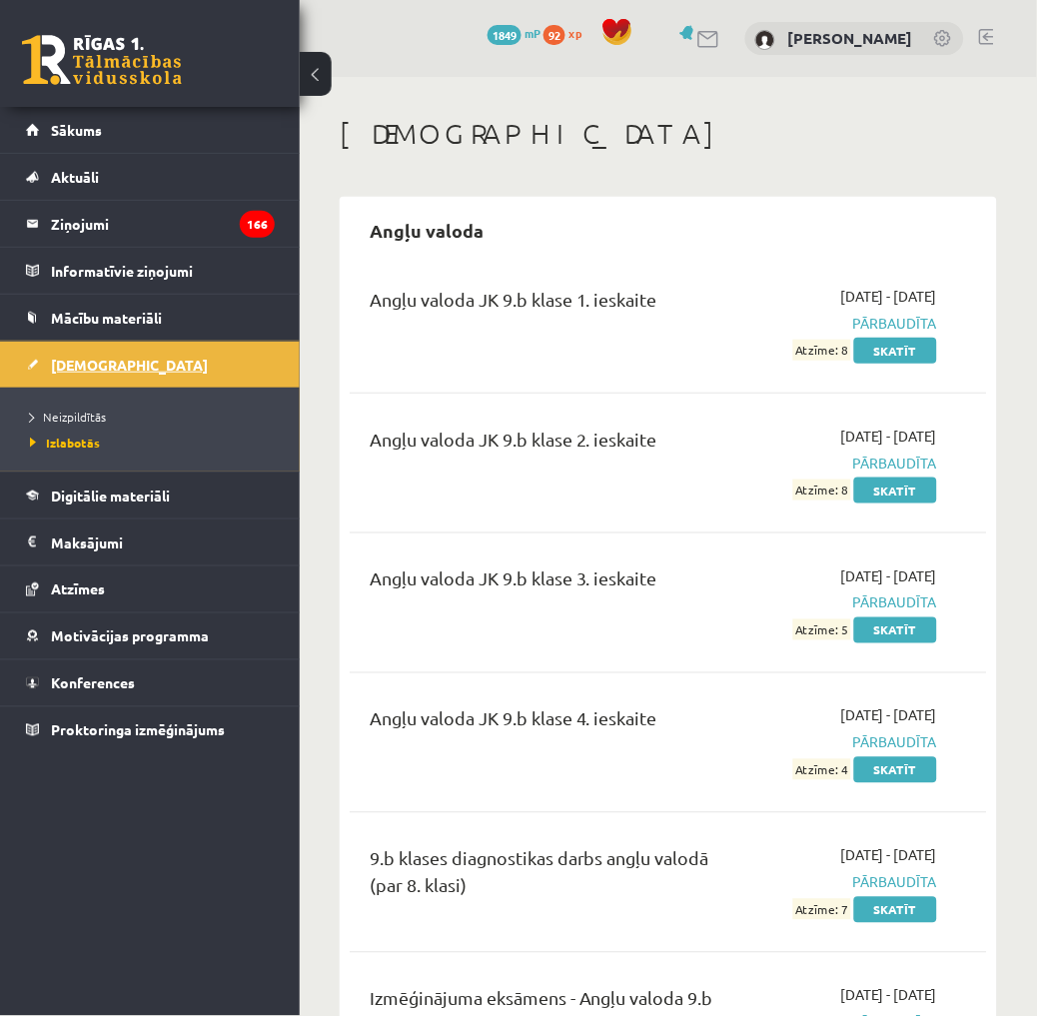
click at [192, 362] on link "[DEMOGRAPHIC_DATA]" at bounding box center [150, 365] width 249 height 46
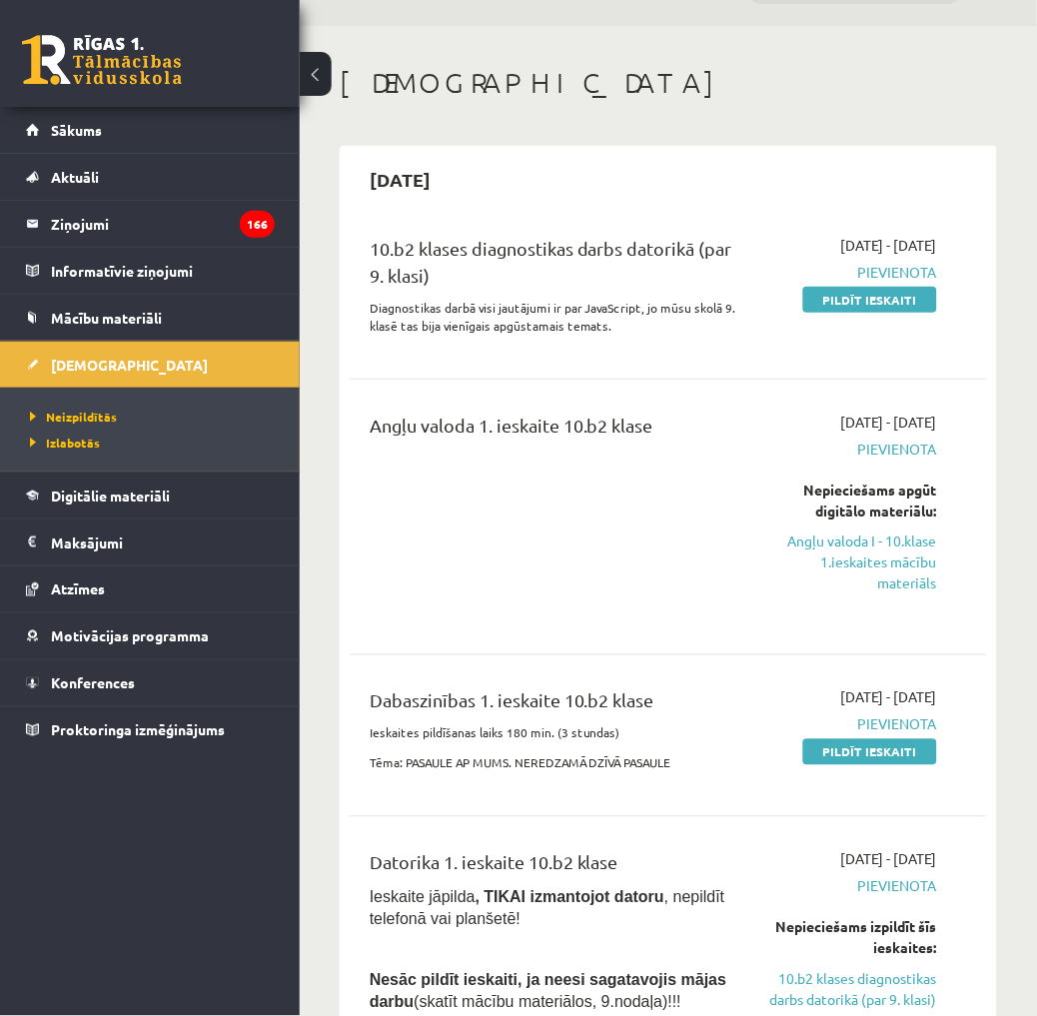
scroll to position [333, 0]
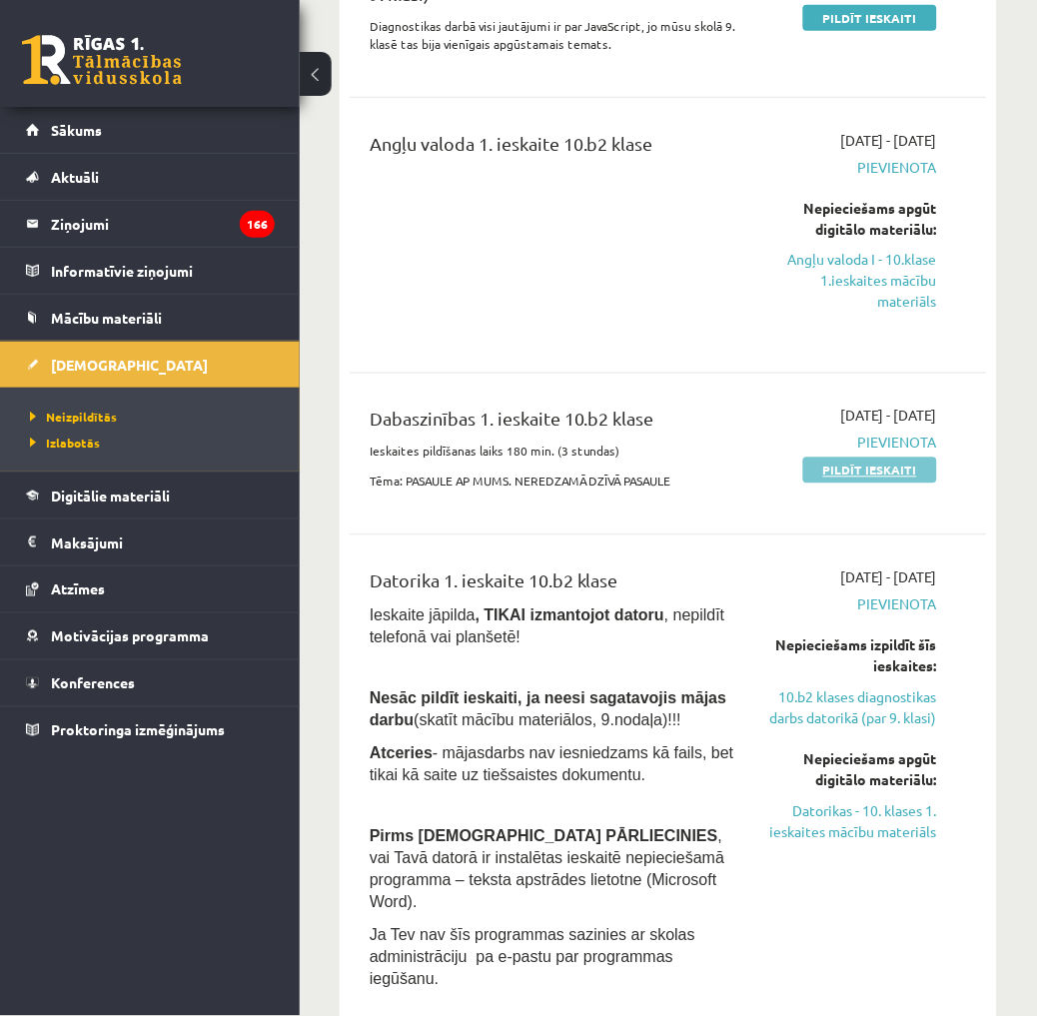
click at [844, 470] on link "Pildīt ieskaiti" at bounding box center [870, 470] width 134 height 26
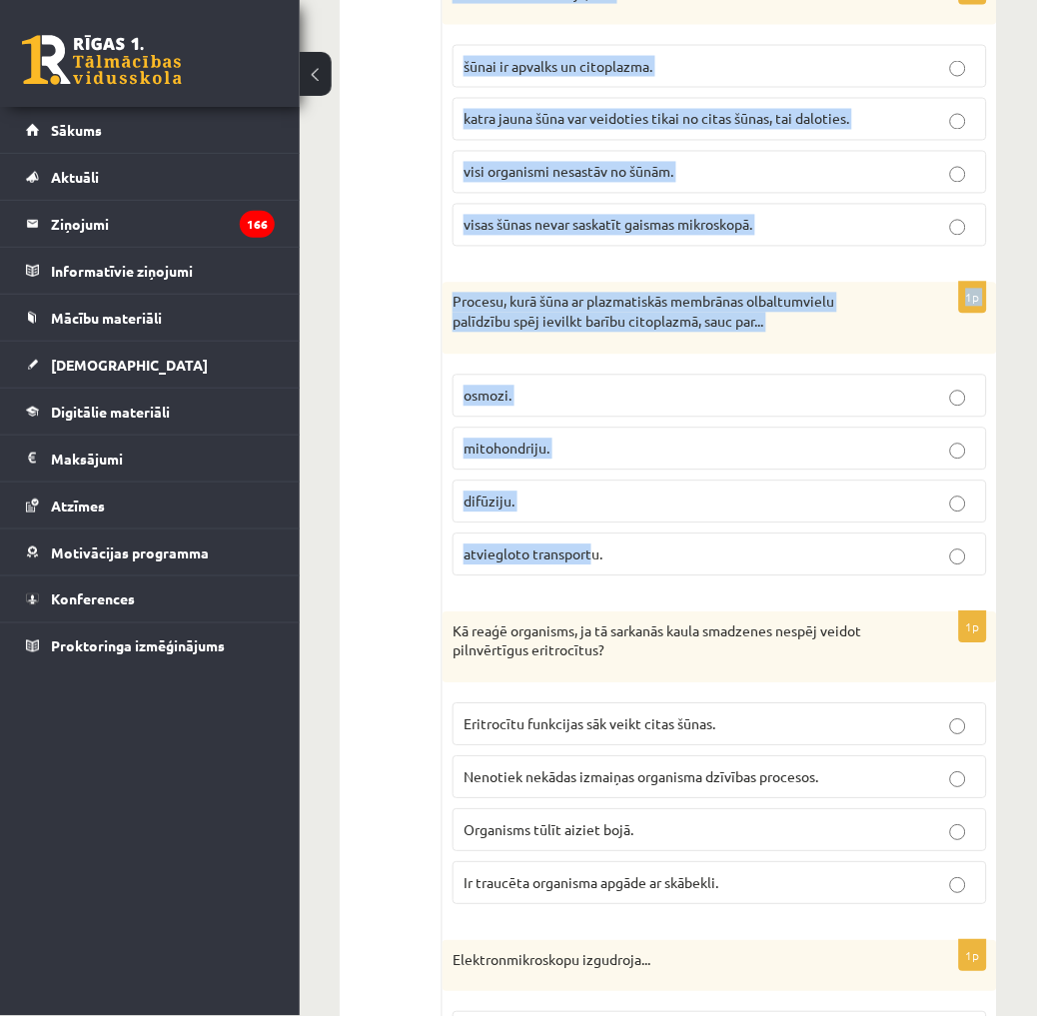
drag, startPoint x: 455, startPoint y: 422, endPoint x: 592, endPoint y: 563, distance: 196.3
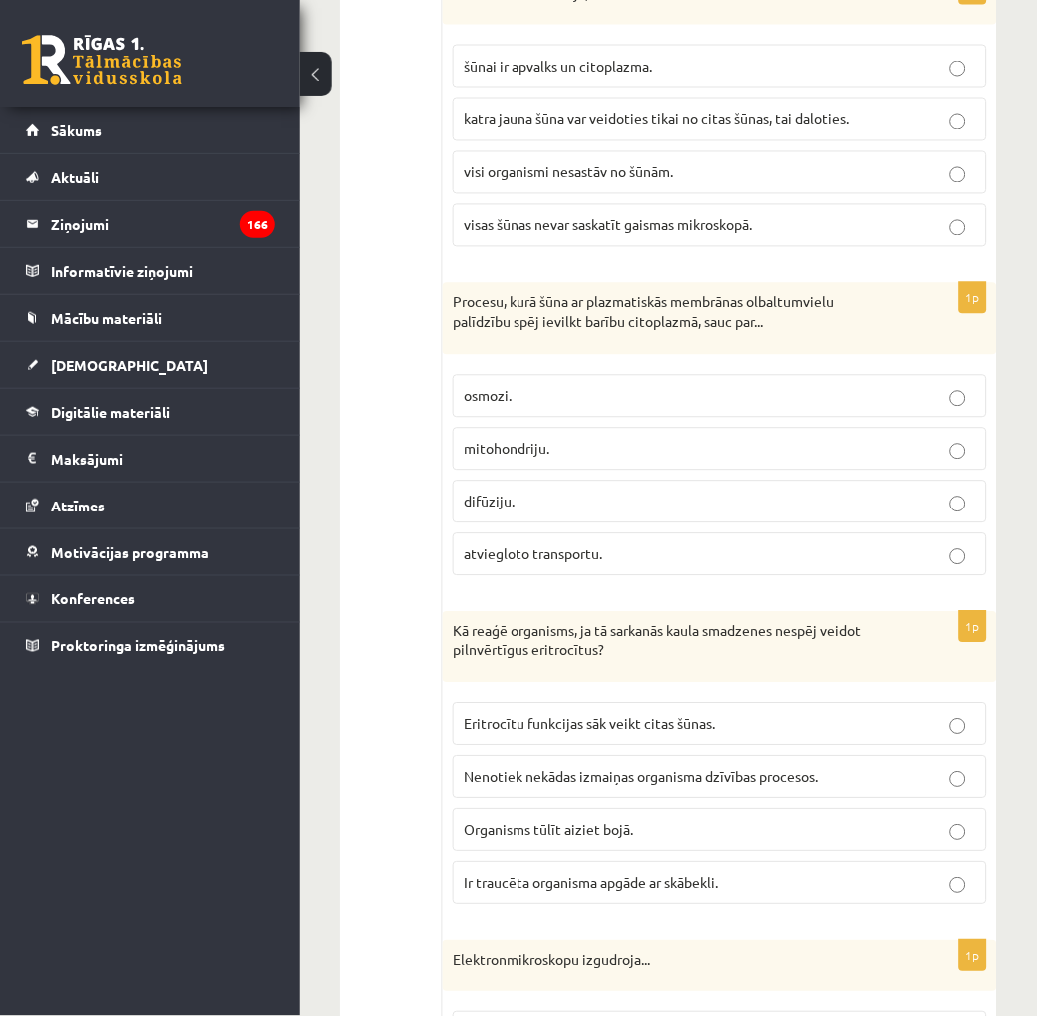
drag, startPoint x: 592, startPoint y: 563, endPoint x: 371, endPoint y: 562, distance: 221.7
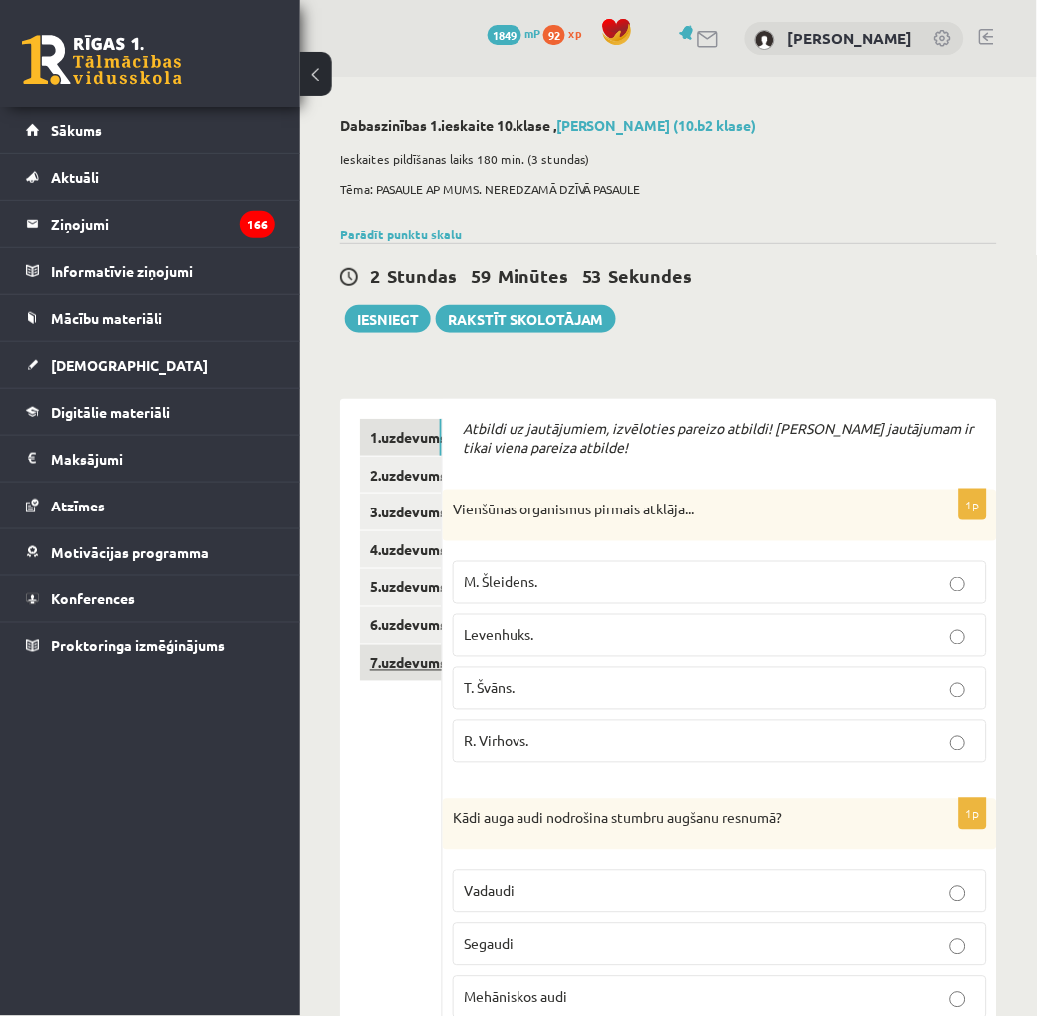
click at [387, 673] on link "7.uzdevums" at bounding box center [401, 663] width 82 height 37
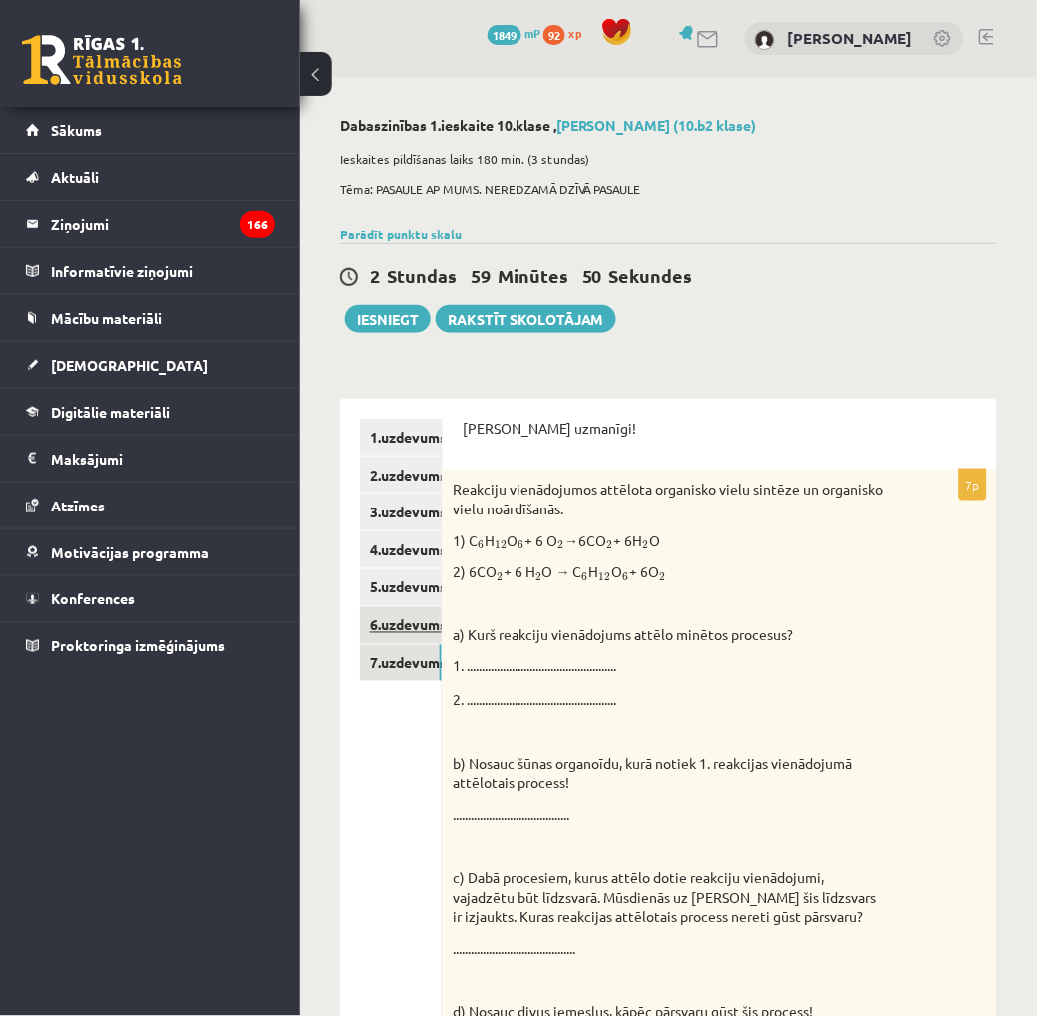
click at [390, 626] on link "6.uzdevums" at bounding box center [401, 625] width 82 height 37
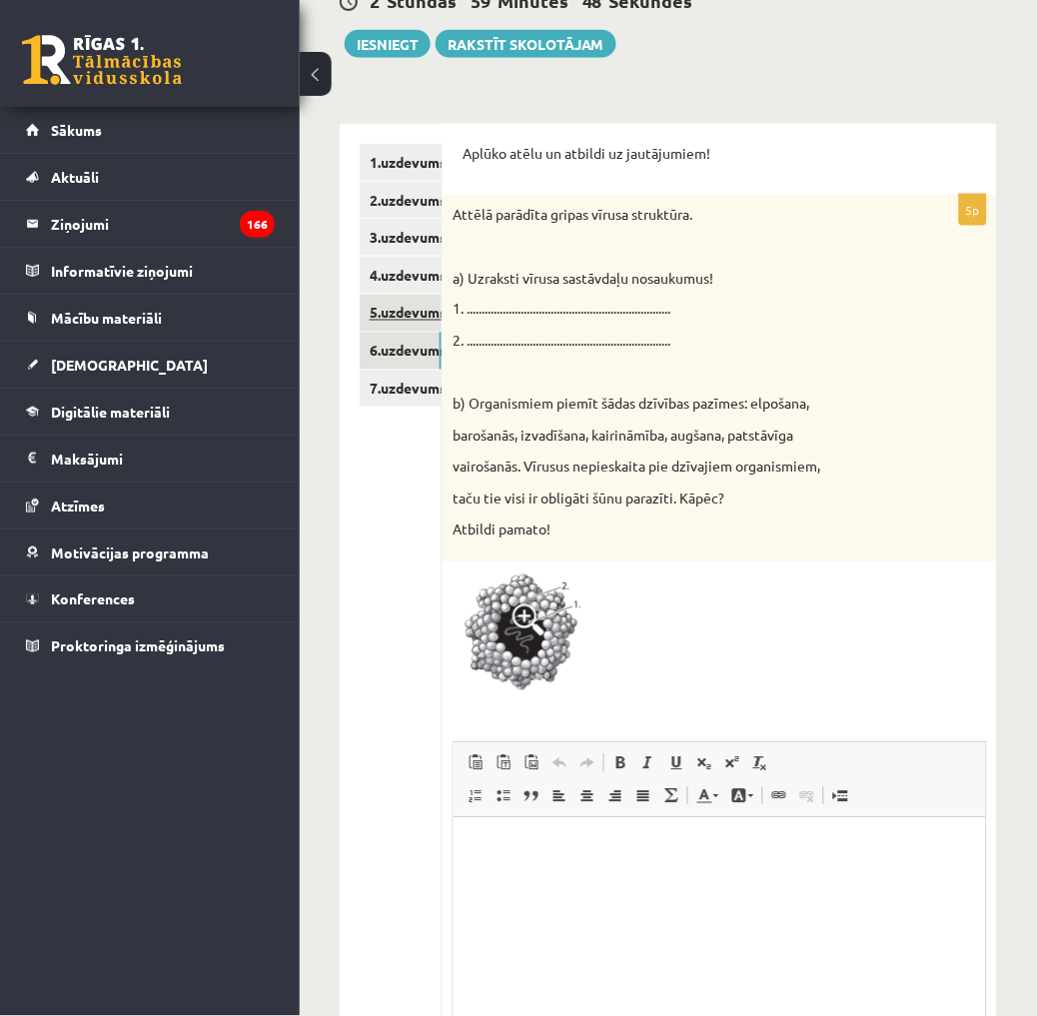
click at [391, 322] on link "5.uzdevums" at bounding box center [401, 313] width 82 height 37
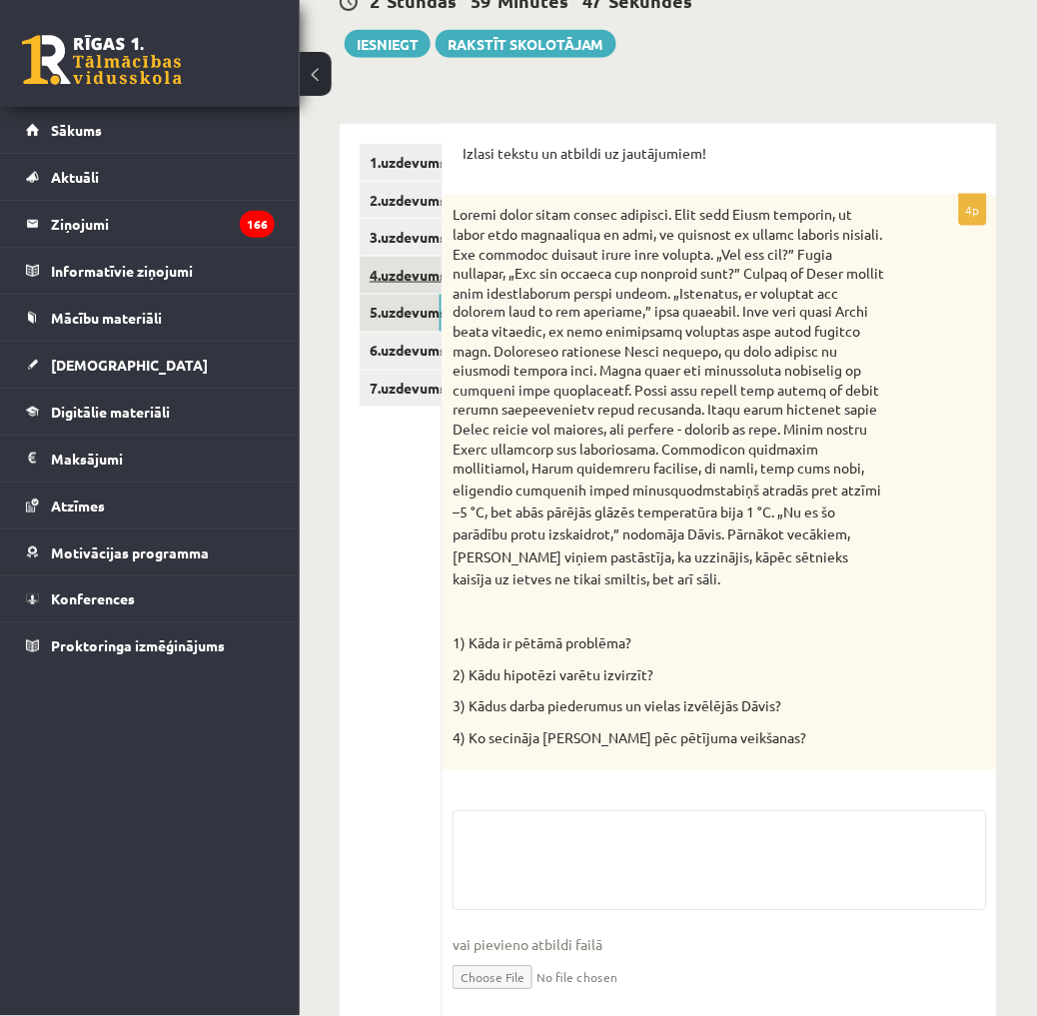
click at [381, 273] on link "4.uzdevums" at bounding box center [401, 275] width 82 height 37
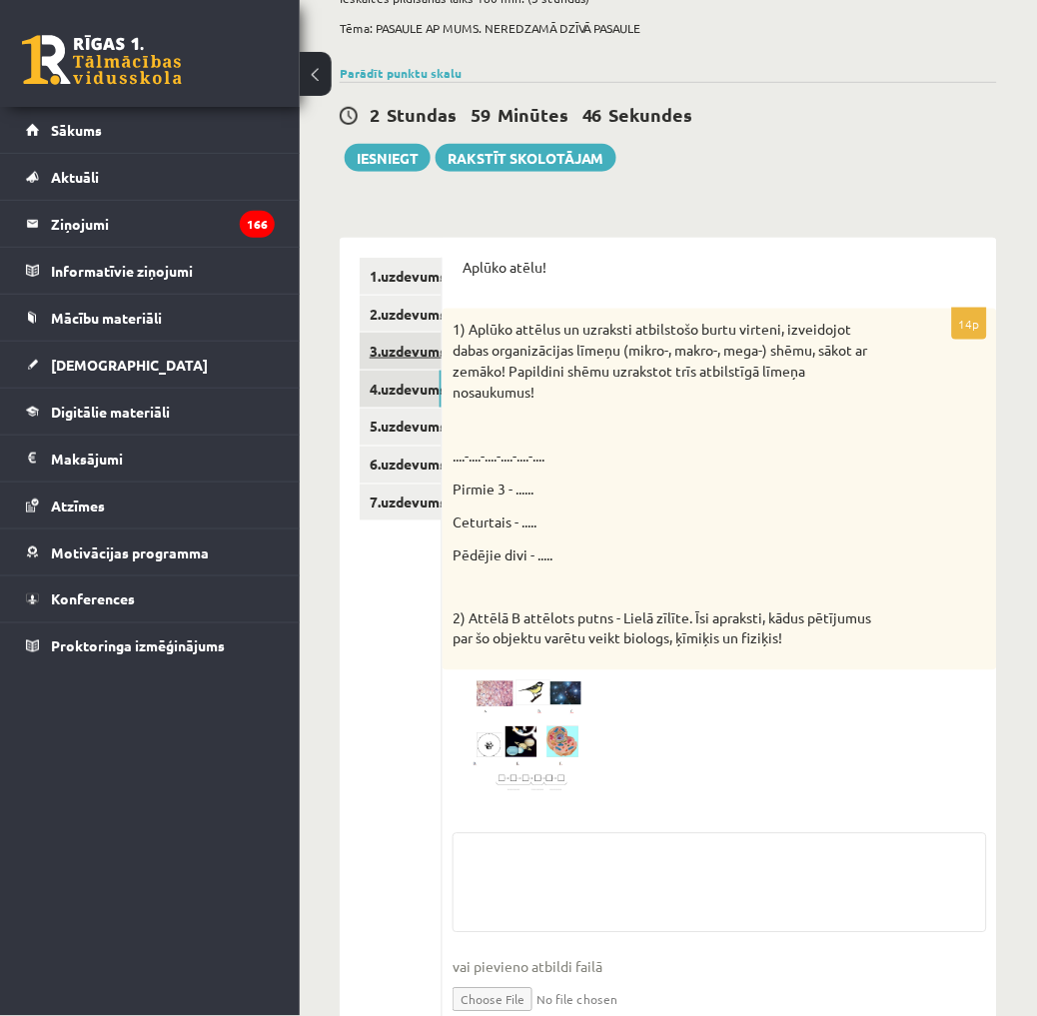
scroll to position [253, 0]
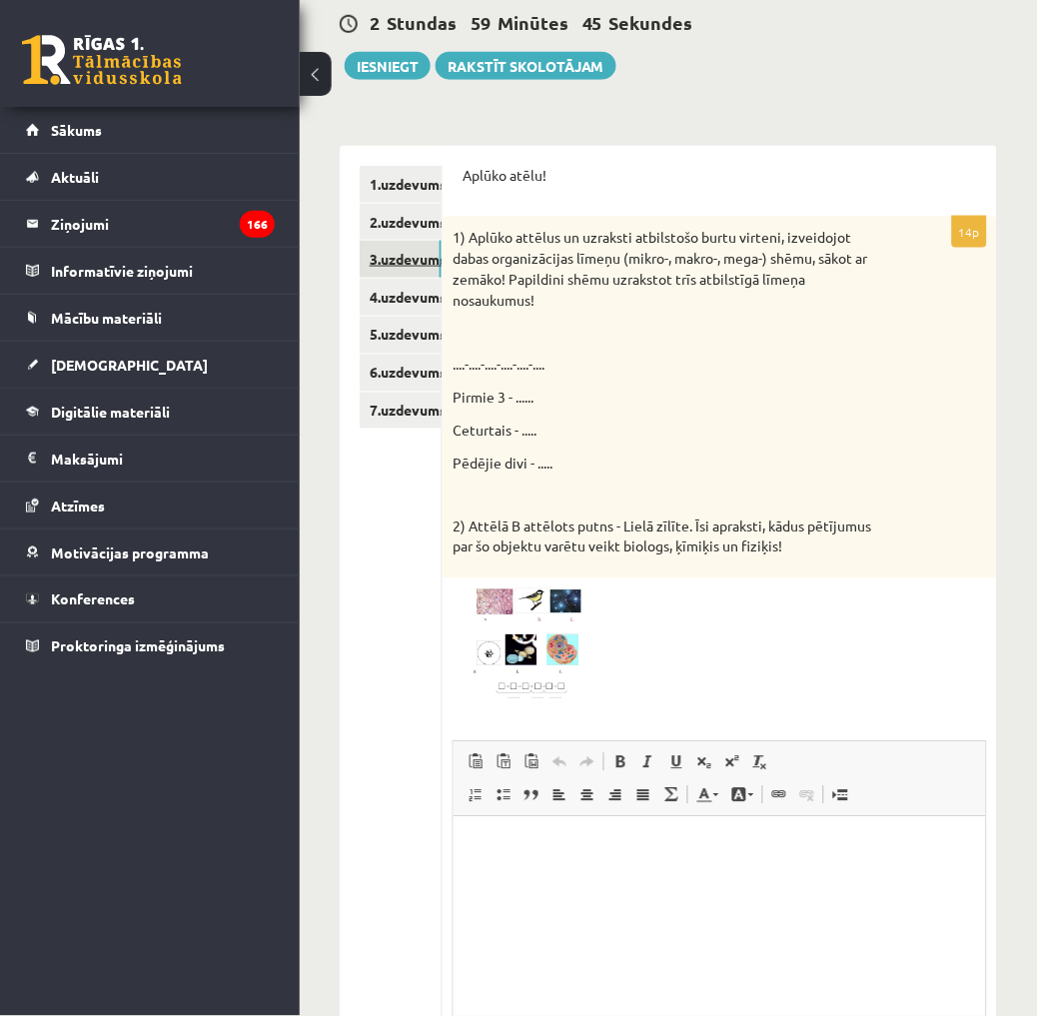
click at [368, 253] on link "3.uzdevums" at bounding box center [401, 259] width 82 height 37
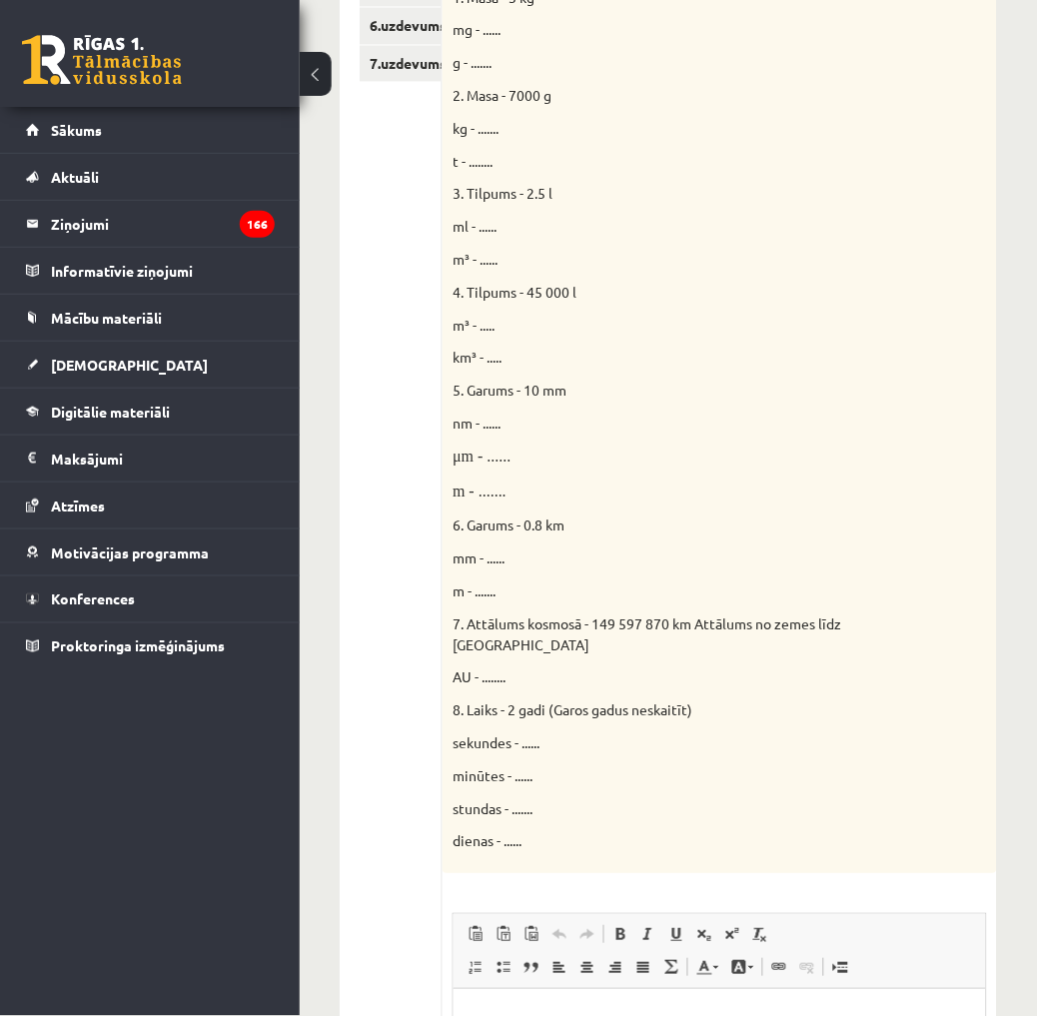
scroll to position [62, 0]
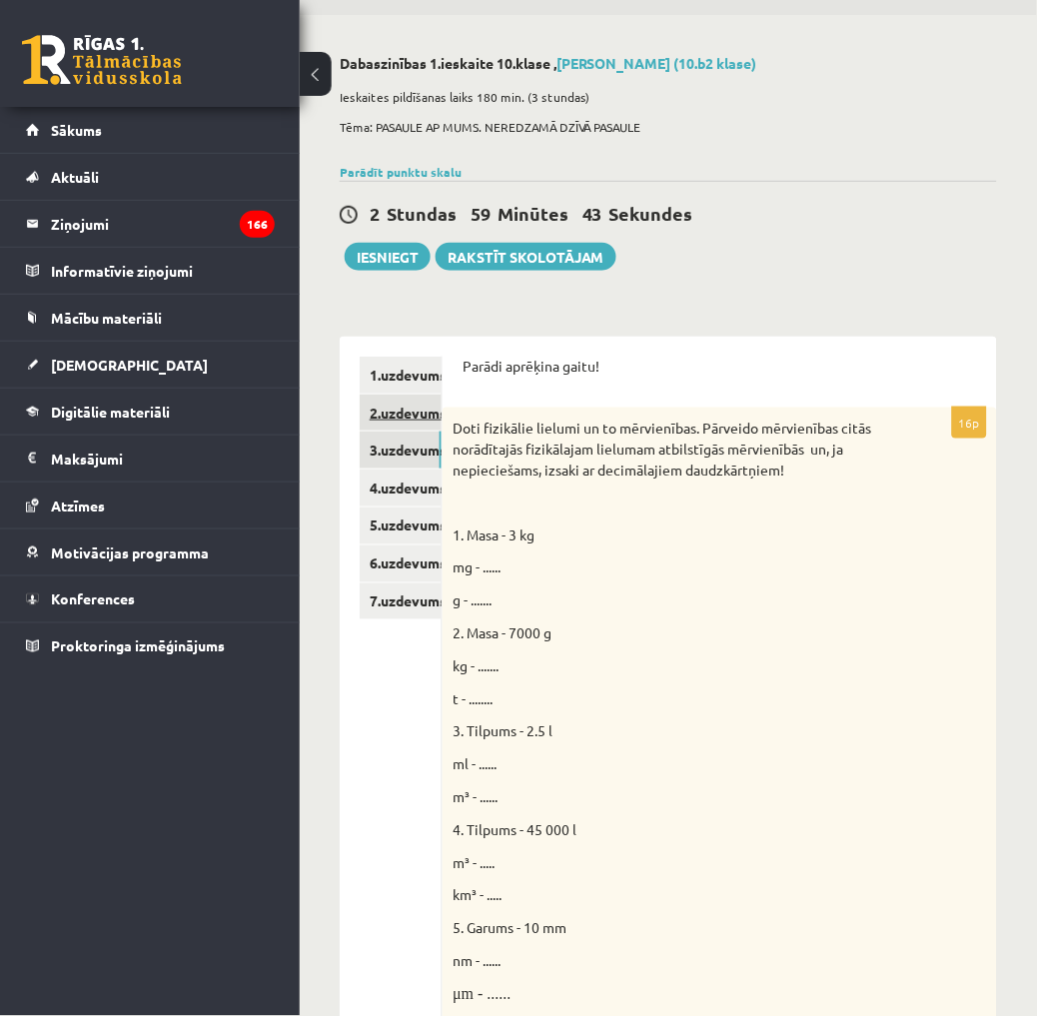
click at [413, 421] on link "2.uzdevums" at bounding box center [401, 412] width 82 height 37
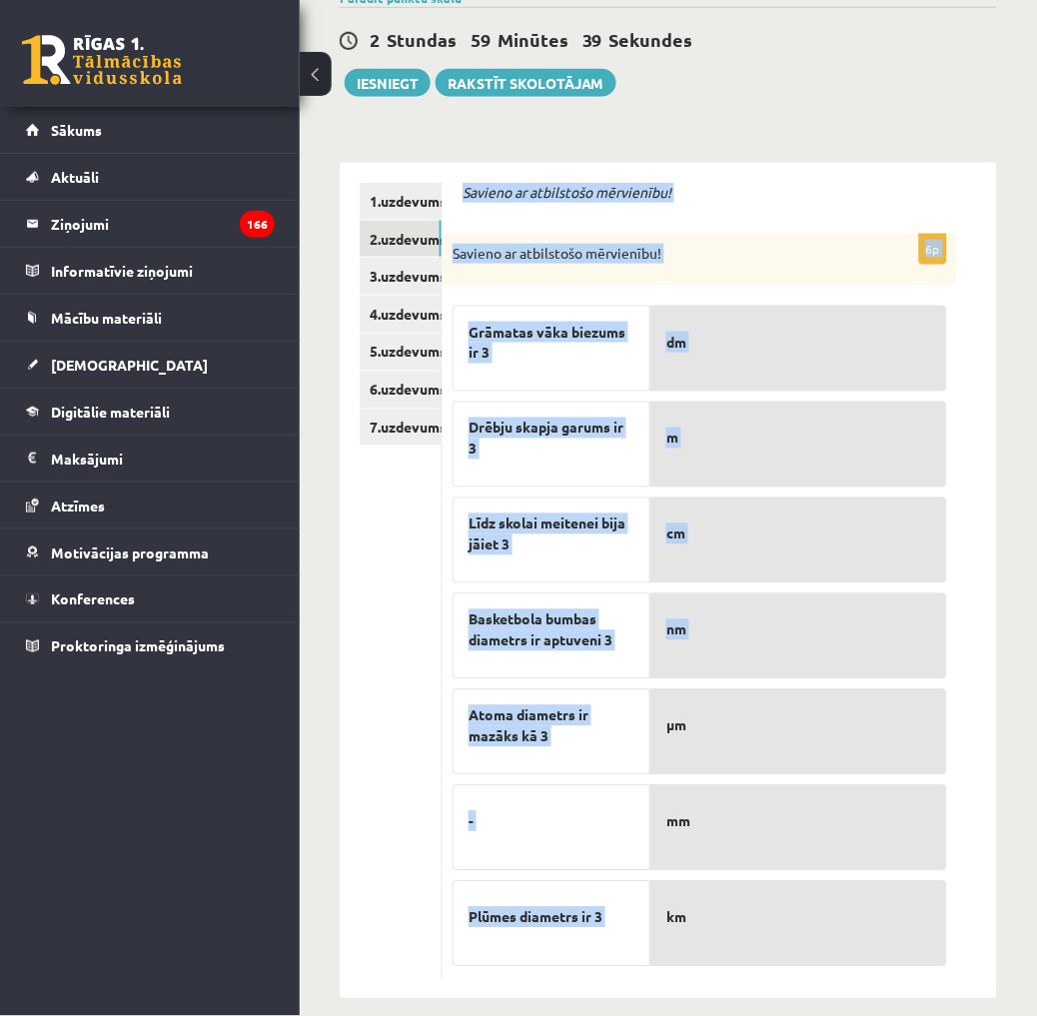
scroll to position [258, 0]
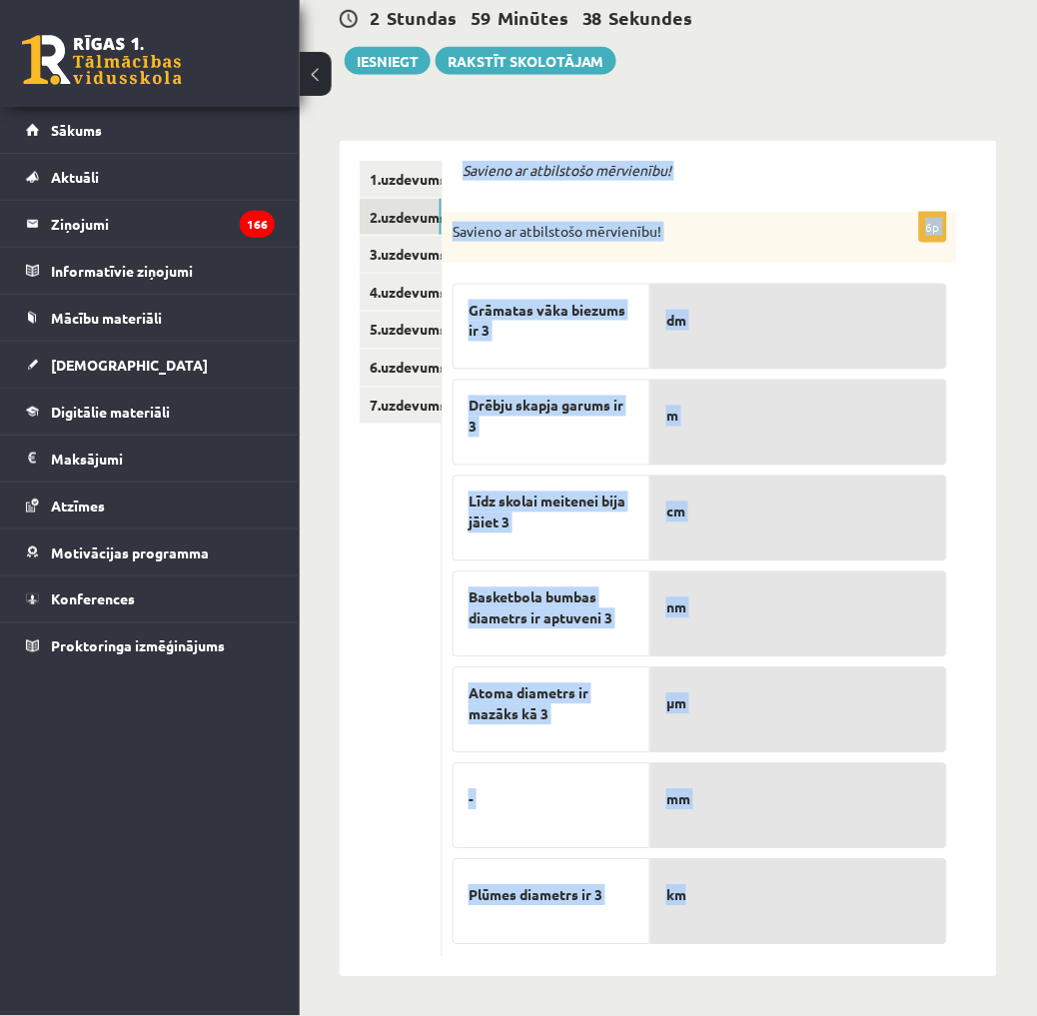
drag, startPoint x: 454, startPoint y: 355, endPoint x: 850, endPoint y: 885, distance: 661.5
click at [850, 885] on div "Savieno ar atbilstošo mērvienību! 6p Savieno ar atbilstošo mērvienību! Grāmatas…" at bounding box center [719, 559] width 554 height 836
copy form "Savieno ar atbilstošo mērvienību! 6p Savieno ar atbilstošo mērvienību! Grāmatas…"
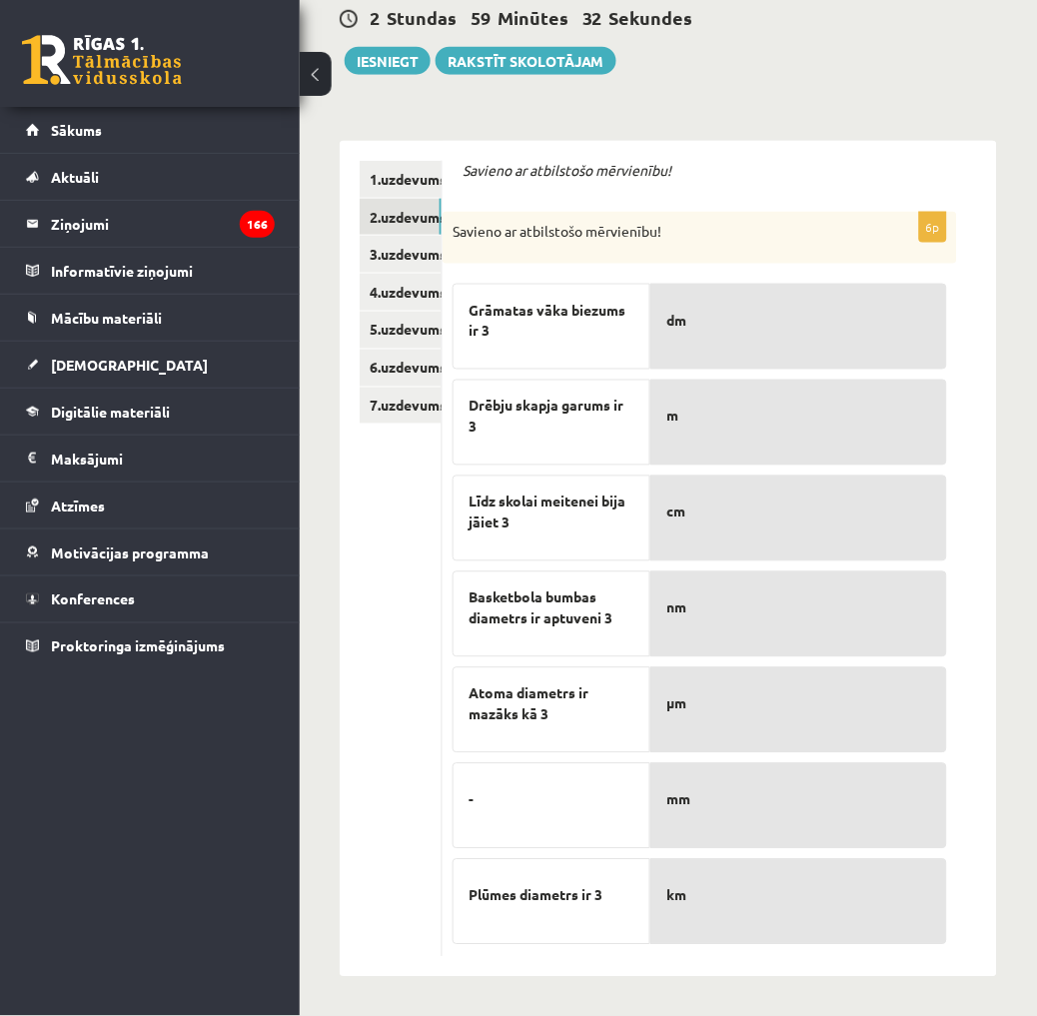
click at [382, 786] on ul "1.uzdevums 2.uzdevums 3.uzdevums 4.uzdevums 5.uzdevums 6.uzdevums 7.uzdevums" at bounding box center [401, 559] width 83 height 796
click at [385, 199] on link "2.uzdevums" at bounding box center [401, 217] width 82 height 37
click at [396, 174] on link "1.uzdevums" at bounding box center [401, 179] width 82 height 37
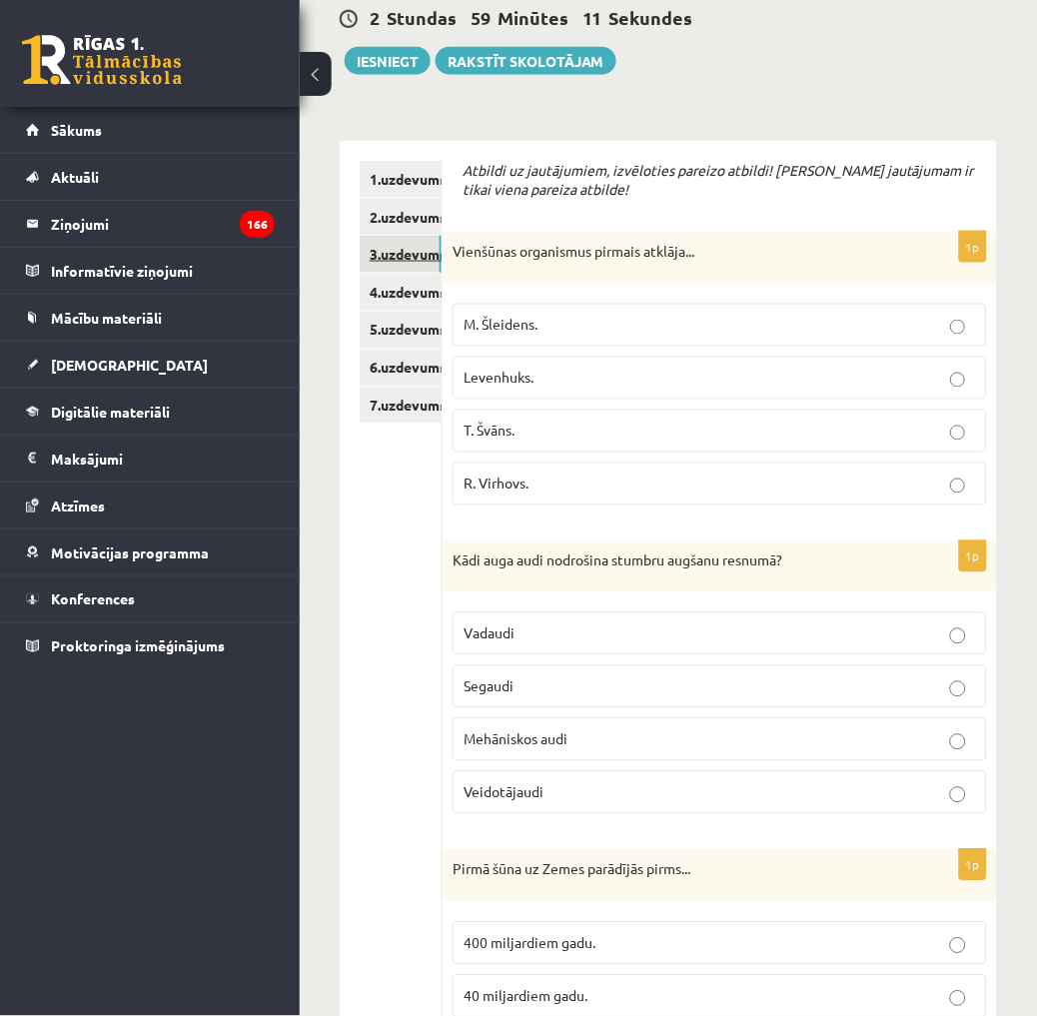
click at [403, 263] on link "3.uzdevums" at bounding box center [401, 254] width 82 height 37
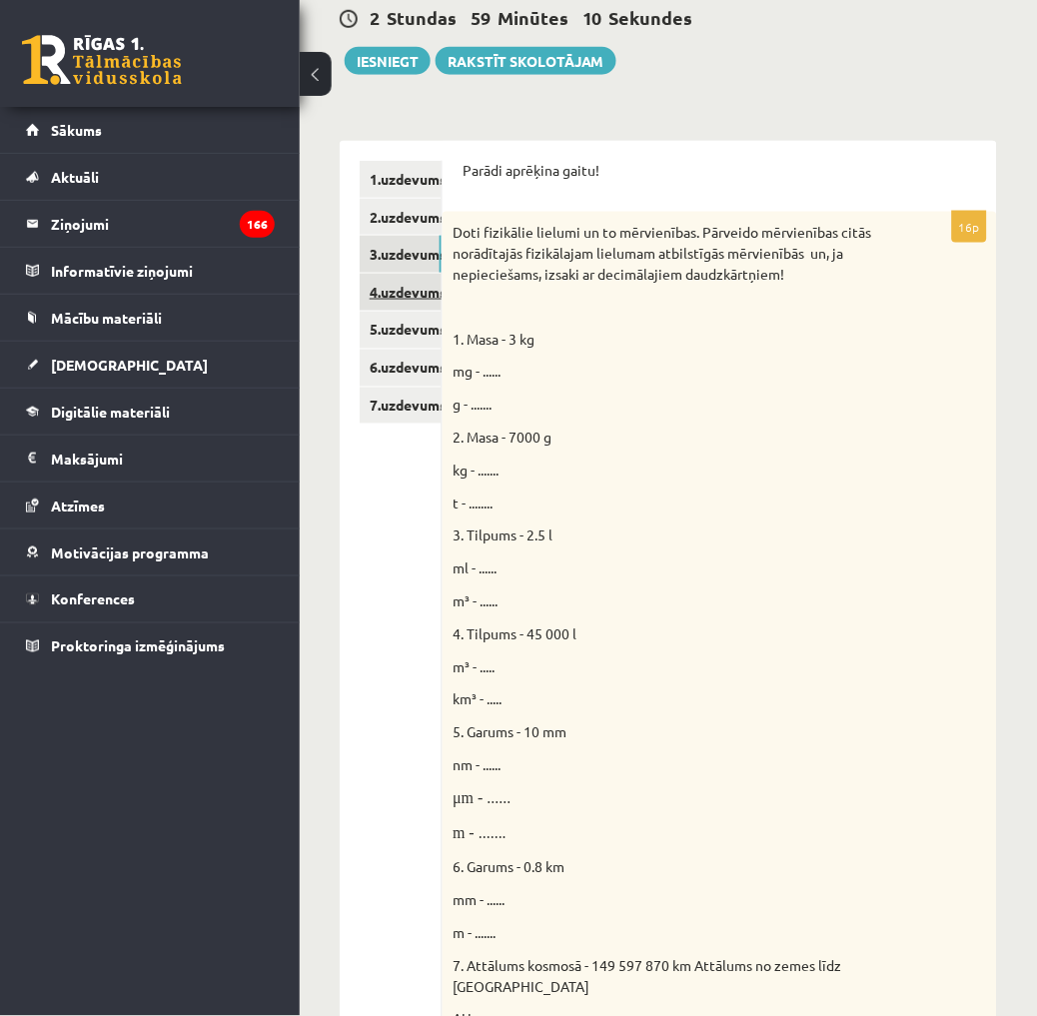
scroll to position [0, 0]
click at [385, 293] on link "4.uzdevums" at bounding box center [401, 292] width 82 height 37
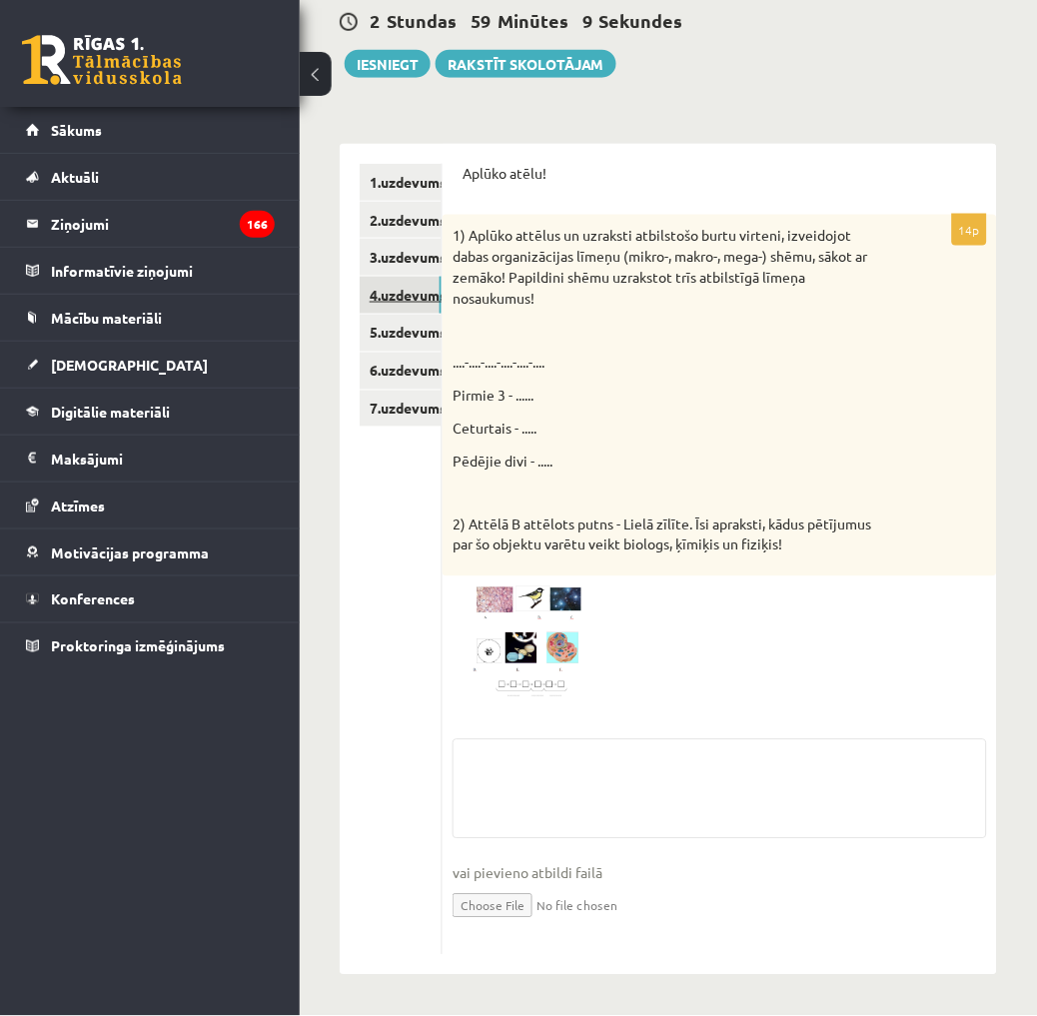
scroll to position [253, 0]
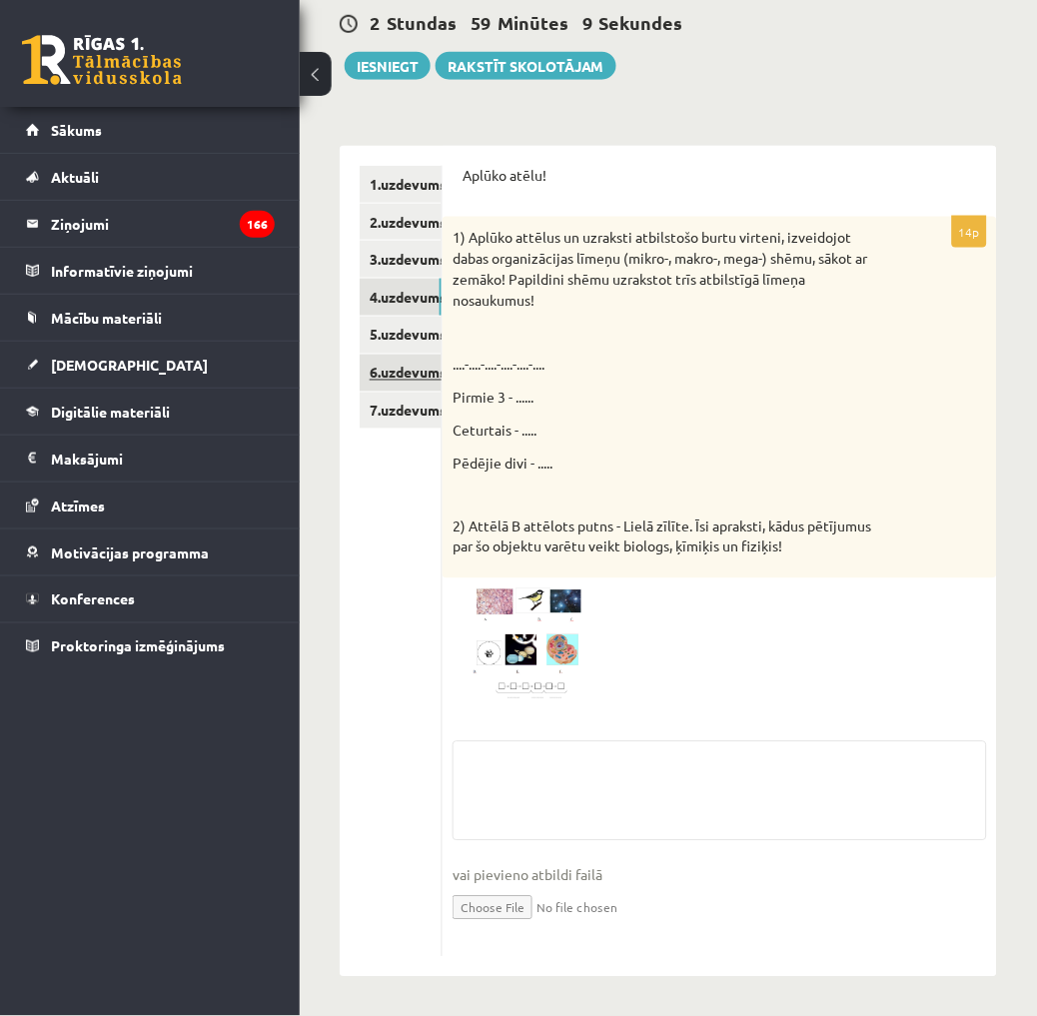
click at [375, 370] on link "6.uzdevums" at bounding box center [401, 373] width 82 height 37
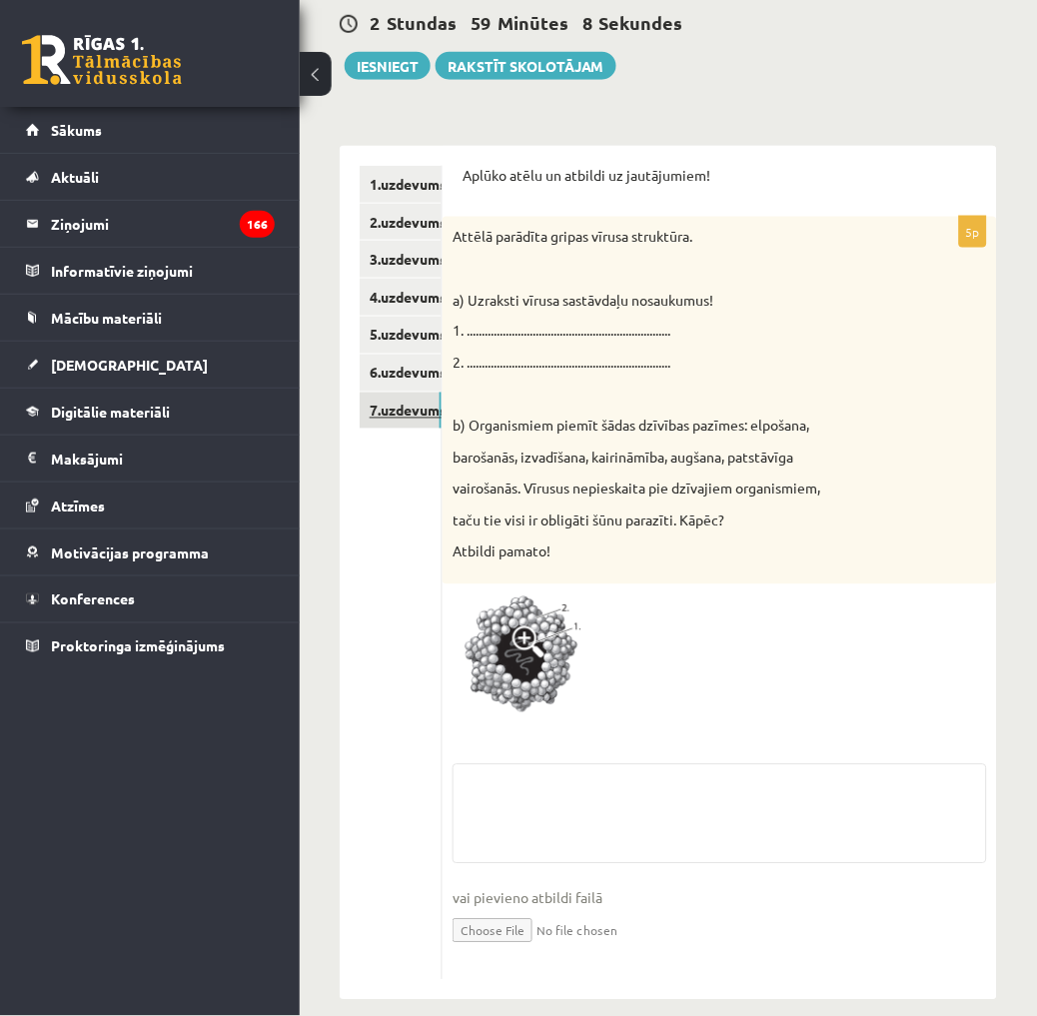
click at [394, 412] on link "7.uzdevums" at bounding box center [401, 410] width 82 height 37
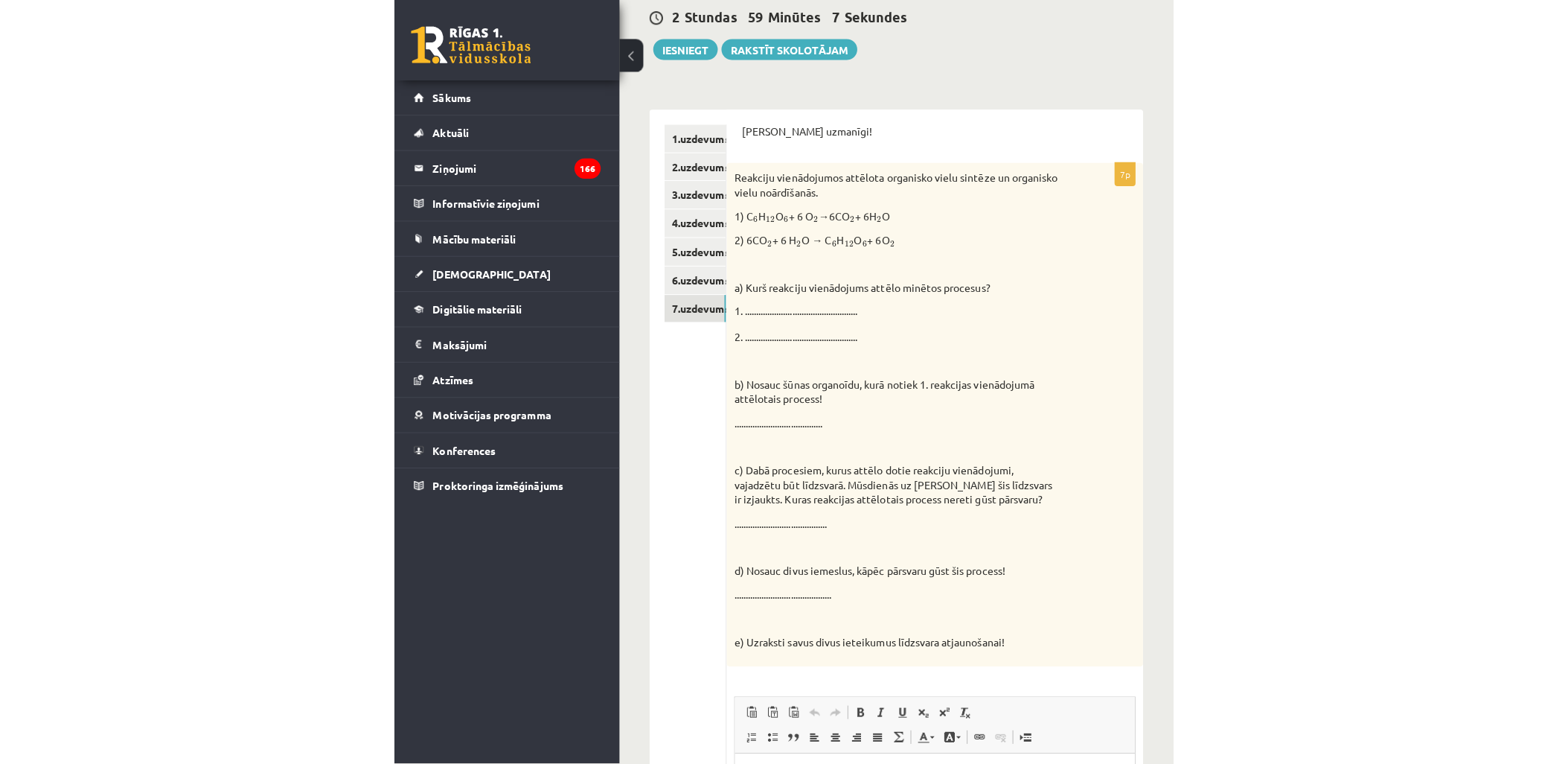
scroll to position [0, 0]
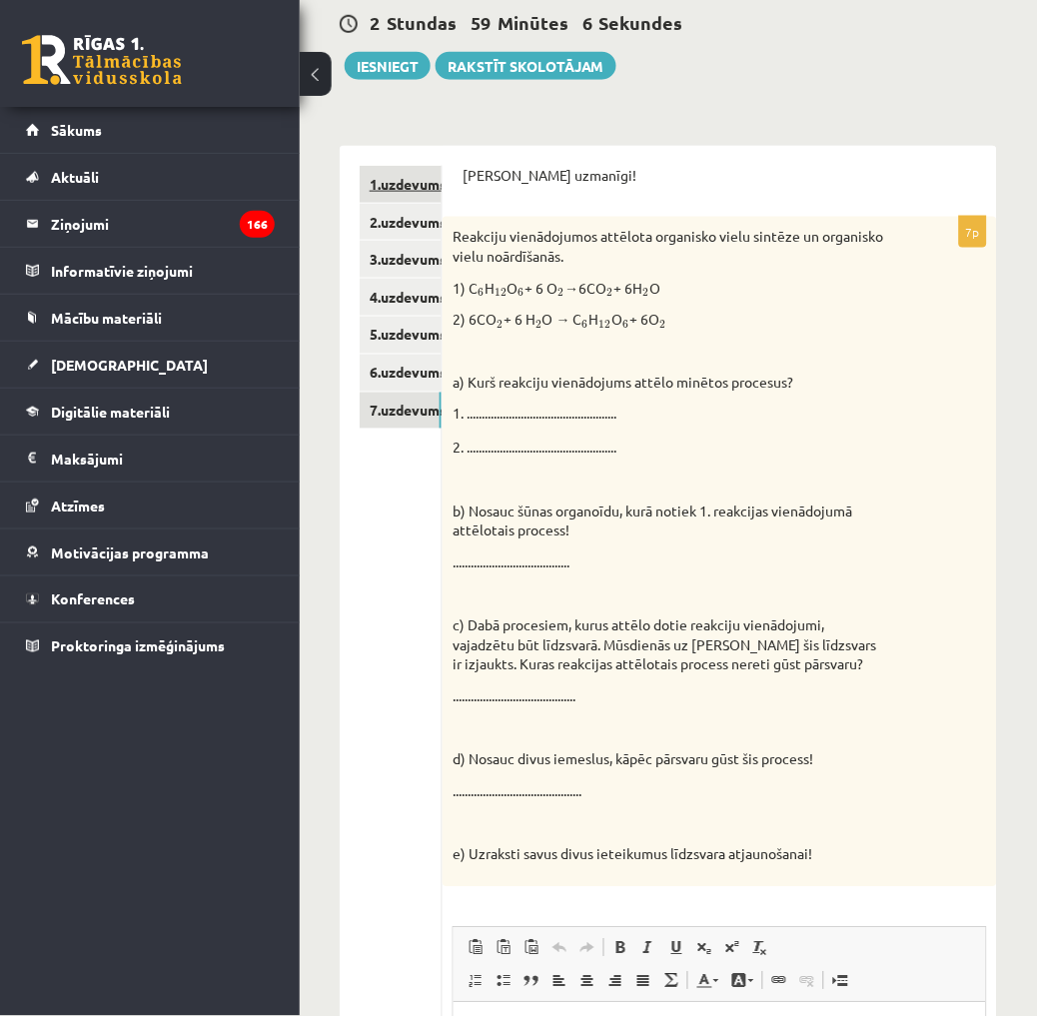
click at [395, 180] on link "1.uzdevums" at bounding box center [401, 184] width 82 height 37
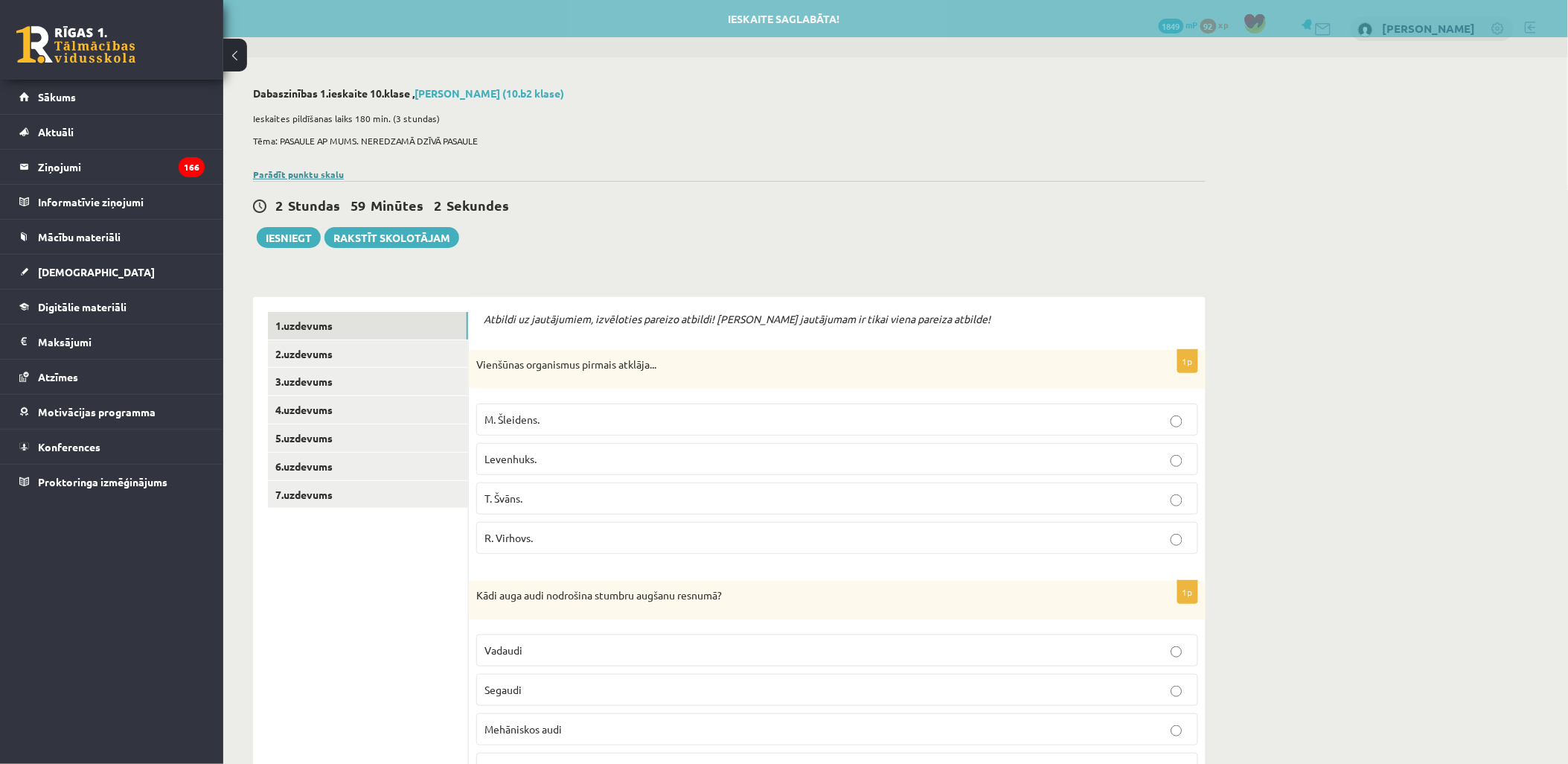
click at [312, 175] on link "Parādīt punktu skalu" at bounding box center [299, 174] width 91 height 12
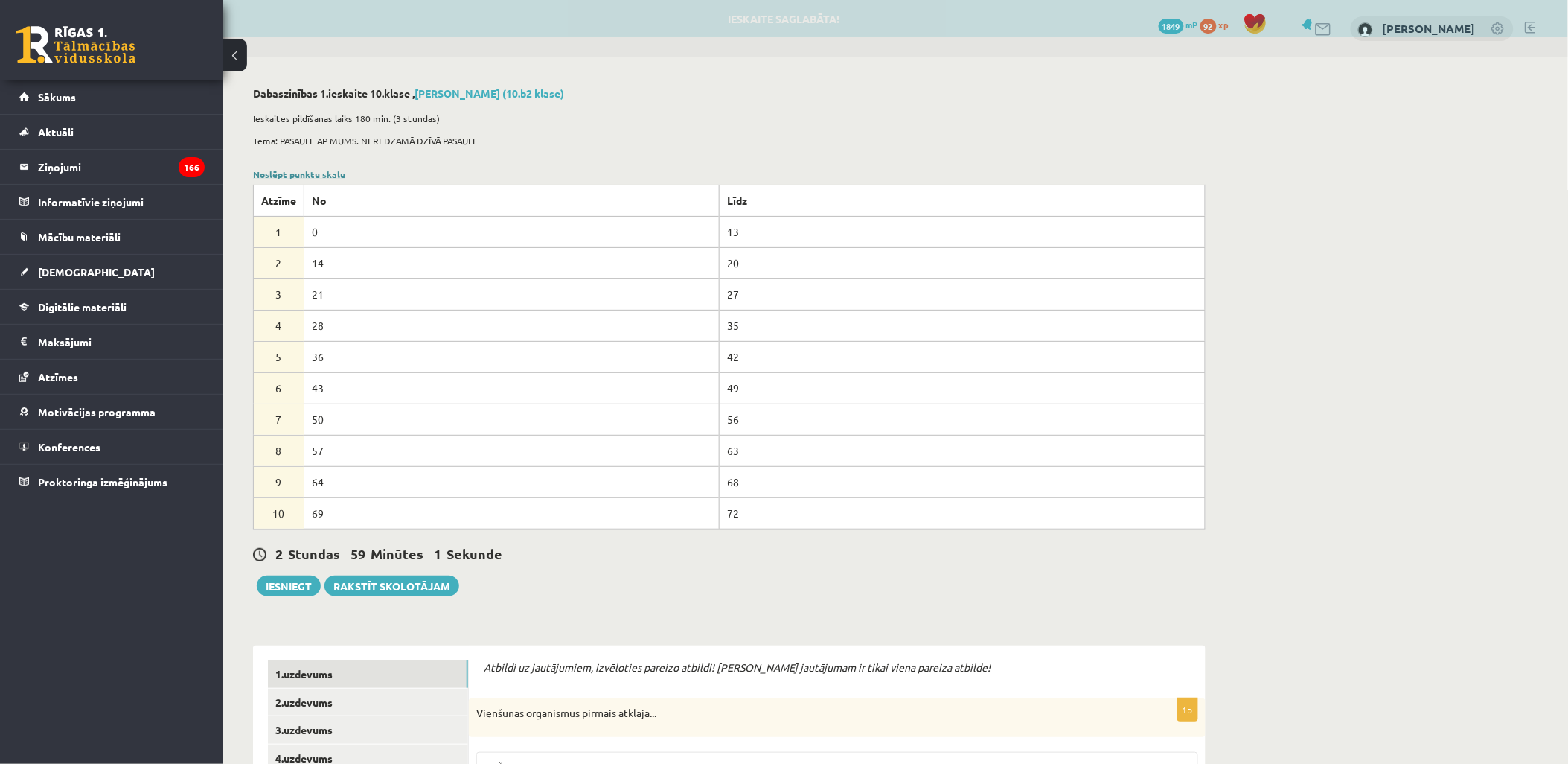
click at [312, 175] on link "Noslēpt punktu skalu" at bounding box center [300, 174] width 92 height 12
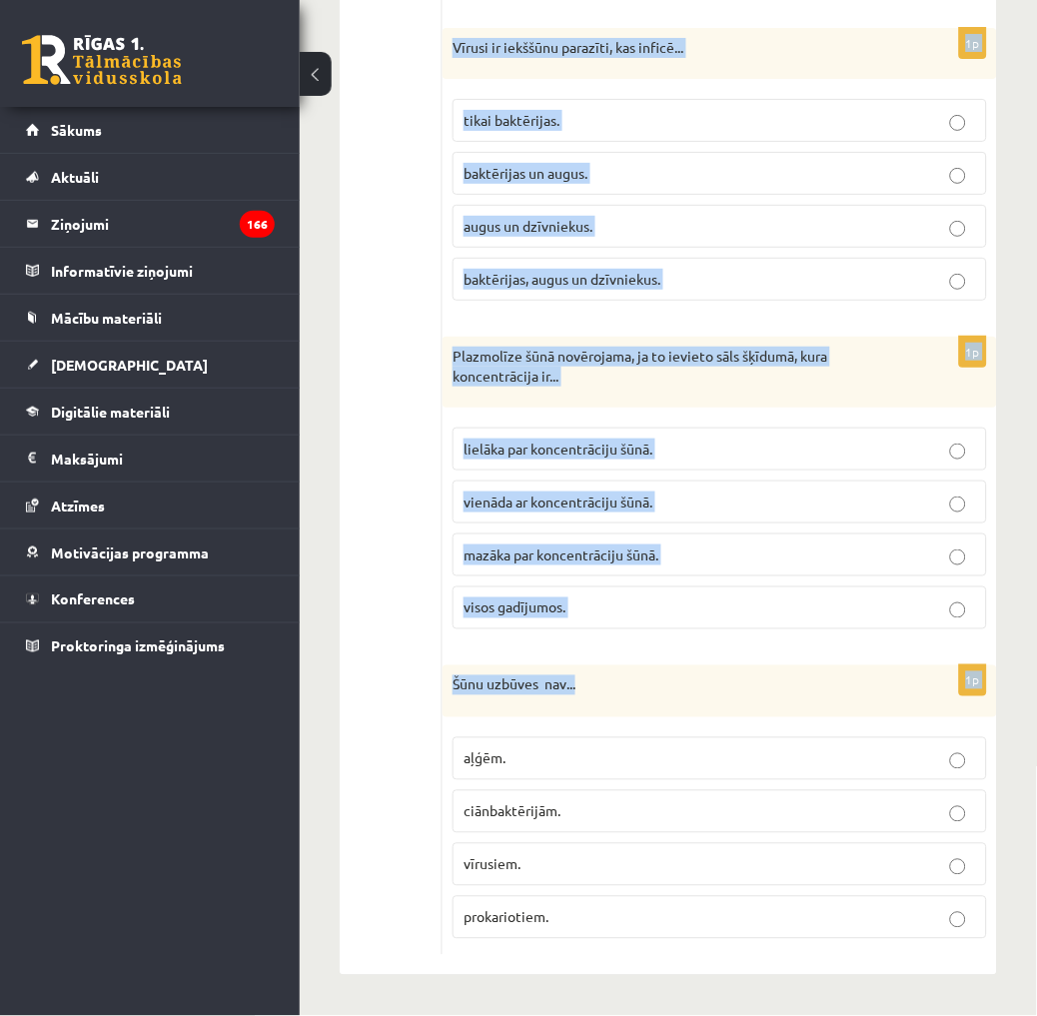
scroll to position [5870, 0]
drag, startPoint x: 460, startPoint y: 312, endPoint x: 693, endPoint y: 900, distance: 632.6
drag, startPoint x: 693, startPoint y: 900, endPoint x: 537, endPoint y: 675, distance: 273.4
copy form "Atbildi uz jautājumiem, izvēloties pareizo atbildi! Katram jautājumam ir tikai …"
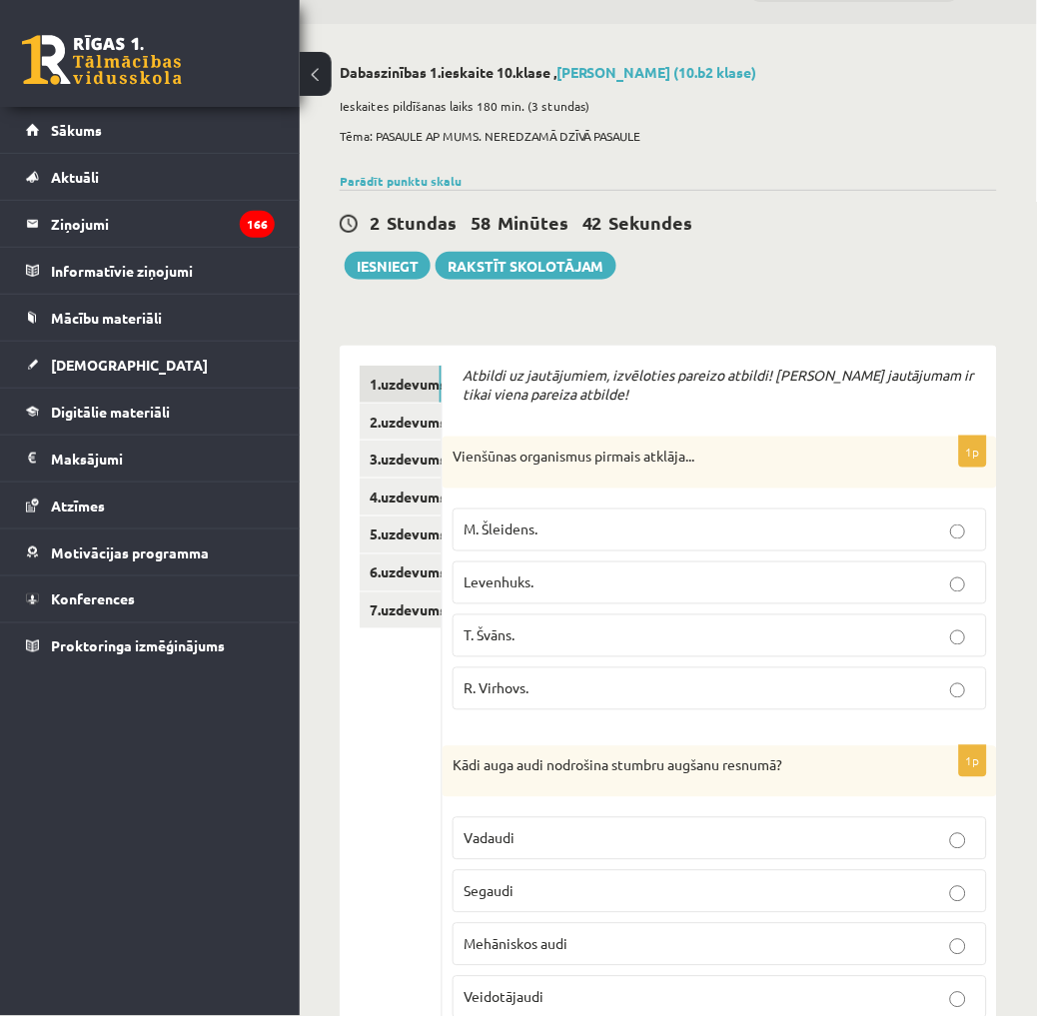
scroll to position [0, 0]
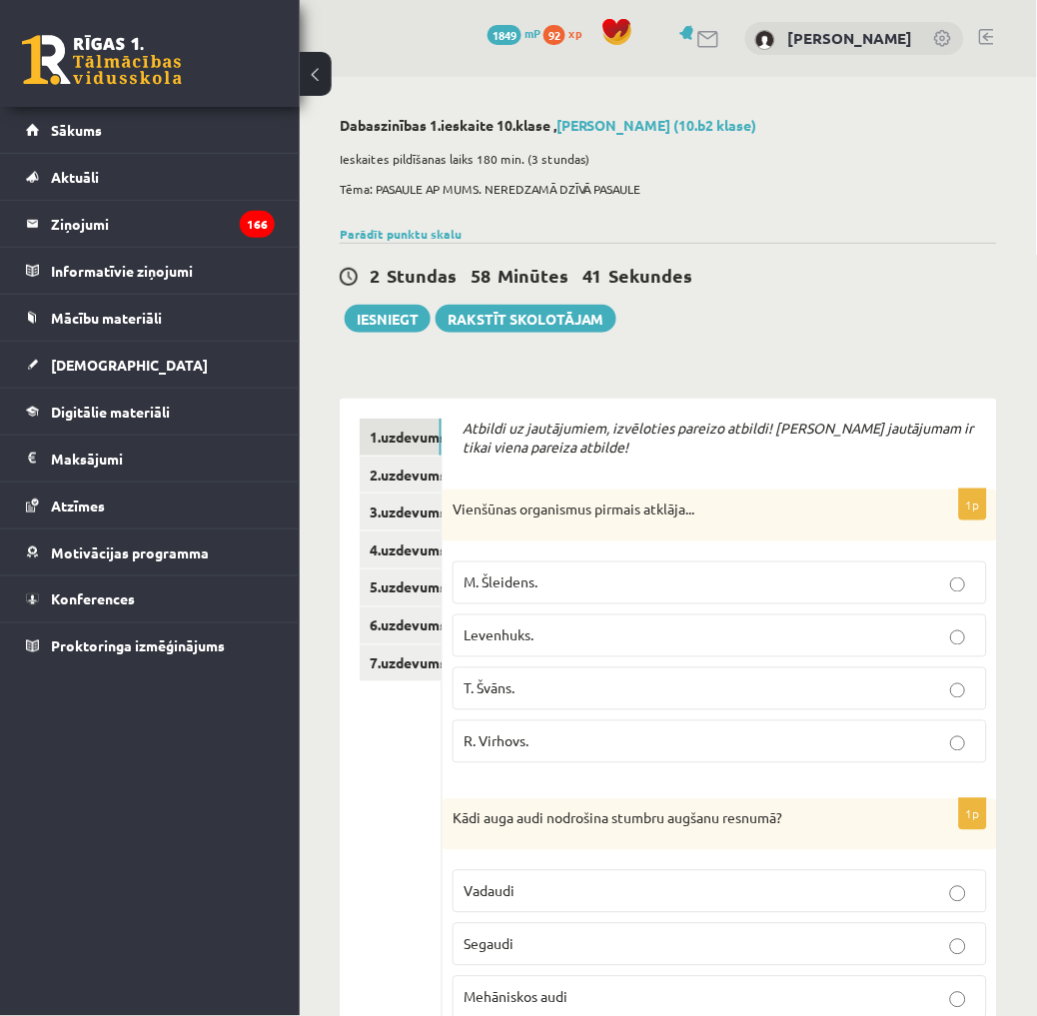
click at [530, 635] on span "Levenhuks." at bounding box center [498, 635] width 70 height 18
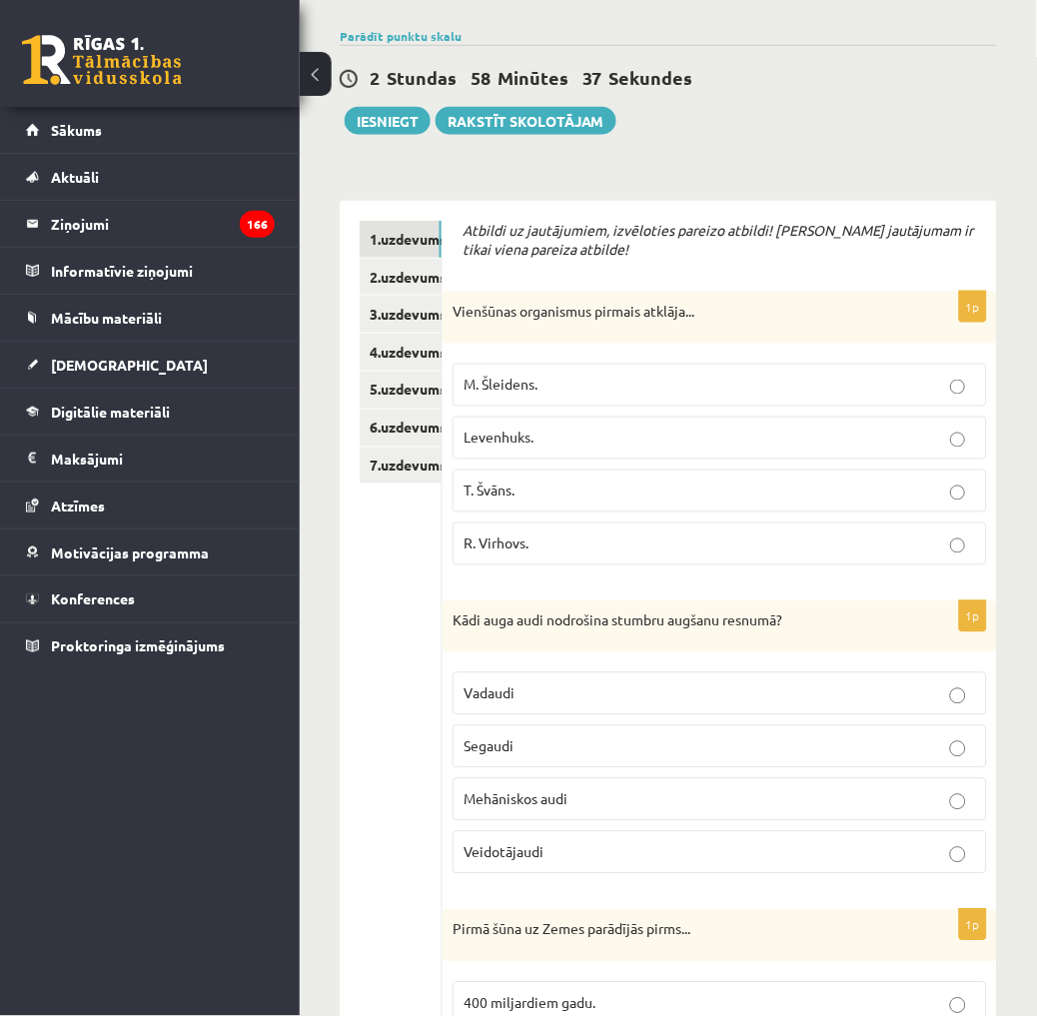
scroll to position [222, 0]
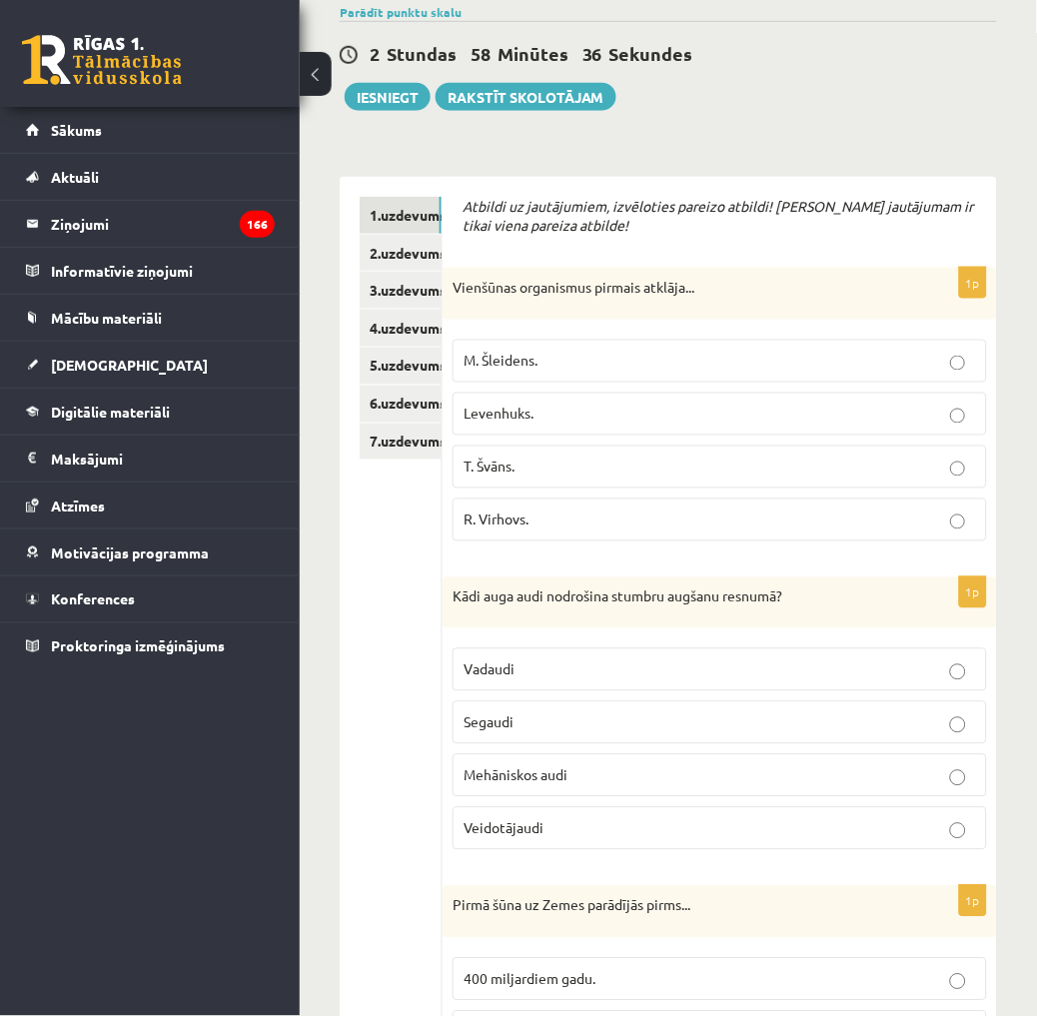
click at [561, 663] on p "Vadaudi" at bounding box center [719, 669] width 512 height 21
click at [542, 830] on span "Veidotājaudi" at bounding box center [503, 828] width 80 height 18
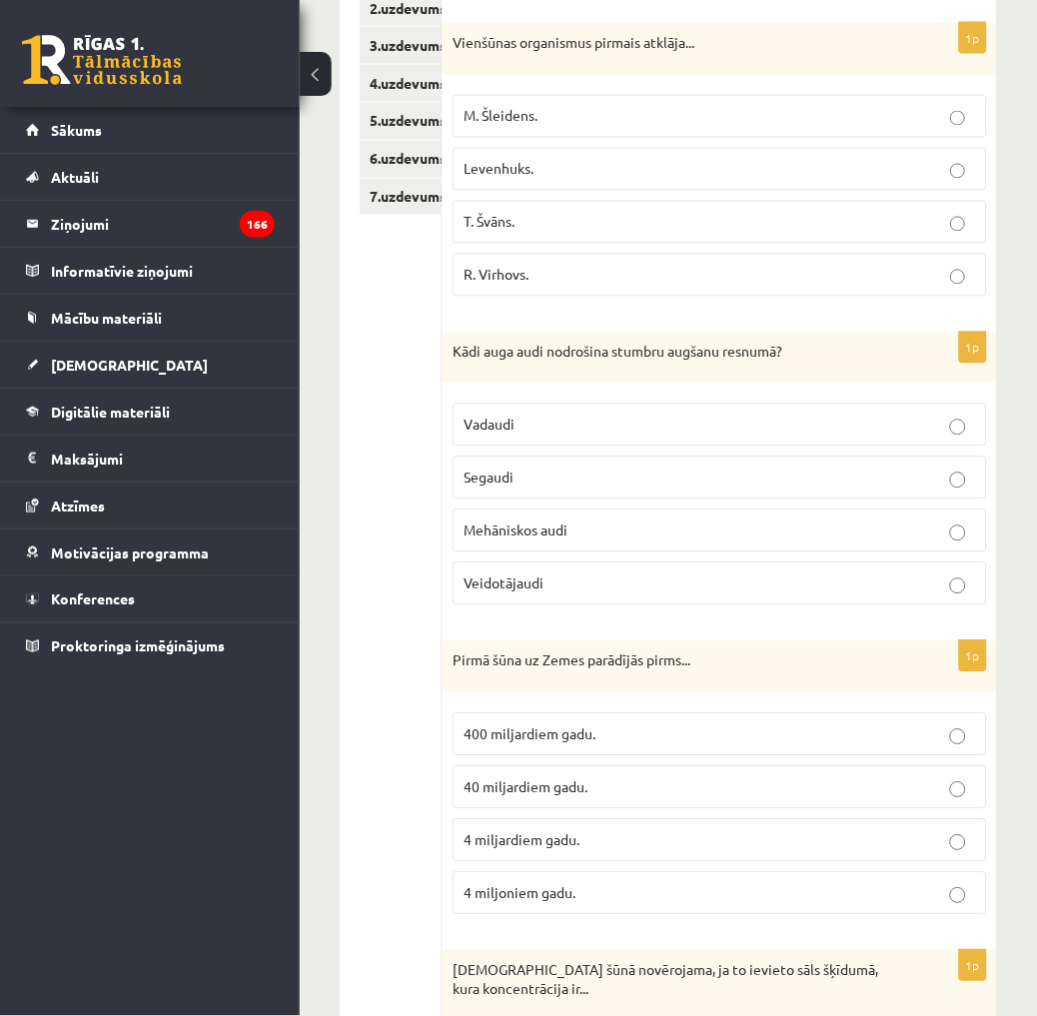
scroll to position [554, 0]
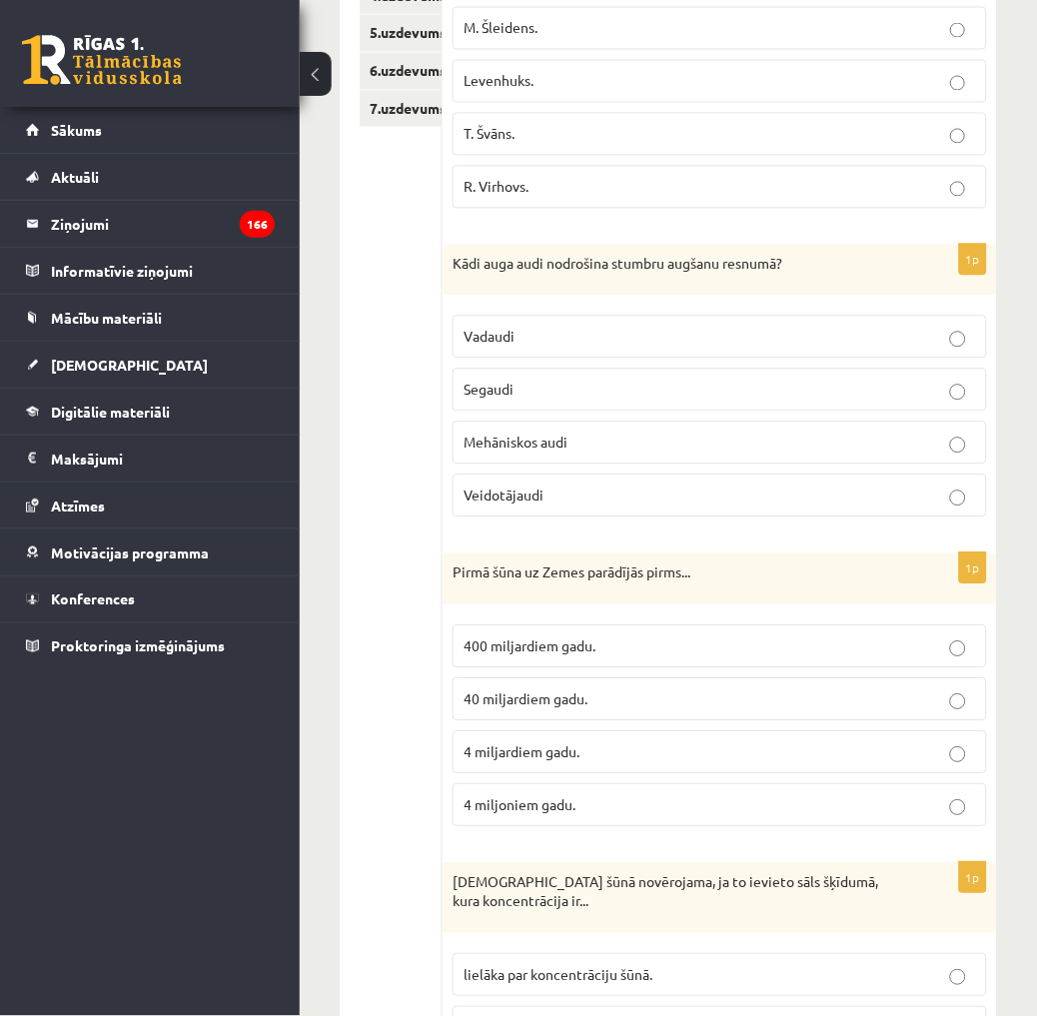
click at [675, 744] on p "4 miljardiem gadu." at bounding box center [719, 752] width 512 height 21
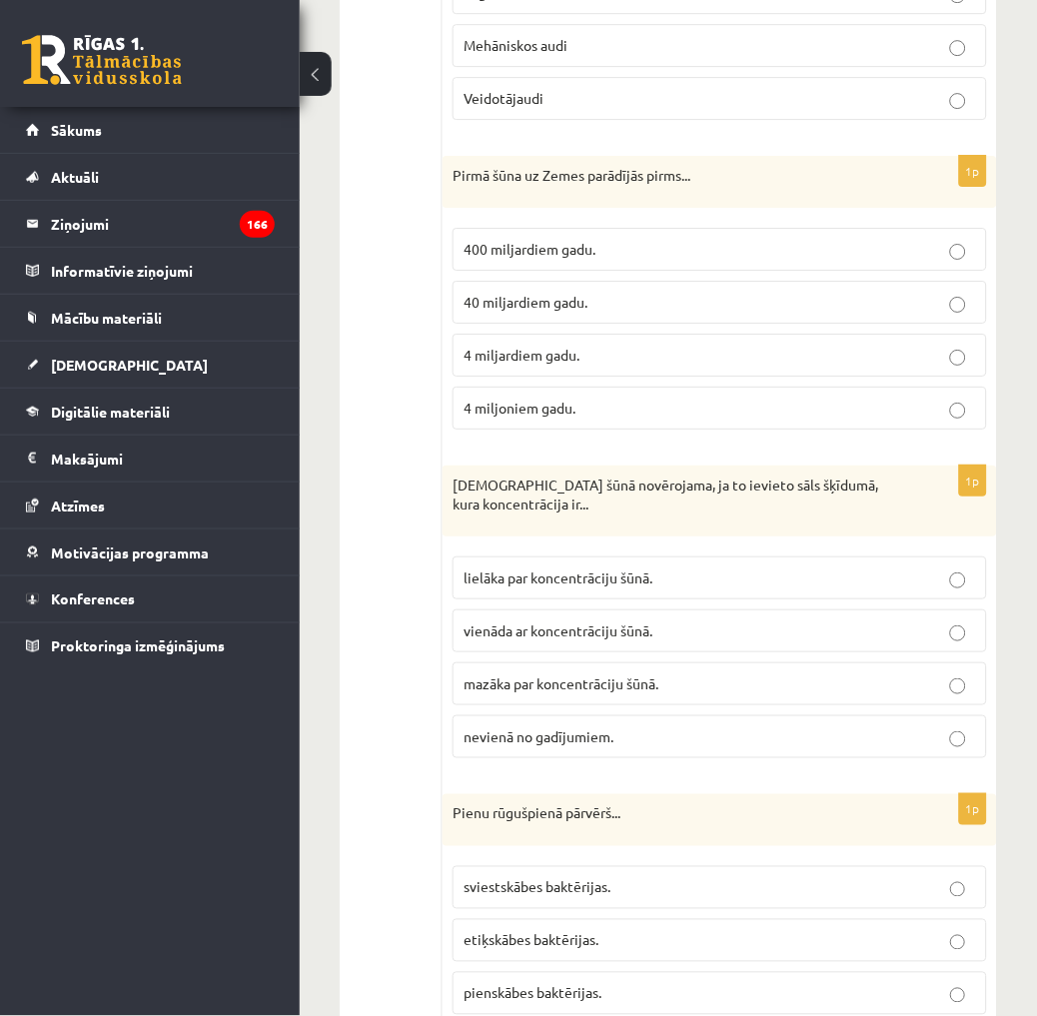
scroll to position [999, 0]
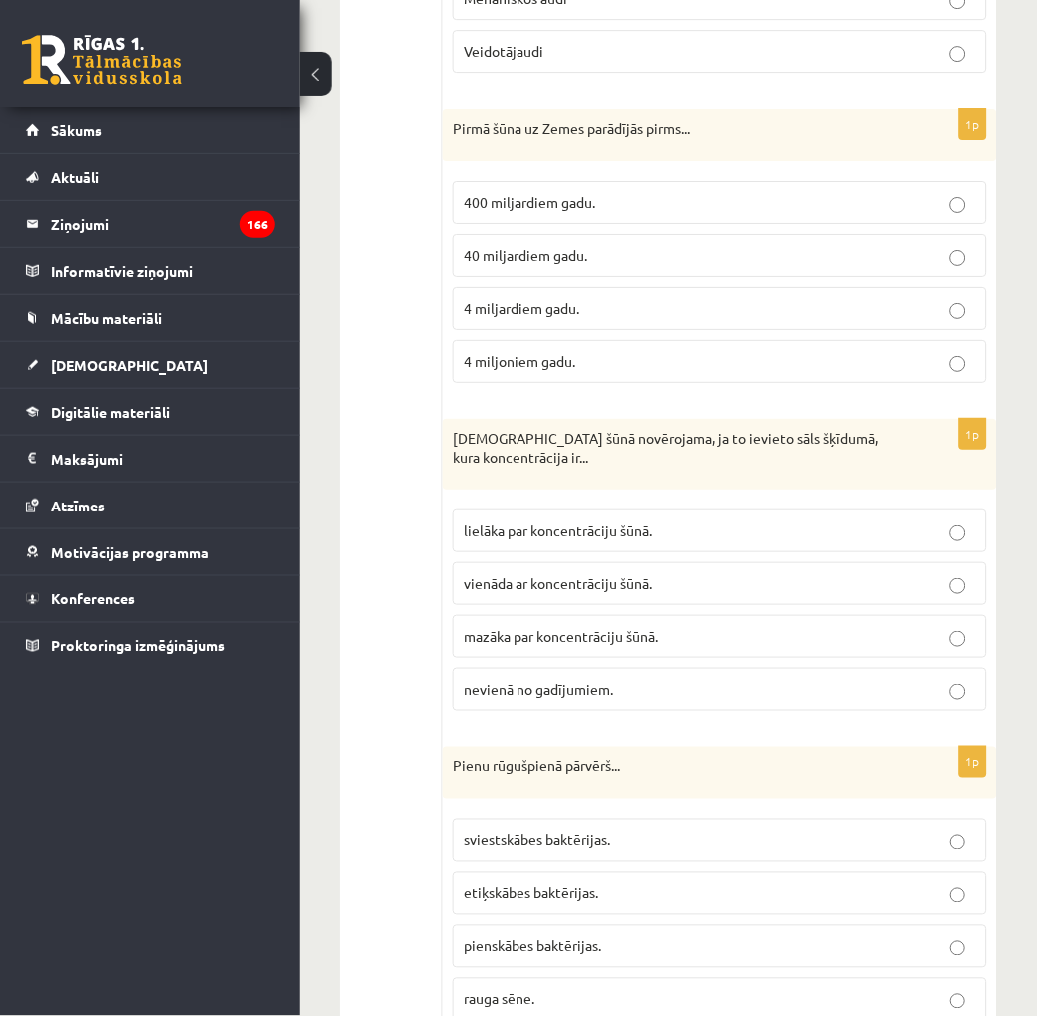
click at [522, 535] on span "lielāka par koncentrāciju šūnā." at bounding box center [557, 530] width 189 height 18
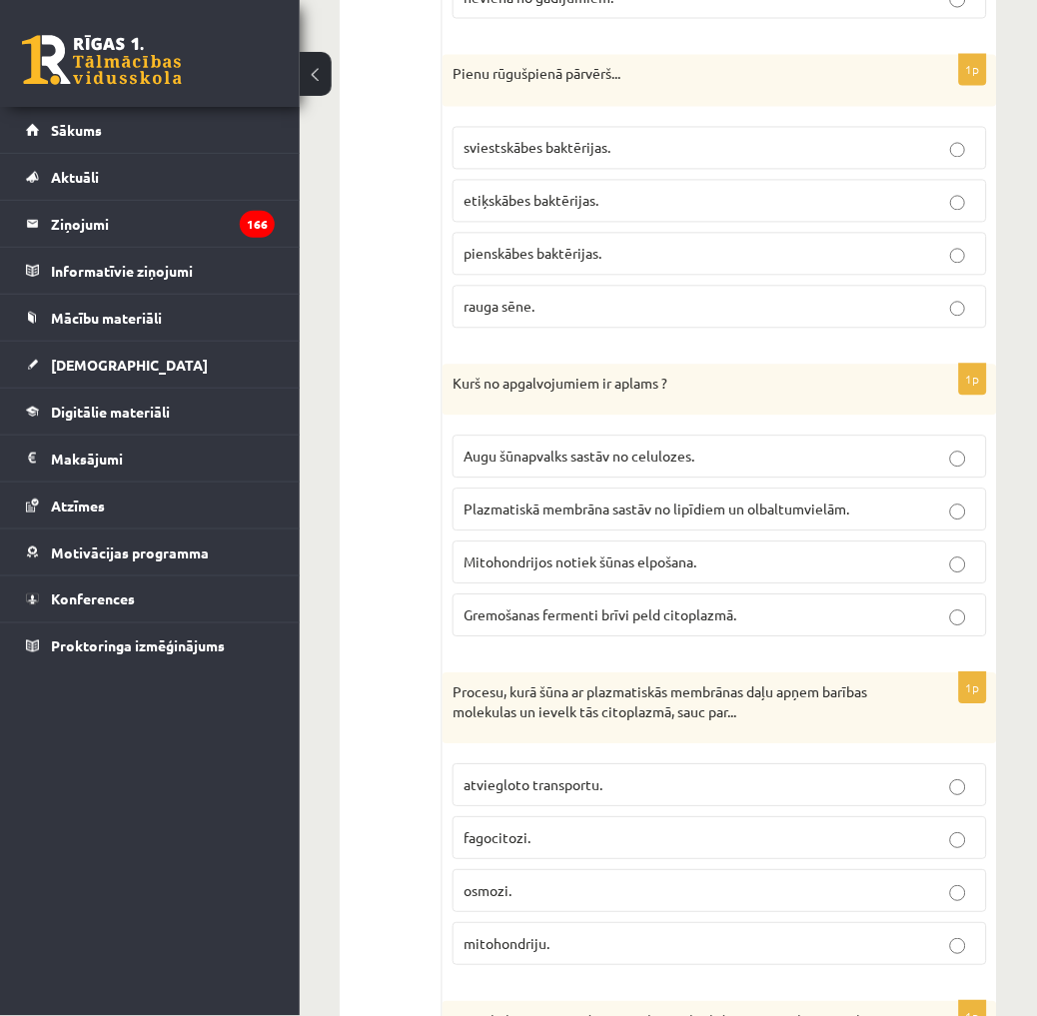
scroll to position [1775, 0]
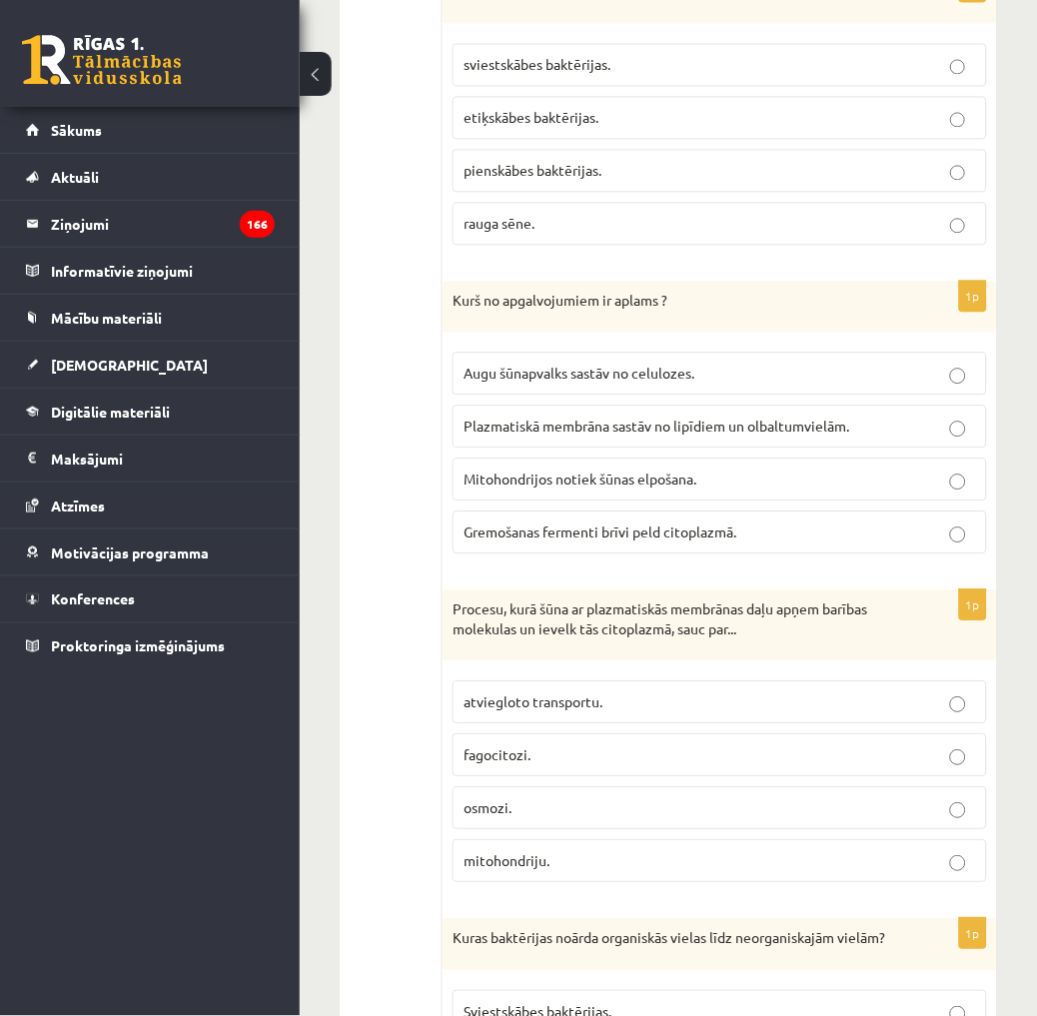
click at [549, 173] on span "pienskābes baktērijas." at bounding box center [532, 170] width 138 height 18
click at [573, 531] on span "Gremošanas fermenti brīvi peld citoplazmā." at bounding box center [599, 531] width 273 height 18
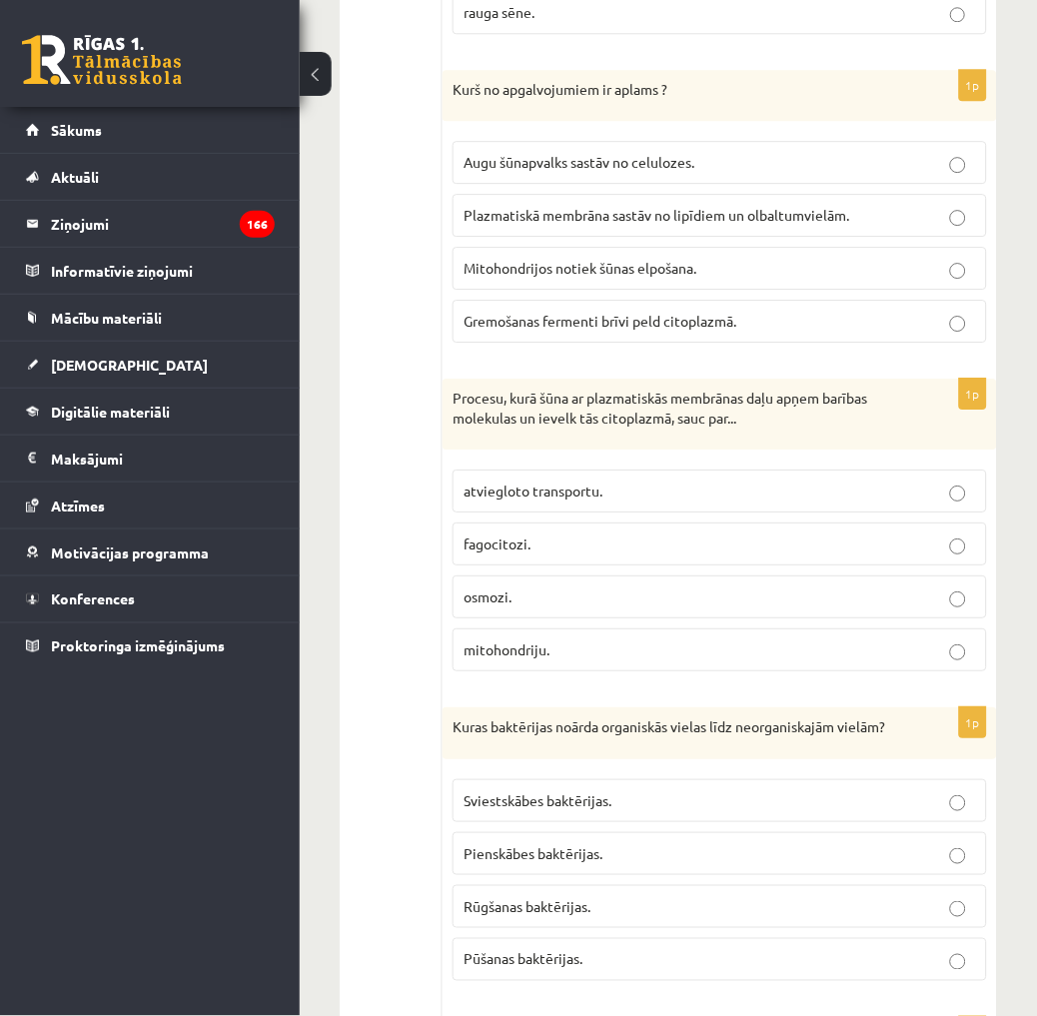
scroll to position [1997, 0]
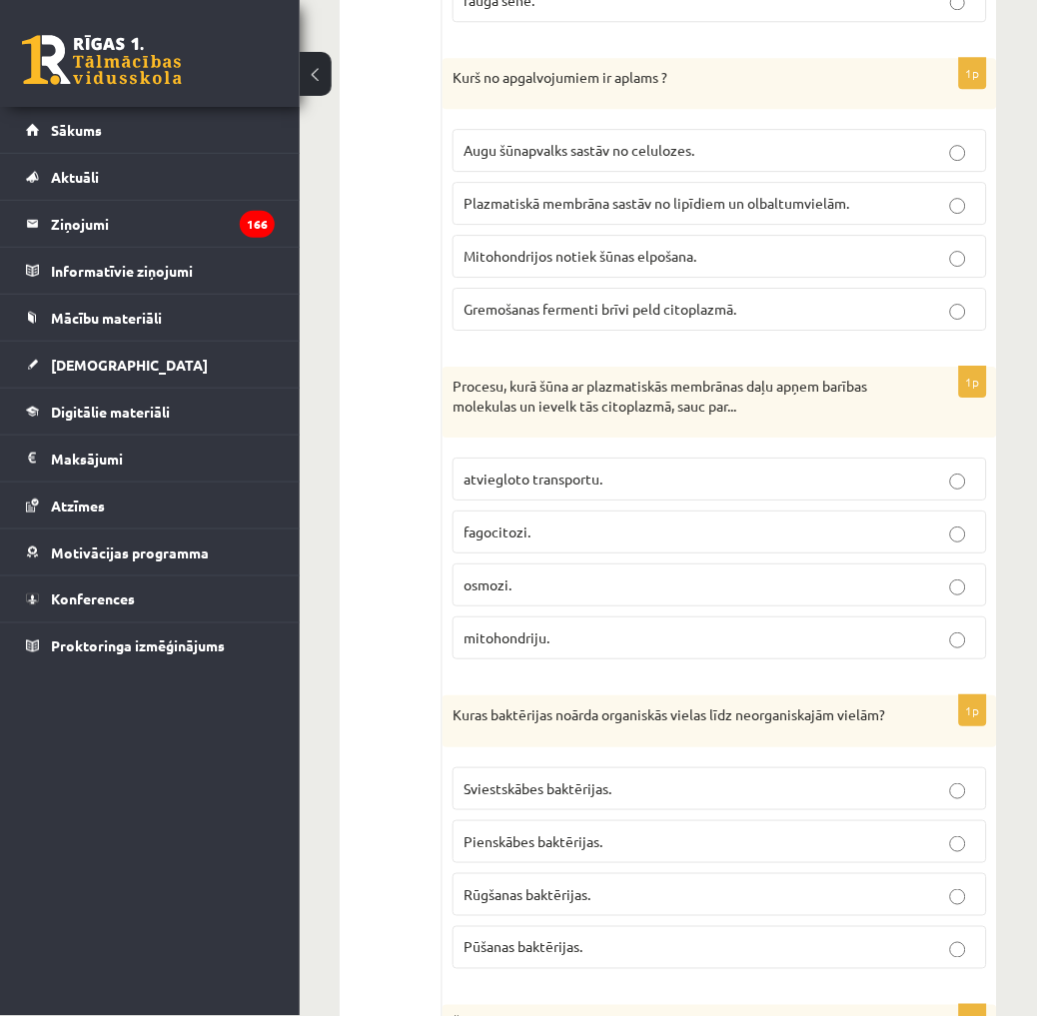
click at [569, 535] on p "fagocitozi." at bounding box center [719, 531] width 512 height 21
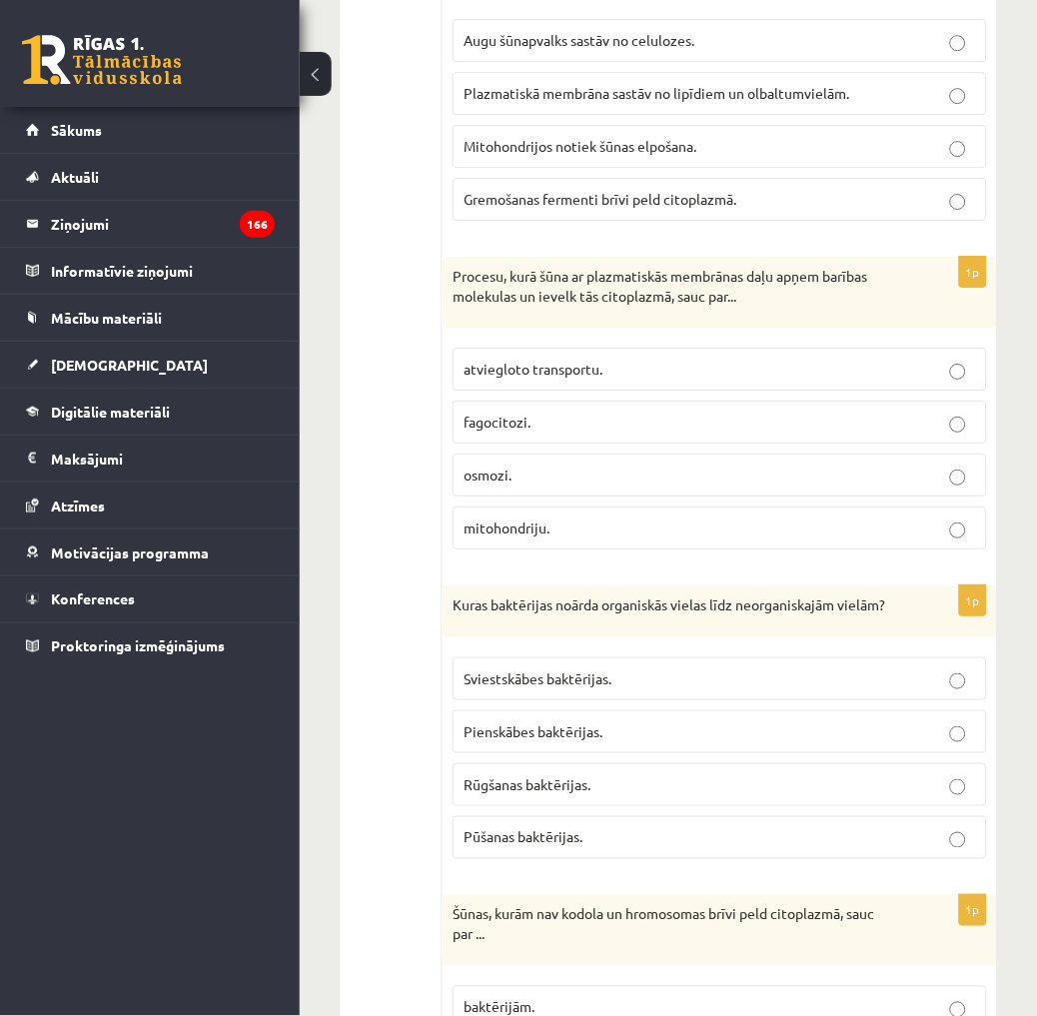
scroll to position [2108, 0]
click at [552, 845] on span "Pūšanas baktērijas." at bounding box center [522, 836] width 119 height 18
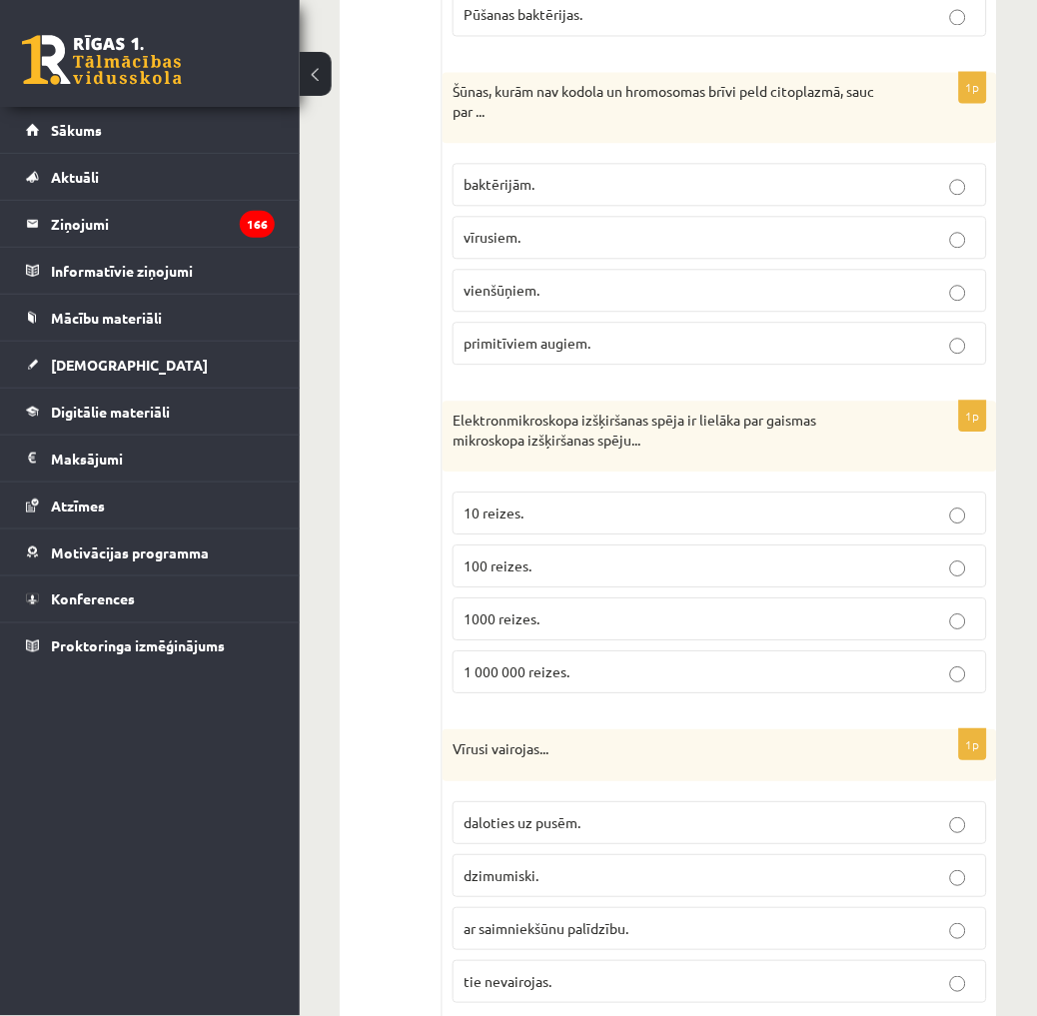
scroll to position [2996, 0]
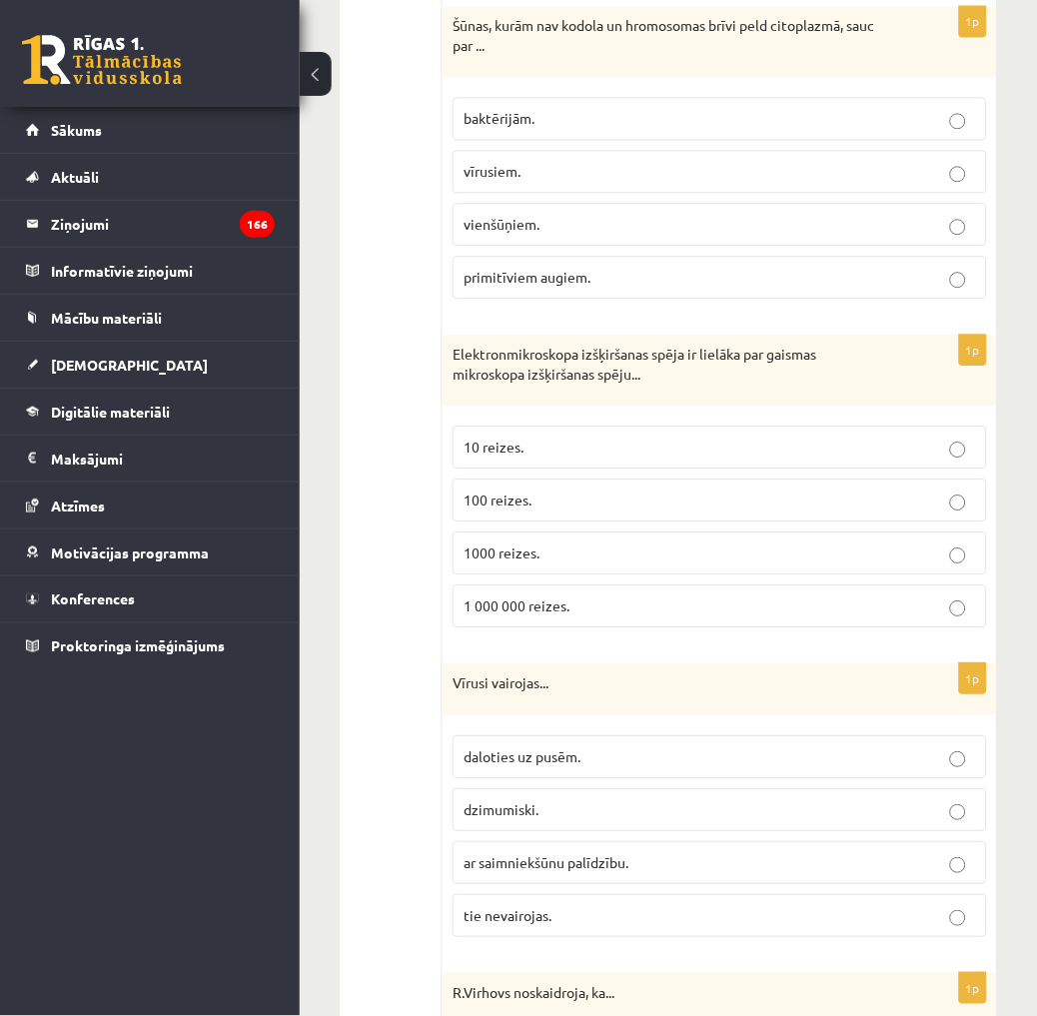
click at [570, 129] on p "baktērijām." at bounding box center [719, 118] width 512 height 21
click at [582, 563] on p "1000 reizes." at bounding box center [719, 552] width 512 height 21
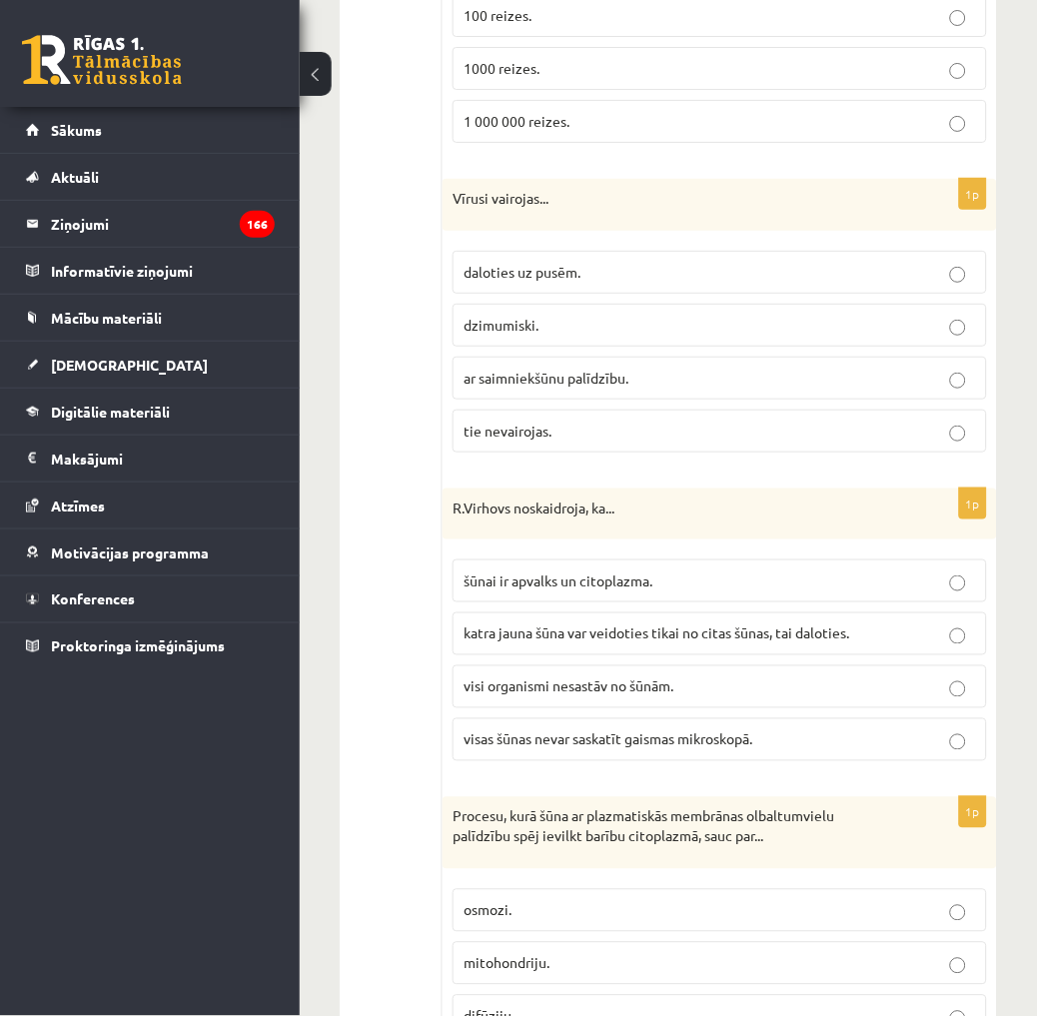
scroll to position [3550, 0]
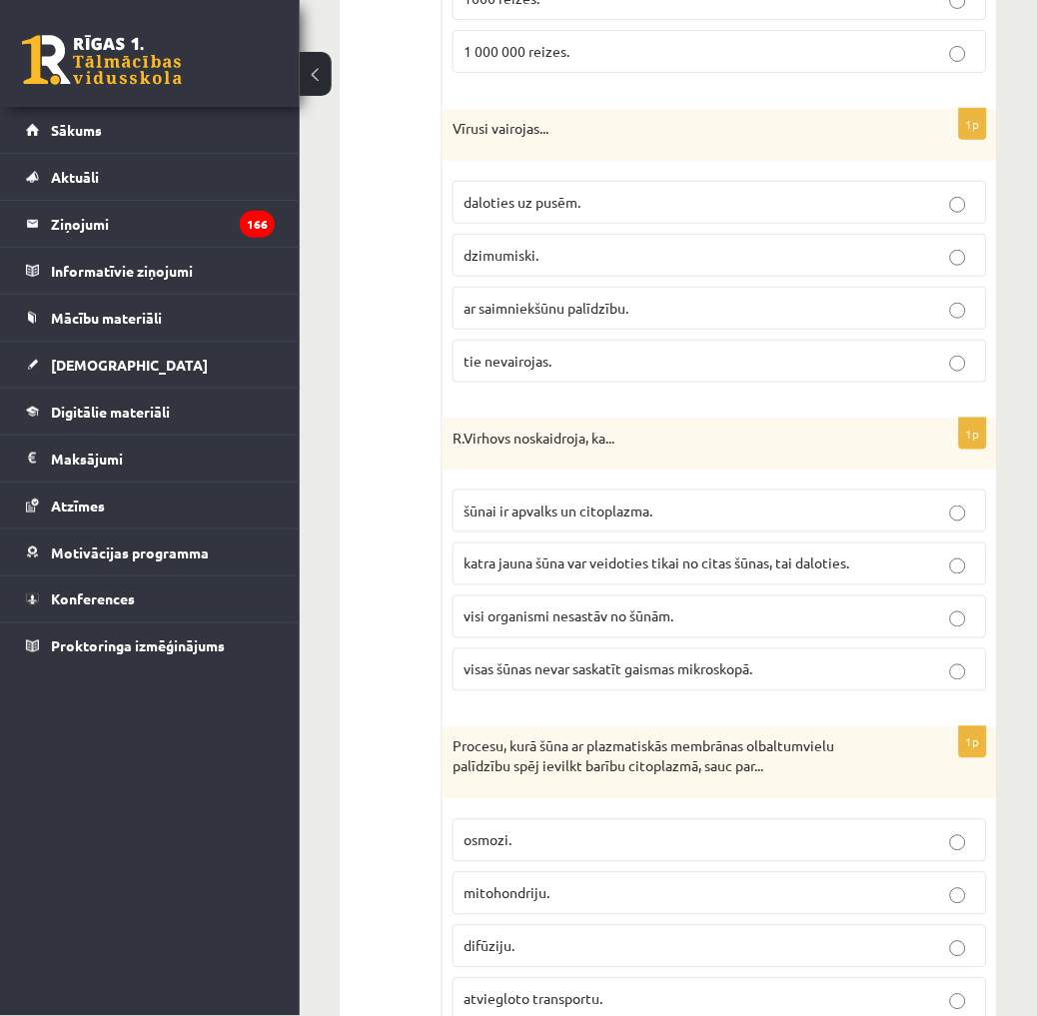
click at [543, 317] on span "ar saimniekšūnu palīdzību." at bounding box center [545, 308] width 165 height 18
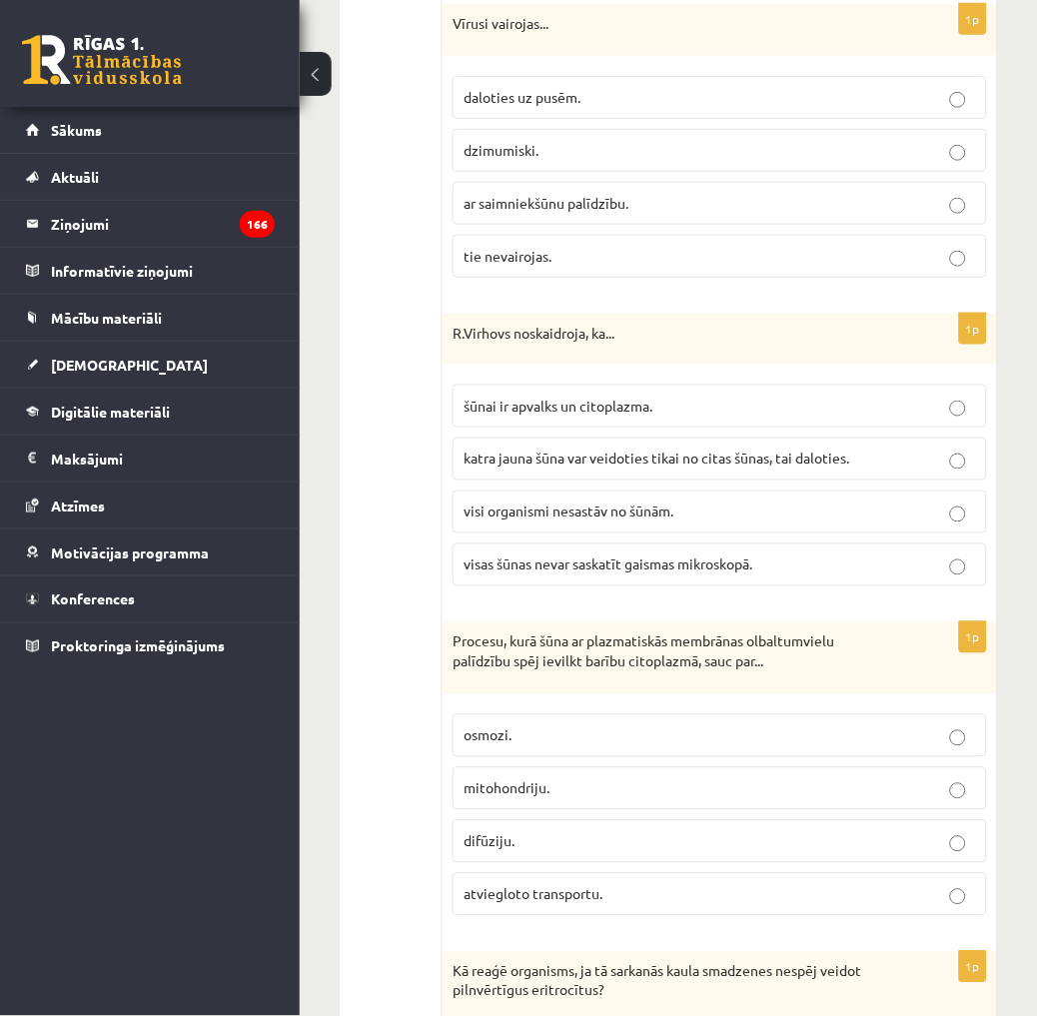
scroll to position [3661, 0]
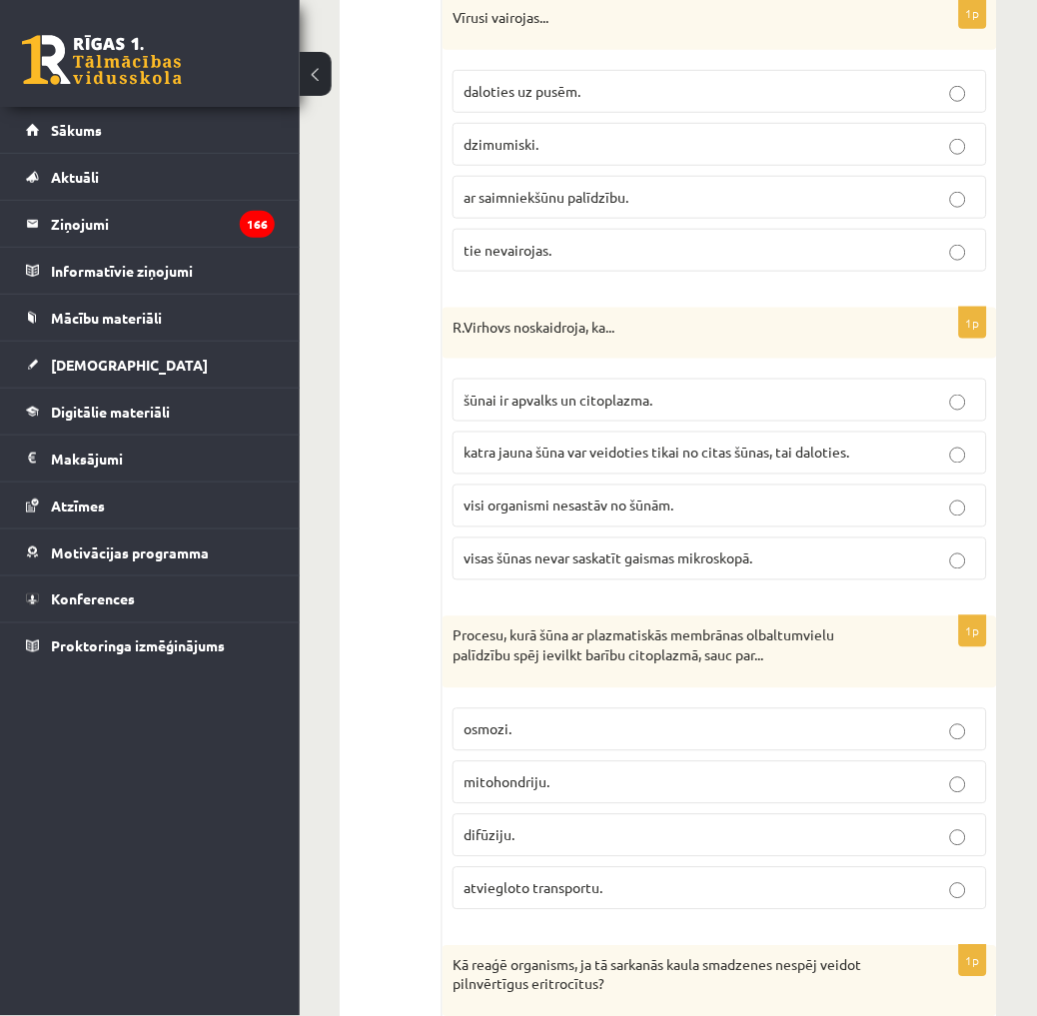
click at [626, 461] on span "katra jauna šūna var veidoties tikai no citas šūnas, tai daloties." at bounding box center [655, 452] width 385 height 18
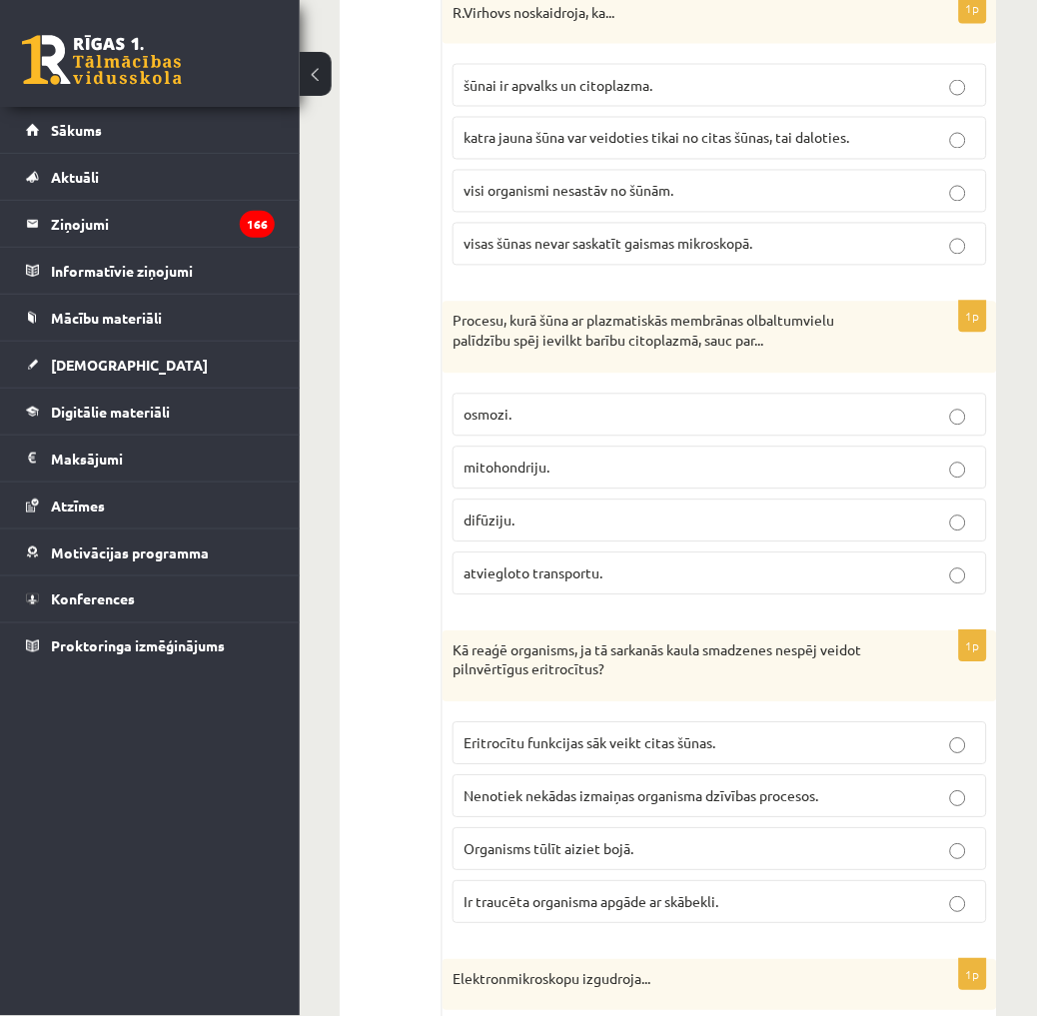
scroll to position [3883, 0]
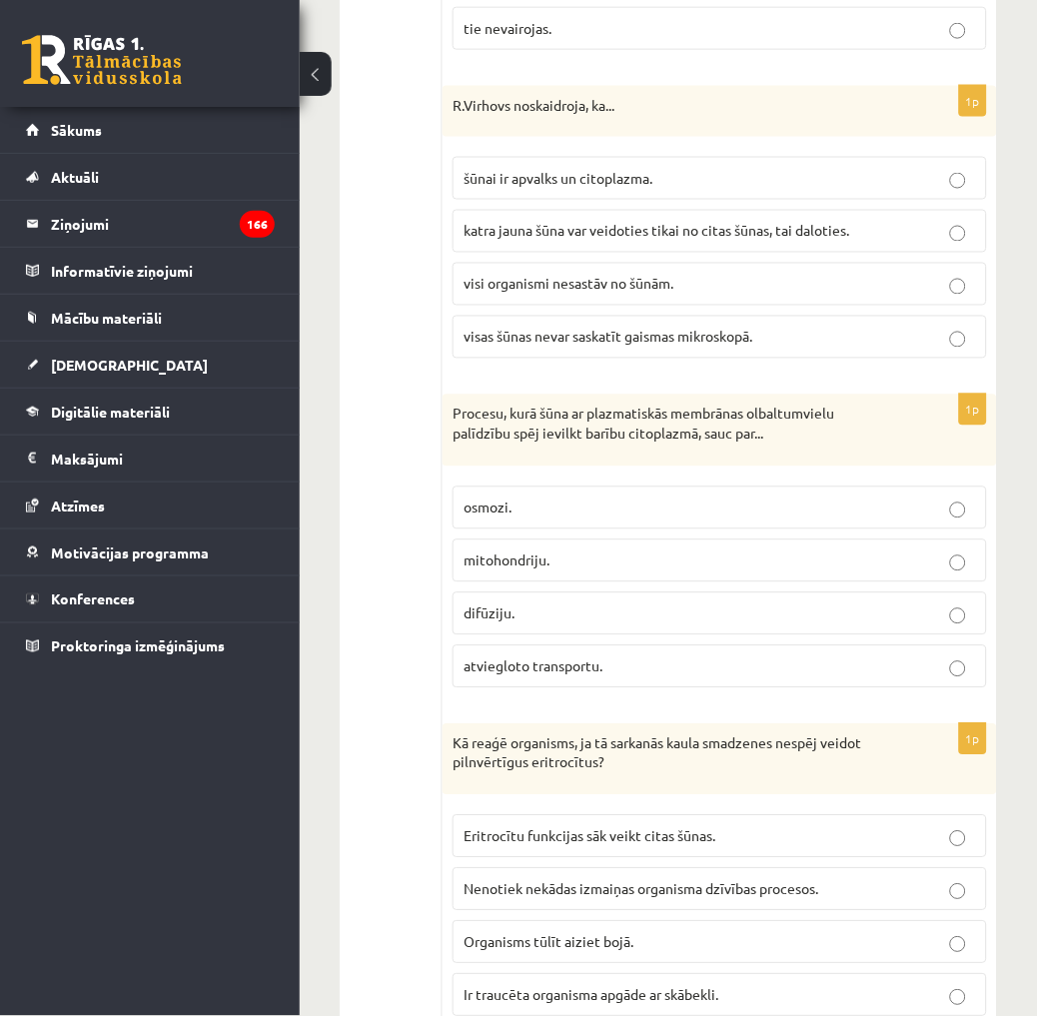
click at [565, 677] on p "atviegloto transportu." at bounding box center [719, 666] width 512 height 21
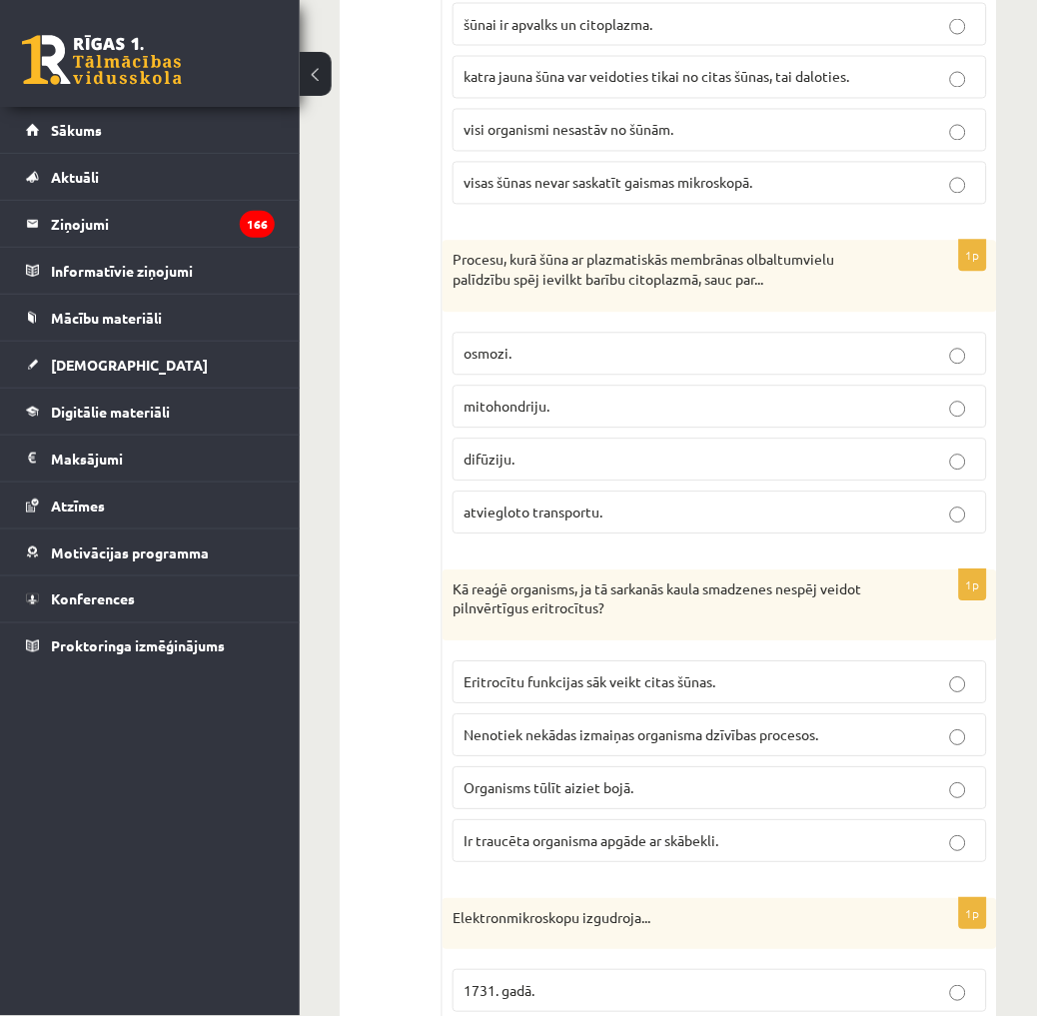
scroll to position [4106, 0]
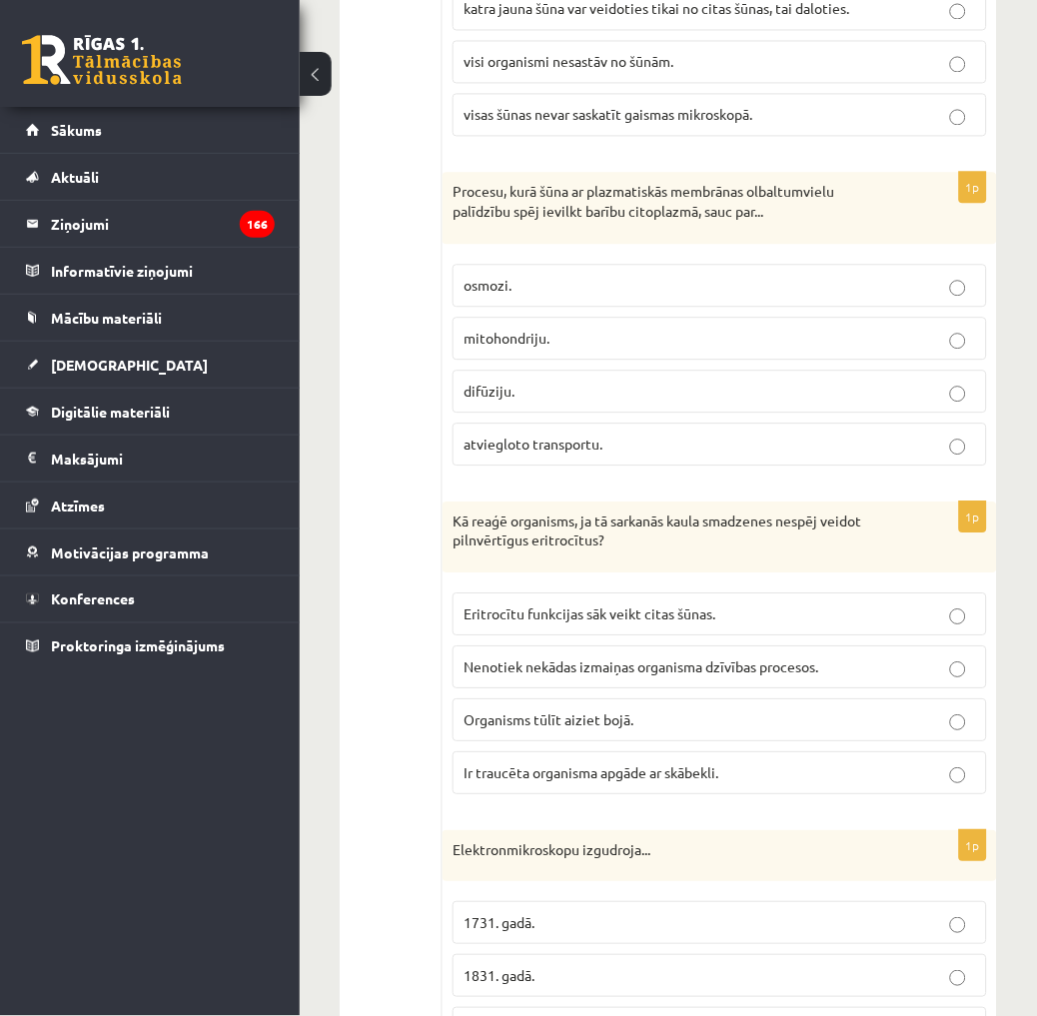
drag, startPoint x: 502, startPoint y: 829, endPoint x: 507, endPoint y: 816, distance: 13.9
click at [502, 800] on fieldset "Eritrocītu funkcijas sāk veikt citas šūnas. Nenotiek nekādas izmaiņas organisma…" at bounding box center [719, 691] width 534 height 218
click at [514, 781] on span "Ir traucēta organisma apgāde ar skābekli." at bounding box center [590, 772] width 255 height 18
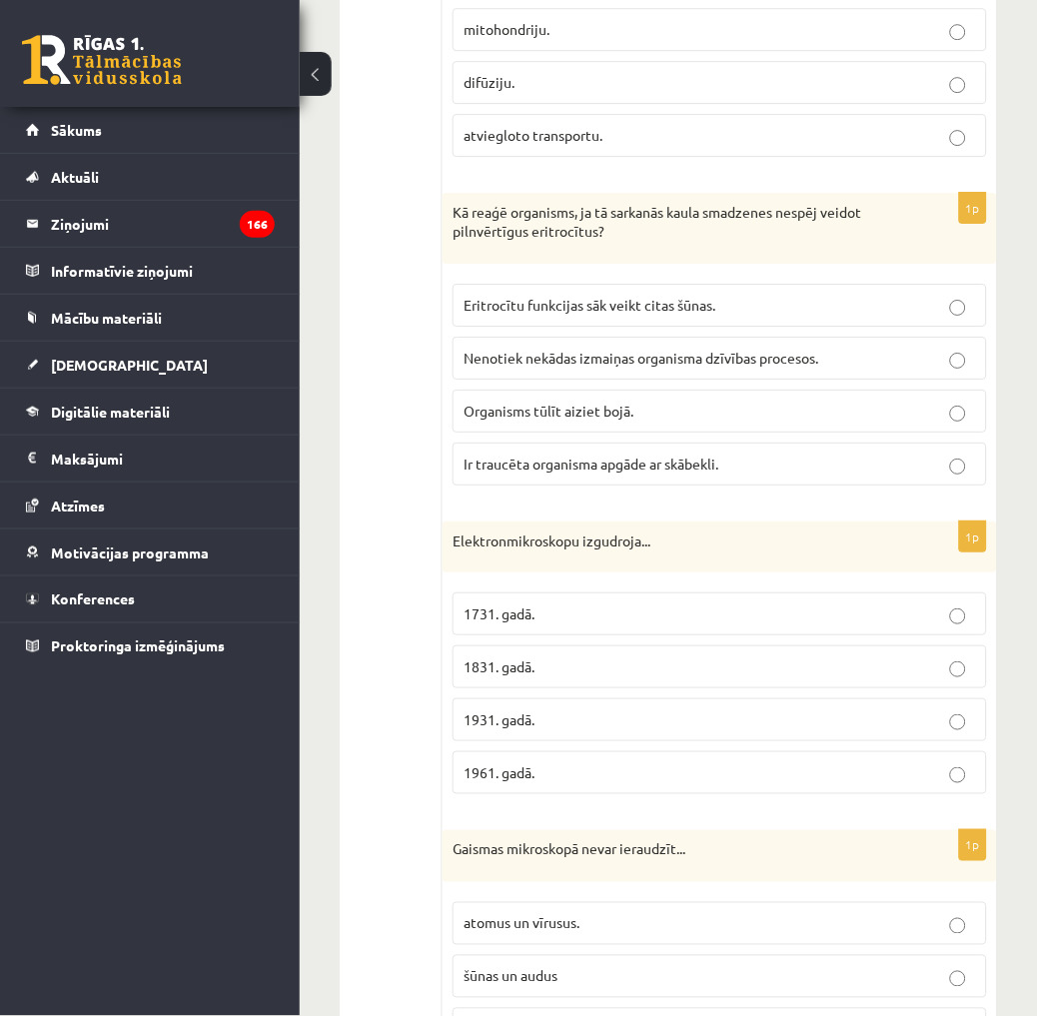
scroll to position [4549, 0]
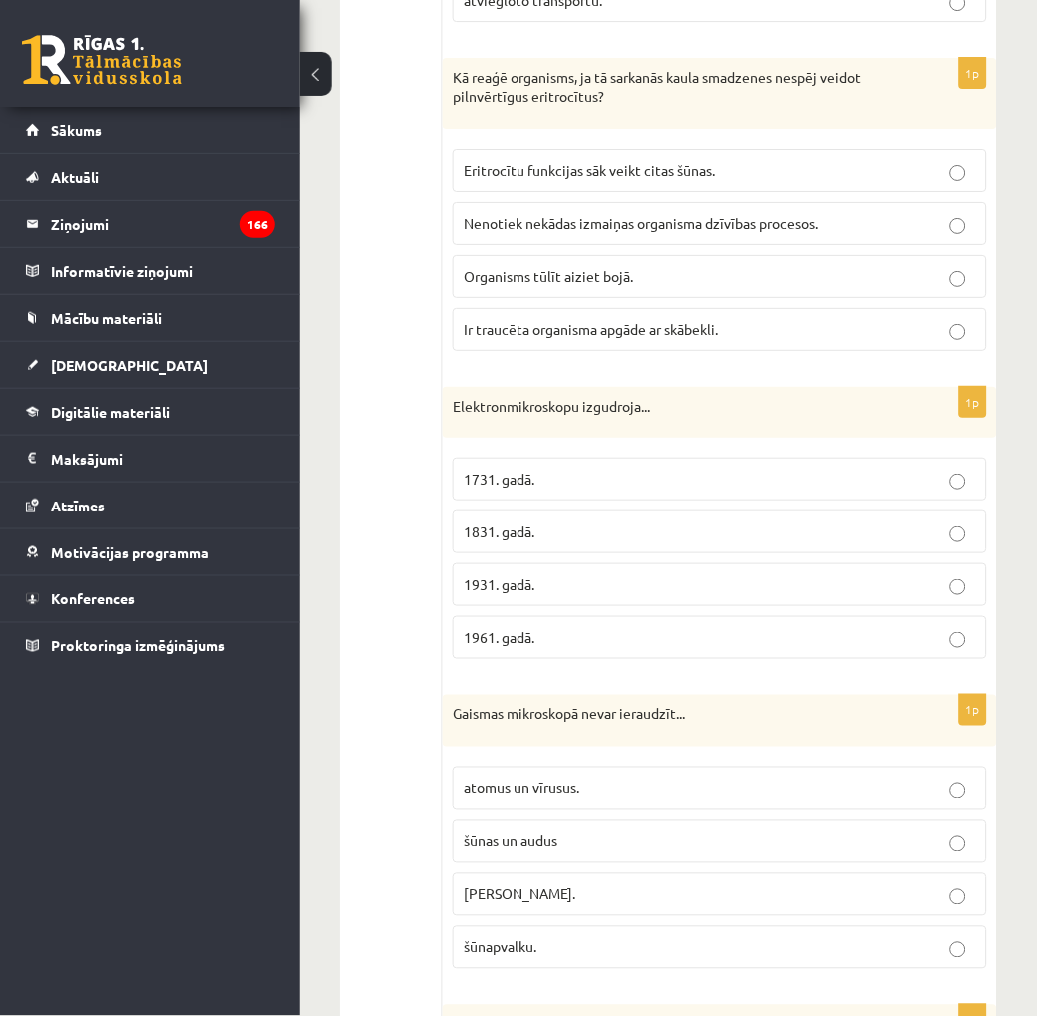
click at [559, 595] on p "1931. gadā." at bounding box center [719, 584] width 512 height 21
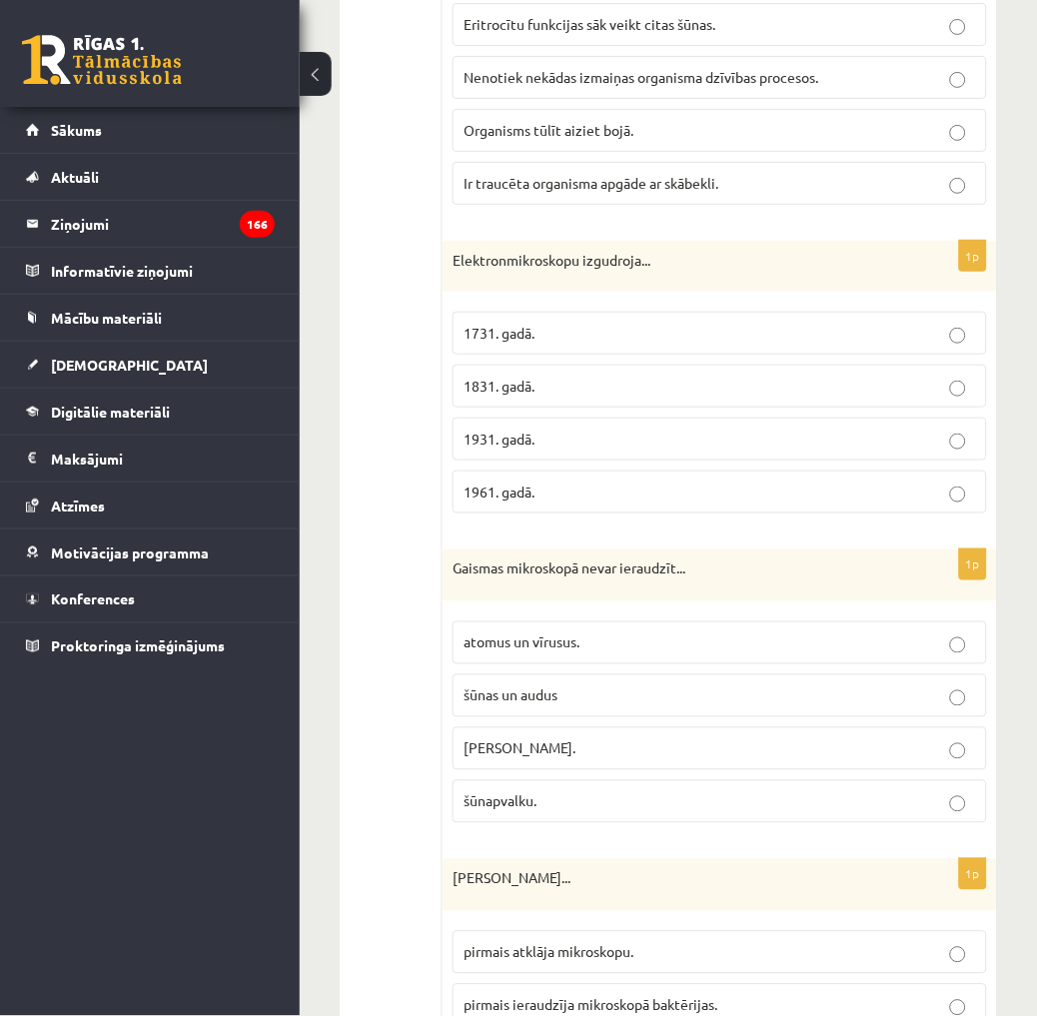
scroll to position [4771, 0]
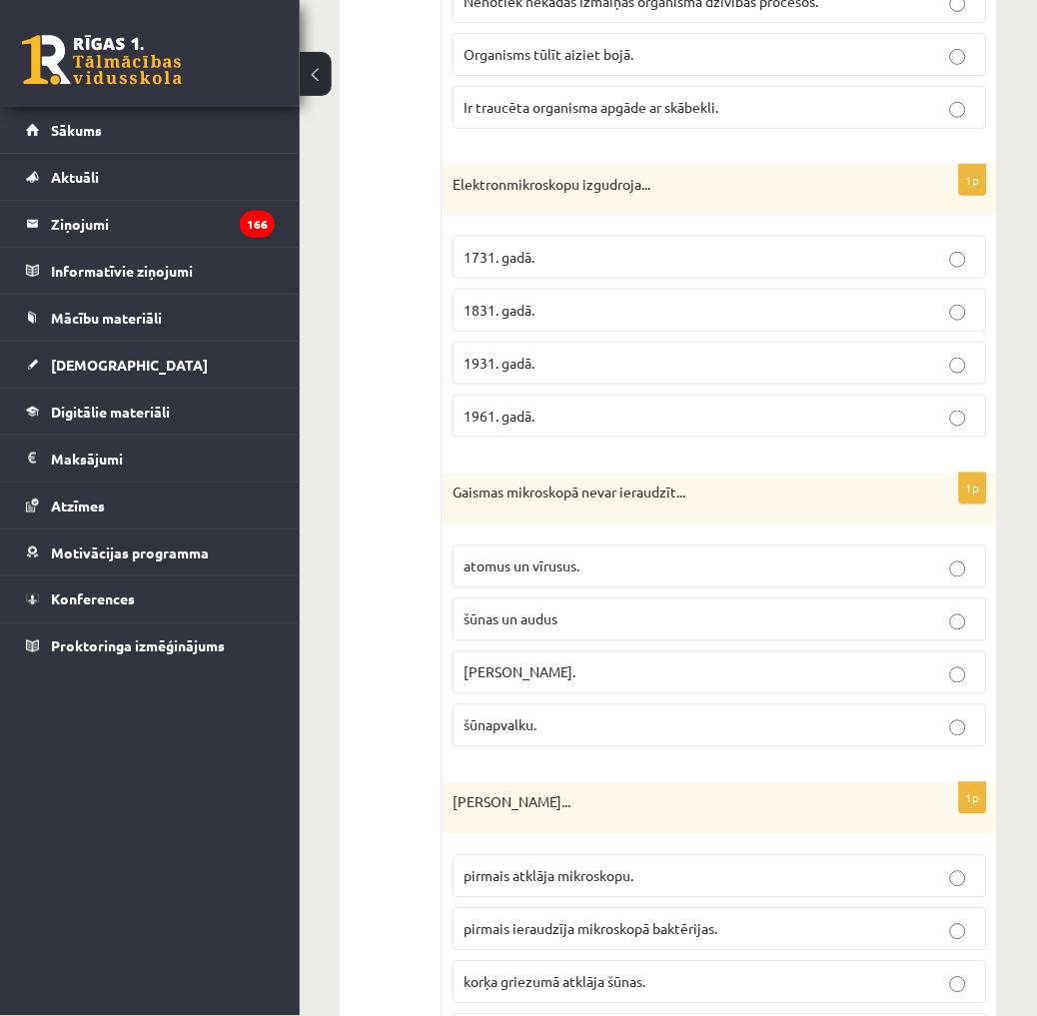
click at [554, 575] on span "atomus un vīrusus." at bounding box center [521, 566] width 116 height 18
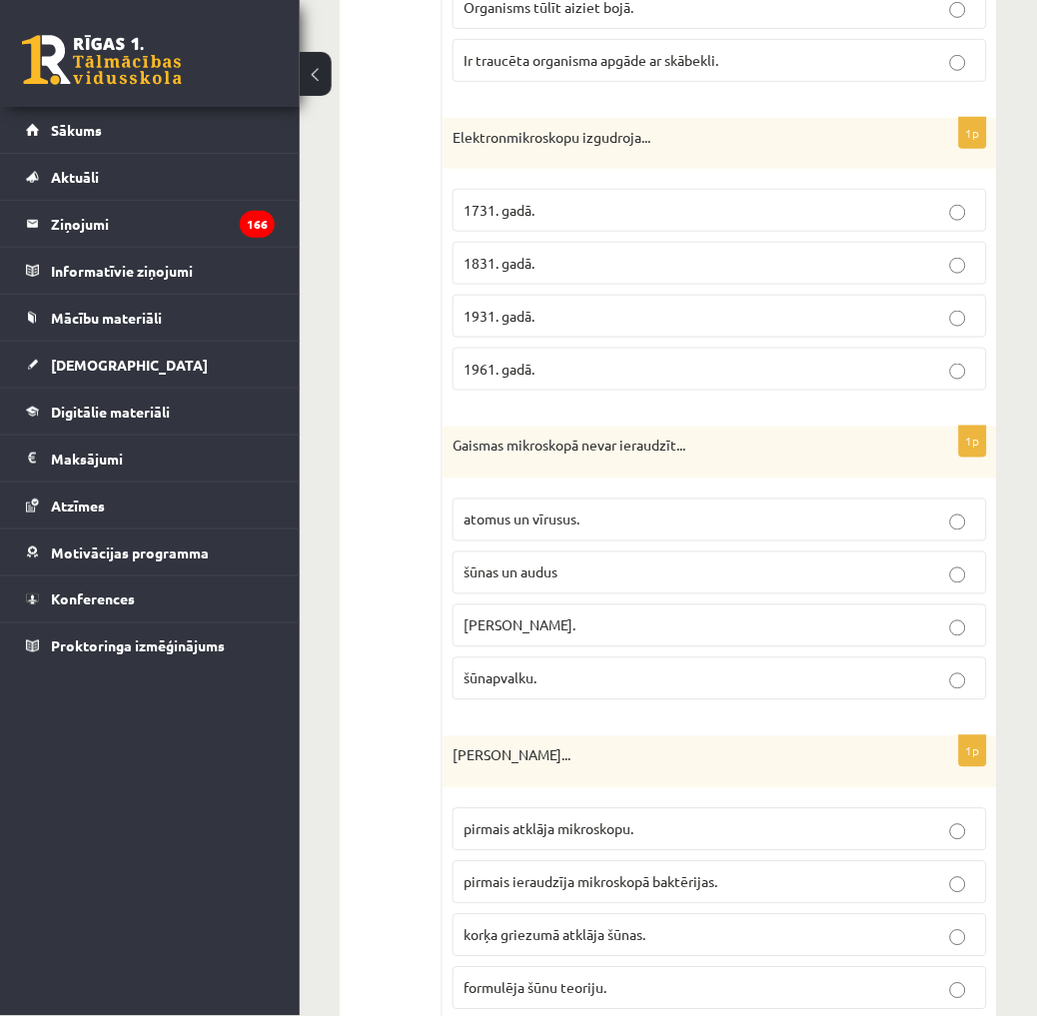
scroll to position [4881, 0]
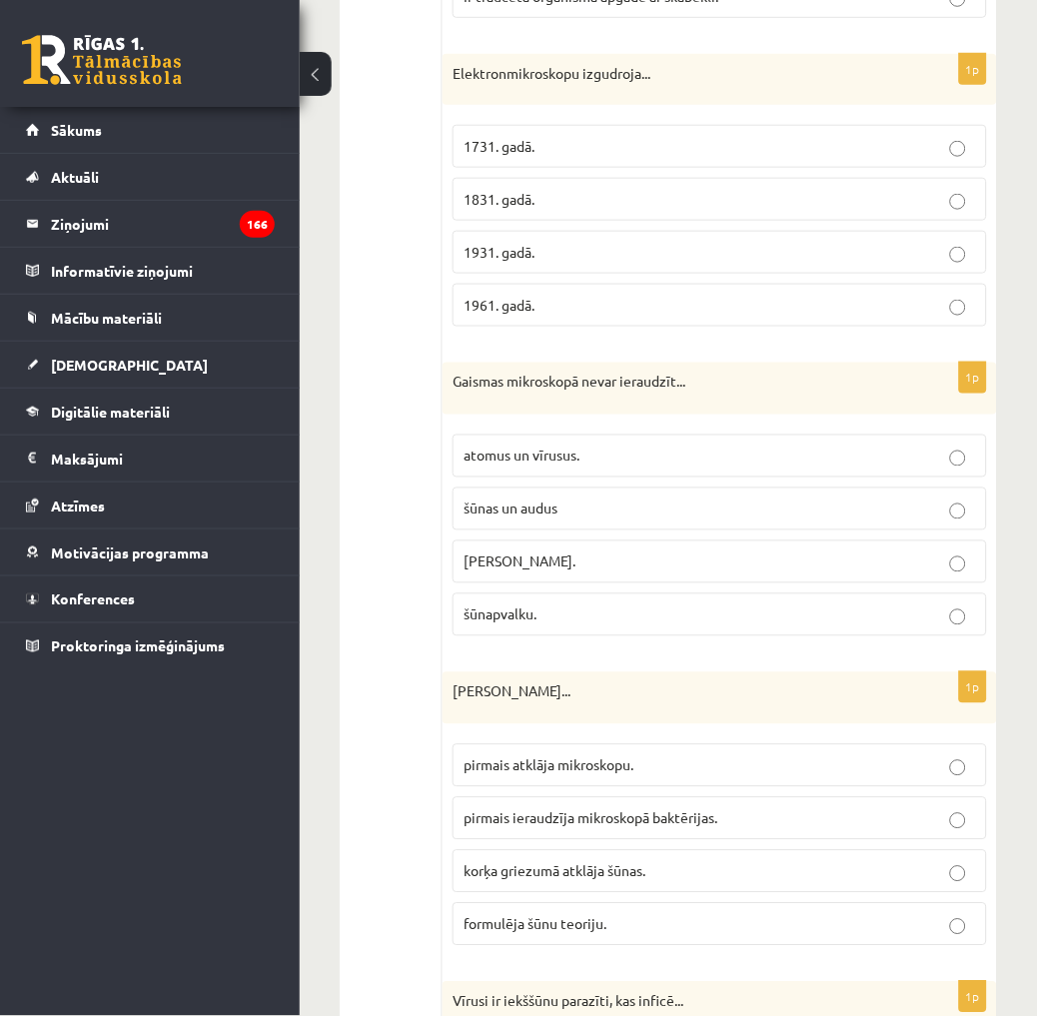
click at [604, 880] on span "korķa griezumā atklāja šūnas." at bounding box center [554, 871] width 182 height 18
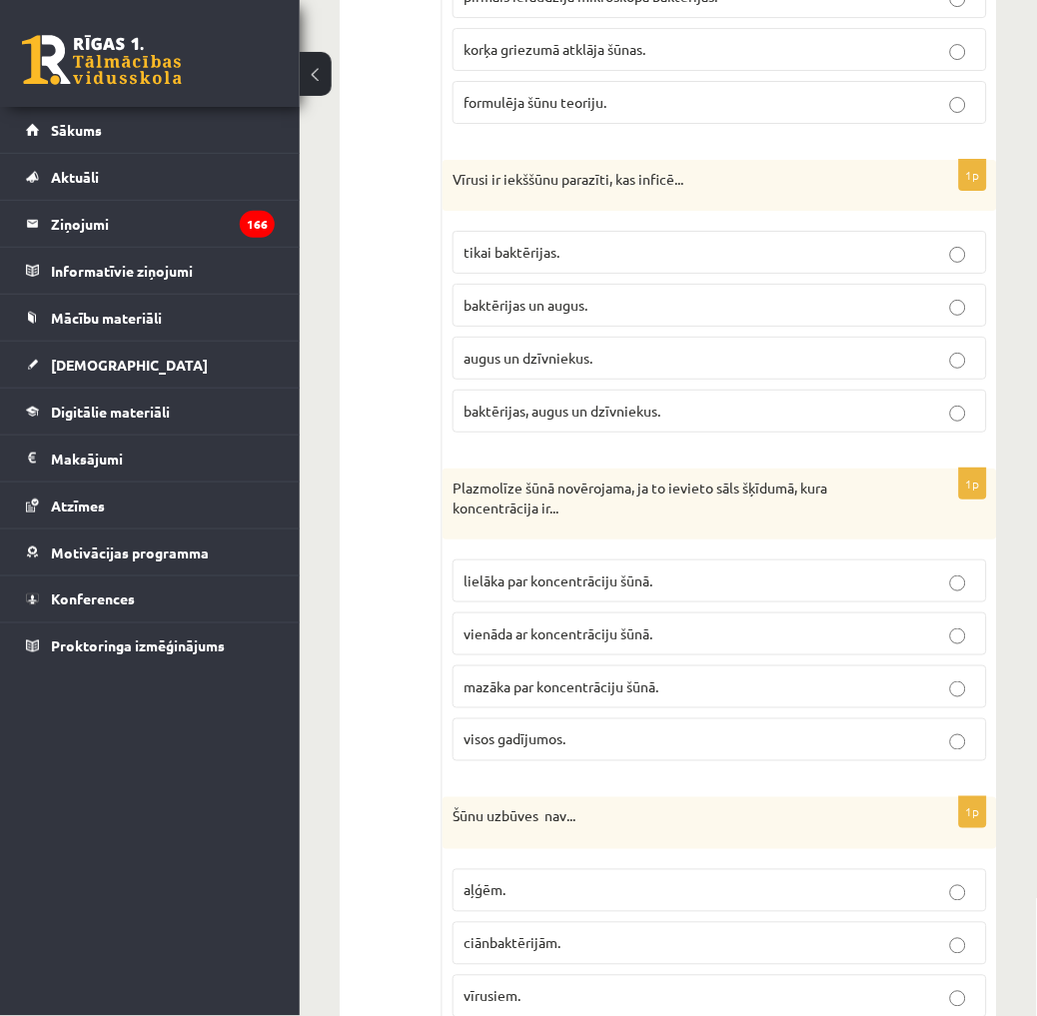
scroll to position [5870, 0]
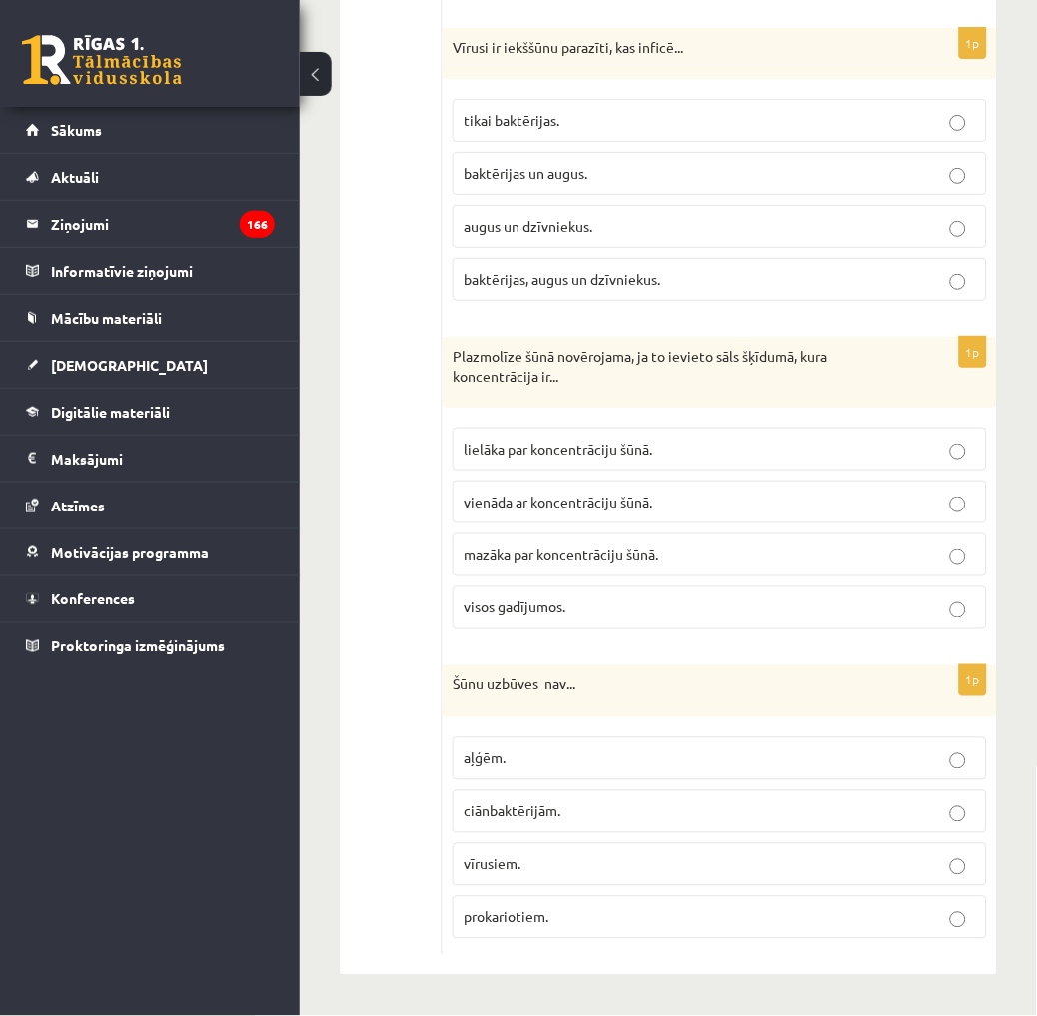
click at [493, 865] on span "vīrusiem." at bounding box center [491, 864] width 57 height 18
click at [547, 450] on span "lielāka par koncentrāciju šūnā." at bounding box center [557, 448] width 189 height 18
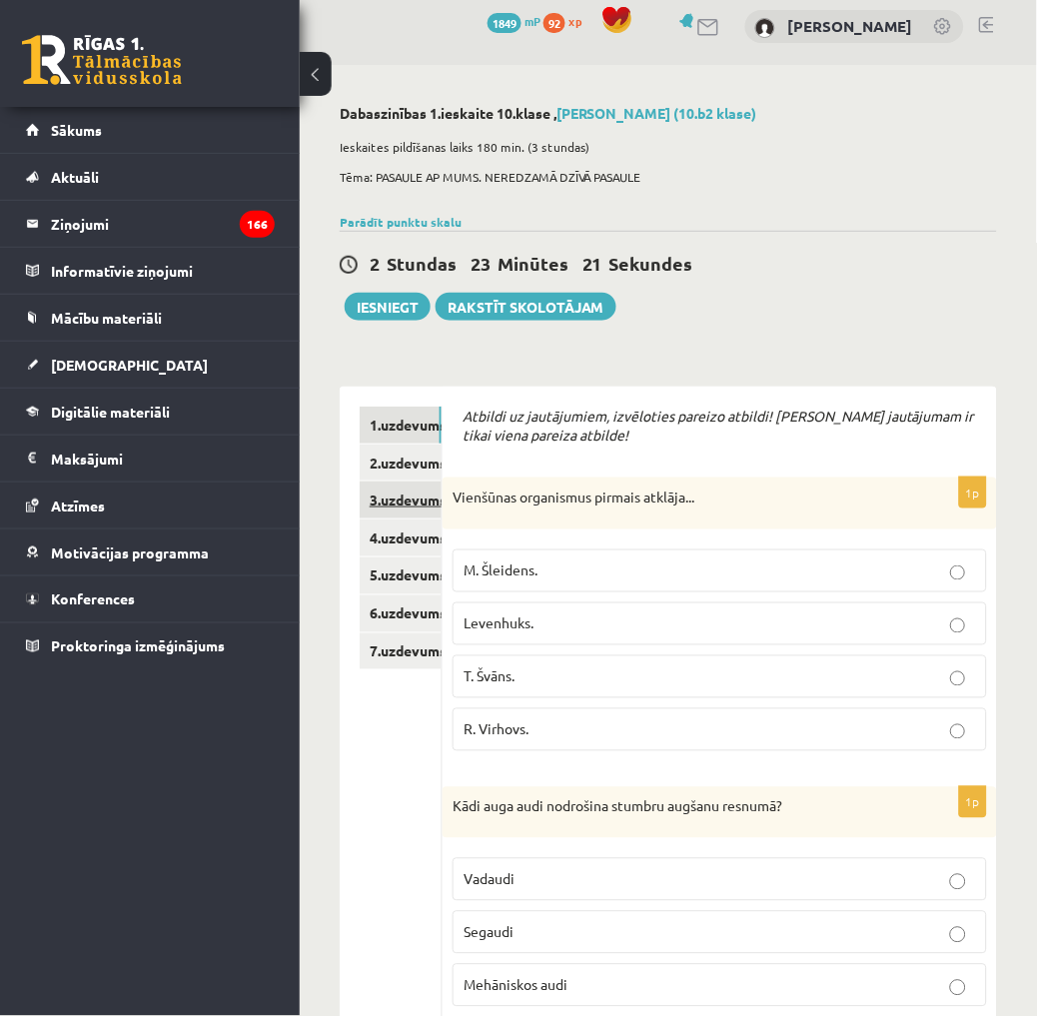
scroll to position [0, 0]
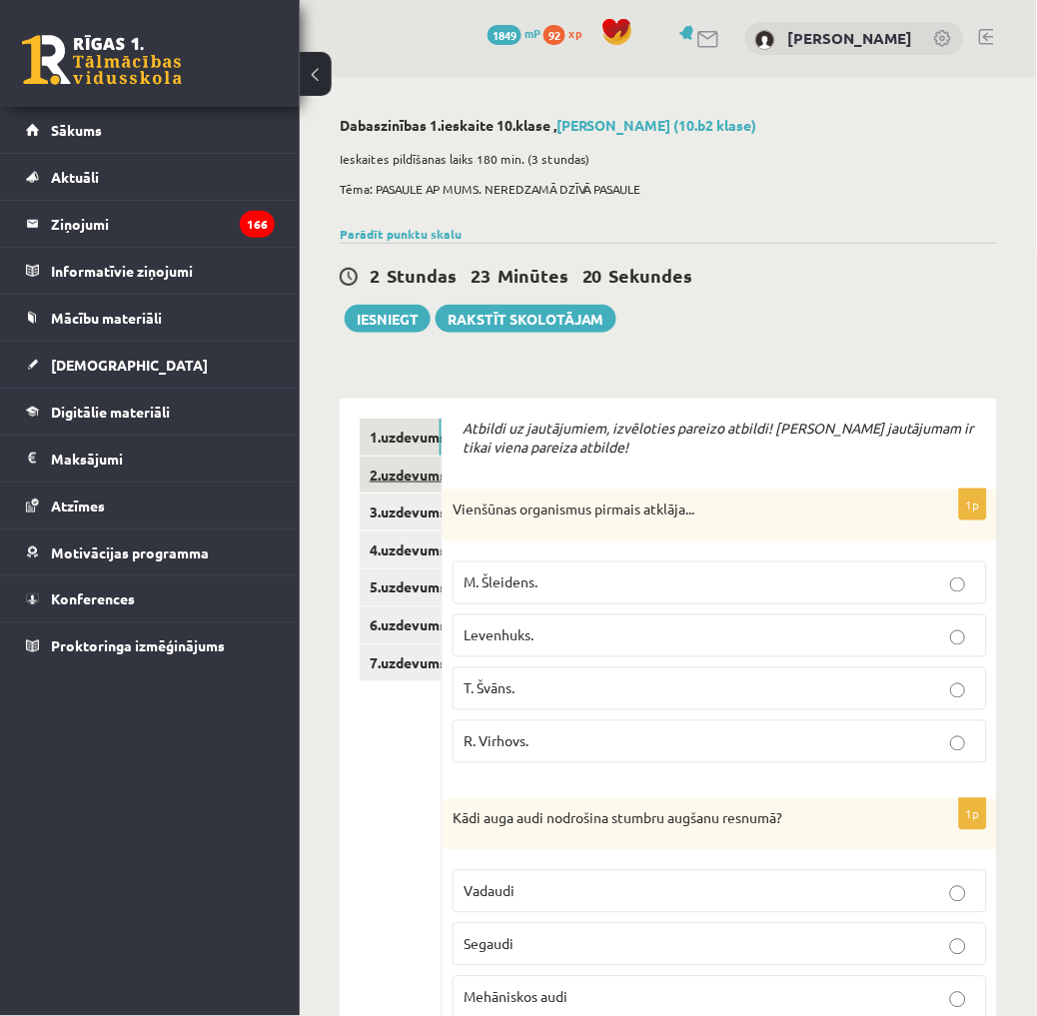
click at [416, 469] on link "2.uzdevums" at bounding box center [401, 474] width 82 height 37
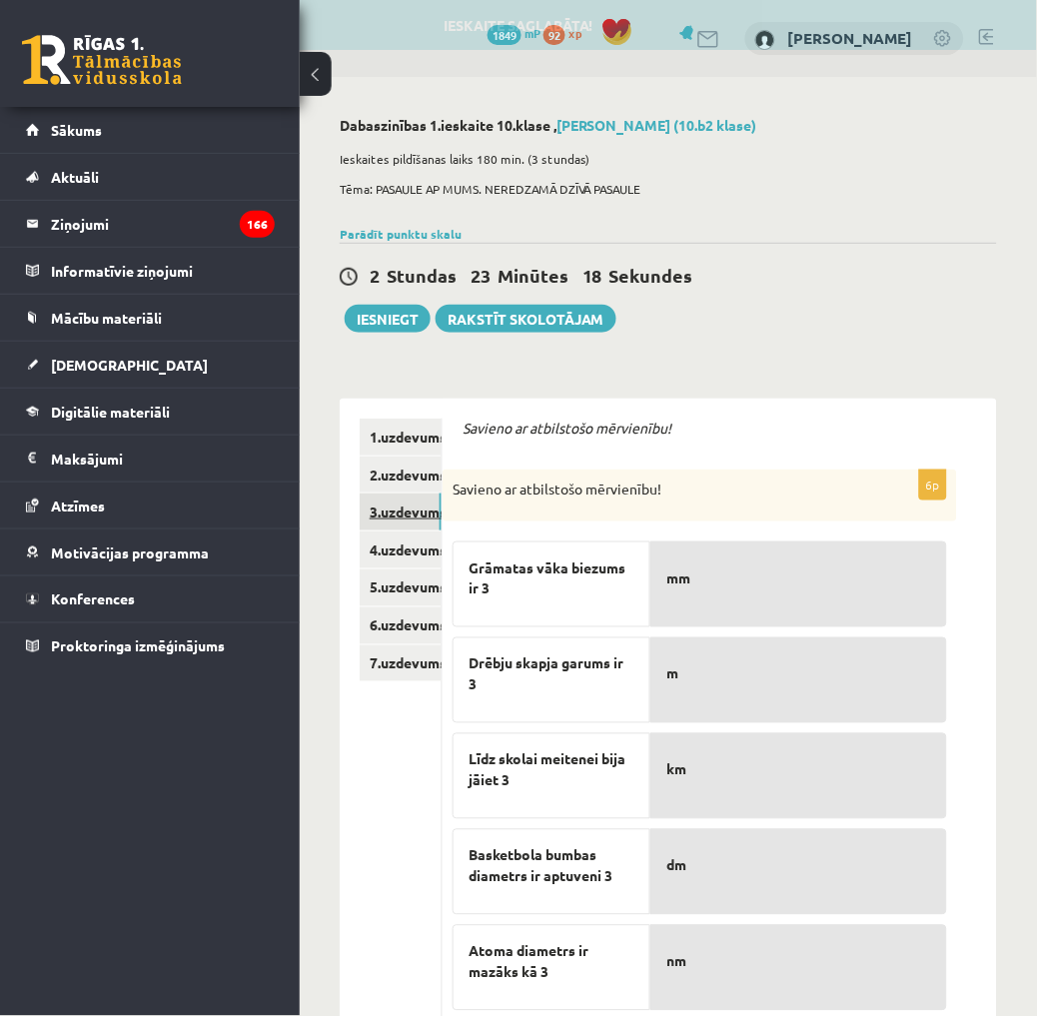
click at [409, 514] on link "3.uzdevums" at bounding box center [401, 511] width 82 height 37
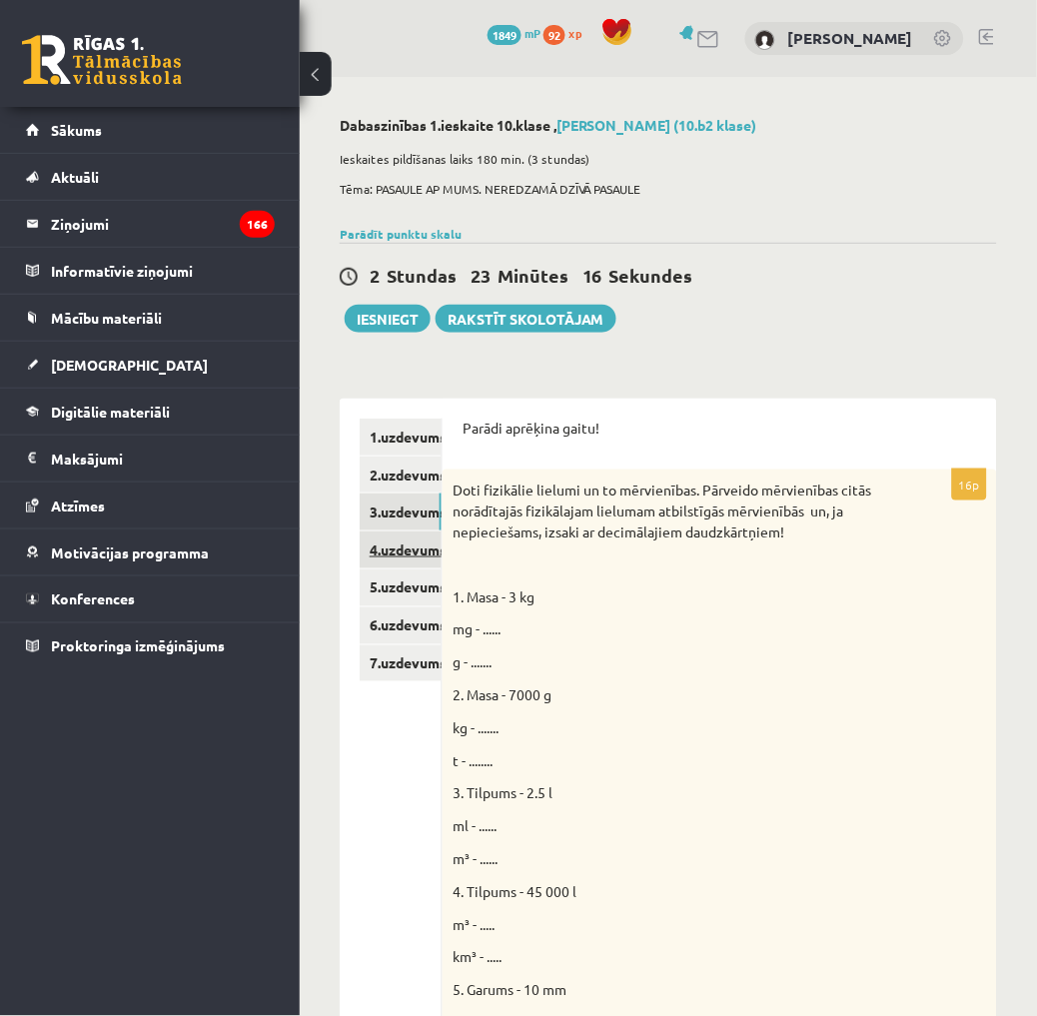
click at [386, 553] on link "4.uzdevums" at bounding box center [401, 549] width 82 height 37
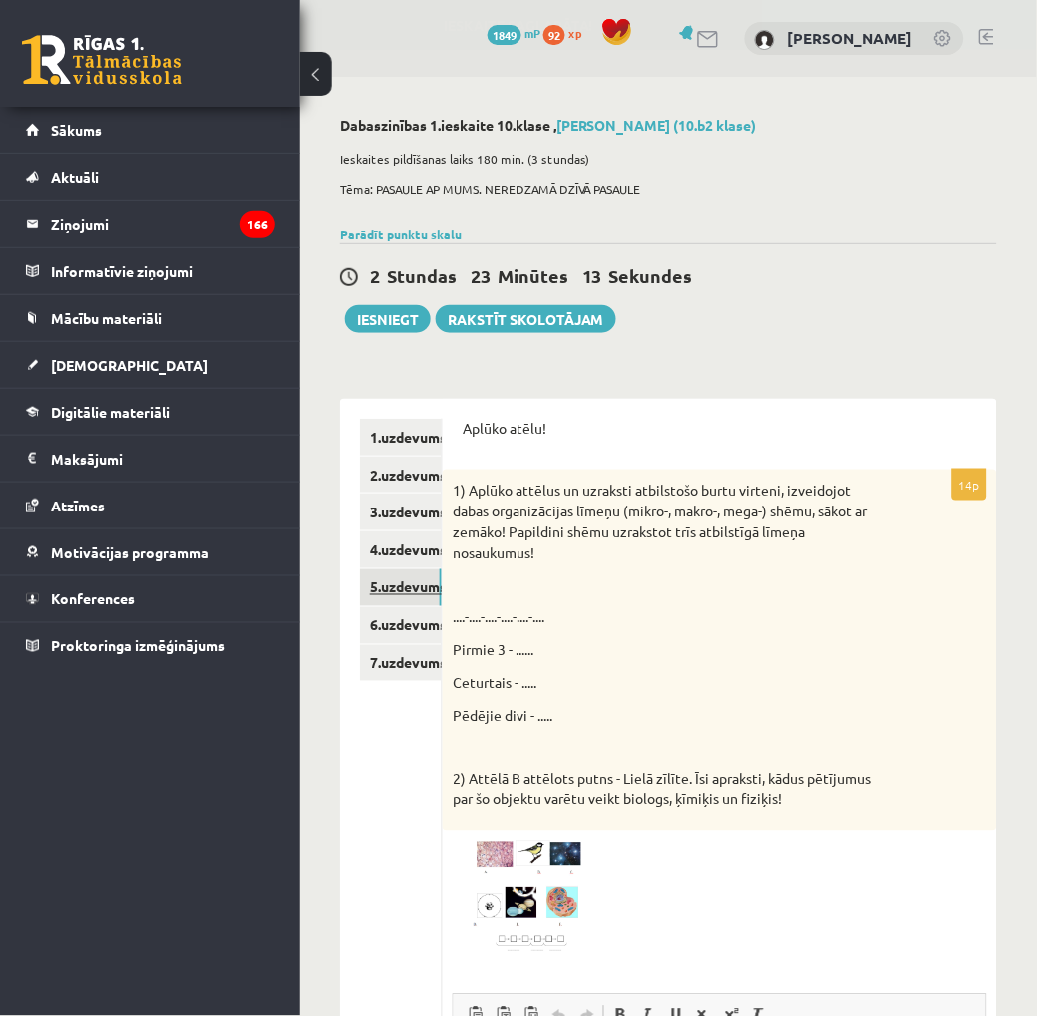
click at [401, 593] on link "5.uzdevums" at bounding box center [401, 587] width 82 height 37
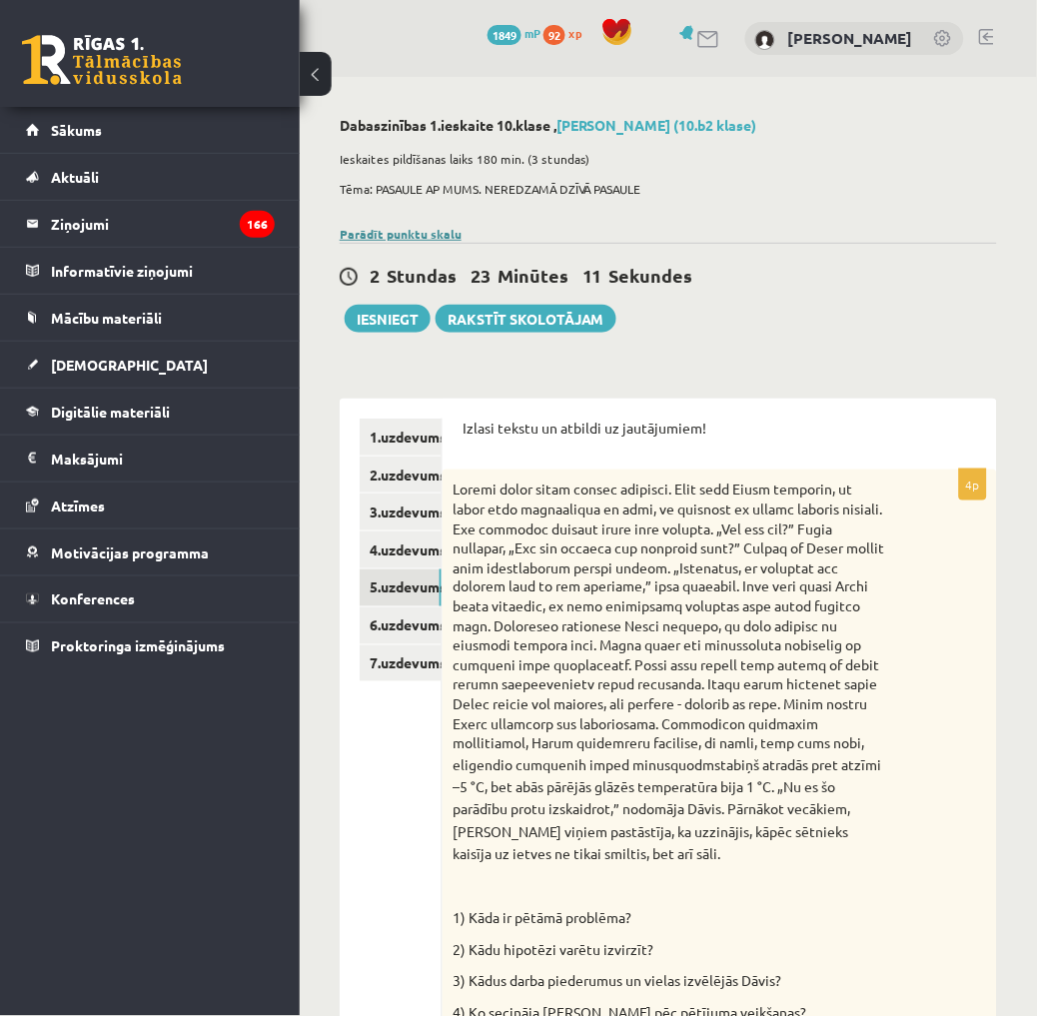
click at [423, 230] on link "Parādīt punktu skalu" at bounding box center [401, 234] width 122 height 16
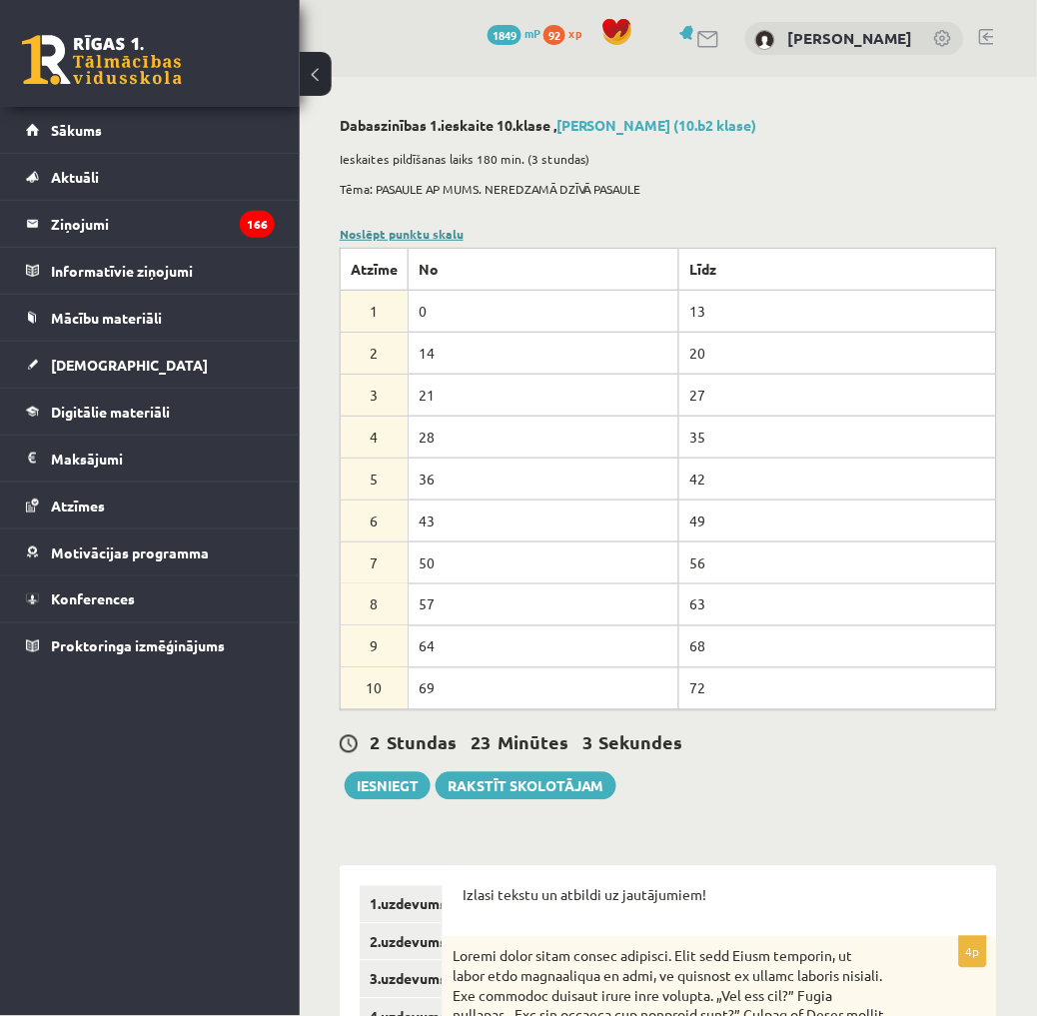
click at [423, 230] on link "Noslēpt punktu skalu" at bounding box center [402, 234] width 124 height 16
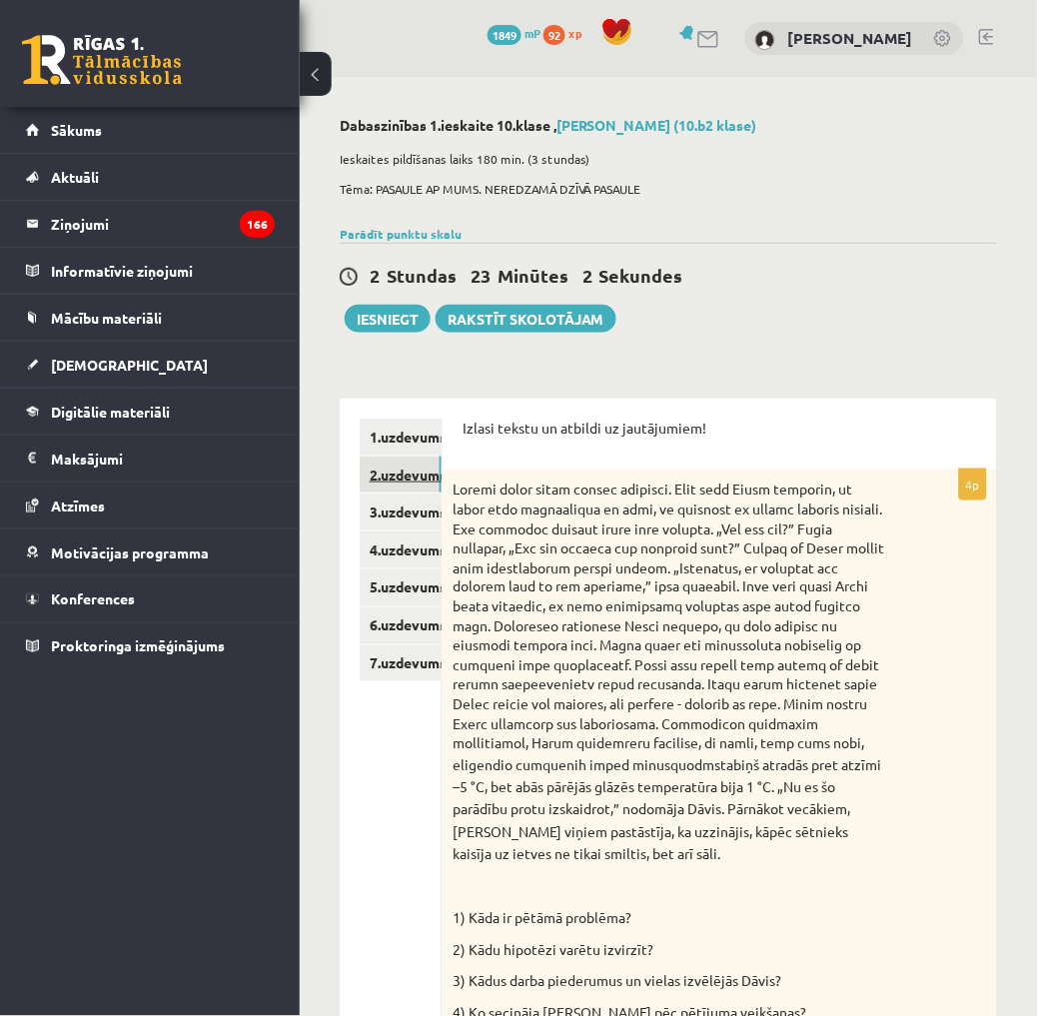
click at [411, 479] on link "2.uzdevums" at bounding box center [401, 474] width 82 height 37
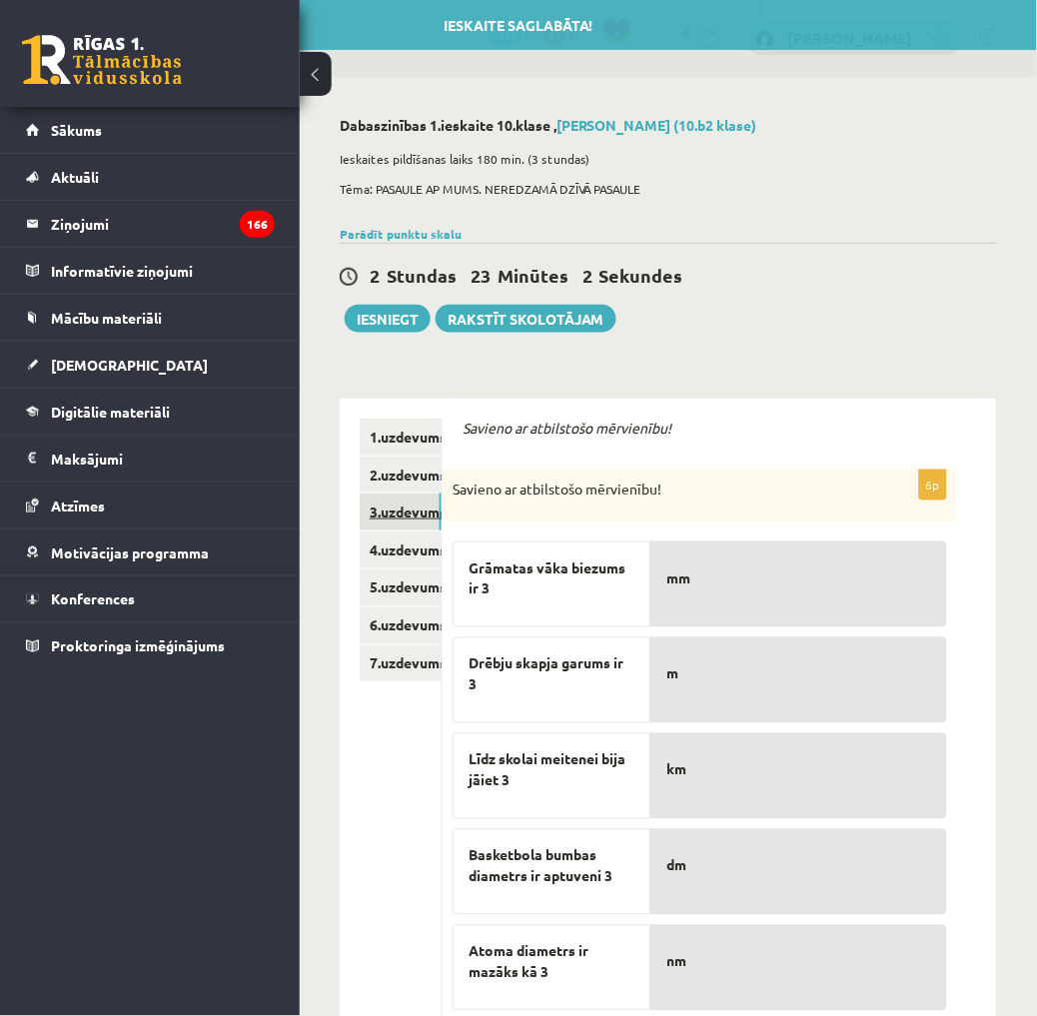
click at [413, 515] on link "3.uzdevums" at bounding box center [401, 511] width 82 height 37
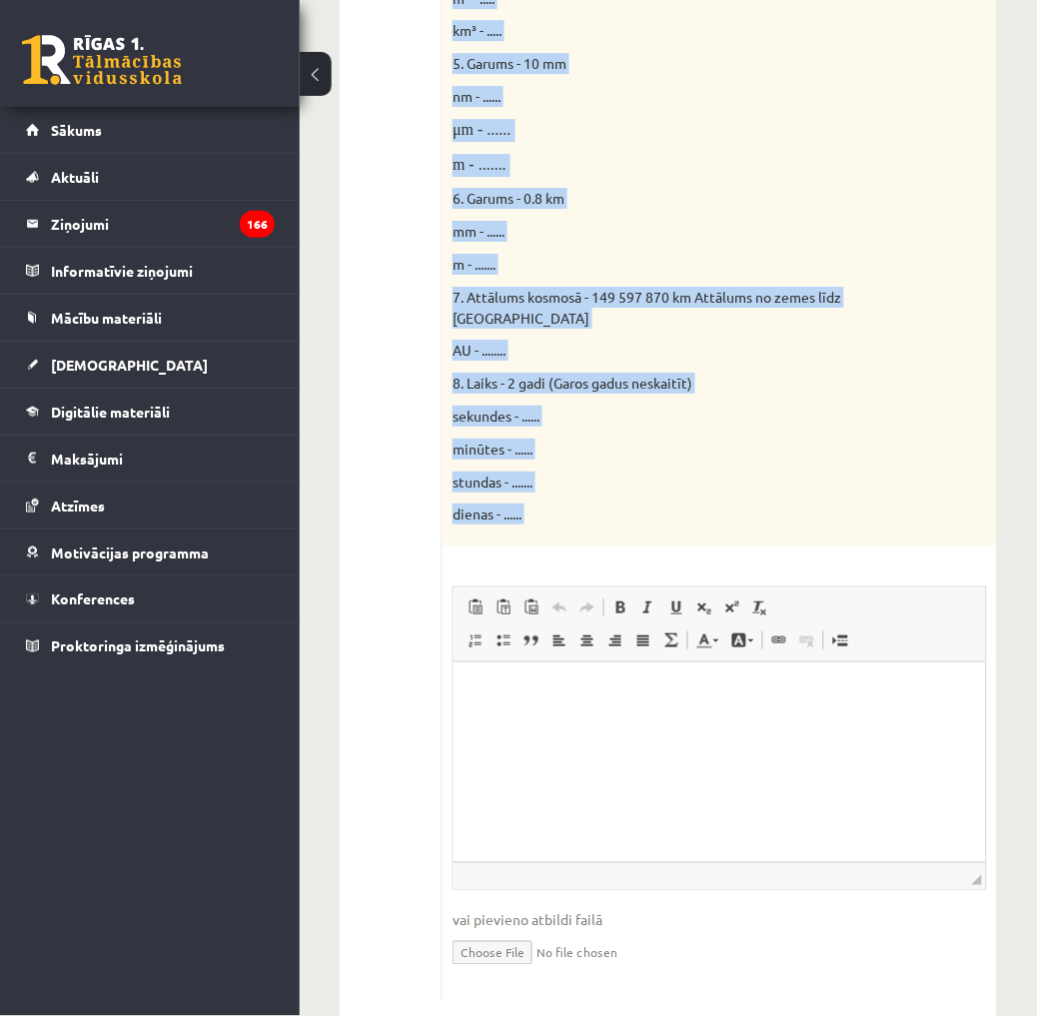
scroll to position [950, 0]
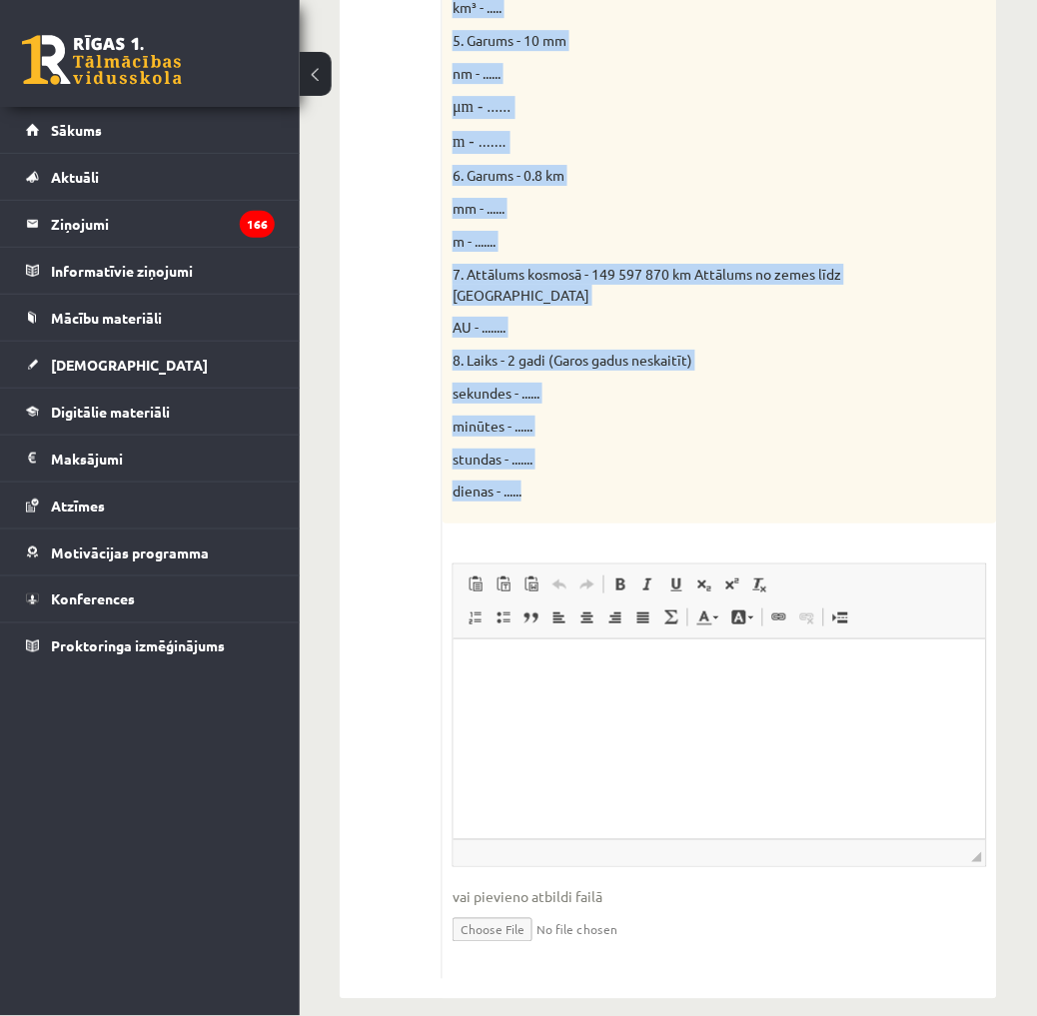
drag, startPoint x: 449, startPoint y: 363, endPoint x: 557, endPoint y: 494, distance: 170.3
click at [557, 494] on div "Doti fizikālie lielumi un to mērvienības. Pārveido mērvienības citās norādītajā…" at bounding box center [719, 22] width 554 height 1004
drag, startPoint x: 557, startPoint y: 493, endPoint x: 500, endPoint y: 400, distance: 108.9
copy div "Doti fizikālie lielumi un to mērvienības. Pārveido mērvienības citās norādītajā…"
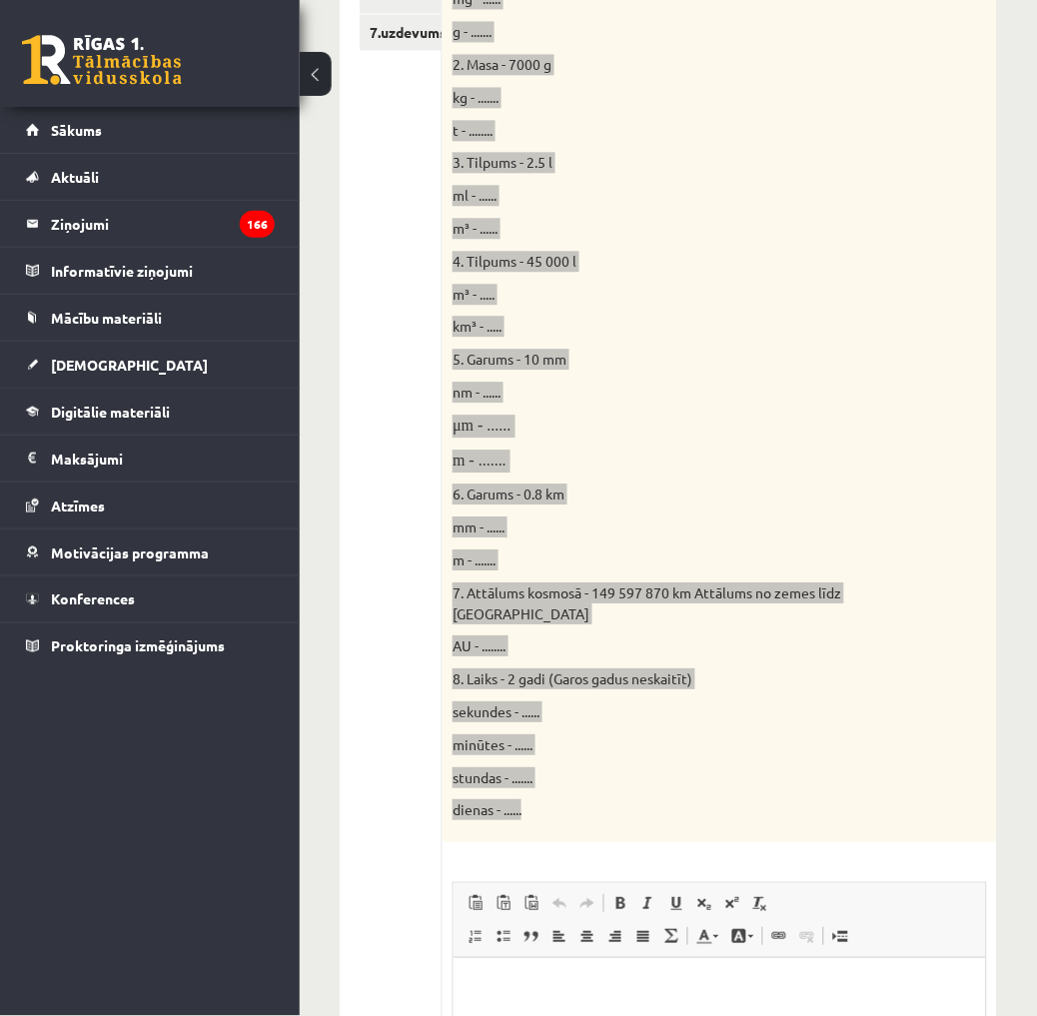
scroll to position [887, 0]
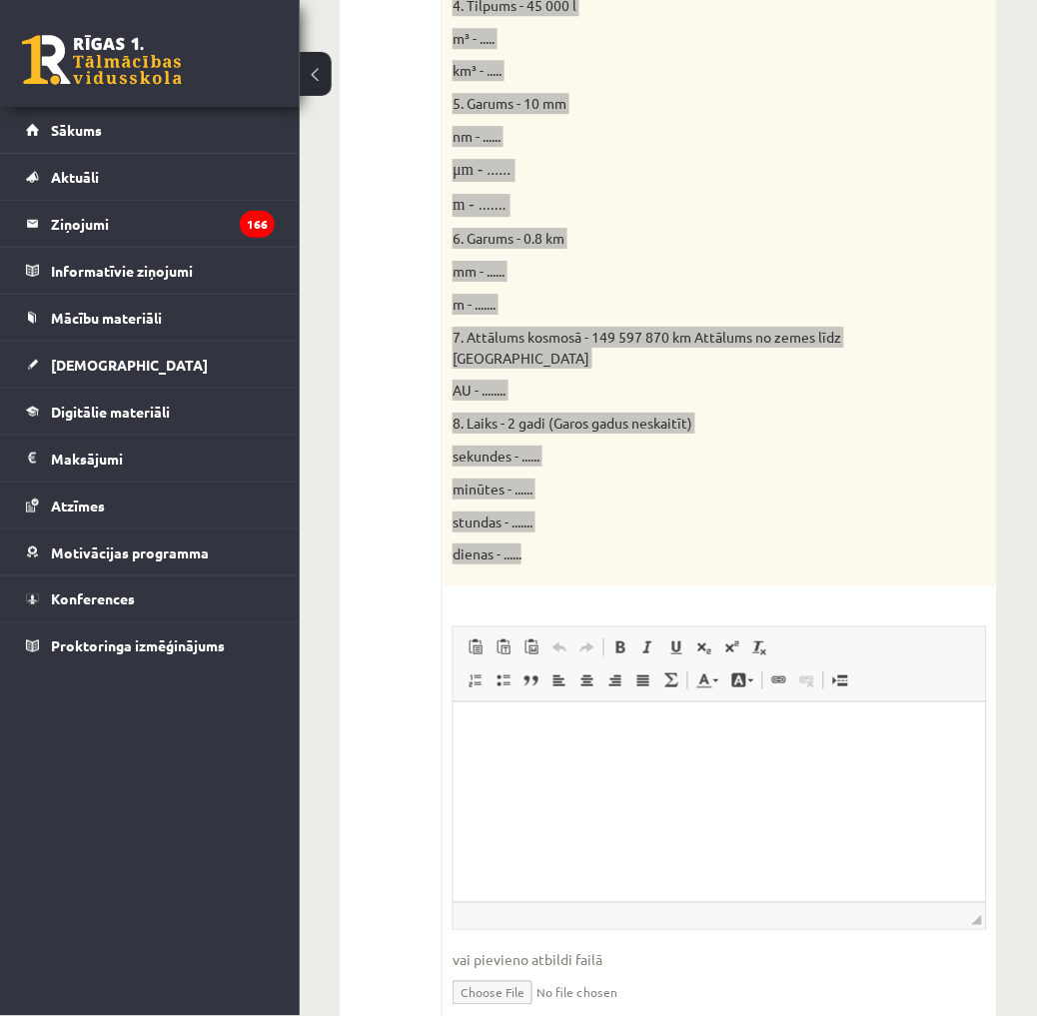
click at [551, 762] on html at bounding box center [718, 731] width 532 height 61
drag, startPoint x: 551, startPoint y: 834, endPoint x: 479, endPoint y: 718, distance: 136.3
click at [479, 718] on html at bounding box center [718, 731] width 532 height 61
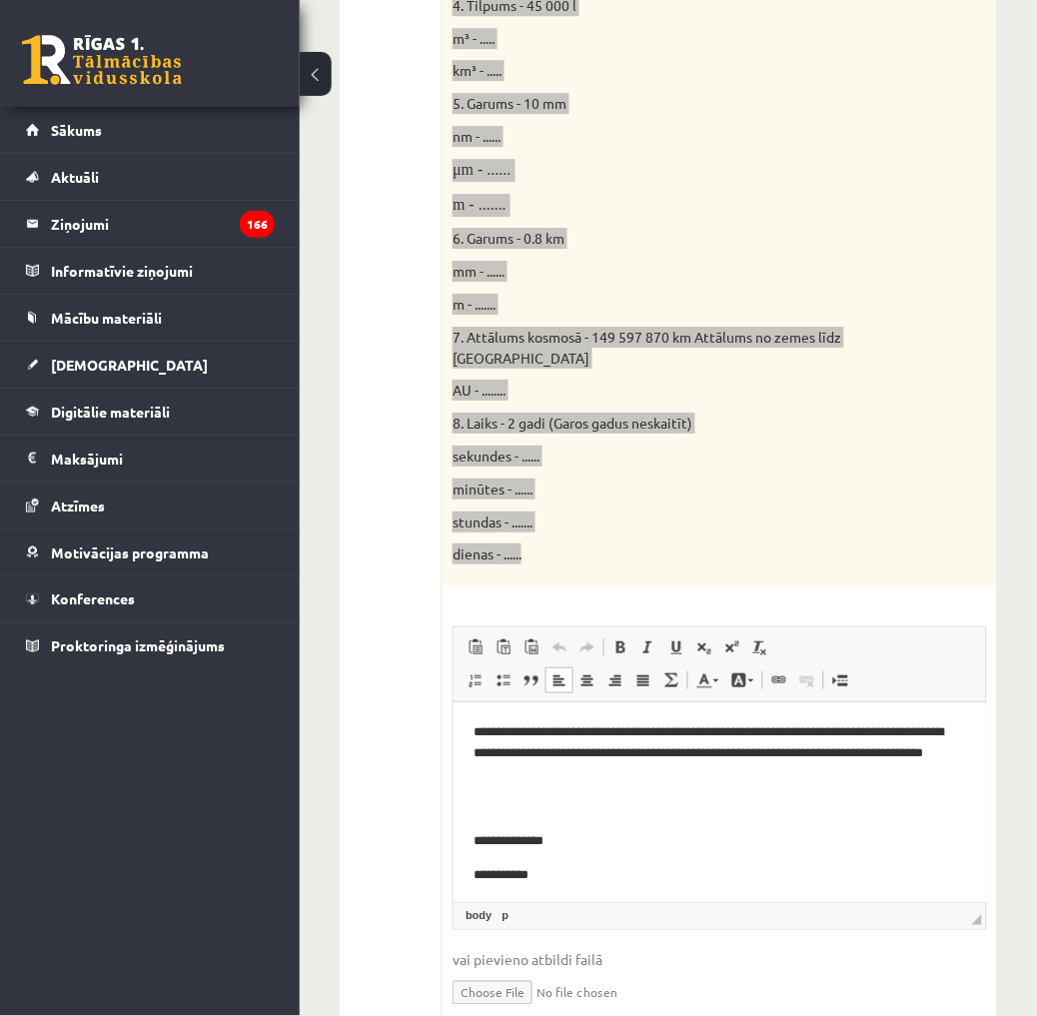
scroll to position [789, 0]
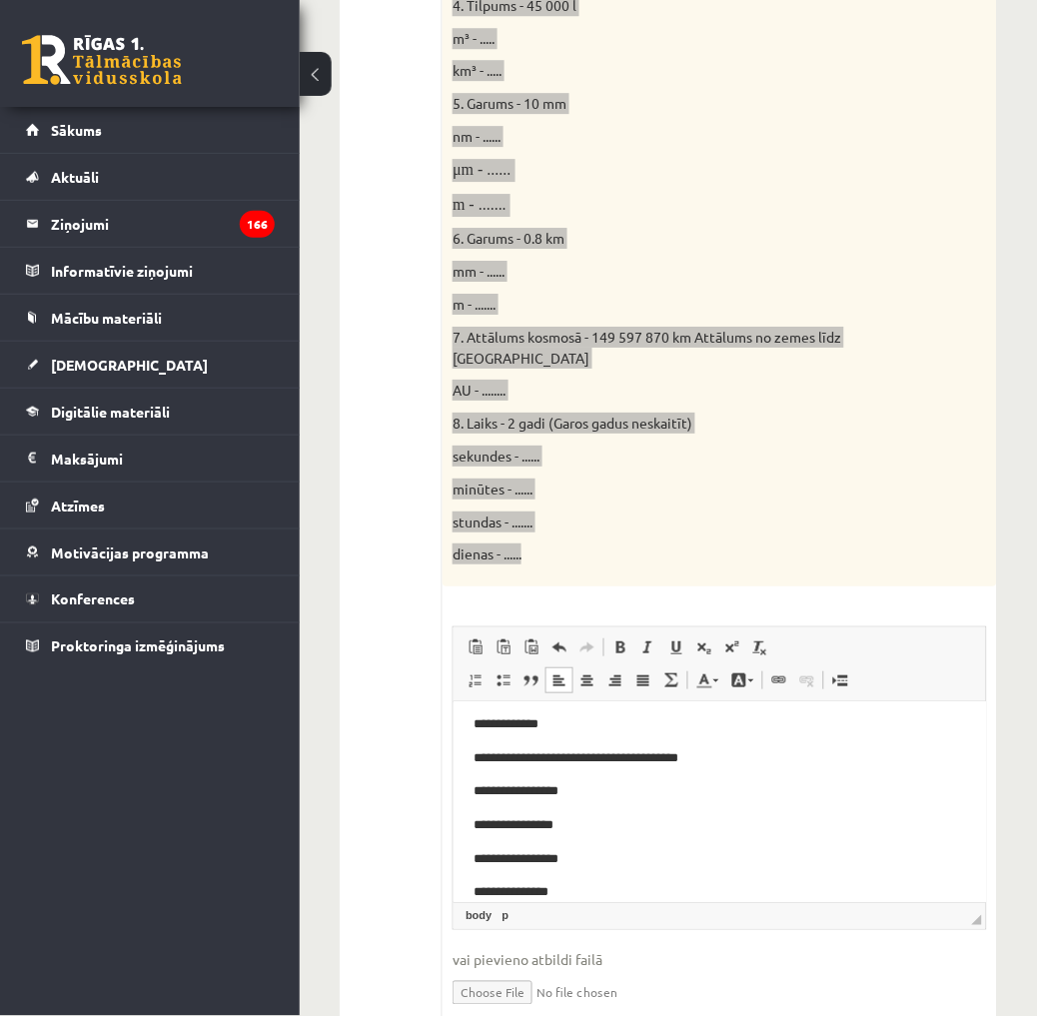
click at [609, 898] on p "**********" at bounding box center [710, 892] width 476 height 21
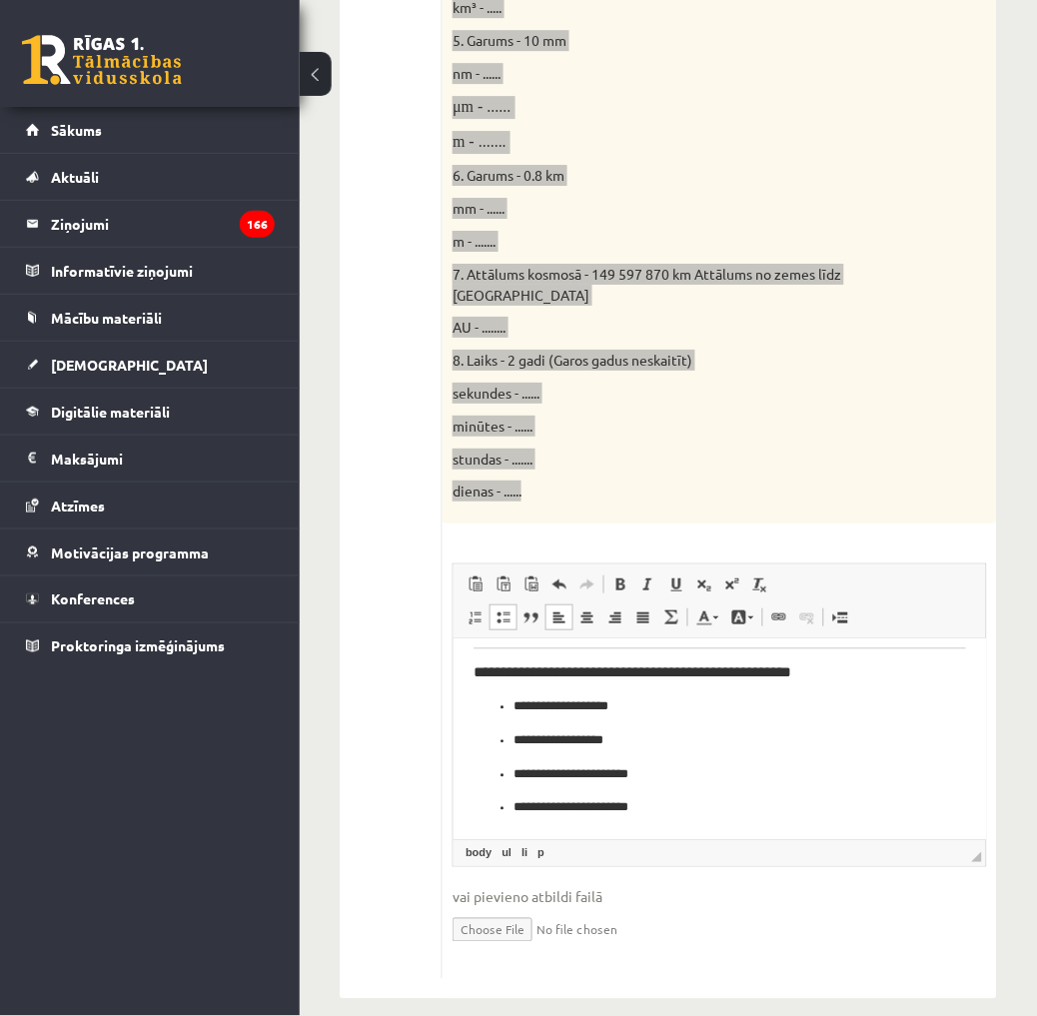
scroll to position [815, 0]
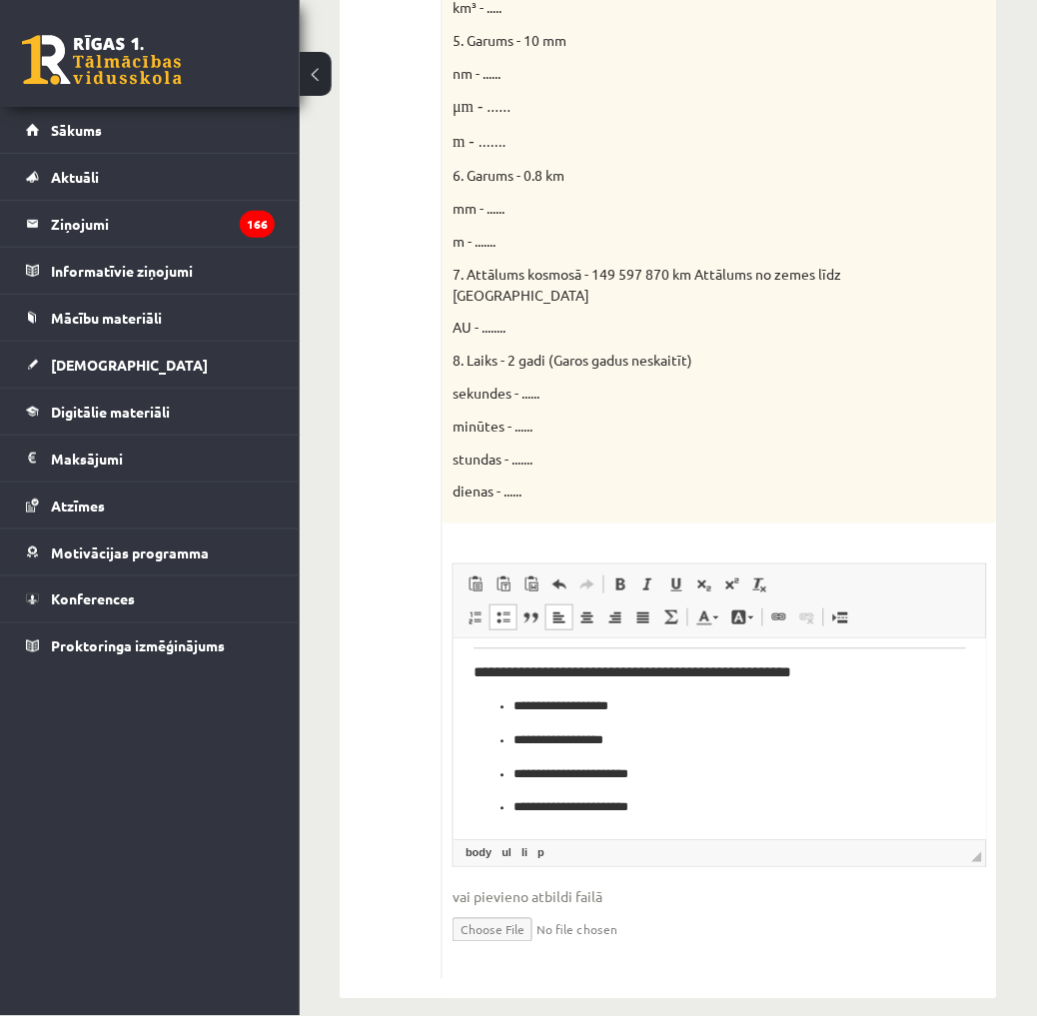
click at [372, 549] on ul "1.uzdevums 2.uzdevums 3.uzdevums 4.uzdevums 5.uzdevums 6.uzdevums 7.uzdevums" at bounding box center [401, 224] width 83 height 1510
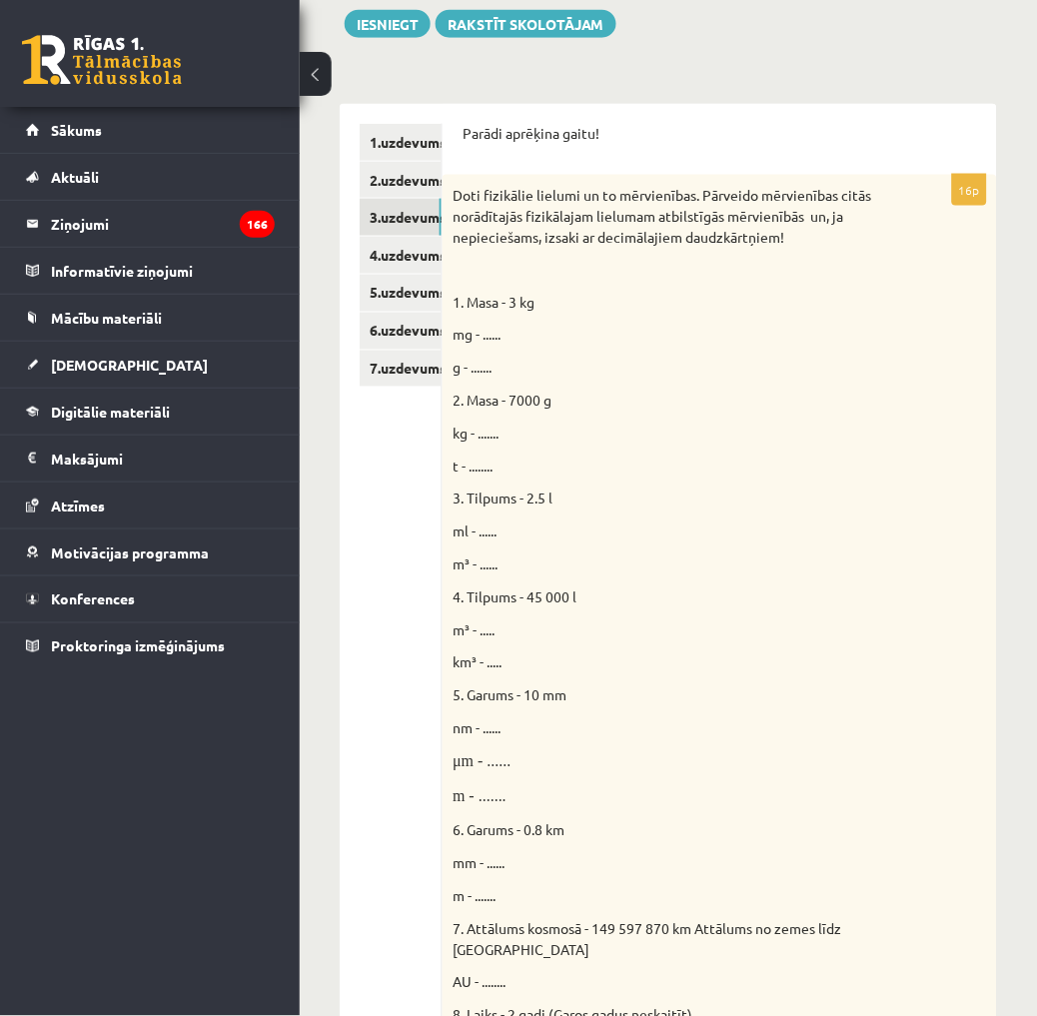
scroll to position [173, 0]
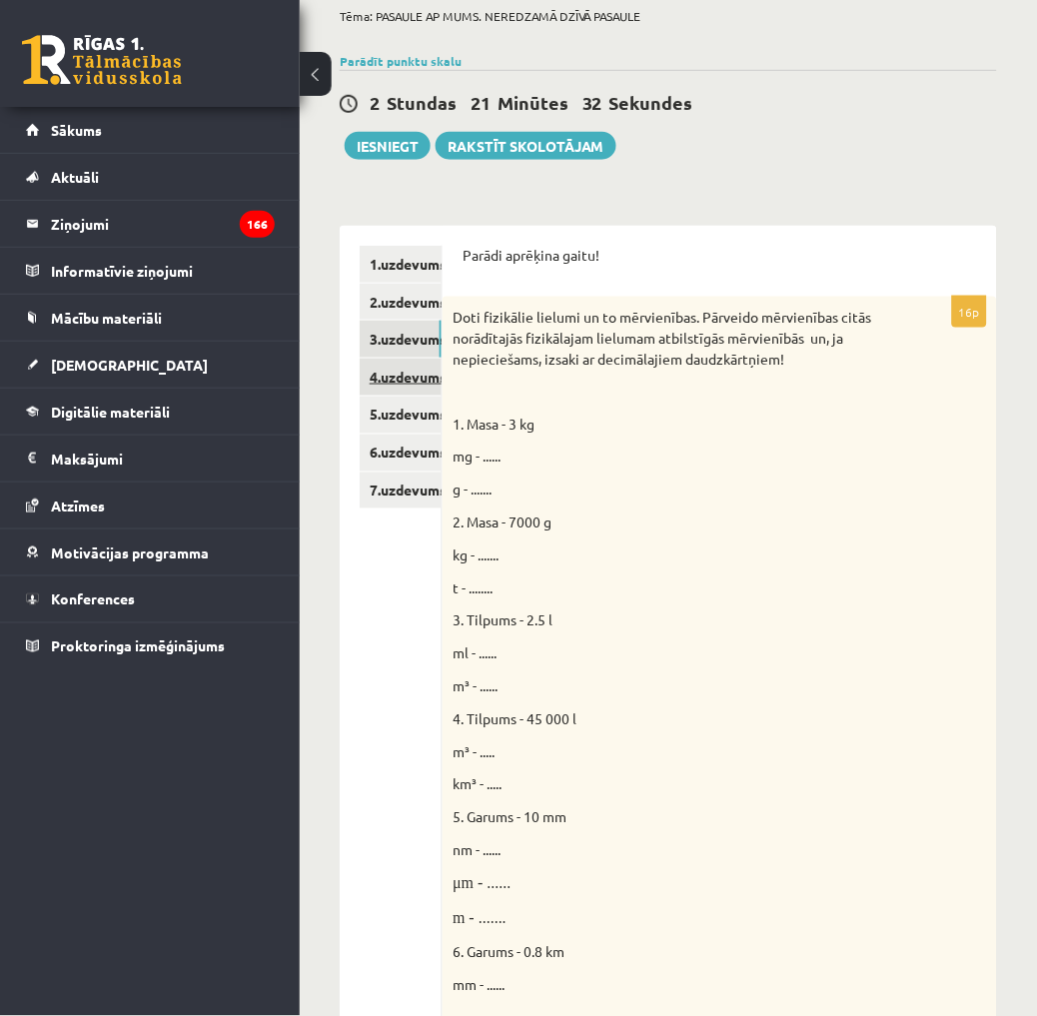
click at [393, 377] on link "4.uzdevums" at bounding box center [401, 377] width 82 height 37
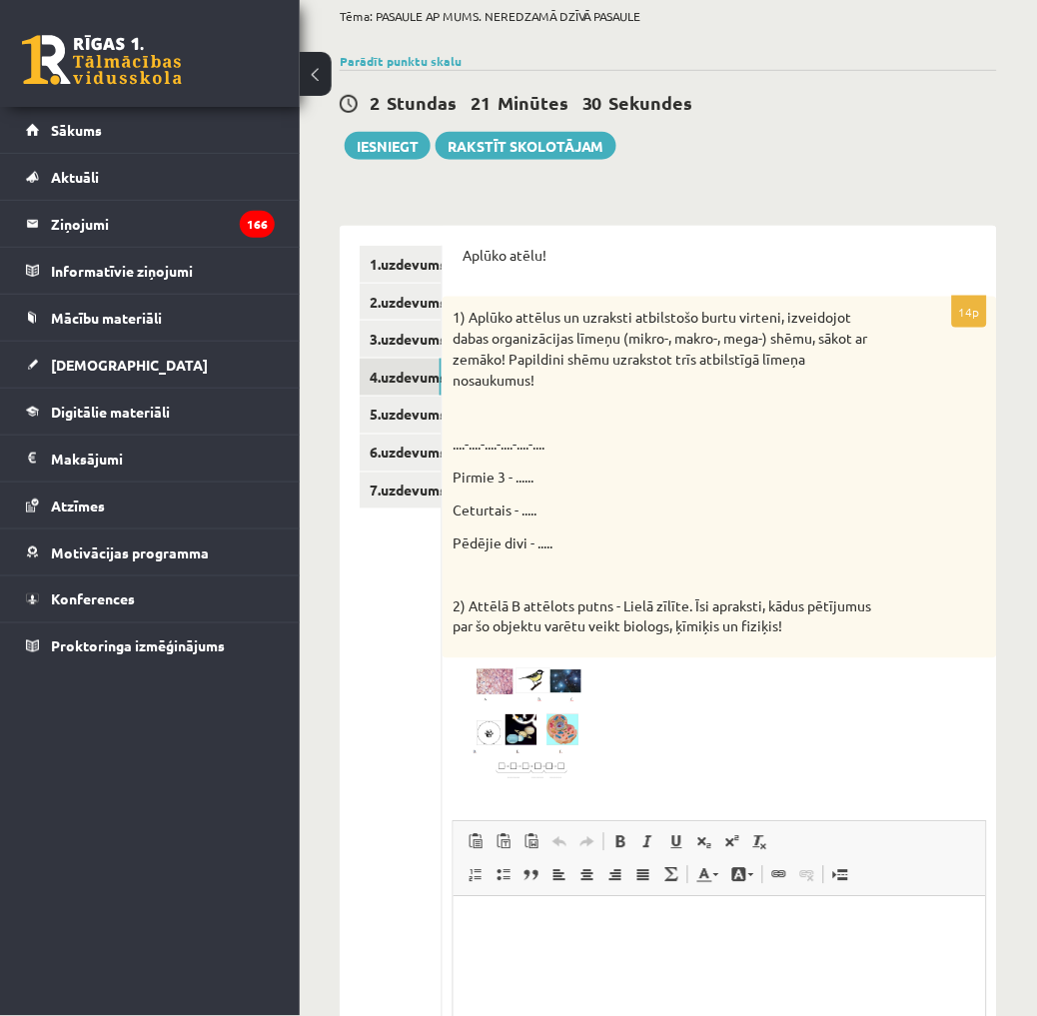
scroll to position [0, 0]
drag, startPoint x: 529, startPoint y: 709, endPoint x: 440, endPoint y: 723, distance: 90.0
click at [440, 723] on ul "1.uzdevums 2.uzdevums 3.uzdevums 4.uzdevums 5.uzdevums 6.uzdevums 7.uzdevums" at bounding box center [401, 741] width 83 height 991
click at [384, 412] on link "5.uzdevums" at bounding box center [401, 414] width 82 height 37
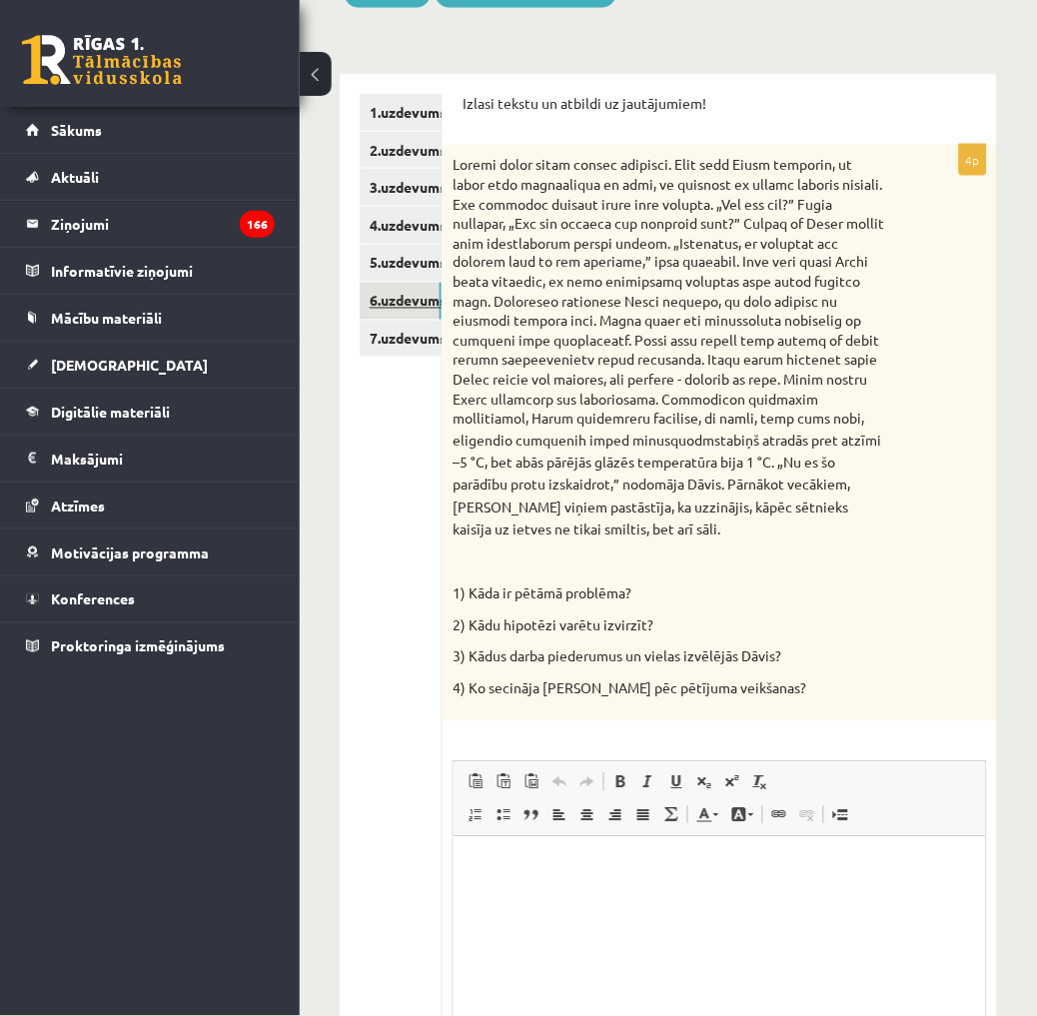
click at [400, 286] on link "6.uzdevums" at bounding box center [401, 301] width 82 height 37
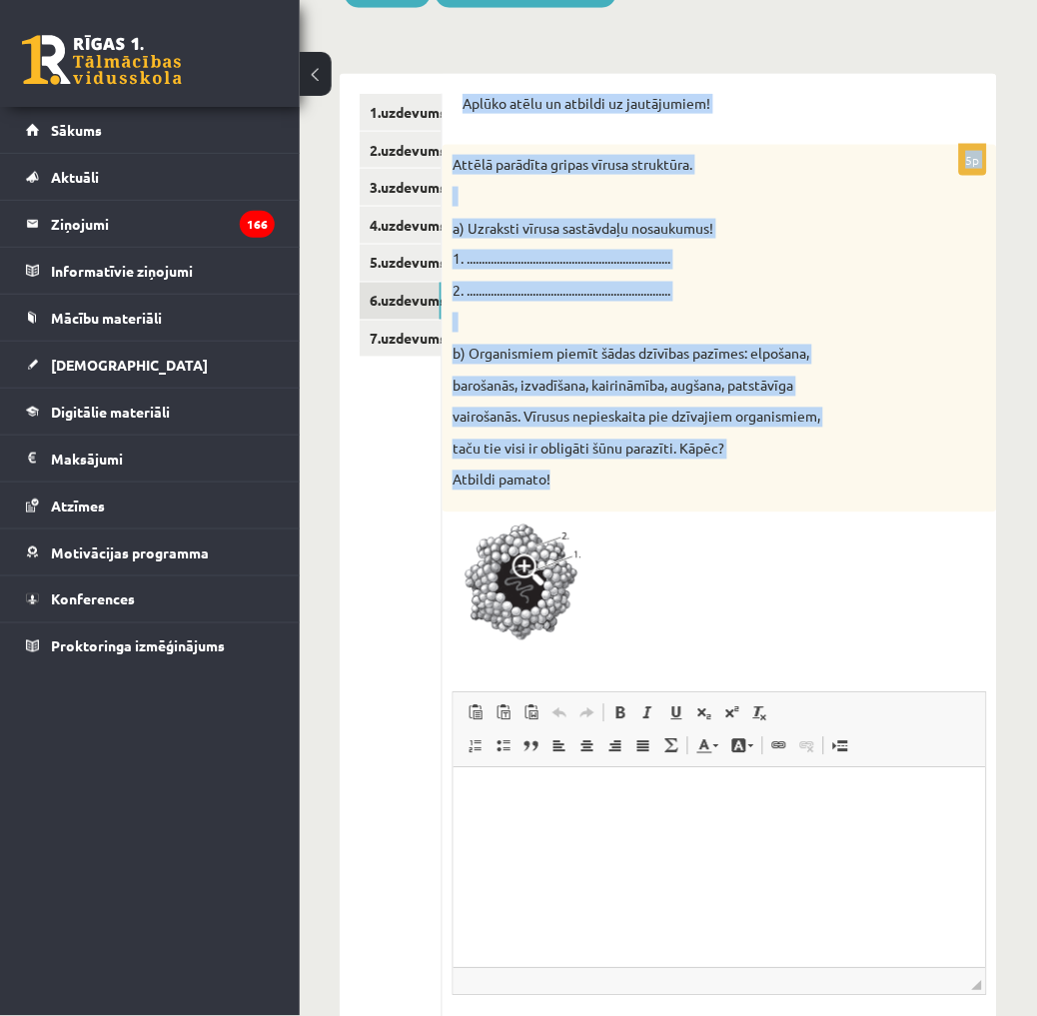
drag, startPoint x: 571, startPoint y: 479, endPoint x: 462, endPoint y: 112, distance: 383.3
click at [462, 112] on form "Aplūko atēlu un atbildi uz jautājumiem! 5p Attēlā parādīta gripas vīrusa strukt…" at bounding box center [719, 601] width 514 height 1014
drag, startPoint x: 462, startPoint y: 112, endPoint x: 477, endPoint y: 106, distance: 16.1
copy form "Aplūko atēlu un atbildi uz jautājumiem! 5p Attēlā parādīta gripas vīrusa strukt…"
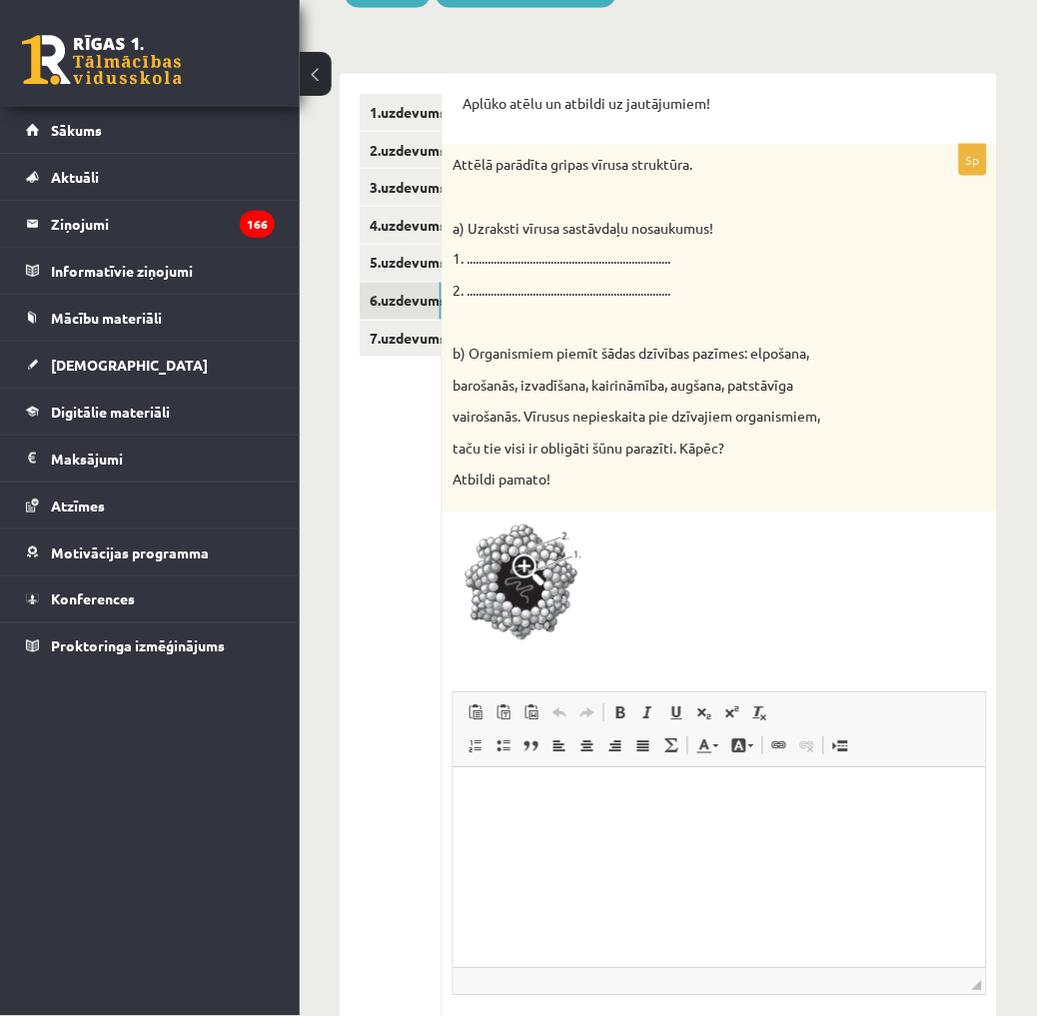
drag, startPoint x: 771, startPoint y: 652, endPoint x: 761, endPoint y: 647, distance: 11.2
click at [771, 652] on div "5p Attēlā parādīta gripas vīrusa struktūra. a) Uzraksti vīrusa sastāvdaļu nosau…" at bounding box center [719, 626] width 554 height 963
click at [574, 591] on img at bounding box center [527, 587] width 150 height 130
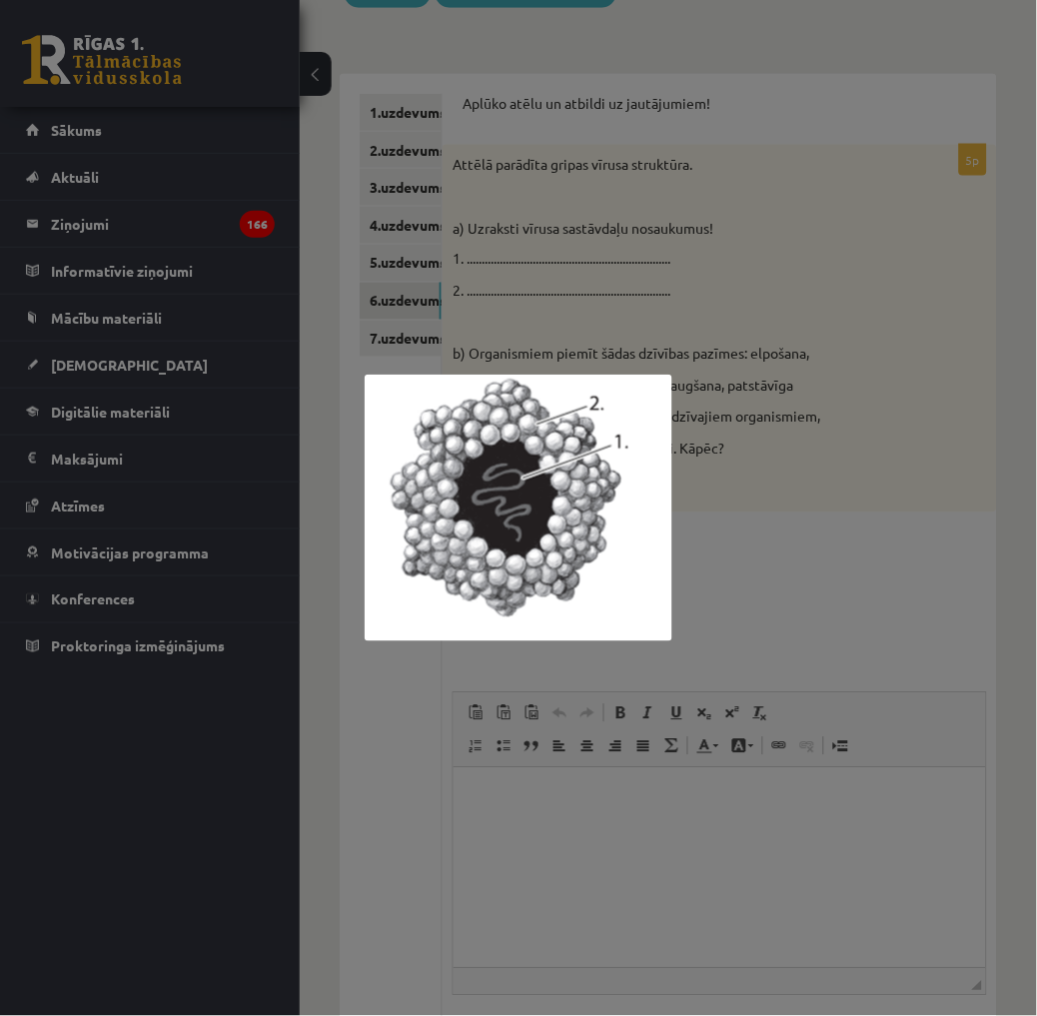
click at [666, 893] on div at bounding box center [518, 508] width 1037 height 1016
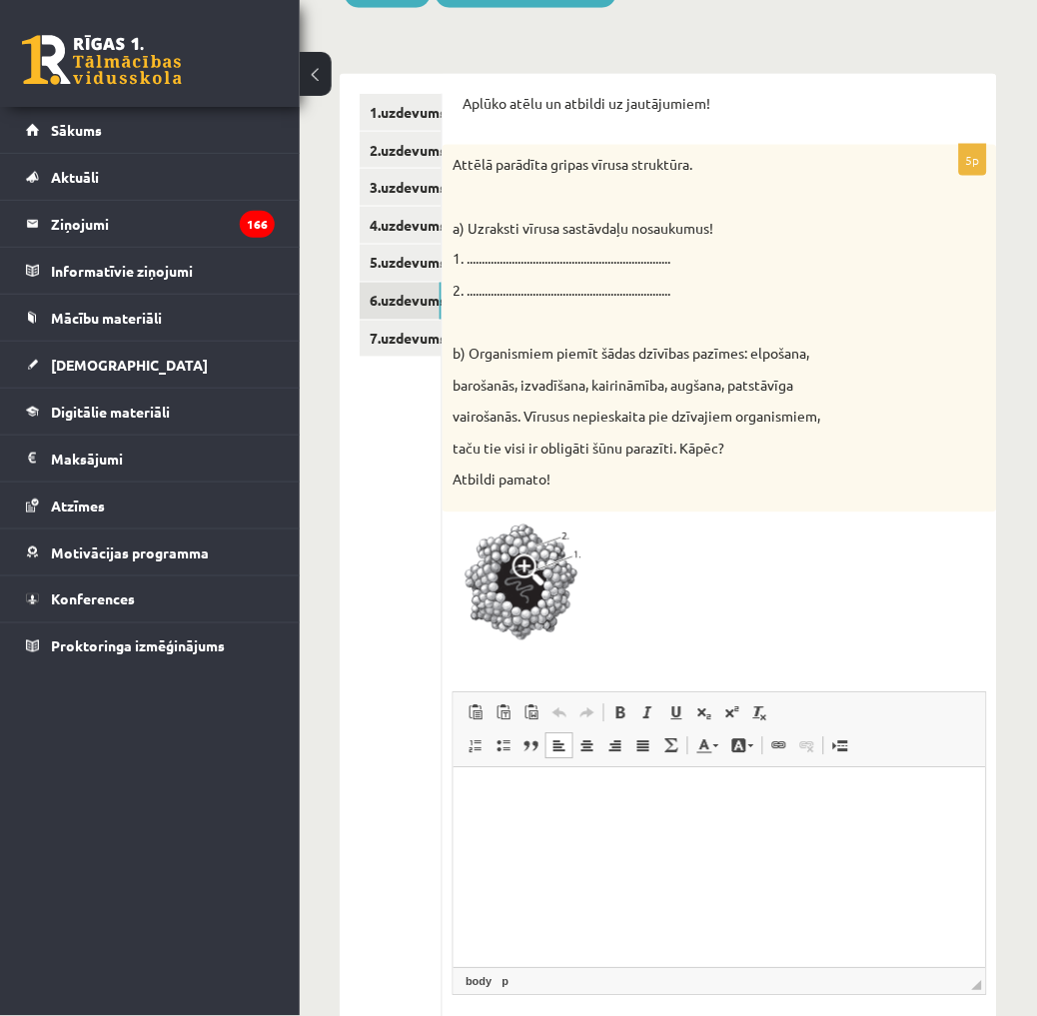
click at [666, 828] on html at bounding box center [718, 797] width 532 height 61
drag, startPoint x: 639, startPoint y: 873, endPoint x: 520, endPoint y: 852, distance: 120.7
click at [521, 828] on html at bounding box center [718, 797] width 532 height 61
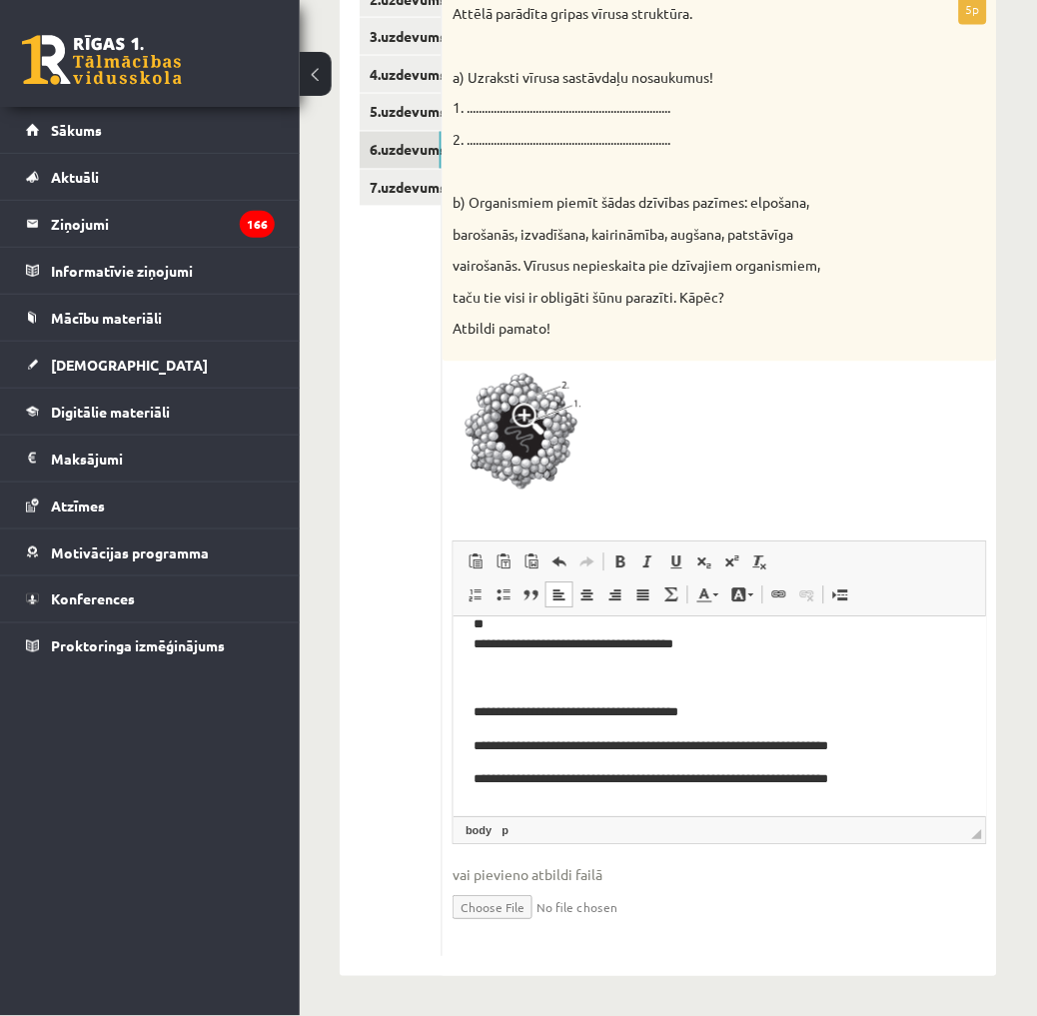
scroll to position [253, 0]
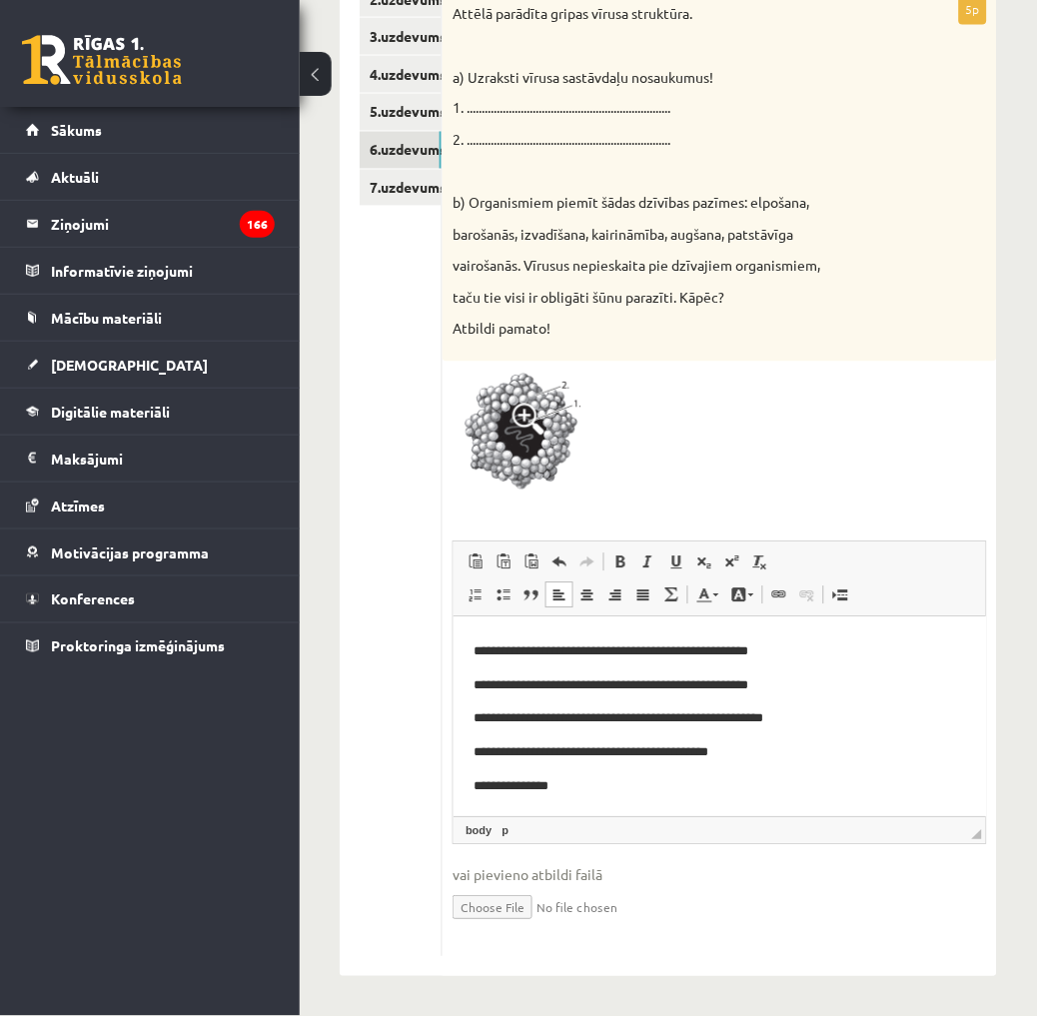
click at [748, 768] on body "**********" at bounding box center [718, 589] width 492 height 411
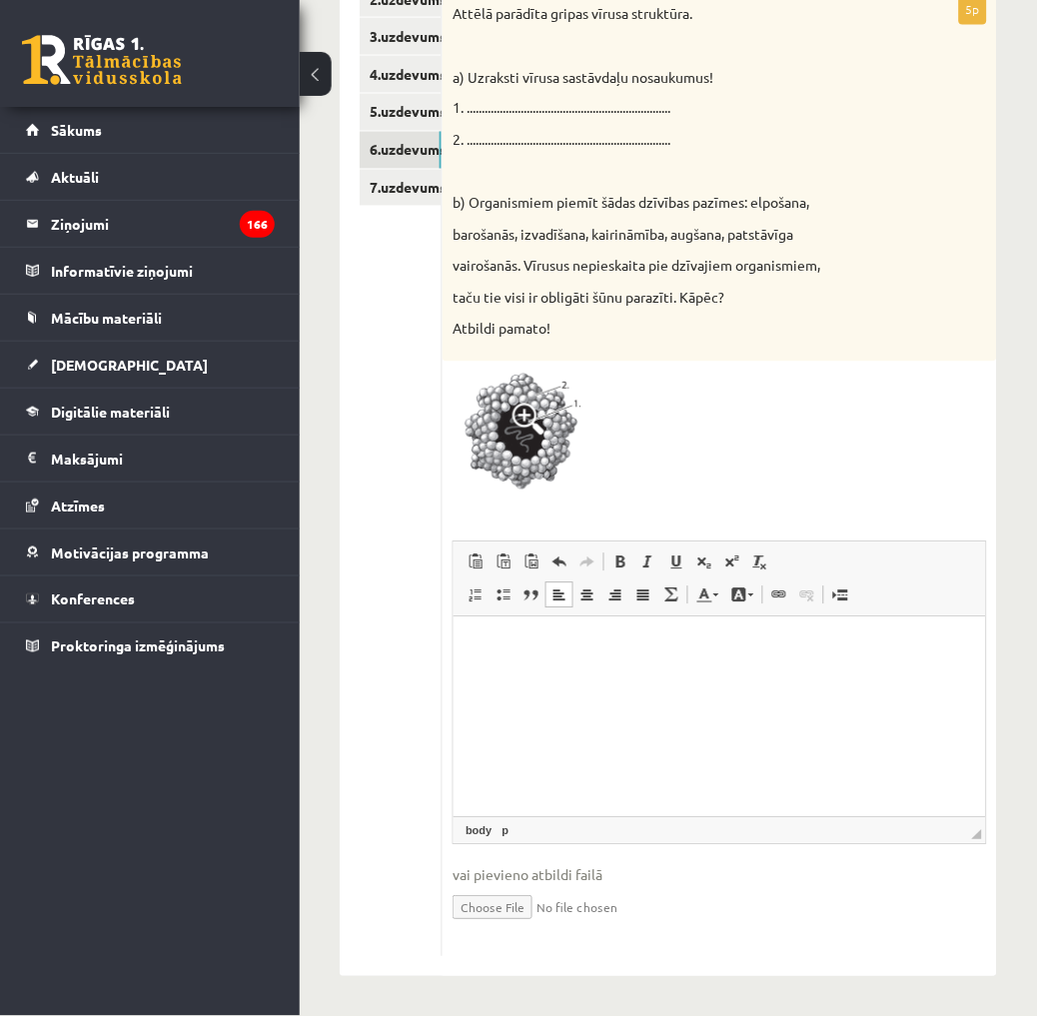
click at [559, 677] on html at bounding box center [718, 646] width 532 height 61
click at [558, 677] on html at bounding box center [718, 646] width 532 height 61
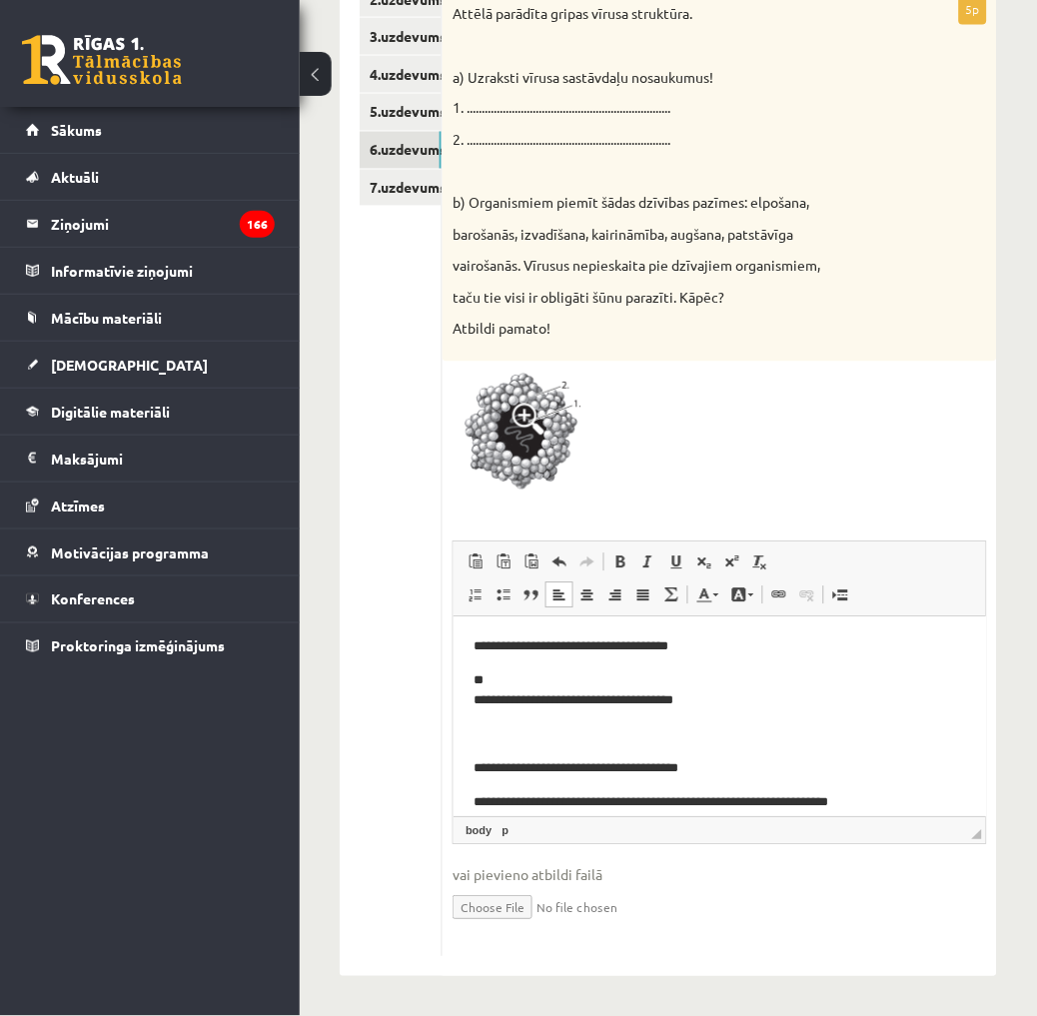
click at [660, 711] on body "**********" at bounding box center [718, 841] width 492 height 411
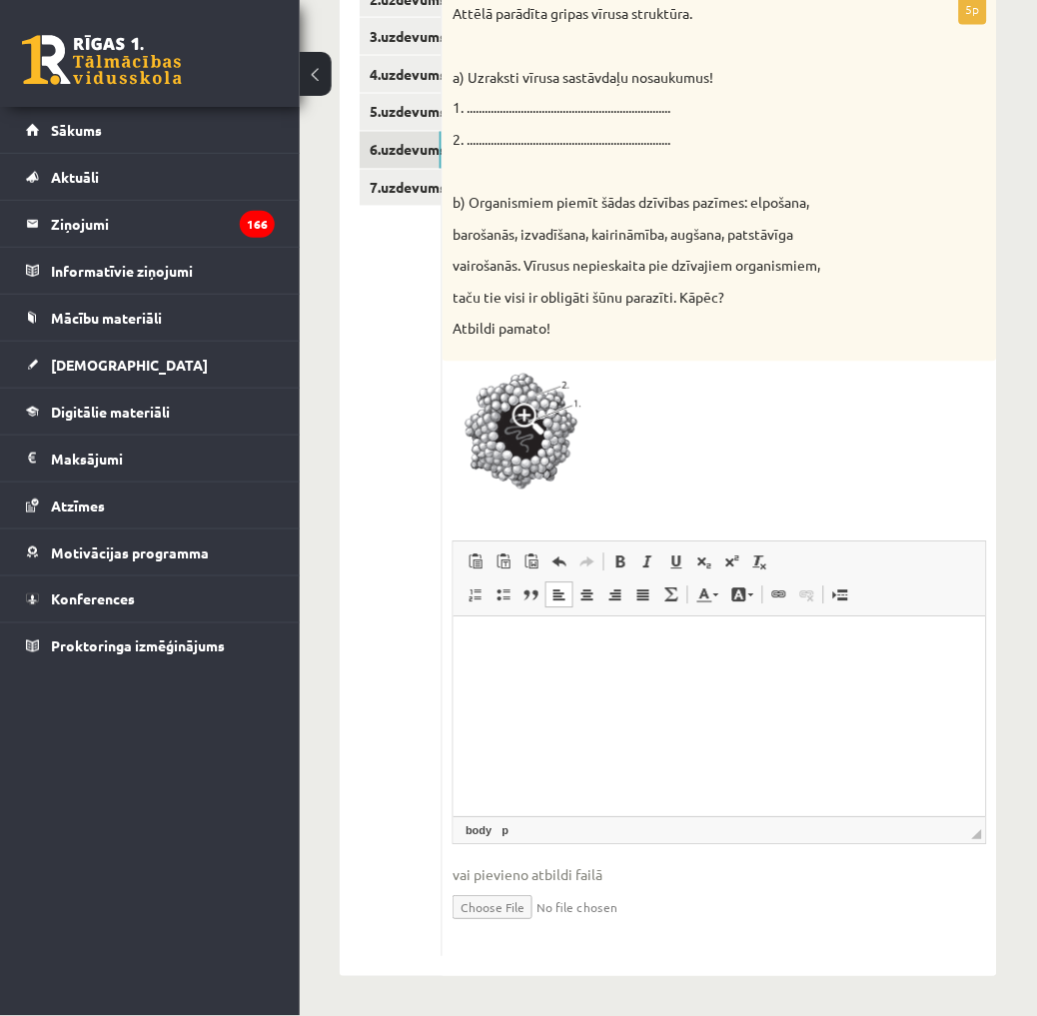
drag, startPoint x: 524, startPoint y: 618, endPoint x: 528, endPoint y: 643, distance: 25.3
click at [524, 618] on html at bounding box center [718, 646] width 532 height 61
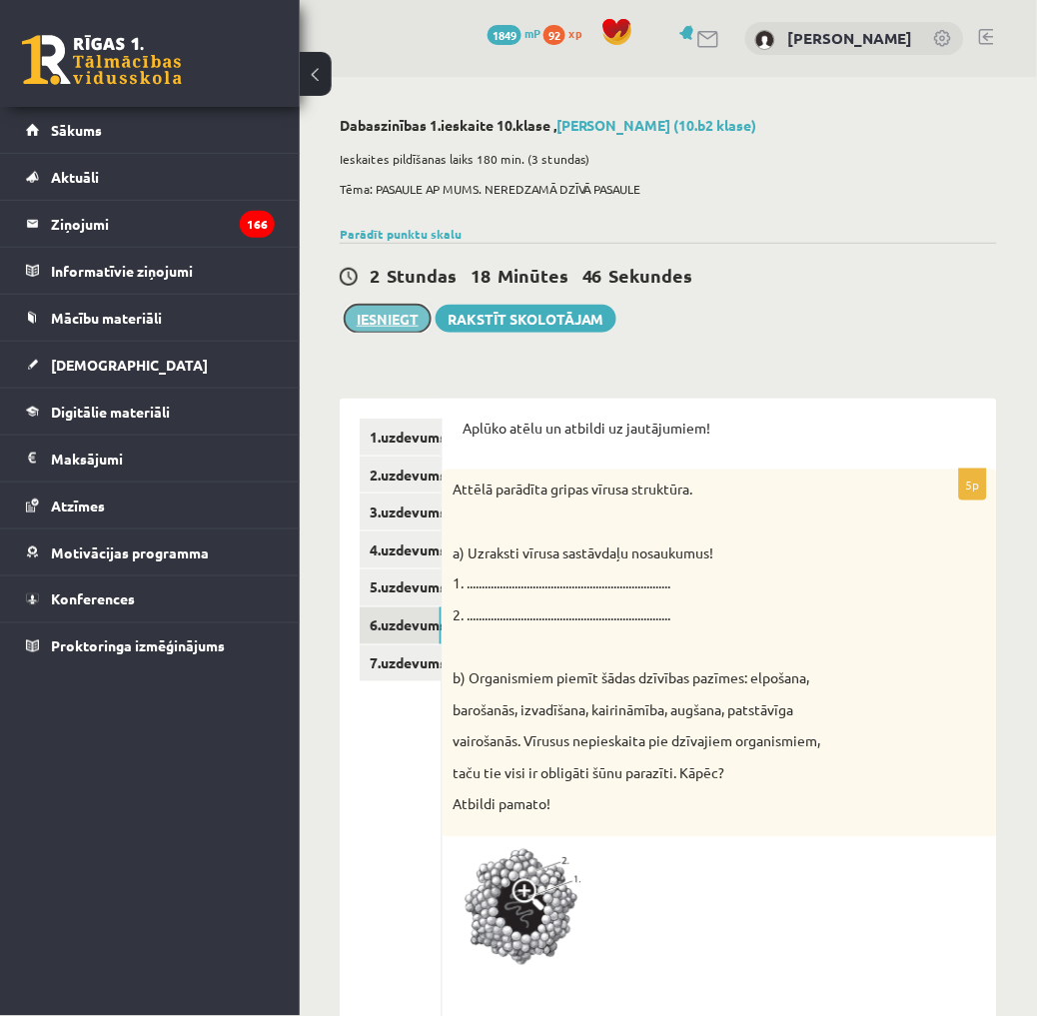
click at [396, 322] on button "Iesniegt" at bounding box center [388, 319] width 86 height 28
